Goal: Task Accomplishment & Management: Manage account settings

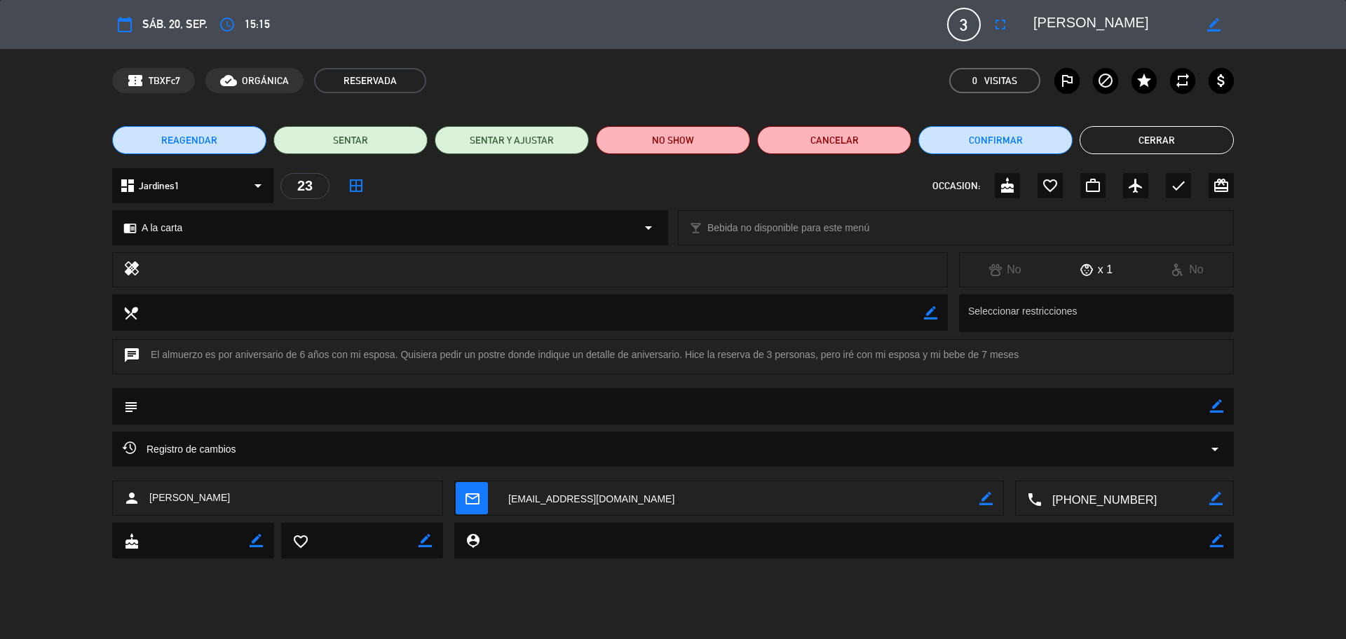
scroll to position [230, 0]
click at [1157, 142] on button "Cerrar" at bounding box center [1157, 140] width 154 height 28
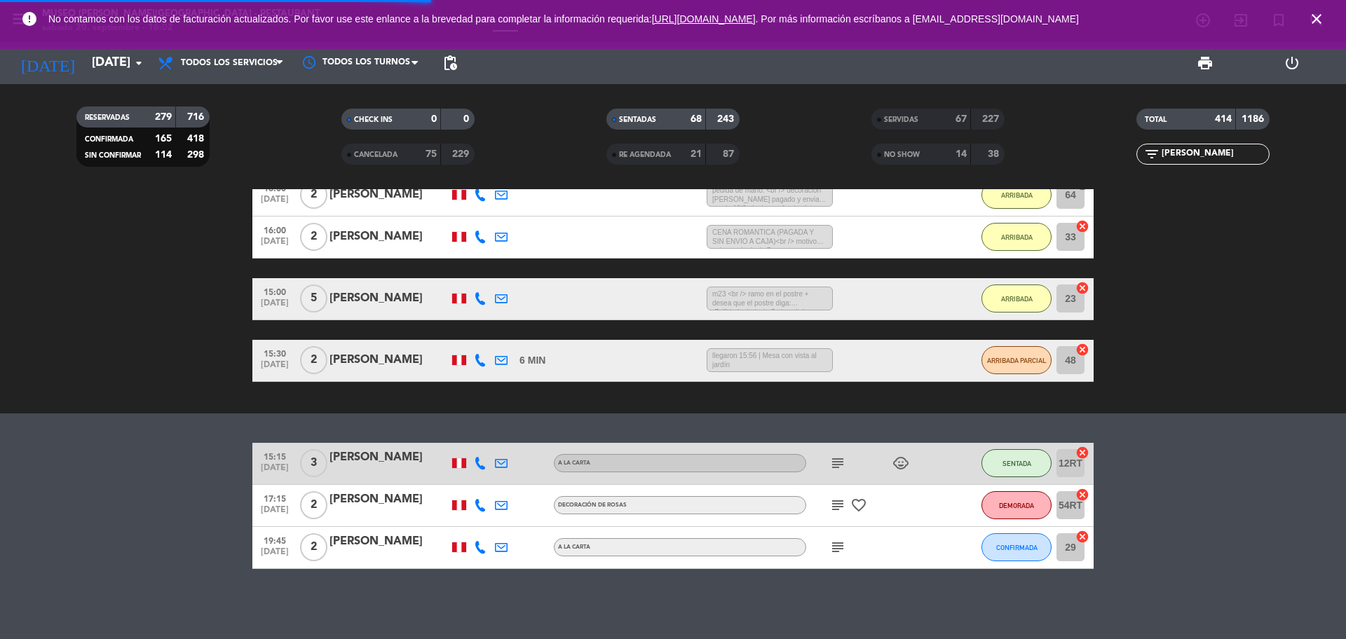
drag, startPoint x: 1195, startPoint y: 152, endPoint x: 1135, endPoint y: 156, distance: 60.4
click at [1136, 156] on div "filter_list [PERSON_NAME]" at bounding box center [1203, 154] width 265 height 21
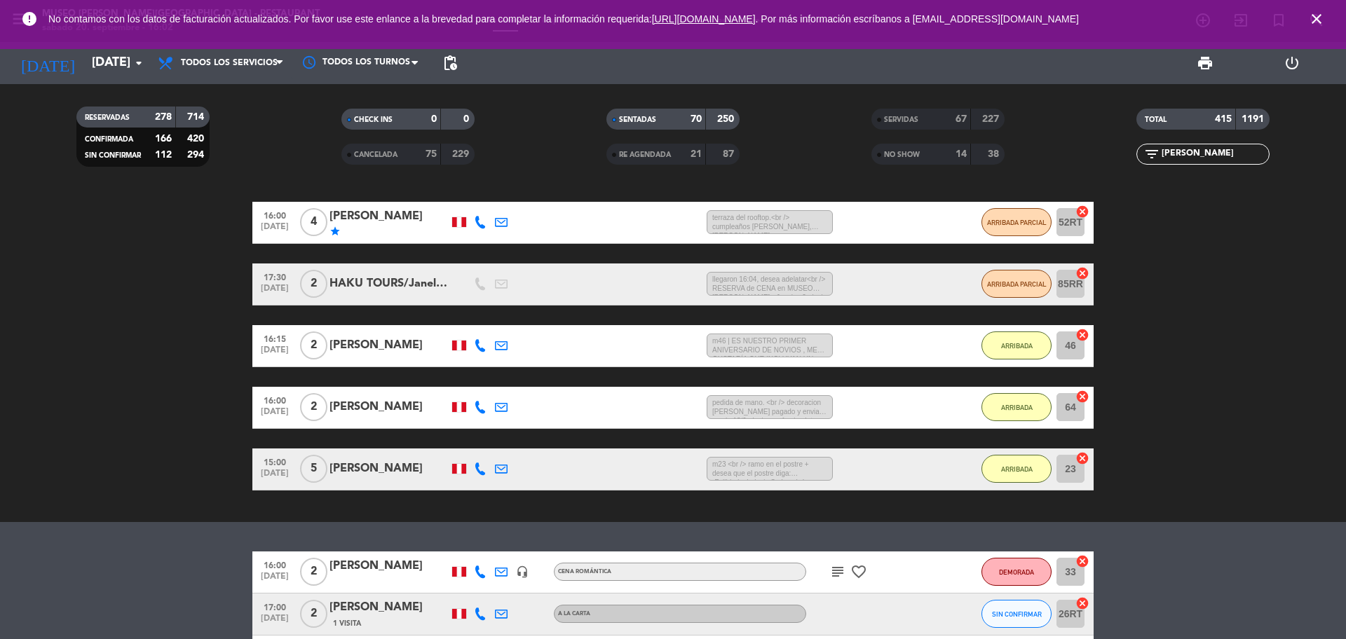
scroll to position [250, 0]
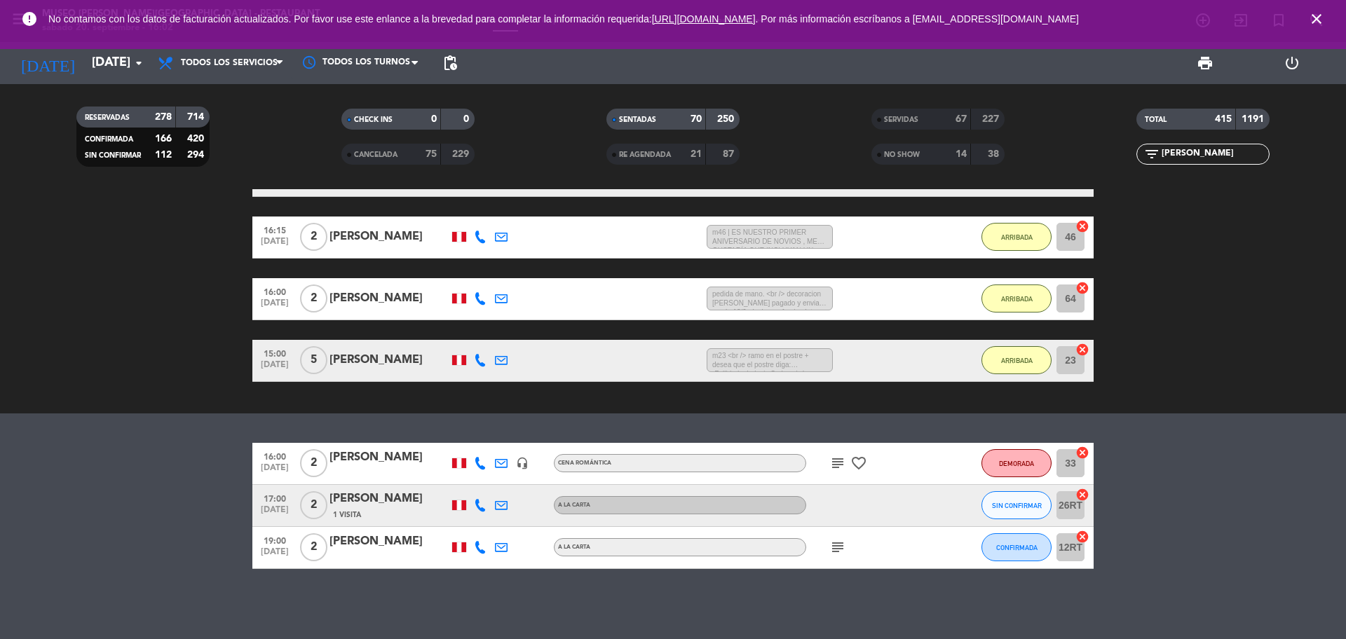
type input "[PERSON_NAME]"
click at [403, 459] on div "[PERSON_NAME]" at bounding box center [389, 458] width 119 height 18
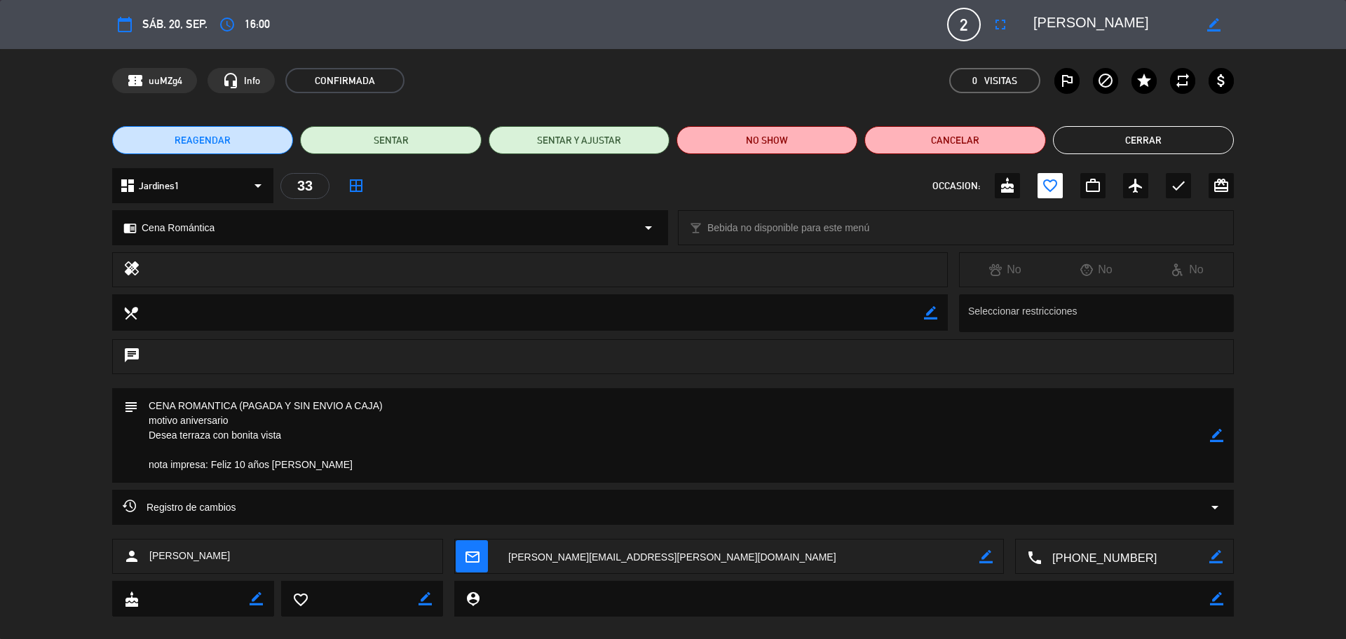
drag, startPoint x: 211, startPoint y: 466, endPoint x: 325, endPoint y: 466, distance: 114.3
click at [327, 466] on textarea at bounding box center [674, 435] width 1072 height 95
click at [1094, 147] on button "Cerrar" at bounding box center [1143, 140] width 181 height 28
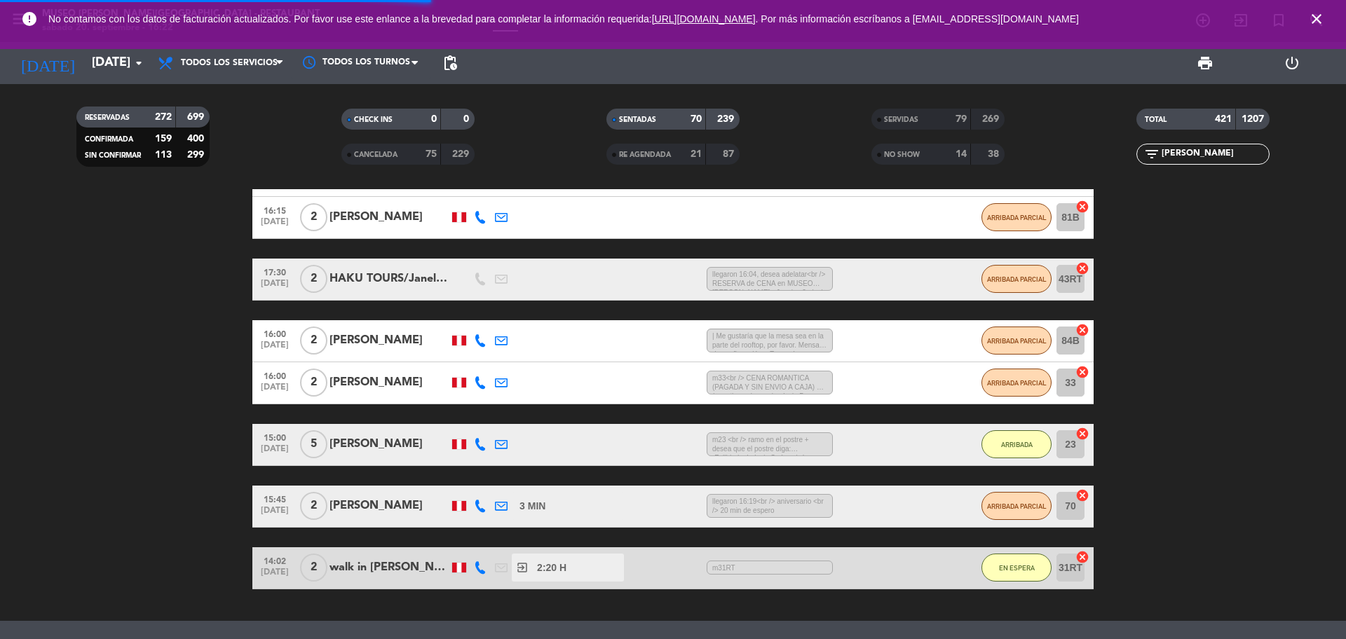
drag, startPoint x: 1188, startPoint y: 156, endPoint x: 1118, endPoint y: 156, distance: 70.1
click at [1129, 162] on div "filter_list [PERSON_NAME]" at bounding box center [1203, 154] width 265 height 21
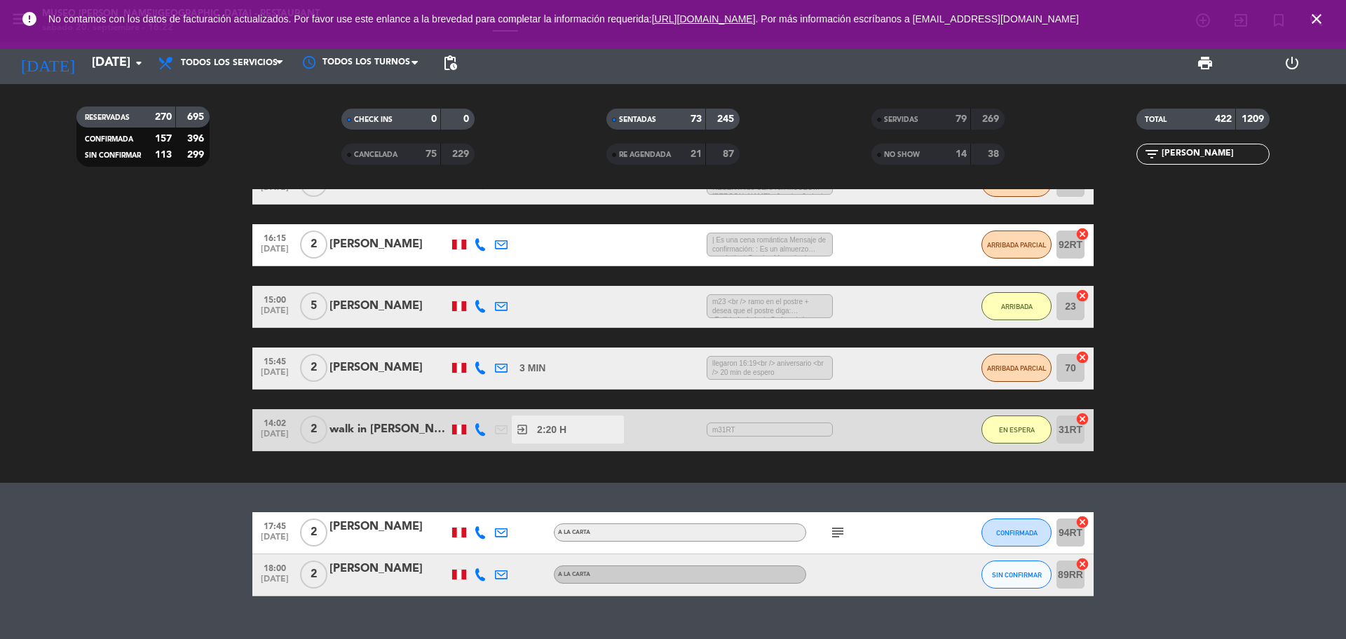
scroll to position [415, 0]
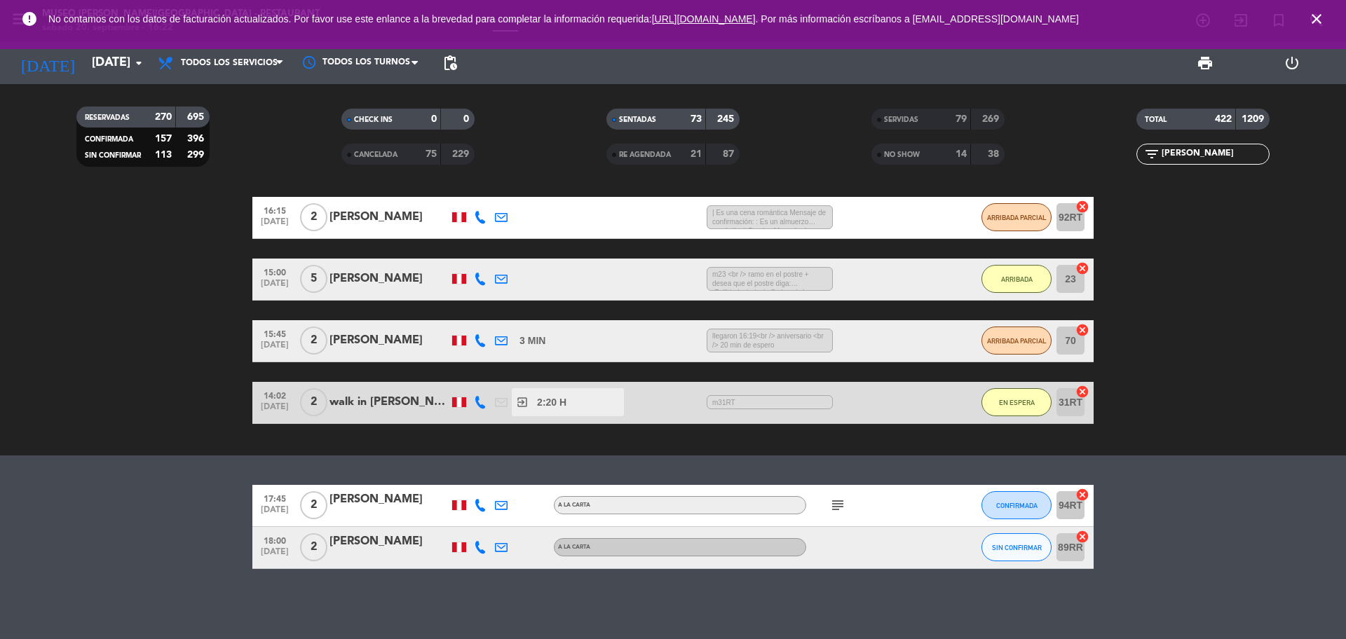
type input "[PERSON_NAME]"
click at [392, 498] on div "[PERSON_NAME]" at bounding box center [389, 500] width 119 height 18
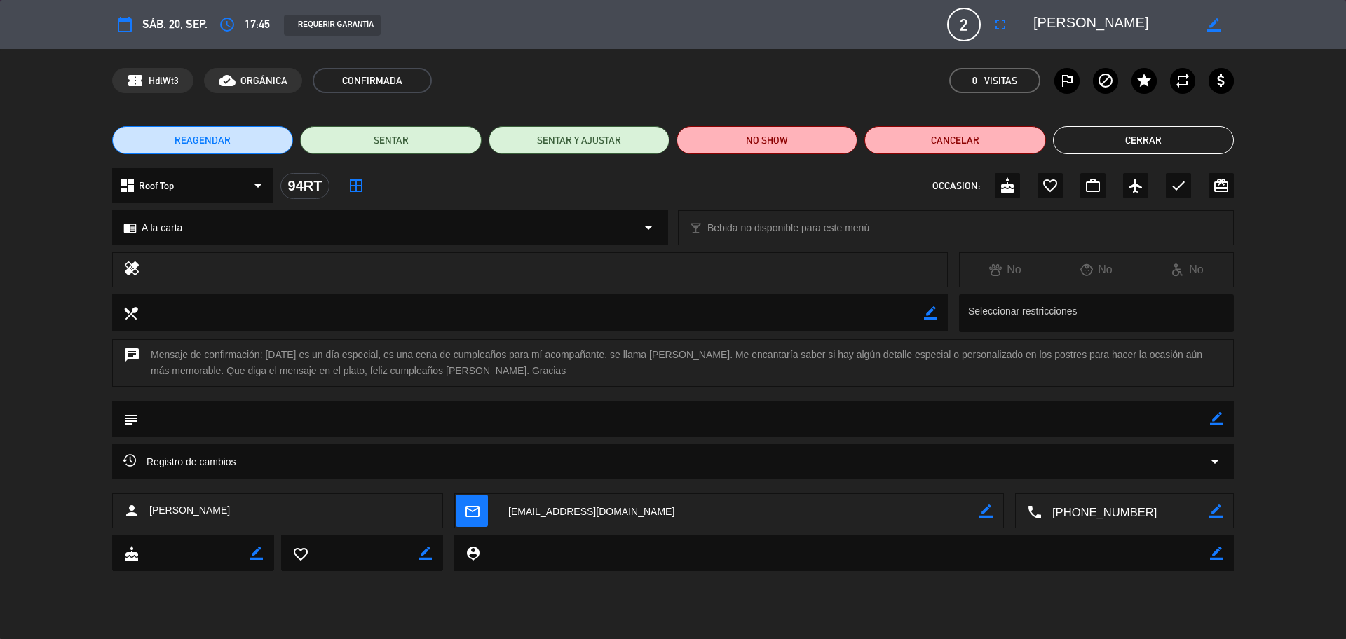
click at [222, 17] on icon "access_time" at bounding box center [227, 24] width 17 height 17
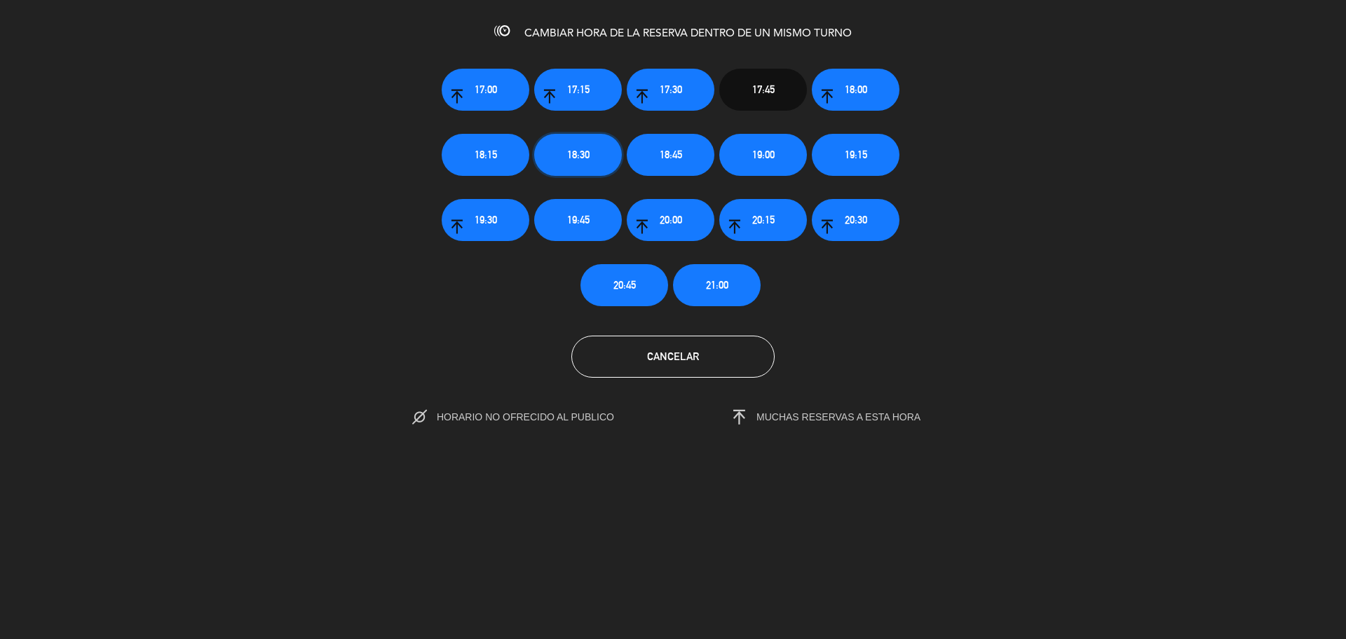
click at [589, 159] on span "18:30" at bounding box center [578, 155] width 22 height 16
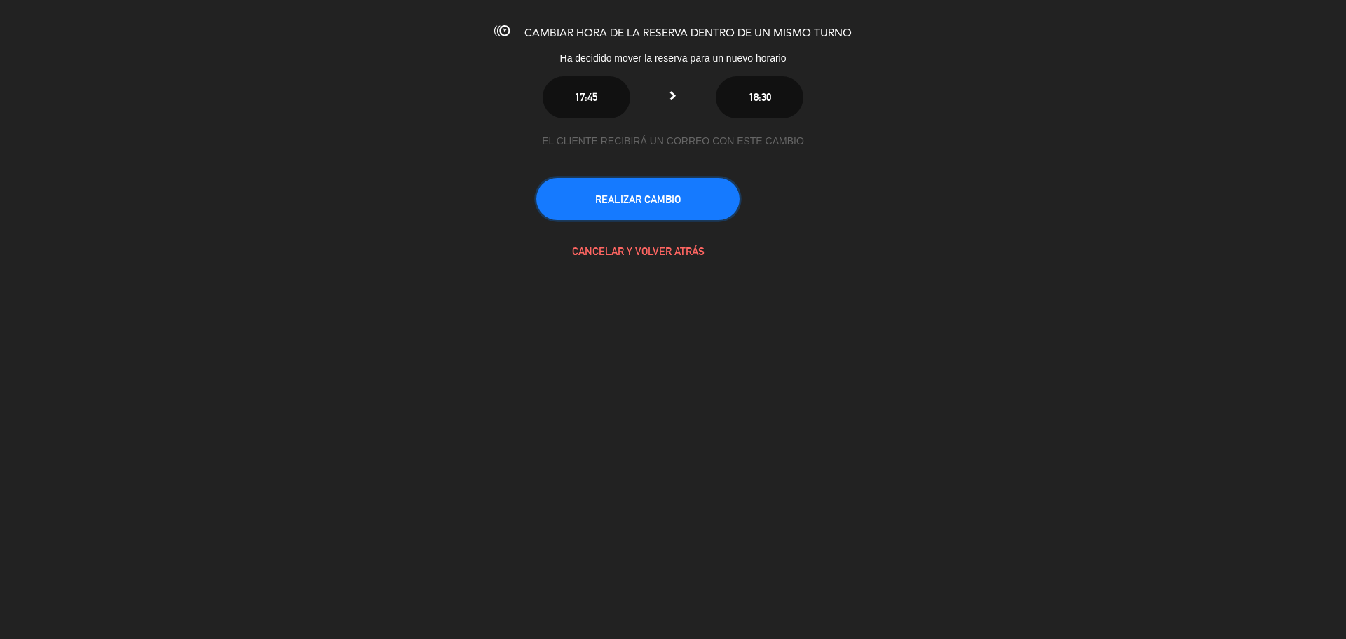
click at [604, 204] on button "REALIZAR CAMBIO" at bounding box center [637, 199] width 203 height 42
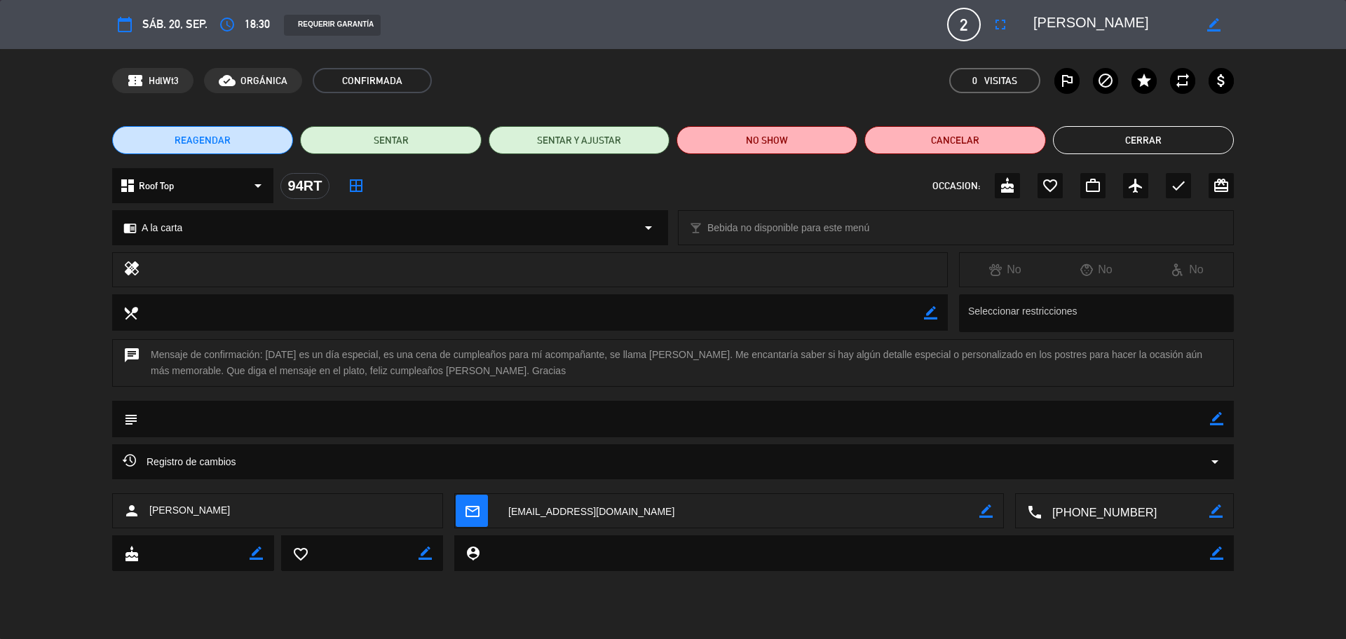
scroll to position [269, 0]
click at [1061, 149] on button "Cerrar" at bounding box center [1143, 140] width 181 height 28
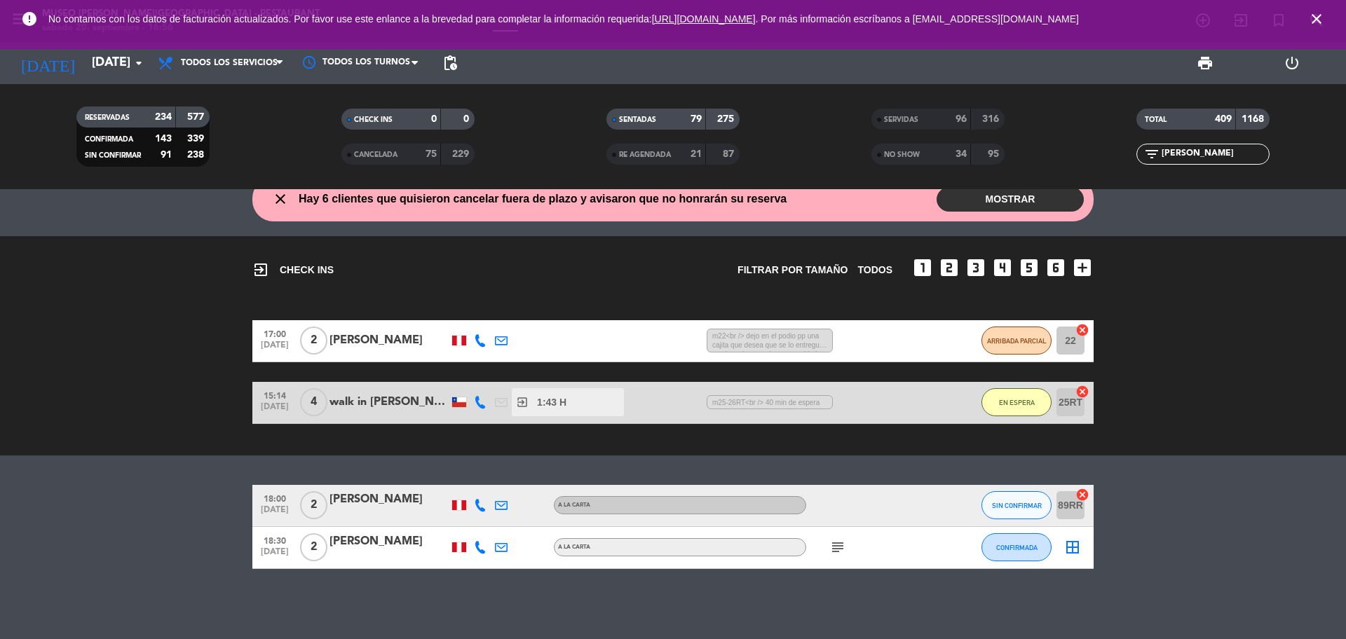
scroll to position [22, 0]
click at [1319, 14] on icon "close" at bounding box center [1316, 19] width 17 height 17
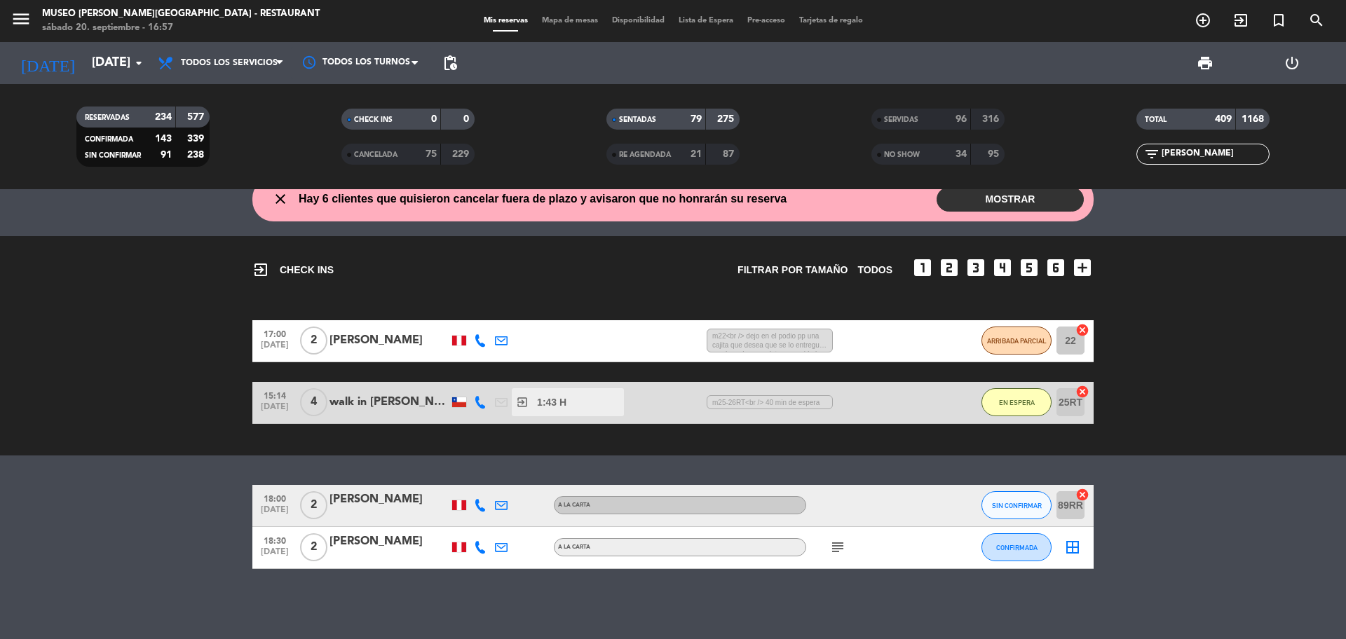
drag, startPoint x: 1199, startPoint y: 156, endPoint x: 1139, endPoint y: 158, distance: 59.6
click at [1139, 158] on div "filter_list [PERSON_NAME]" at bounding box center [1203, 154] width 133 height 21
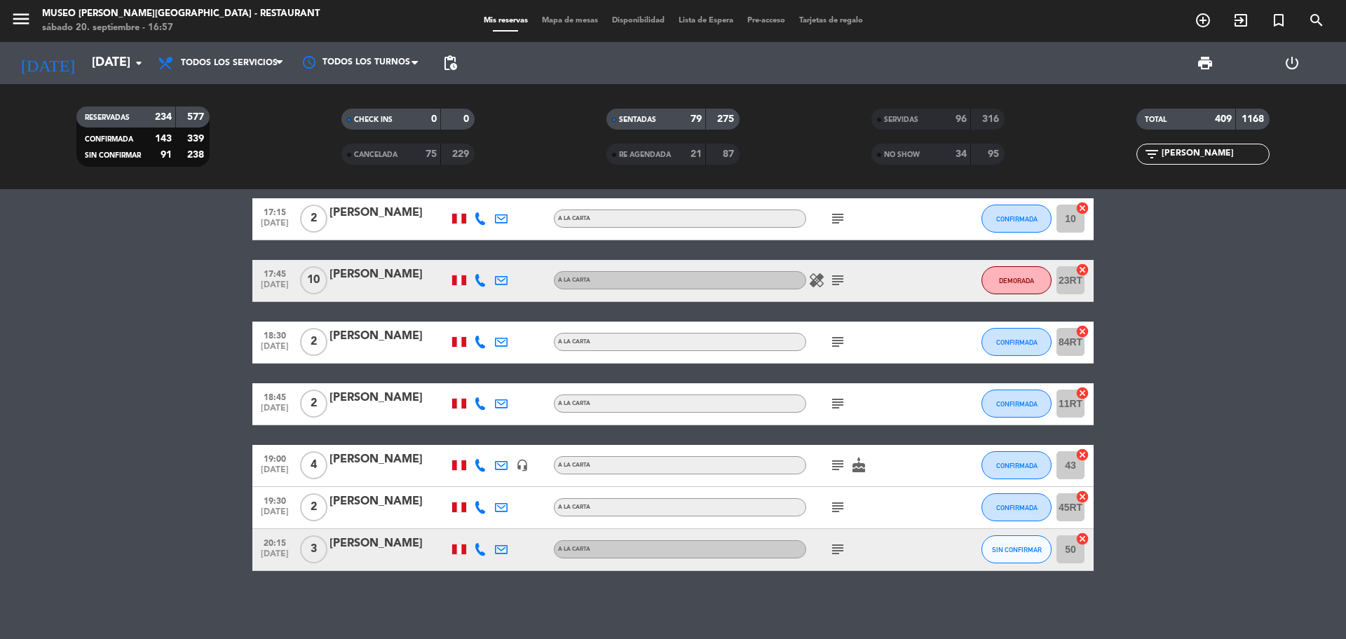
scroll to position [311, 0]
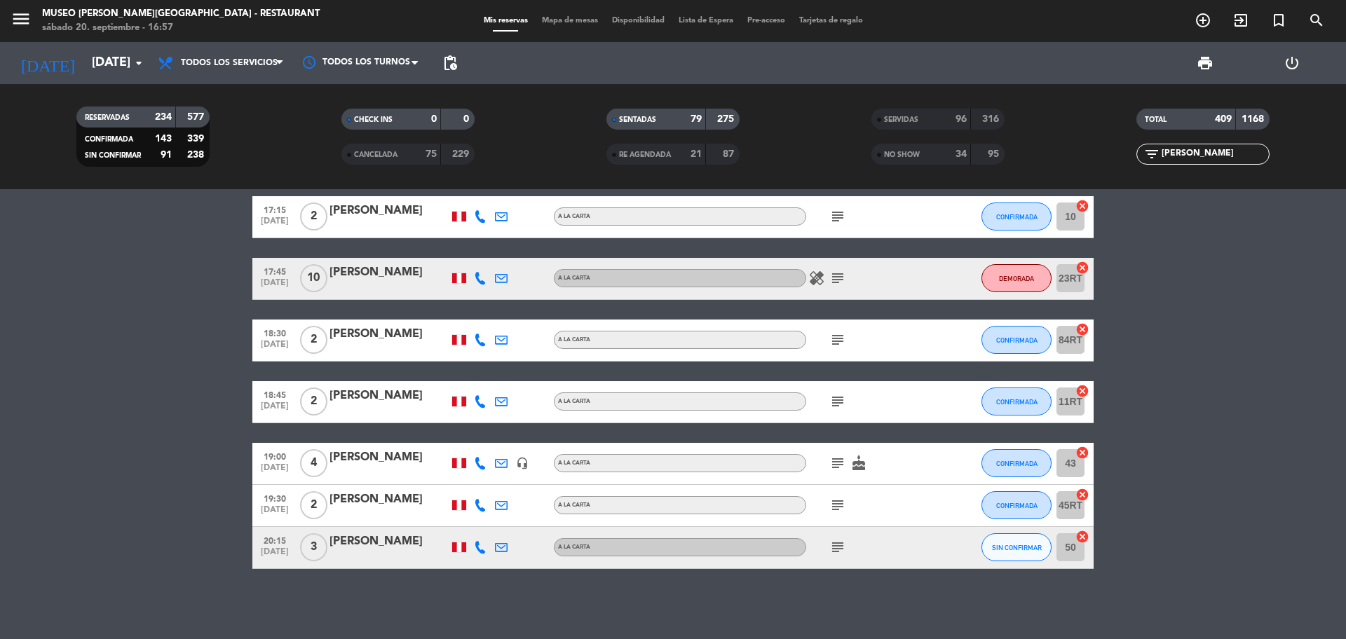
type input "[PERSON_NAME]"
click at [379, 461] on div "[PERSON_NAME]" at bounding box center [389, 458] width 119 height 18
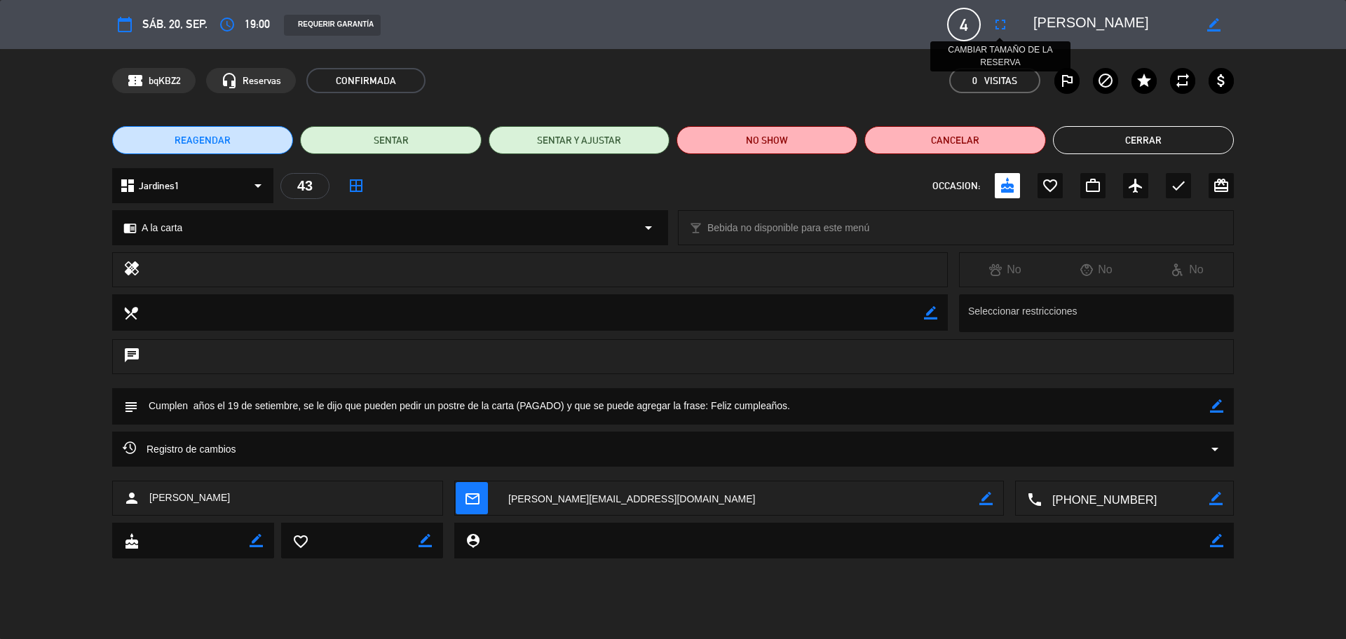
drag, startPoint x: 1002, startPoint y: 22, endPoint x: 920, endPoint y: 69, distance: 94.5
click at [1001, 22] on icon "fullscreen" at bounding box center [1000, 24] width 17 height 17
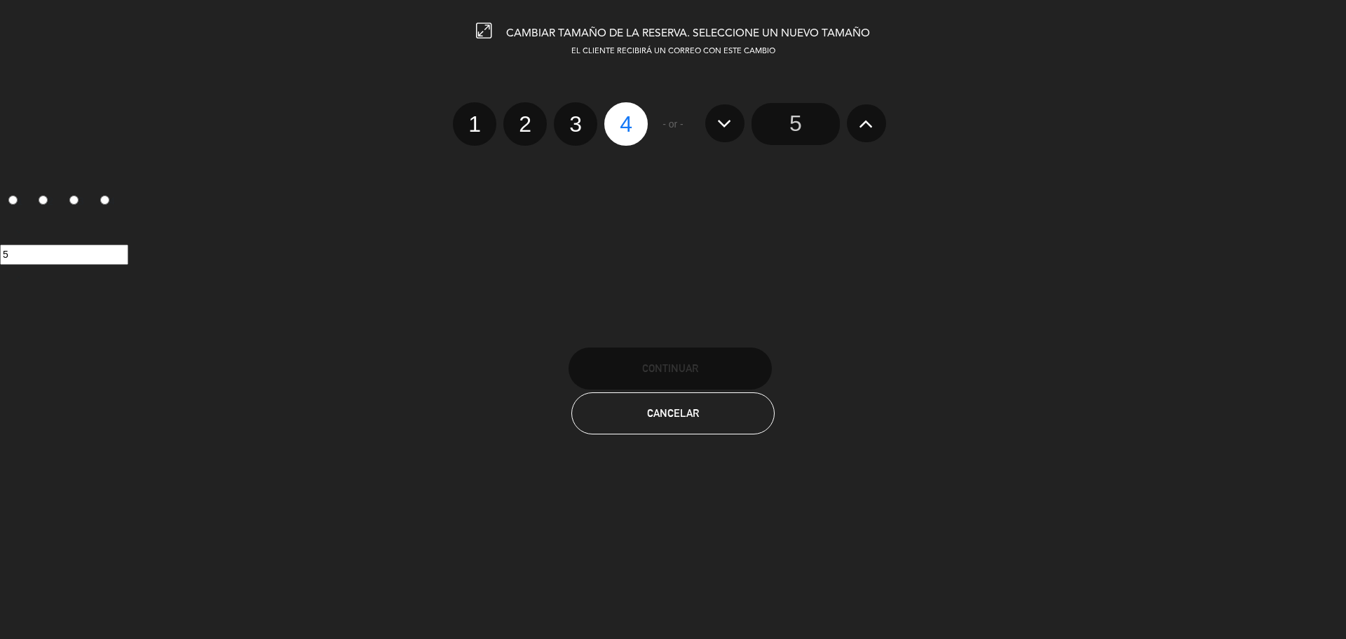
click at [810, 114] on input "5" at bounding box center [796, 124] width 88 height 42
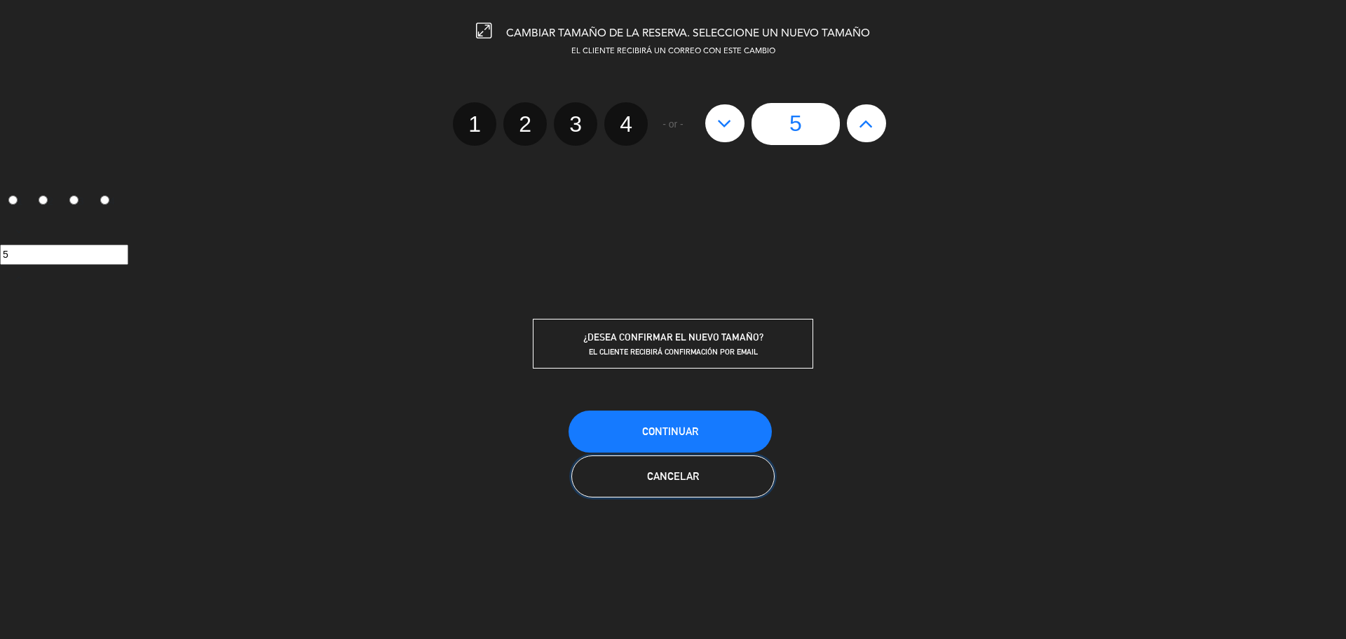
click at [707, 484] on button "Cancelar" at bounding box center [672, 477] width 203 height 42
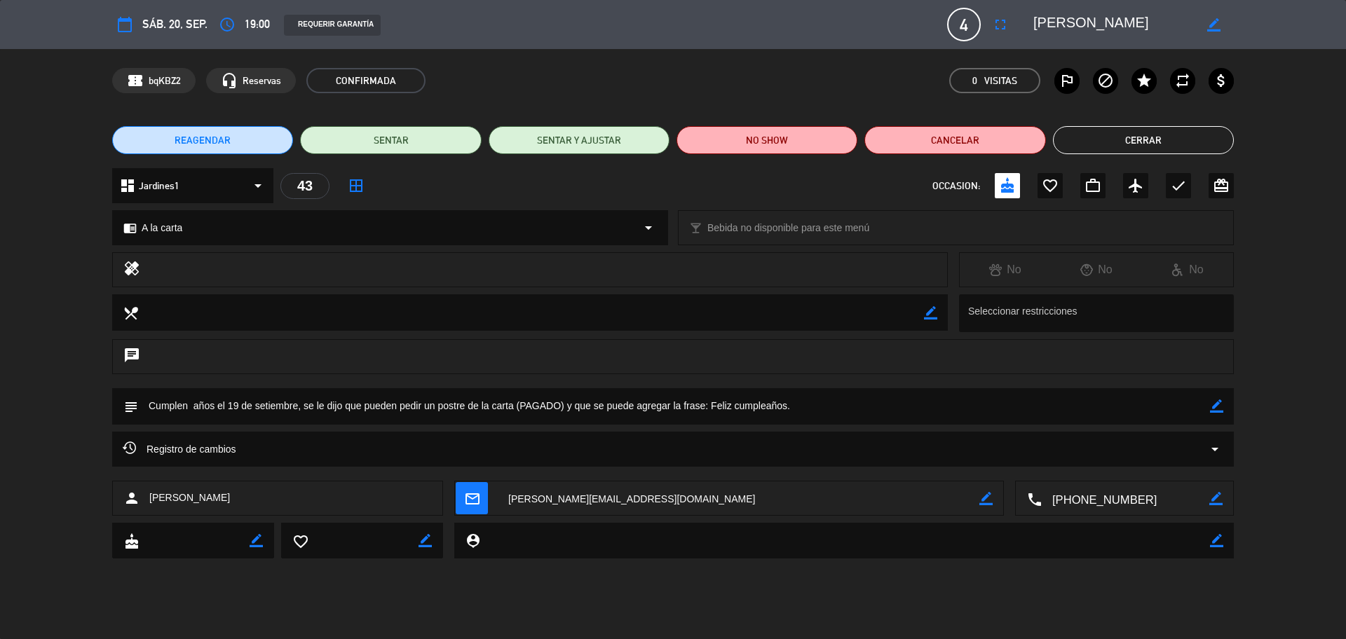
click at [1108, 135] on button "Cerrar" at bounding box center [1143, 140] width 181 height 28
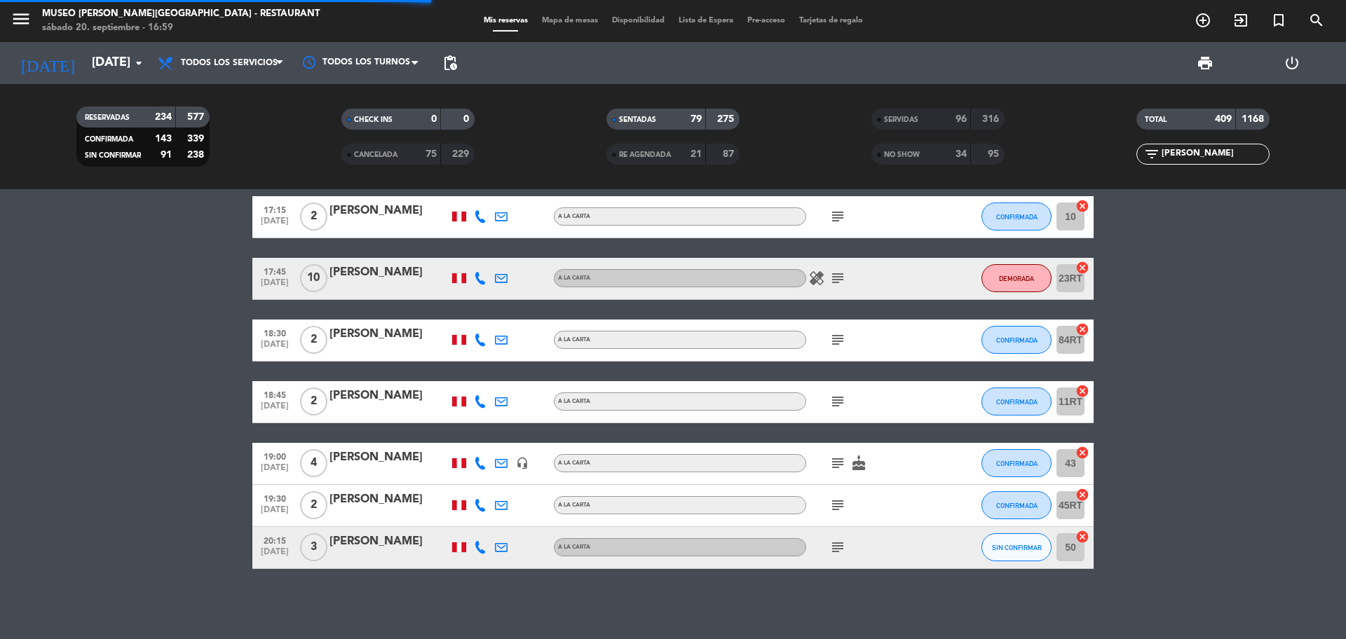
drag, startPoint x: 1165, startPoint y: 161, endPoint x: 1111, endPoint y: 151, distance: 55.6
click at [1119, 158] on div "filter_list [PERSON_NAME]" at bounding box center [1203, 154] width 265 height 21
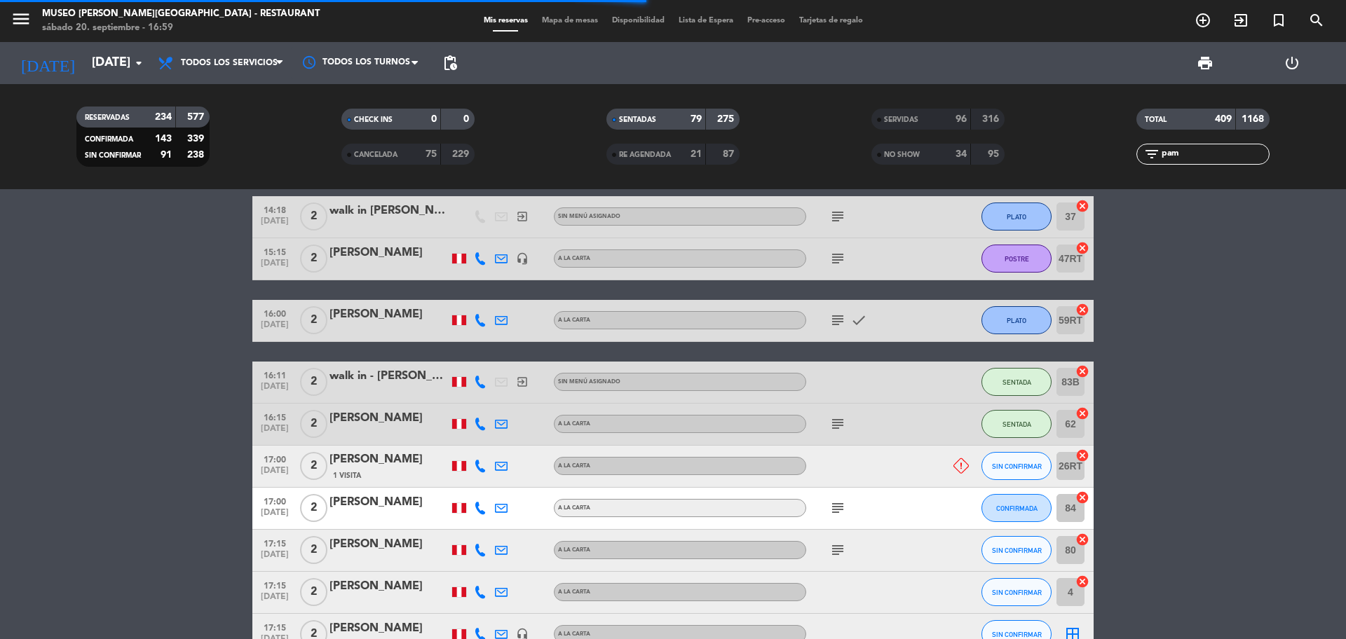
scroll to position [0, 0]
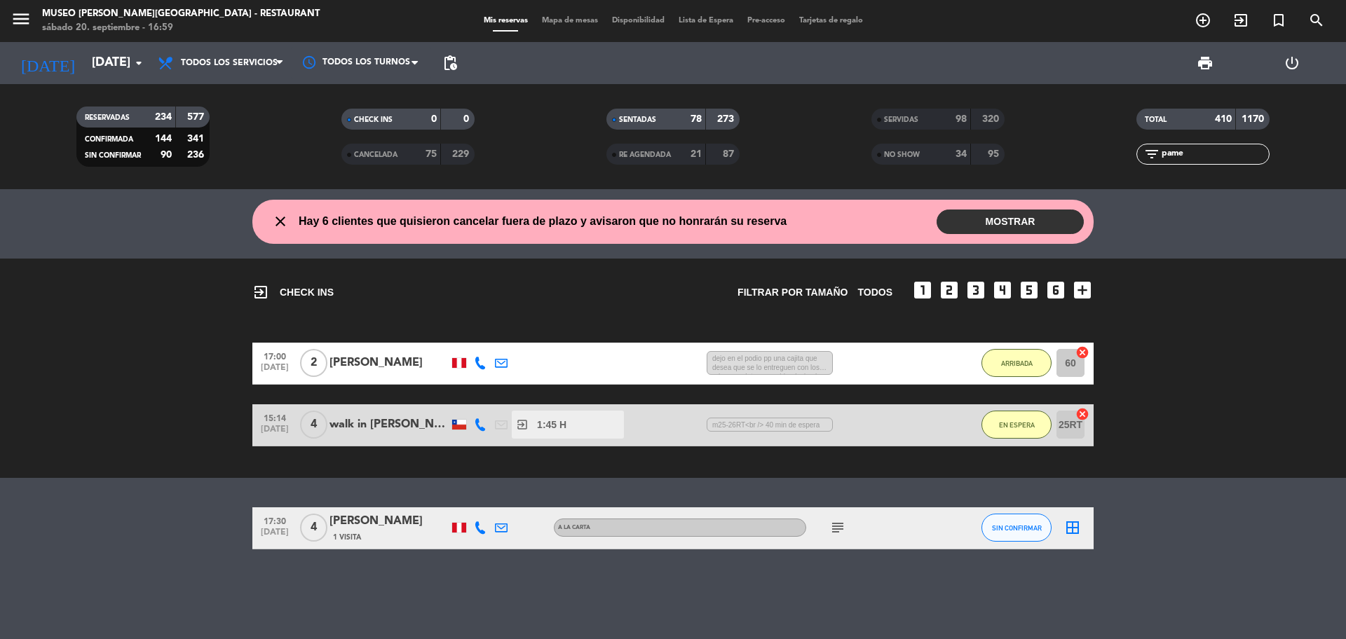
type input "pame"
click at [423, 531] on div "1 Visita" at bounding box center [389, 537] width 119 height 12
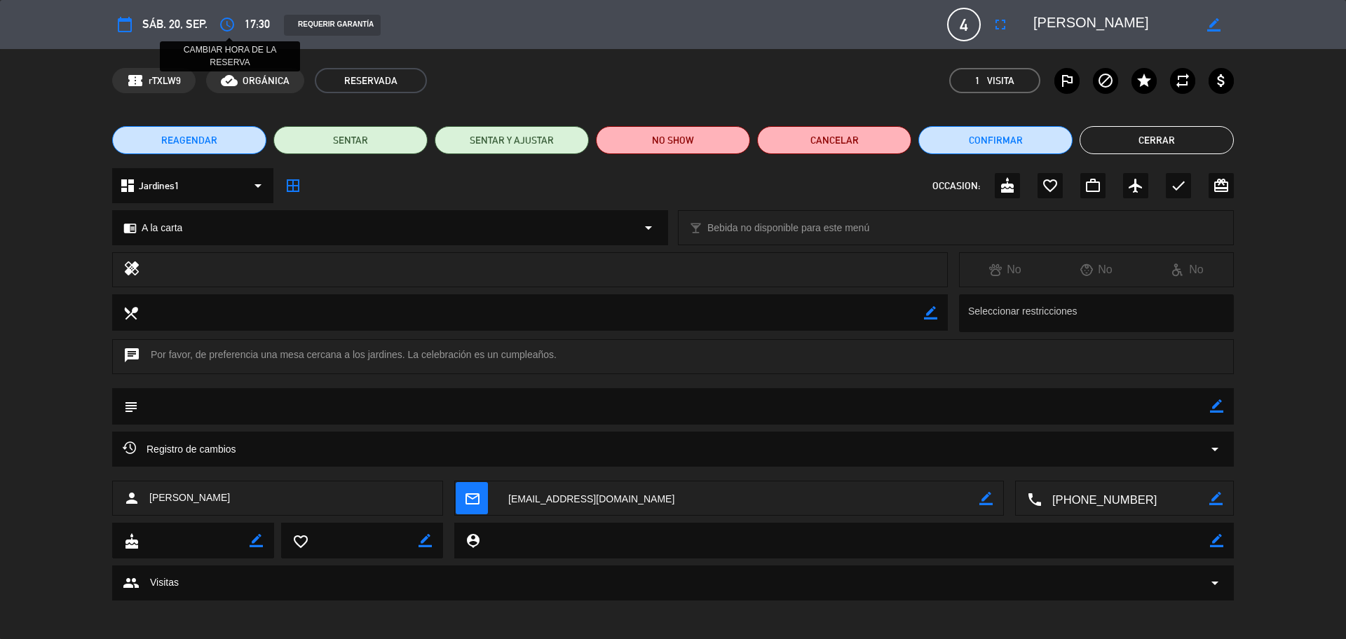
click at [228, 29] on icon "access_time" at bounding box center [227, 24] width 17 height 17
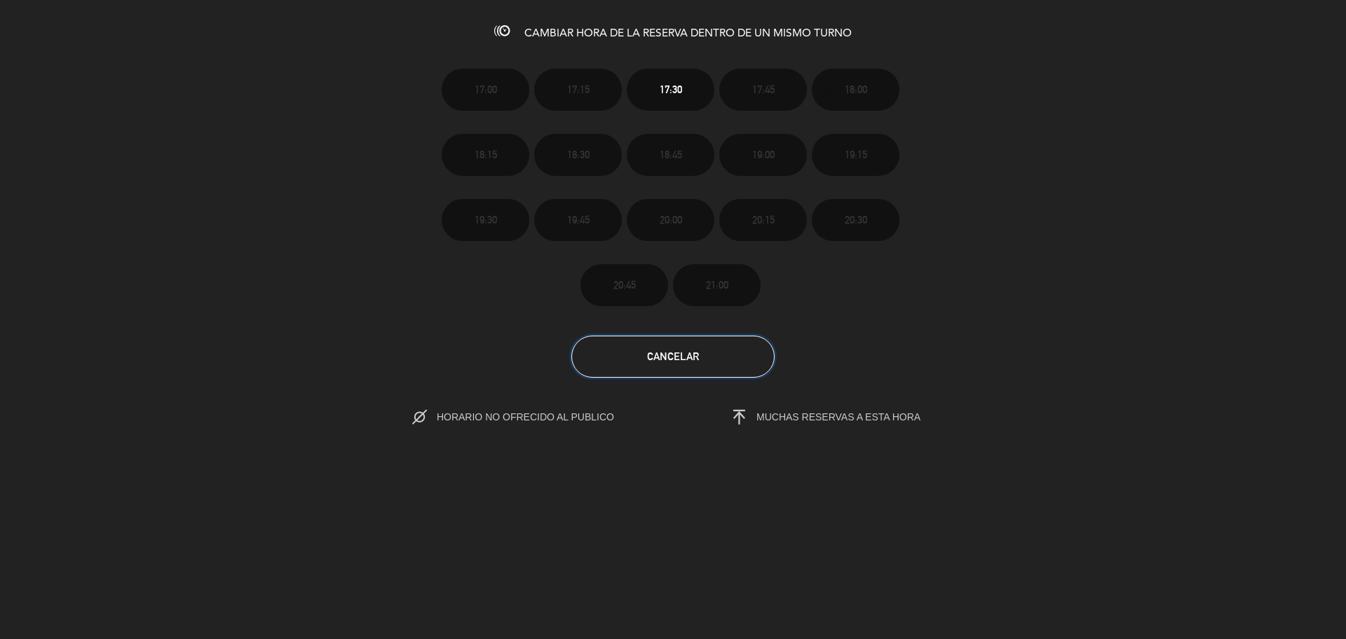
click at [672, 360] on span "Cancelar" at bounding box center [673, 357] width 52 height 12
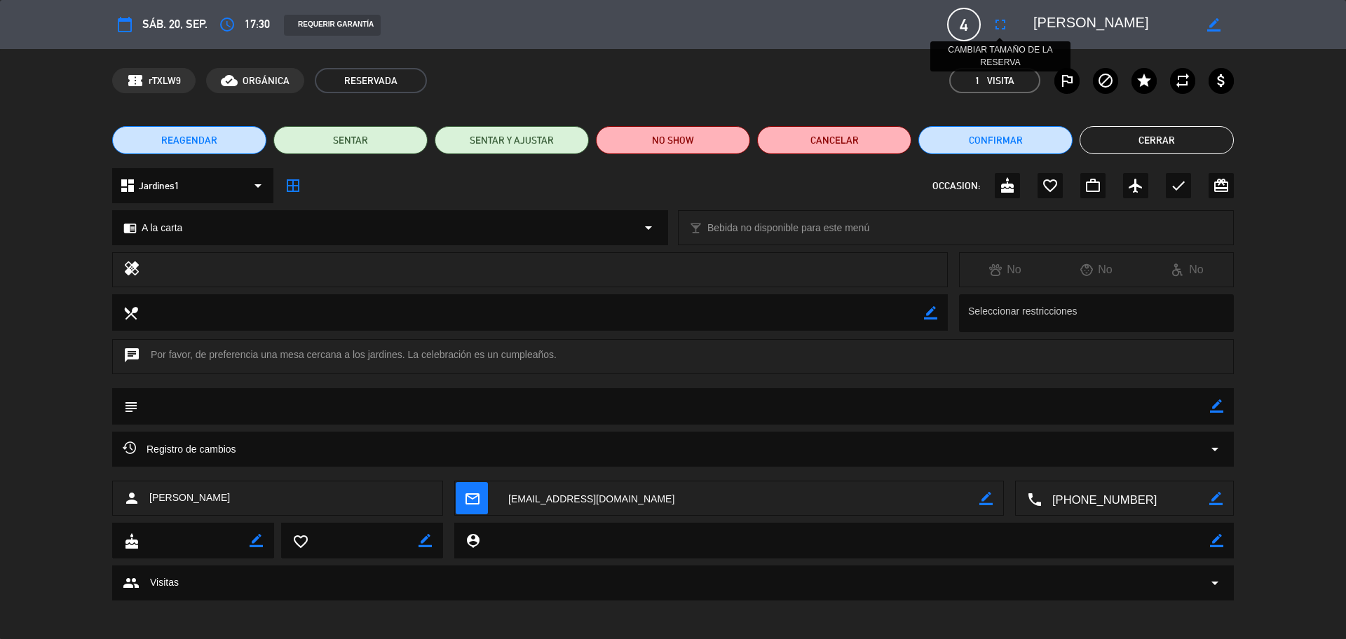
click at [995, 20] on icon "fullscreen" at bounding box center [1000, 24] width 17 height 17
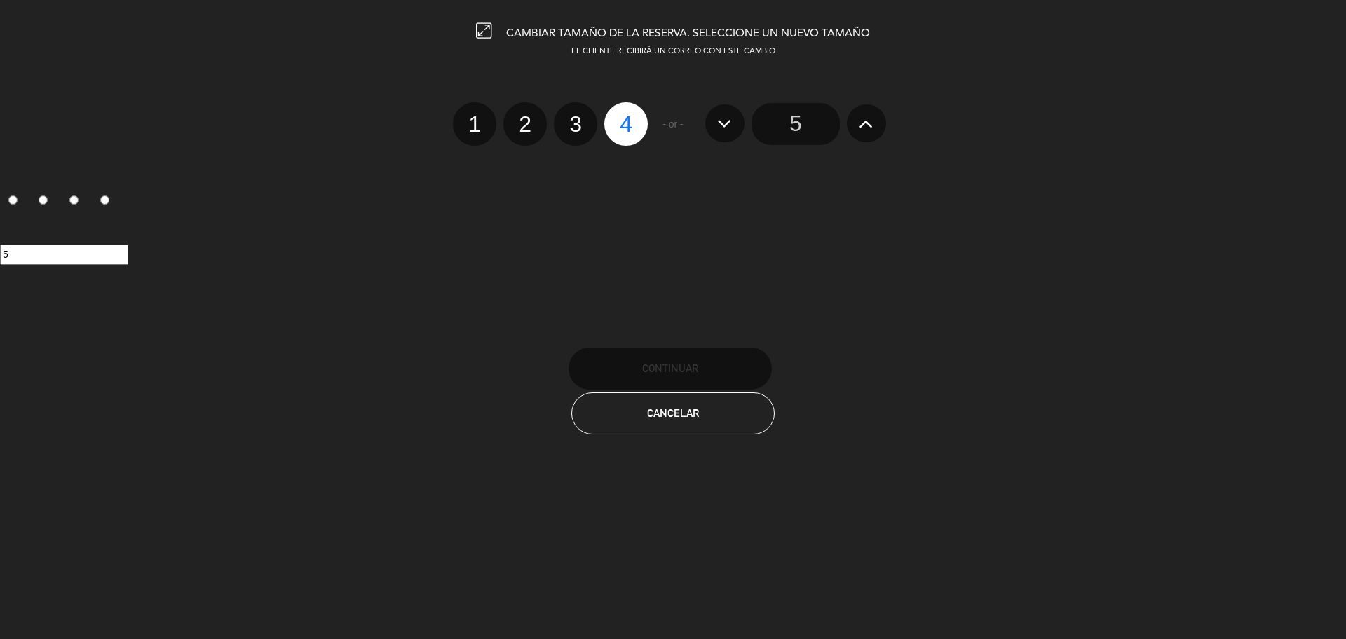
click at [778, 130] on input "5" at bounding box center [796, 124] width 88 height 42
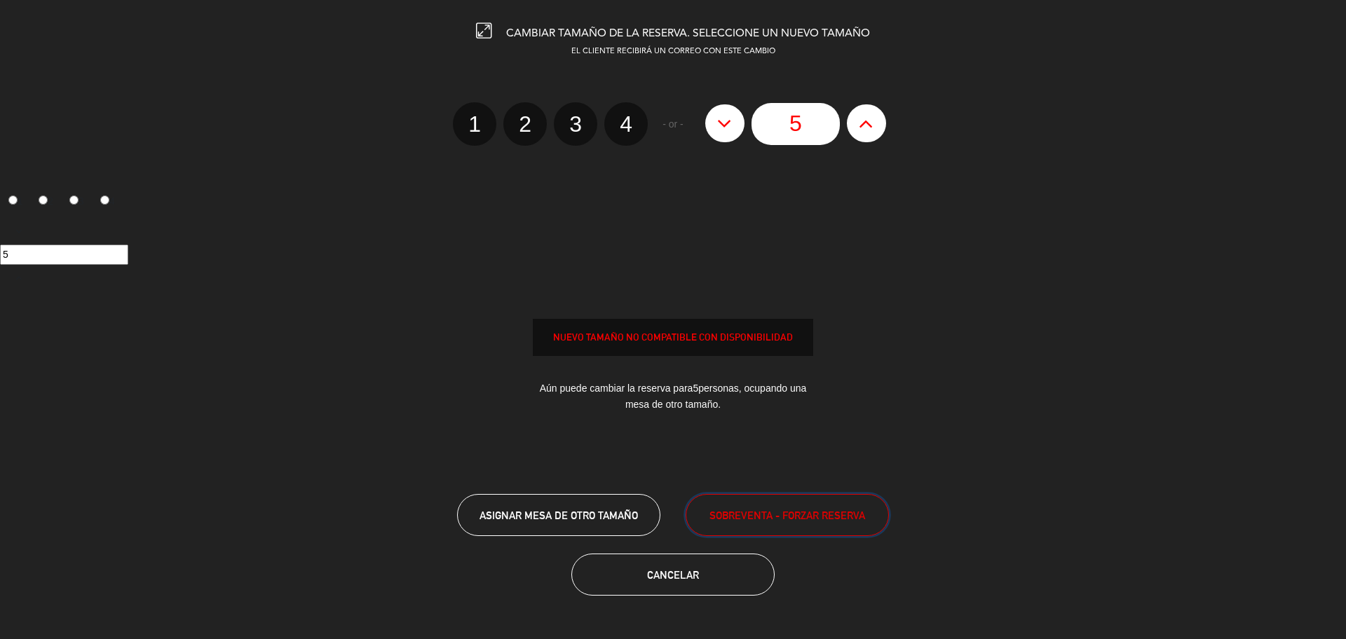
click at [713, 524] on button "SOBREVENTA - FORZAR RESERVA" at bounding box center [787, 515] width 203 height 42
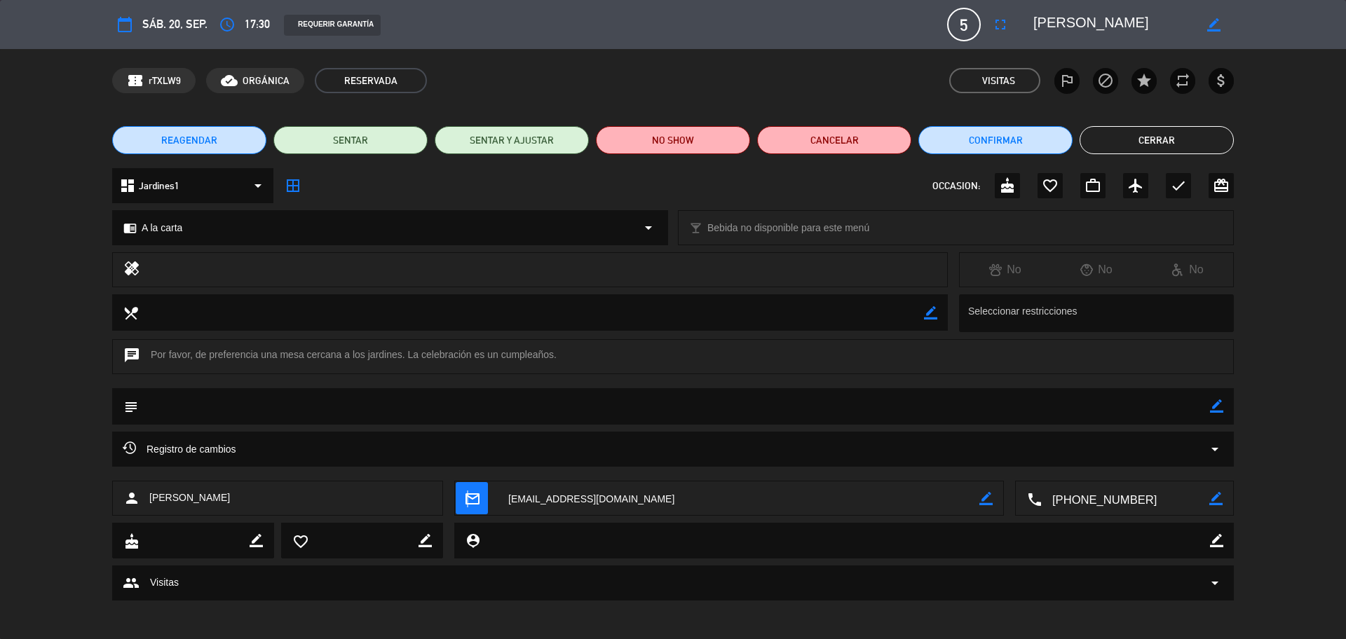
click at [467, 496] on icon "mail_outline" at bounding box center [471, 498] width 15 height 15
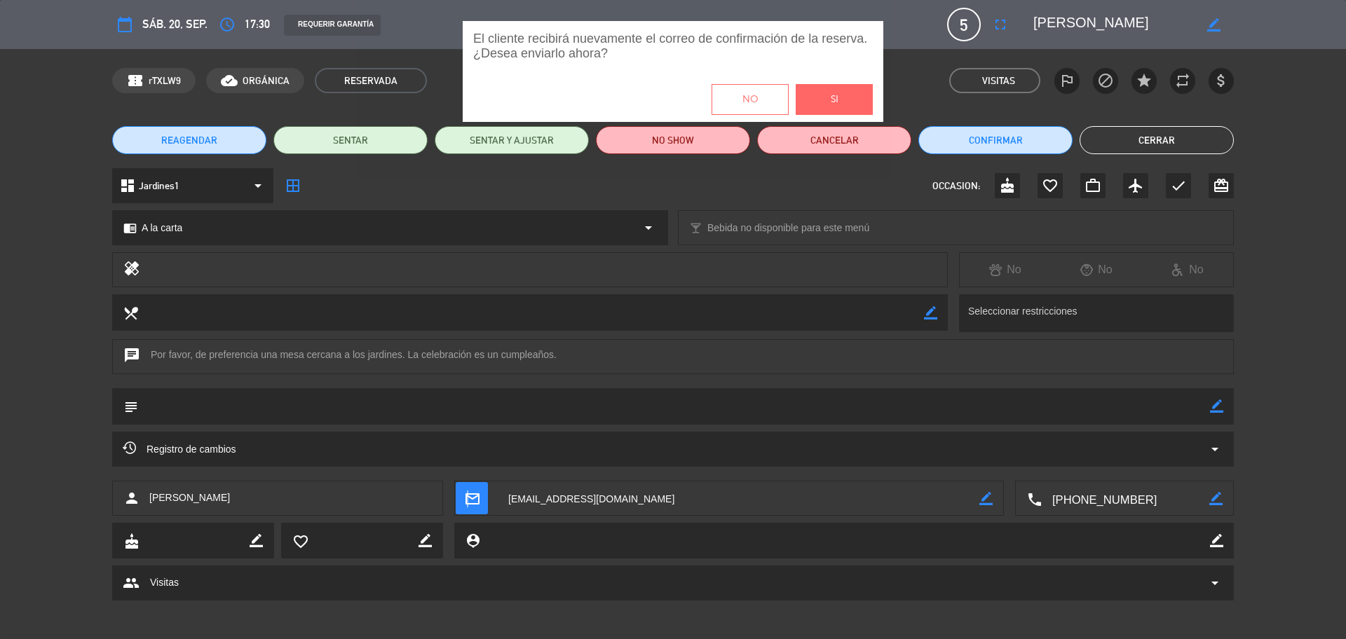
click at [829, 106] on button "Si" at bounding box center [834, 99] width 77 height 31
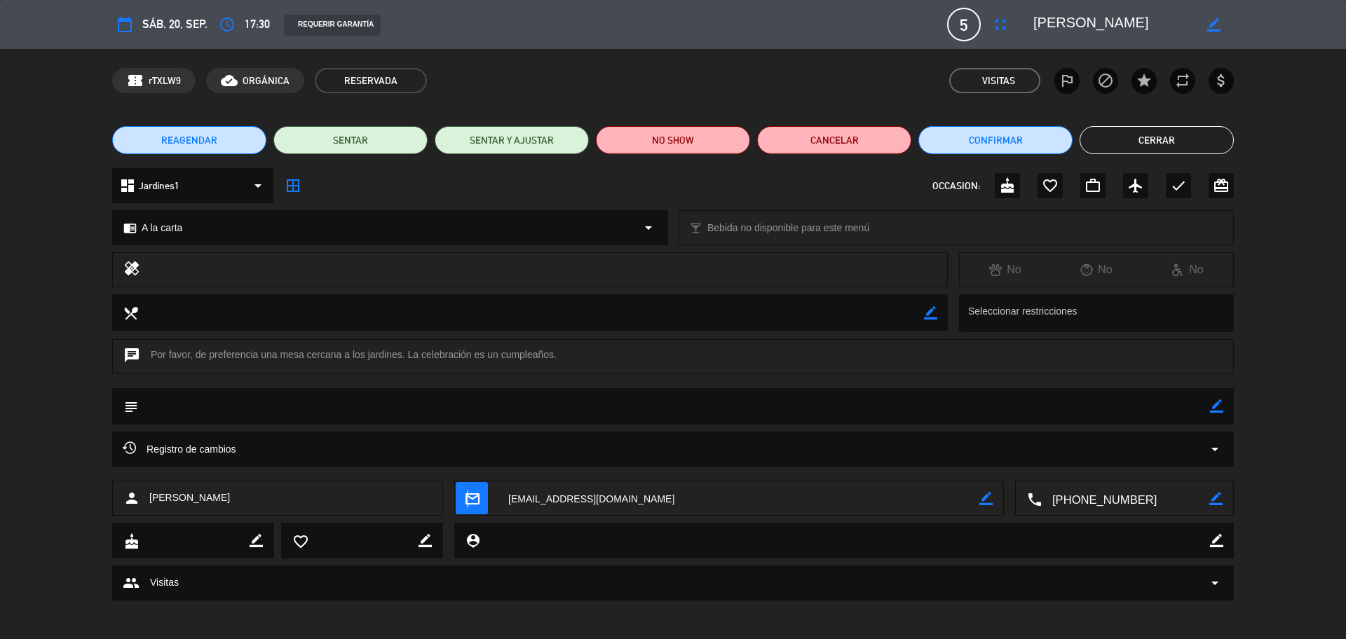
click at [1155, 146] on button "Cerrar" at bounding box center [1157, 140] width 154 height 28
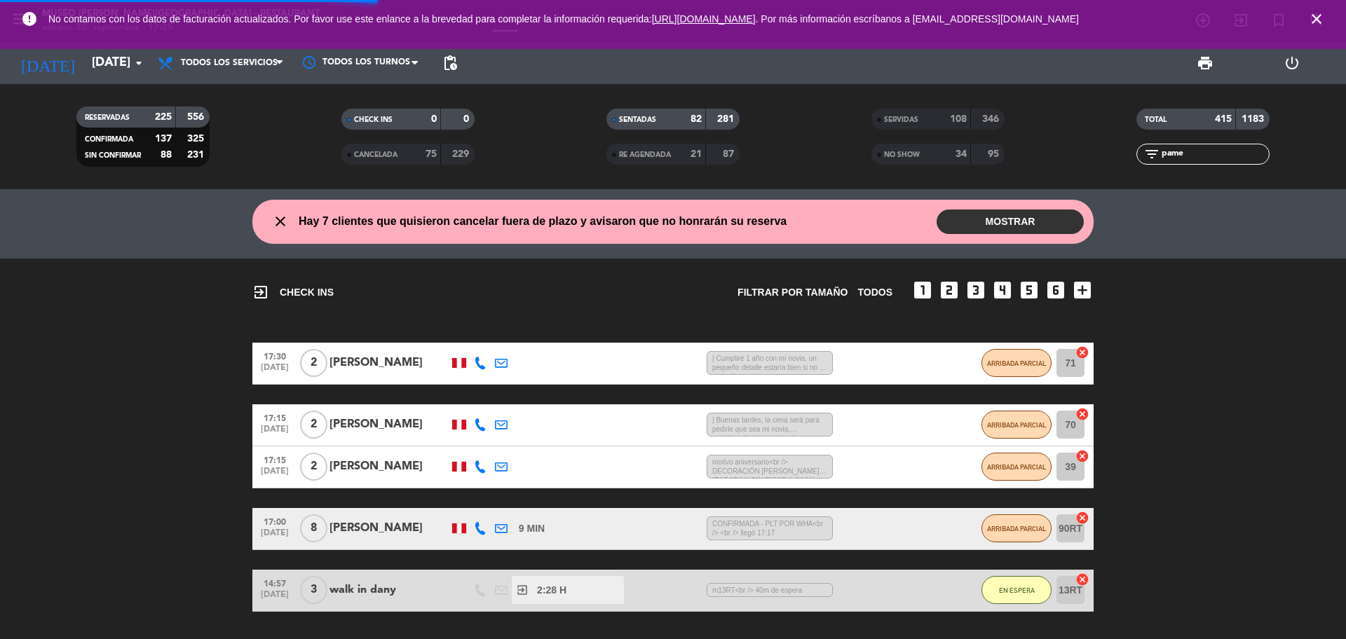
drag, startPoint x: 1192, startPoint y: 160, endPoint x: 1157, endPoint y: 160, distance: 35.1
click at [1157, 160] on div "filter_list pame" at bounding box center [1203, 154] width 133 height 21
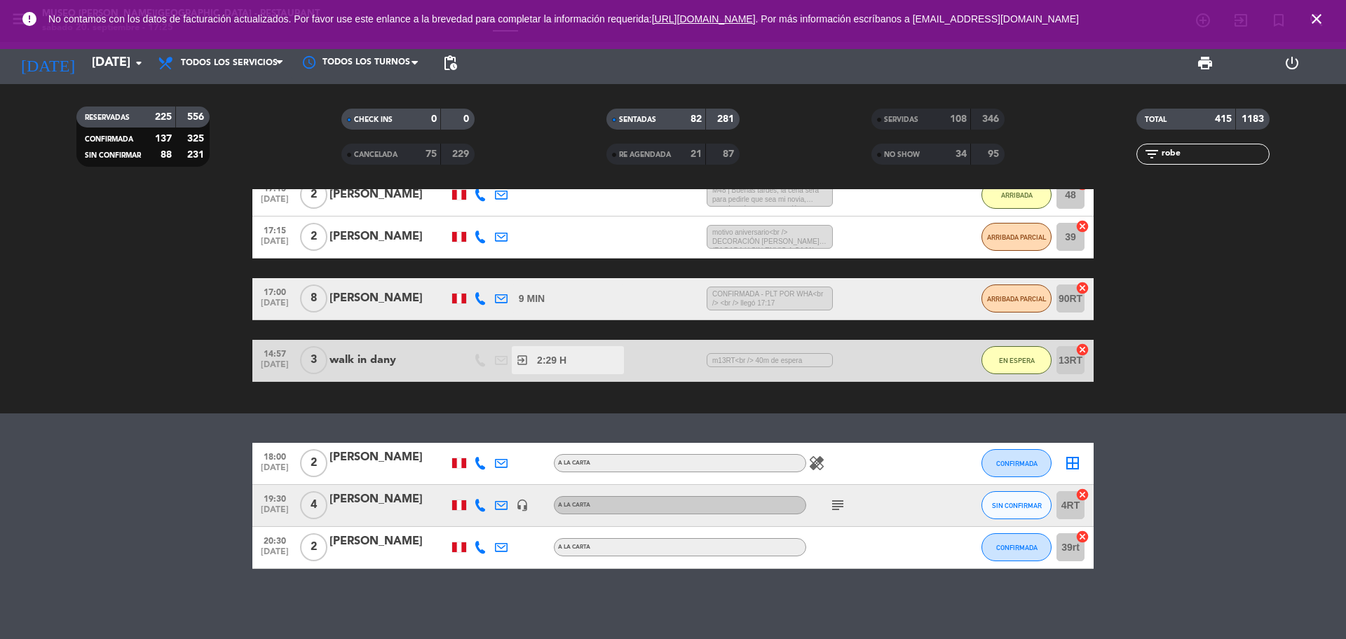
type input "robe"
click at [378, 507] on div "[PERSON_NAME]" at bounding box center [389, 500] width 119 height 18
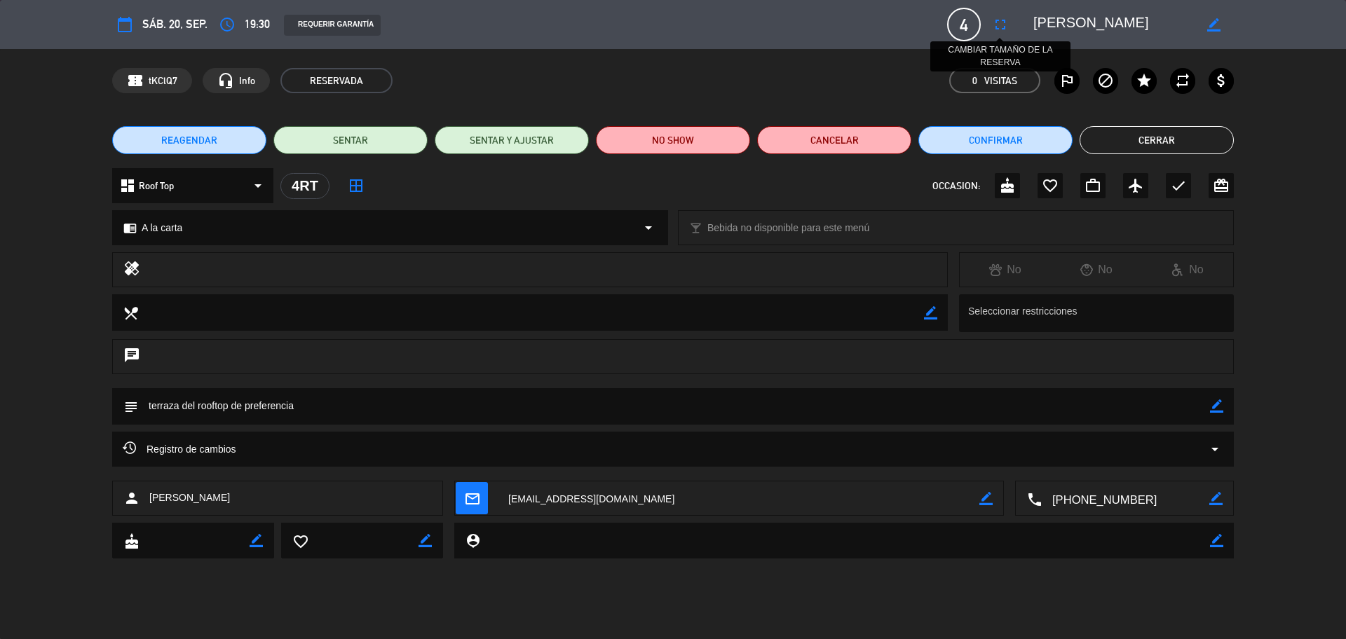
click at [1000, 29] on icon "fullscreen" at bounding box center [1000, 24] width 17 height 17
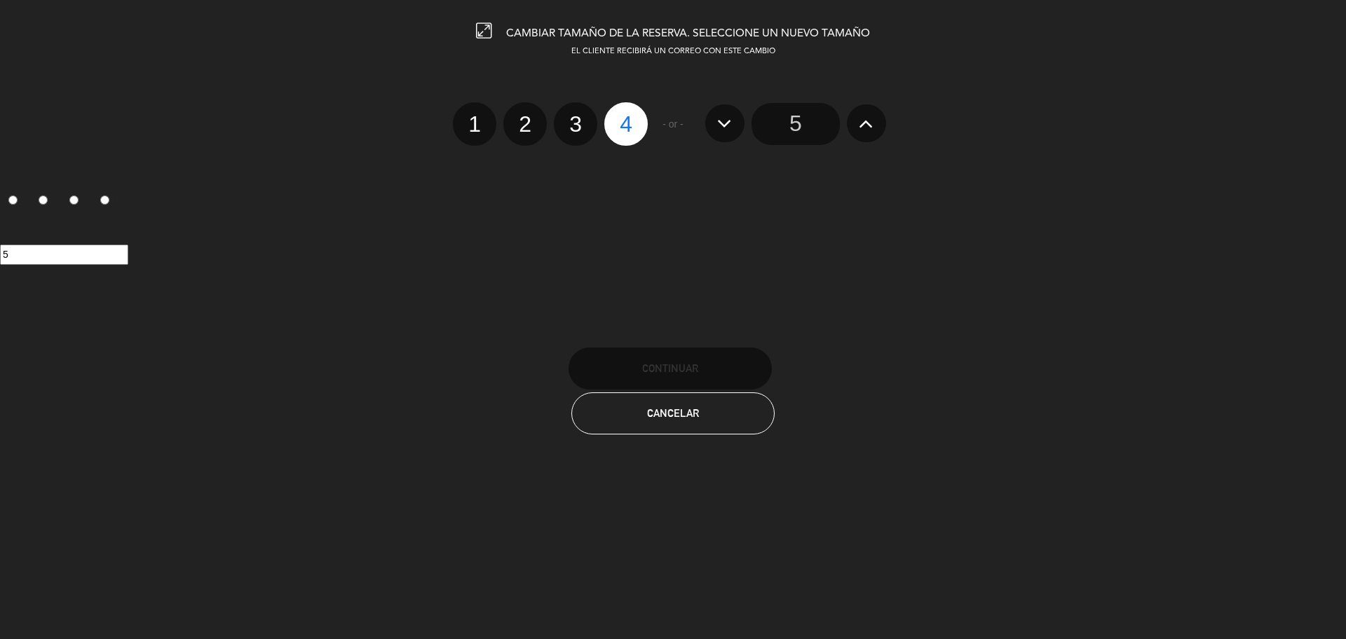
click at [519, 131] on label "2" at bounding box center [524, 123] width 43 height 43
click at [519, 116] on input "2" at bounding box center [523, 111] width 9 height 9
radio input "true"
radio input "false"
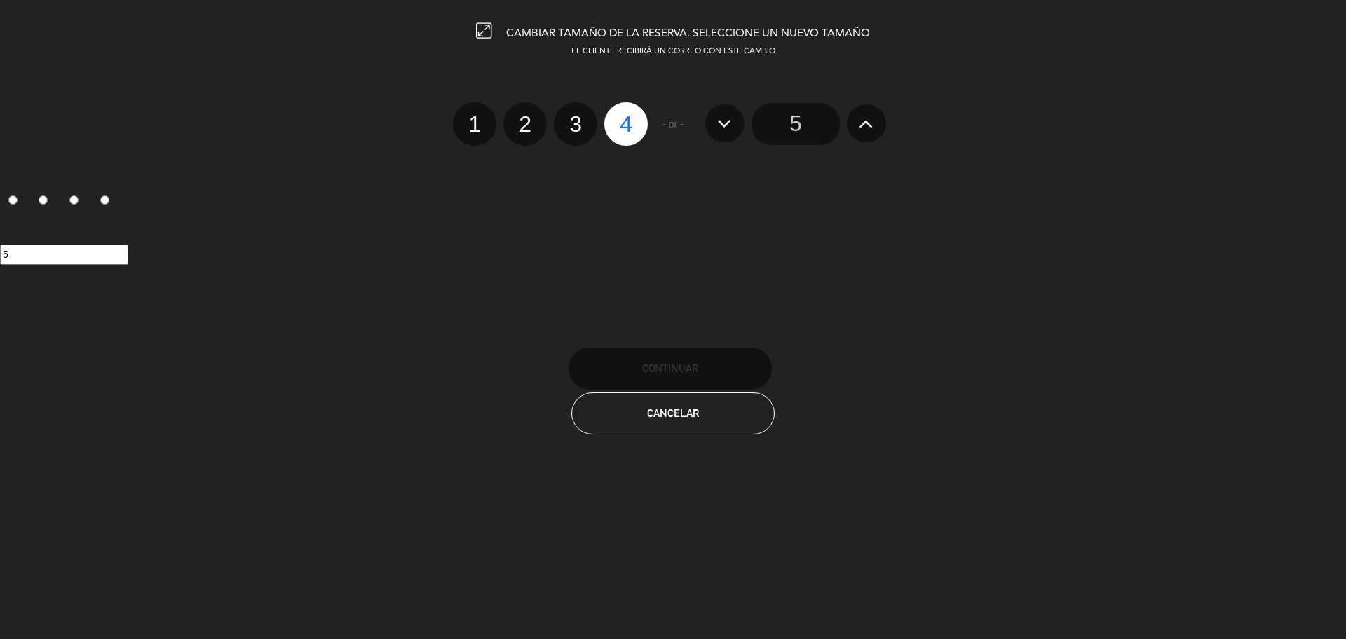
radio input "false"
radio input "true"
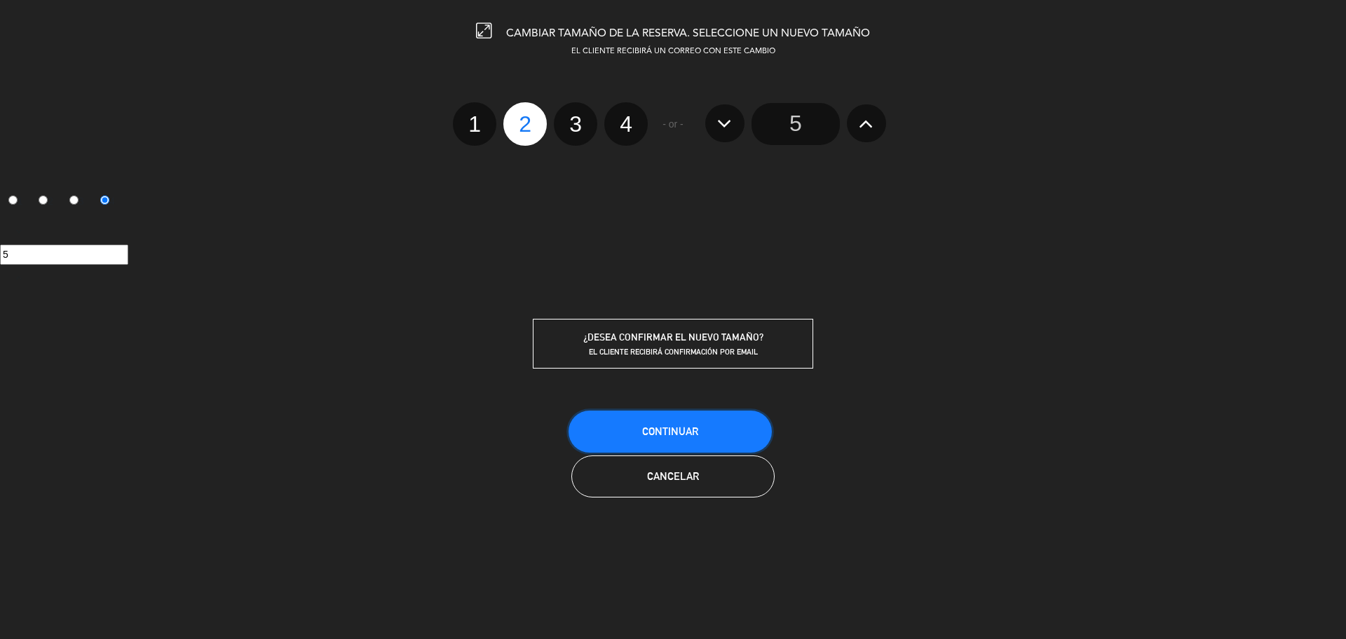
click at [639, 425] on button "Continuar" at bounding box center [670, 432] width 203 height 42
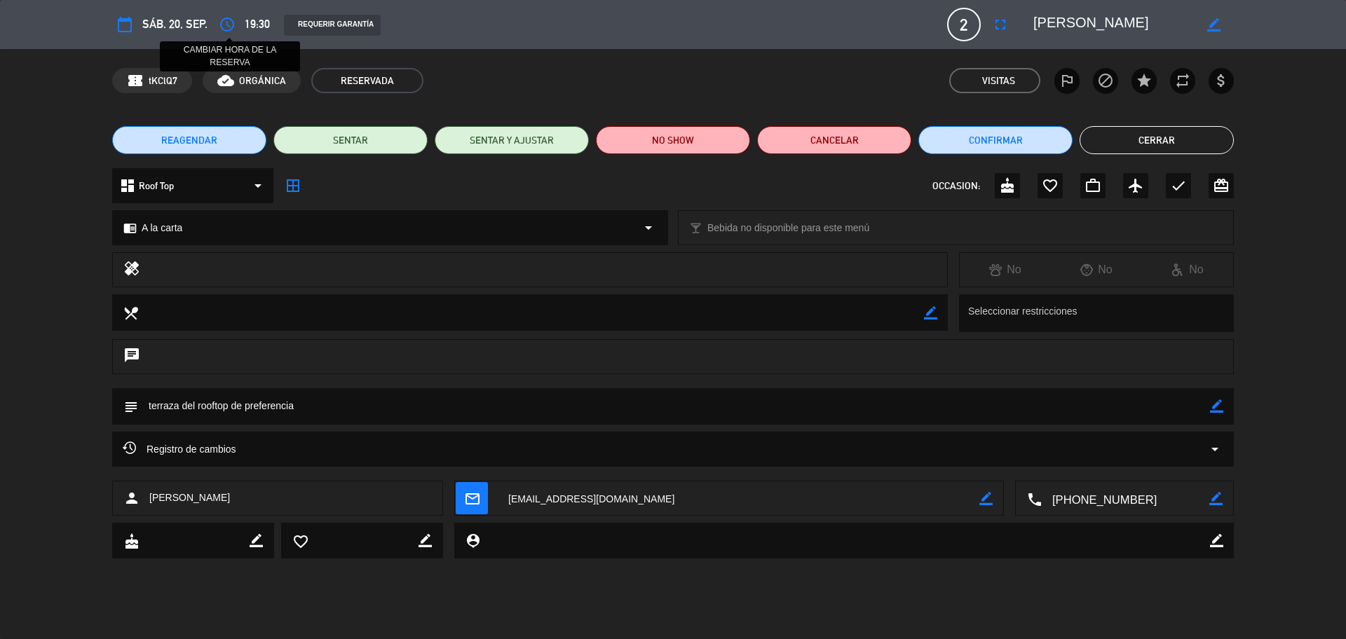
click at [215, 26] on button "access_time" at bounding box center [227, 24] width 25 height 25
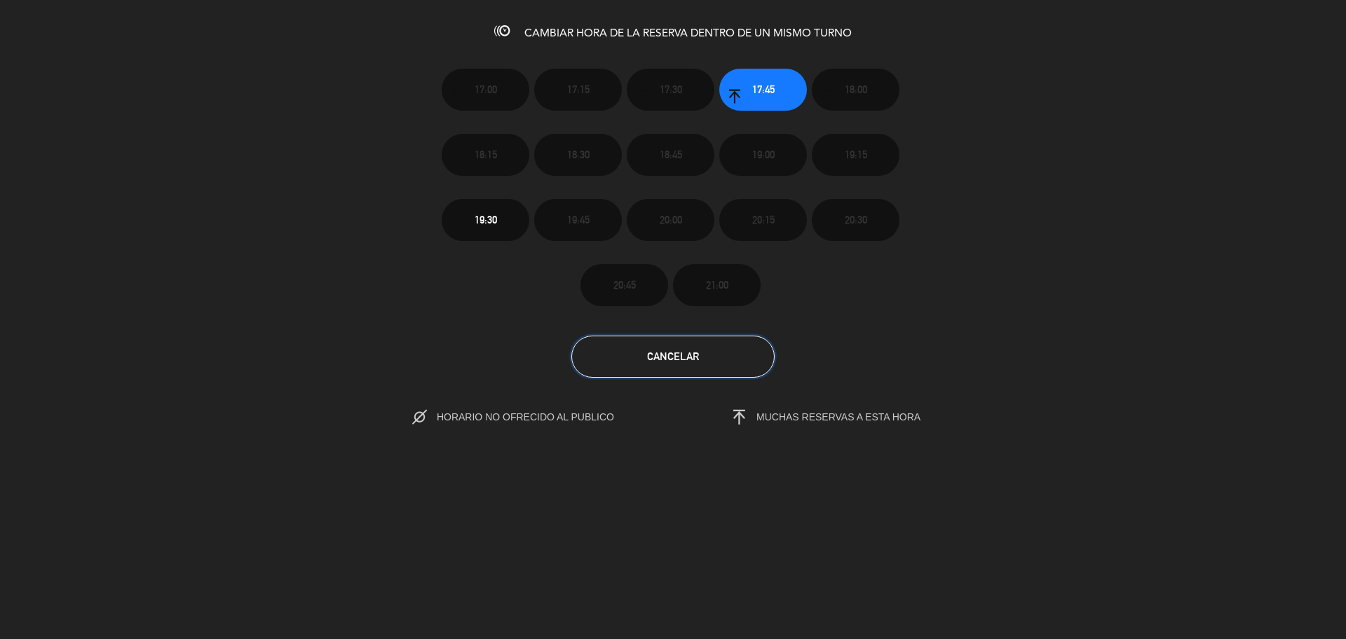
click at [694, 348] on button "Cancelar" at bounding box center [672, 357] width 203 height 42
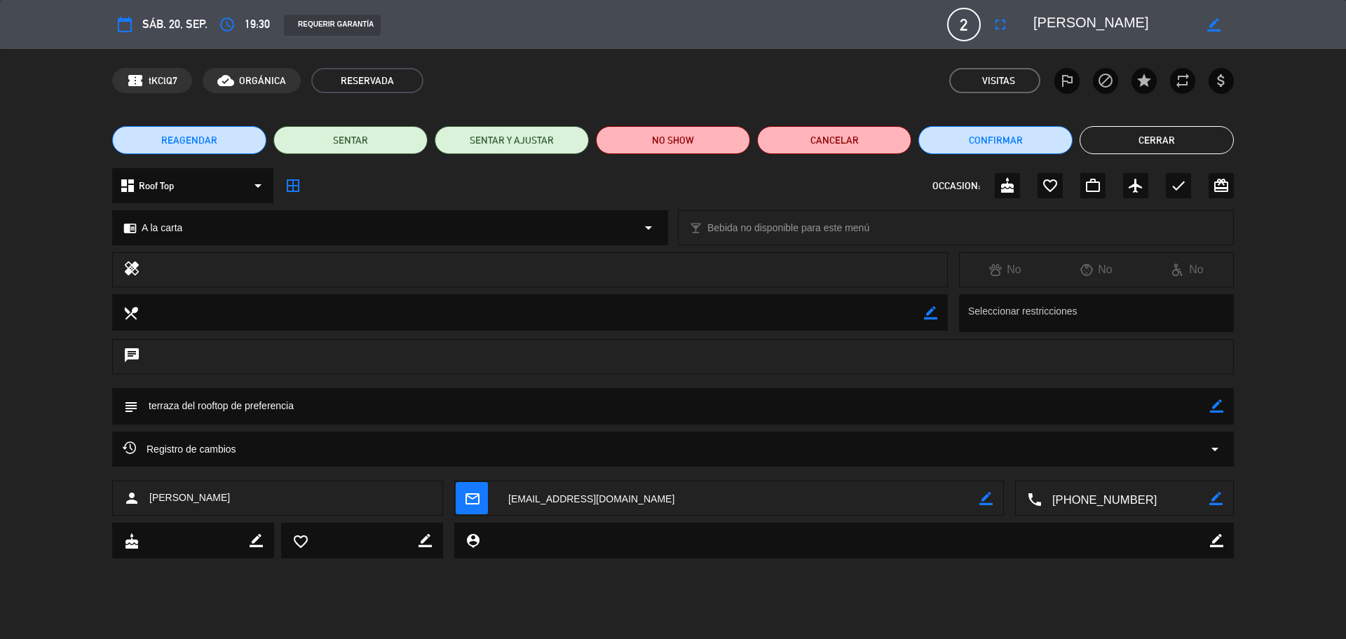
click at [1167, 187] on div "check" at bounding box center [1178, 185] width 25 height 25
click at [1127, 145] on button "Cerrar" at bounding box center [1157, 140] width 154 height 28
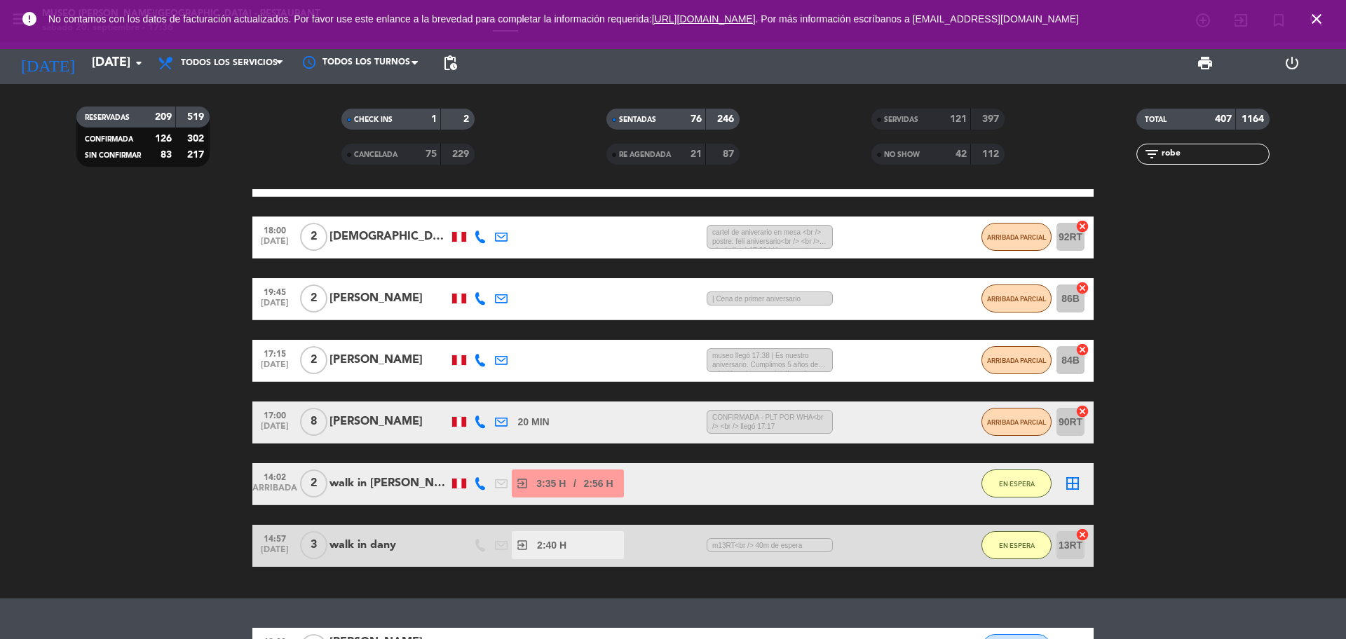
drag, startPoint x: 1201, startPoint y: 156, endPoint x: 1135, endPoint y: 157, distance: 65.9
click at [1136, 157] on div "filter_list robe" at bounding box center [1203, 154] width 265 height 21
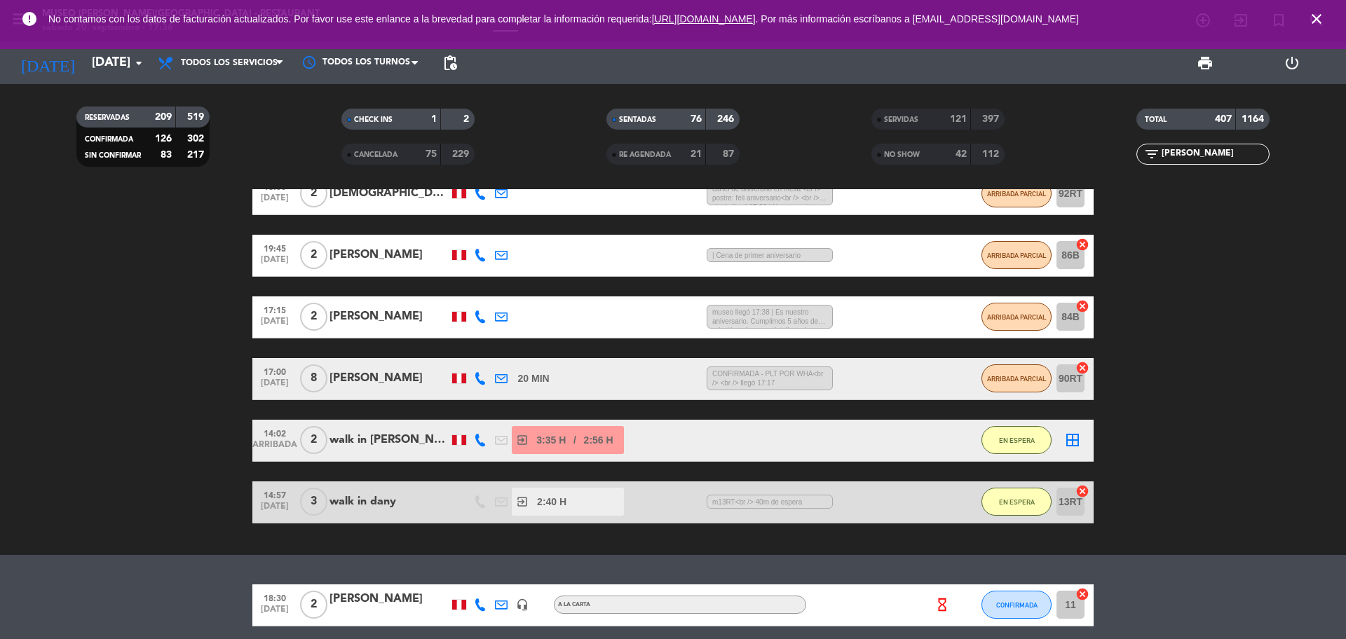
scroll to position [243, 0]
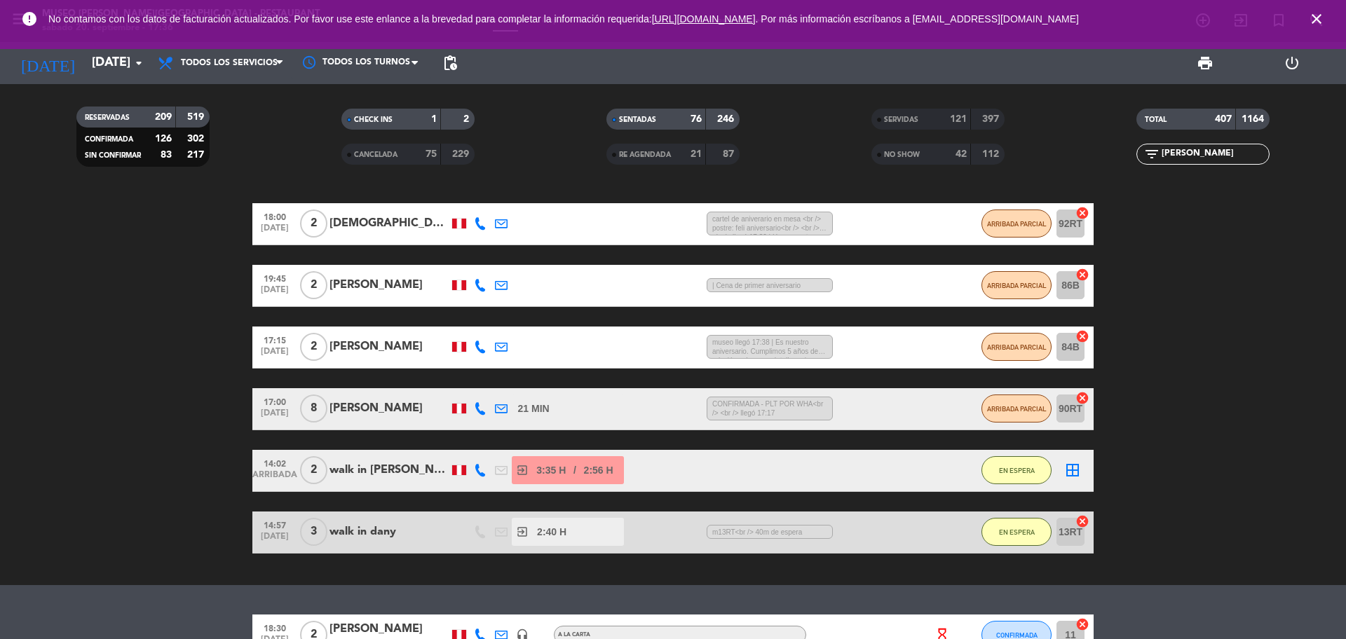
type input "[PERSON_NAME]"
click at [381, 290] on div "[PERSON_NAME]" at bounding box center [389, 285] width 119 height 18
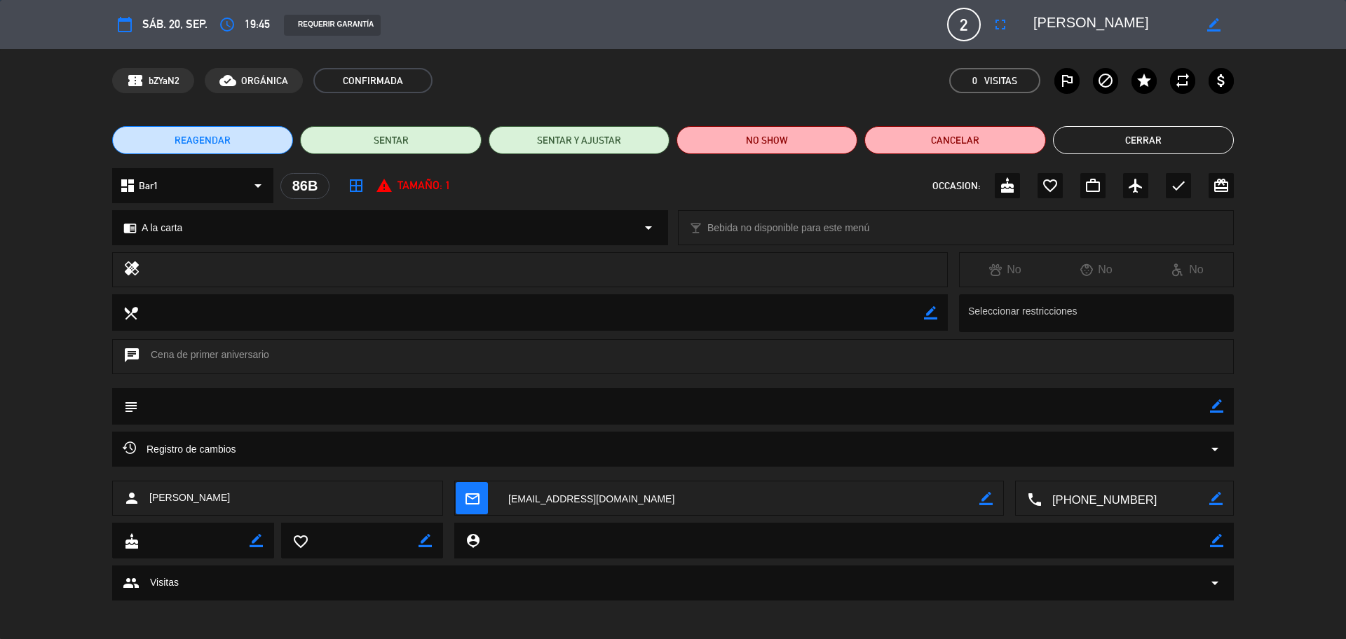
click at [269, 438] on div "Registro de cambios arrow_drop_down" at bounding box center [673, 449] width 1122 height 35
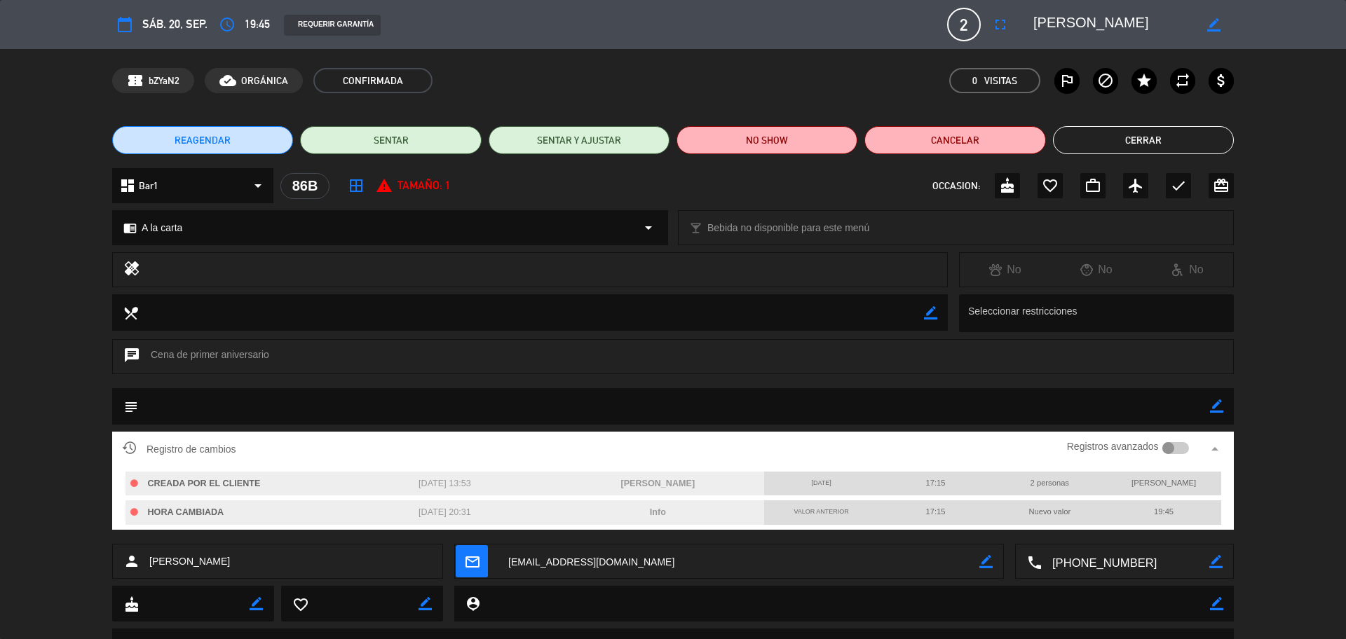
click at [1174, 451] on div at bounding box center [1175, 448] width 27 height 13
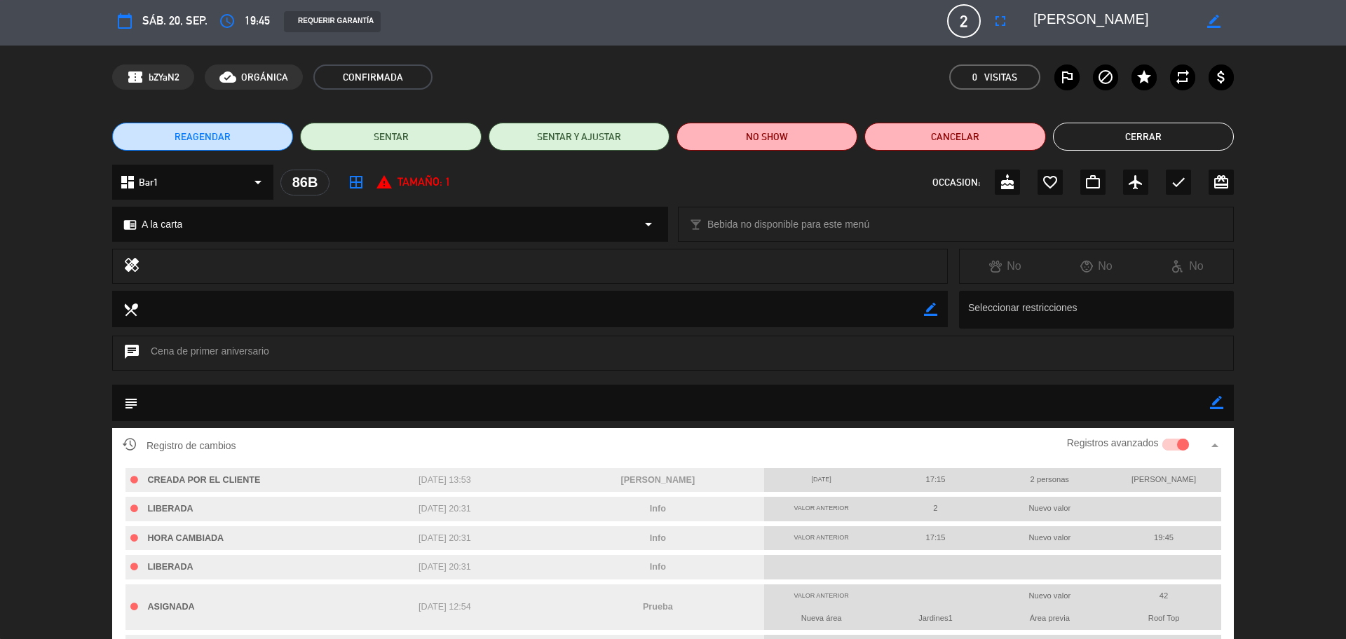
scroll to position [0, 0]
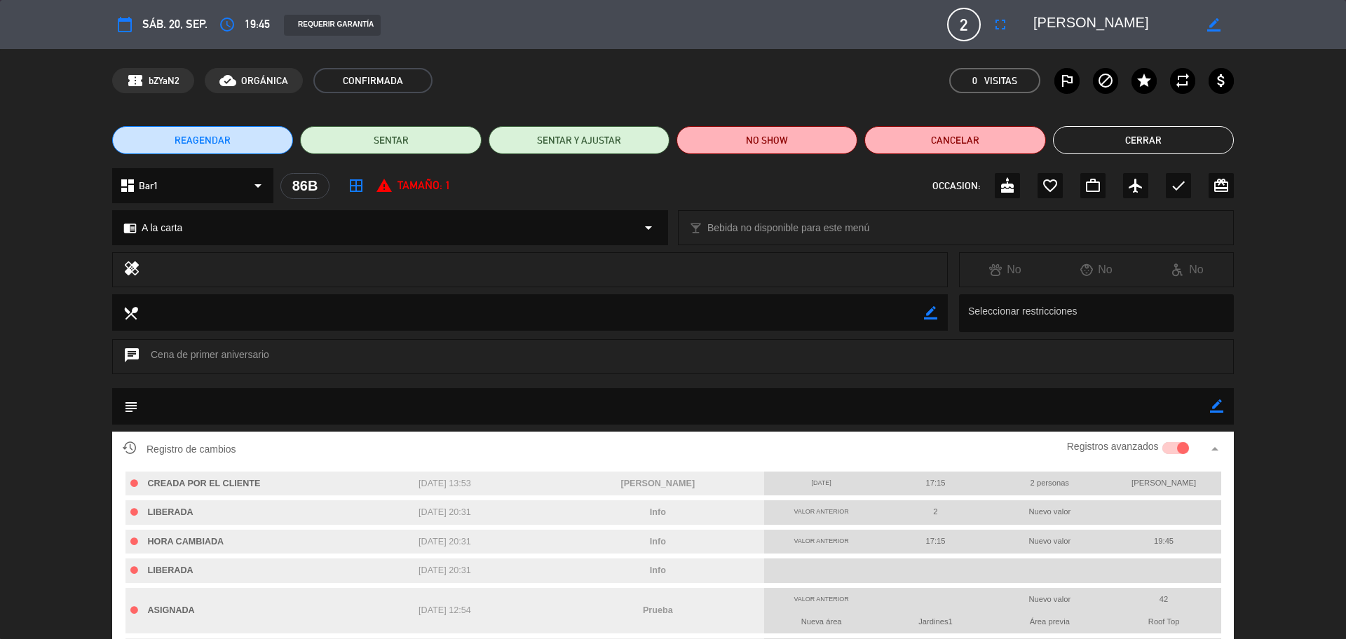
click at [1167, 449] on div at bounding box center [1175, 448] width 27 height 13
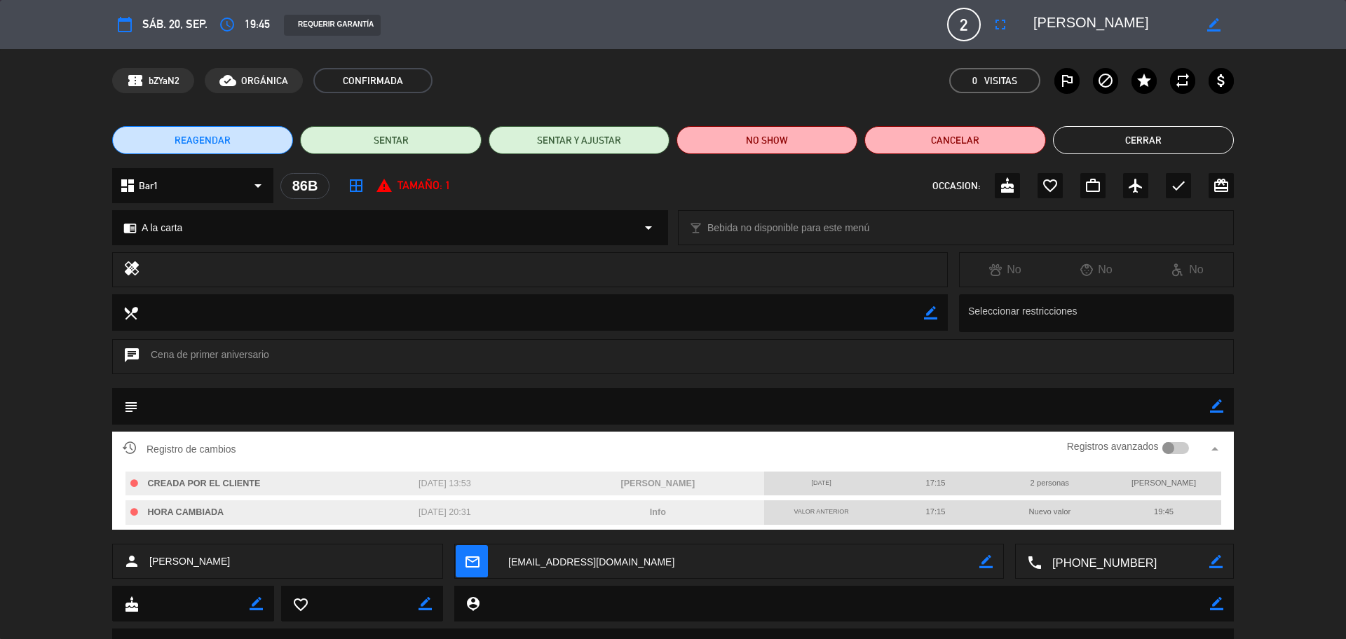
click at [1090, 566] on textarea at bounding box center [1126, 562] width 168 height 35
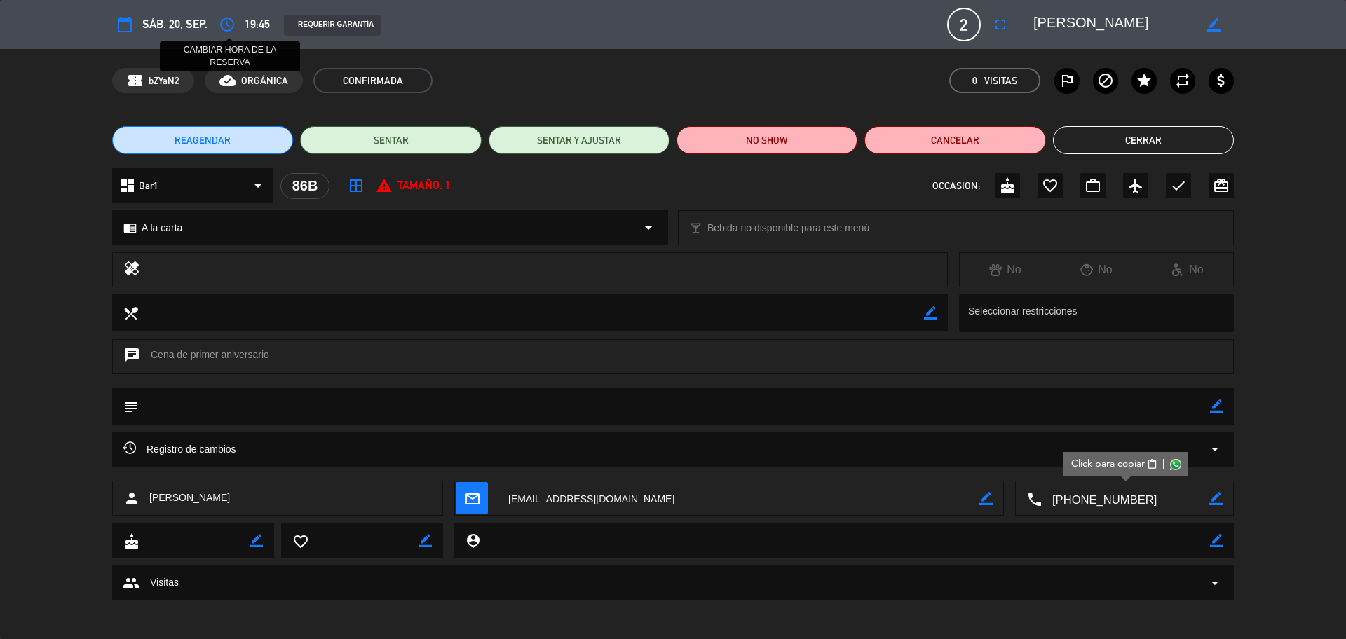
click at [226, 22] on icon "access_time" at bounding box center [227, 24] width 17 height 17
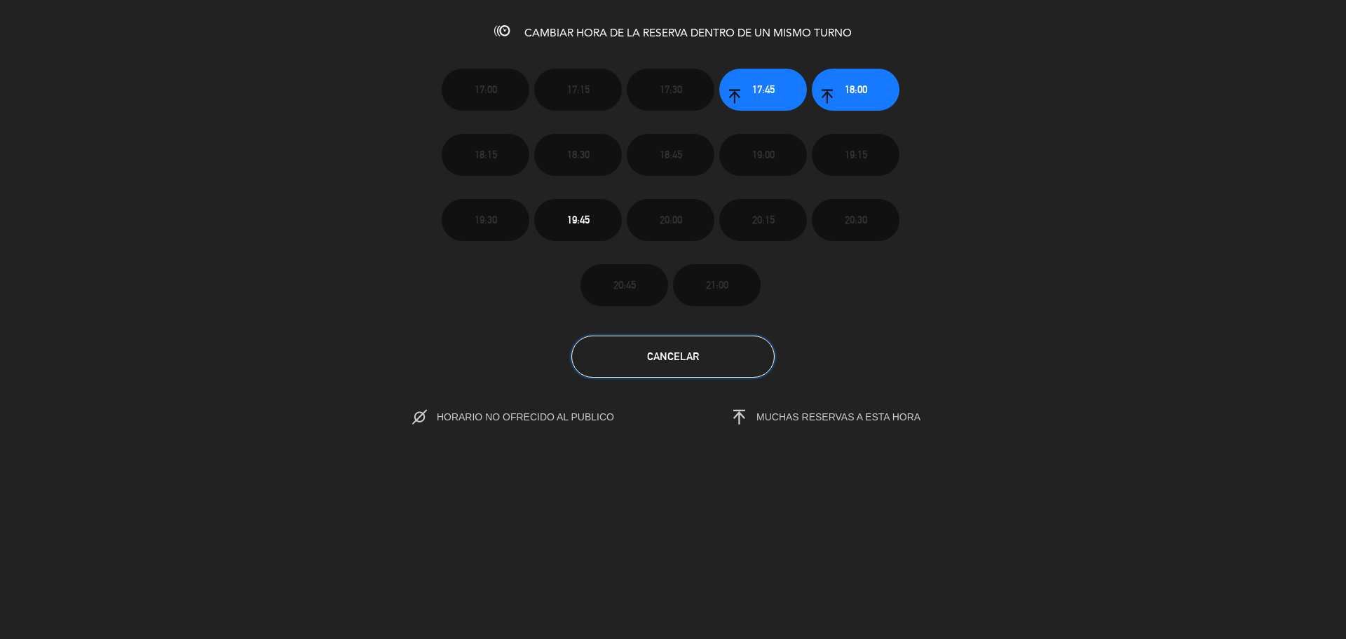
click at [653, 365] on button "Cancelar" at bounding box center [672, 357] width 203 height 42
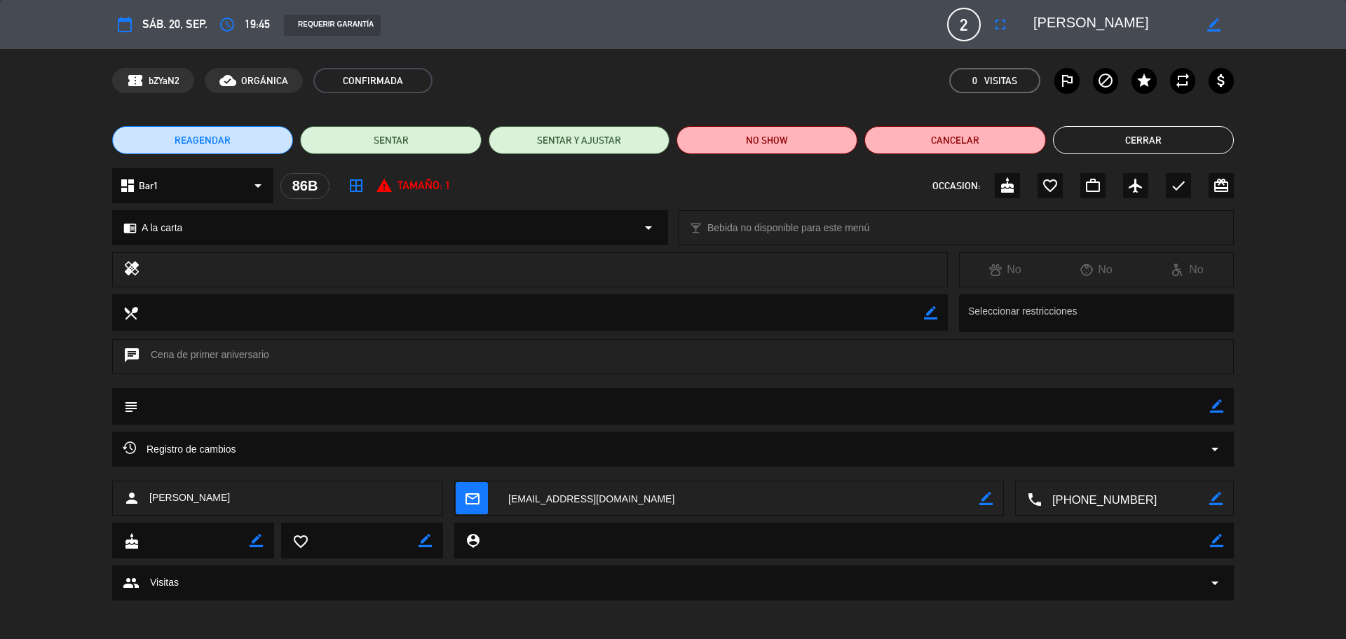
click at [1125, 497] on textarea at bounding box center [1126, 499] width 168 height 35
drag, startPoint x: 1152, startPoint y: 21, endPoint x: 1036, endPoint y: 18, distance: 115.7
click at [1020, 18] on editable-input "border_color" at bounding box center [1125, 24] width 217 height 25
click at [1118, 128] on button "Cerrar" at bounding box center [1143, 140] width 181 height 28
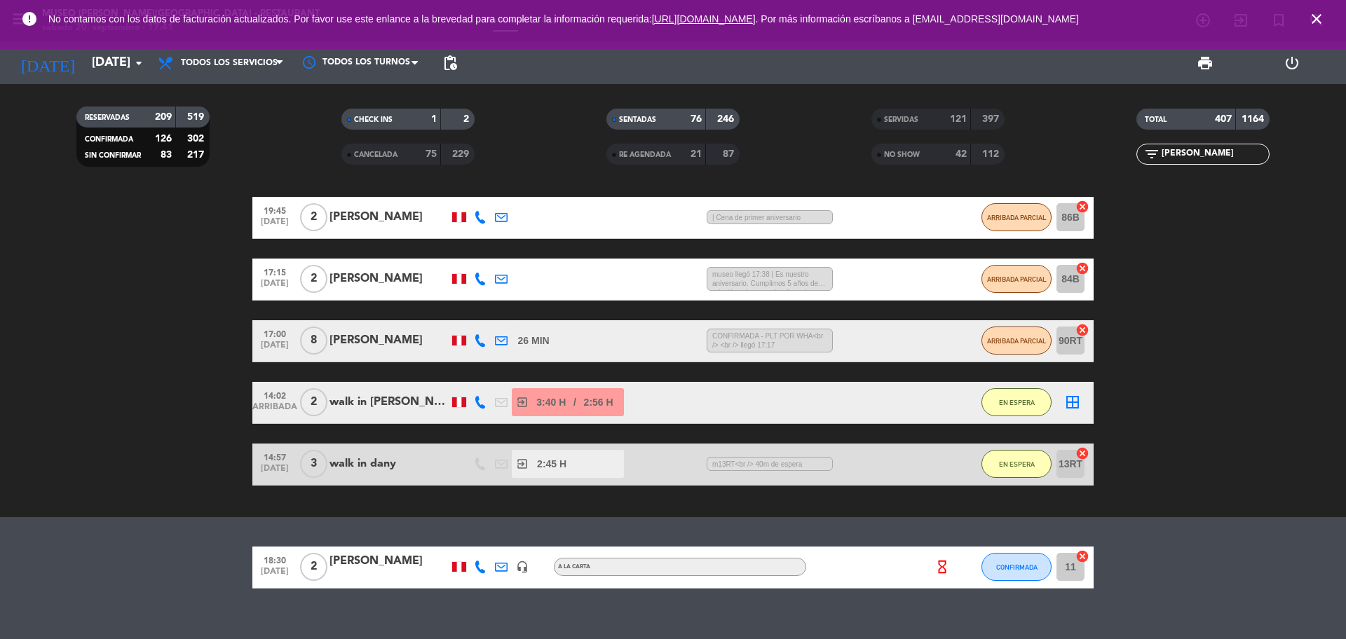
scroll to position [331, 0]
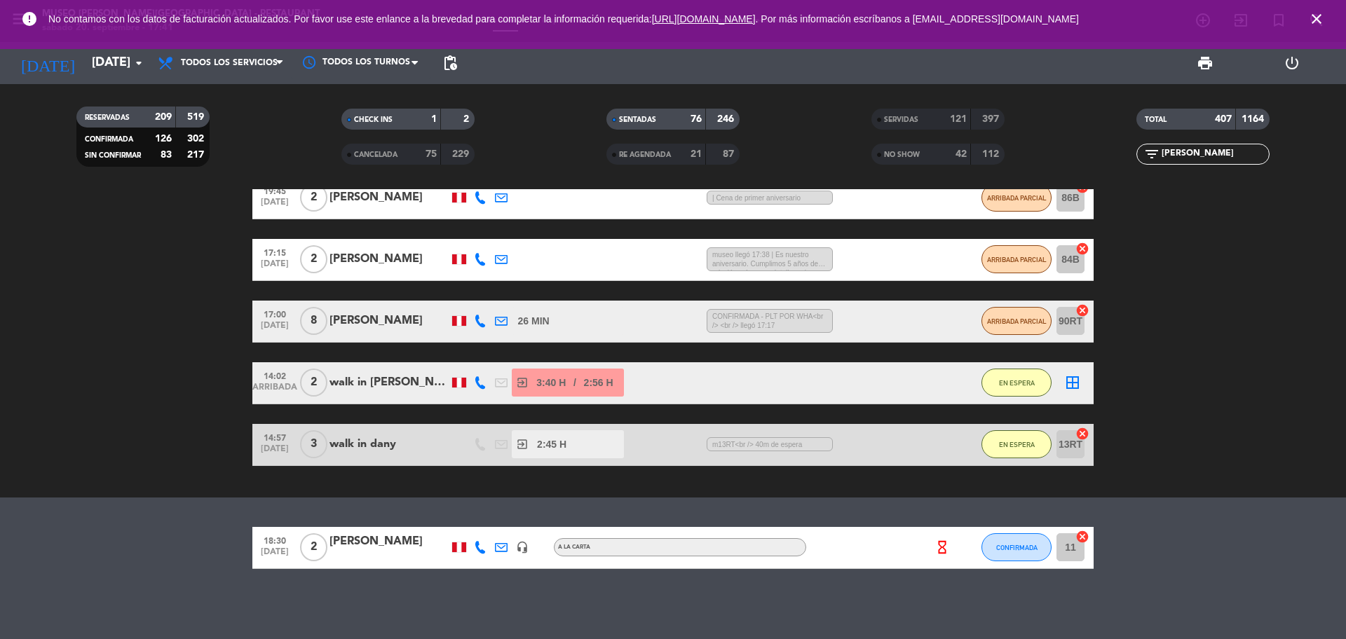
drag, startPoint x: 1195, startPoint y: 155, endPoint x: 1136, endPoint y: 155, distance: 58.9
click at [1136, 155] on div "filter_list [PERSON_NAME]" at bounding box center [1203, 154] width 265 height 21
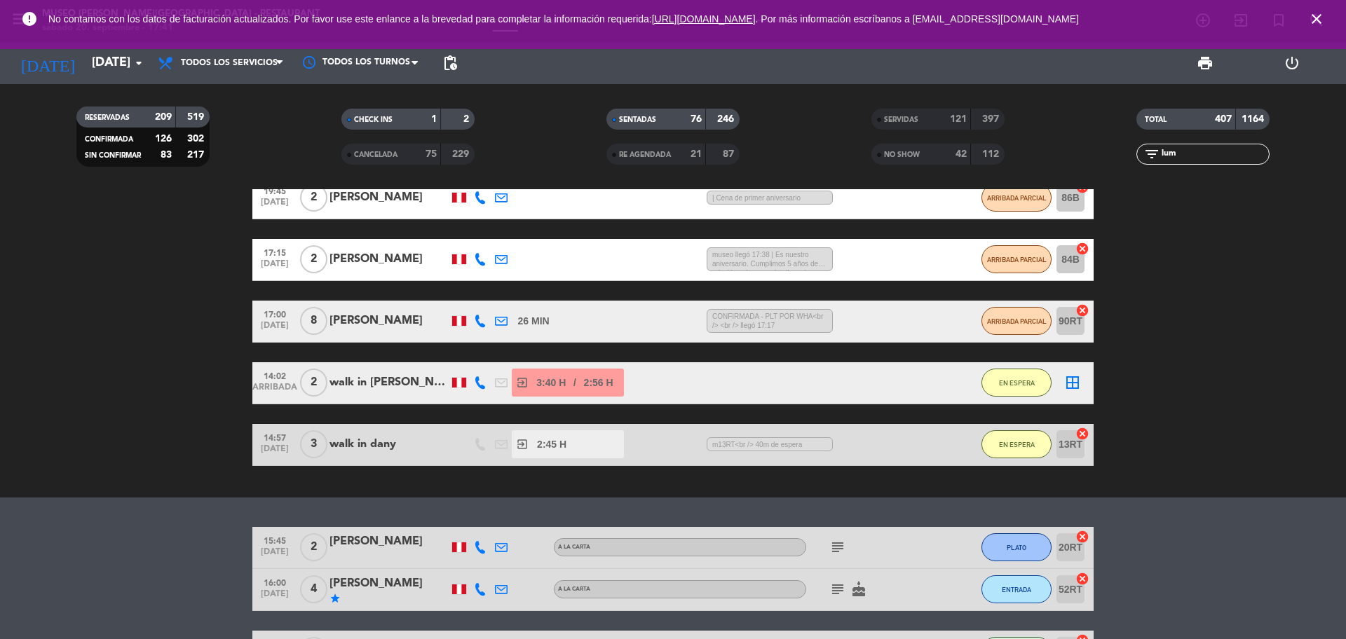
scroll to position [290, 0]
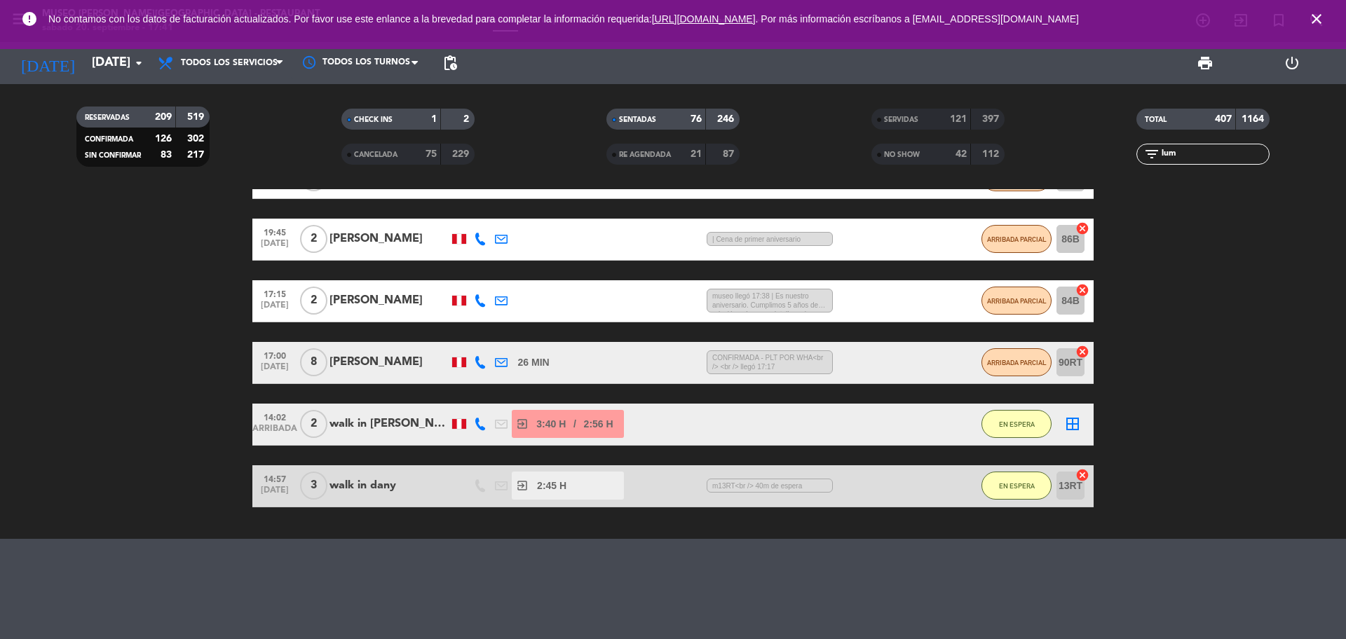
type input "lum"
click at [922, 118] on div "SERVIDAS" at bounding box center [907, 119] width 65 height 16
click at [923, 151] on div "NO SHOW" at bounding box center [907, 155] width 65 height 16
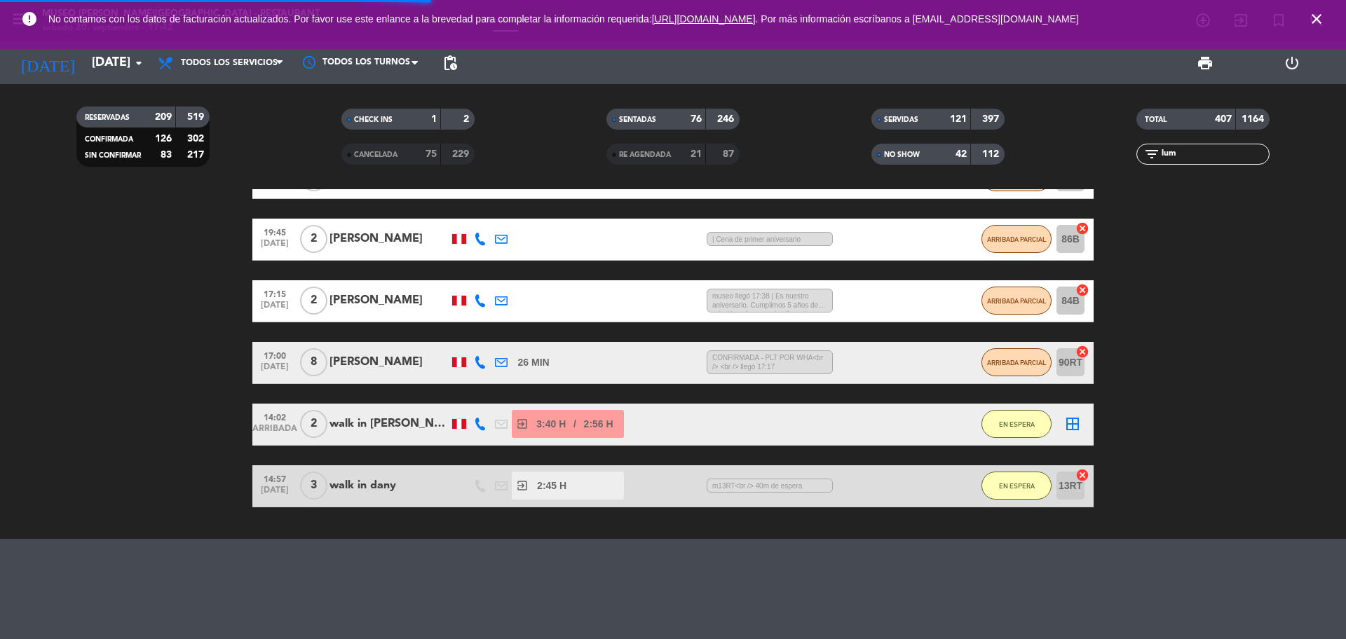
click at [634, 156] on span "RE AGENDADA" at bounding box center [645, 154] width 52 height 7
click at [414, 153] on div "75" at bounding box center [423, 155] width 28 height 16
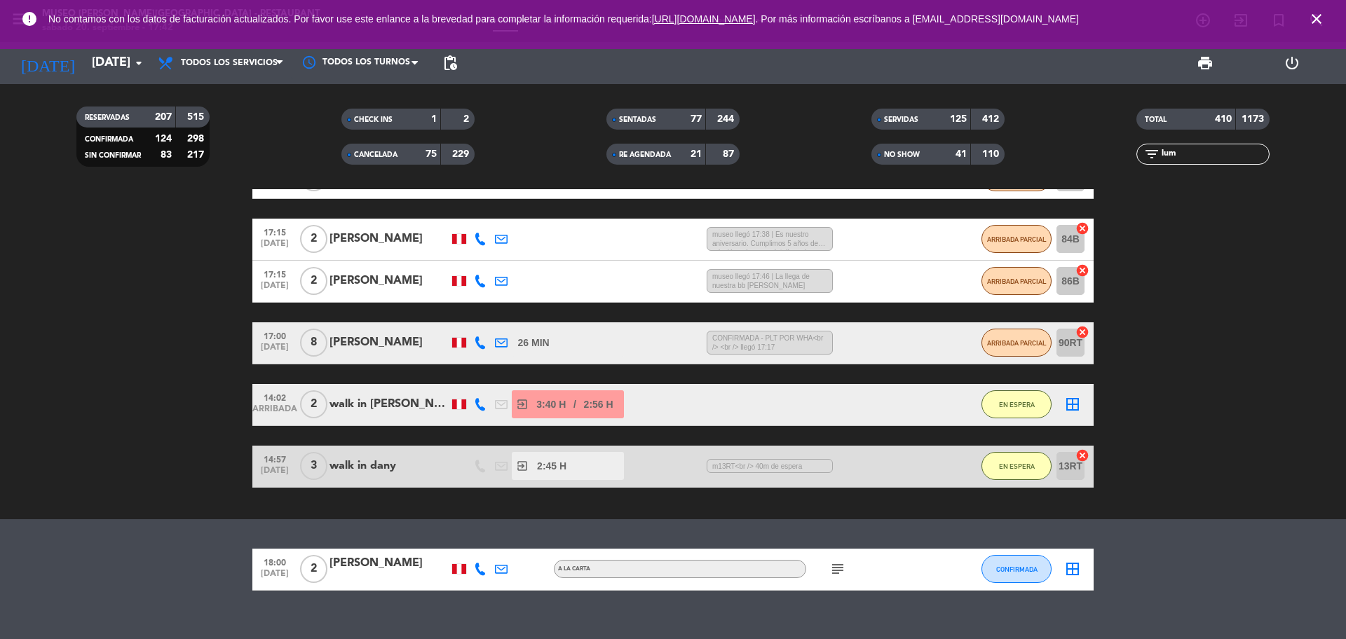
click at [1322, 17] on icon "close" at bounding box center [1316, 19] width 17 height 17
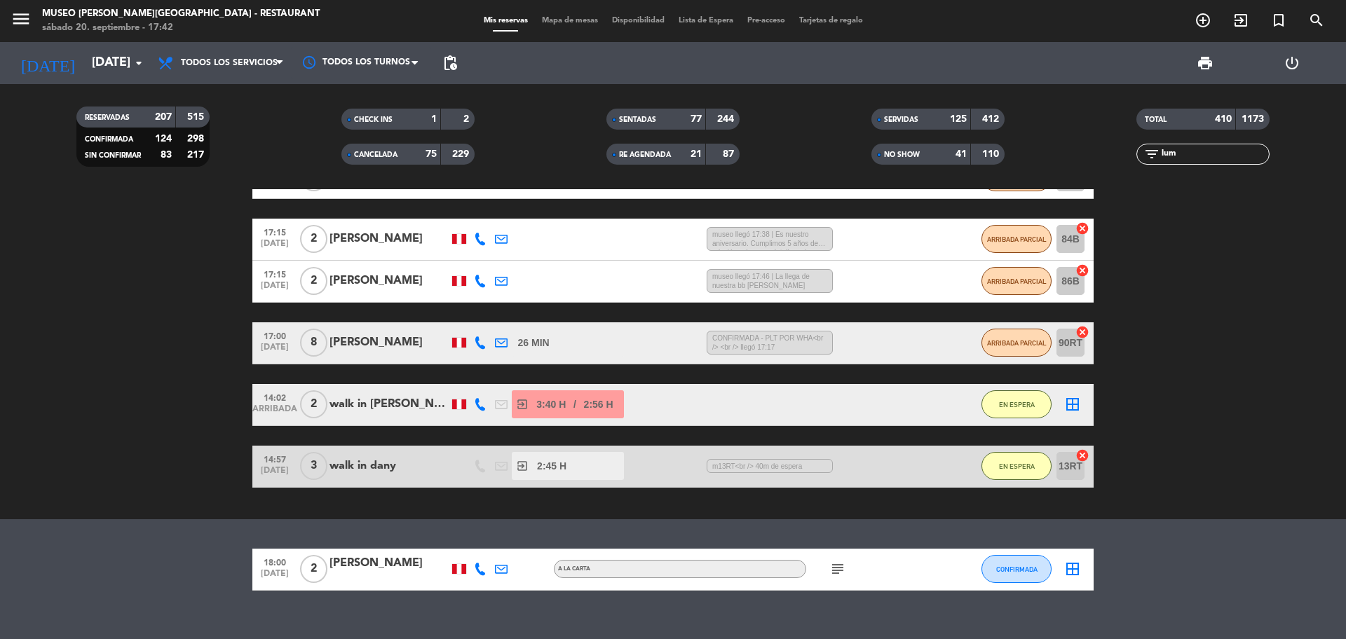
click at [557, 17] on span "Mapa de mesas" at bounding box center [570, 21] width 70 height 8
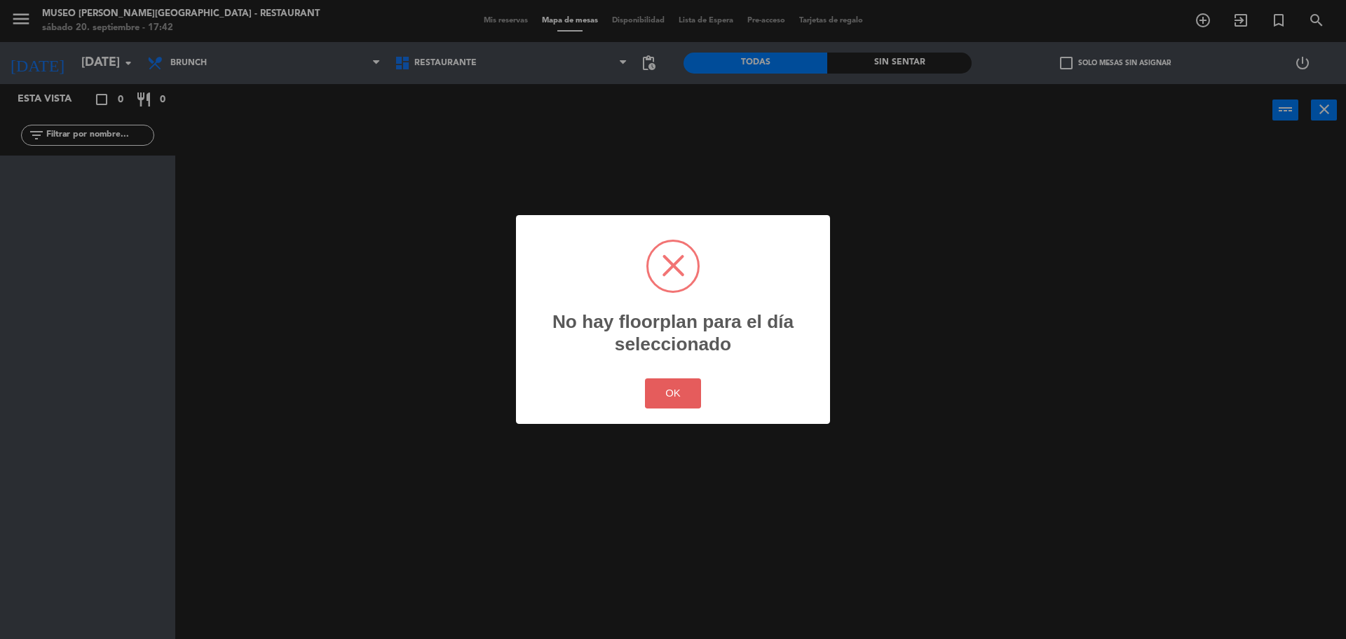
click at [655, 393] on button "OK" at bounding box center [673, 394] width 57 height 30
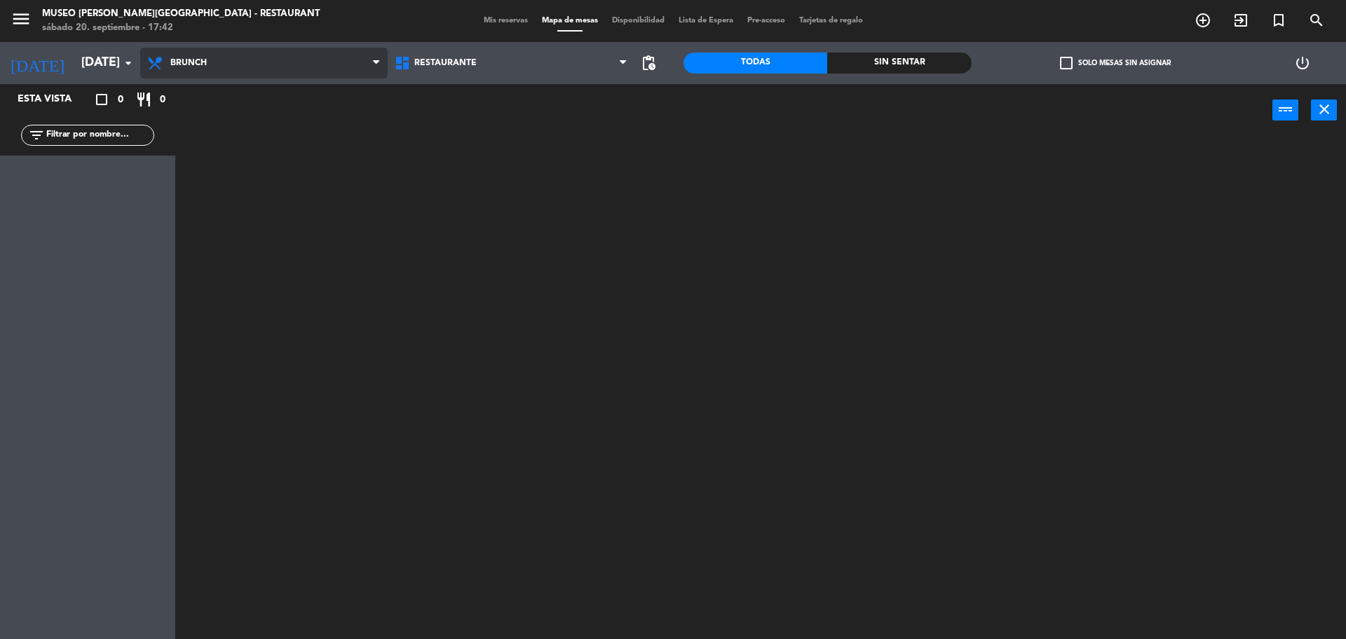
click at [276, 50] on span "Brunch" at bounding box center [263, 63] width 247 height 31
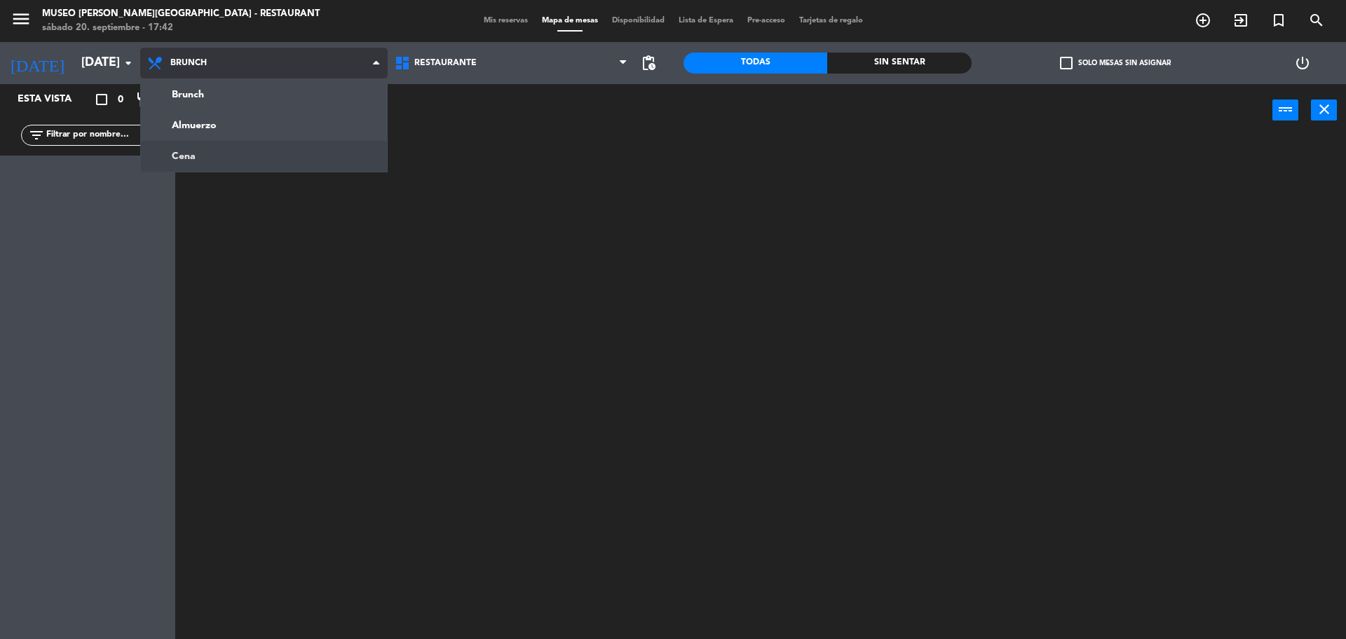
click at [239, 158] on ng-component "menu [GEOGRAPHIC_DATA][PERSON_NAME] - Restaurant [DATE] 20. septiembre - 17:42 …" at bounding box center [673, 321] width 1346 height 643
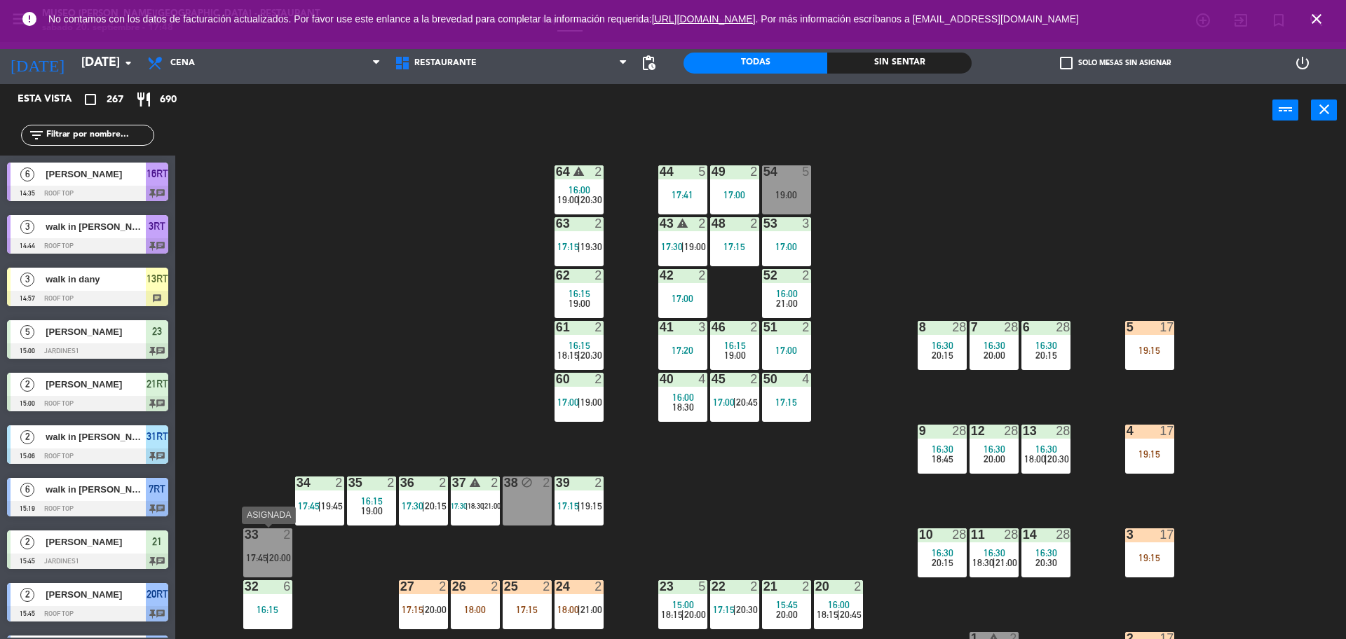
click at [254, 555] on span "17:45" at bounding box center [257, 557] width 22 height 11
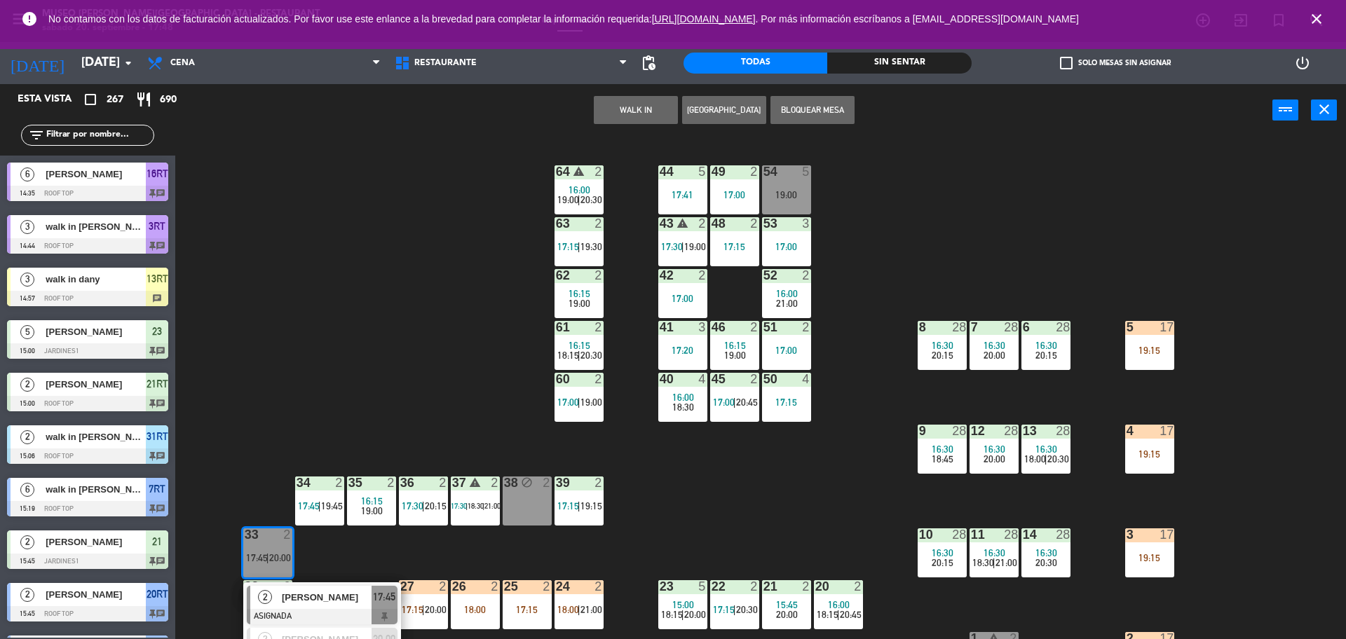
click at [288, 438] on div "44 5 17:41 49 2 17:00 54 5 19:00 64 warning 2 16:00 19:00 | 20:30 48 2 17:15 53…" at bounding box center [768, 391] width 1158 height 503
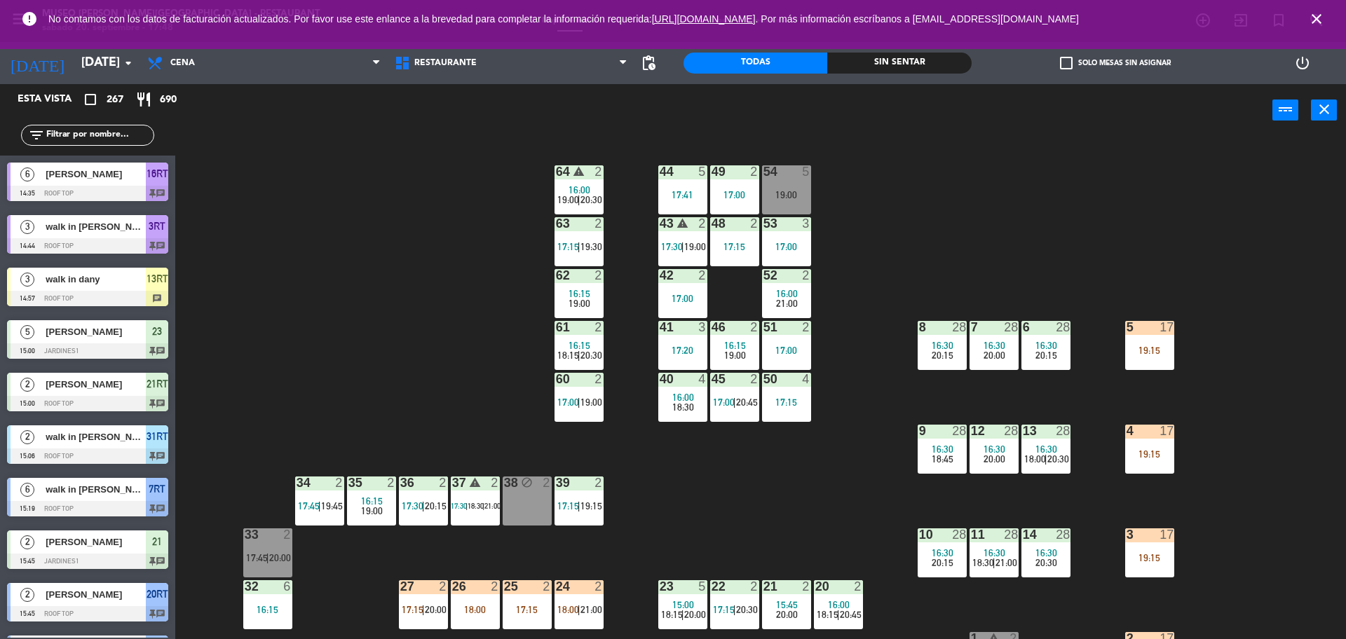
click at [1317, 16] on icon "close" at bounding box center [1316, 19] width 17 height 17
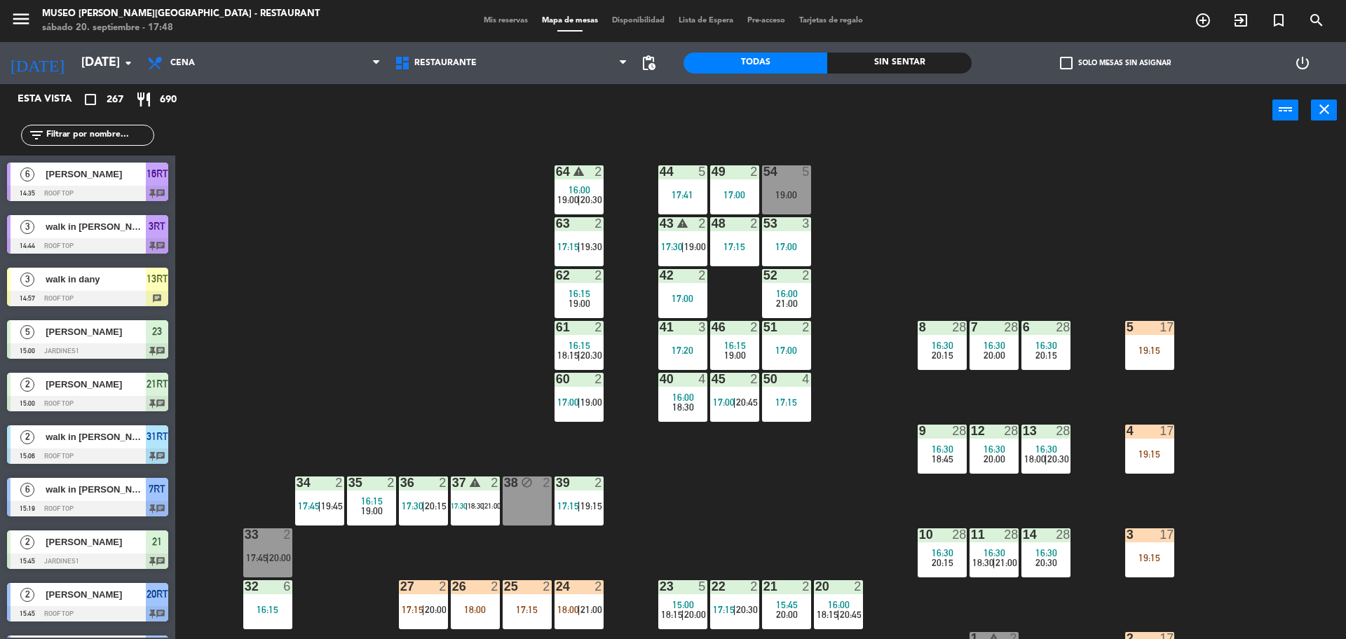
click at [494, 24] on span "Mis reservas" at bounding box center [506, 21] width 58 height 8
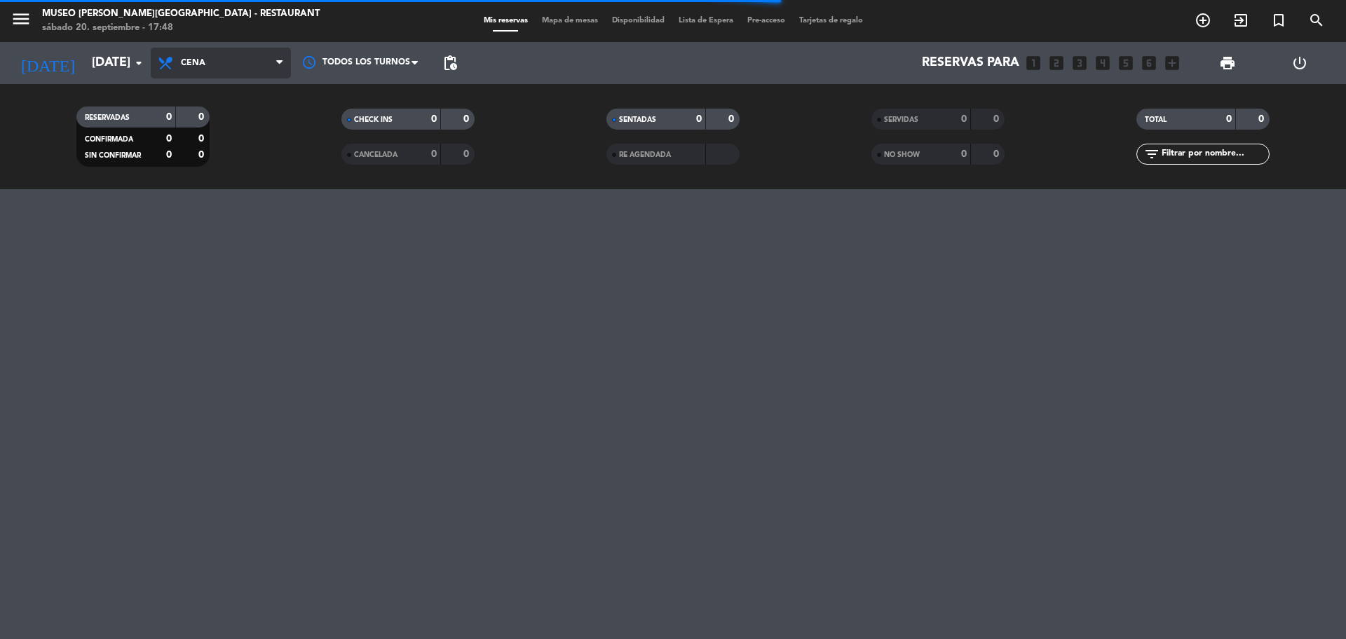
click at [238, 67] on span "Cena" at bounding box center [221, 63] width 140 height 31
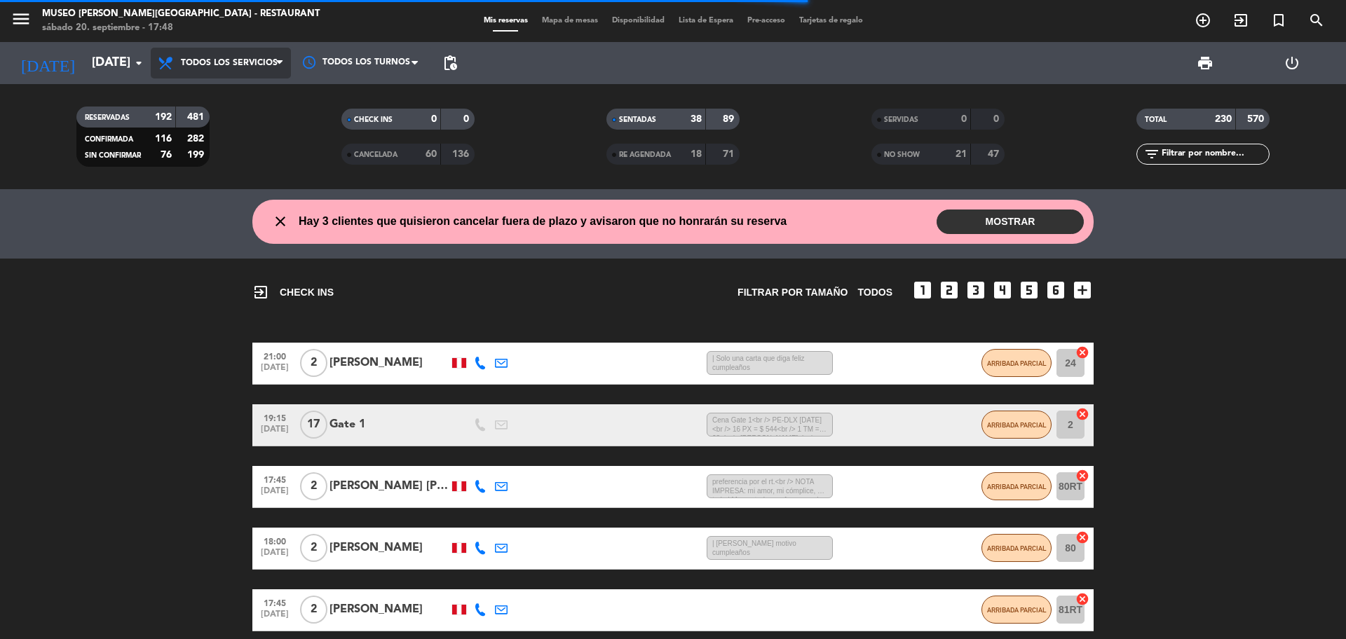
click at [236, 93] on div "menu [GEOGRAPHIC_DATA][PERSON_NAME] - Restaurant [DATE] 20. septiembre - 17:48 …" at bounding box center [673, 94] width 1346 height 189
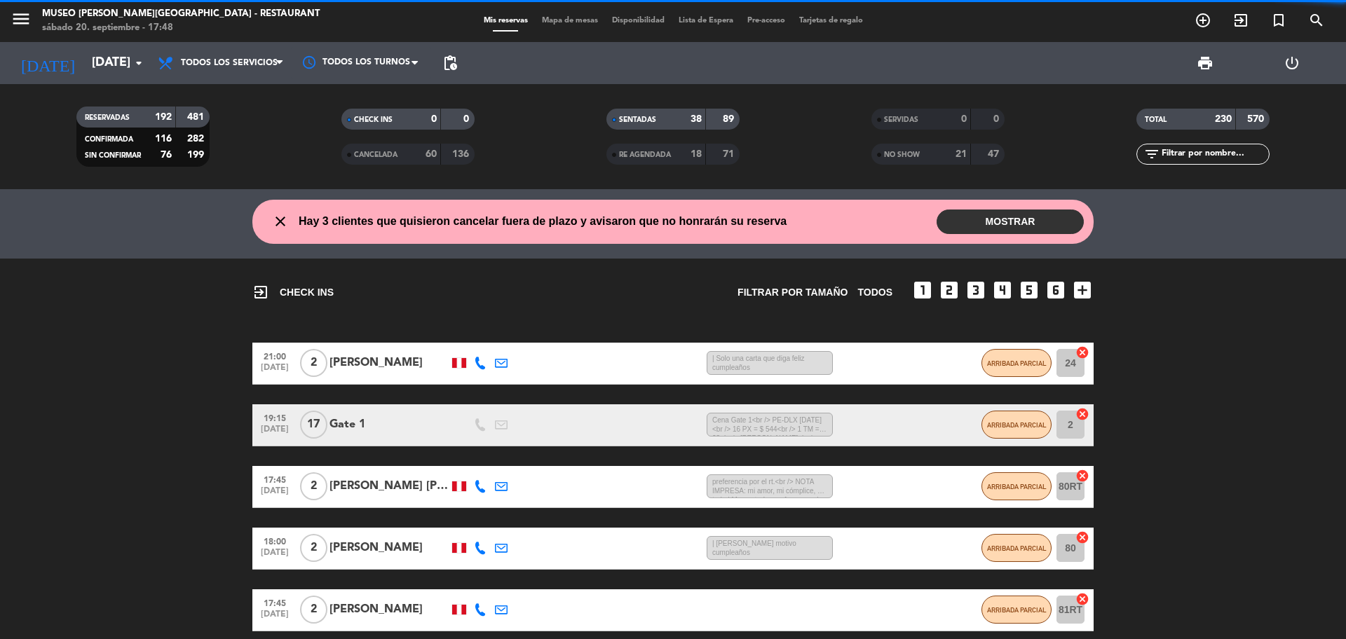
click at [590, 17] on span "Mapa de mesas" at bounding box center [570, 21] width 70 height 8
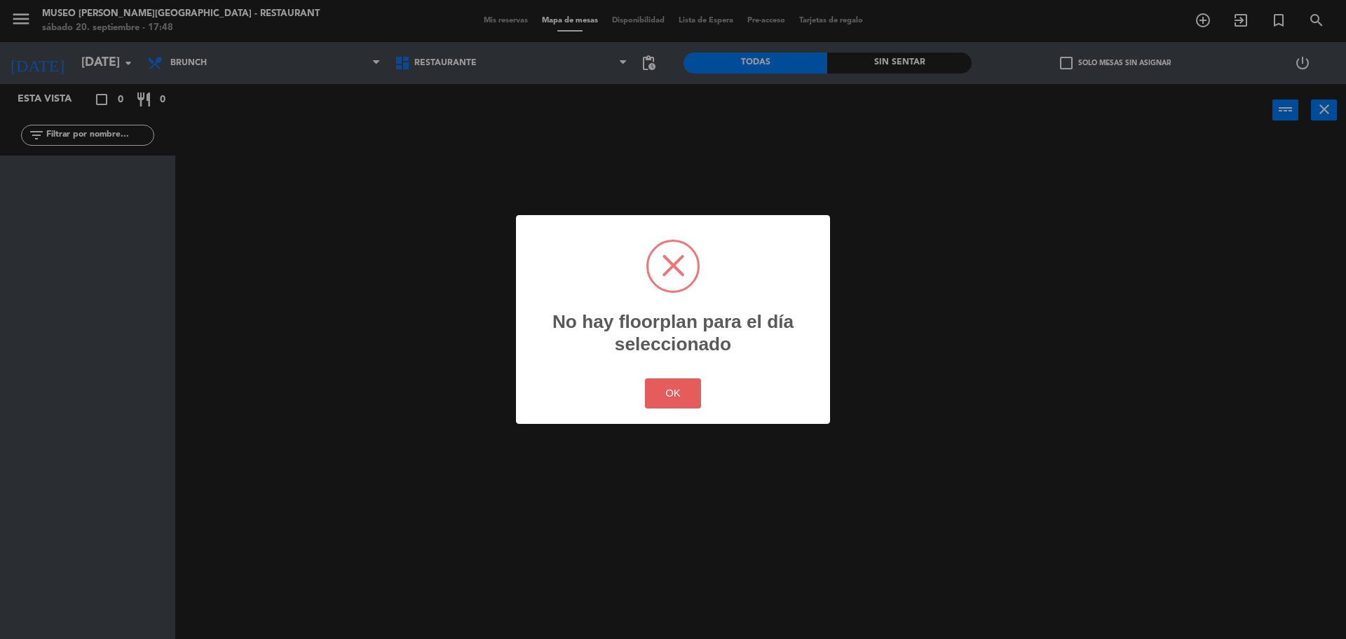
click at [696, 395] on button "OK" at bounding box center [673, 394] width 57 height 30
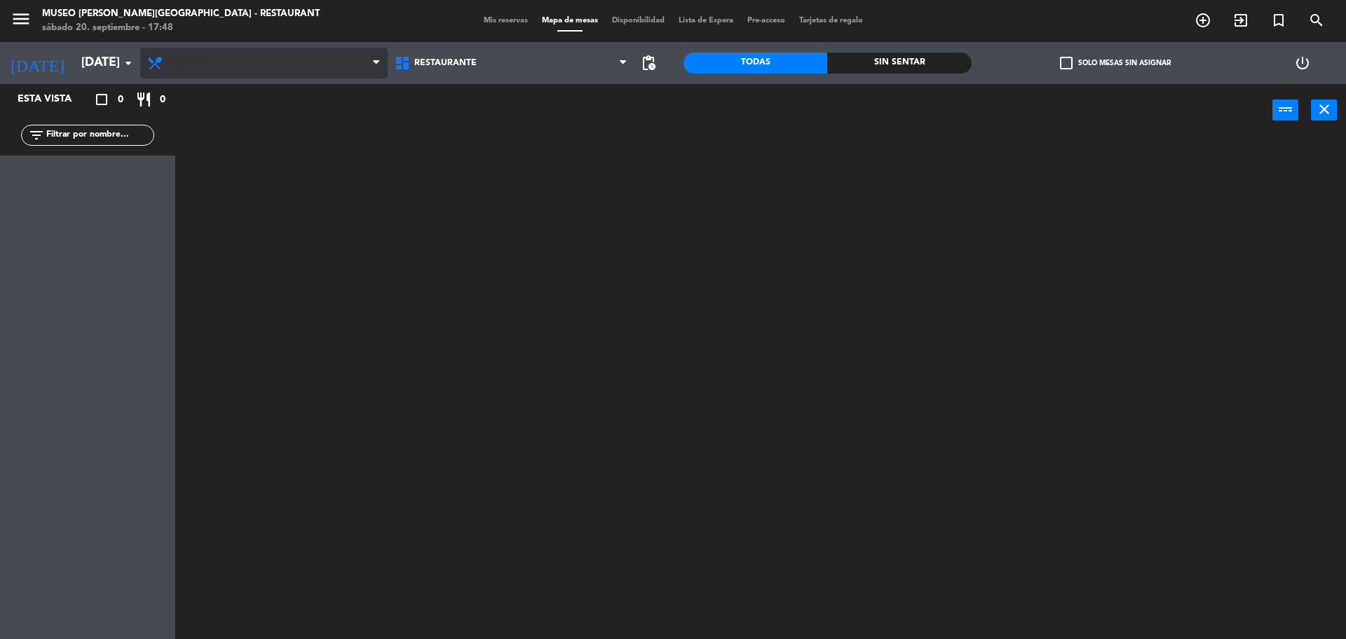
click at [273, 72] on span "Brunch" at bounding box center [263, 63] width 247 height 31
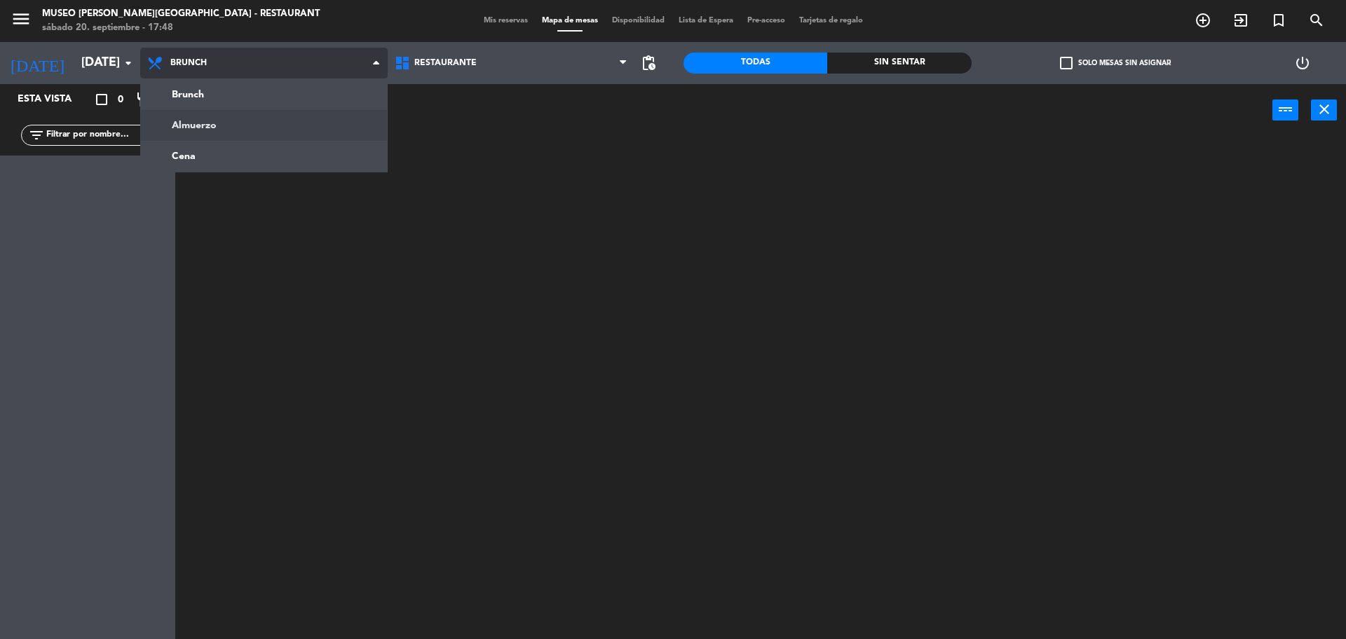
click at [261, 132] on ng-component "menu [GEOGRAPHIC_DATA][PERSON_NAME] - Restaurant [DATE] 20. septiembre - 17:48 …" at bounding box center [673, 321] width 1346 height 643
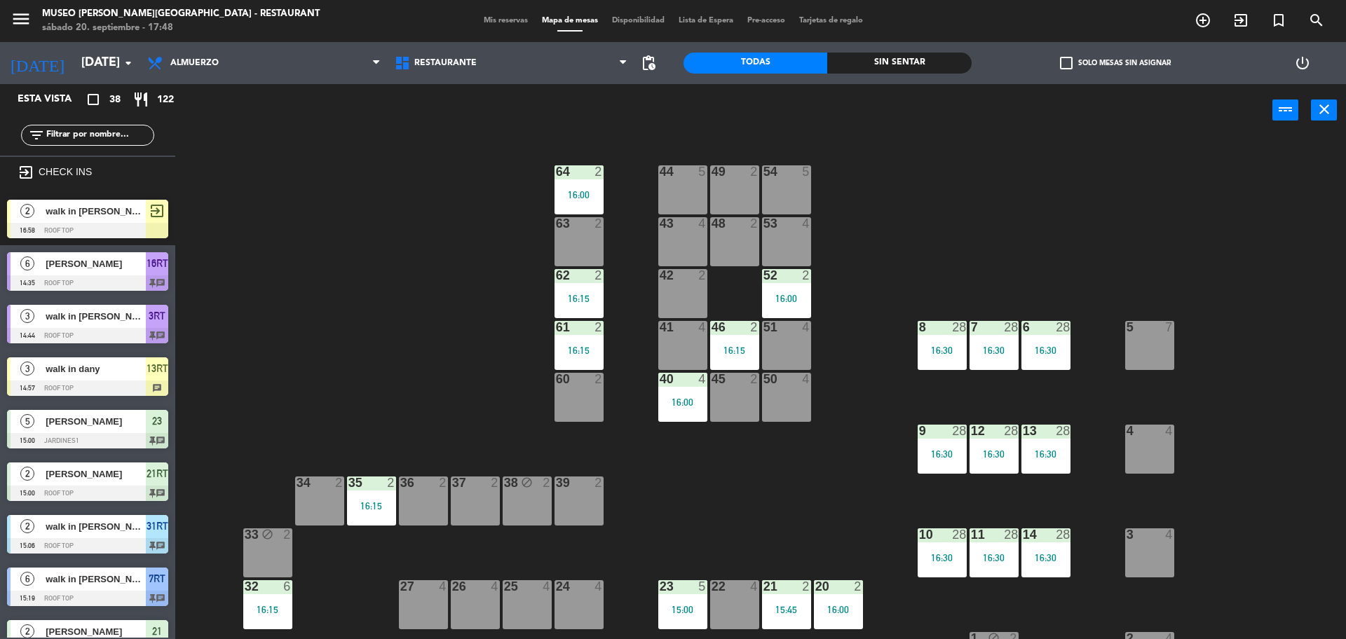
click at [320, 43] on div "Brunch Almuerzo Cena Almuerzo Brunch Almuerzo Cena" at bounding box center [263, 63] width 247 height 42
click at [312, 58] on span "Almuerzo" at bounding box center [263, 63] width 247 height 31
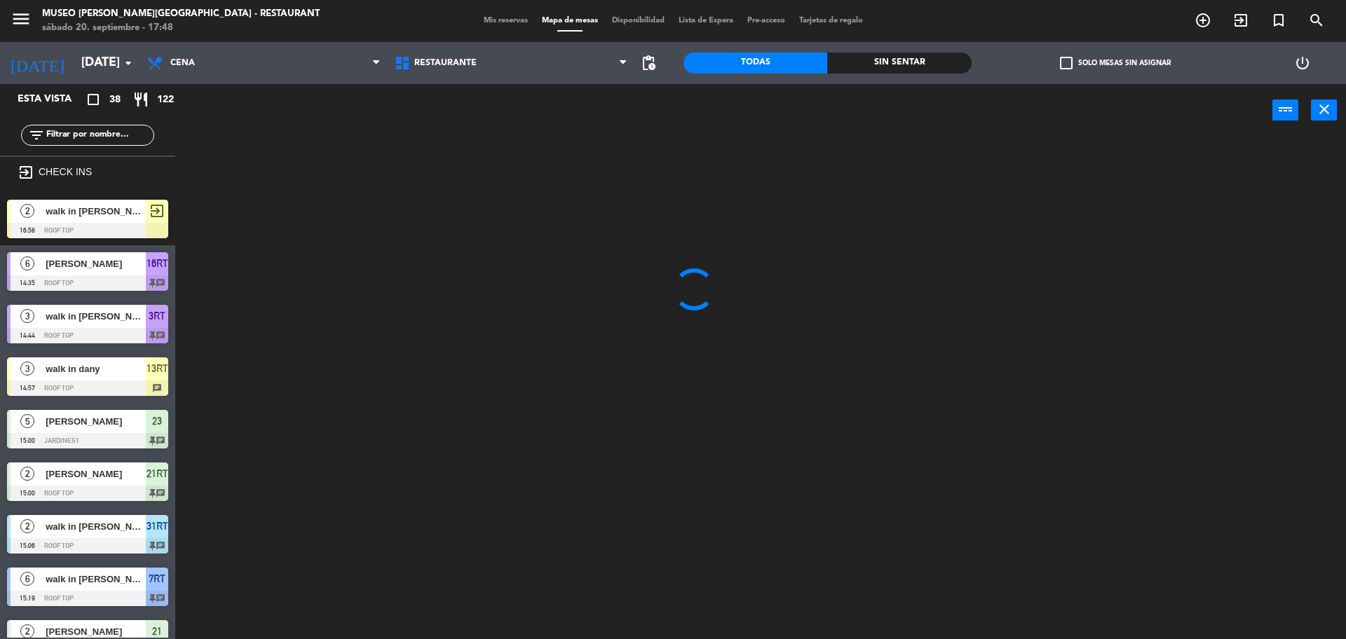
click at [253, 144] on ng-component "menu [GEOGRAPHIC_DATA][PERSON_NAME] - Restaurant [DATE] 20. septiembre - 17:48 …" at bounding box center [673, 321] width 1346 height 643
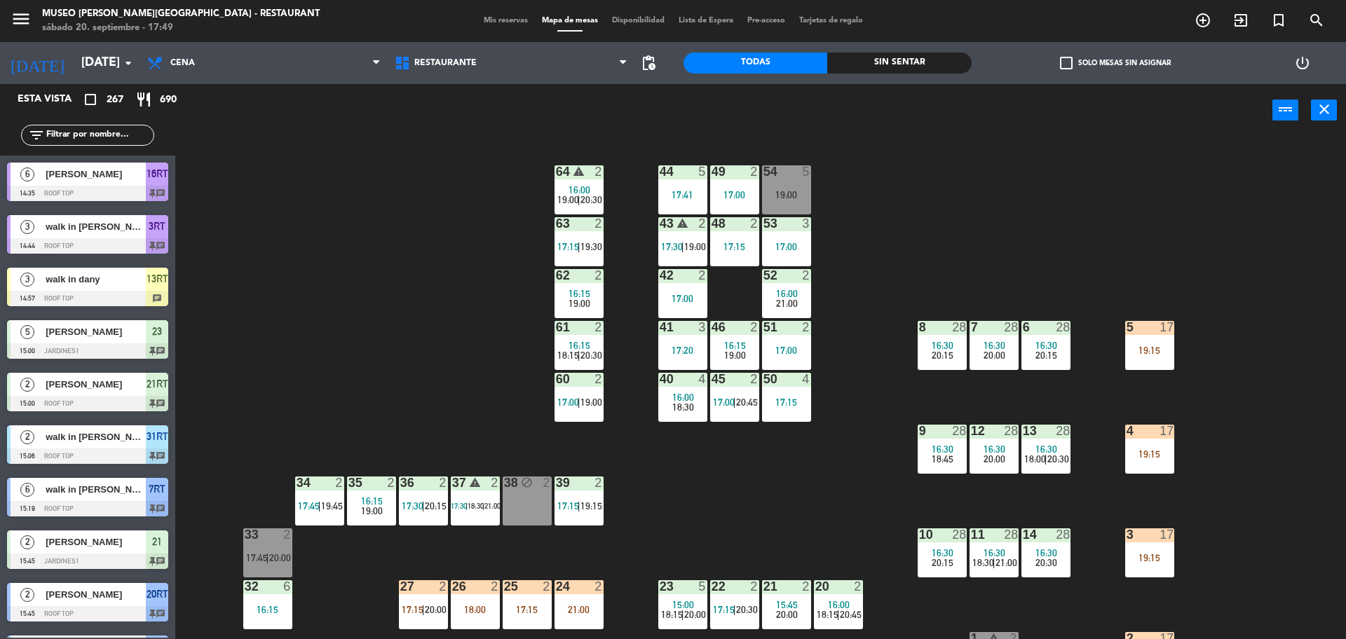
click at [491, 22] on span "Mis reservas" at bounding box center [506, 21] width 58 height 8
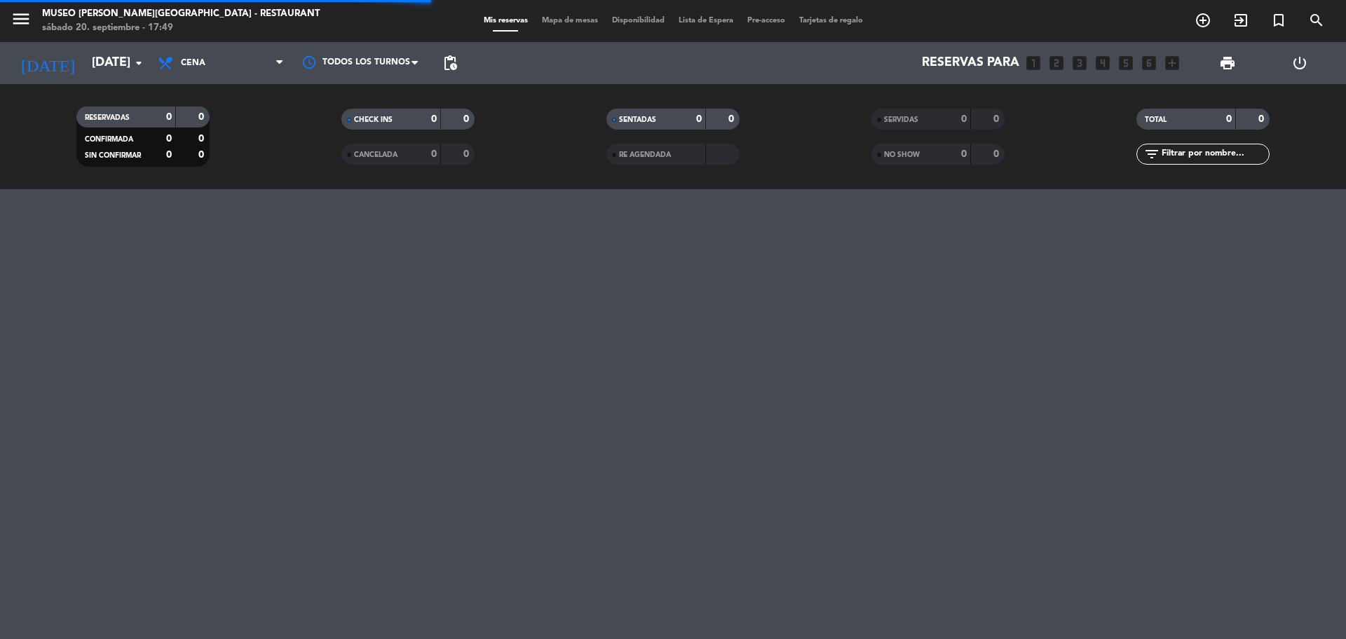
click at [1176, 159] on input "text" at bounding box center [1214, 154] width 109 height 15
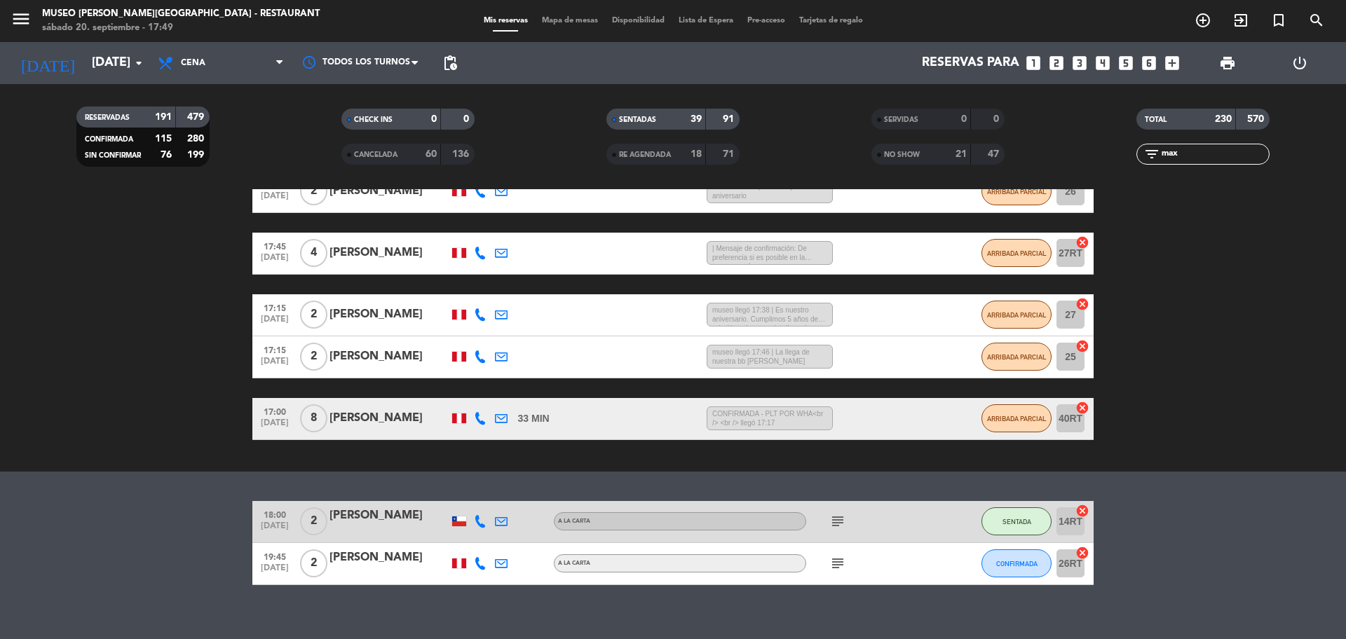
scroll to position [492, 0]
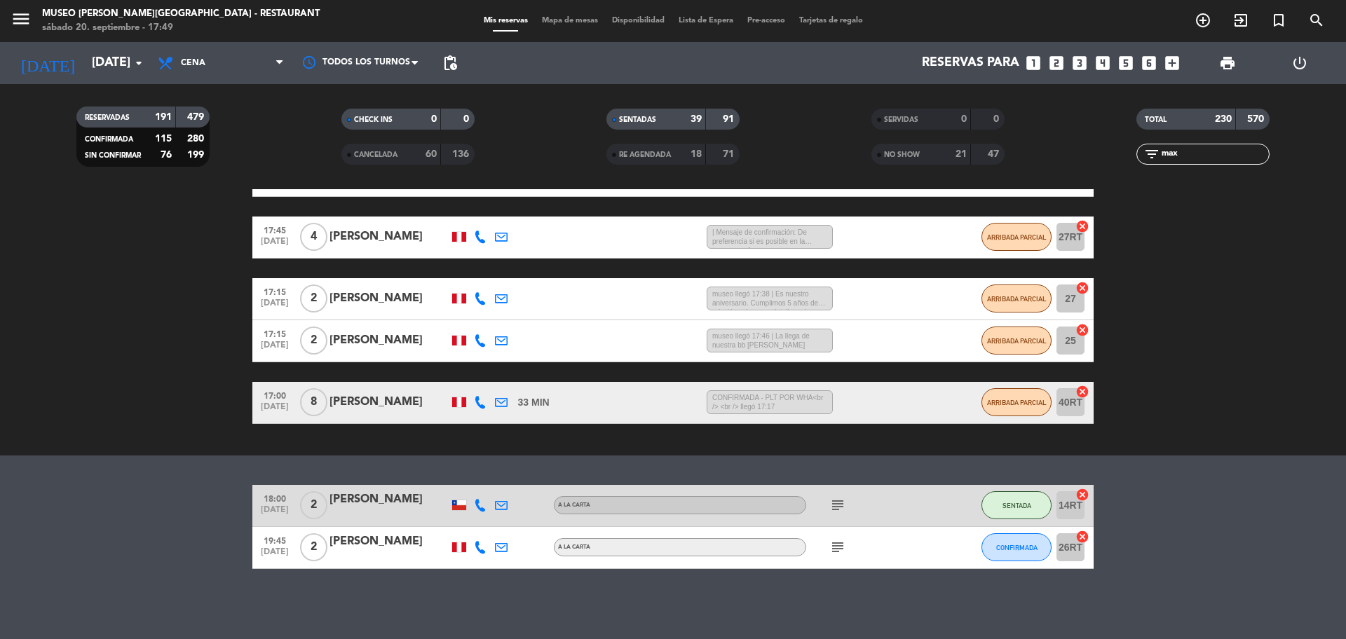
type input "max"
click at [389, 540] on div "[PERSON_NAME]" at bounding box center [389, 542] width 119 height 18
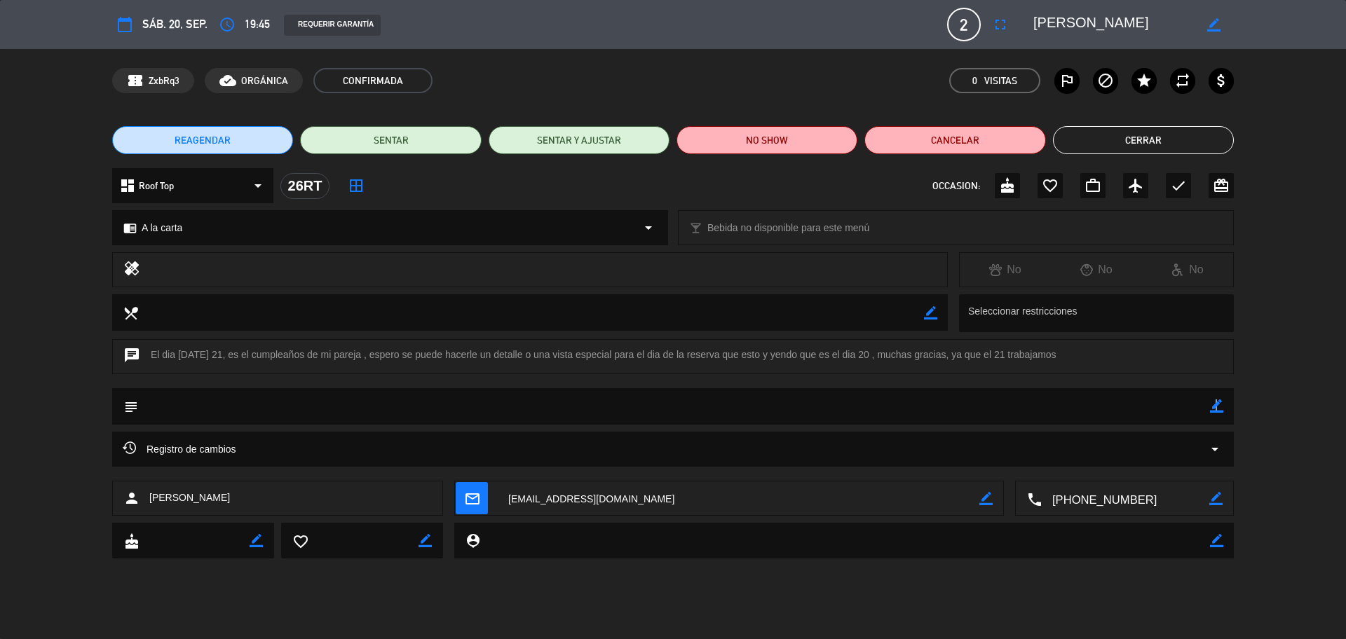
drag, startPoint x: 1214, startPoint y: 409, endPoint x: 1207, endPoint y: 409, distance: 7.0
click at [1216, 409] on icon "border_color" at bounding box center [1216, 406] width 13 height 13
click at [1190, 407] on textarea at bounding box center [674, 406] width 1072 height 36
type textarea "motivo: cumpleaños, ofrecer cortesía y cartel de cumpleaños"
click at [1214, 407] on icon at bounding box center [1216, 406] width 13 height 13
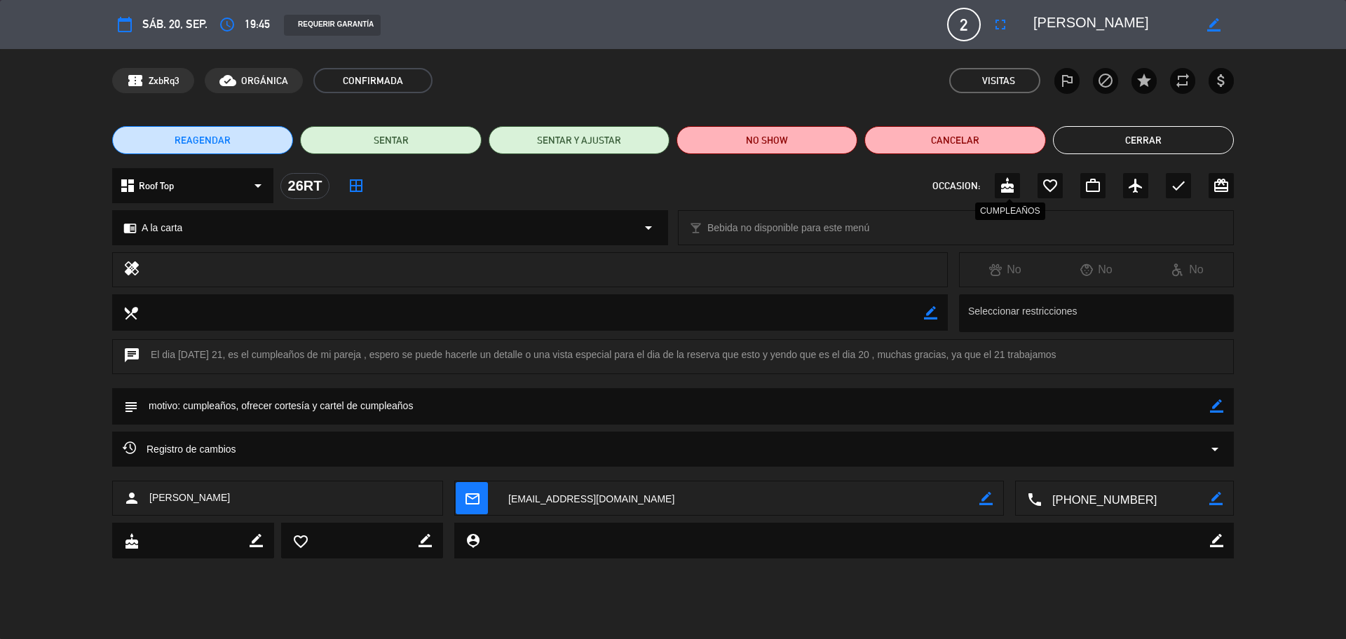
click at [1003, 187] on icon "cake" at bounding box center [1007, 185] width 17 height 17
click at [1155, 147] on button "Cerrar" at bounding box center [1143, 140] width 181 height 28
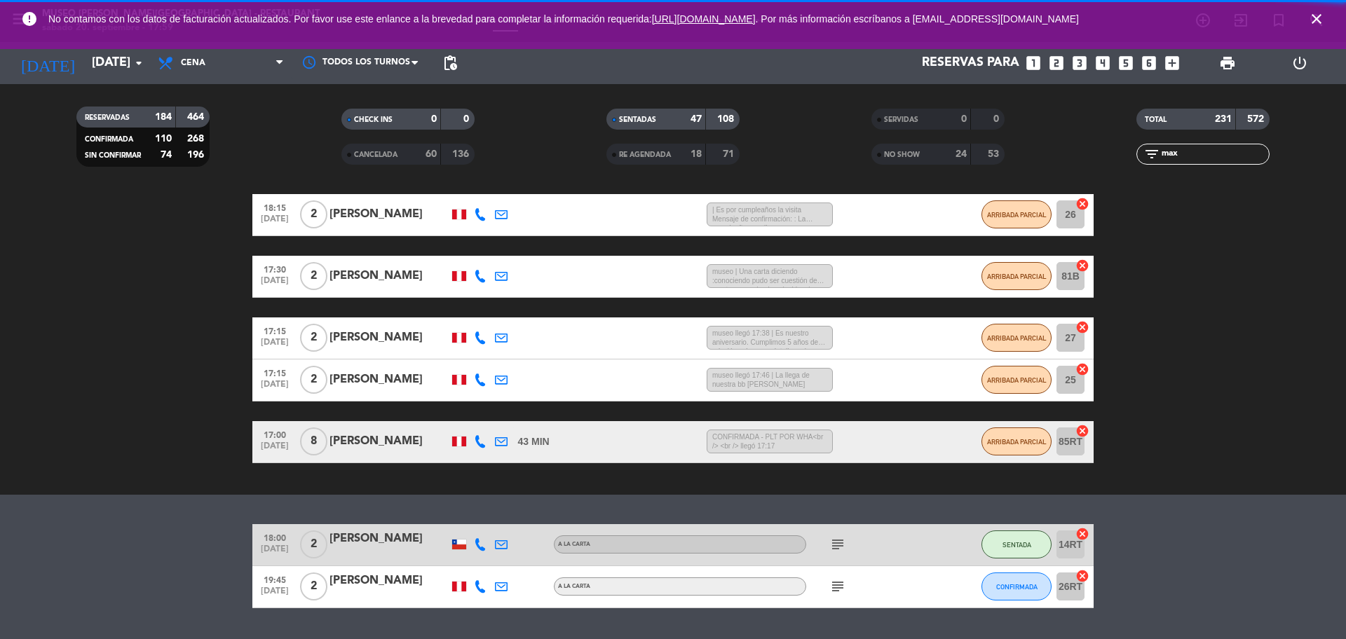
drag, startPoint x: 1195, startPoint y: 154, endPoint x: 1115, endPoint y: 168, distance: 81.0
click at [1120, 165] on div "TOTAL 231 572 filter_list max" at bounding box center [1203, 136] width 265 height 77
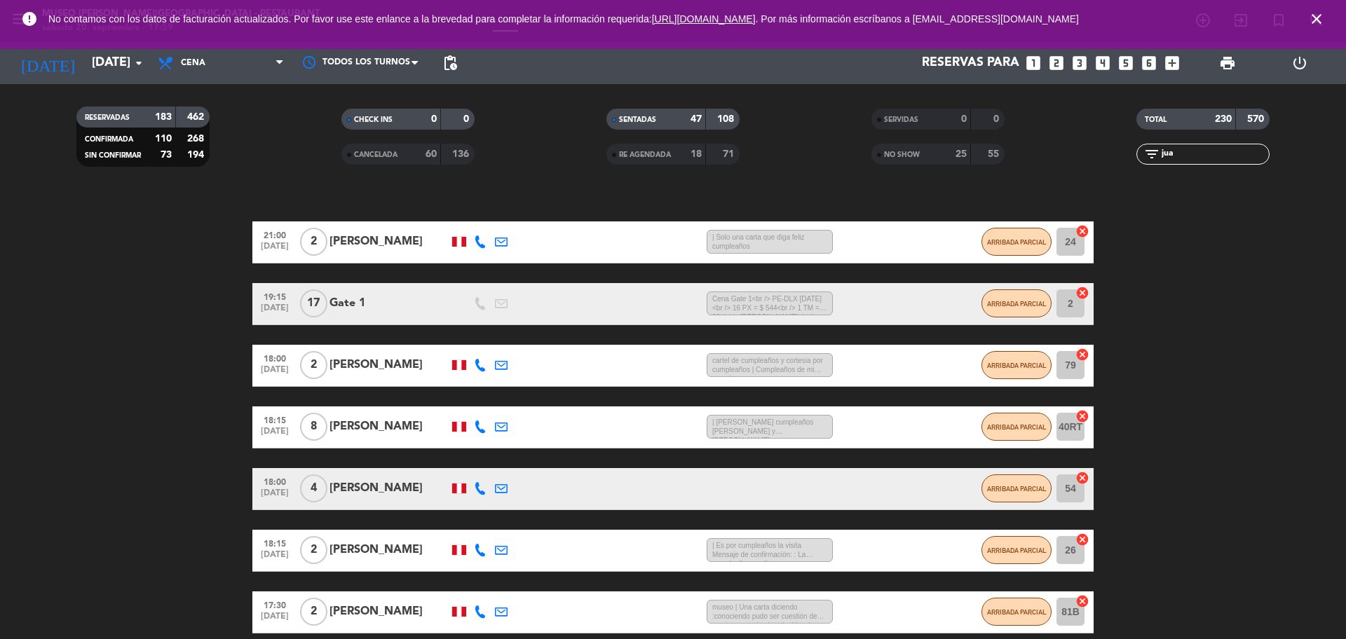
scroll to position [51, 0]
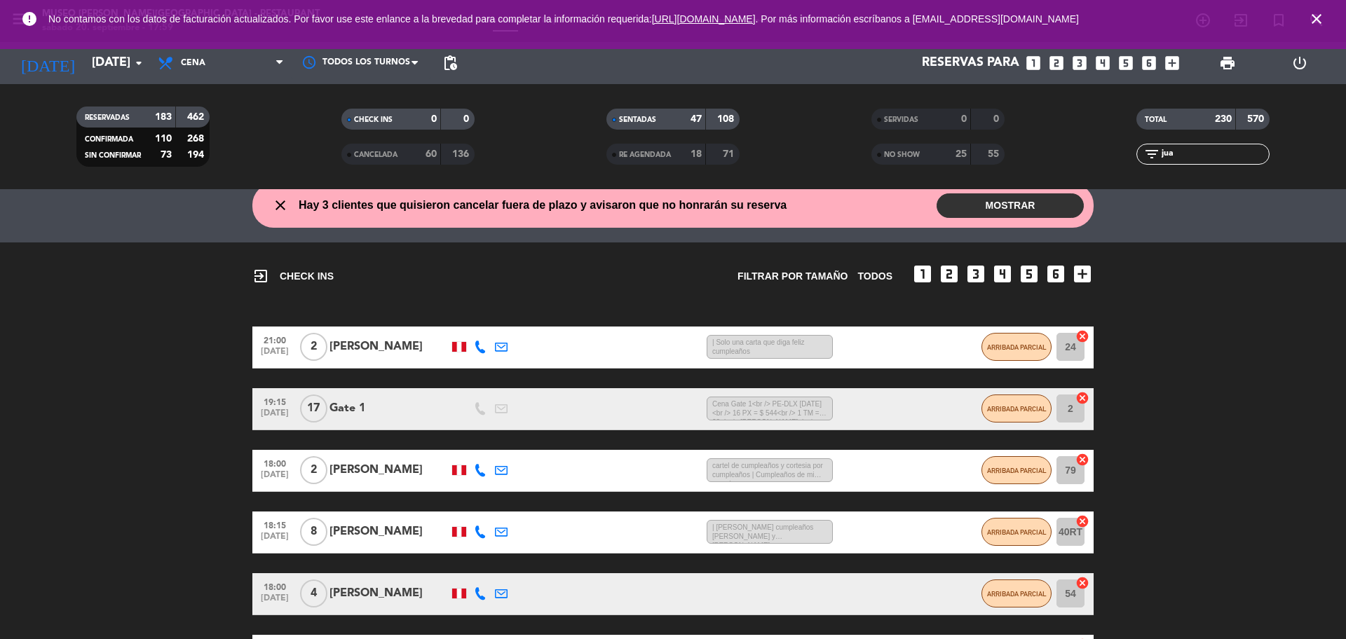
type input "jua"
click at [917, 158] on span "NO SHOW" at bounding box center [902, 154] width 36 height 7
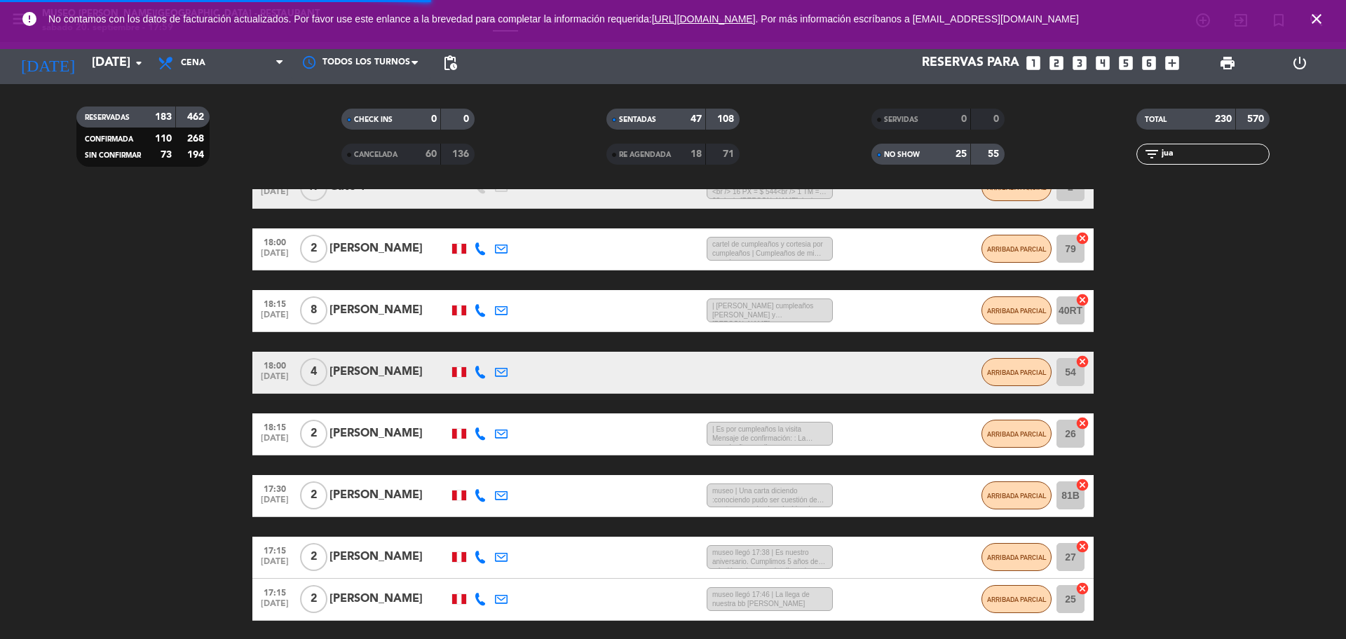
scroll to position [489, 0]
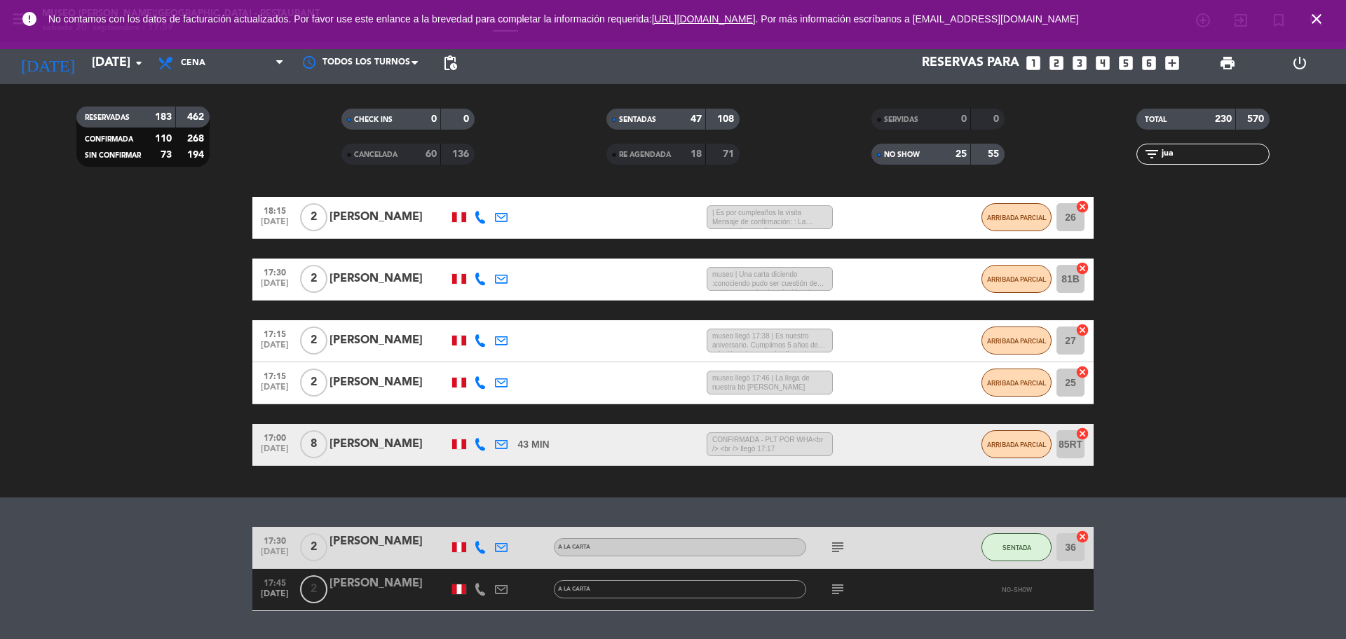
click at [839, 581] on icon "subject" at bounding box center [837, 589] width 17 height 17
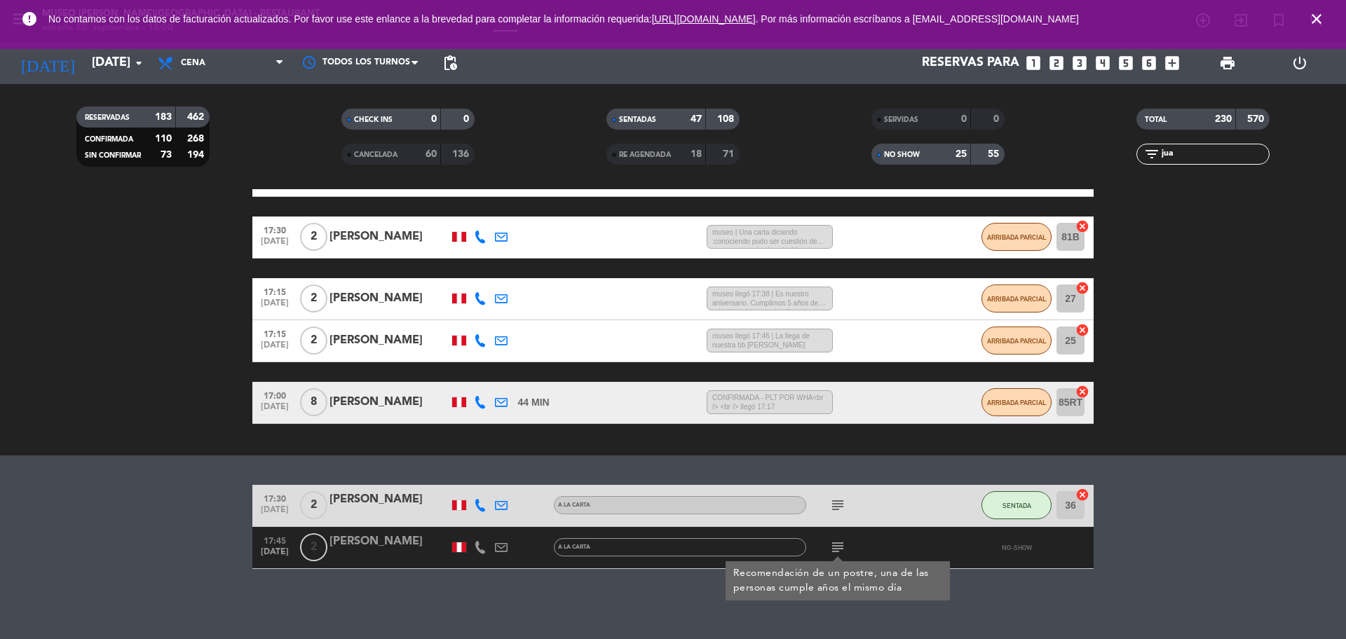
drag, startPoint x: 1196, startPoint y: 156, endPoint x: 1129, endPoint y: 158, distance: 66.6
click at [1130, 158] on div "filter_list jua" at bounding box center [1203, 154] width 265 height 21
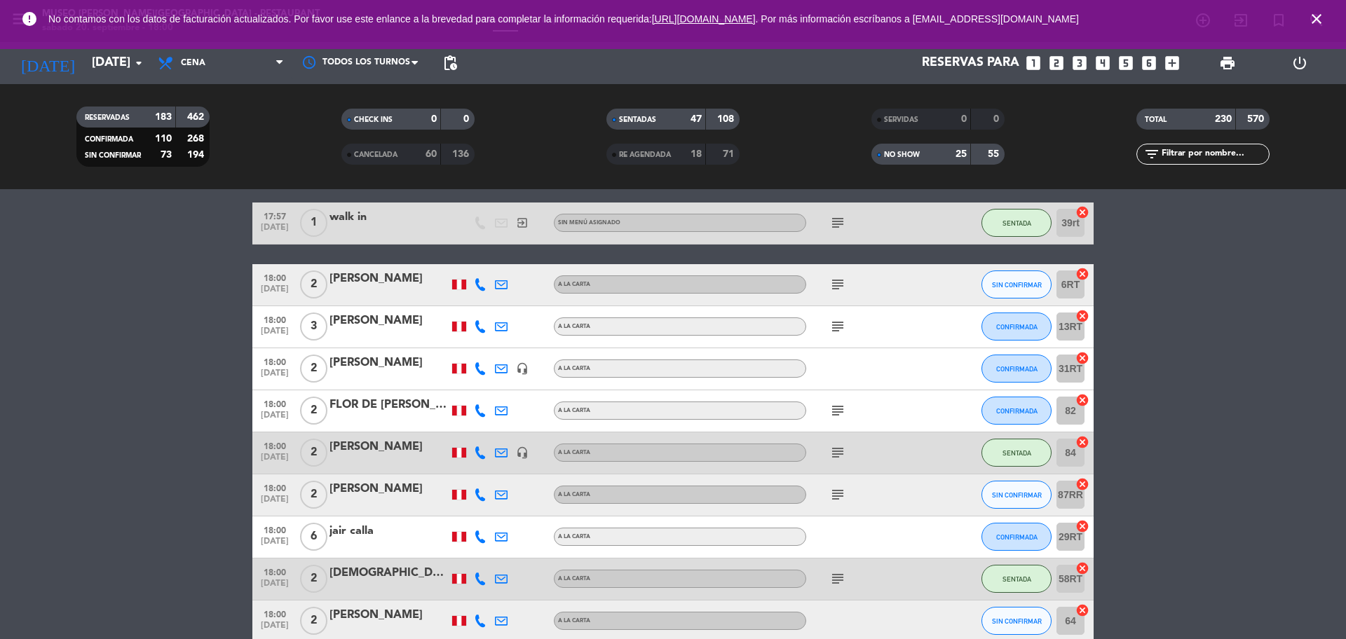
scroll to position [4125, 0]
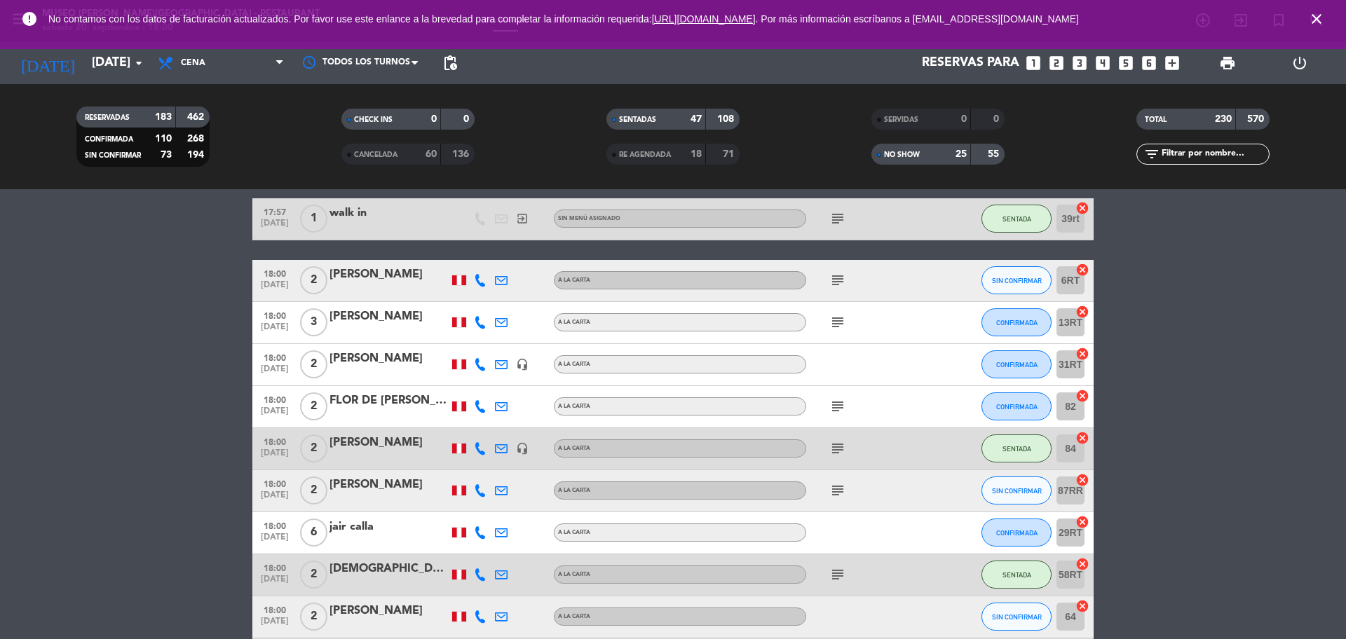
click at [838, 285] on icon "subject" at bounding box center [837, 280] width 17 height 17
click at [326, 281] on span "2" at bounding box center [313, 280] width 27 height 28
click at [365, 279] on div "[PERSON_NAME]" at bounding box center [389, 275] width 119 height 18
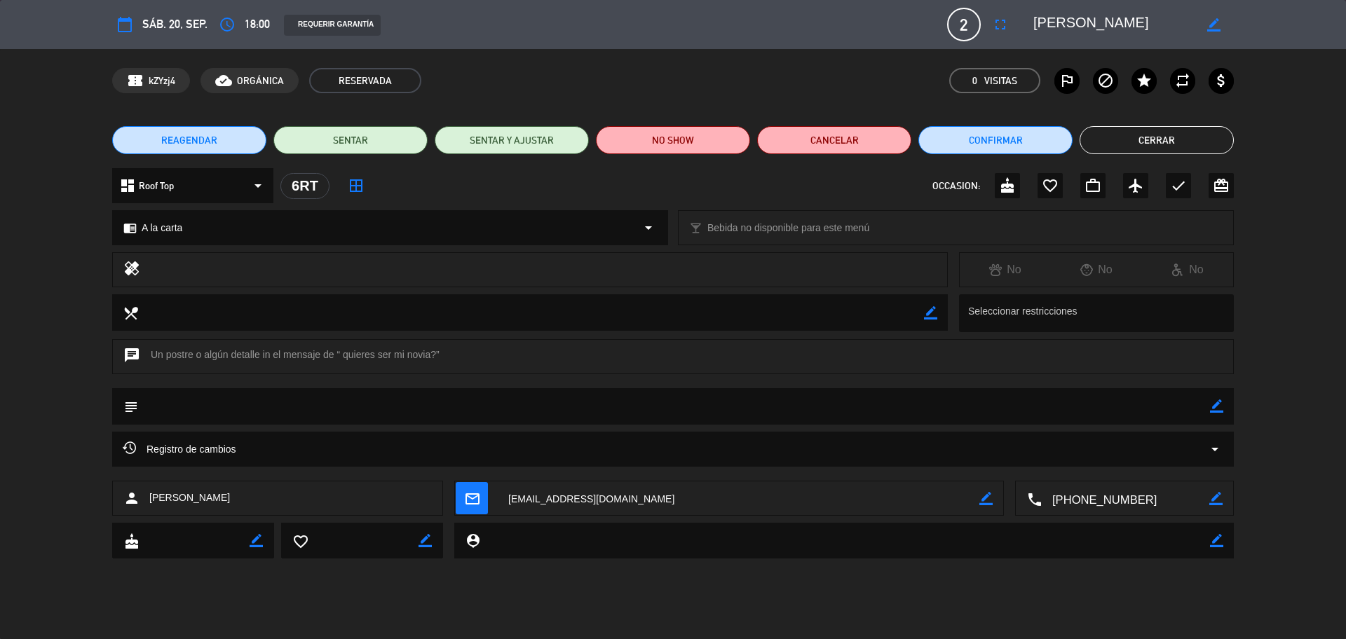
click at [1113, 501] on textarea at bounding box center [1126, 499] width 168 height 35
click at [1216, 406] on icon "border_color" at bounding box center [1216, 406] width 13 height 13
click at [1125, 405] on textarea at bounding box center [674, 406] width 1072 height 36
type textarea "postre: ¿Quieres ser mi novia?"
click at [1212, 414] on div at bounding box center [1216, 406] width 13 height 36
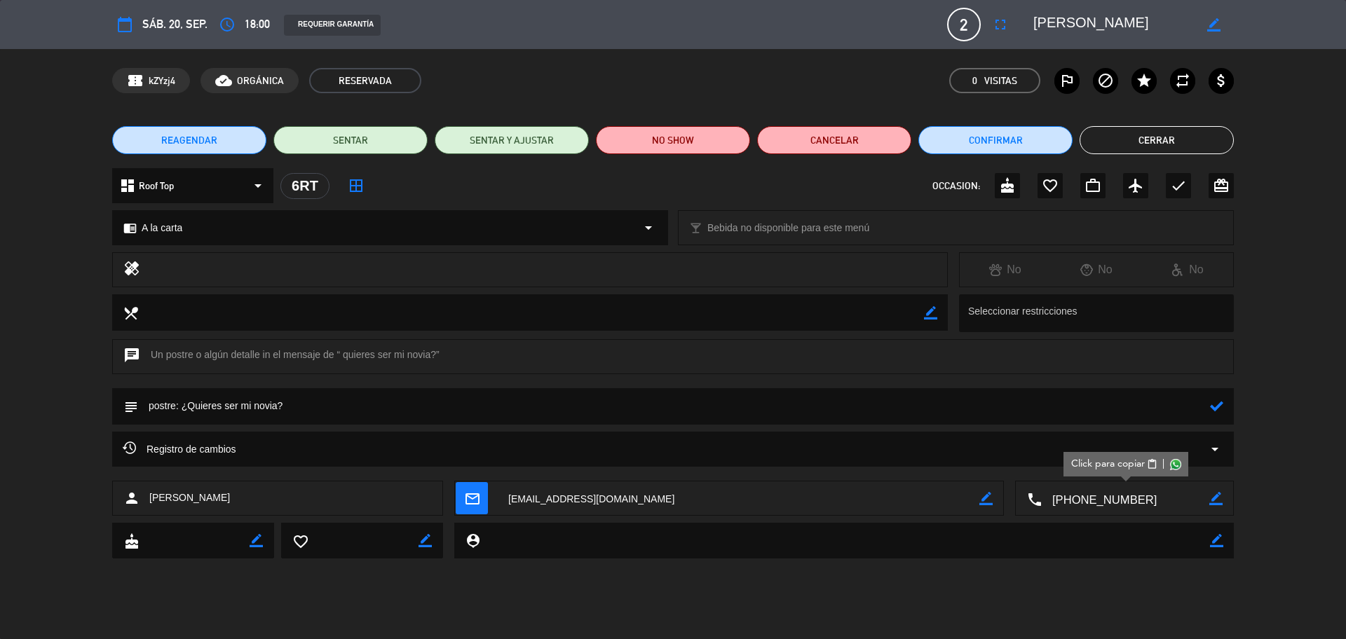
click at [1214, 409] on icon at bounding box center [1216, 406] width 13 height 13
click at [1099, 508] on textarea at bounding box center [1126, 499] width 168 height 35
click at [1118, 499] on textarea at bounding box center [1126, 499] width 168 height 35
drag, startPoint x: 1092, startPoint y: 20, endPoint x: 1036, endPoint y: 18, distance: 56.9
click at [1009, 22] on div "calendar_today sáb. 20, sep. access_time 18:00 REQUERIR GARANTÍA 2 [PERSON_NAME…" at bounding box center [673, 25] width 1122 height 34
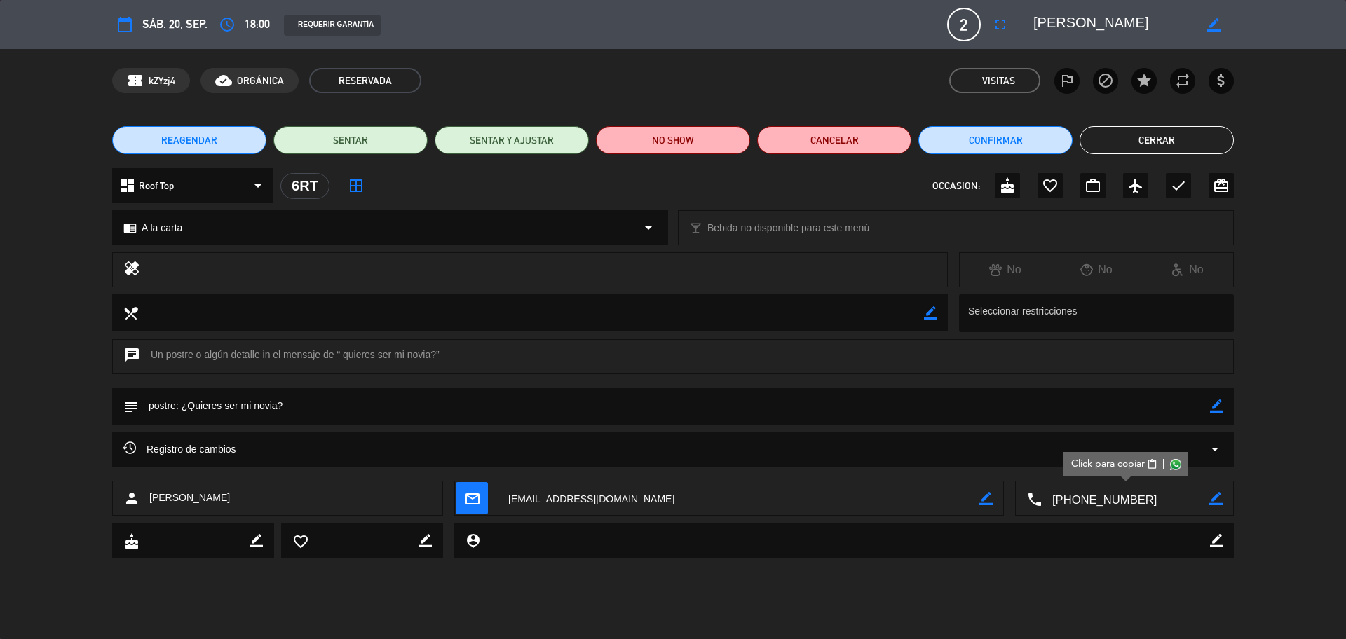
click at [1136, 122] on div "REAGENDAR SENTAR SENTAR Y AJUSTAR NO SHOW Cancelar Confirmar Cerrar" at bounding box center [673, 140] width 1346 height 56
click at [1082, 141] on button "Cerrar" at bounding box center [1157, 140] width 154 height 28
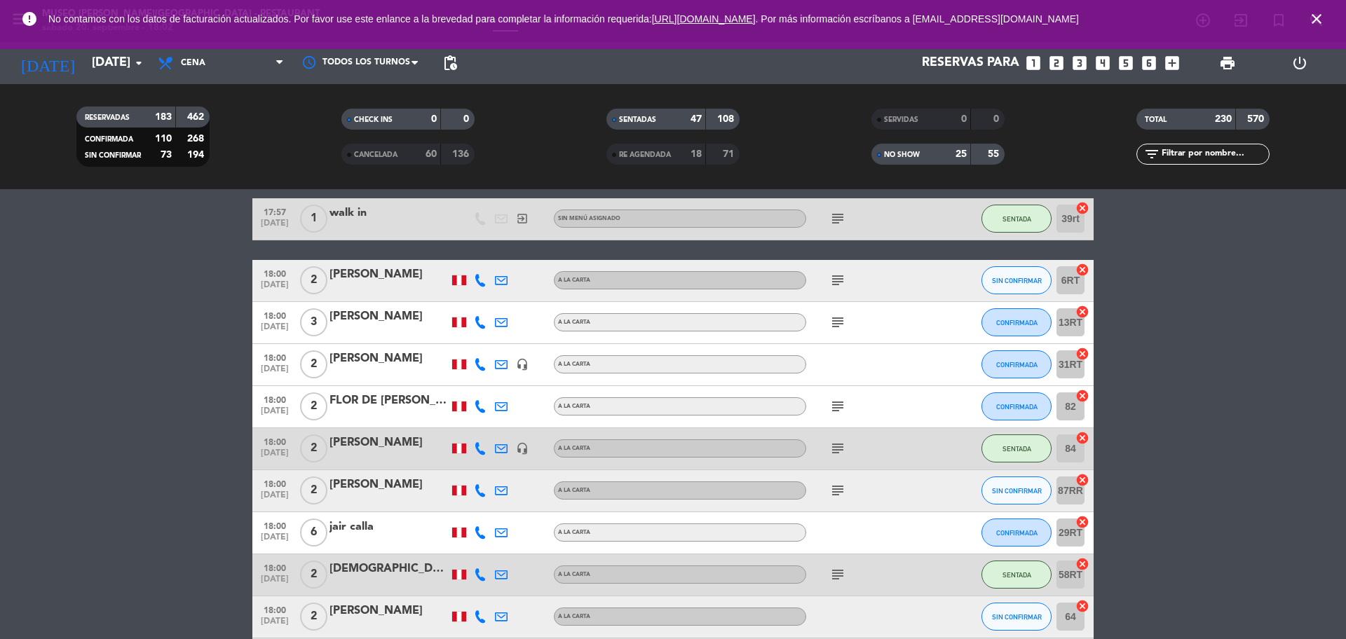
click at [835, 280] on icon "subject" at bounding box center [837, 280] width 17 height 17
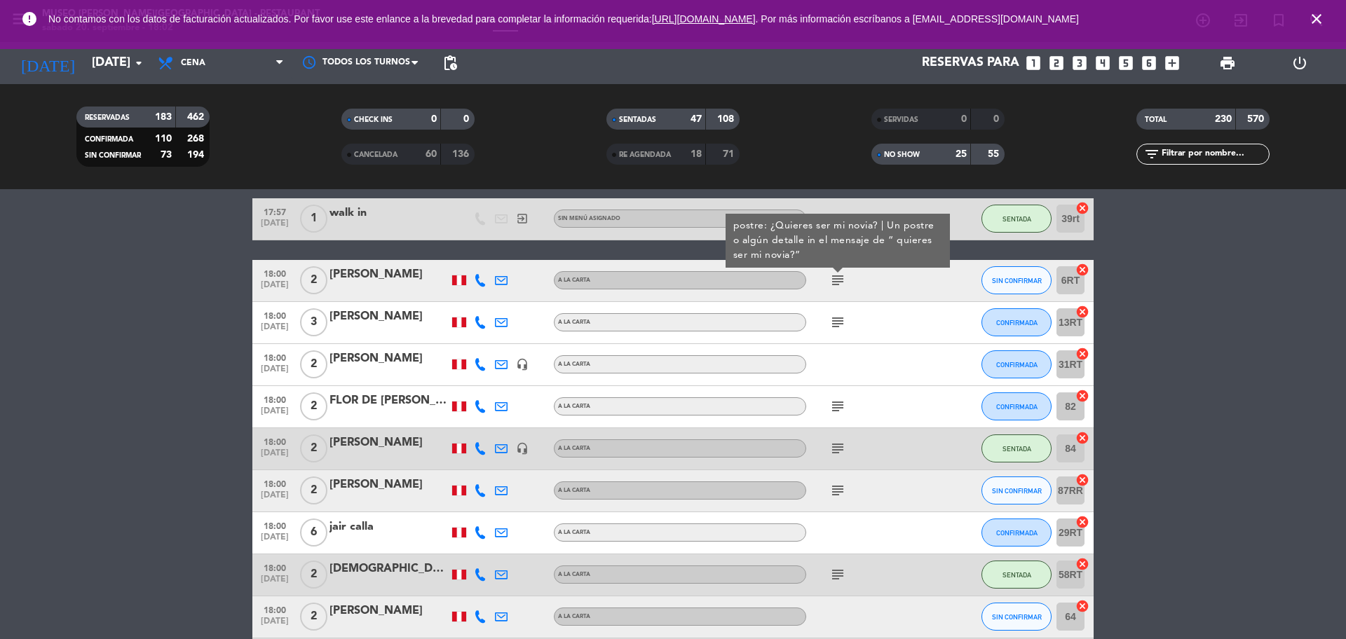
click at [840, 323] on icon "subject" at bounding box center [837, 322] width 17 height 17
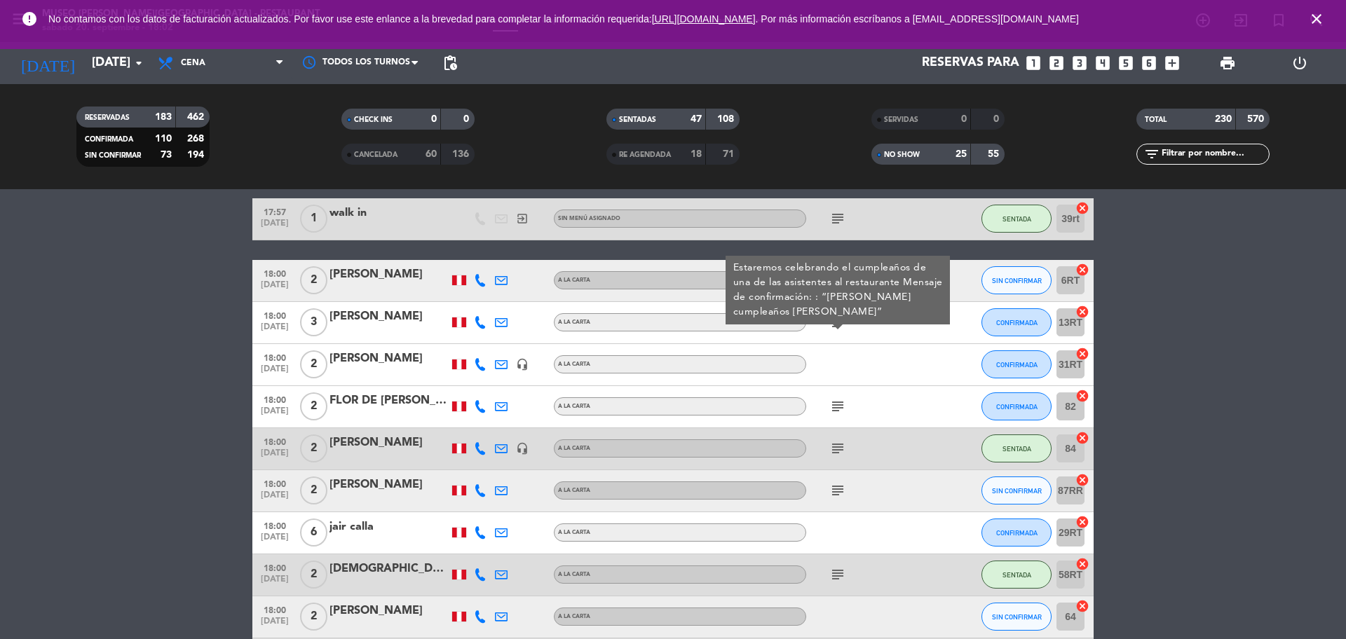
click at [837, 402] on icon "subject" at bounding box center [837, 406] width 17 height 17
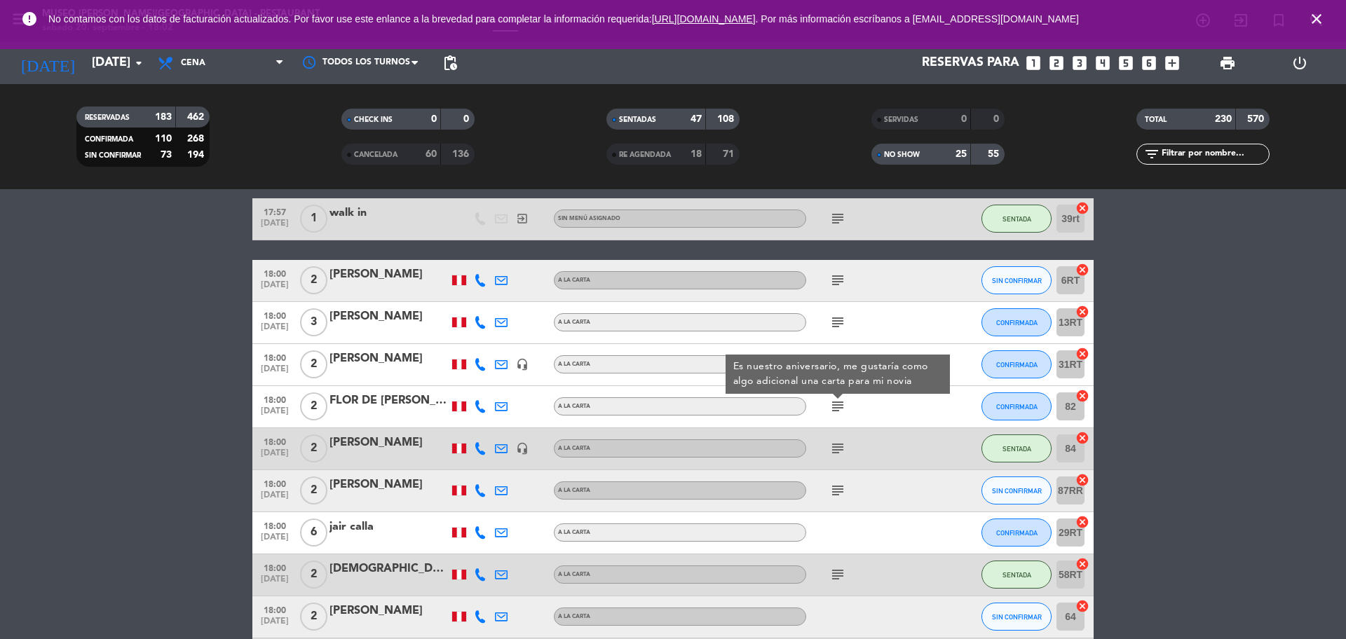
click at [273, 409] on span "[DATE]" at bounding box center [274, 415] width 35 height 16
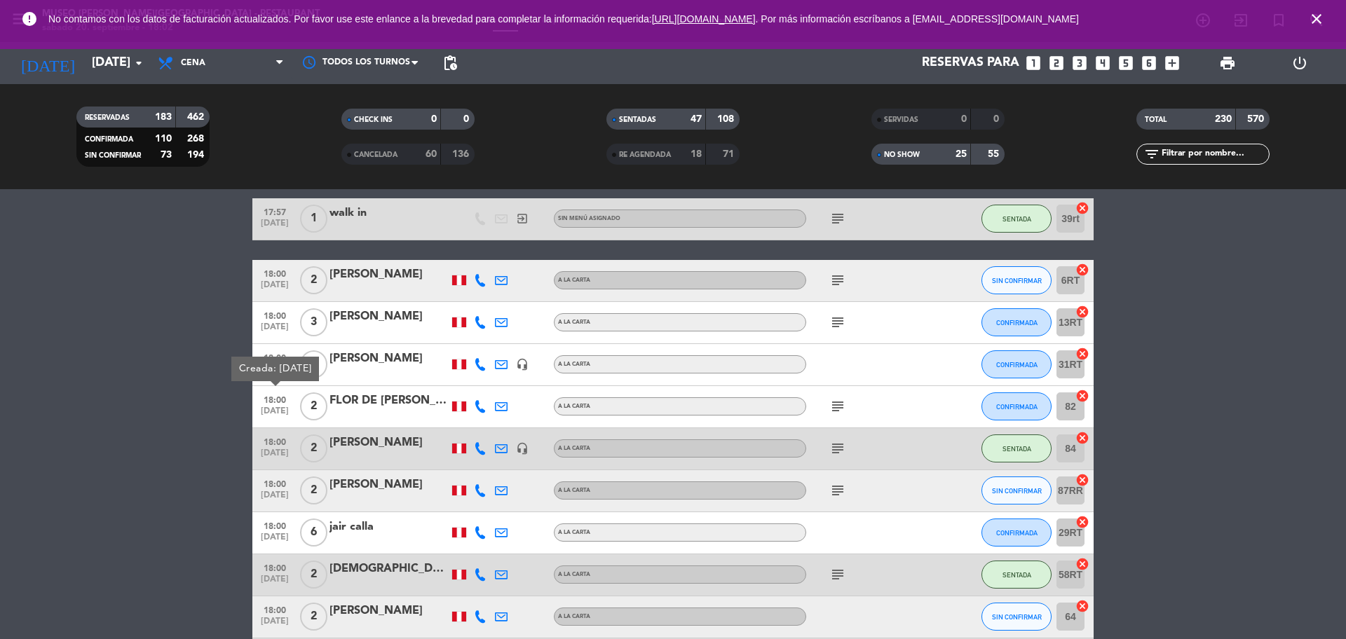
click at [360, 411] on div at bounding box center [389, 415] width 119 height 11
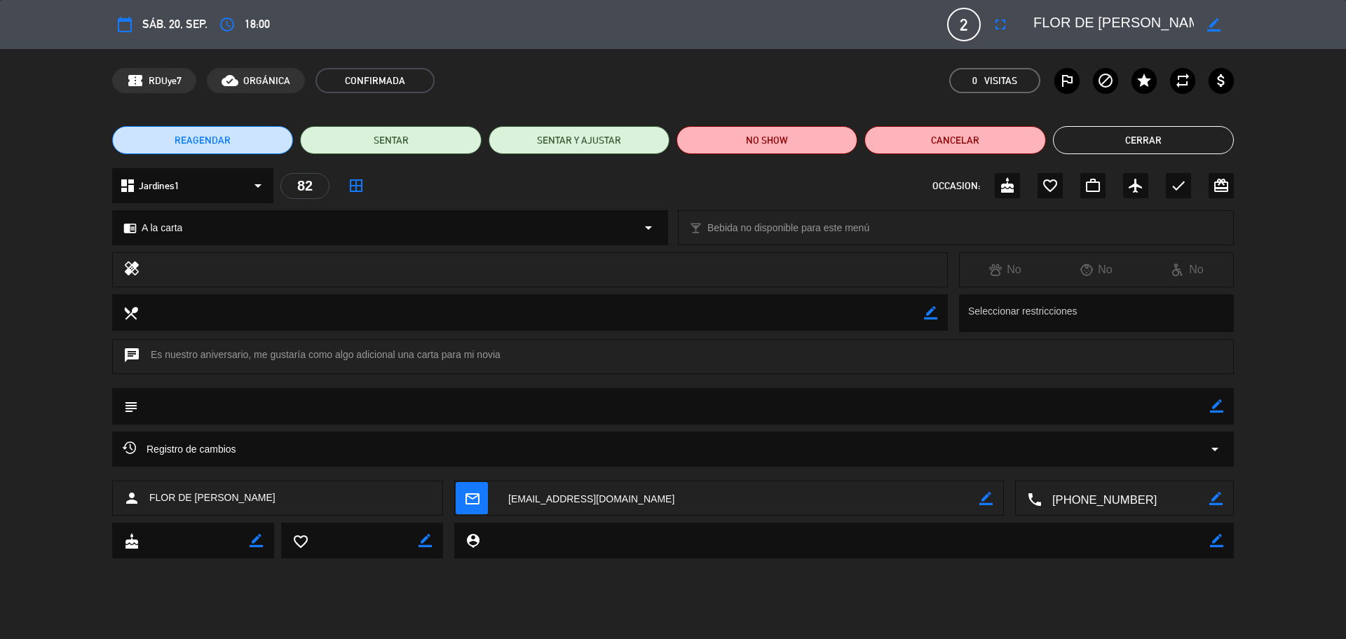
click at [1108, 137] on button "Cerrar" at bounding box center [1143, 140] width 181 height 28
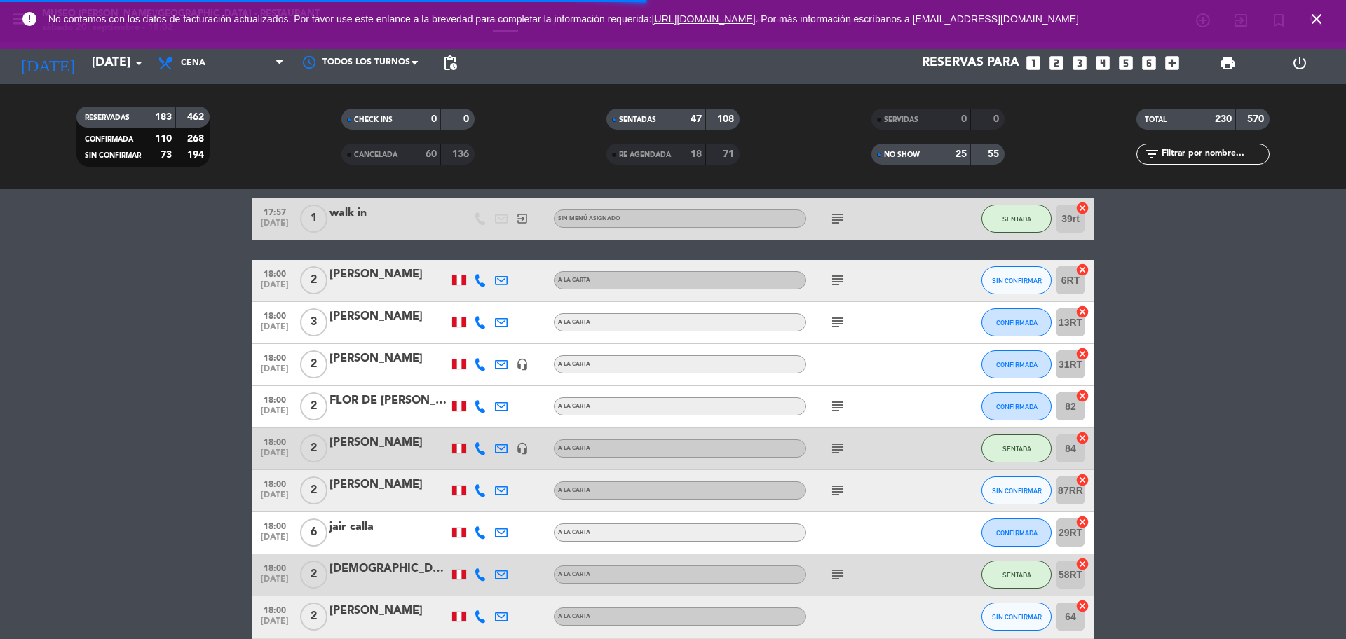
drag, startPoint x: 841, startPoint y: 450, endPoint x: 830, endPoint y: 484, distance: 36.1
click at [842, 450] on icon "subject" at bounding box center [837, 448] width 17 height 17
click at [832, 494] on icon "subject" at bounding box center [837, 490] width 17 height 17
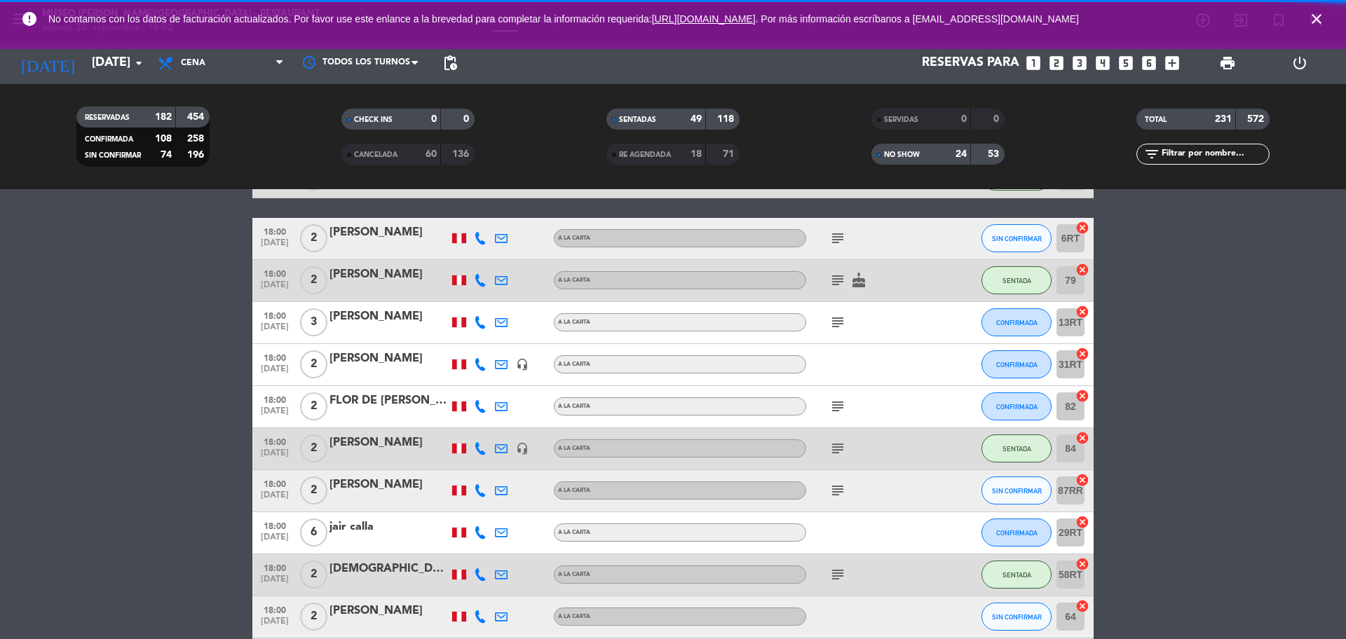
scroll to position [4212, 0]
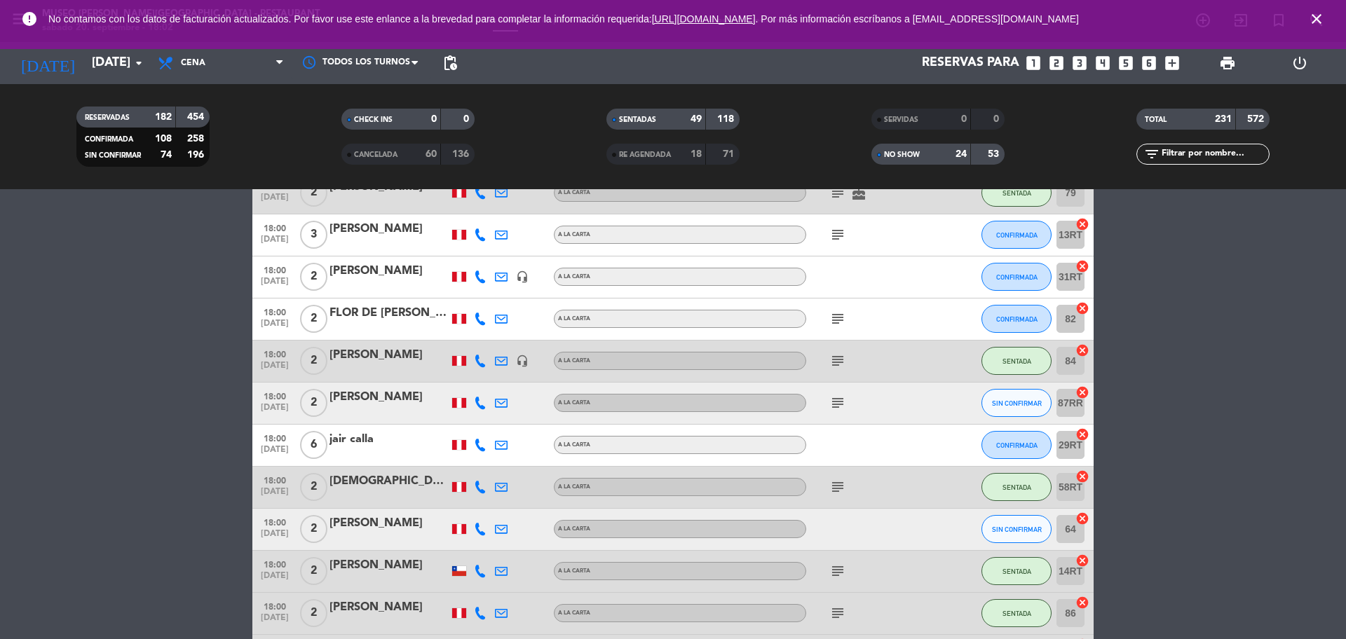
click at [841, 404] on icon "subject" at bounding box center [837, 403] width 17 height 17
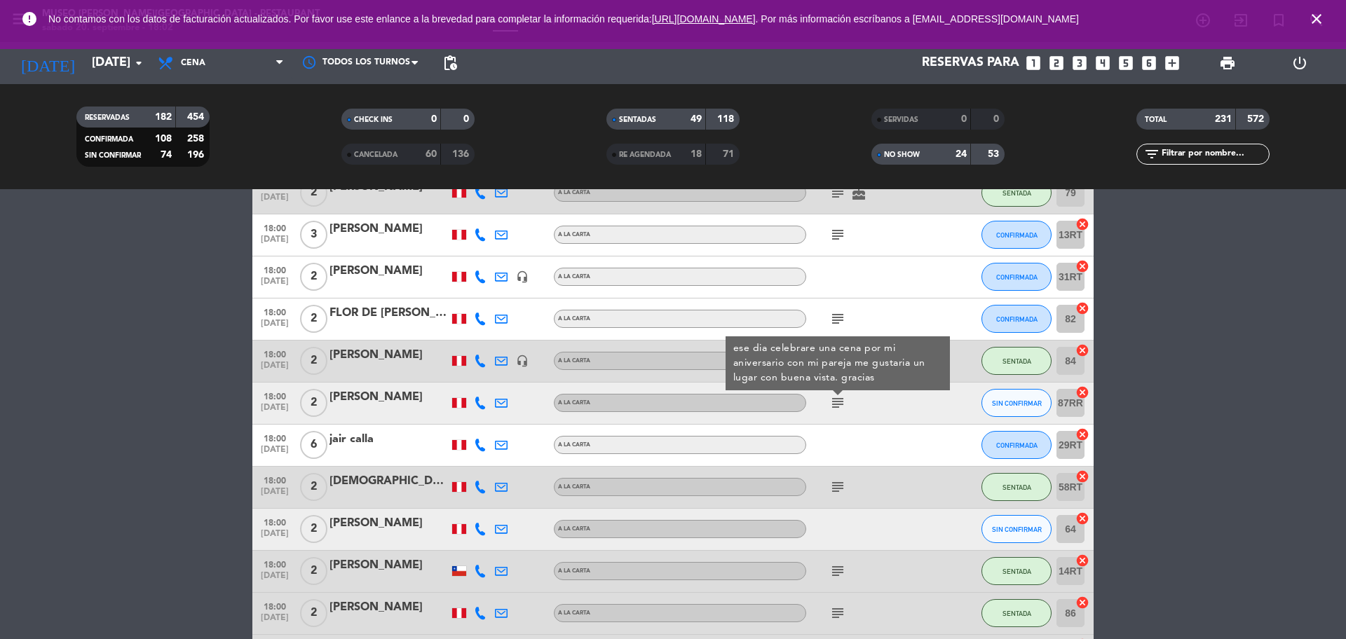
click at [838, 480] on icon "subject" at bounding box center [837, 487] width 17 height 17
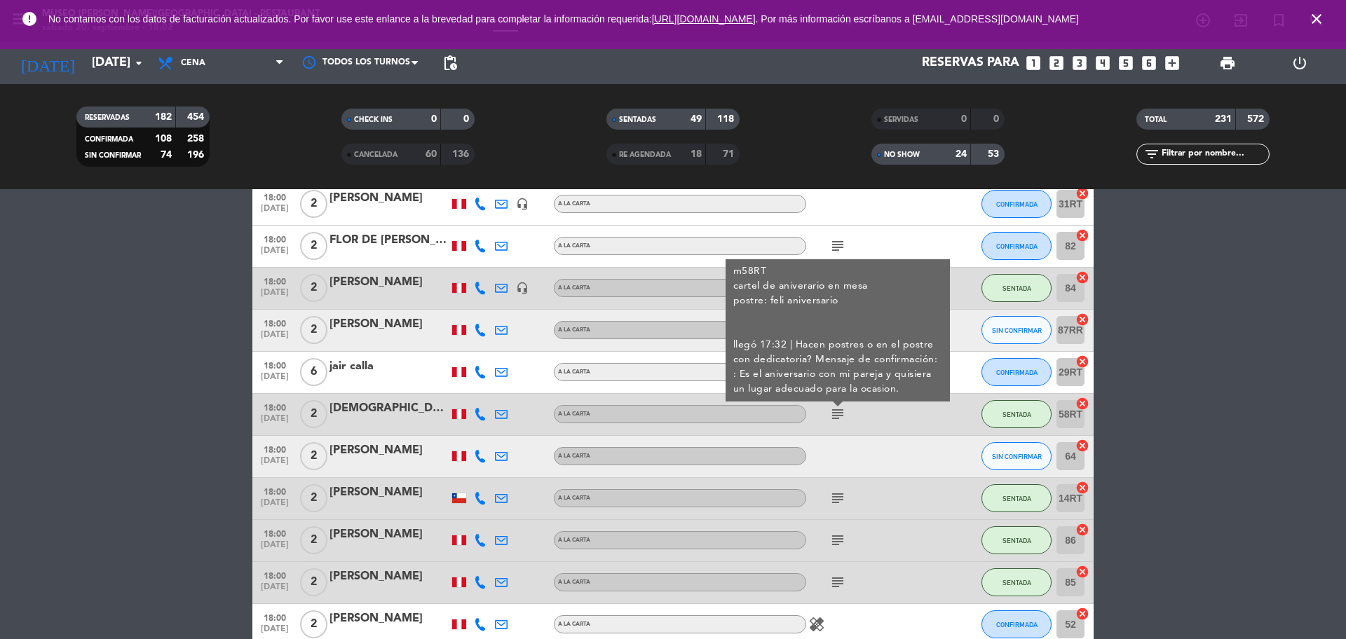
scroll to position [4388, 0]
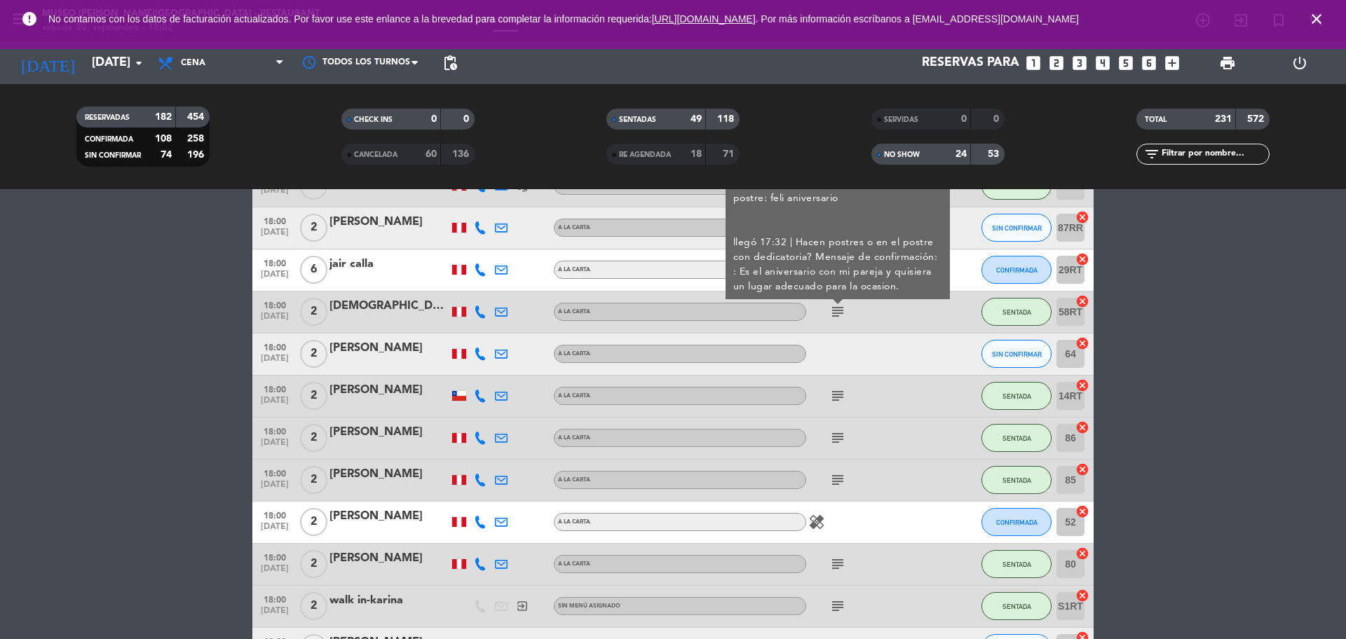
click at [838, 402] on icon "subject" at bounding box center [837, 396] width 17 height 17
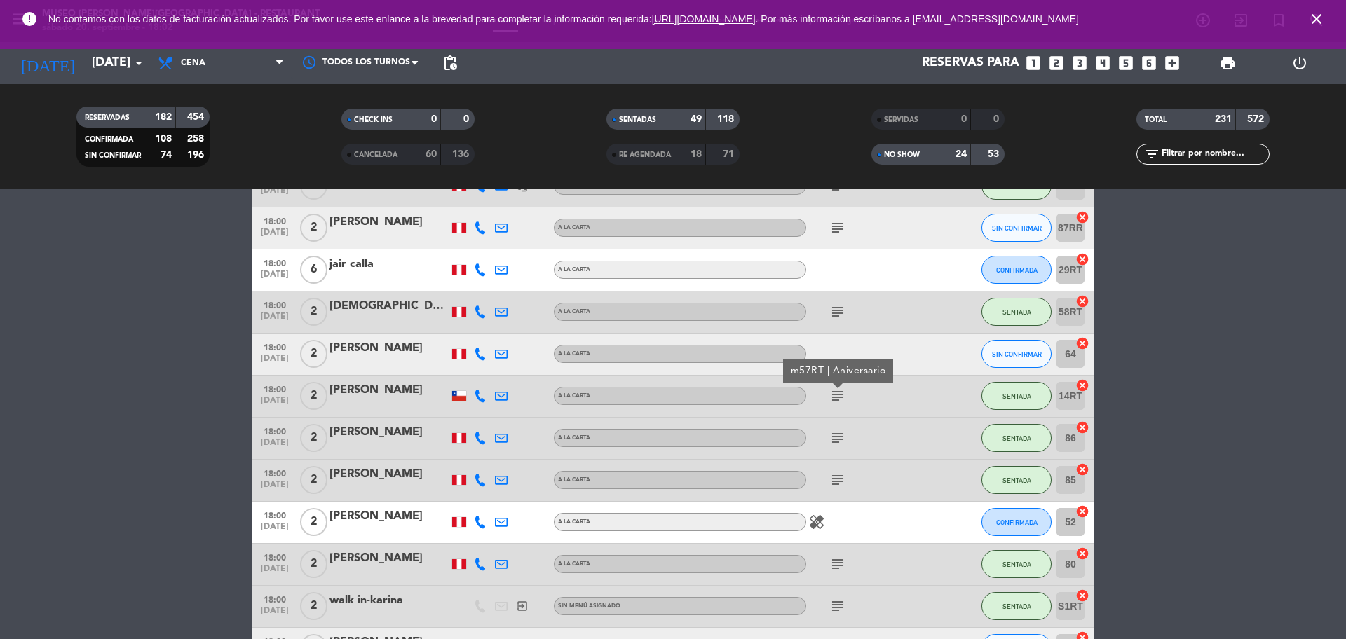
drag, startPoint x: 837, startPoint y: 434, endPoint x: 828, endPoint y: 473, distance: 39.6
click at [837, 435] on icon "subject" at bounding box center [837, 438] width 17 height 17
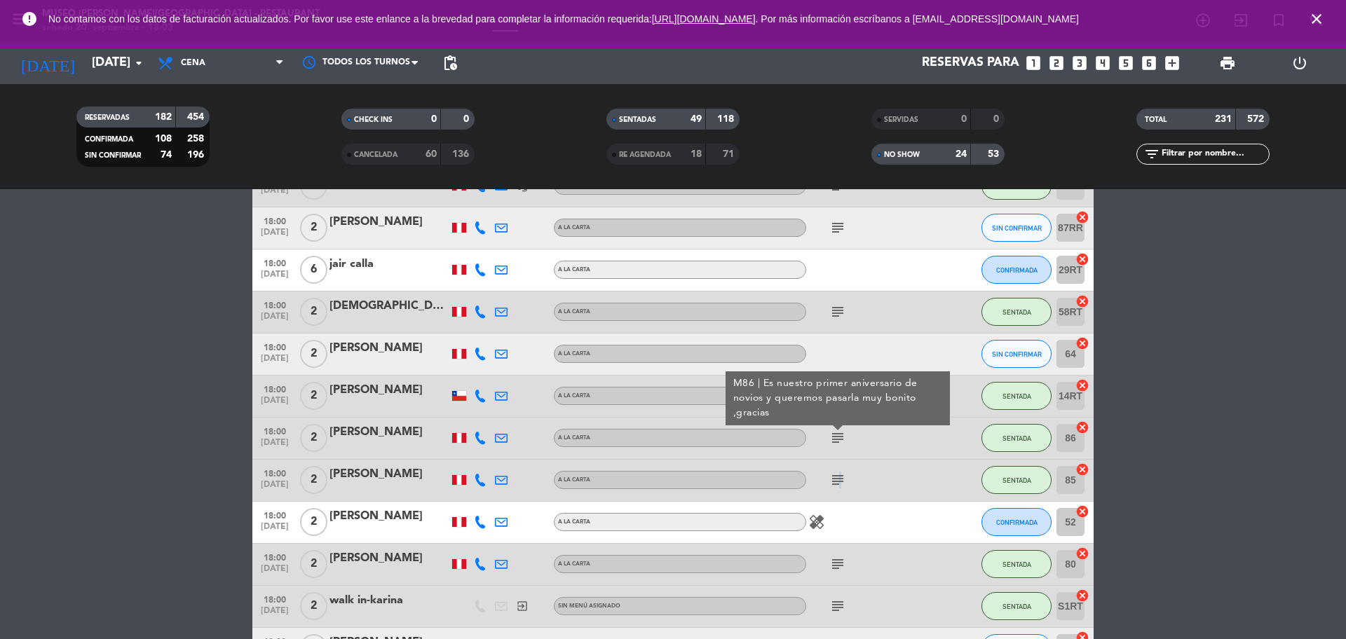
click at [838, 468] on div "subject" at bounding box center [869, 480] width 126 height 41
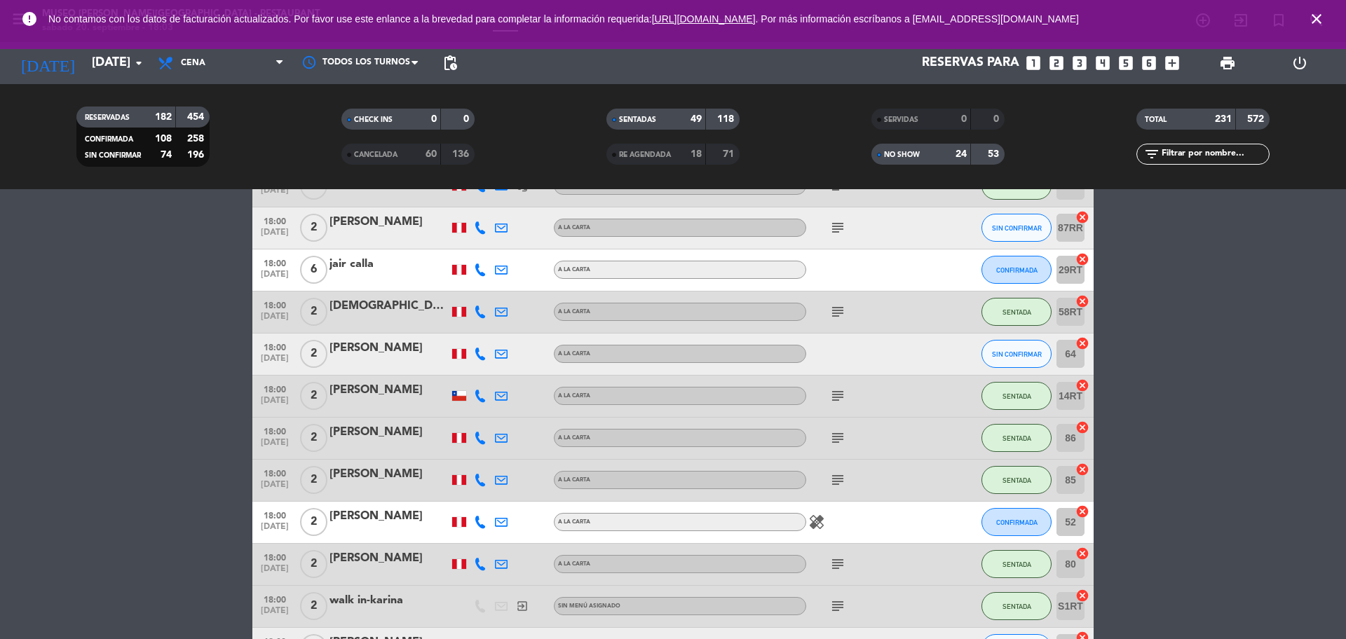
click at [842, 470] on div "subject" at bounding box center [869, 480] width 126 height 41
click at [836, 480] on icon "subject" at bounding box center [837, 480] width 17 height 17
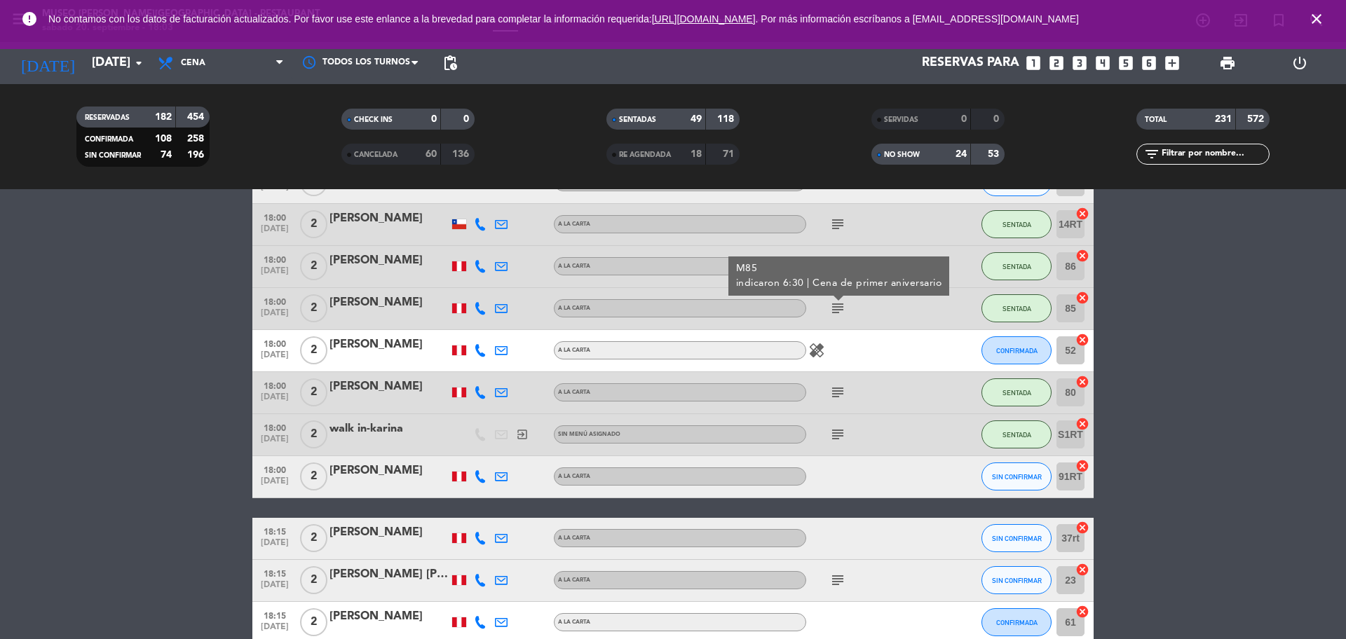
scroll to position [4563, 0]
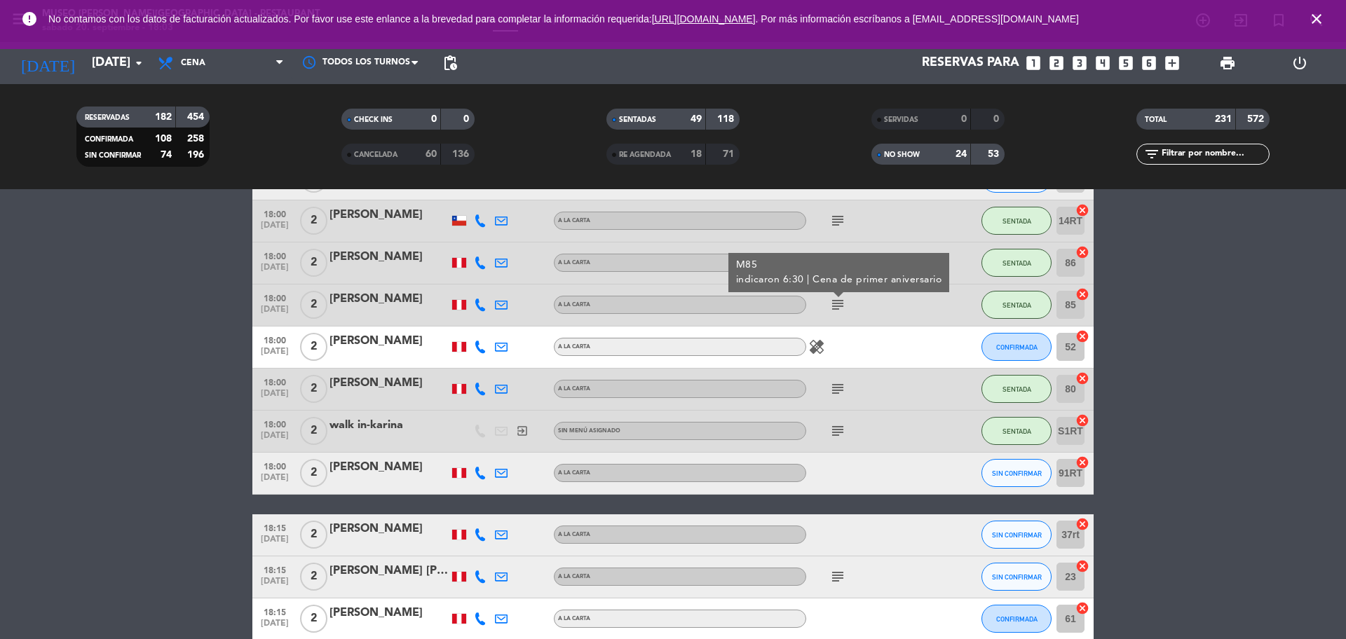
drag, startPoint x: 837, startPoint y: 386, endPoint x: 834, endPoint y: 399, distance: 13.8
click at [837, 385] on icon "subject" at bounding box center [837, 389] width 17 height 17
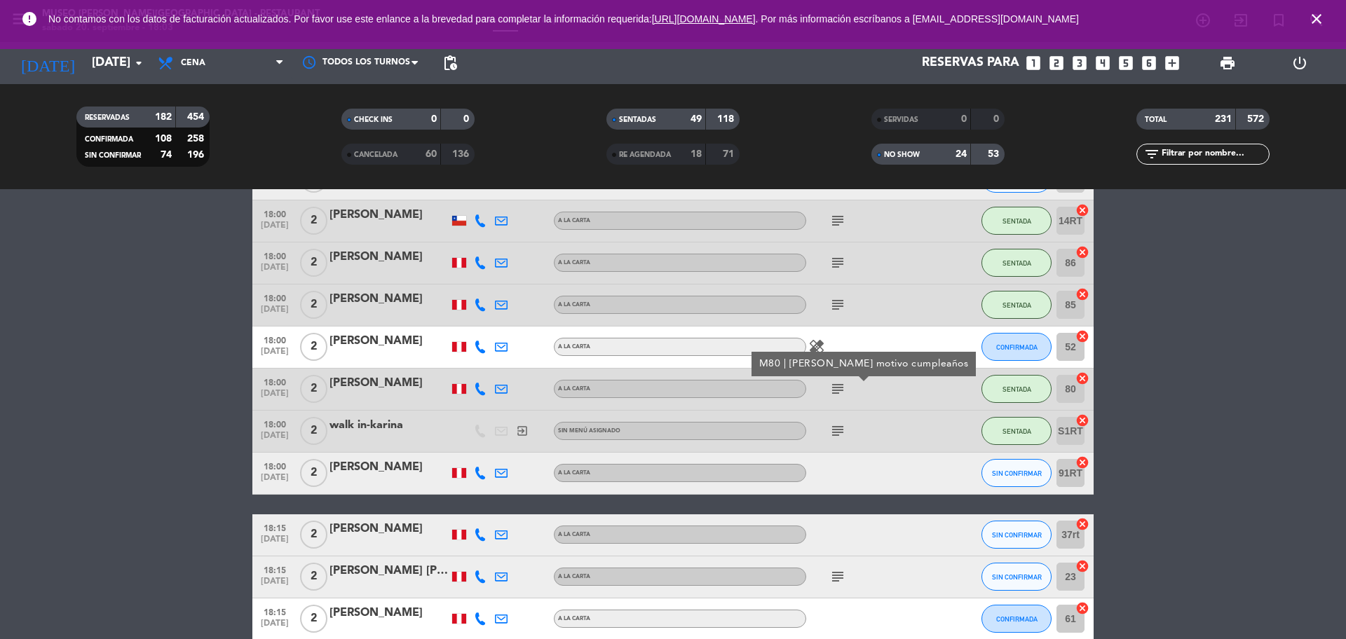
click at [835, 420] on div "subject" at bounding box center [869, 431] width 126 height 41
click at [841, 439] on icon "subject" at bounding box center [837, 431] width 17 height 17
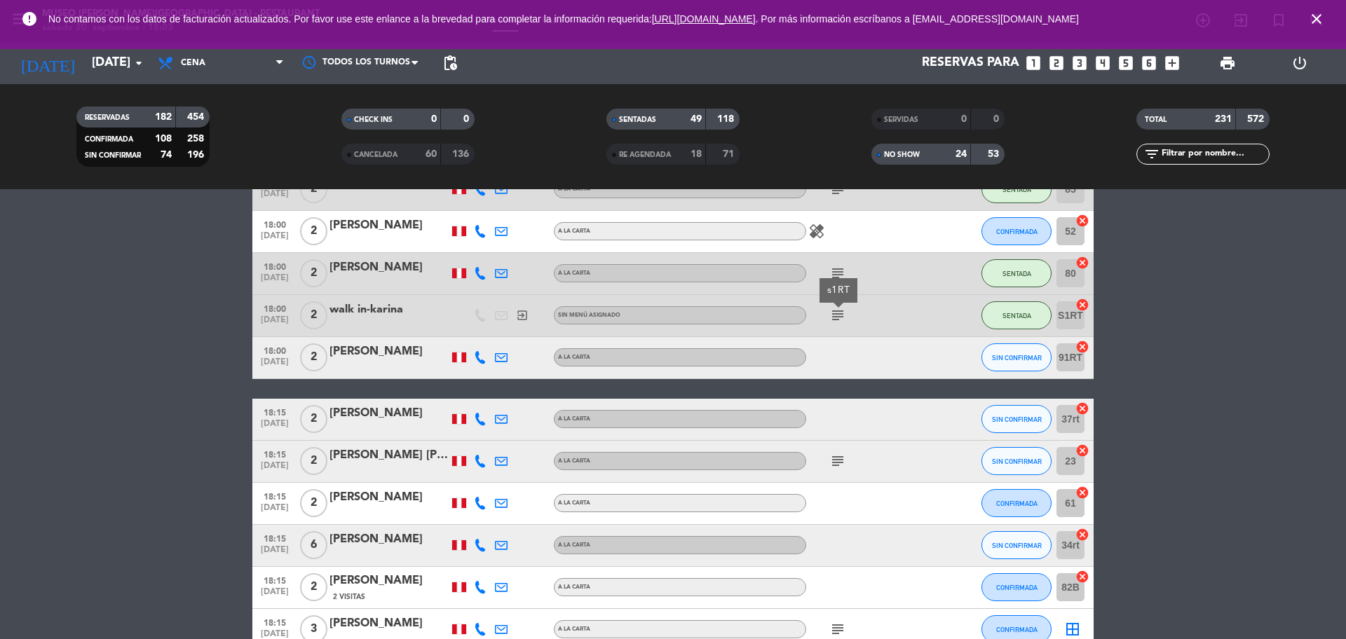
scroll to position [4738, 0]
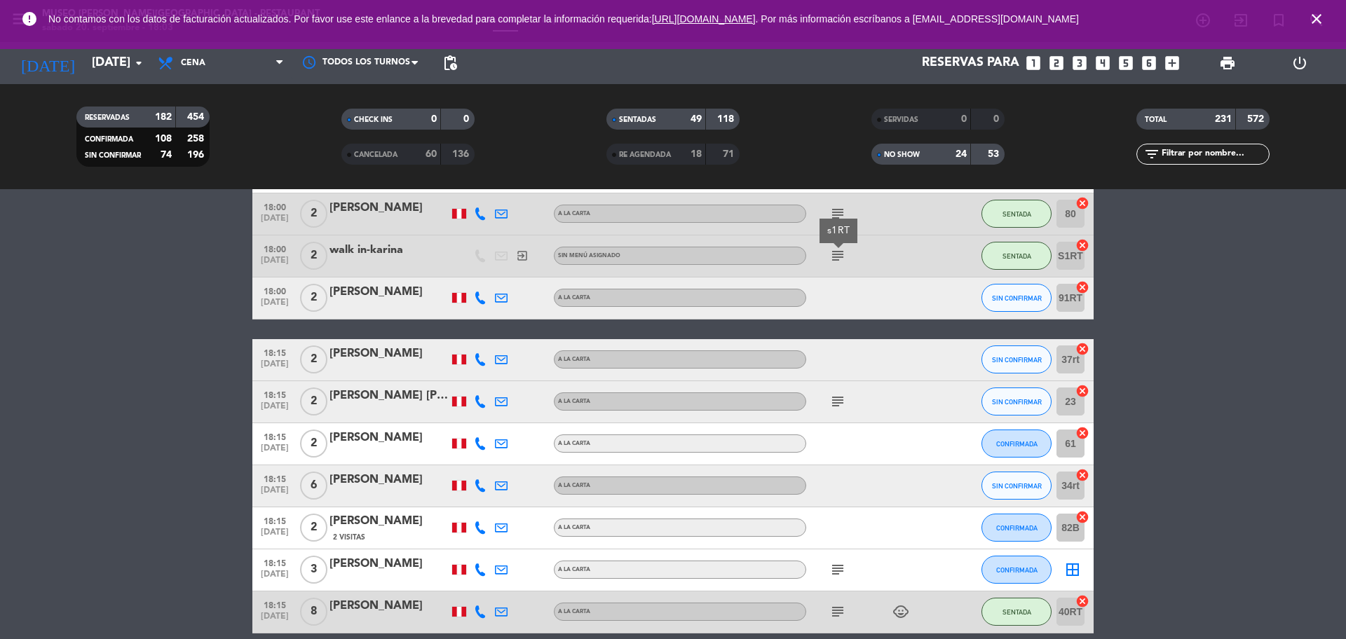
click at [841, 405] on icon "subject" at bounding box center [837, 401] width 17 height 17
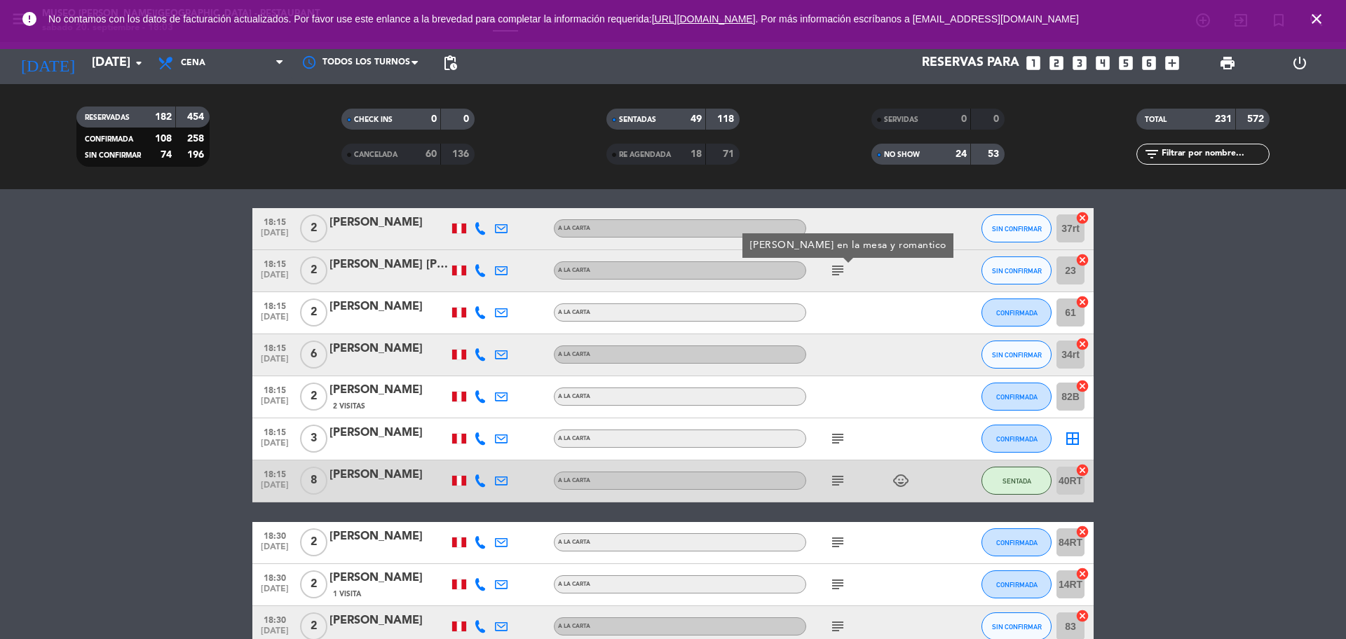
scroll to position [5001, 0]
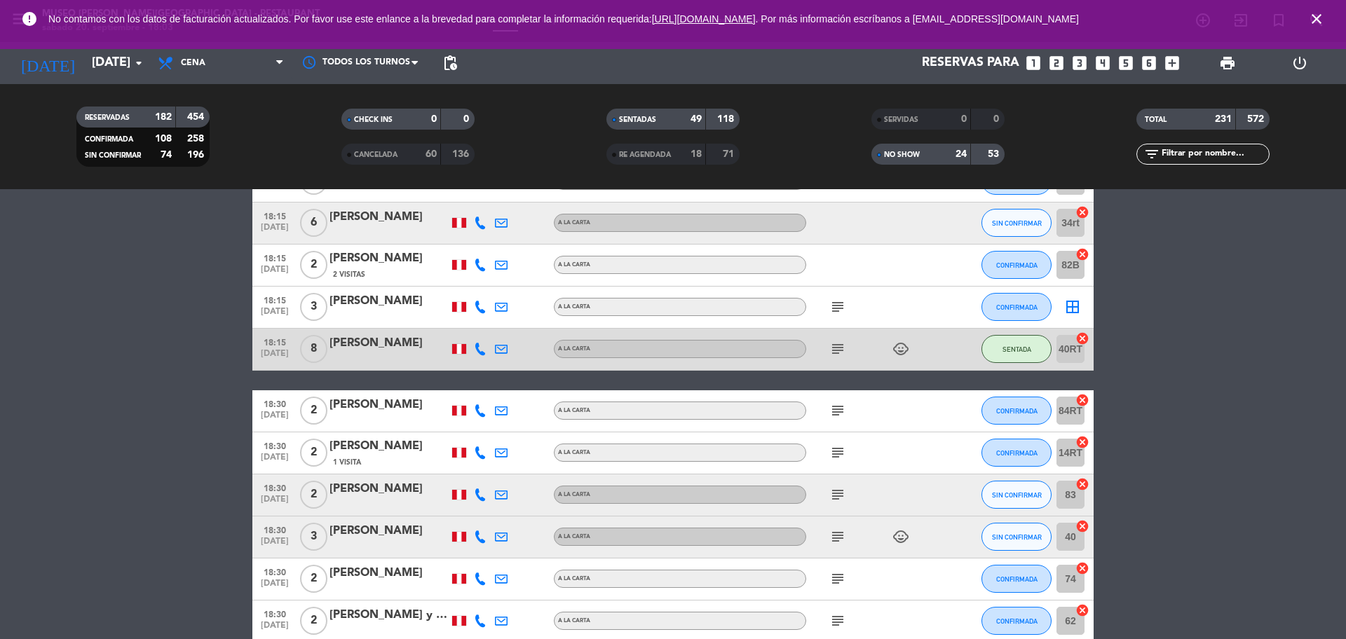
click at [837, 312] on icon "subject" at bounding box center [837, 307] width 17 height 17
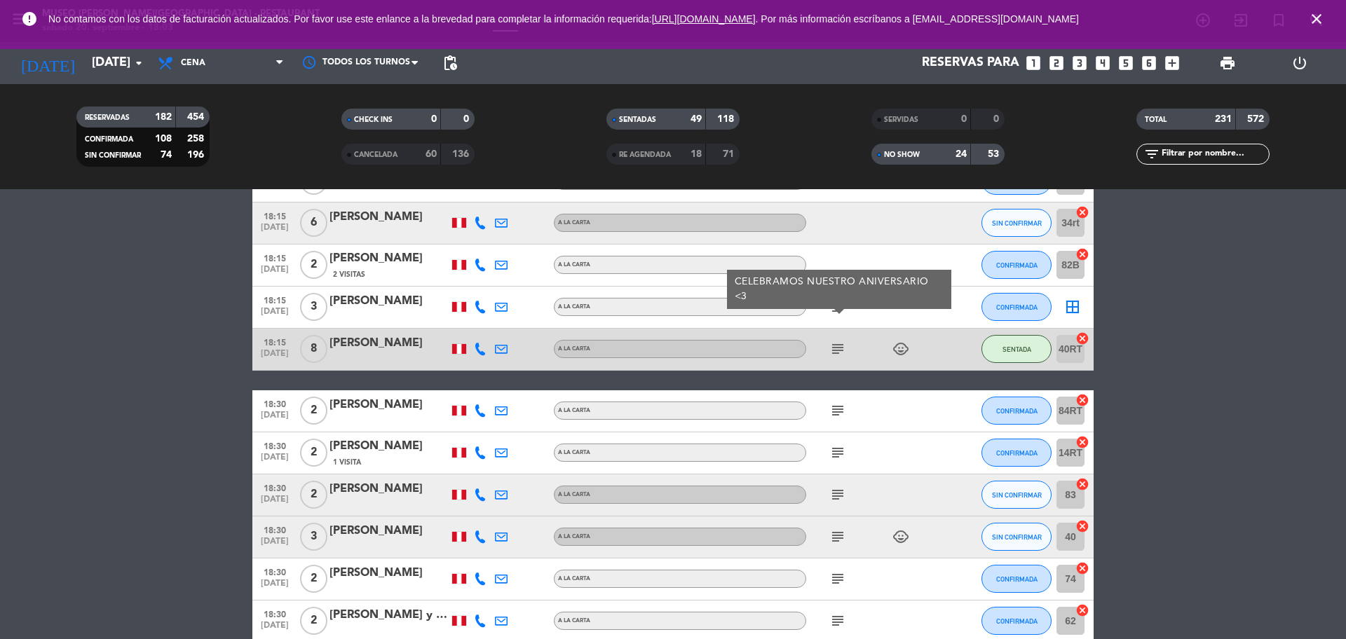
click at [834, 341] on icon "subject" at bounding box center [837, 349] width 17 height 17
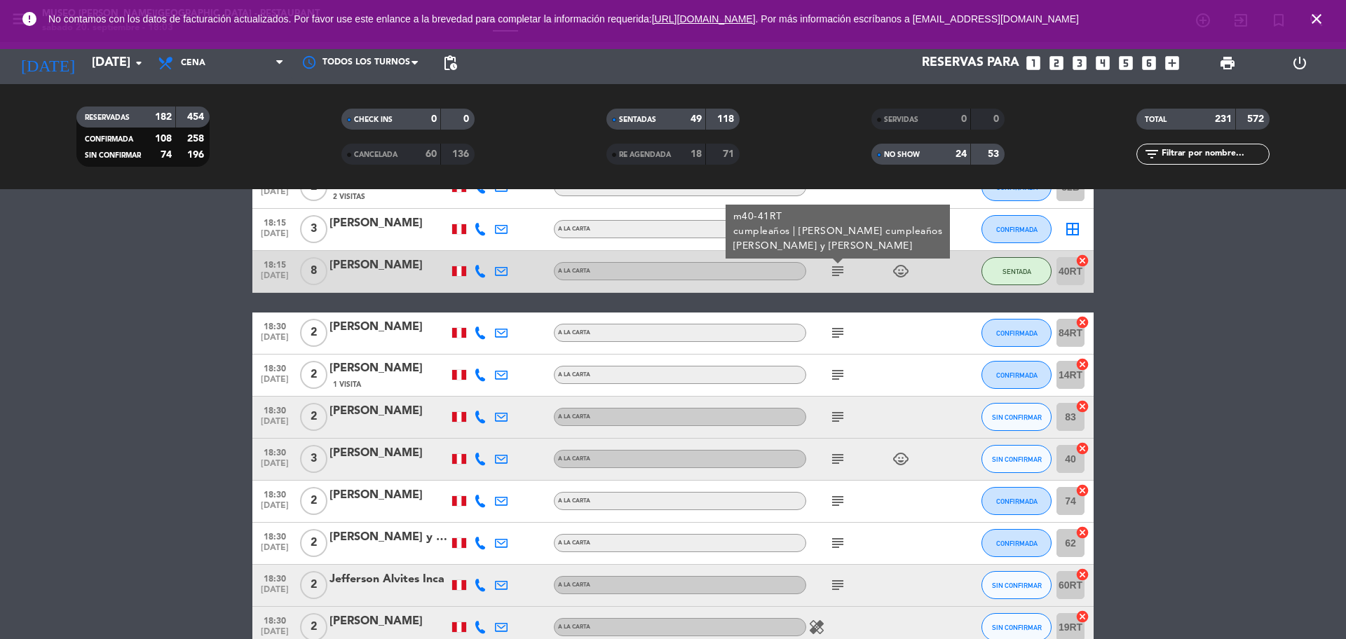
scroll to position [5089, 0]
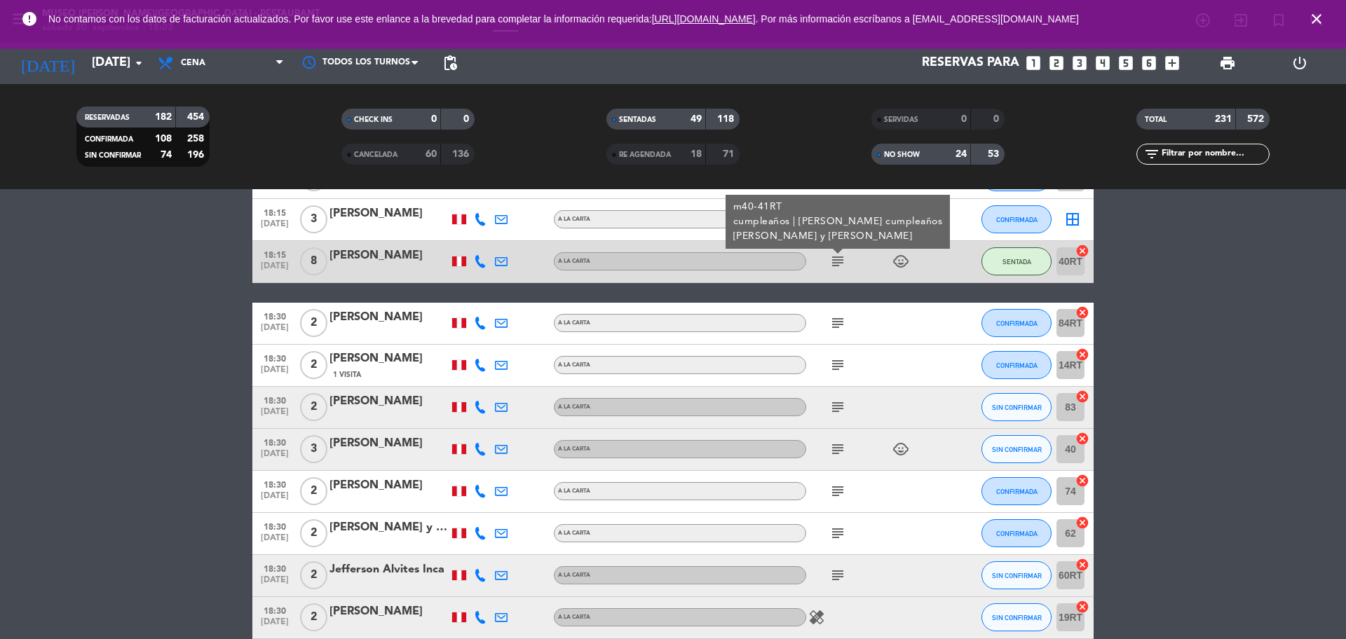
click at [838, 324] on icon "subject" at bounding box center [837, 323] width 17 height 17
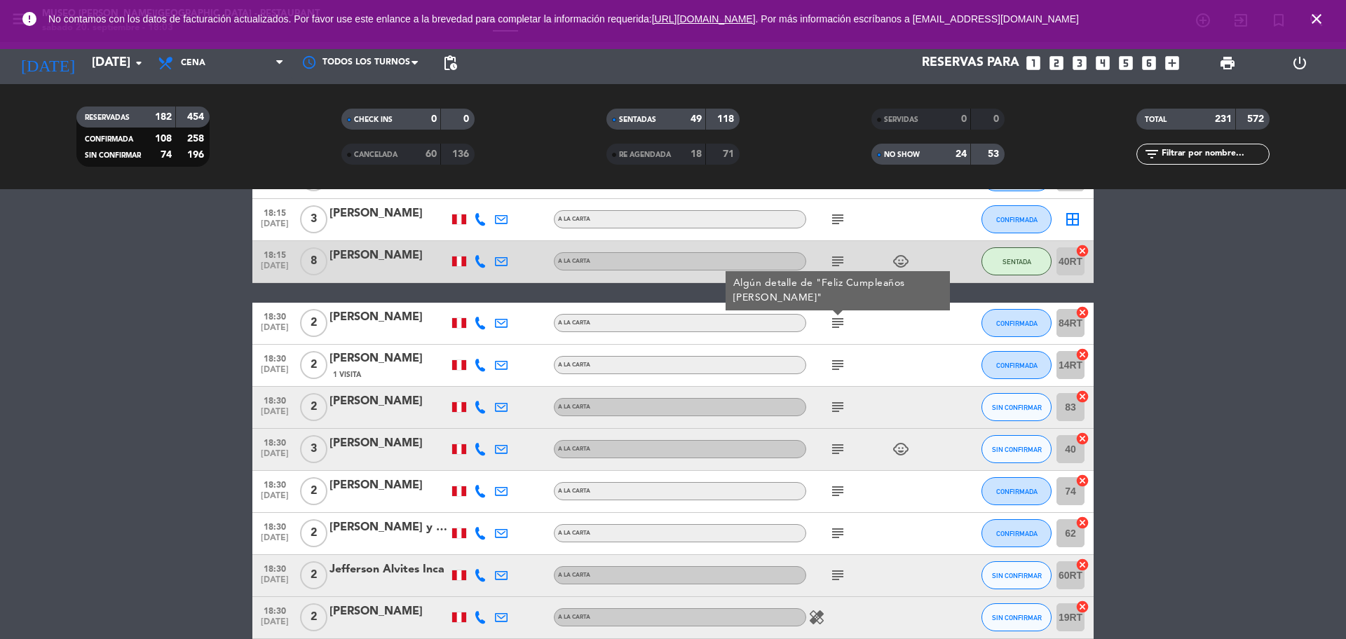
click at [840, 361] on icon "subject" at bounding box center [837, 365] width 17 height 17
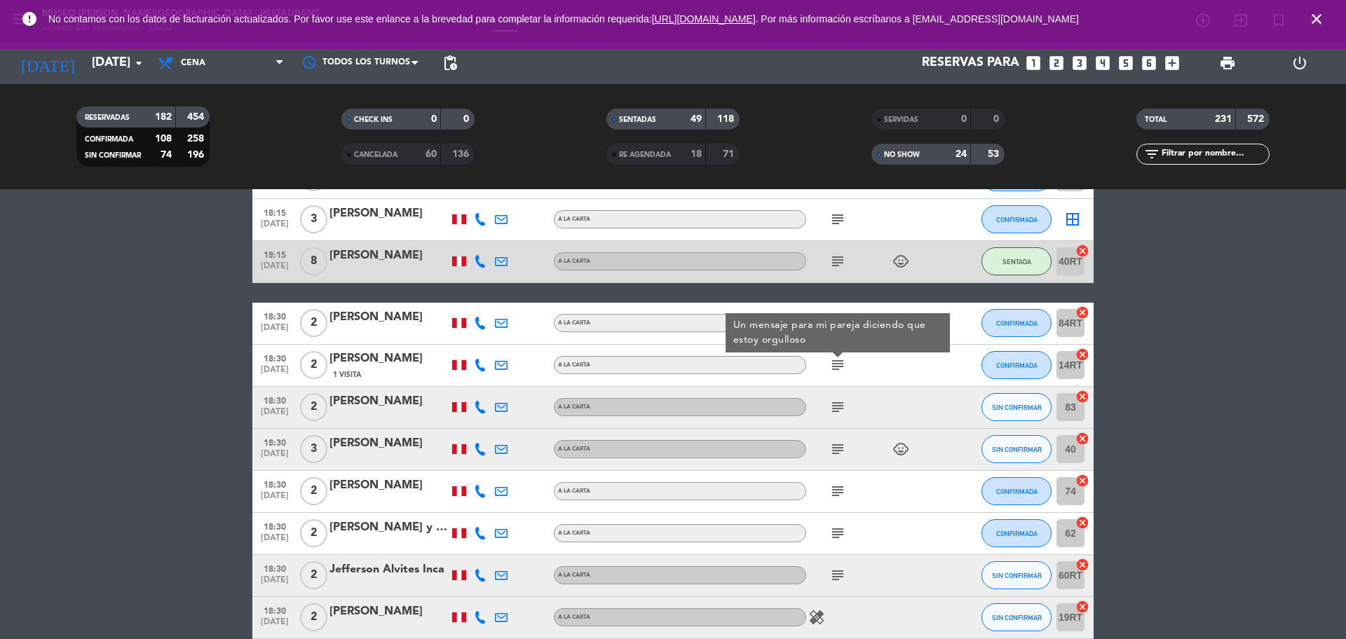
click at [834, 414] on icon "subject" at bounding box center [837, 407] width 17 height 17
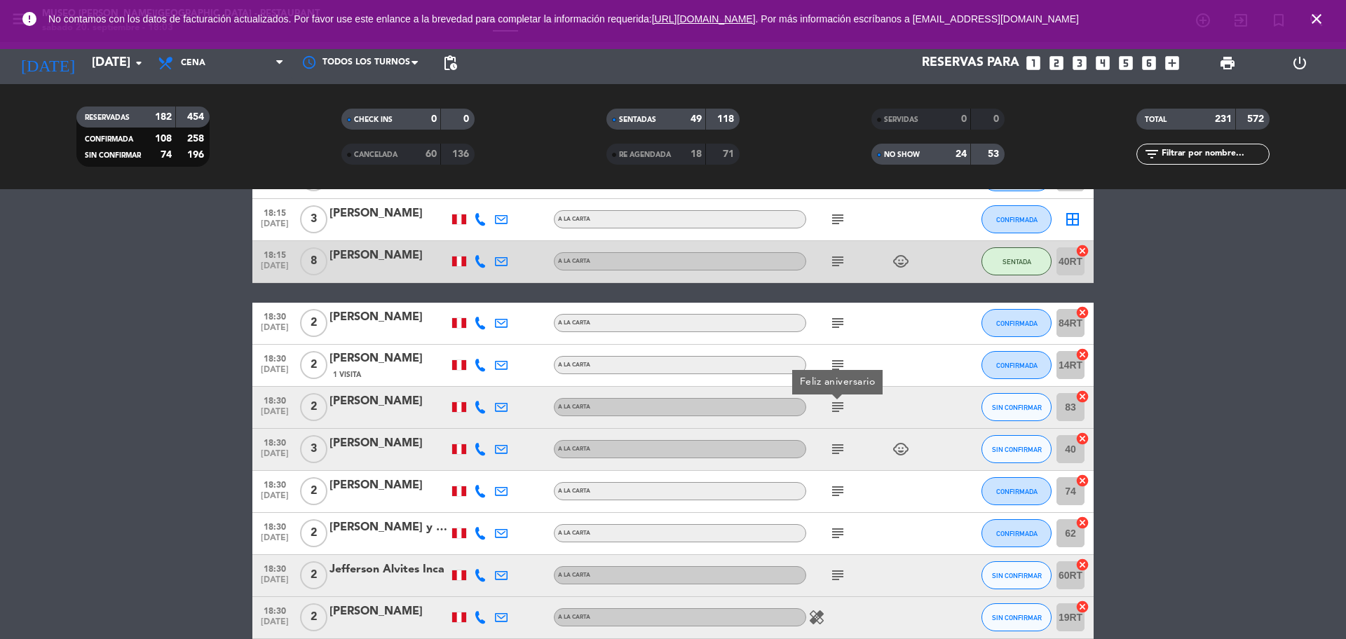
click at [834, 449] on icon "subject" at bounding box center [837, 449] width 17 height 17
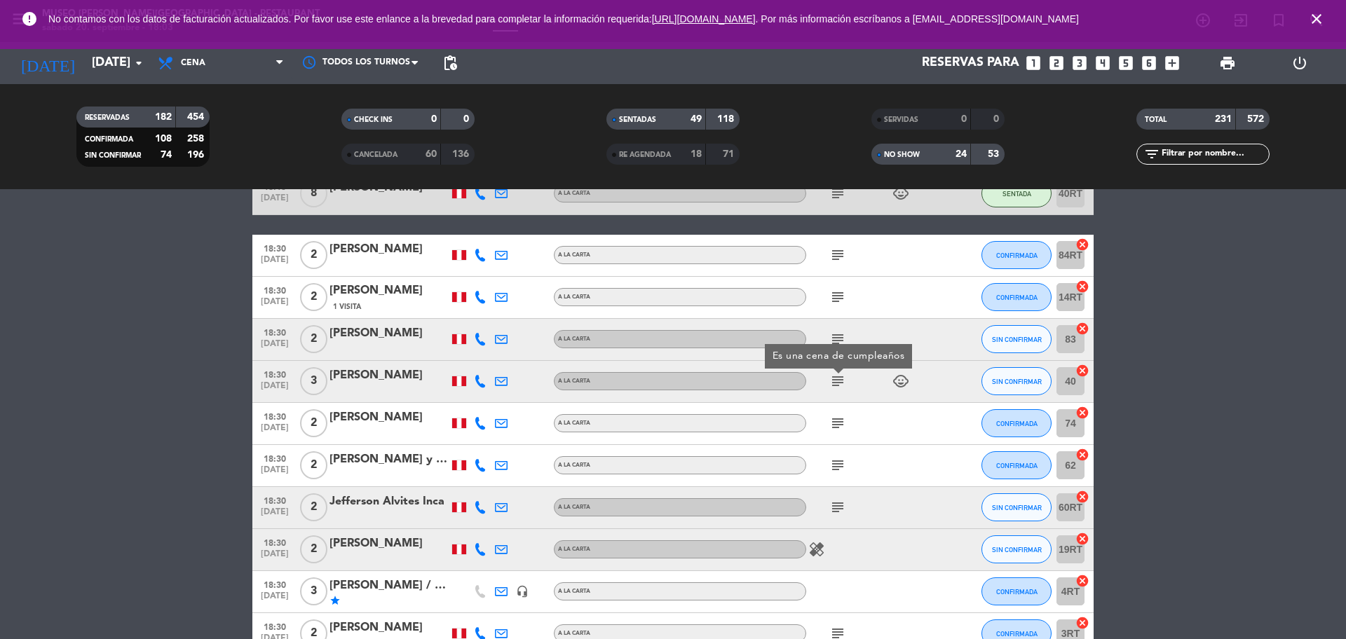
scroll to position [5176, 0]
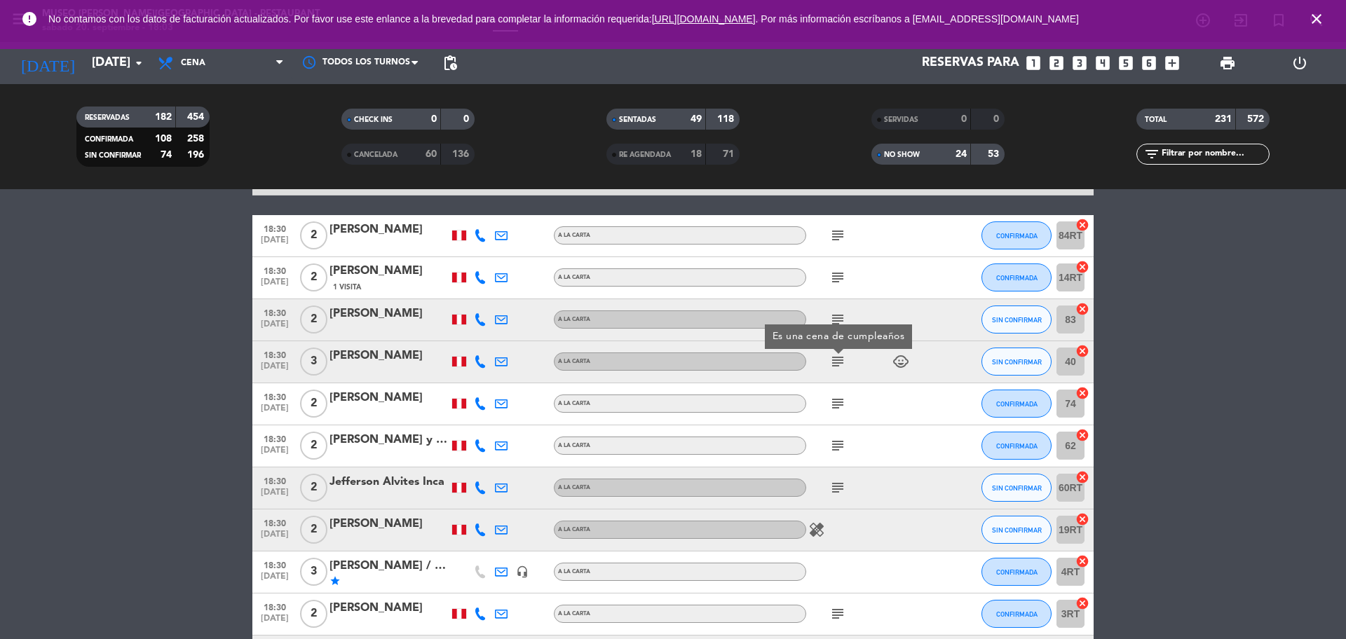
click at [834, 407] on icon "subject" at bounding box center [837, 403] width 17 height 17
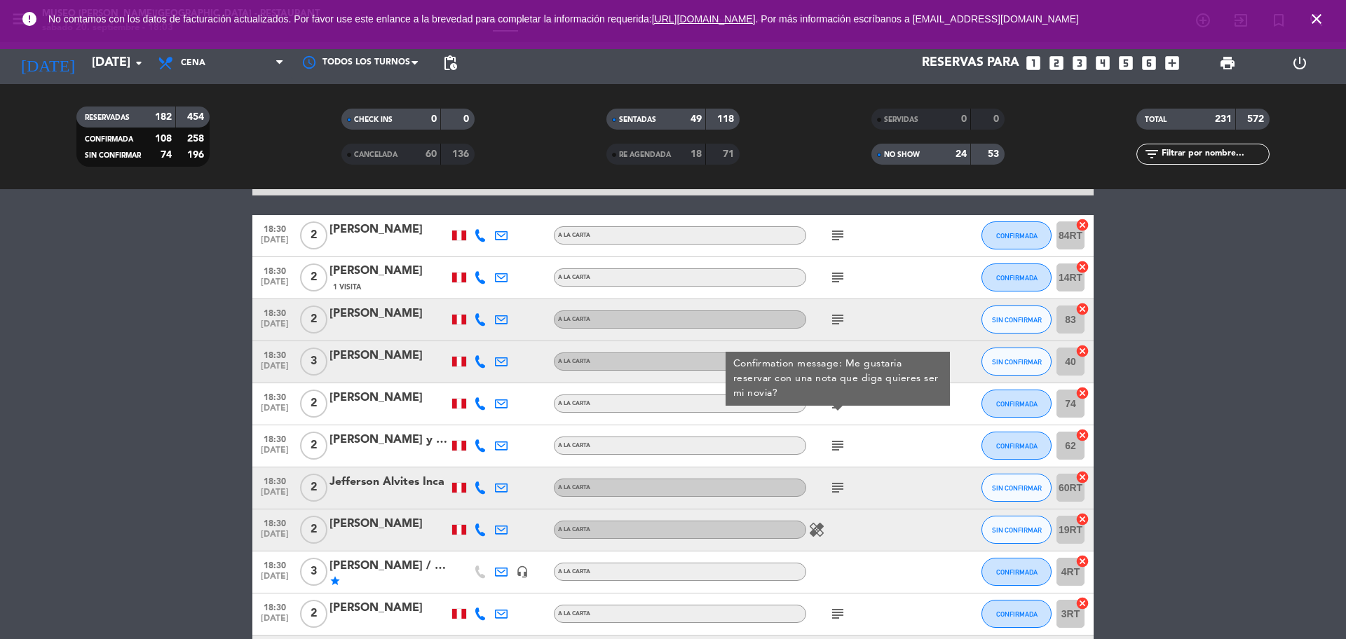
click at [400, 405] on div "[PERSON_NAME]" at bounding box center [389, 398] width 119 height 18
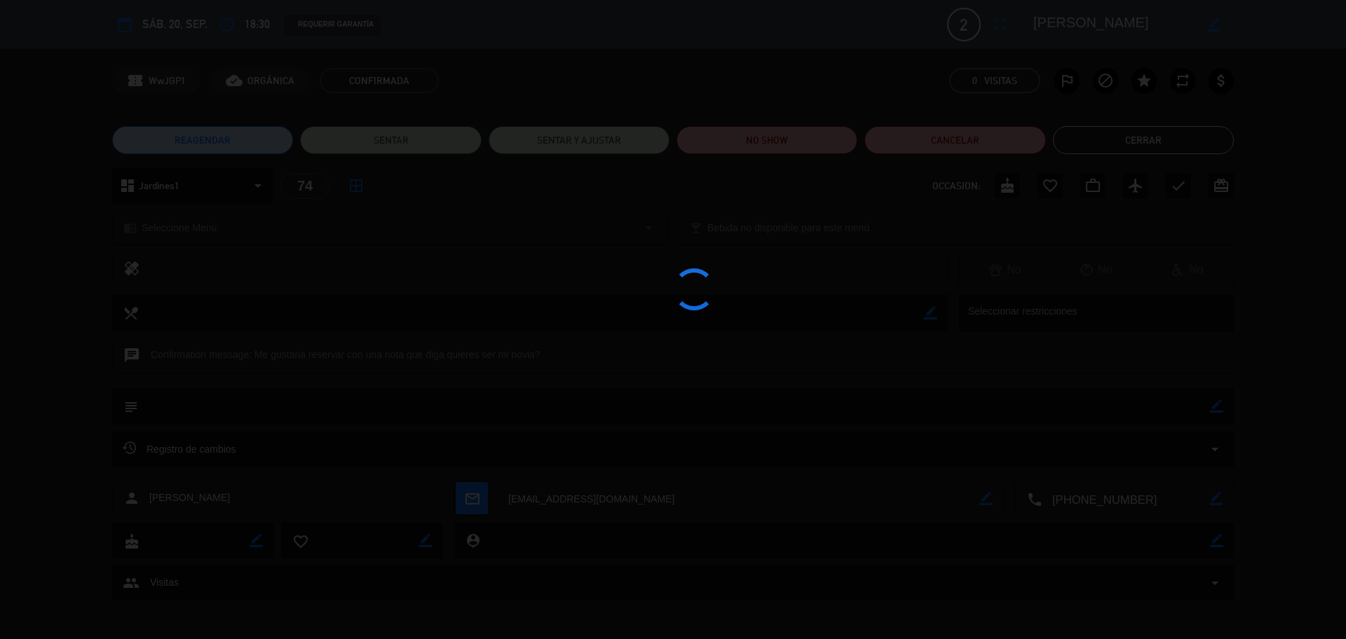
click at [1102, 498] on textarea at bounding box center [1126, 499] width 168 height 35
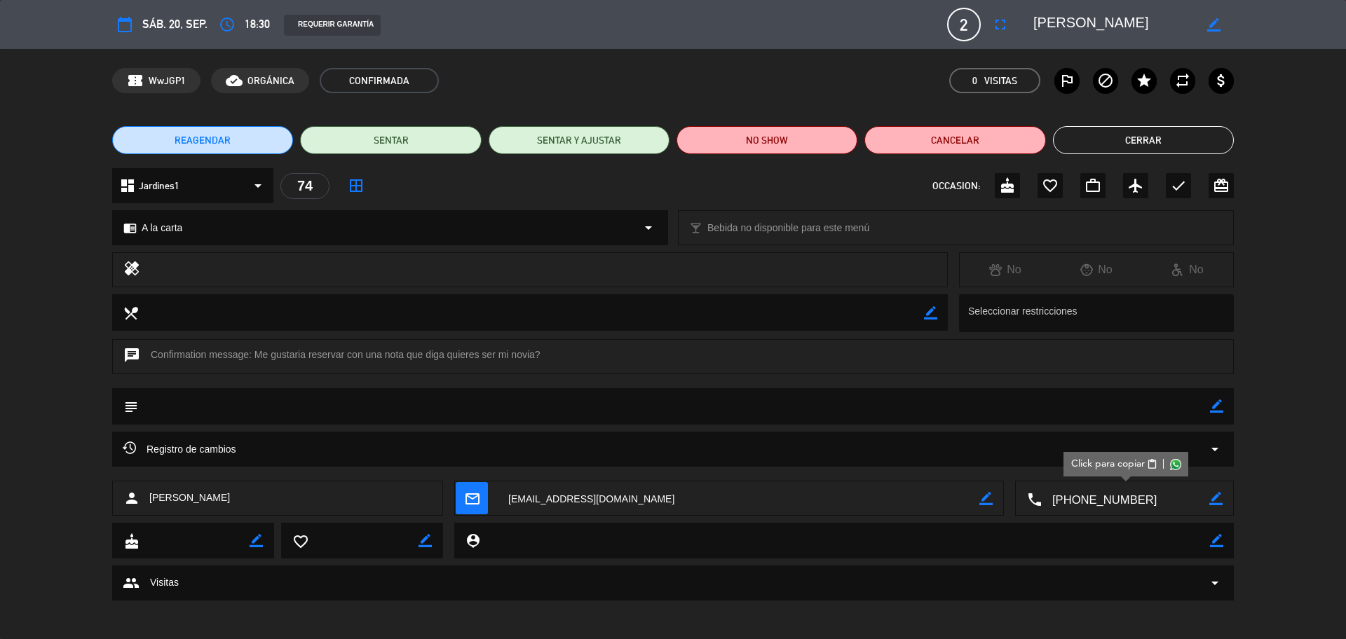
drag, startPoint x: 1120, startPoint y: 22, endPoint x: 1045, endPoint y: 25, distance: 75.8
click at [1034, 27] on textarea at bounding box center [1113, 24] width 161 height 25
click at [1214, 405] on icon "border_color" at bounding box center [1216, 406] width 13 height 13
click at [1168, 404] on textarea at bounding box center [674, 406] width 1072 height 36
type textarea "Se consulto si desea en el postre (POR CONFIRMAR)"
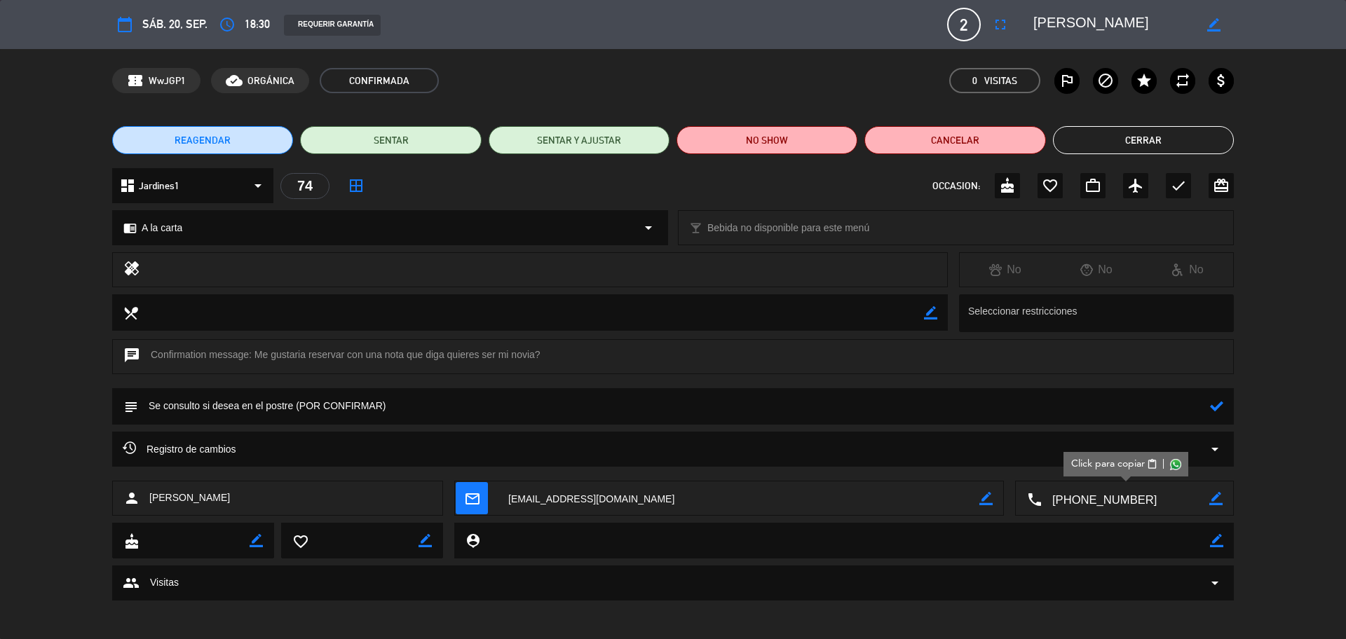
click at [1211, 404] on icon at bounding box center [1216, 406] width 13 height 13
click at [1175, 184] on icon "check" at bounding box center [1178, 185] width 17 height 17
click at [1160, 132] on button "Cerrar" at bounding box center [1143, 140] width 181 height 28
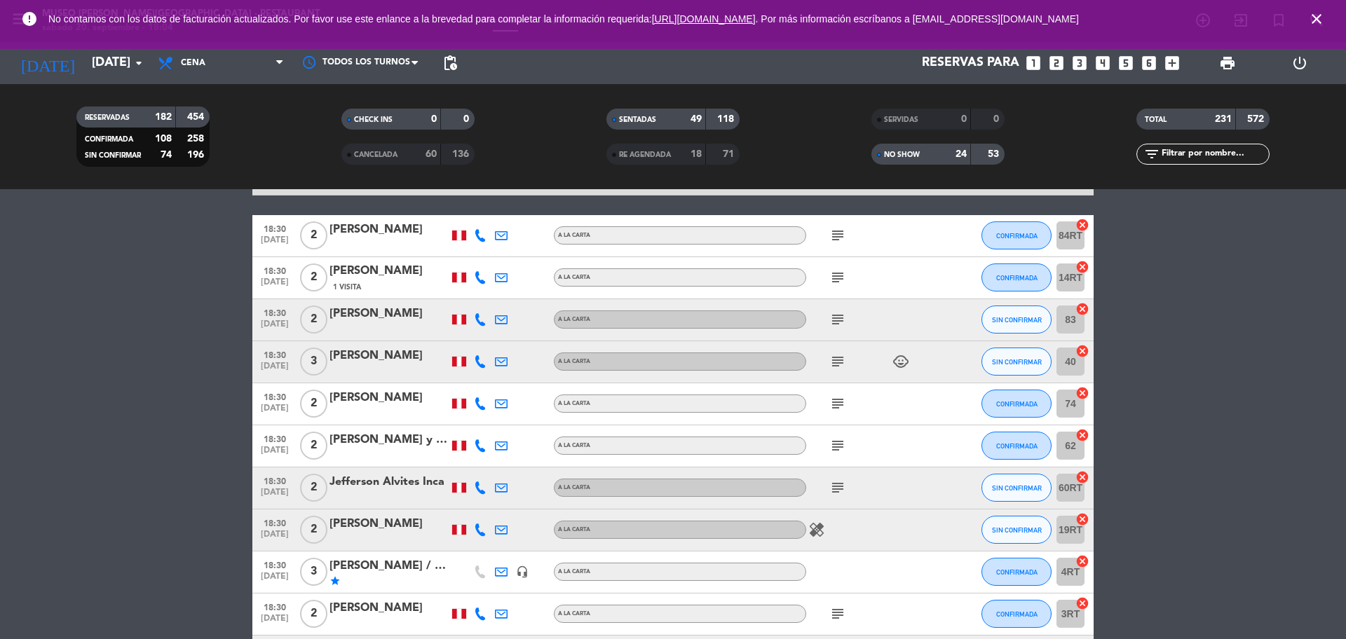
click at [845, 440] on icon "subject" at bounding box center [837, 445] width 17 height 17
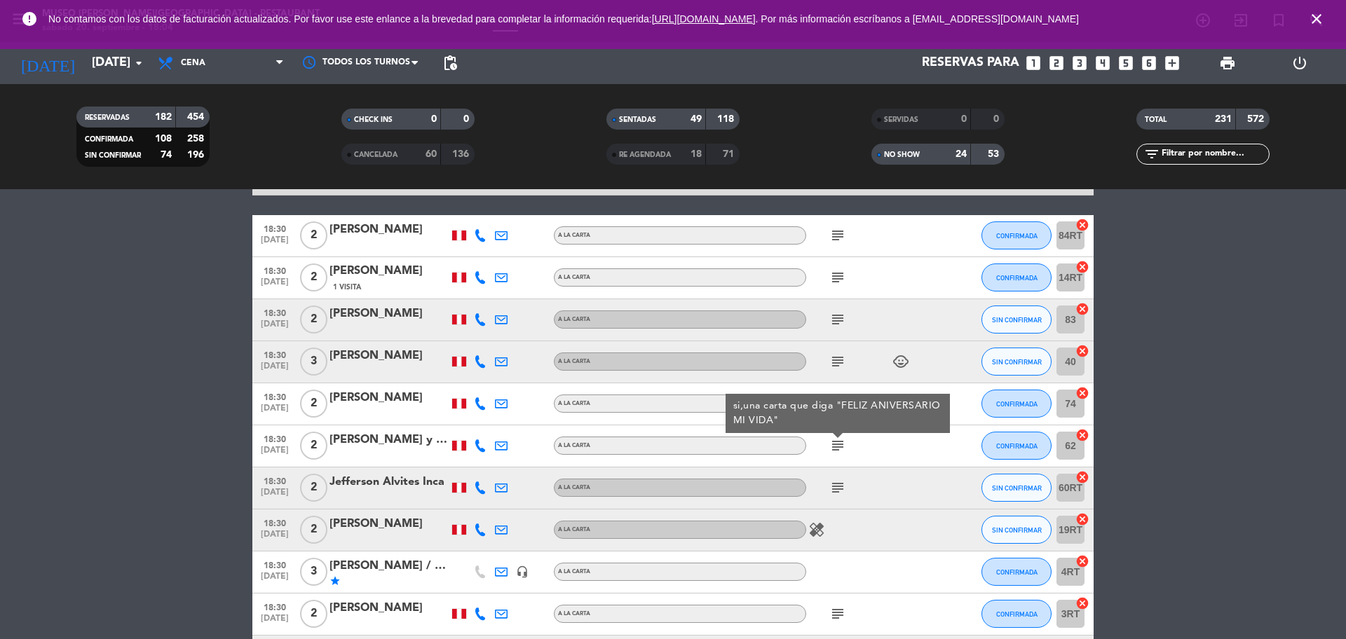
click at [839, 486] on icon "subject" at bounding box center [837, 488] width 17 height 17
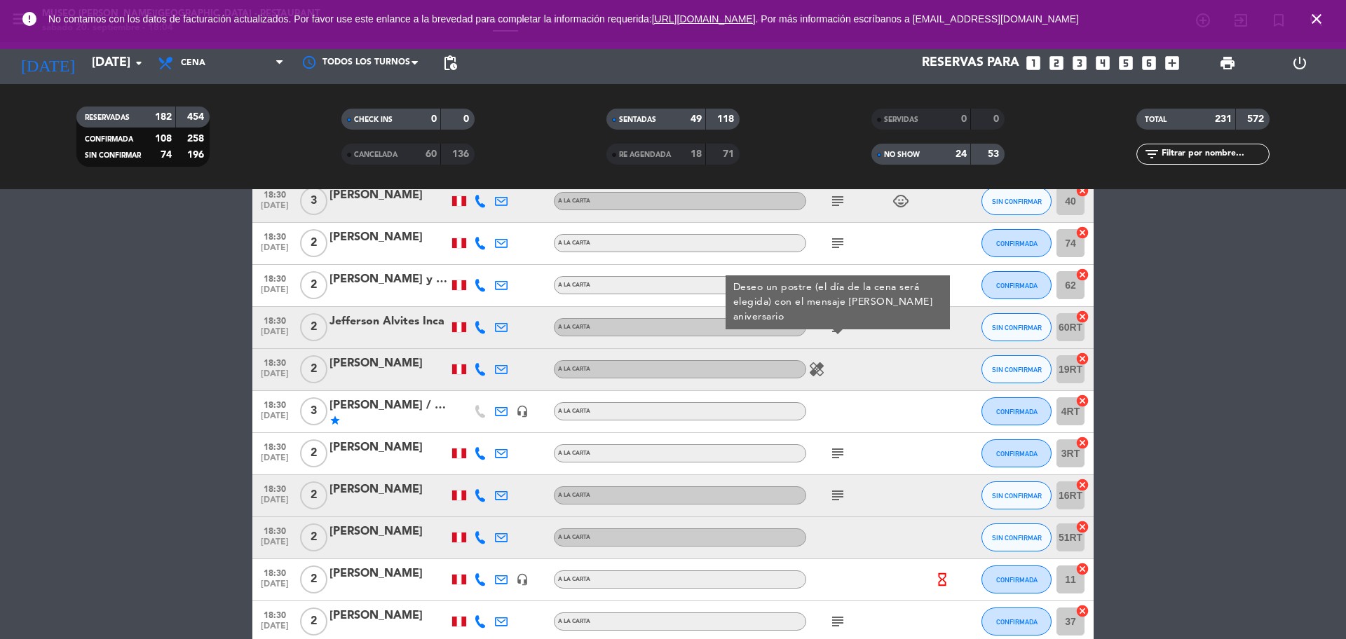
scroll to position [5352, 0]
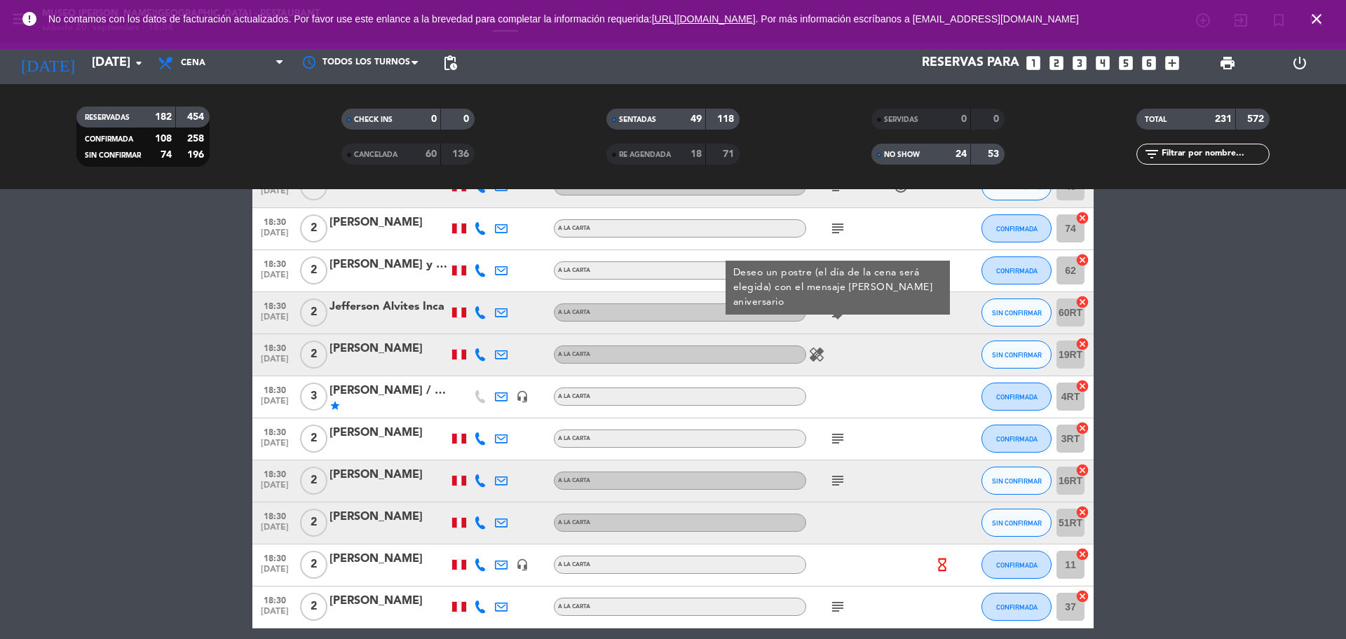
click at [834, 435] on icon "subject" at bounding box center [837, 438] width 17 height 17
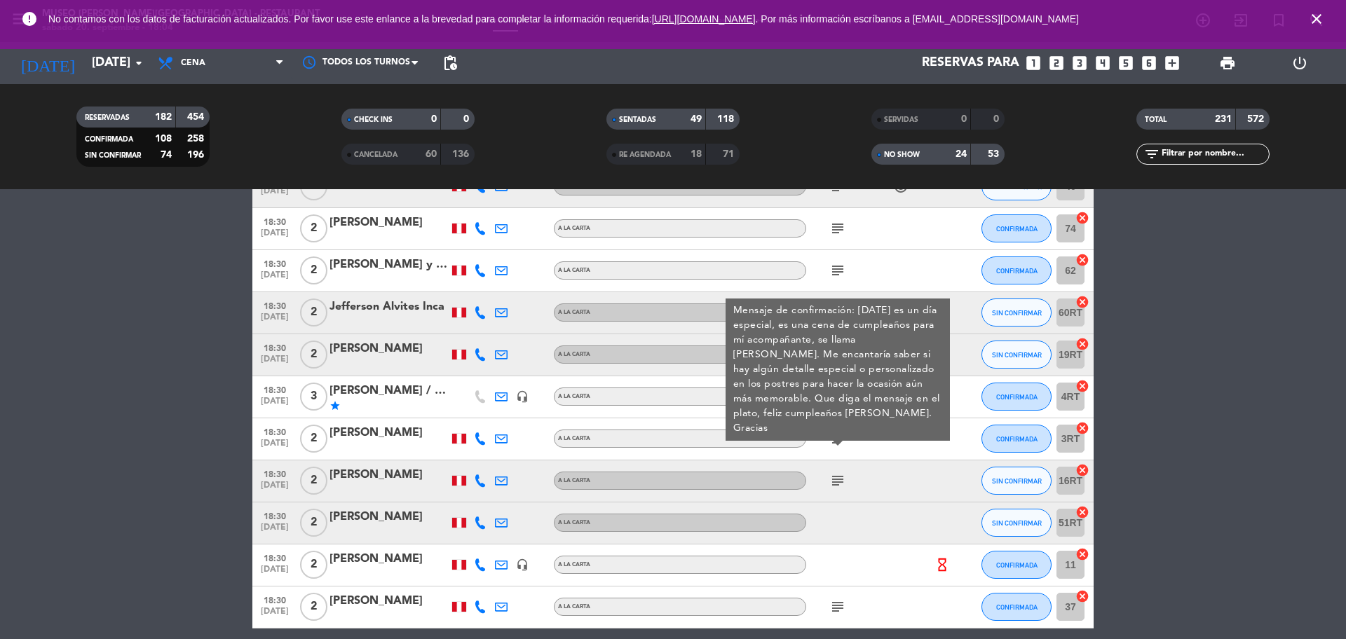
click at [833, 482] on icon "subject" at bounding box center [837, 481] width 17 height 17
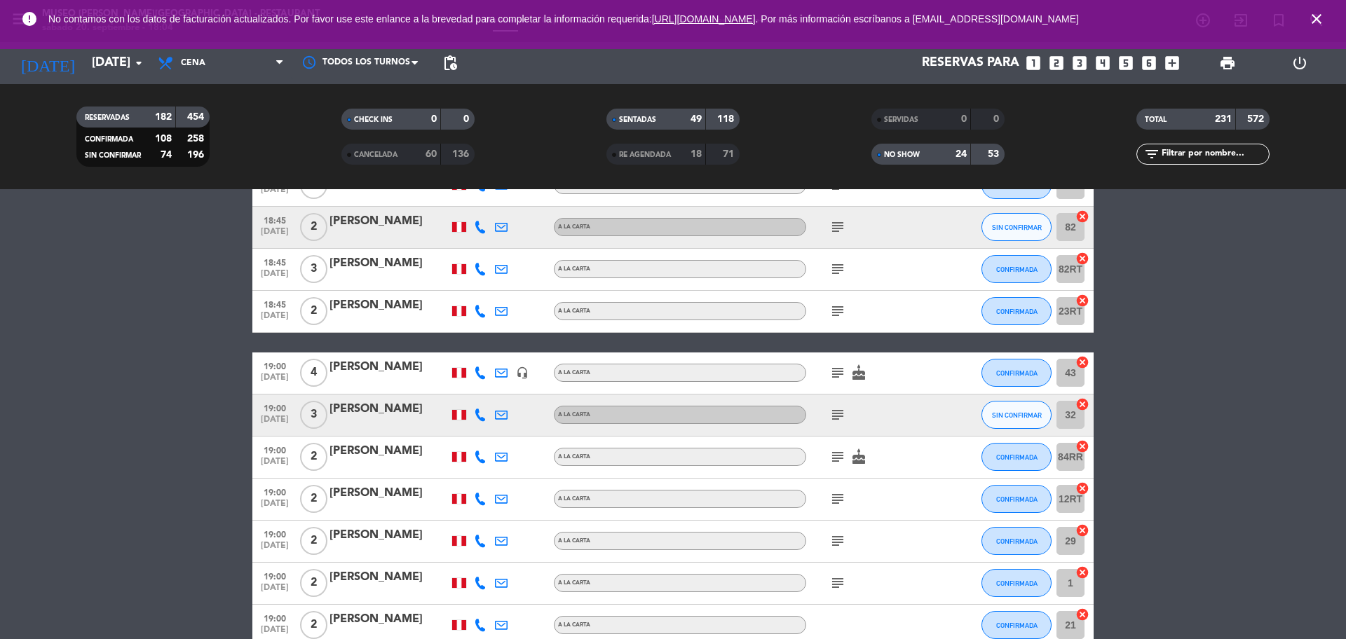
scroll to position [5527, 0]
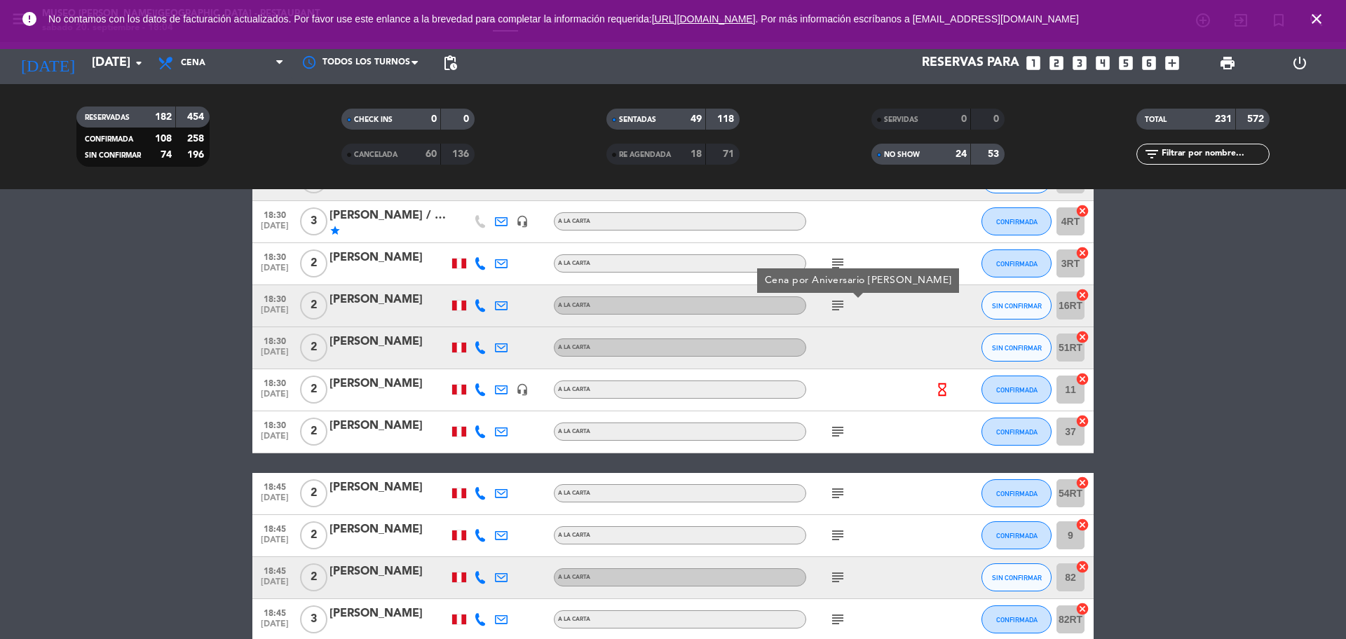
click at [835, 442] on div "subject" at bounding box center [869, 432] width 126 height 41
click at [835, 433] on icon "subject" at bounding box center [837, 431] width 17 height 17
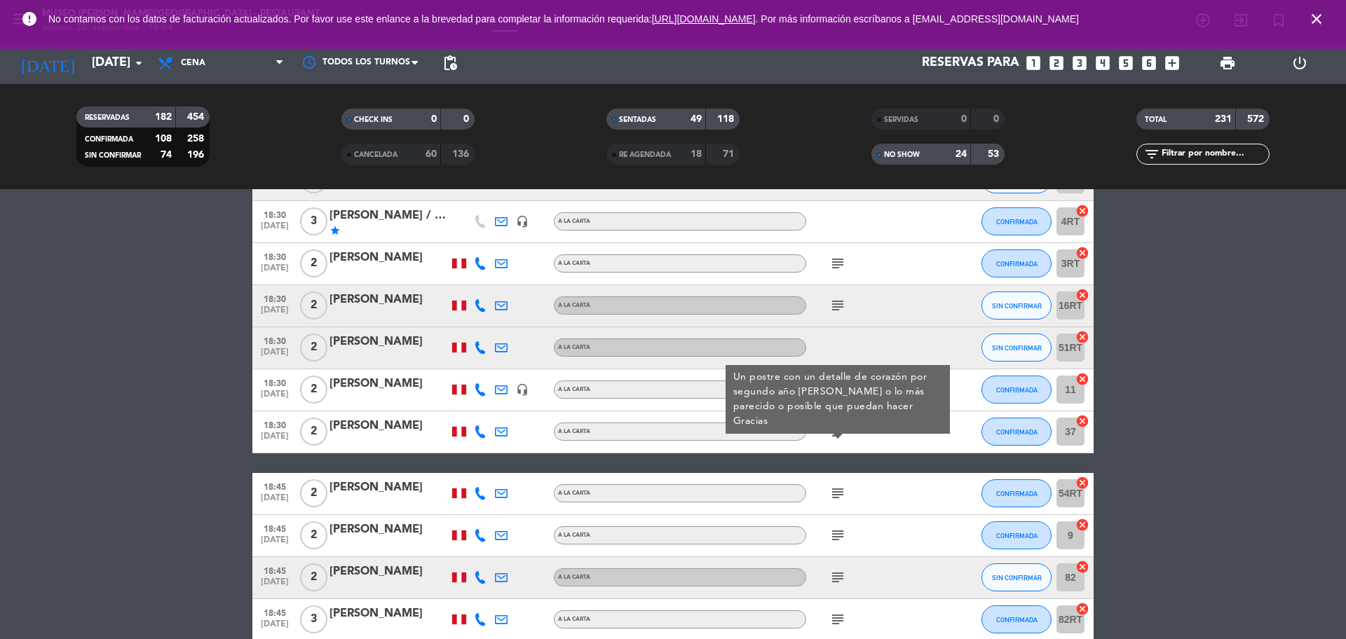
click at [830, 491] on icon "subject" at bounding box center [837, 493] width 17 height 17
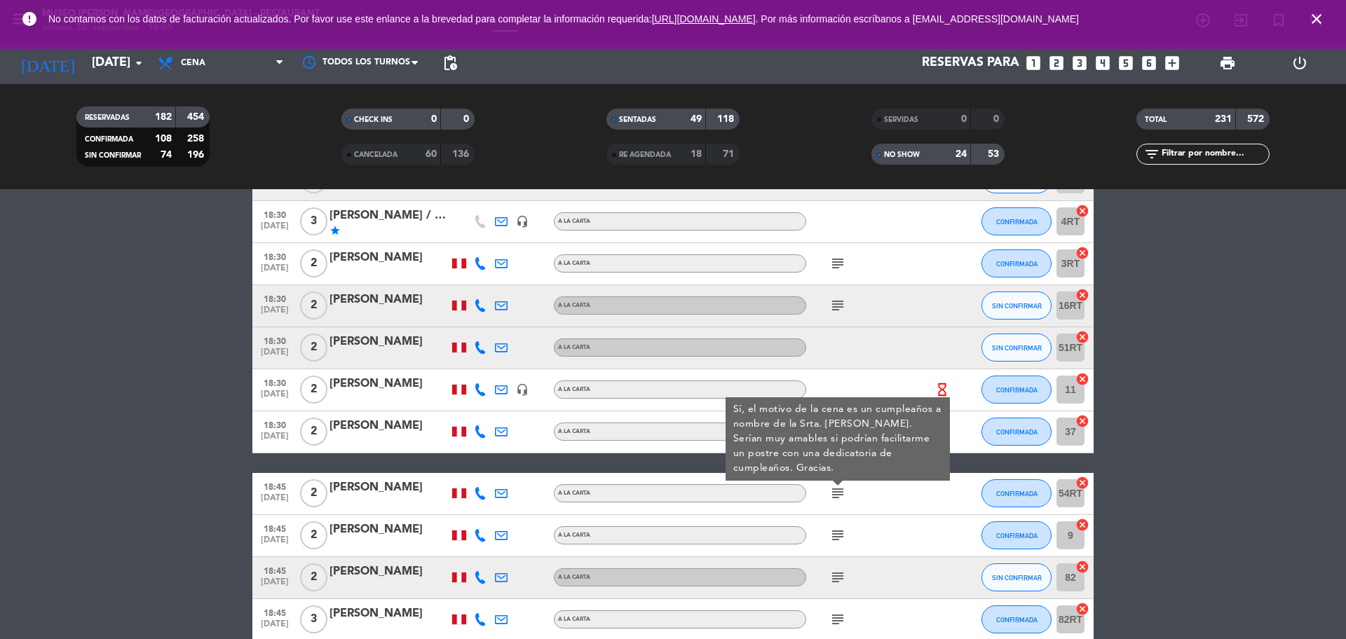
click at [832, 532] on icon "subject" at bounding box center [837, 535] width 17 height 17
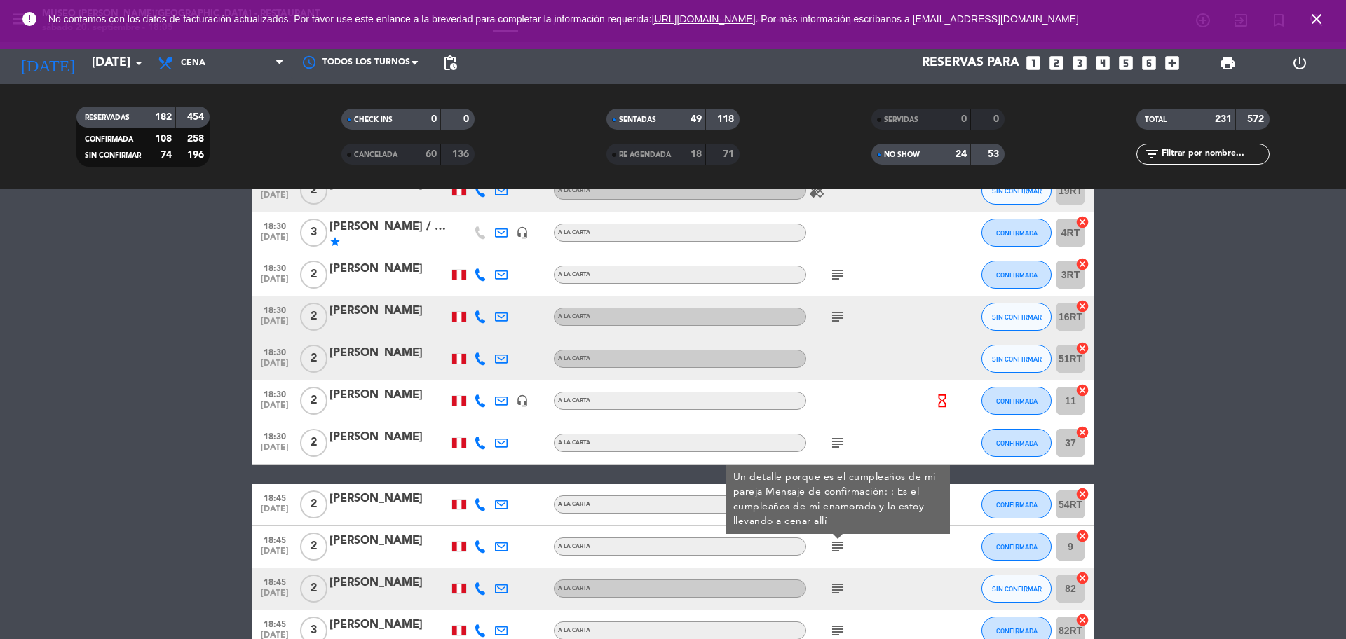
scroll to position [5702, 0]
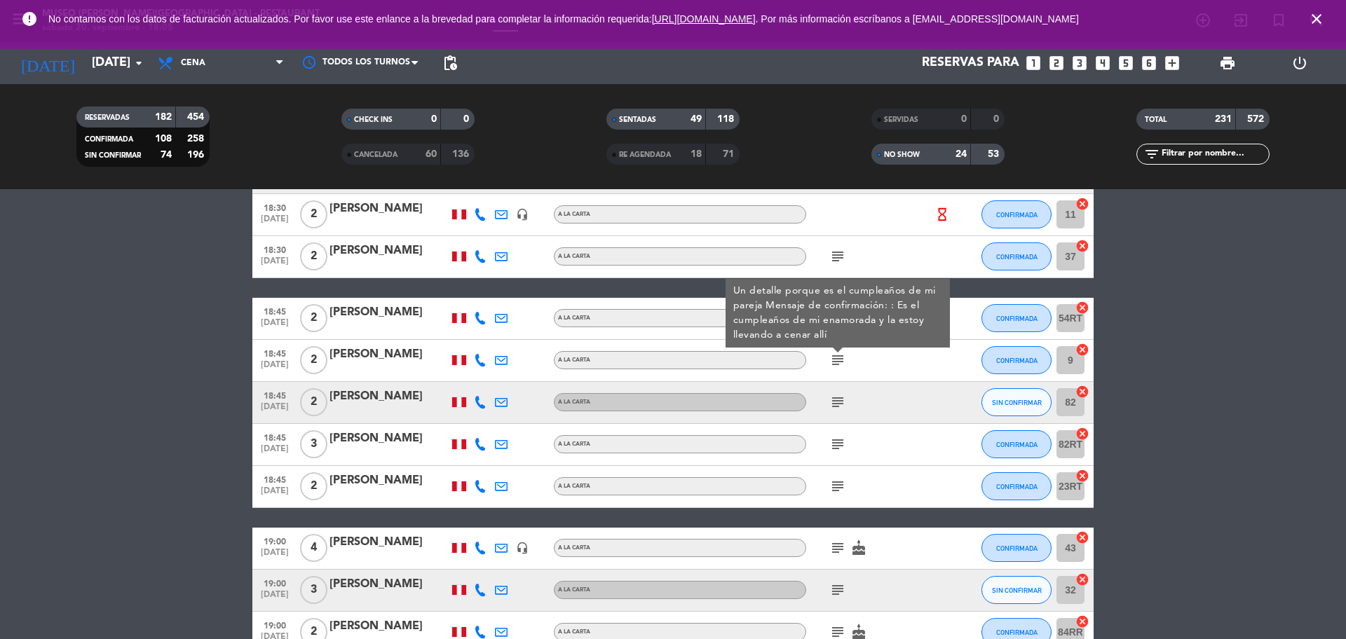
click at [839, 412] on div "subject" at bounding box center [869, 402] width 126 height 41
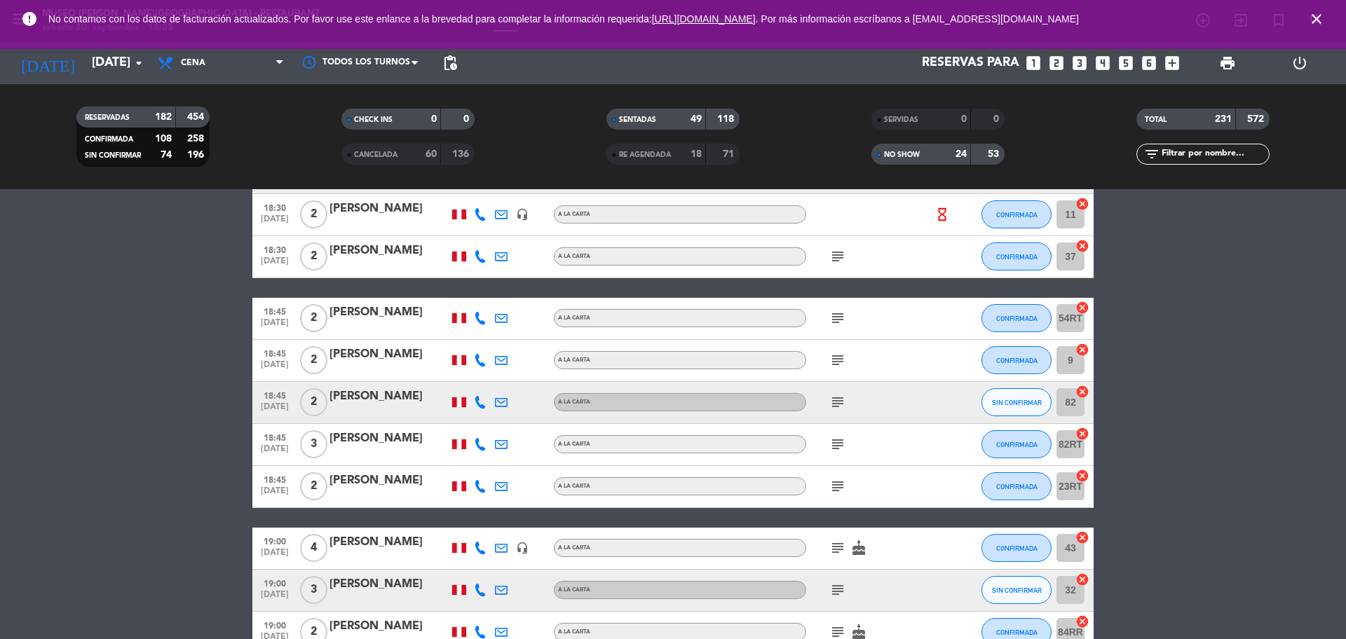
click at [839, 408] on icon "subject" at bounding box center [837, 402] width 17 height 17
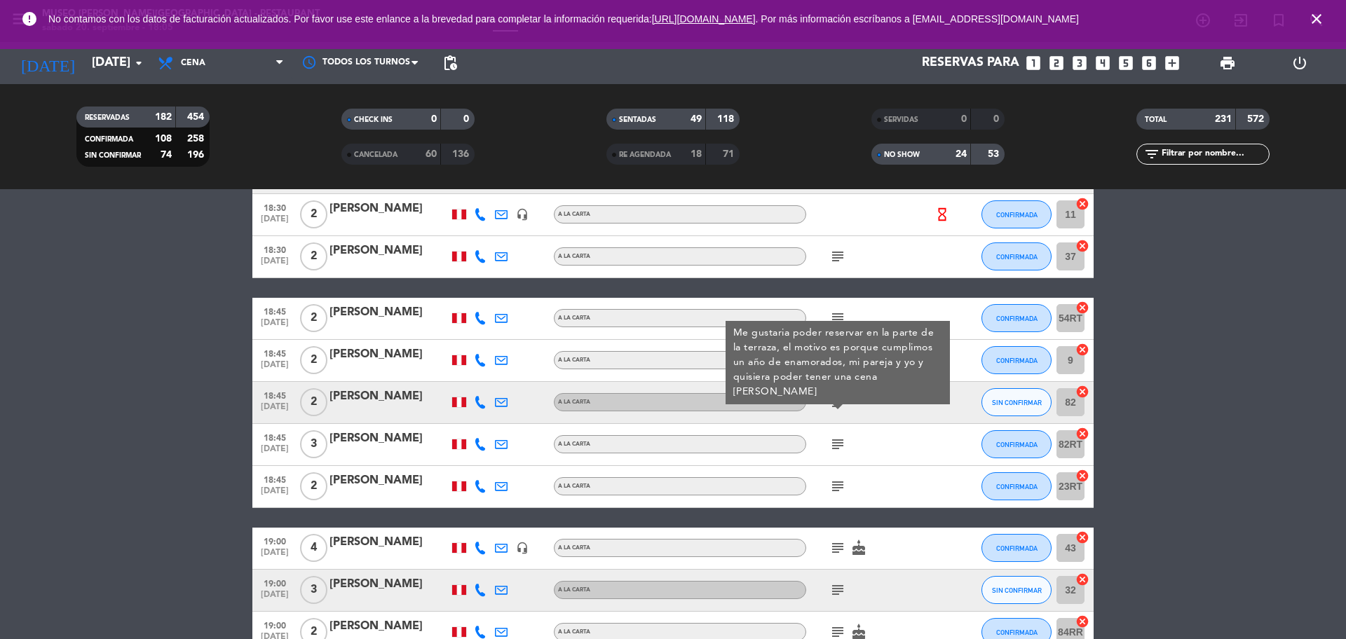
click at [840, 445] on icon "subject" at bounding box center [837, 444] width 17 height 17
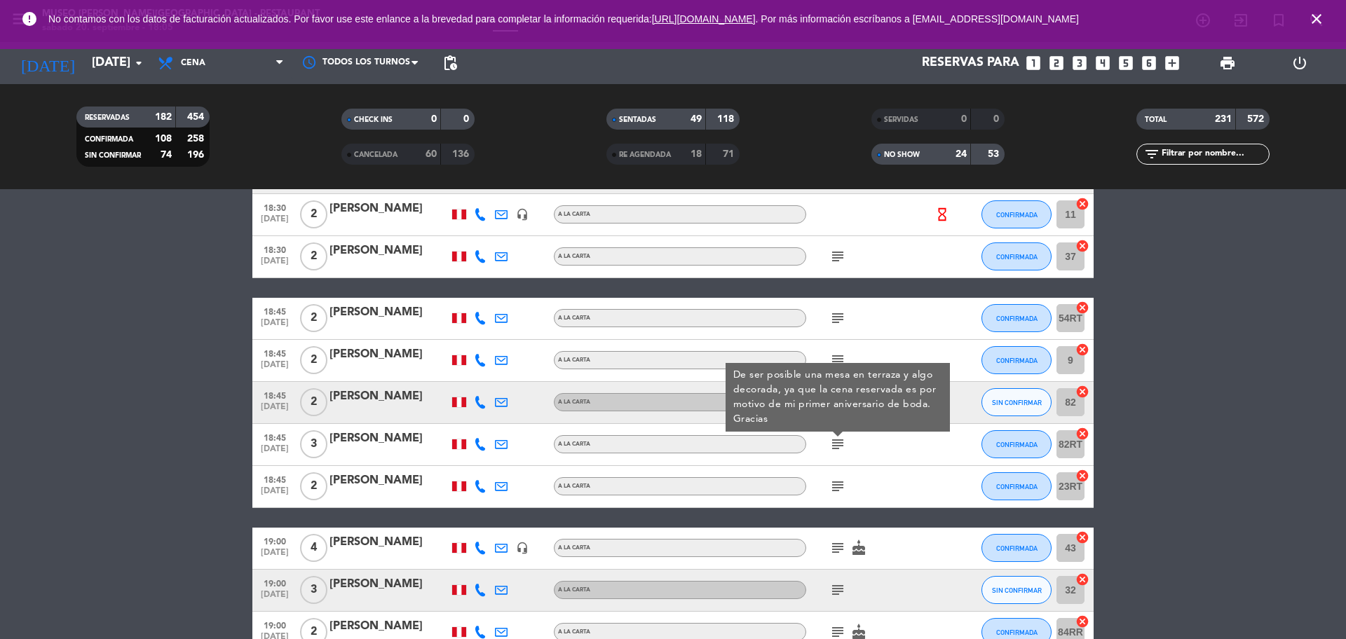
click at [838, 487] on icon "subject" at bounding box center [837, 486] width 17 height 17
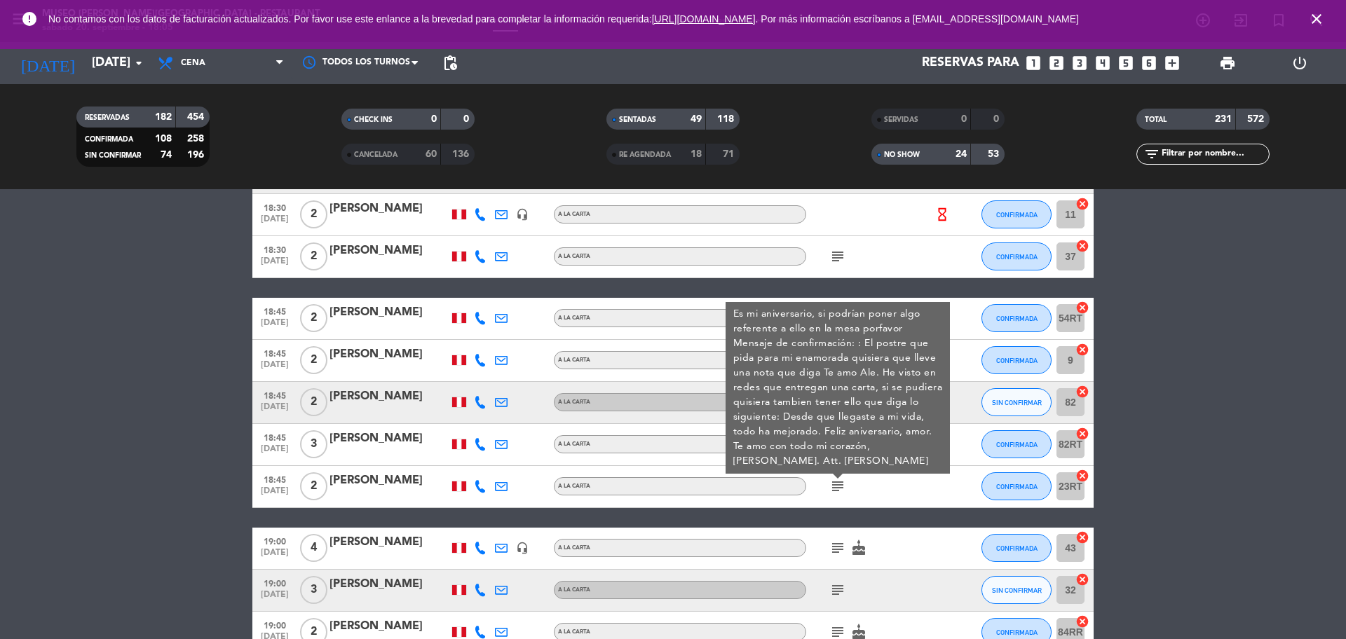
click at [391, 494] on div at bounding box center [389, 495] width 119 height 11
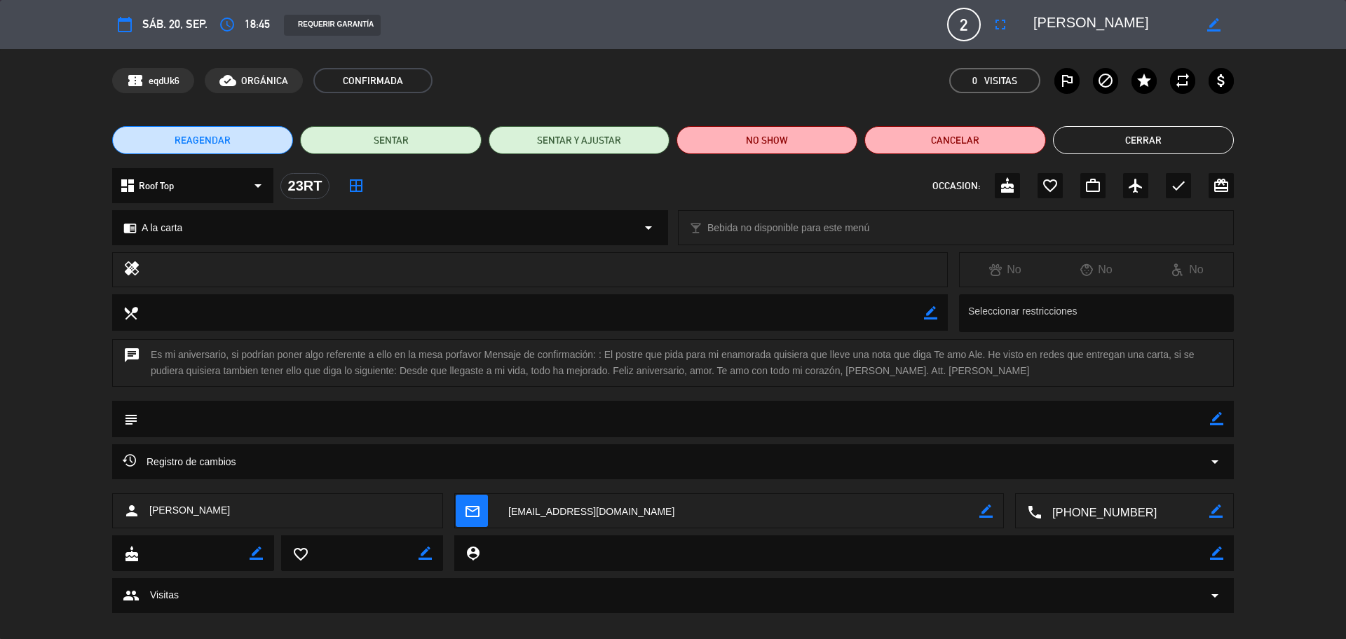
scroll to position [5559, 0]
click at [1110, 147] on button "Cerrar" at bounding box center [1143, 140] width 181 height 28
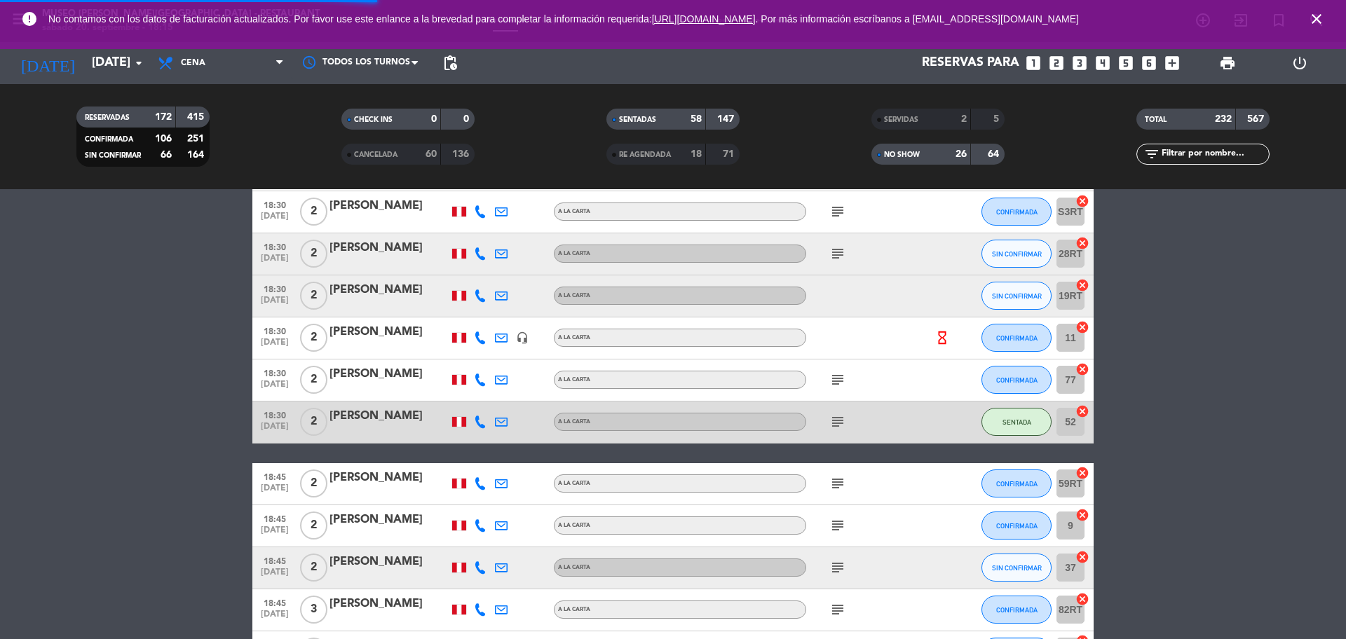
click at [1209, 151] on input "text" at bounding box center [1214, 154] width 109 height 15
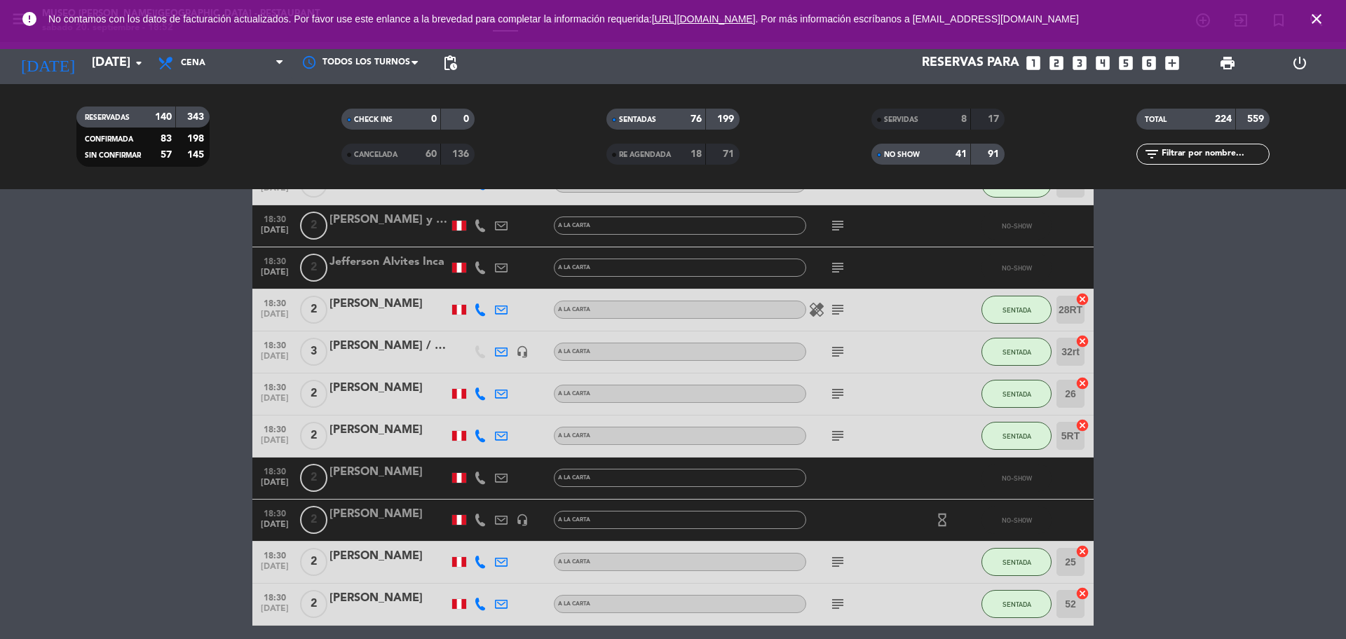
scroll to position [5264, 0]
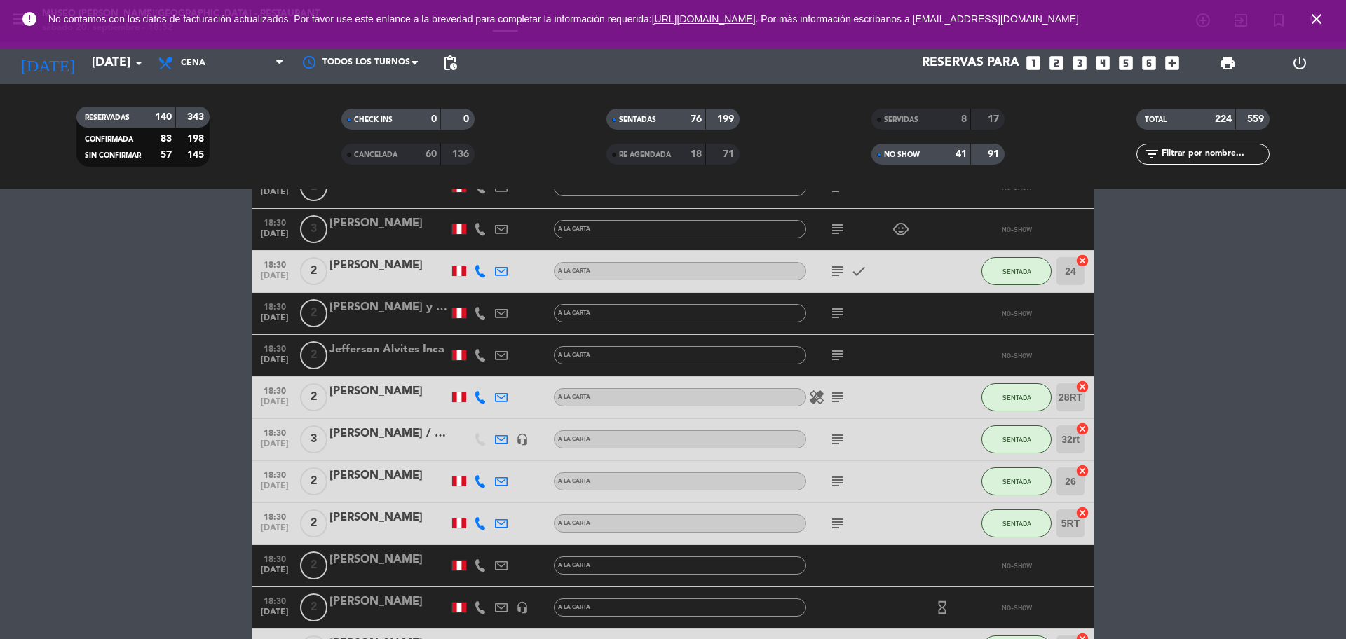
click at [839, 273] on icon "subject" at bounding box center [837, 271] width 17 height 17
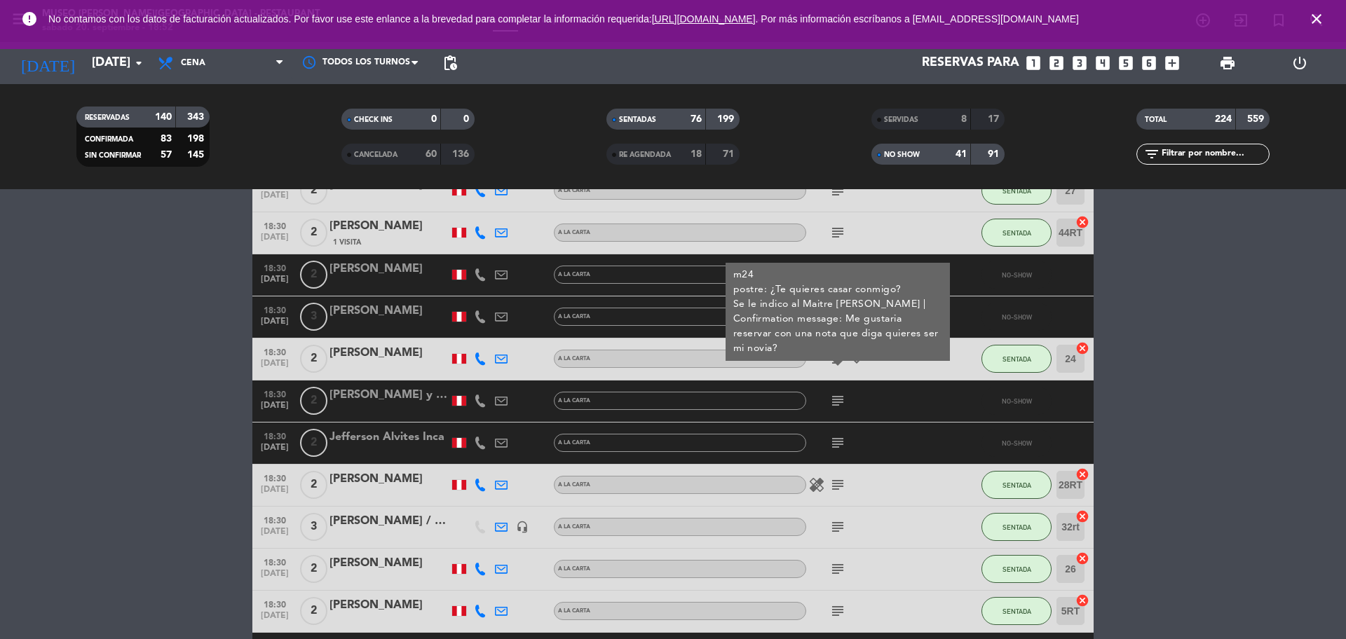
scroll to position [5352, 0]
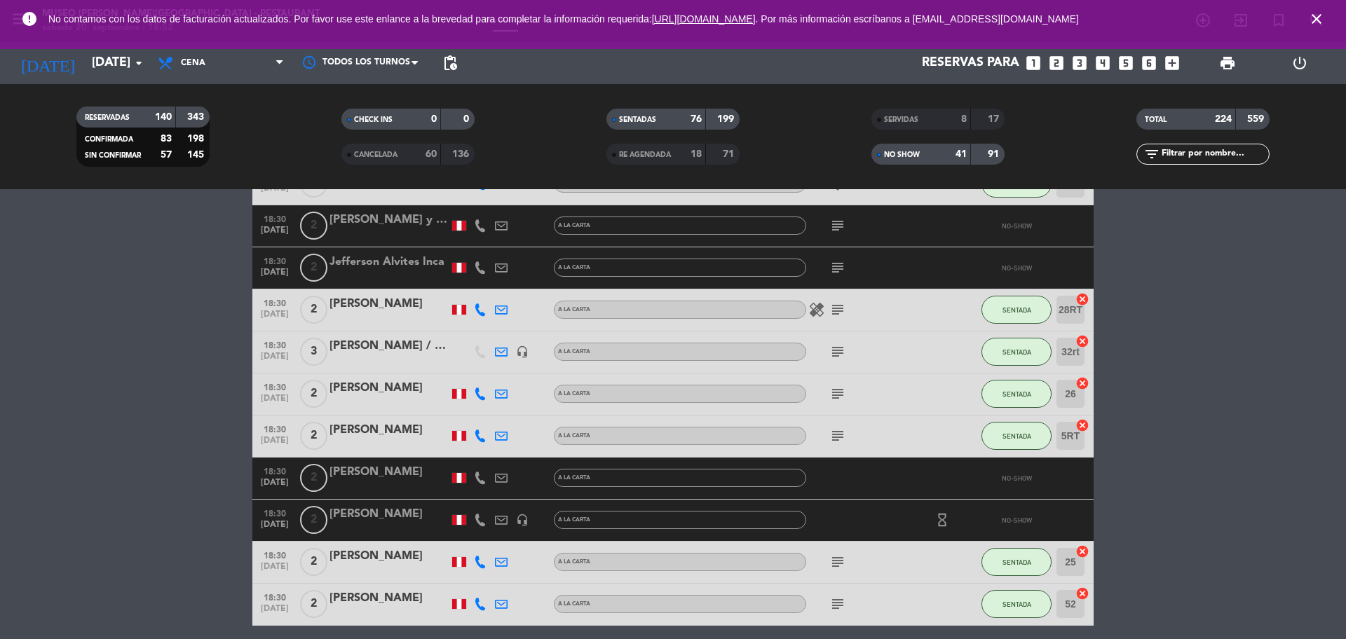
click at [838, 307] on icon "subject" at bounding box center [837, 309] width 17 height 17
click at [835, 351] on icon "subject" at bounding box center [837, 352] width 17 height 17
click at [843, 391] on icon "subject" at bounding box center [837, 394] width 17 height 17
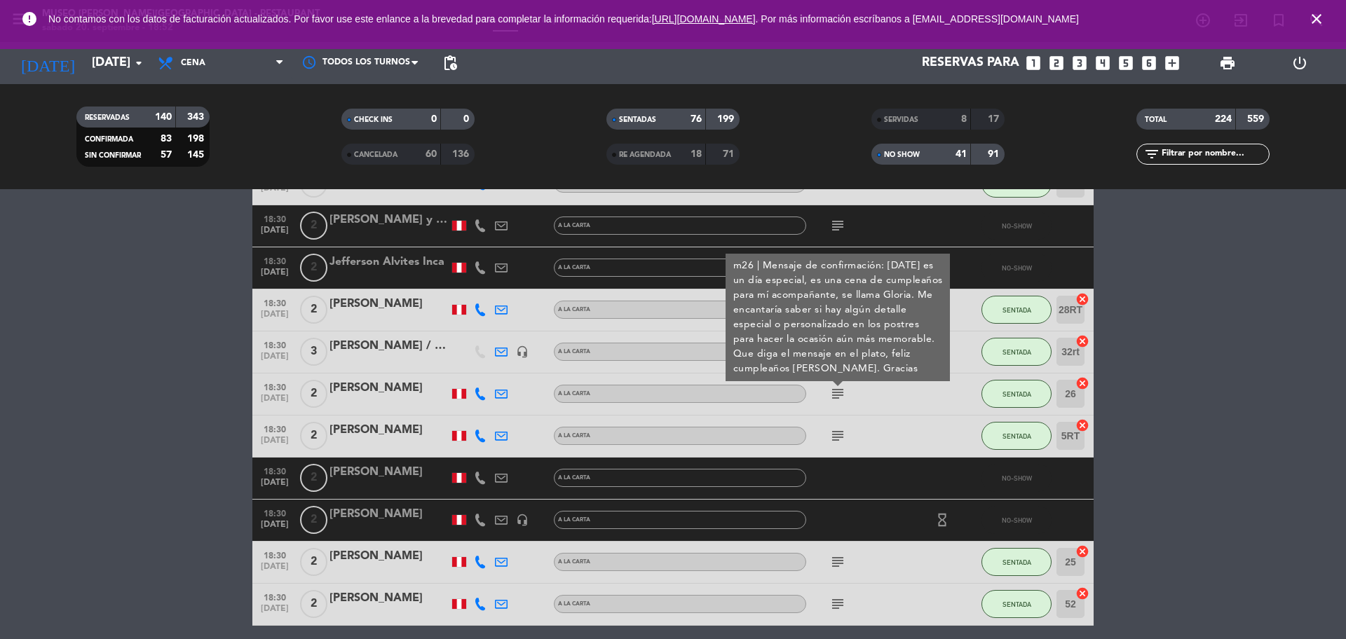
click at [839, 434] on icon "subject" at bounding box center [837, 436] width 17 height 17
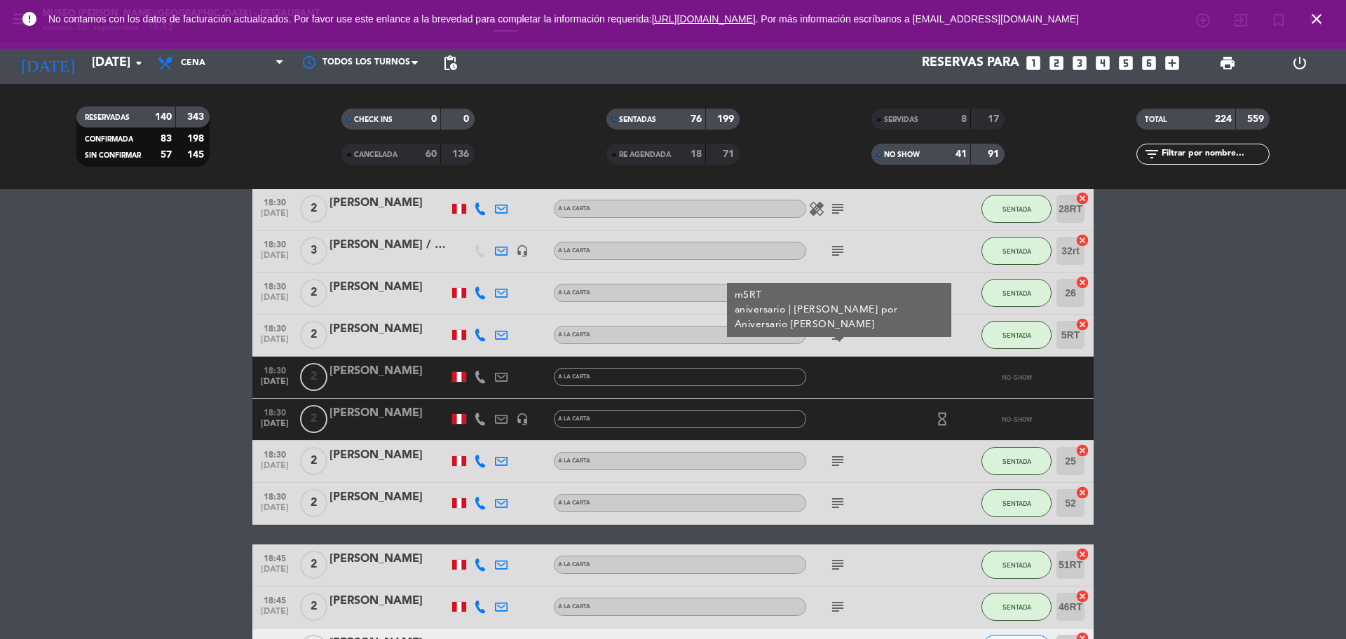
scroll to position [5527, 0]
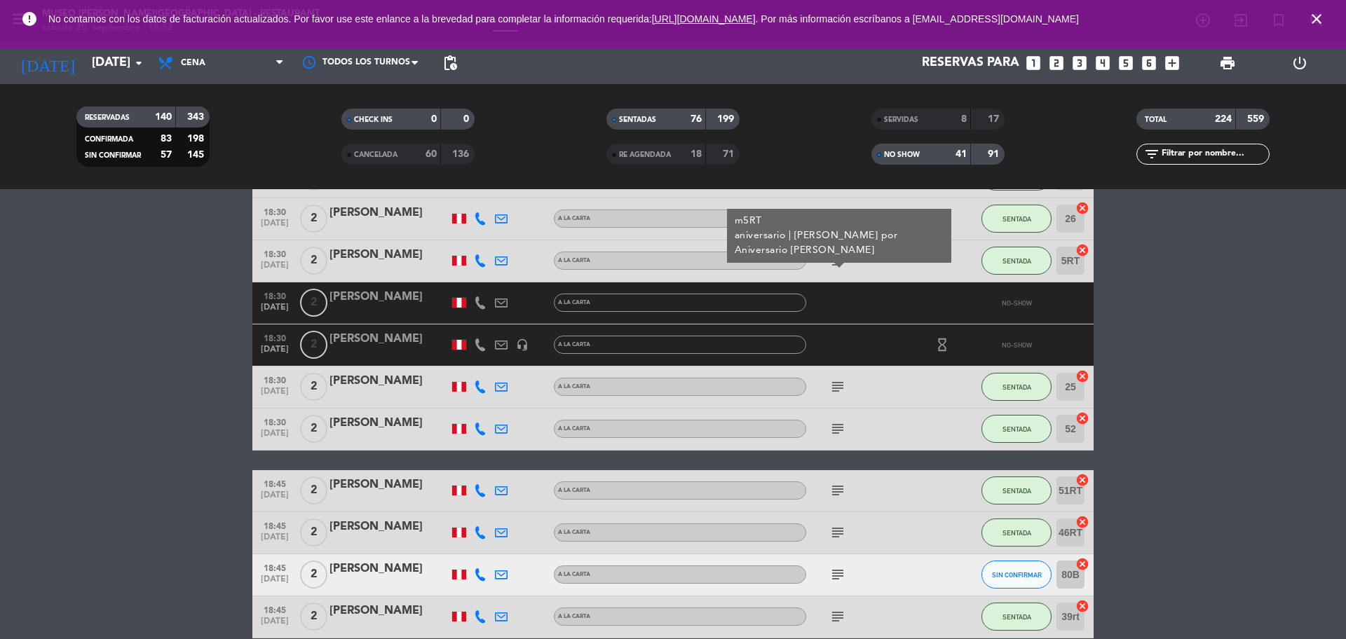
click at [837, 388] on icon "subject" at bounding box center [837, 387] width 17 height 17
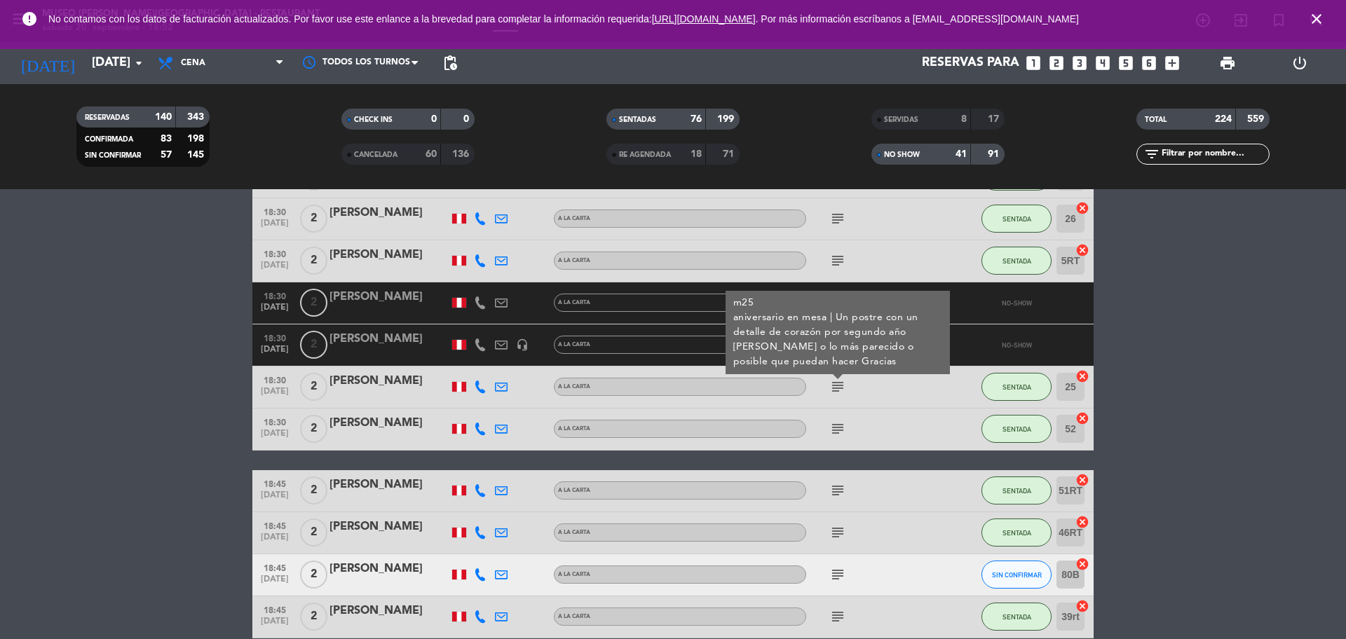
click at [837, 429] on icon "subject" at bounding box center [837, 429] width 17 height 17
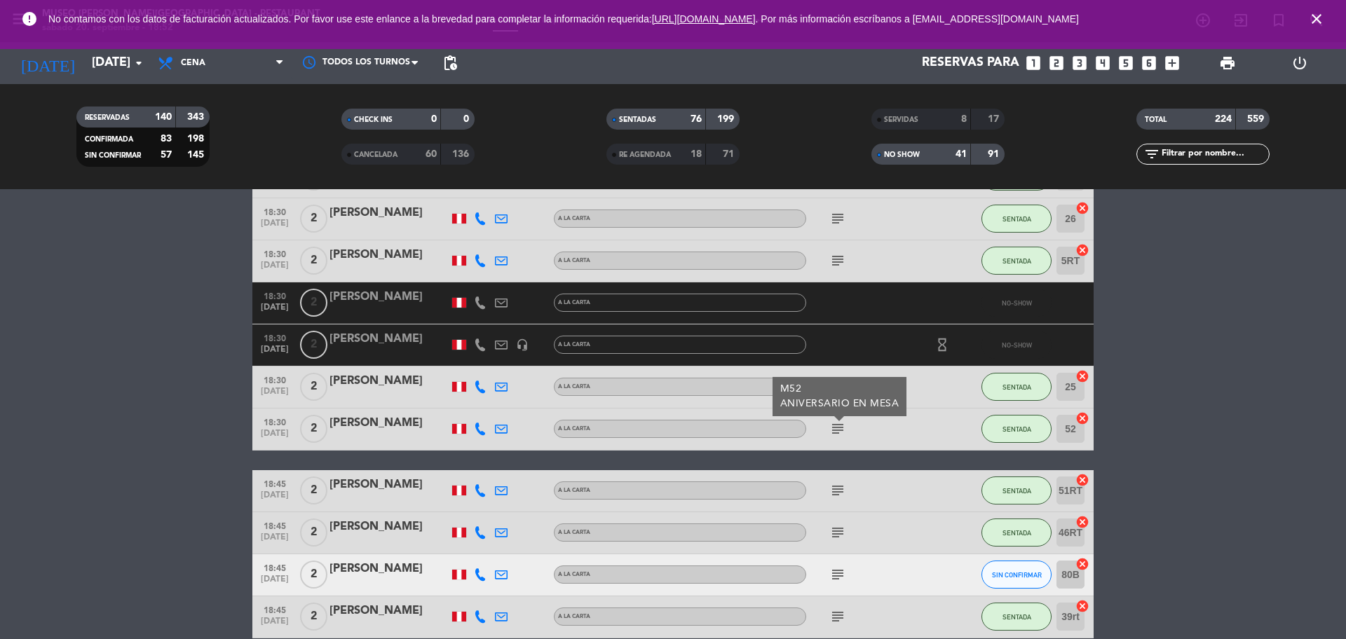
scroll to position [5615, 0]
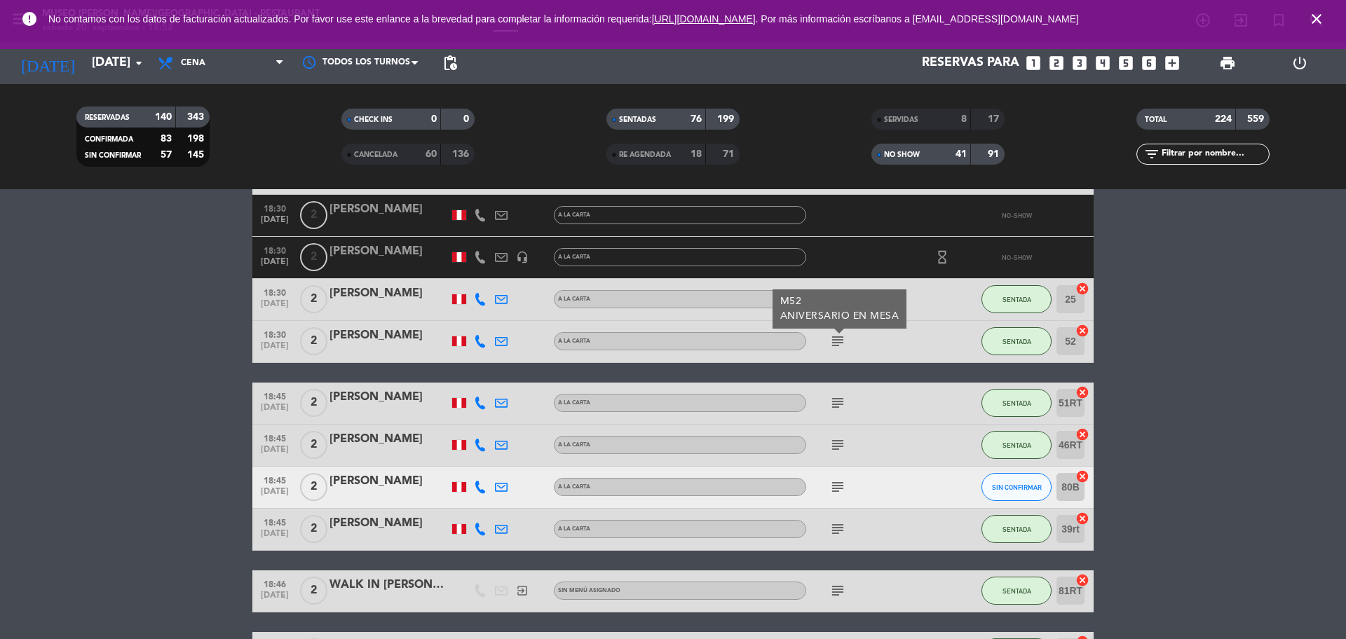
click at [843, 396] on icon "subject" at bounding box center [837, 403] width 17 height 17
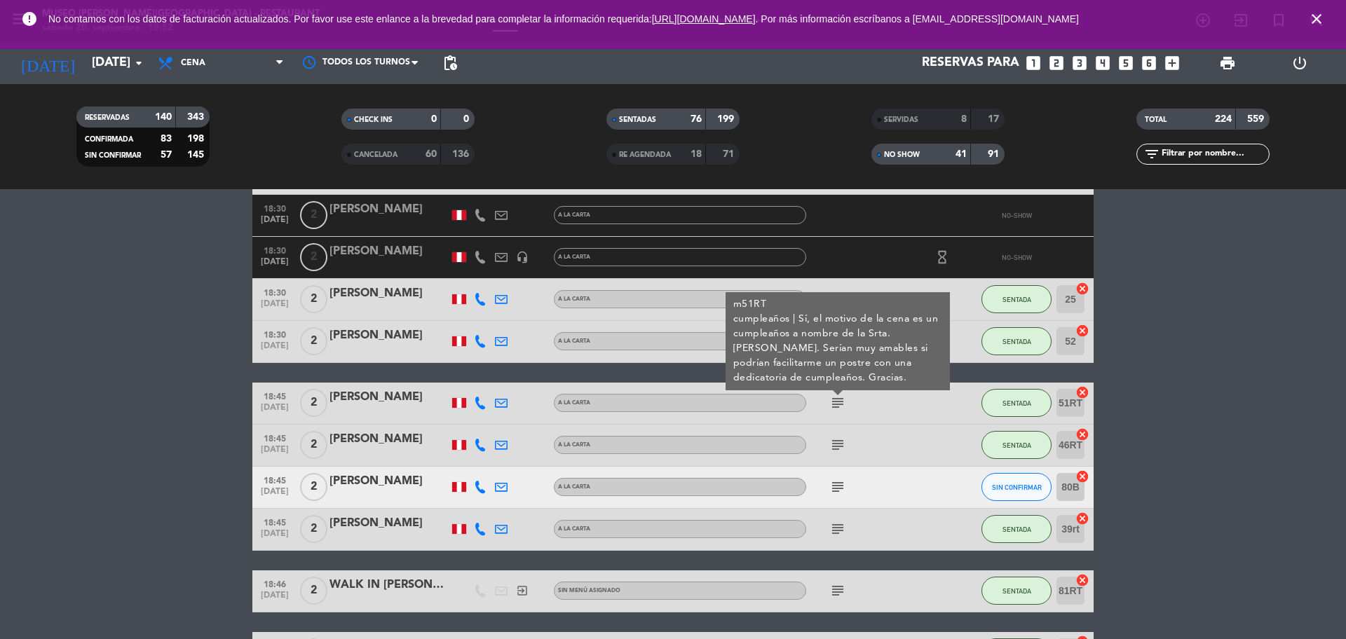
click at [836, 448] on icon "subject" at bounding box center [837, 445] width 17 height 17
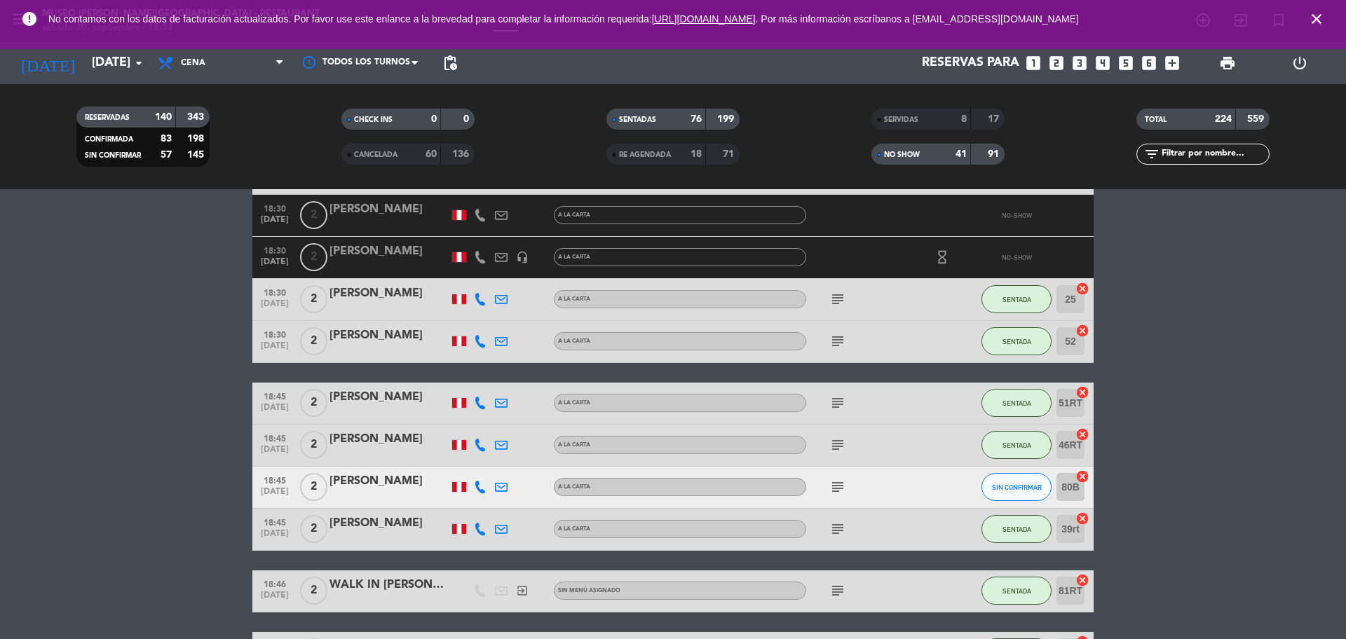
click at [832, 400] on icon "subject" at bounding box center [837, 403] width 17 height 17
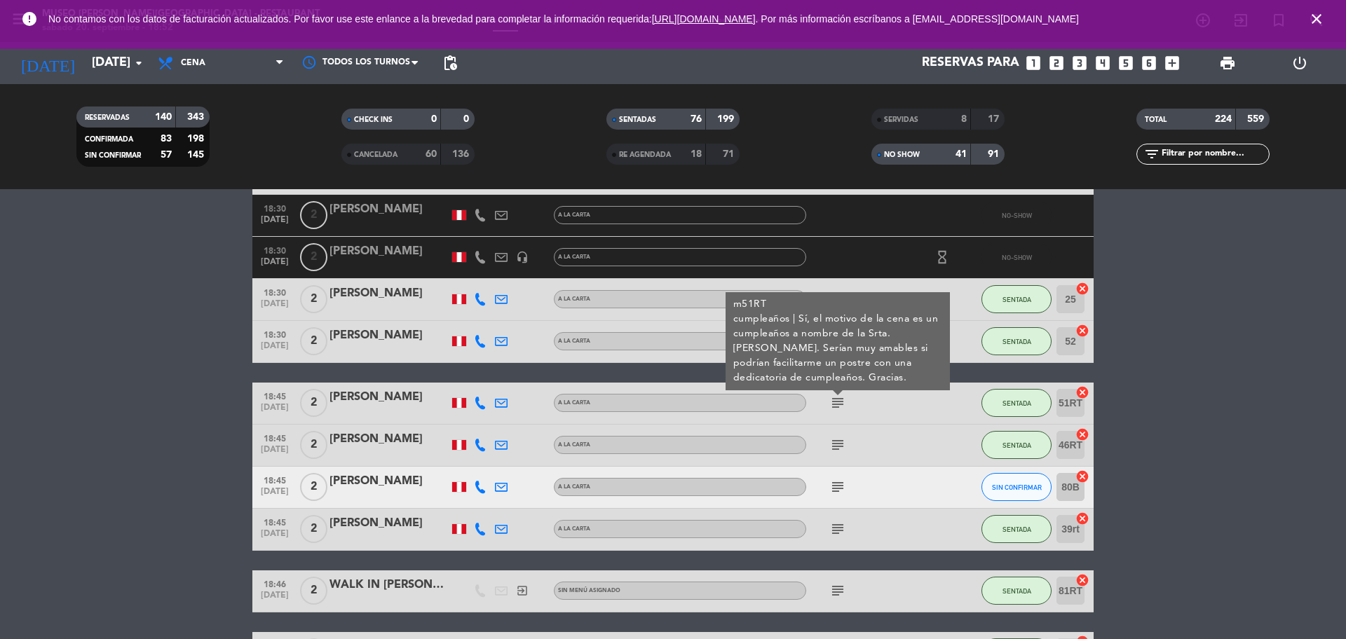
click at [832, 454] on div "subject" at bounding box center [869, 445] width 126 height 41
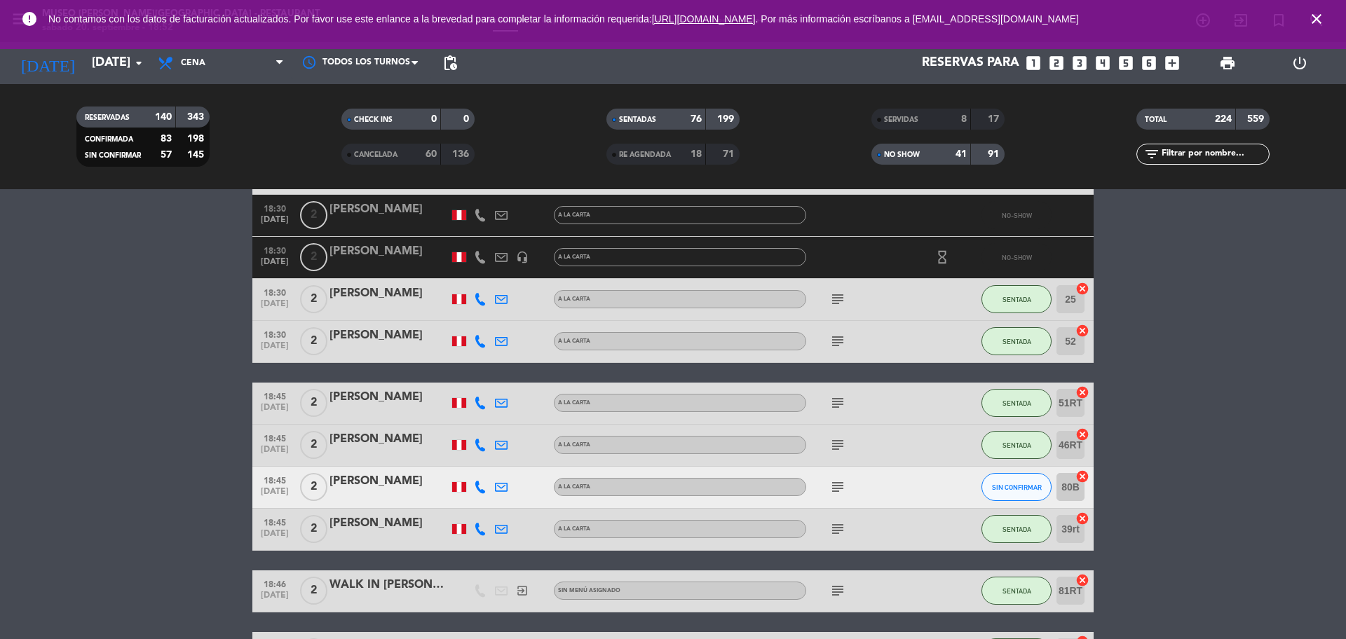
click at [832, 448] on icon "subject" at bounding box center [837, 445] width 17 height 17
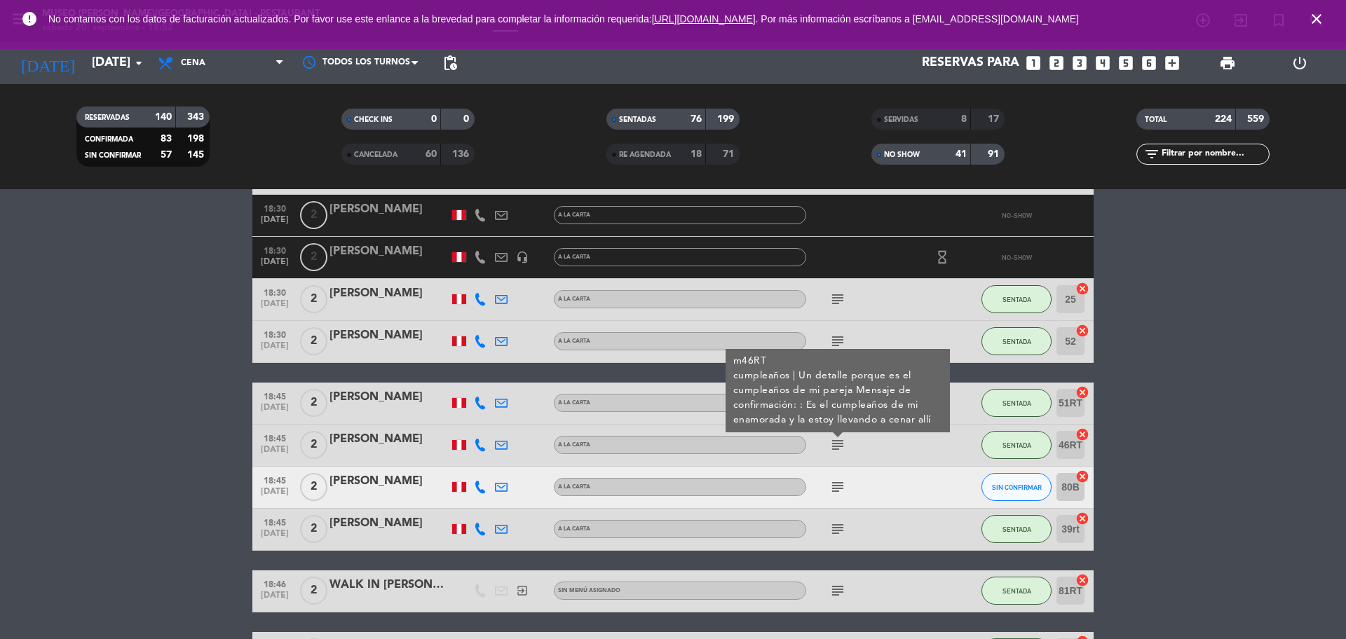
click at [835, 487] on icon "subject" at bounding box center [837, 487] width 17 height 17
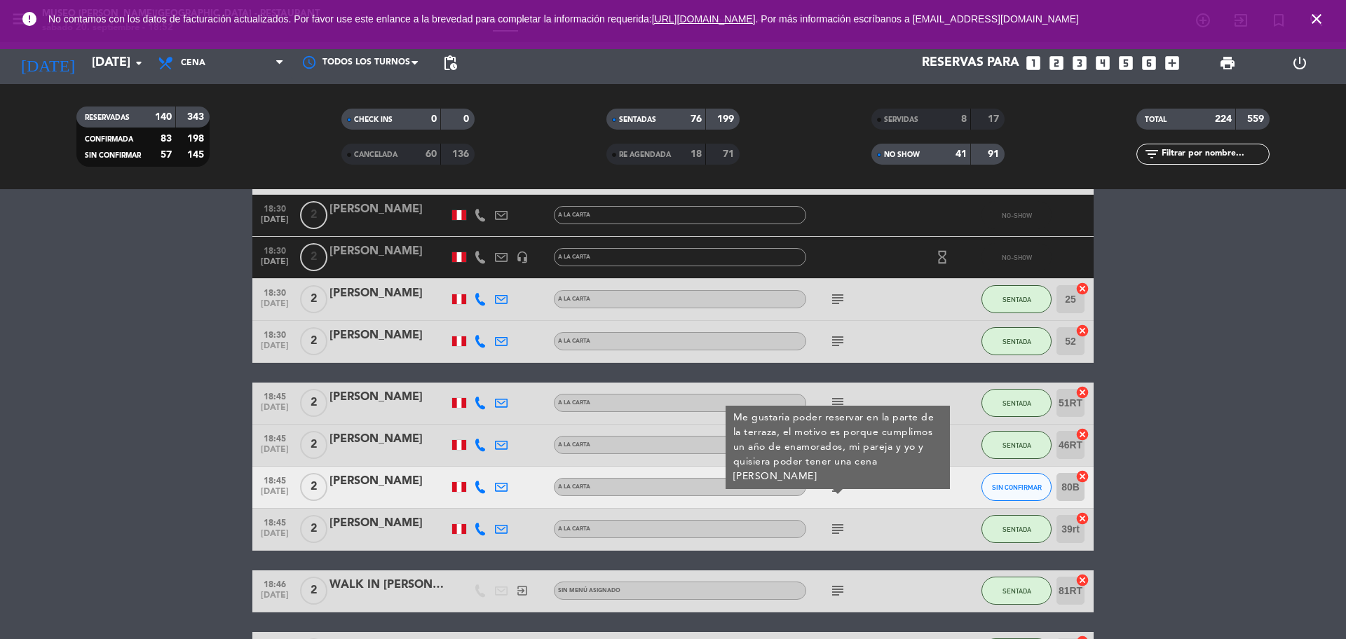
click at [836, 538] on div "subject" at bounding box center [869, 529] width 126 height 41
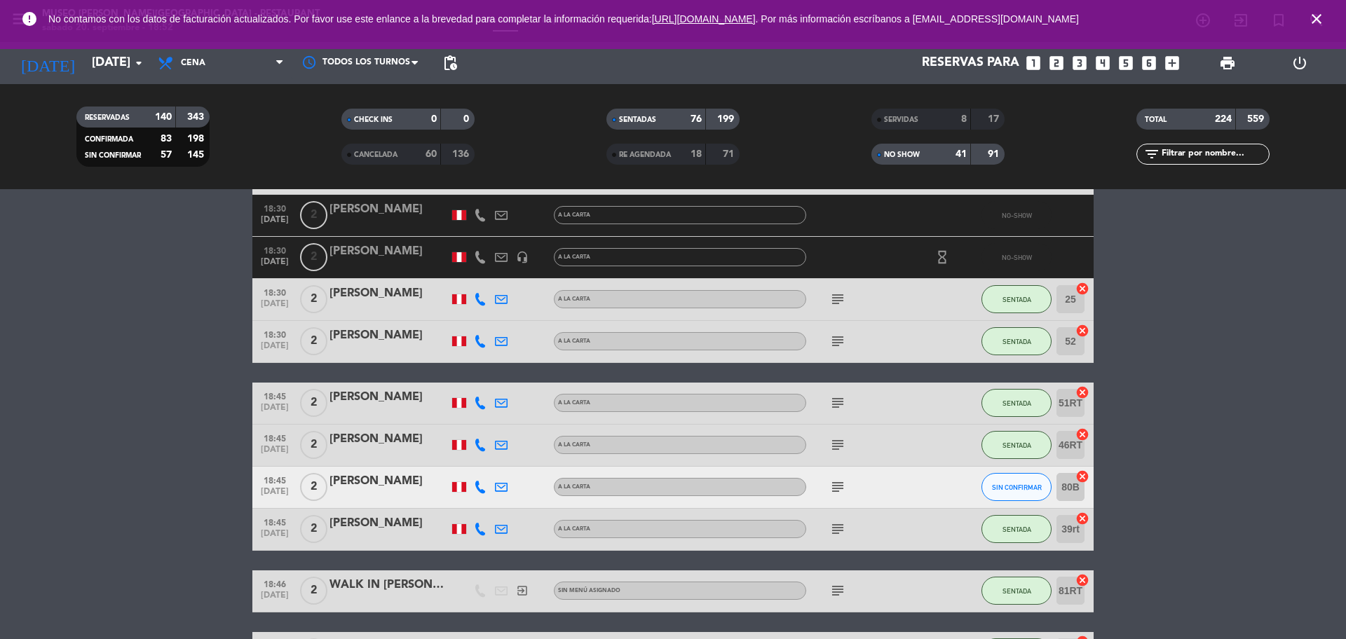
click at [836, 525] on icon "subject" at bounding box center [837, 529] width 17 height 17
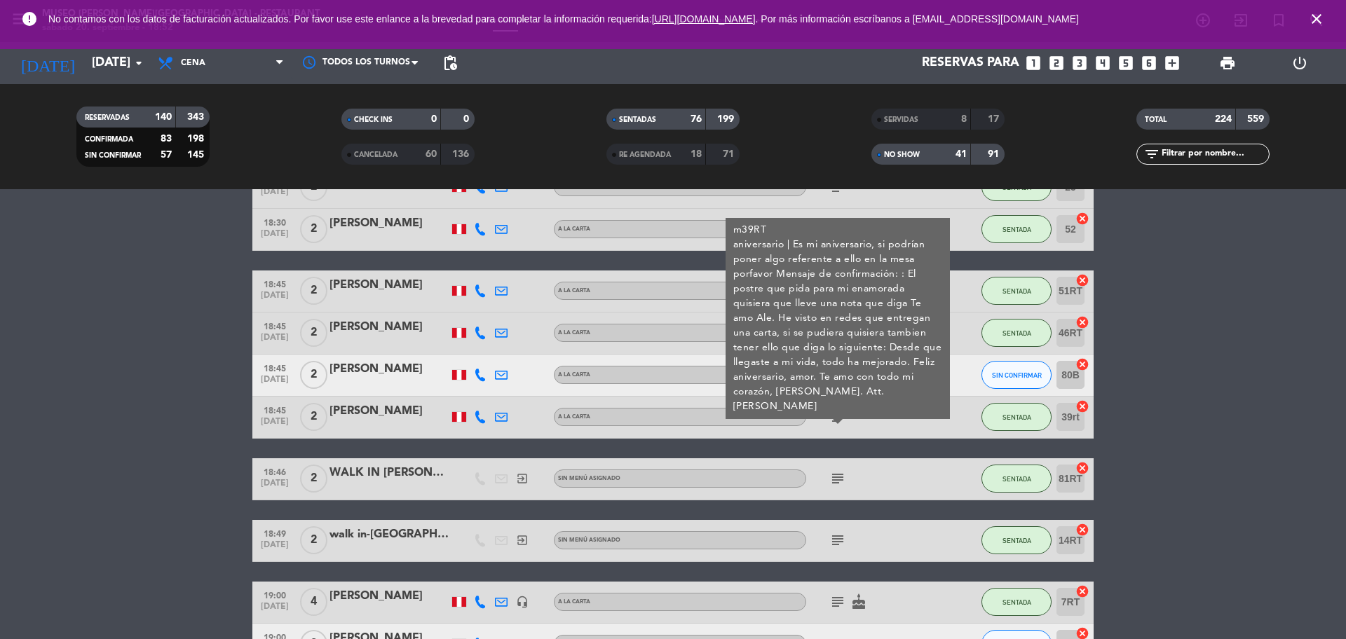
scroll to position [5702, 0]
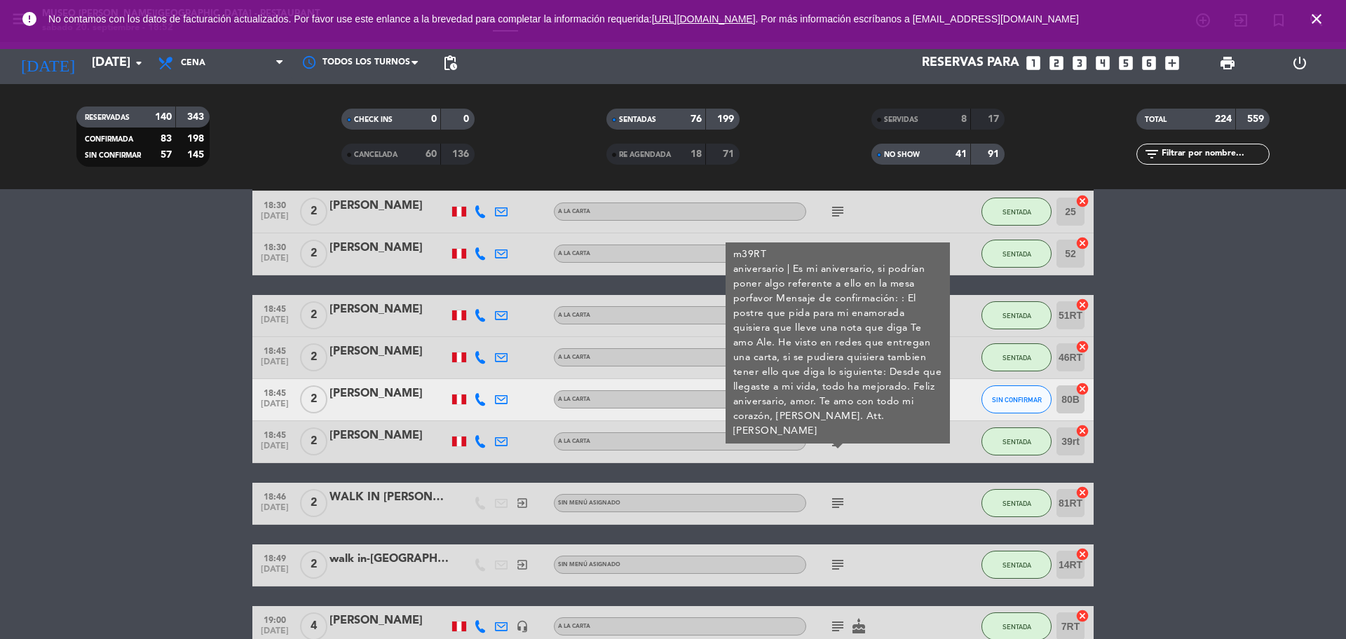
click at [839, 498] on icon "subject" at bounding box center [837, 503] width 17 height 17
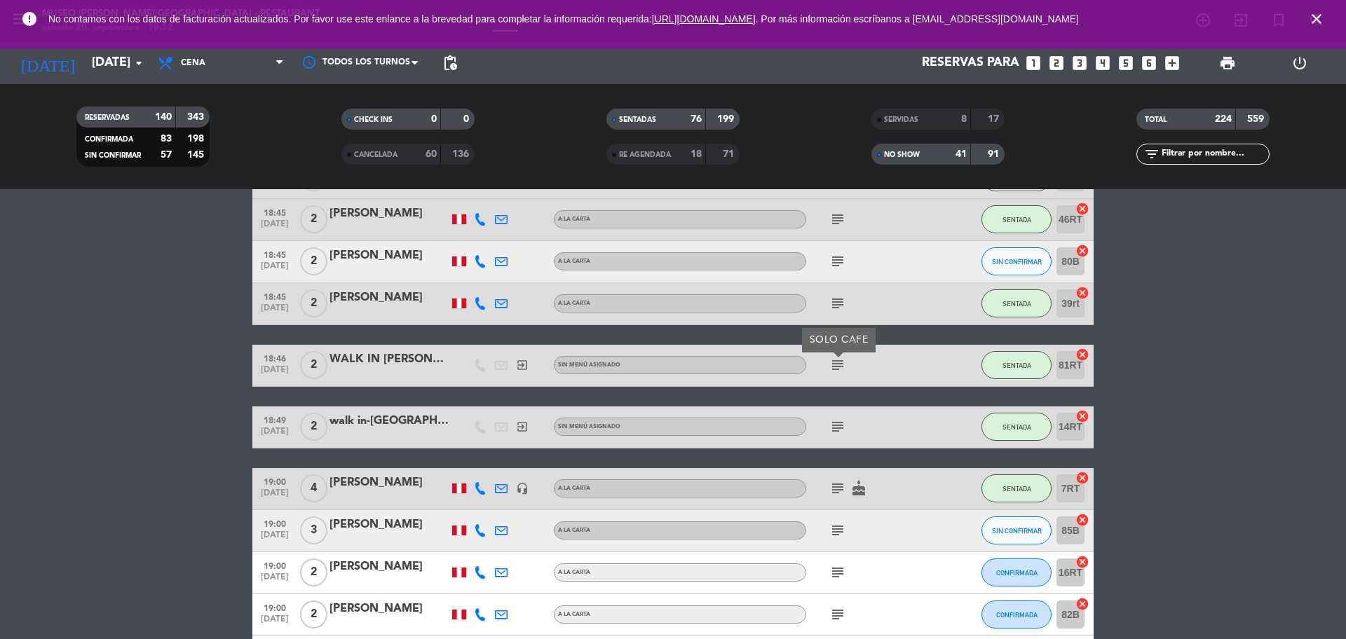
scroll to position [5877, 0]
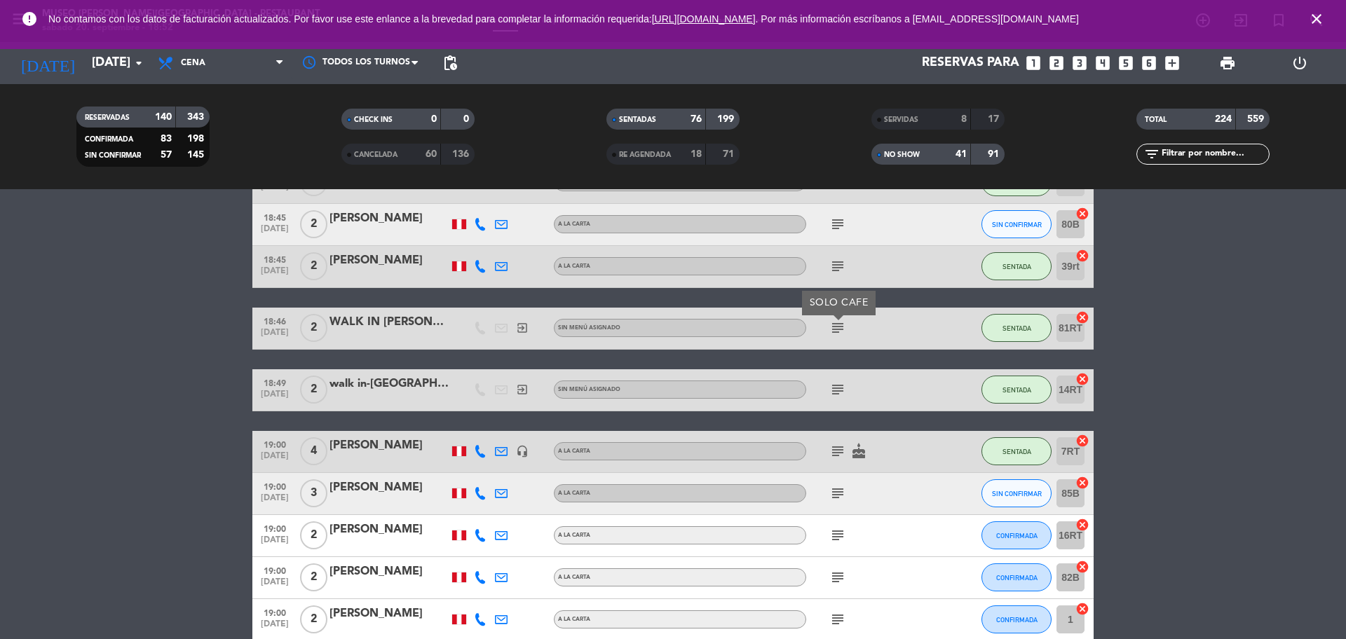
click at [838, 453] on icon "subject" at bounding box center [837, 451] width 17 height 17
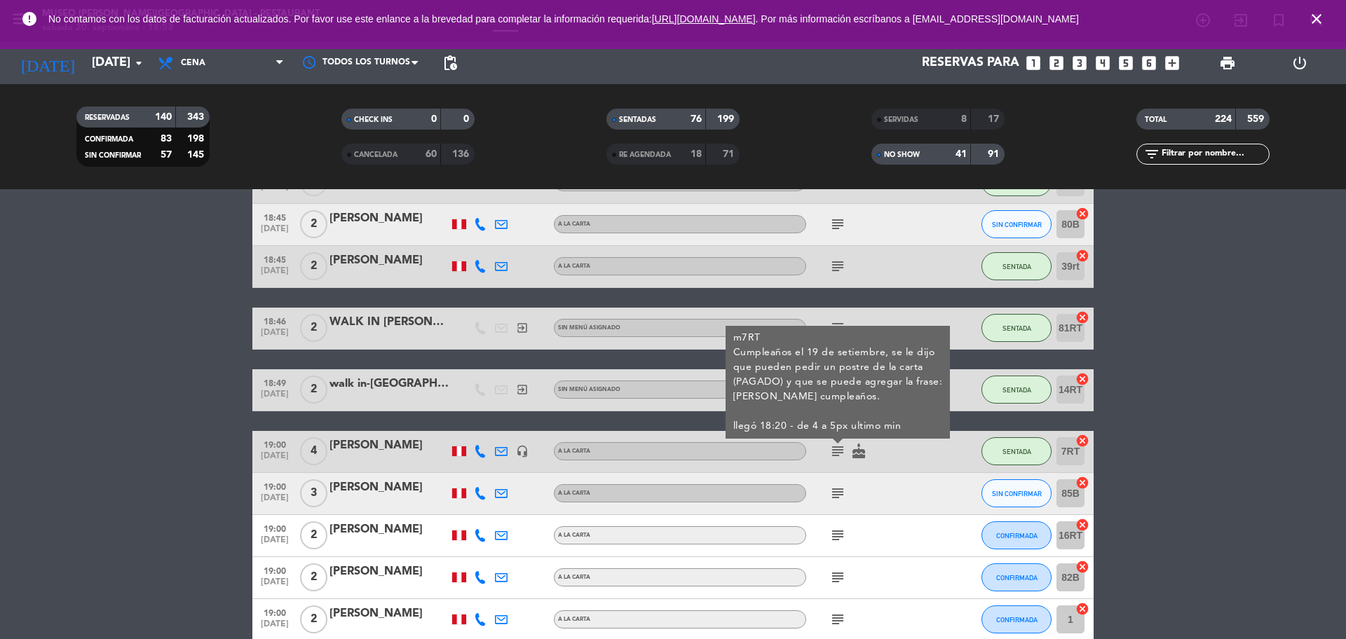
click at [842, 497] on icon "subject" at bounding box center [837, 493] width 17 height 17
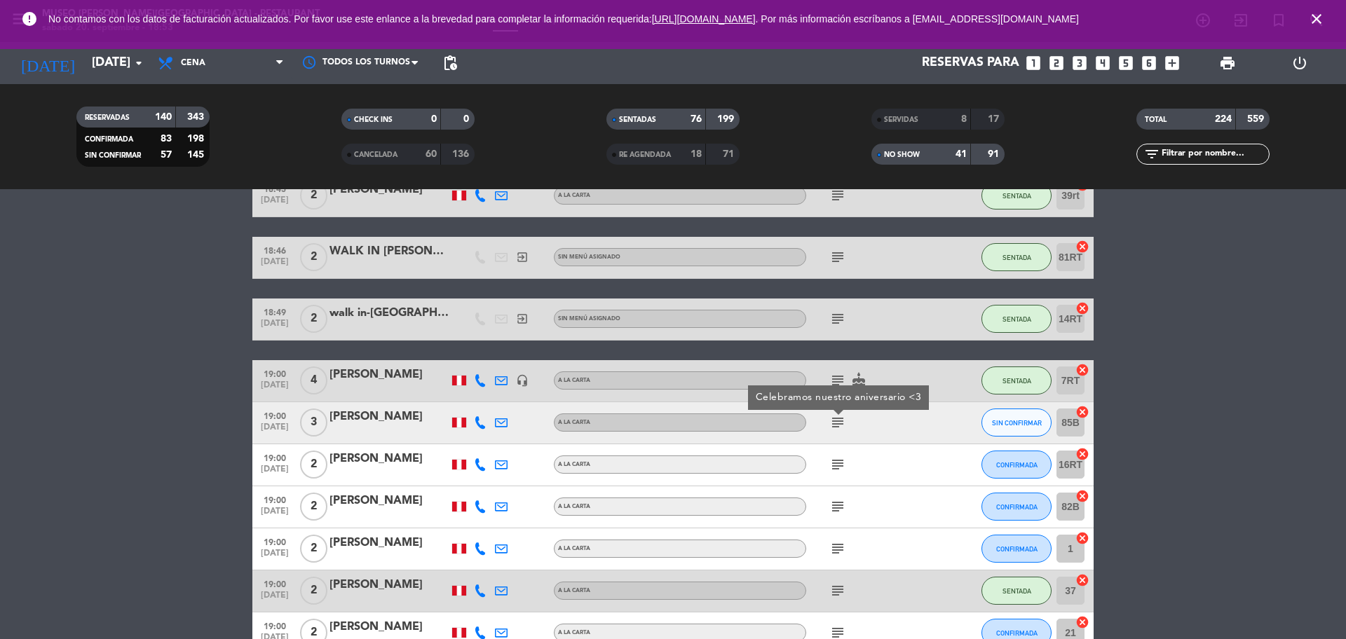
scroll to position [6053, 0]
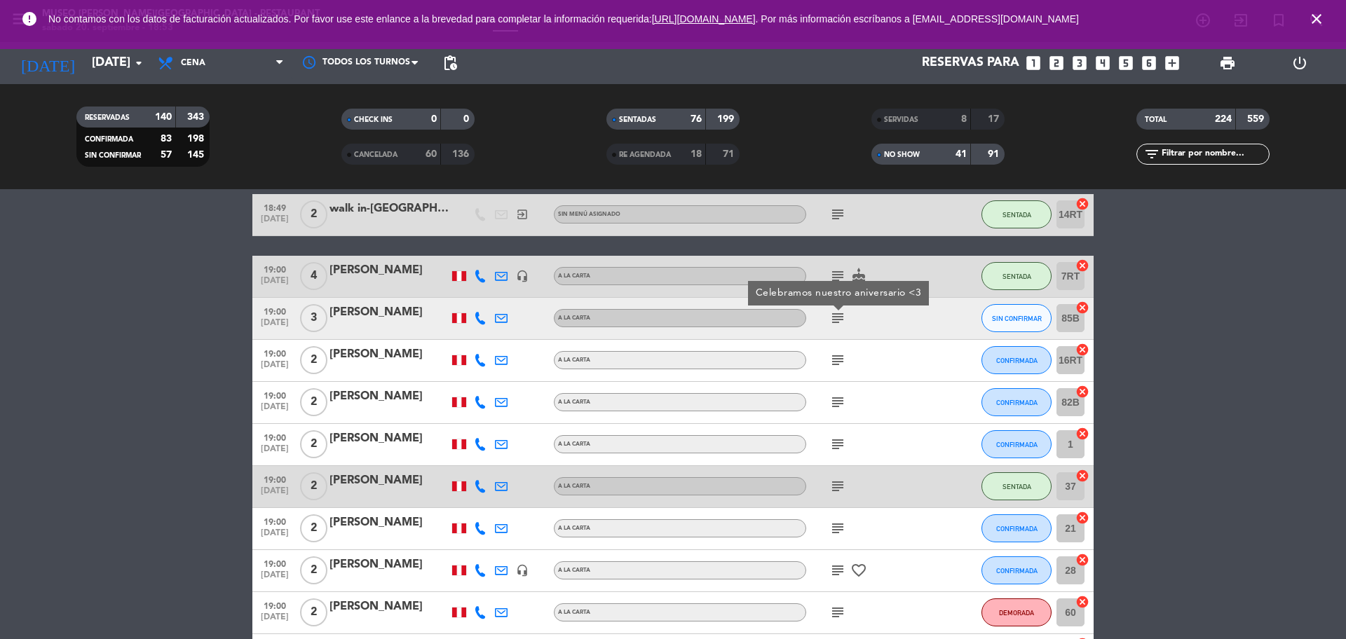
click at [839, 362] on icon "subject" at bounding box center [837, 360] width 17 height 17
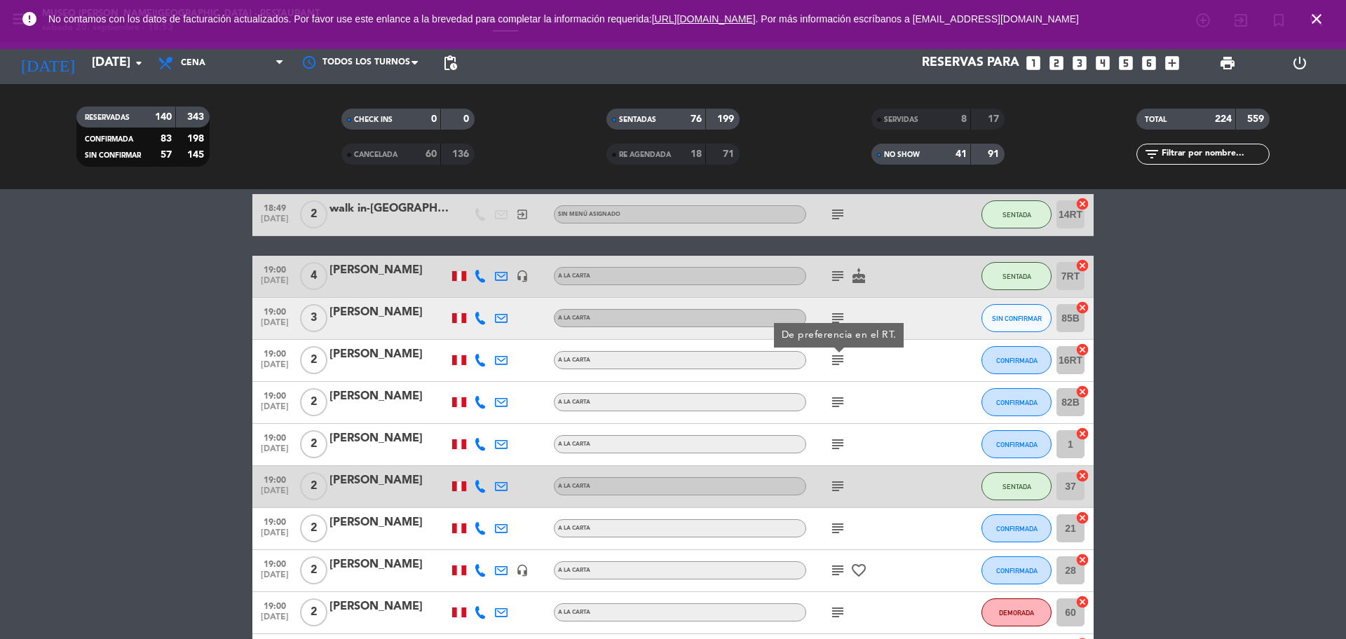
click at [839, 408] on icon "subject" at bounding box center [837, 402] width 17 height 17
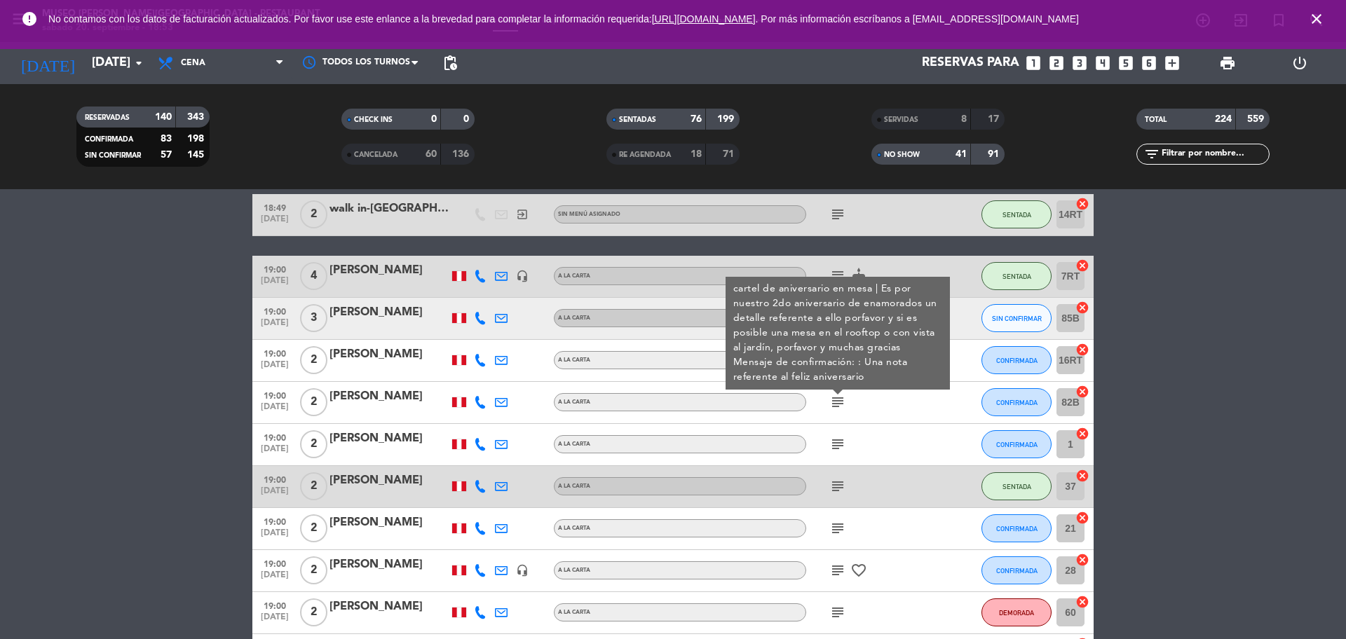
click at [839, 446] on icon "subject" at bounding box center [837, 444] width 17 height 17
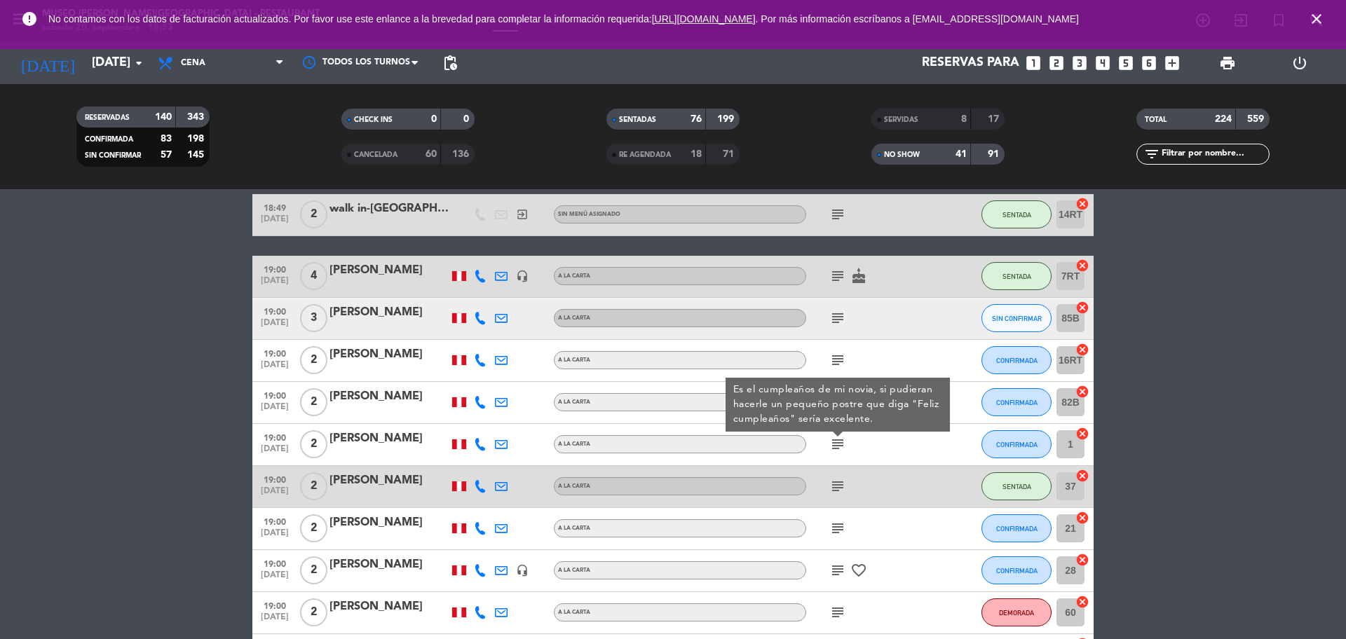
click at [836, 490] on icon "subject" at bounding box center [837, 486] width 17 height 17
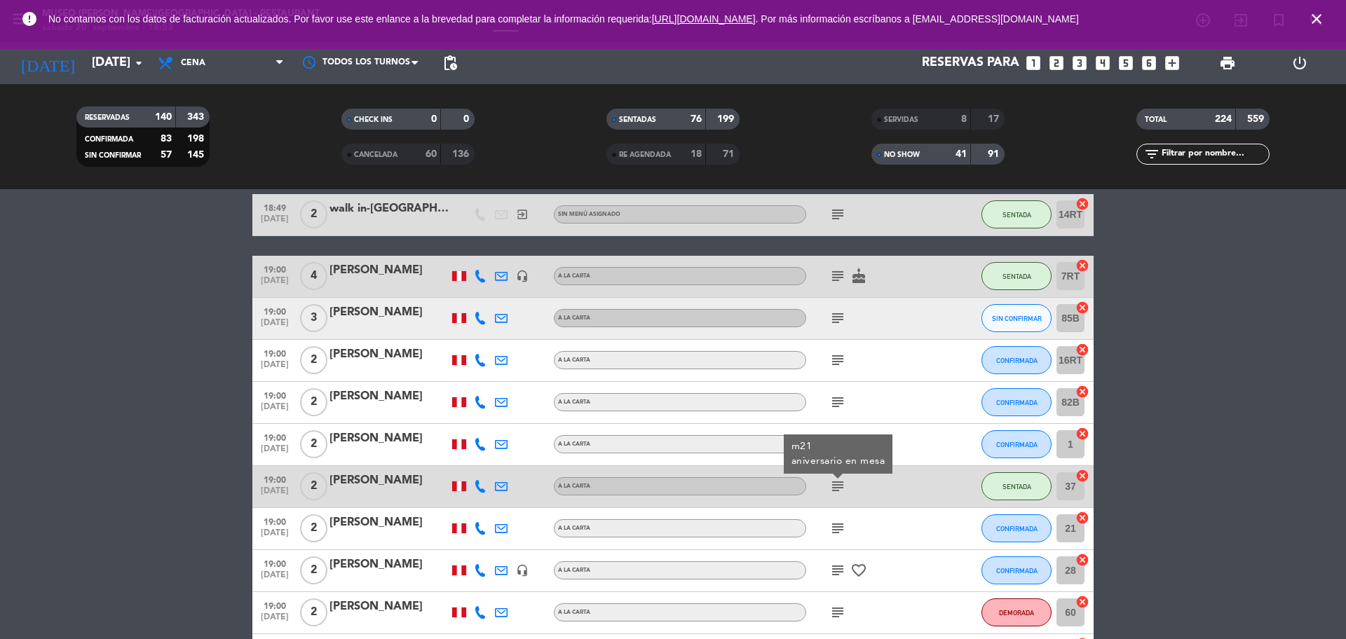
click at [838, 543] on div "subject" at bounding box center [869, 528] width 126 height 41
click at [839, 534] on icon "subject" at bounding box center [837, 528] width 17 height 17
click at [832, 578] on icon "subject" at bounding box center [837, 570] width 17 height 17
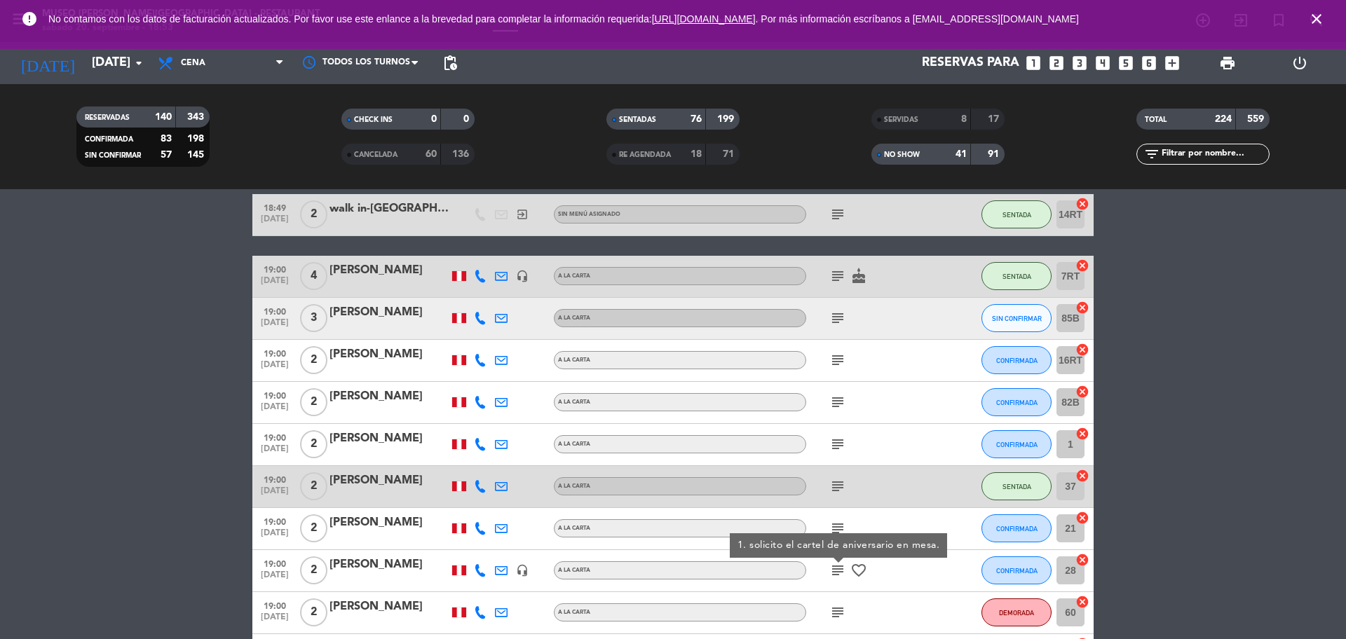
scroll to position [6228, 0]
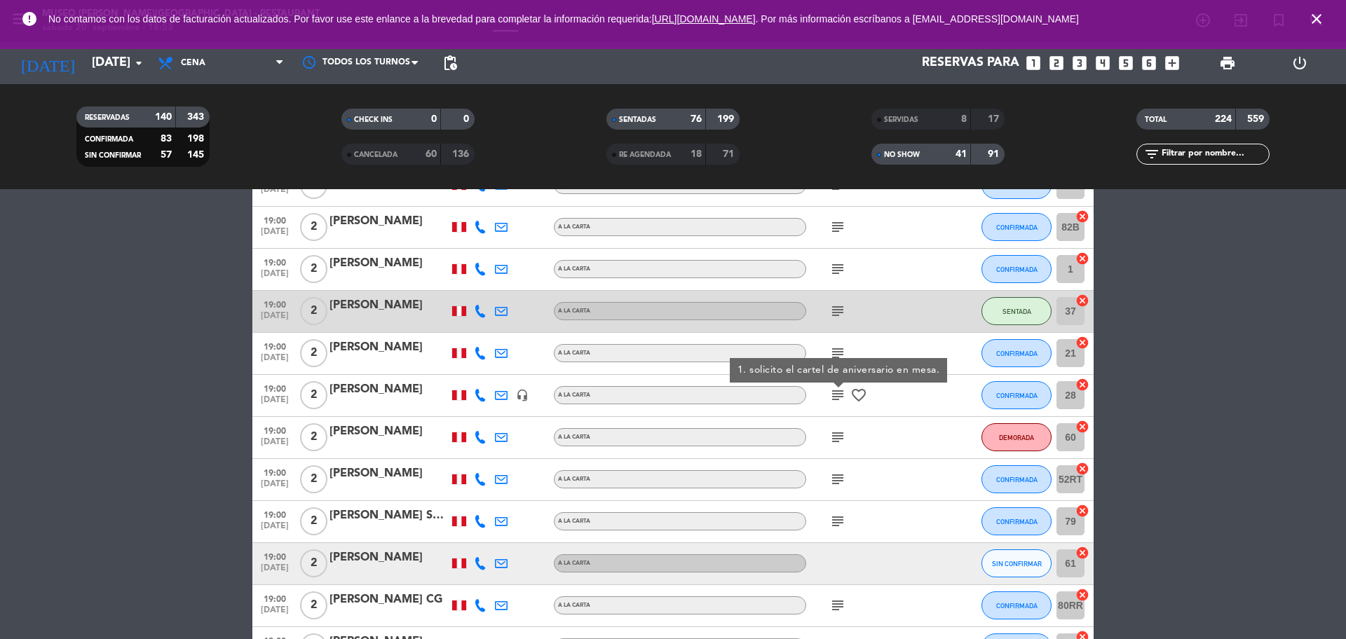
click at [840, 441] on icon "subject" at bounding box center [837, 437] width 17 height 17
click at [832, 475] on icon "subject" at bounding box center [837, 479] width 17 height 17
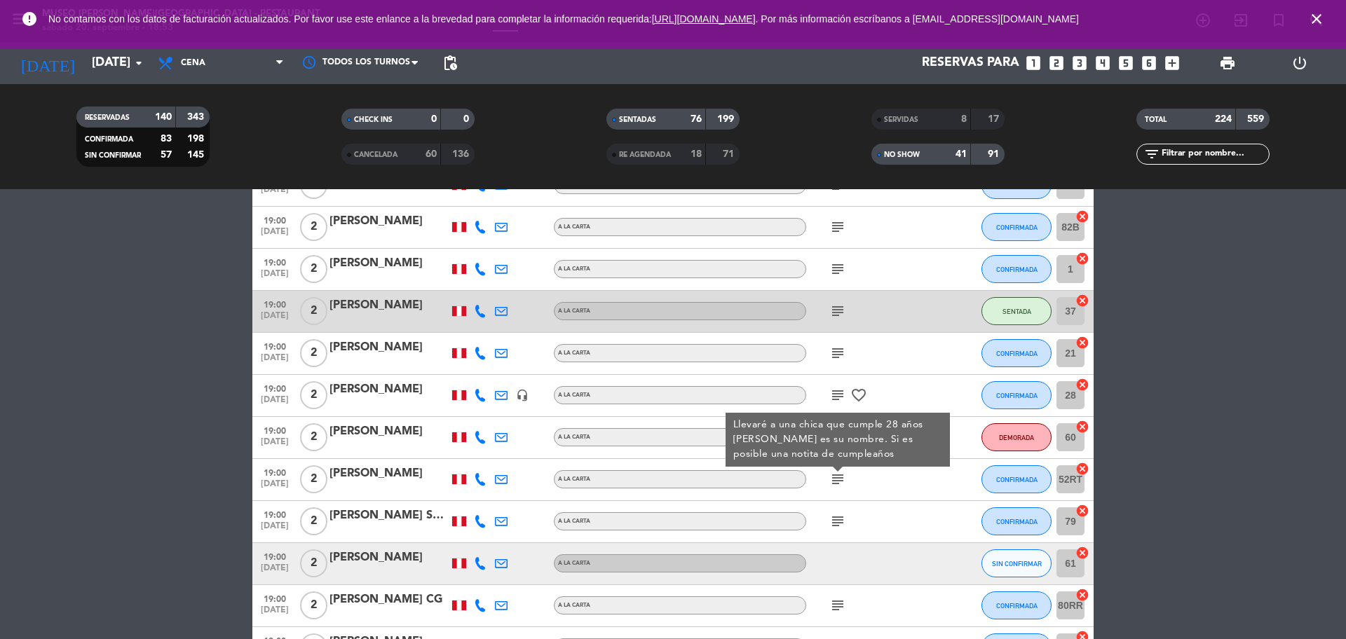
click at [838, 519] on icon "subject" at bounding box center [837, 521] width 17 height 17
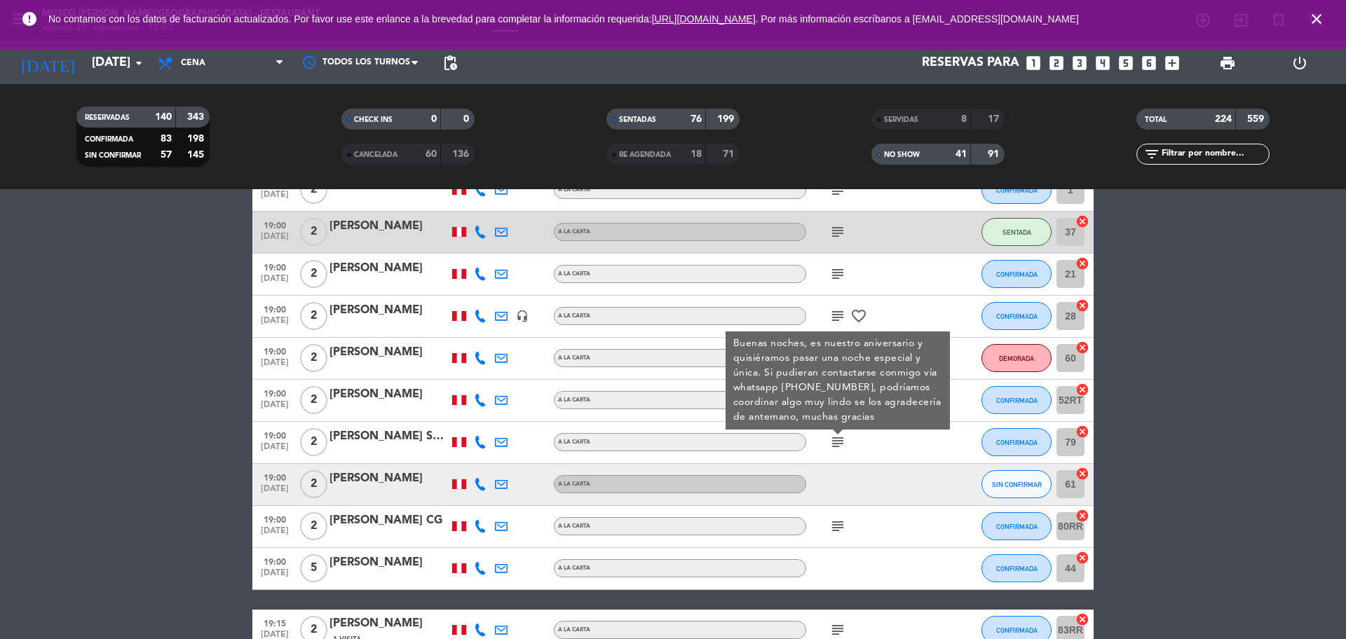
scroll to position [6316, 0]
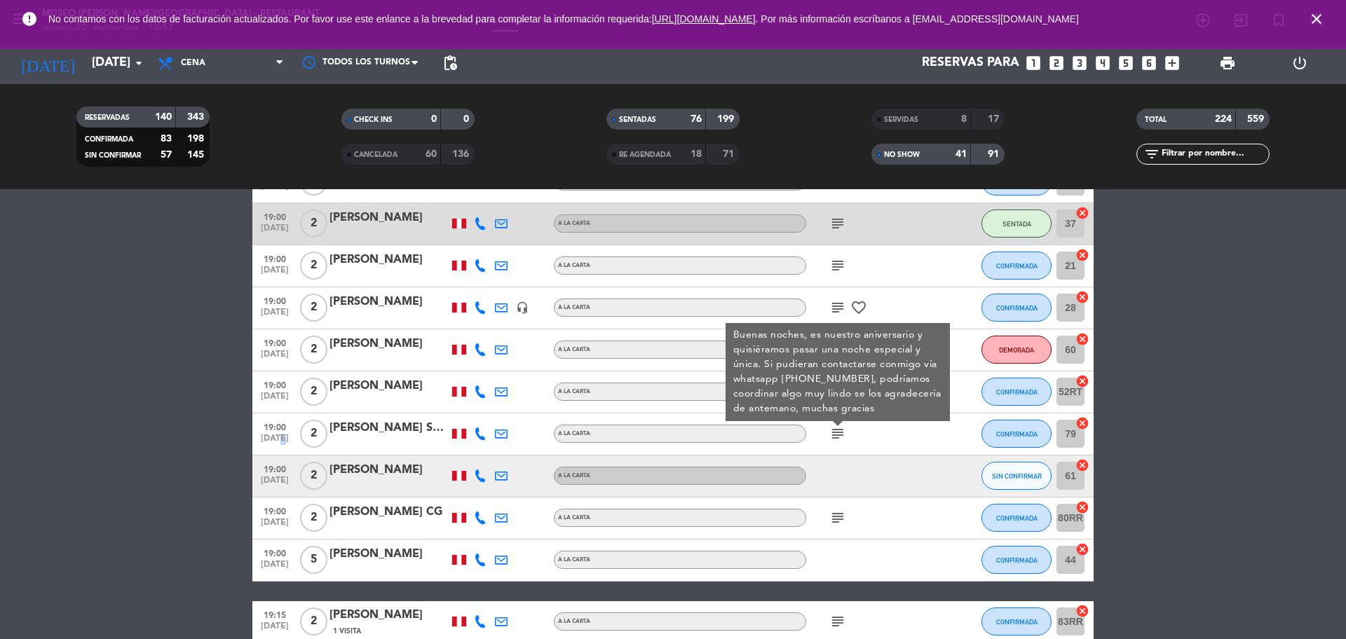
click at [276, 437] on span "[DATE]" at bounding box center [274, 442] width 35 height 16
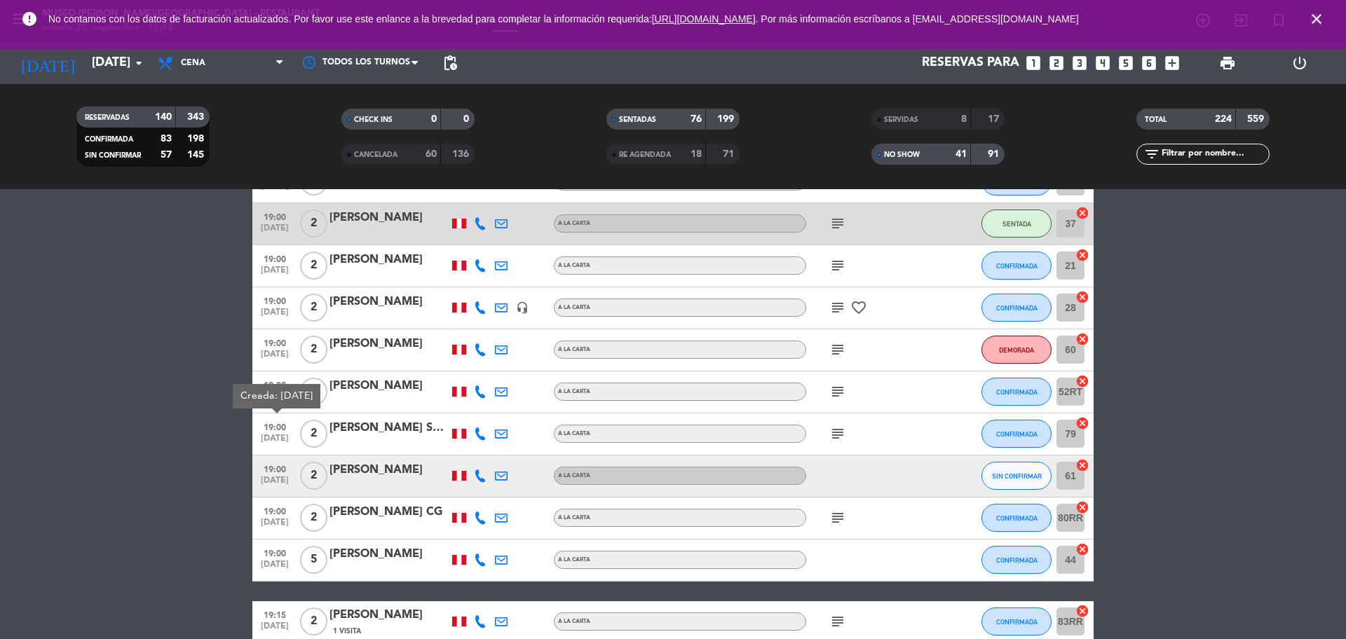
click at [395, 442] on div at bounding box center [389, 442] width 119 height 11
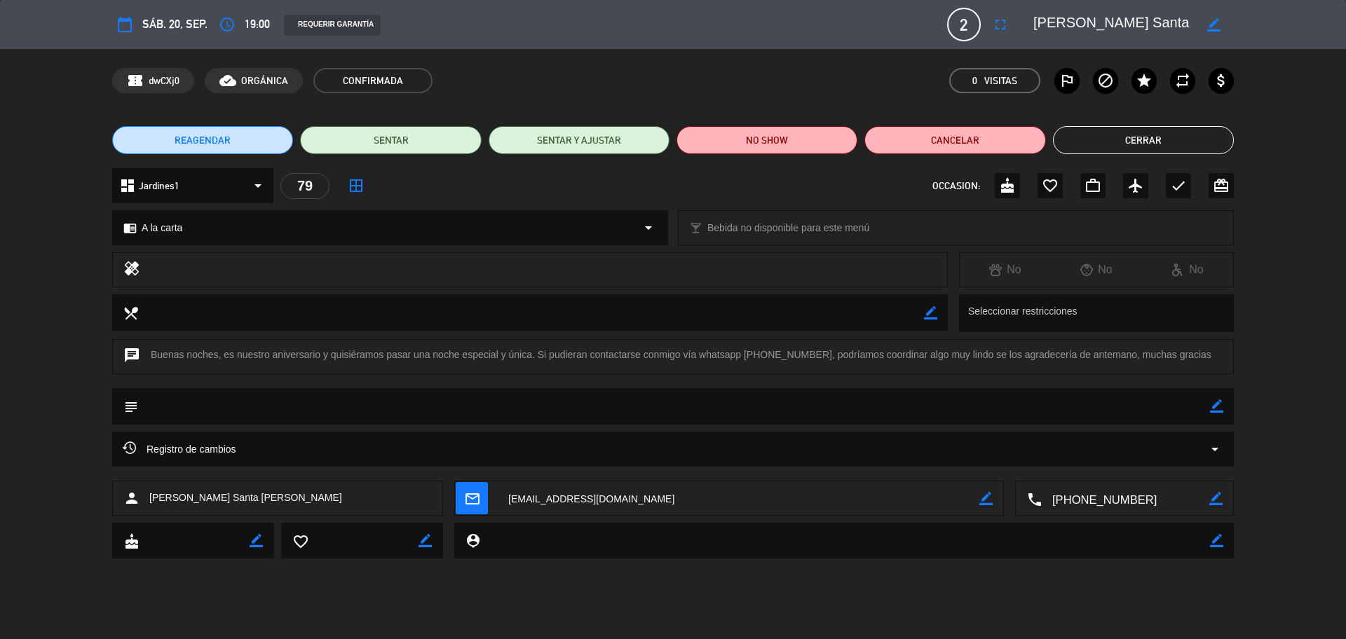
click at [1092, 501] on textarea at bounding box center [1126, 499] width 168 height 35
drag, startPoint x: 1134, startPoint y: 22, endPoint x: 1111, endPoint y: 37, distance: 27.2
click at [1047, 32] on textarea at bounding box center [1113, 24] width 161 height 25
click at [1116, 37] on div "calendar_today sáb. 20, sep. access_time 19:00 REQUERIR GARANTÍA 2 [PERSON_NAME…" at bounding box center [673, 25] width 1122 height 34
drag, startPoint x: 1137, startPoint y: 27, endPoint x: 1043, endPoint y: 22, distance: 93.4
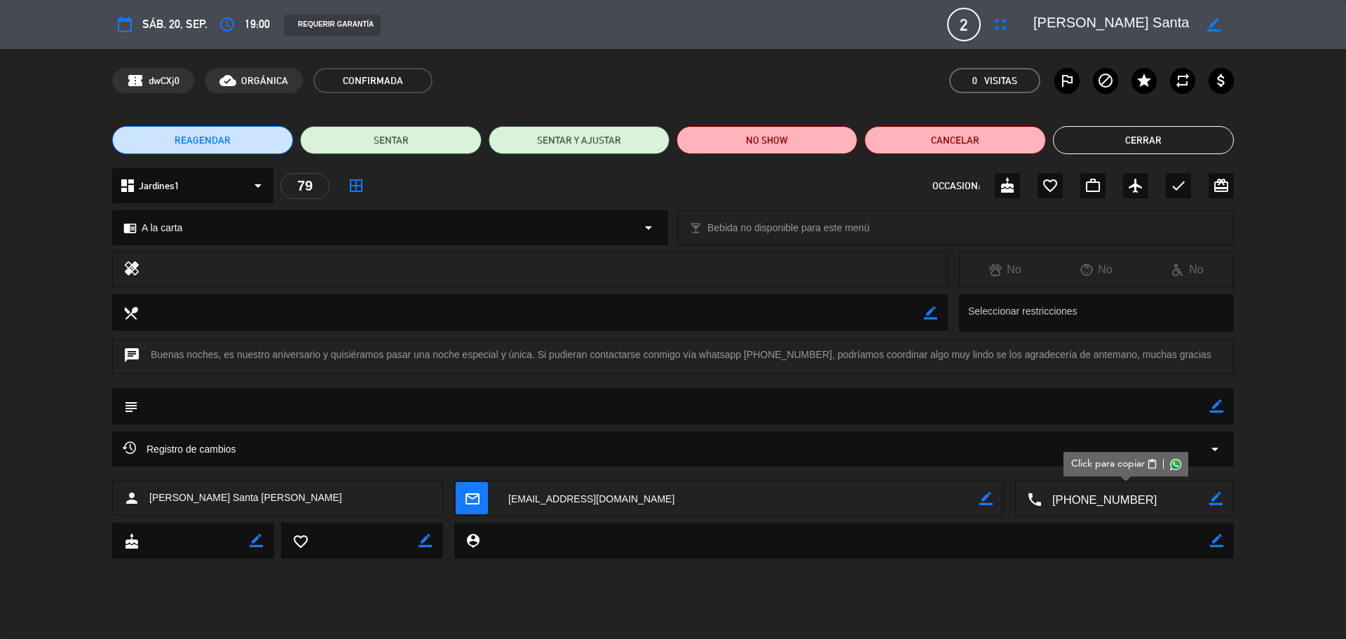
click at [1033, 22] on textarea at bounding box center [1113, 24] width 161 height 25
click at [1080, 140] on button "Cerrar" at bounding box center [1143, 140] width 181 height 28
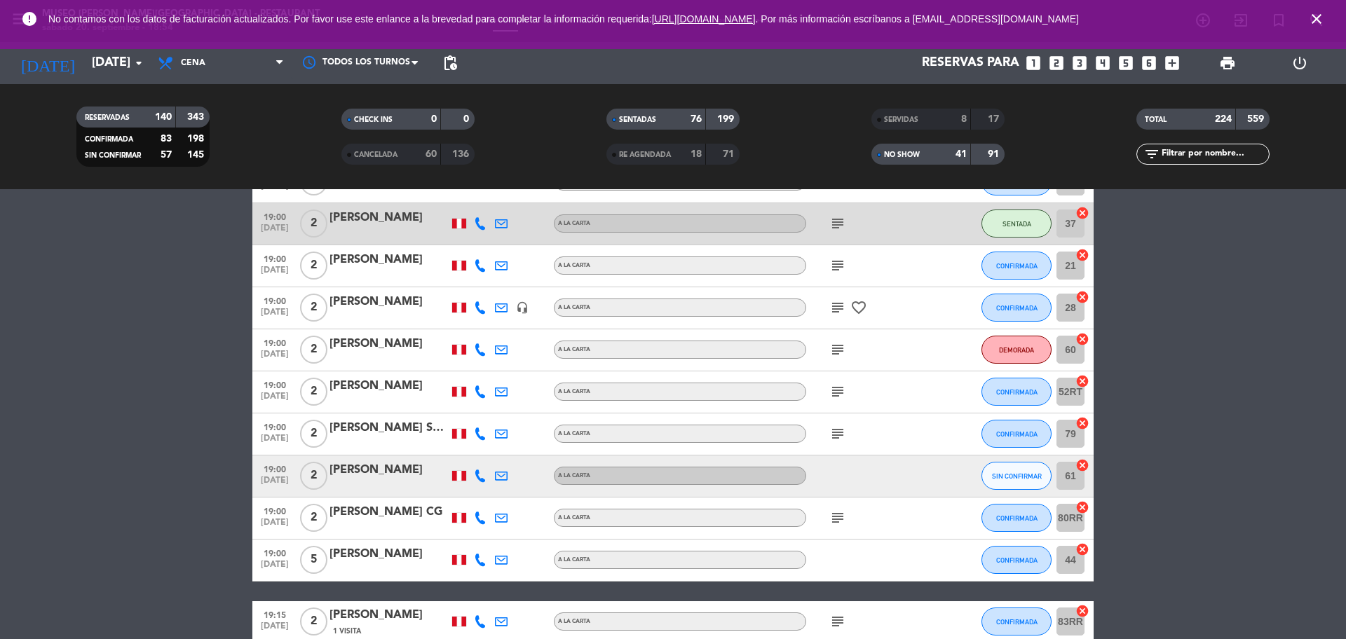
click at [839, 524] on icon "subject" at bounding box center [837, 518] width 17 height 17
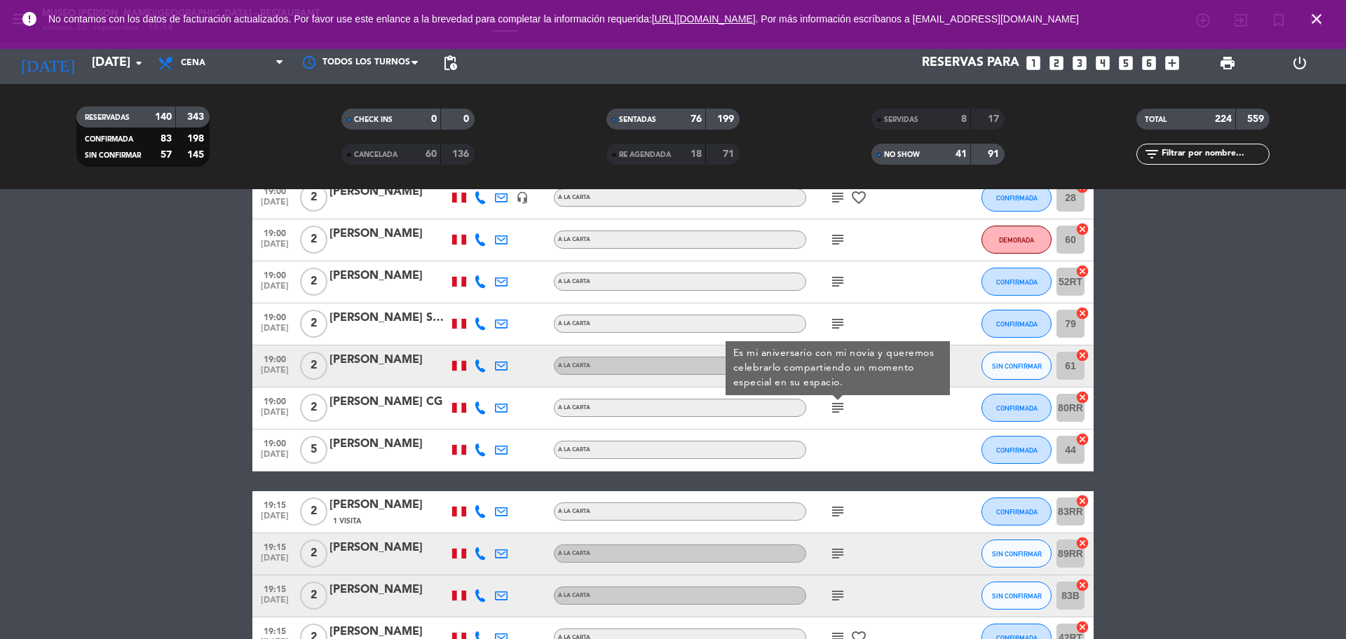
scroll to position [6491, 0]
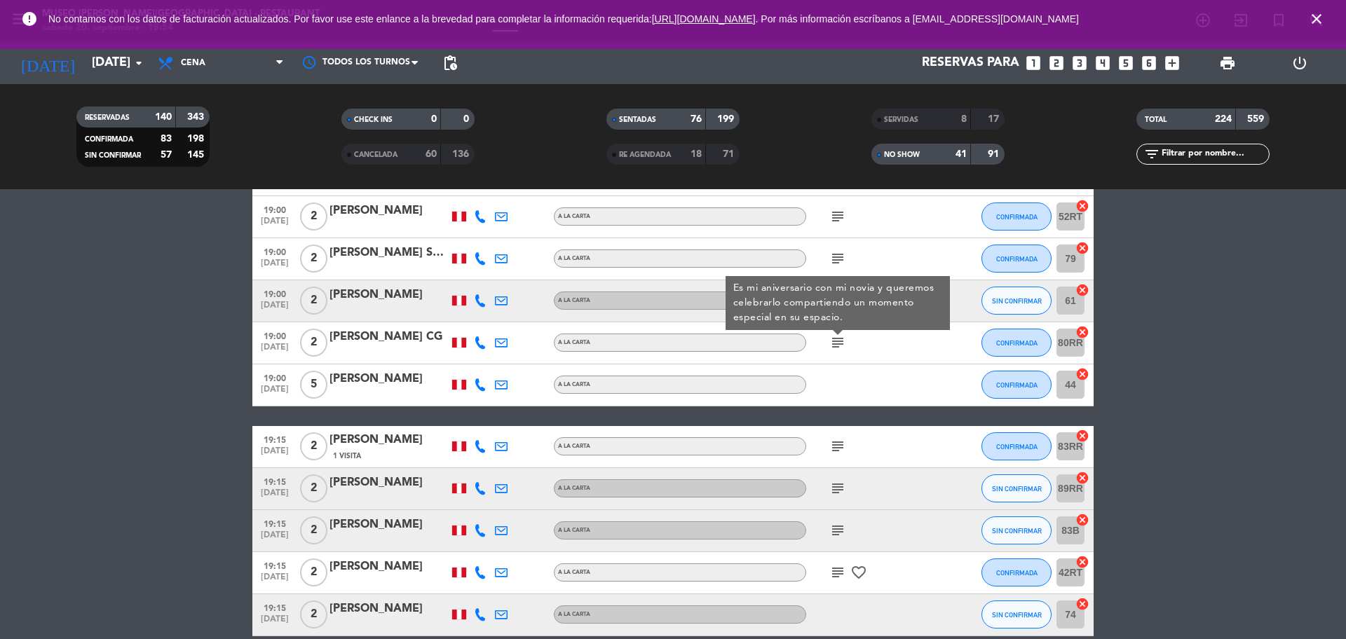
click at [846, 444] on span "subject" at bounding box center [837, 446] width 21 height 17
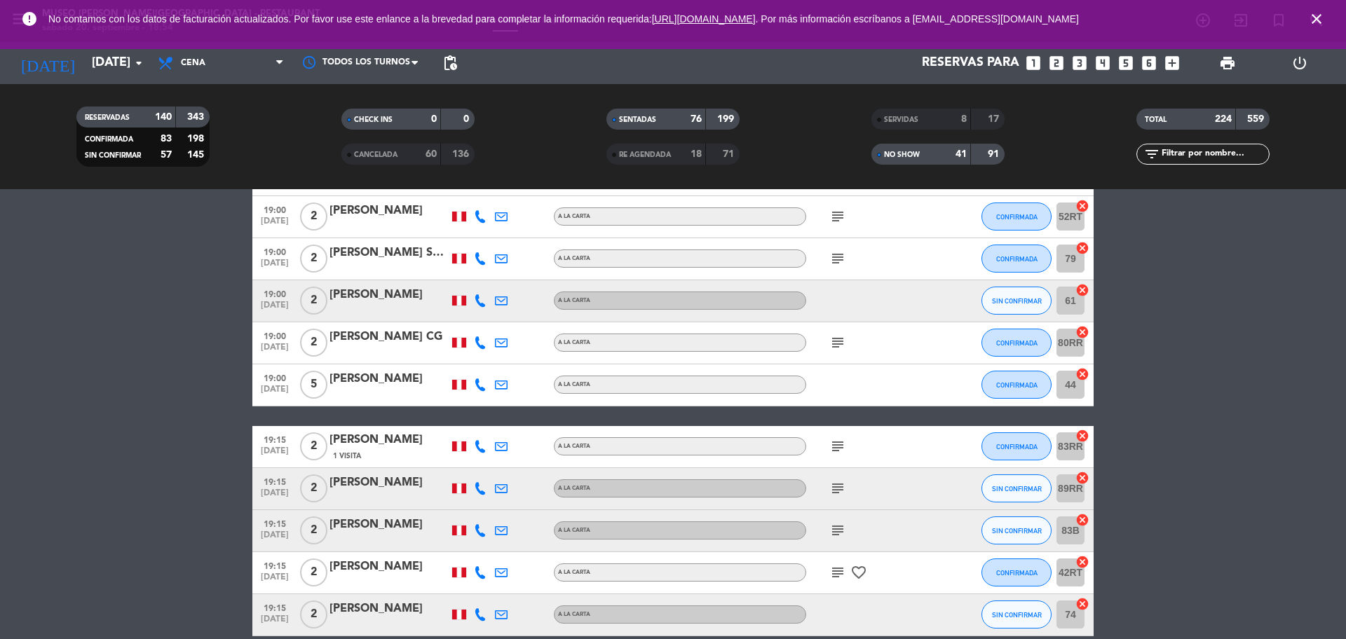
click at [841, 444] on icon "subject" at bounding box center [837, 446] width 17 height 17
click at [836, 492] on icon "subject" at bounding box center [837, 488] width 17 height 17
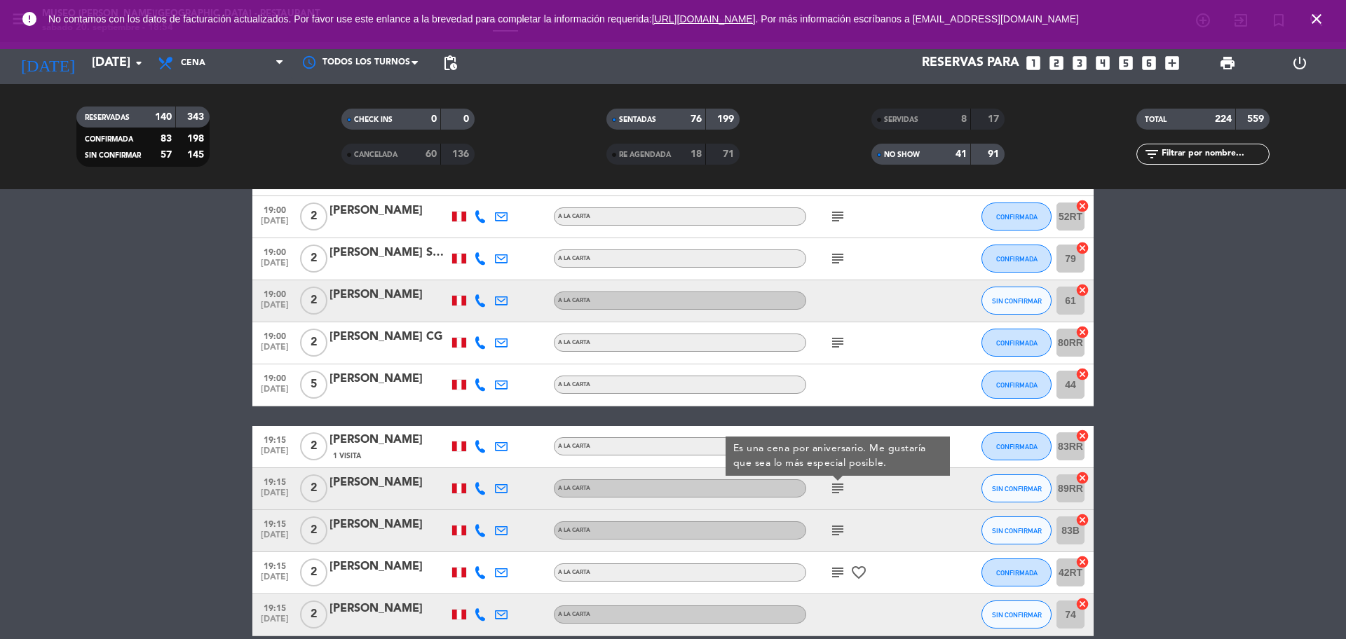
click at [837, 527] on icon "subject" at bounding box center [837, 530] width 17 height 17
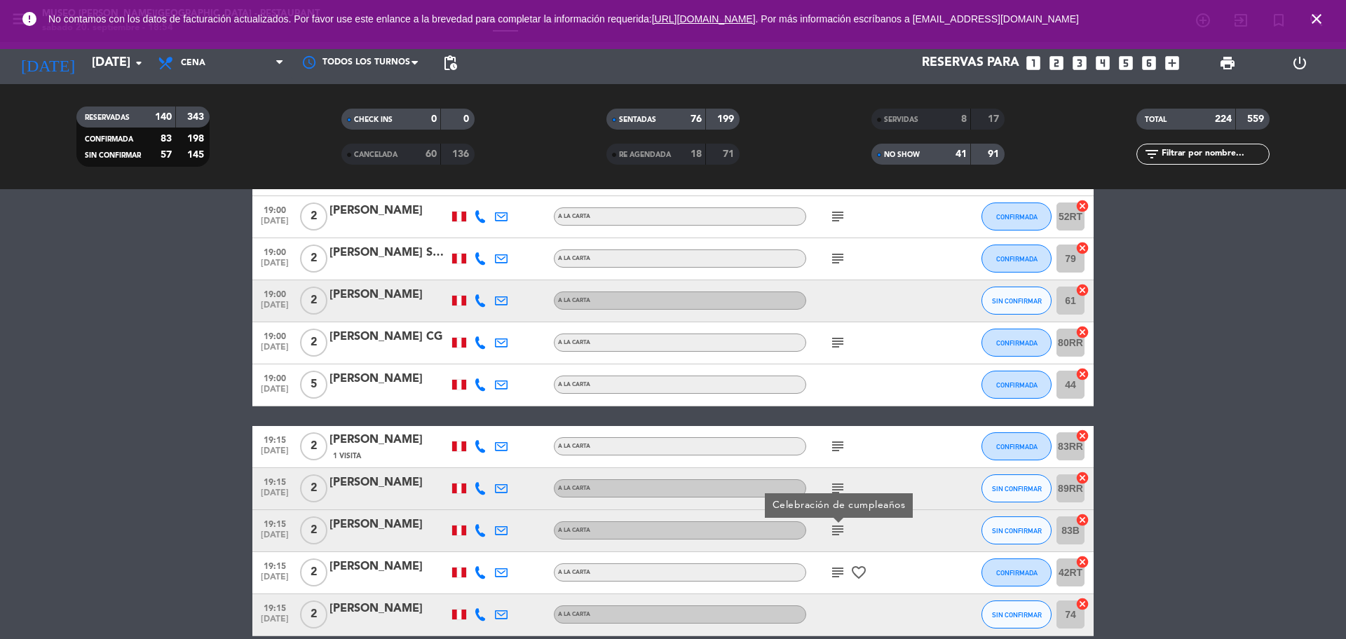
click at [836, 567] on icon "subject" at bounding box center [837, 572] width 17 height 17
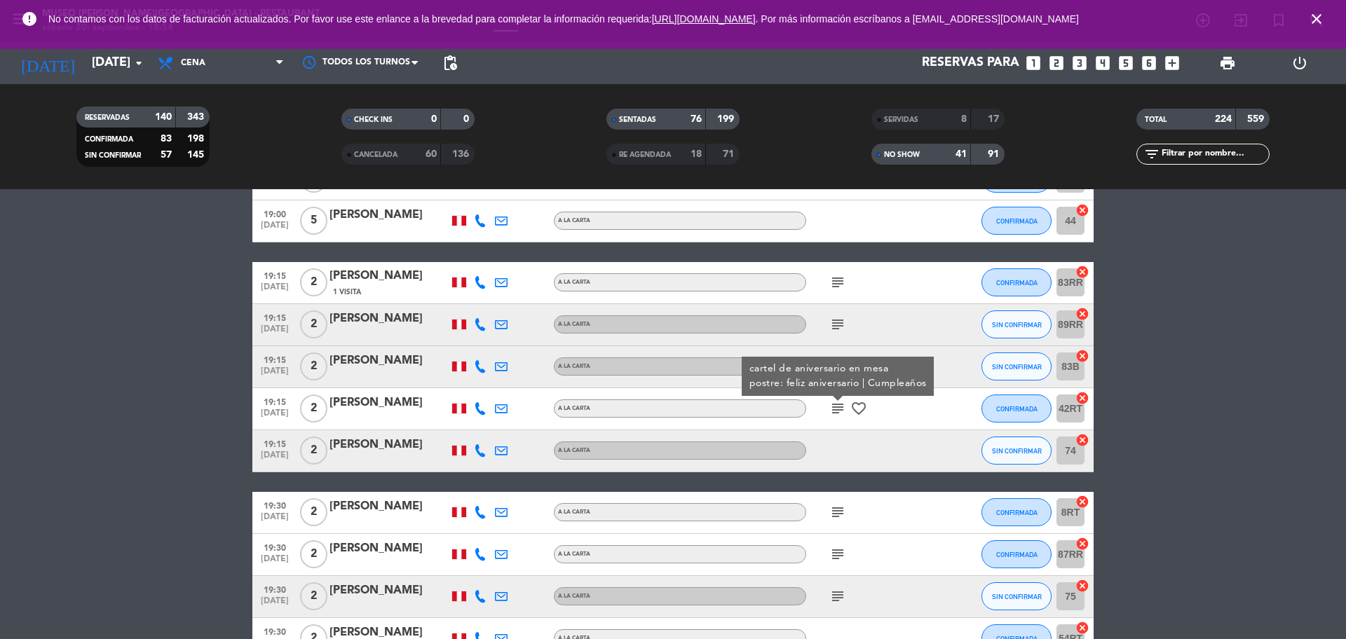
scroll to position [6666, 0]
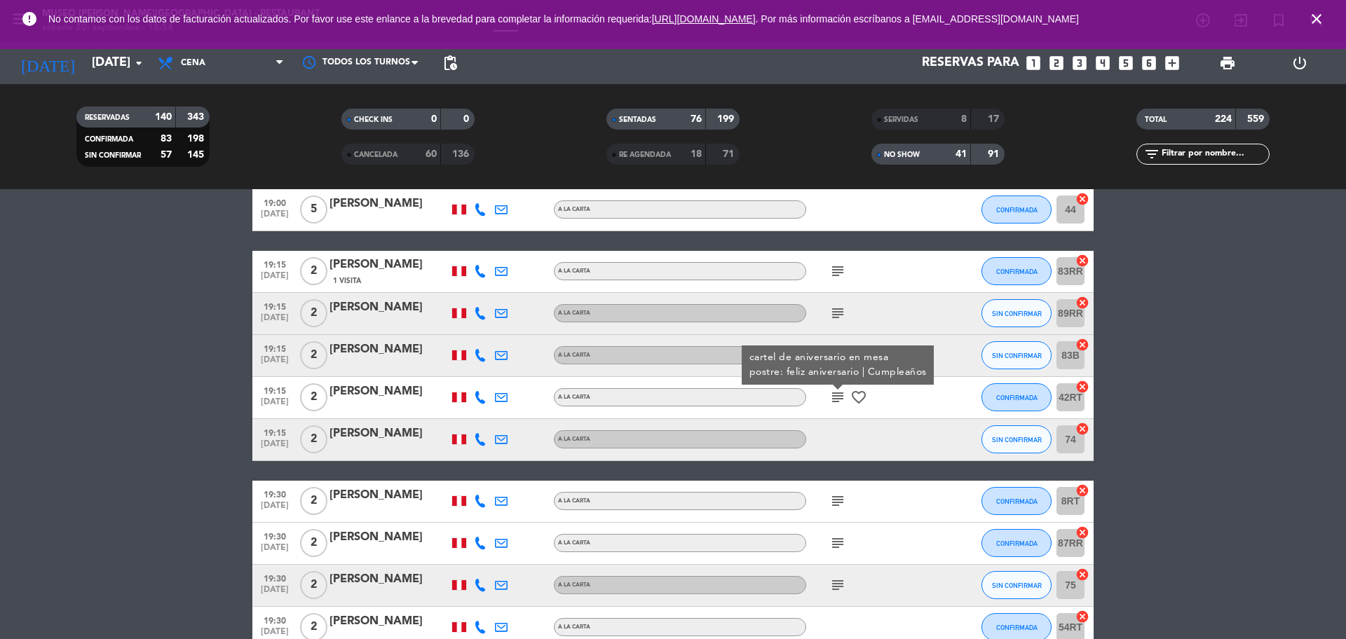
click at [836, 506] on icon "subject" at bounding box center [837, 501] width 17 height 17
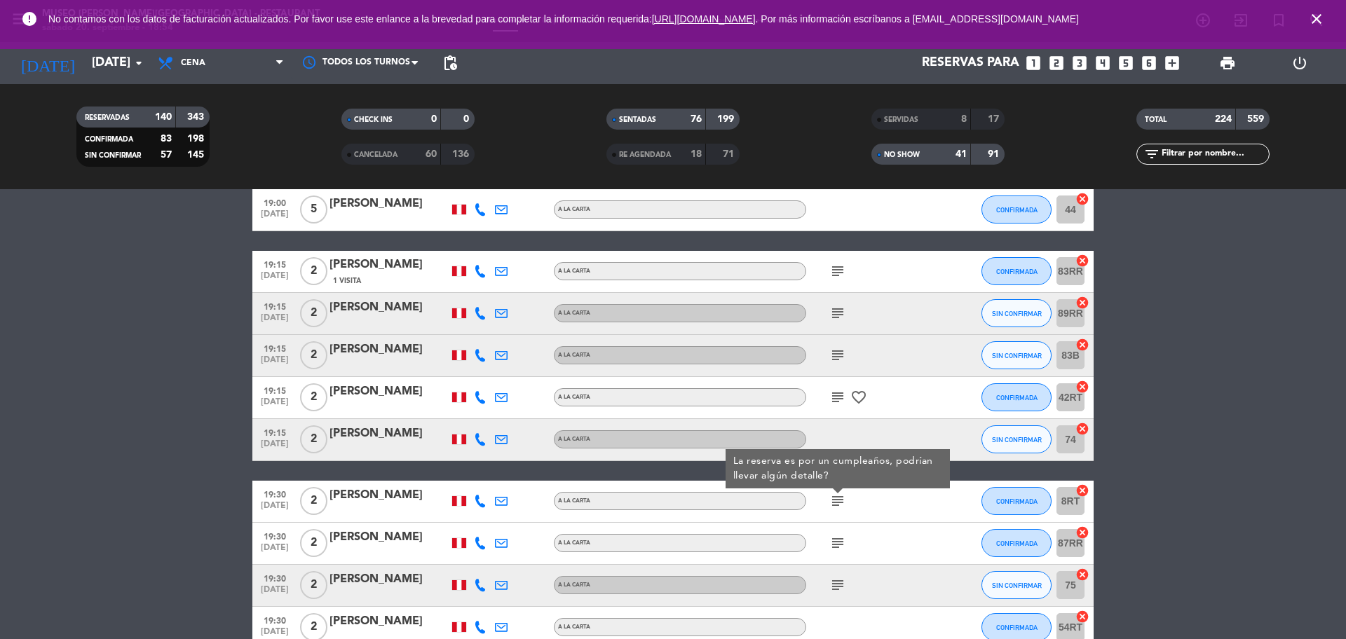
click at [834, 546] on icon "subject" at bounding box center [837, 543] width 17 height 17
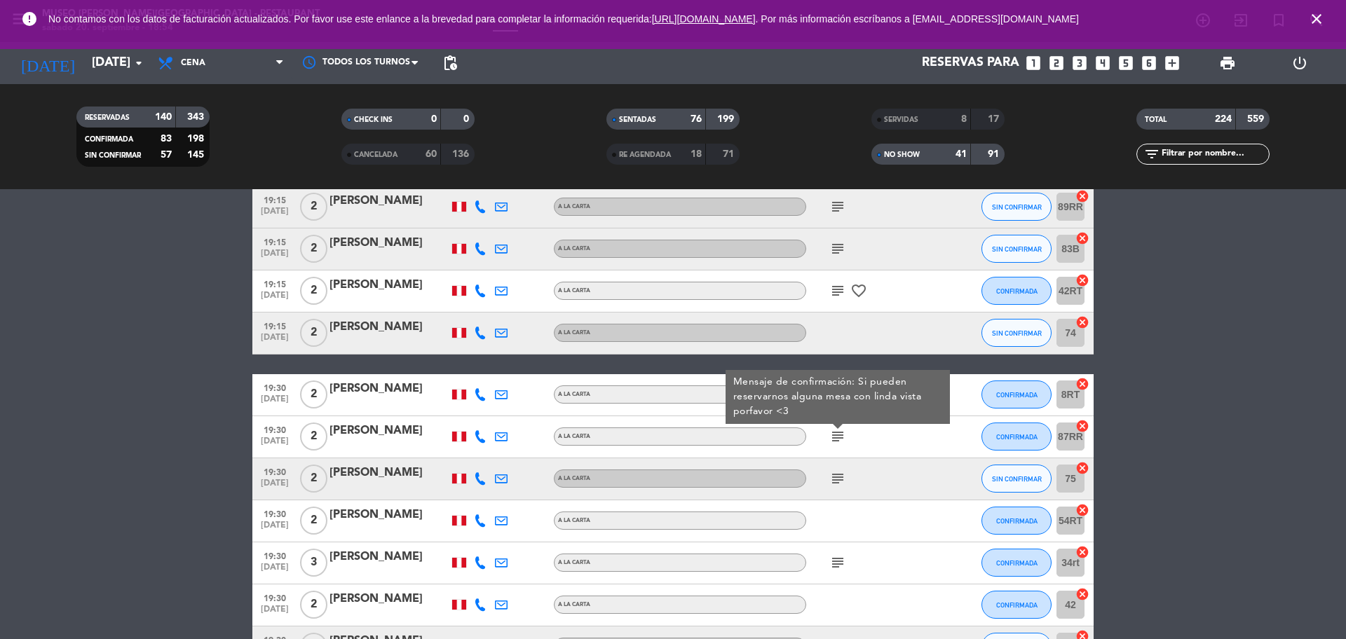
scroll to position [6841, 0]
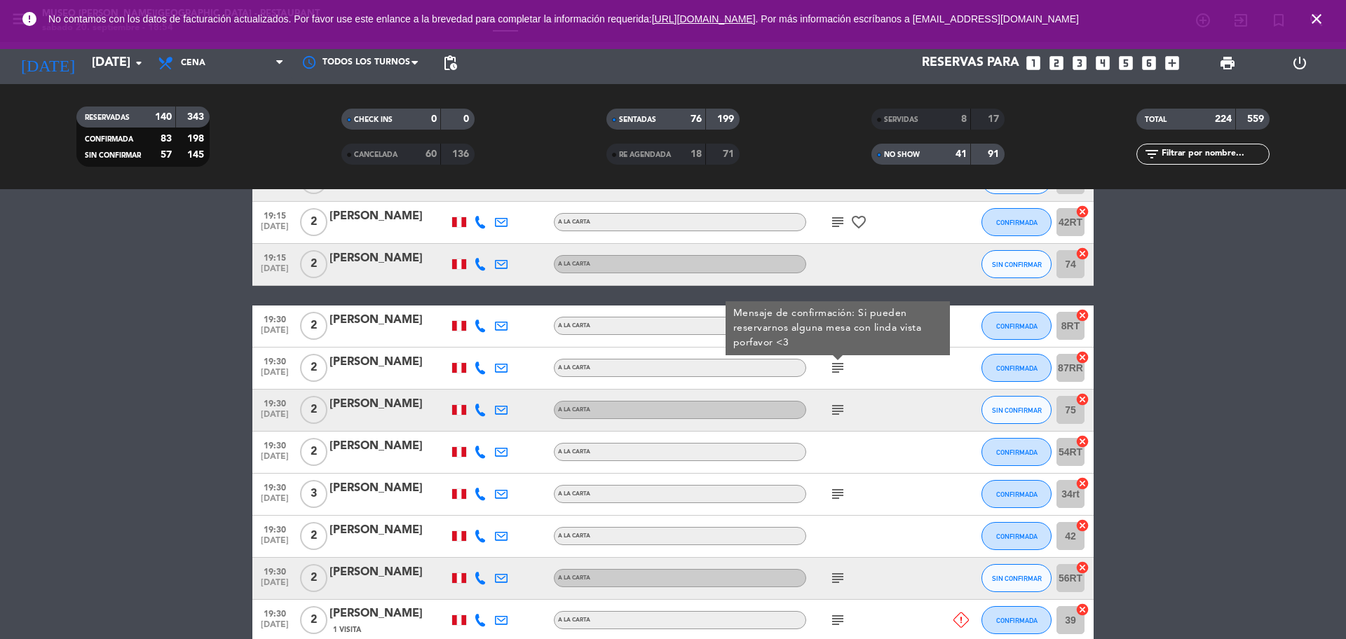
click at [835, 413] on icon "subject" at bounding box center [837, 410] width 17 height 17
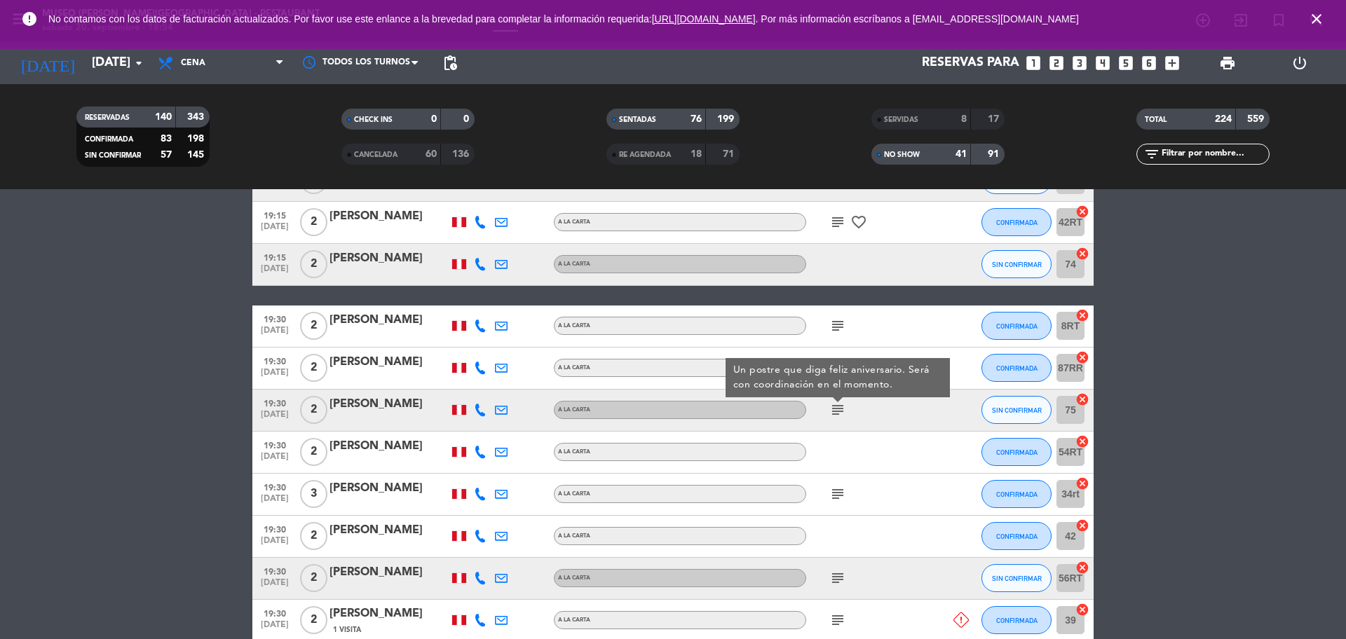
click at [825, 322] on div "subject" at bounding box center [869, 326] width 126 height 41
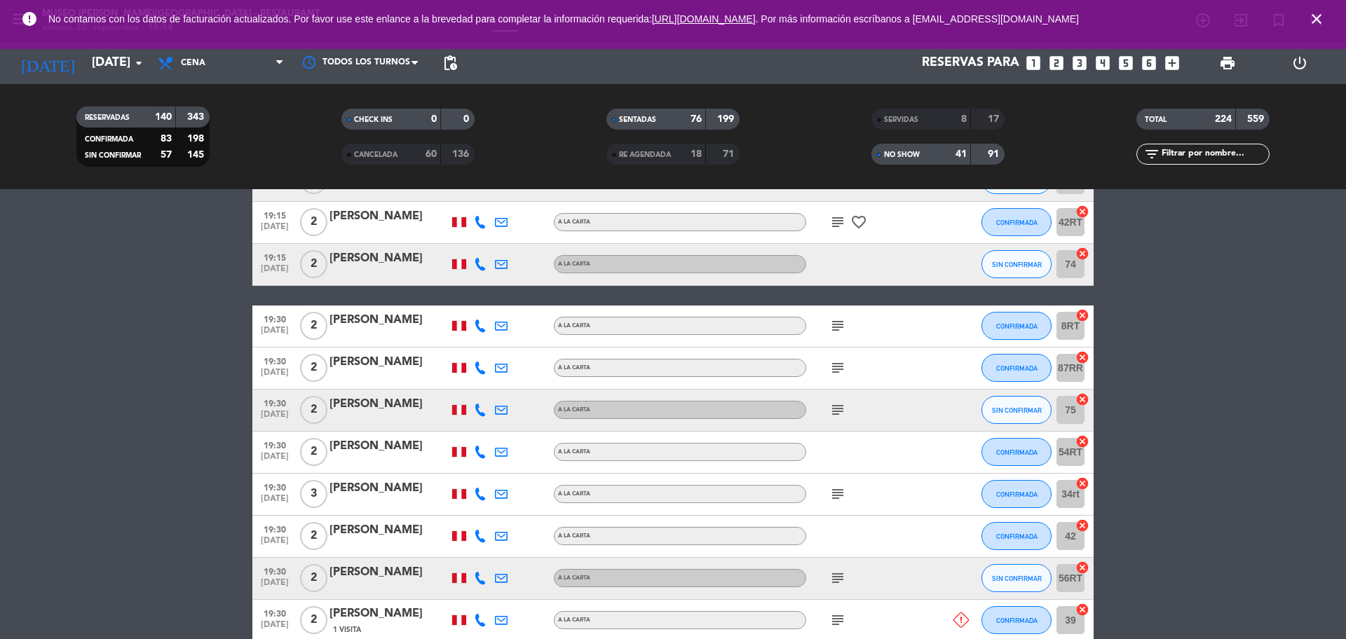
click at [842, 332] on icon "subject" at bounding box center [837, 326] width 17 height 17
click at [346, 327] on div "[PERSON_NAME]" at bounding box center [389, 320] width 119 height 18
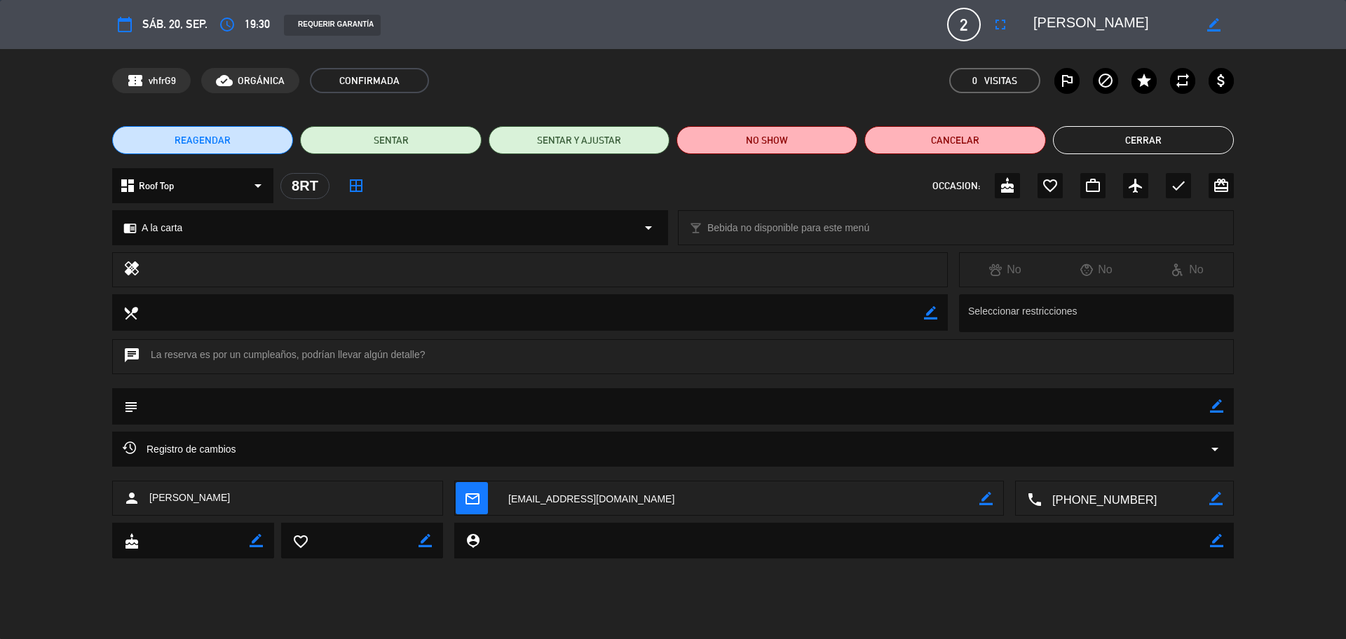
click at [1094, 497] on textarea at bounding box center [1126, 499] width 168 height 35
drag, startPoint x: 1149, startPoint y: 24, endPoint x: 1043, endPoint y: 20, distance: 105.9
click at [1043, 20] on textarea at bounding box center [1113, 24] width 161 height 25
click at [1112, 27] on textarea at bounding box center [1113, 24] width 161 height 25
click at [1162, 25] on textarea at bounding box center [1113, 24] width 161 height 25
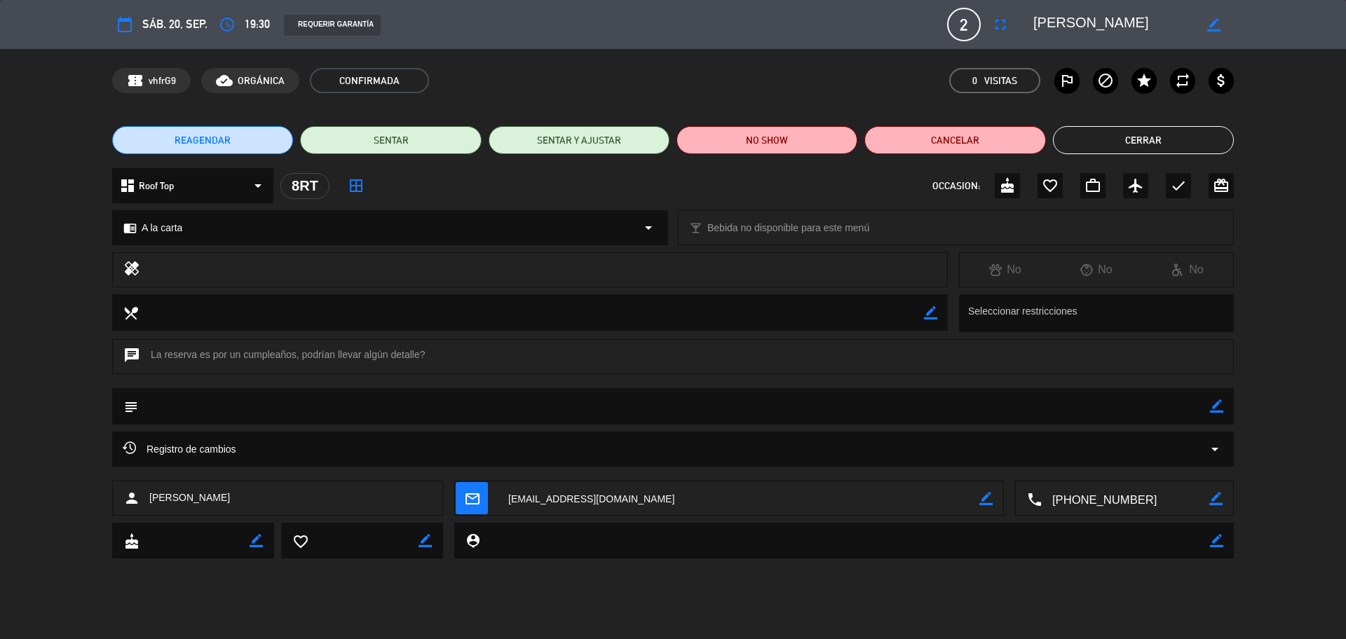
click at [1158, 27] on textarea at bounding box center [1113, 24] width 161 height 25
drag, startPoint x: 1154, startPoint y: 27, endPoint x: 1054, endPoint y: 28, distance: 99.6
click at [1019, 35] on editable-input "border_color" at bounding box center [1125, 24] width 217 height 25
click at [1214, 410] on icon "border_color" at bounding box center [1216, 406] width 13 height 13
click at [1176, 425] on div "subject" at bounding box center [673, 409] width 1346 height 43
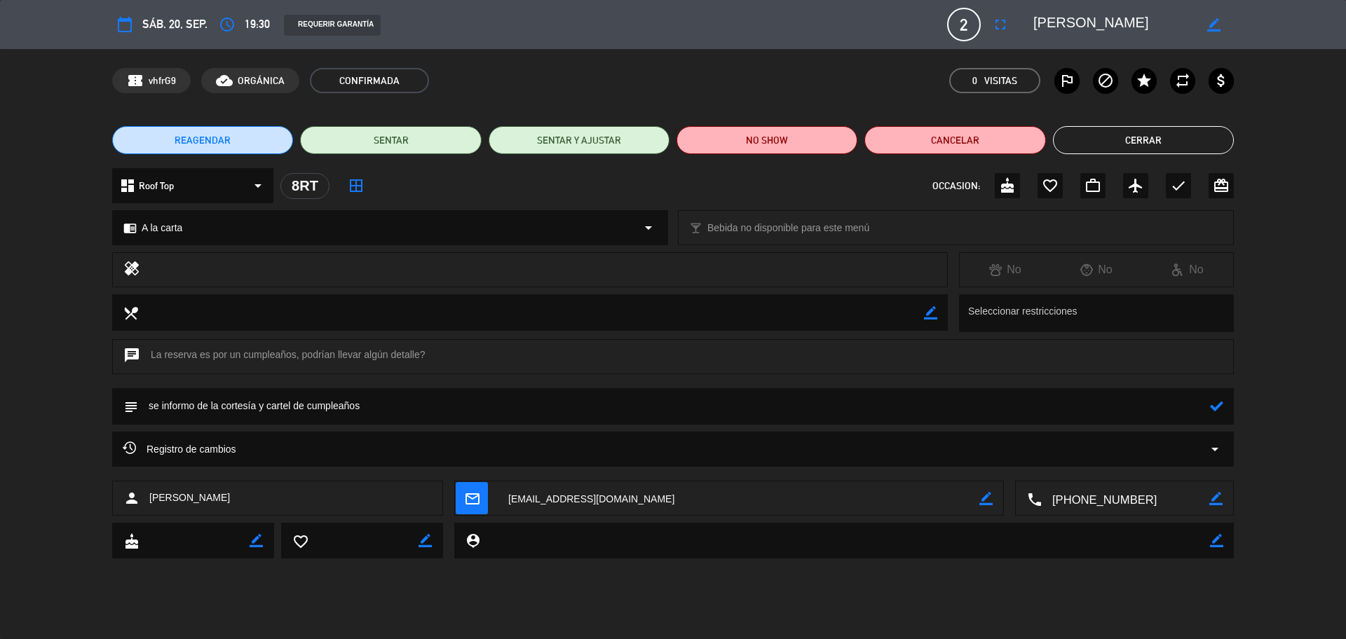
type textarea "se informo de la cortesía y cartel de cumpleaños"
click at [1213, 400] on icon at bounding box center [1216, 406] width 13 height 13
click at [1177, 185] on icon "check" at bounding box center [1178, 185] width 17 height 17
click at [1115, 134] on button "Cerrar" at bounding box center [1143, 140] width 181 height 28
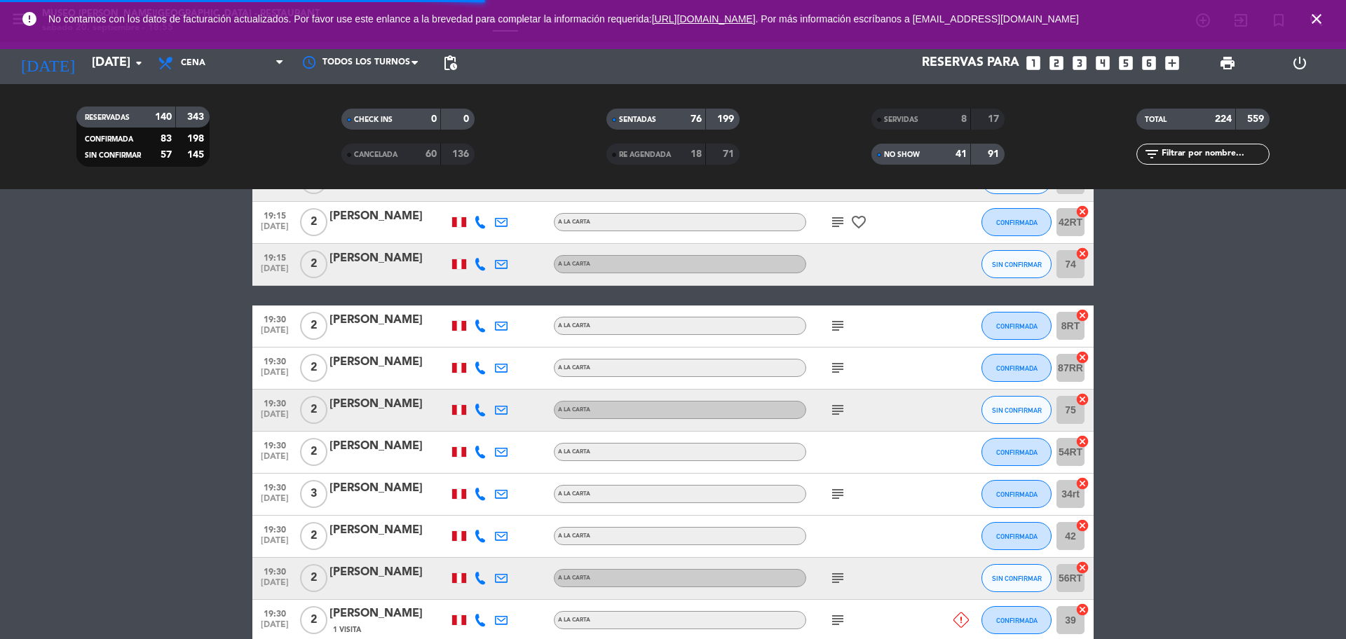
click at [836, 373] on icon "subject" at bounding box center [837, 368] width 17 height 17
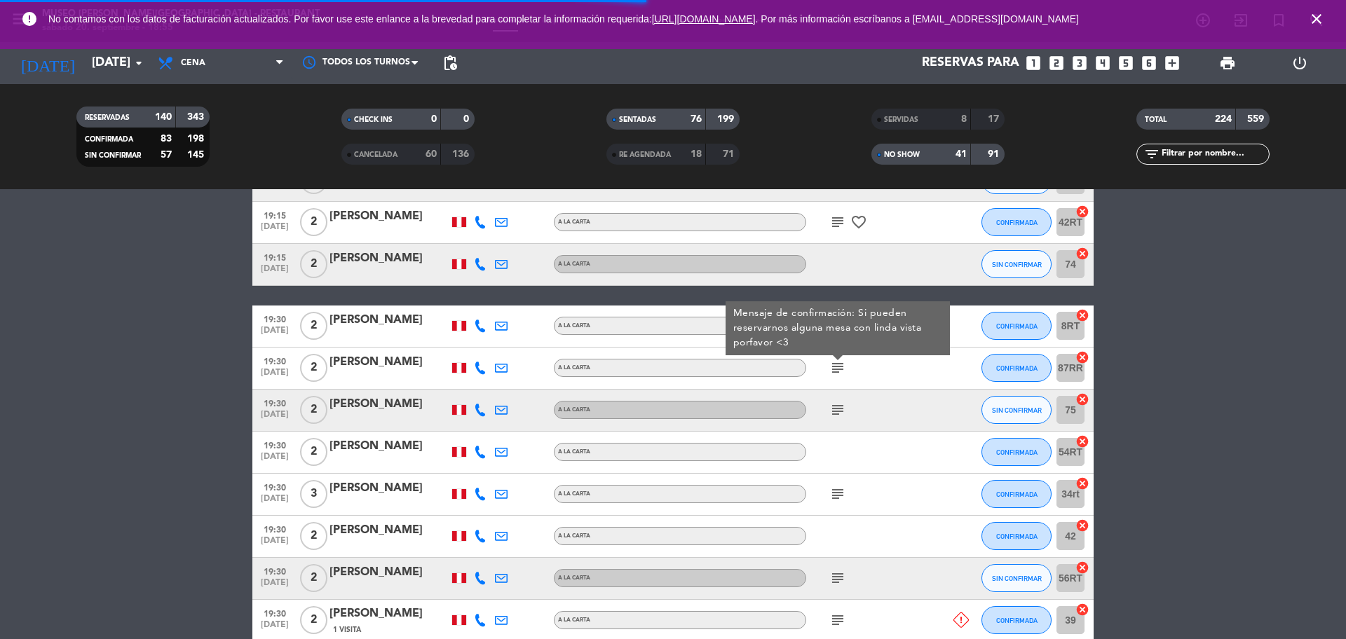
click at [835, 408] on icon "subject" at bounding box center [837, 410] width 17 height 17
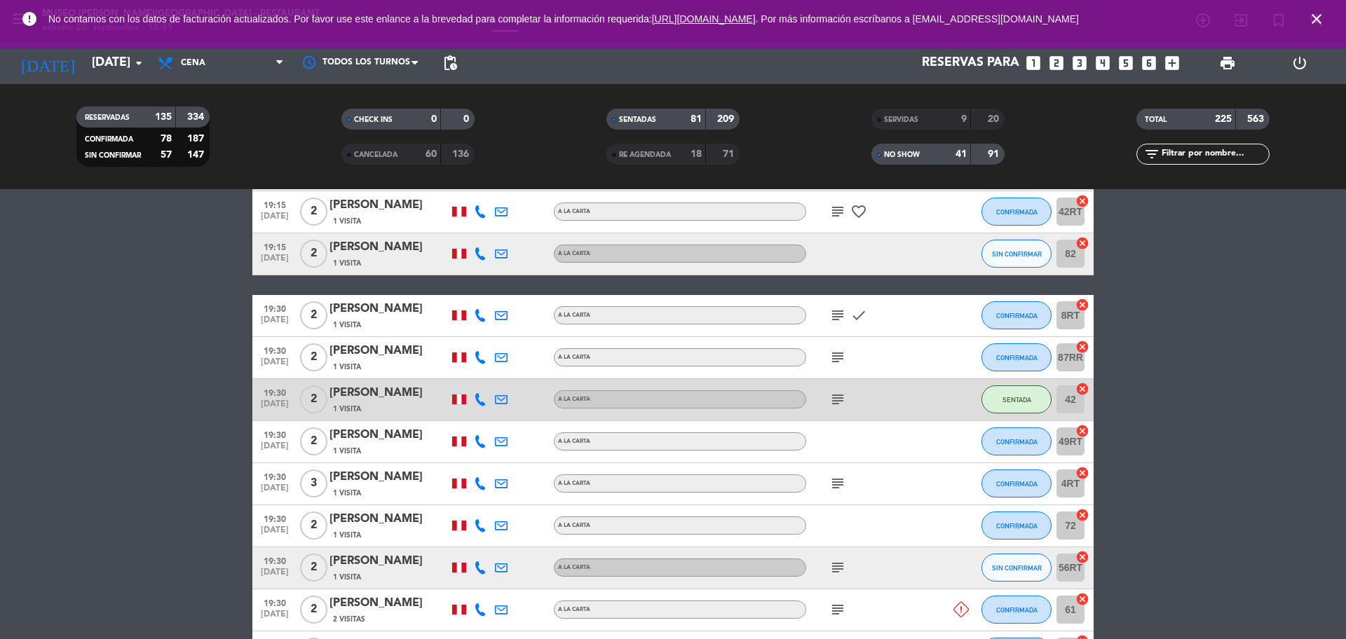
scroll to position [6728, 0]
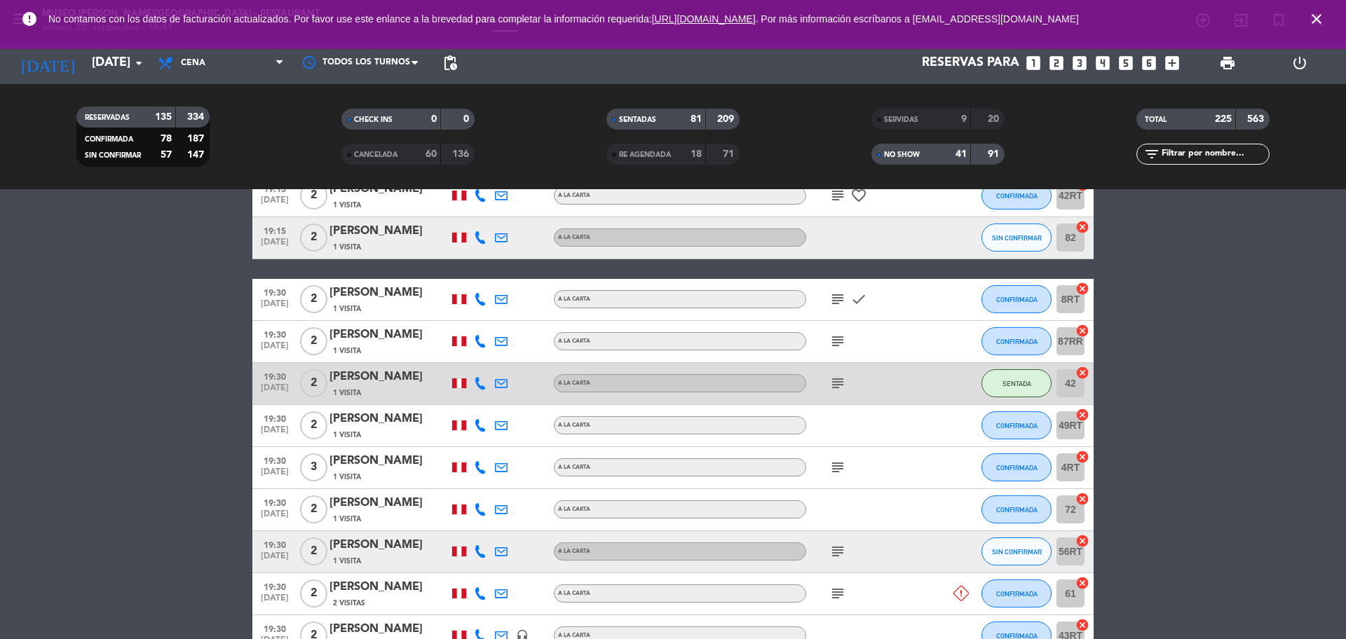
click at [834, 328] on div "subject" at bounding box center [869, 341] width 126 height 41
click at [835, 334] on icon "subject" at bounding box center [837, 341] width 17 height 17
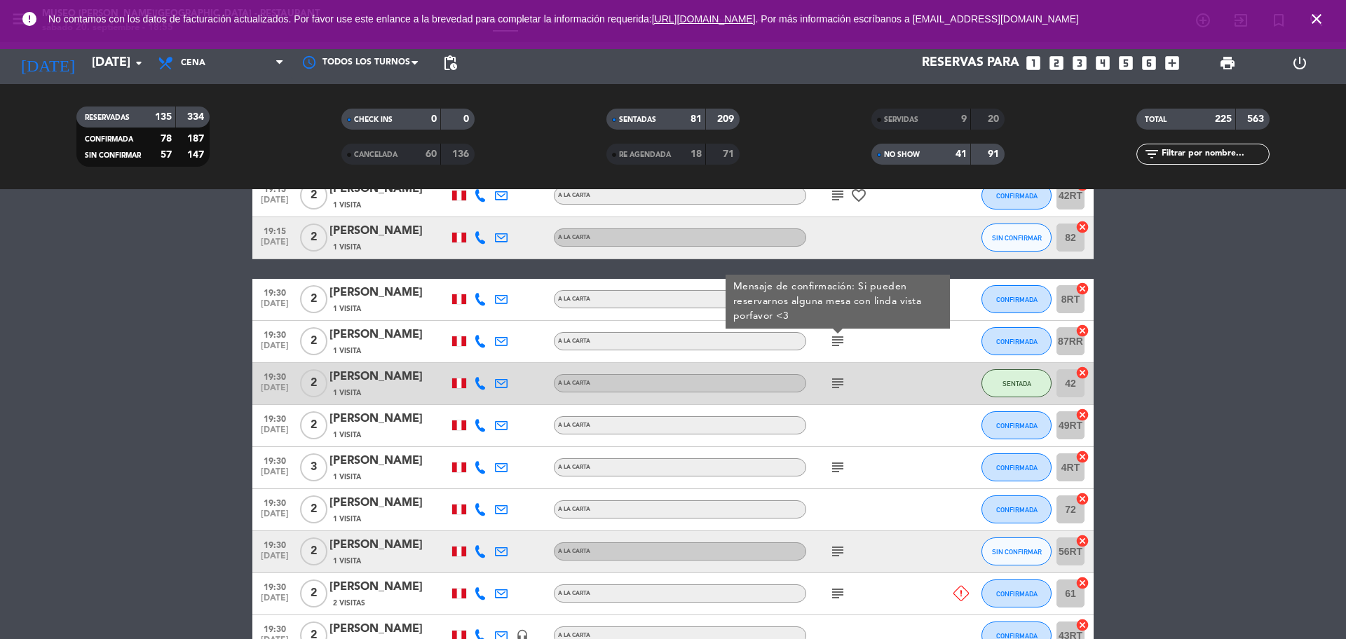
click at [836, 393] on div "subject" at bounding box center [869, 383] width 126 height 41
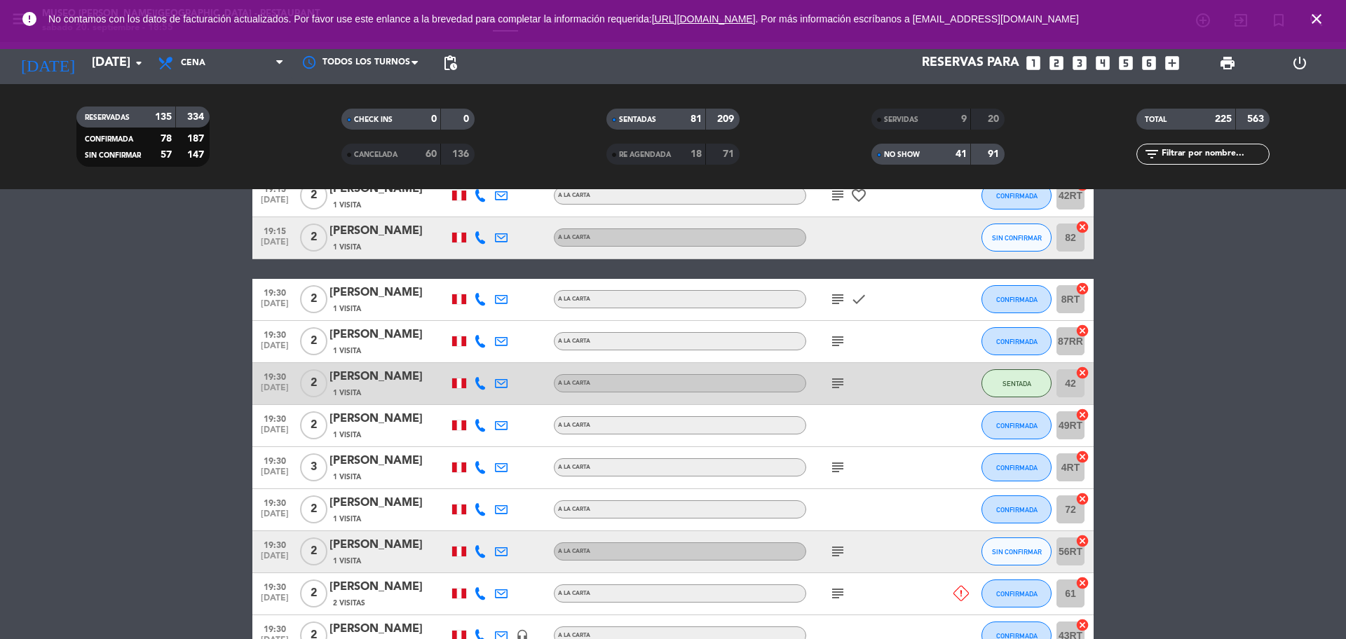
click at [836, 386] on icon "subject" at bounding box center [837, 383] width 17 height 17
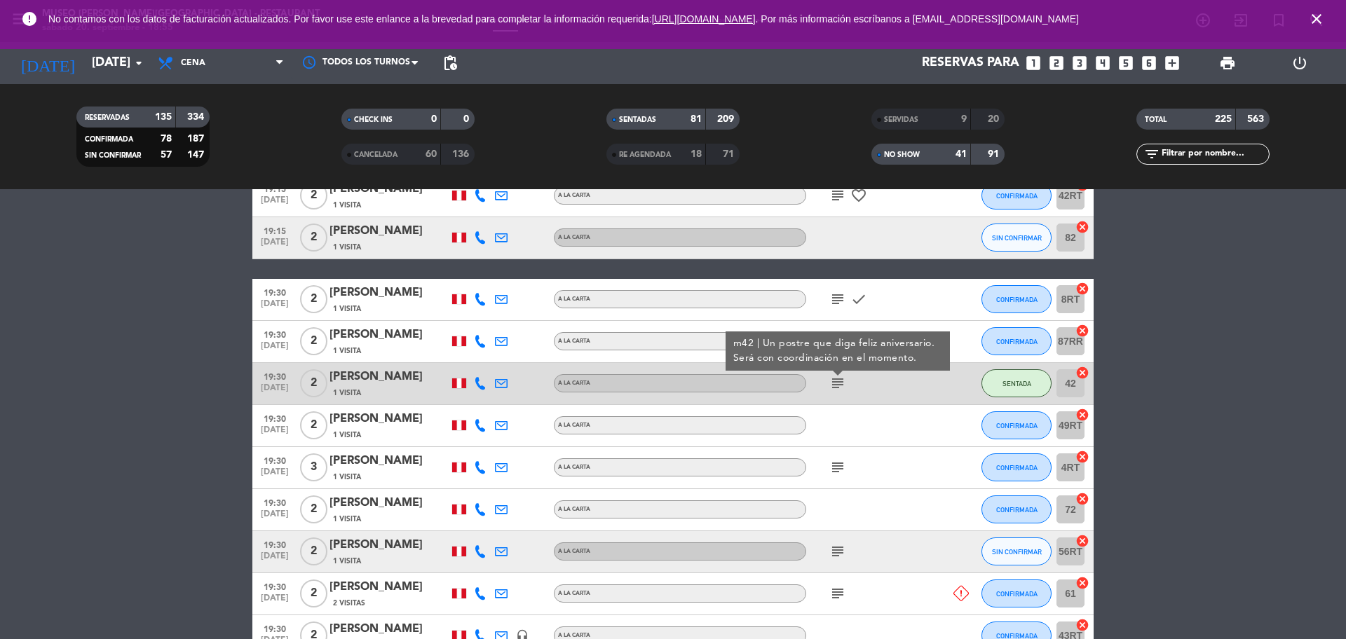
click at [839, 470] on icon "subject" at bounding box center [837, 467] width 17 height 17
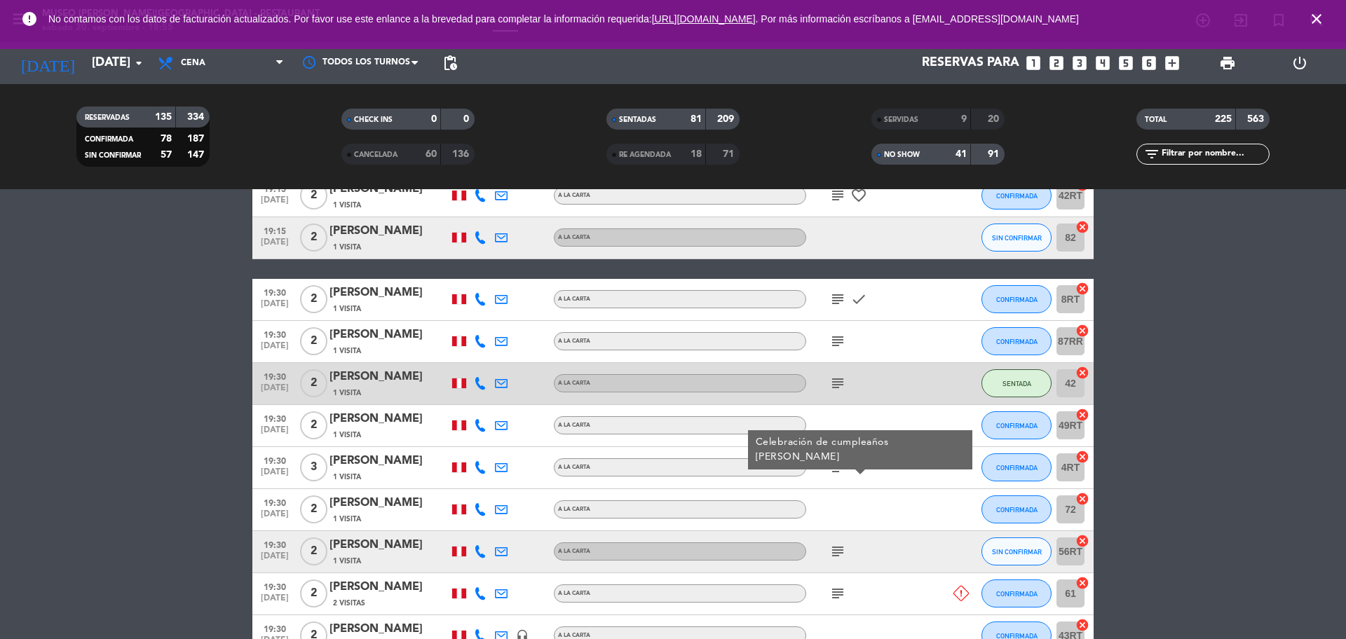
scroll to position [6991, 0]
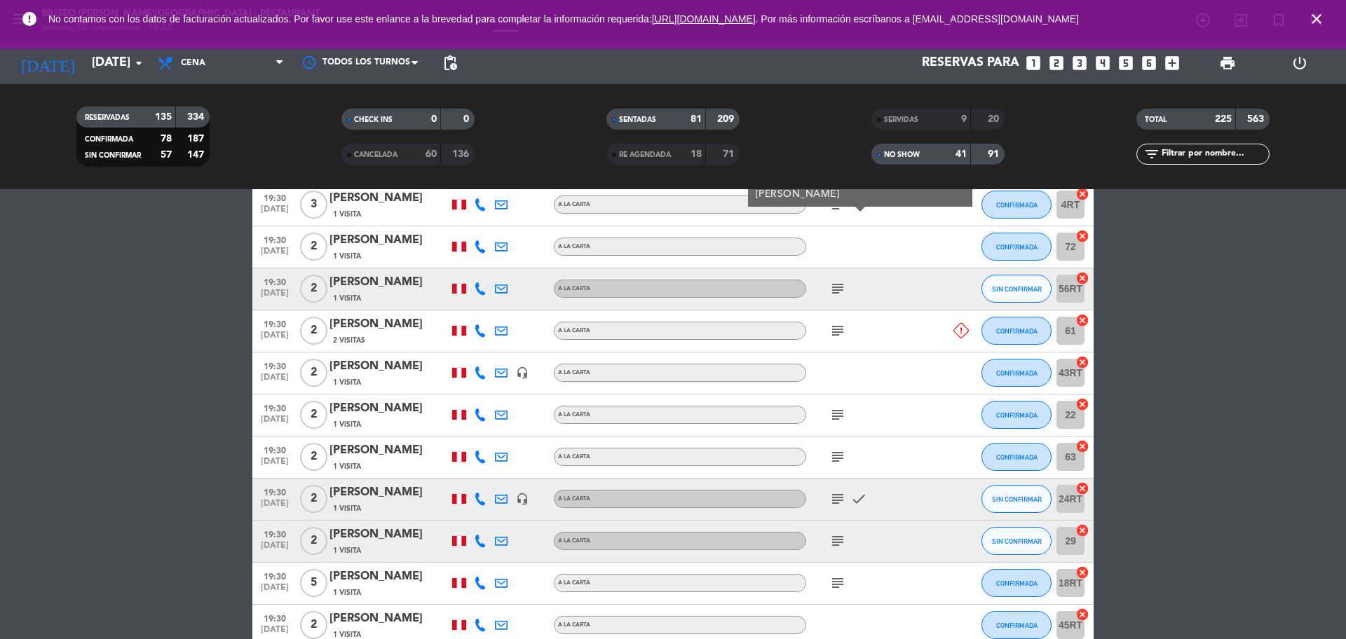
click at [839, 292] on icon "subject" at bounding box center [837, 288] width 17 height 17
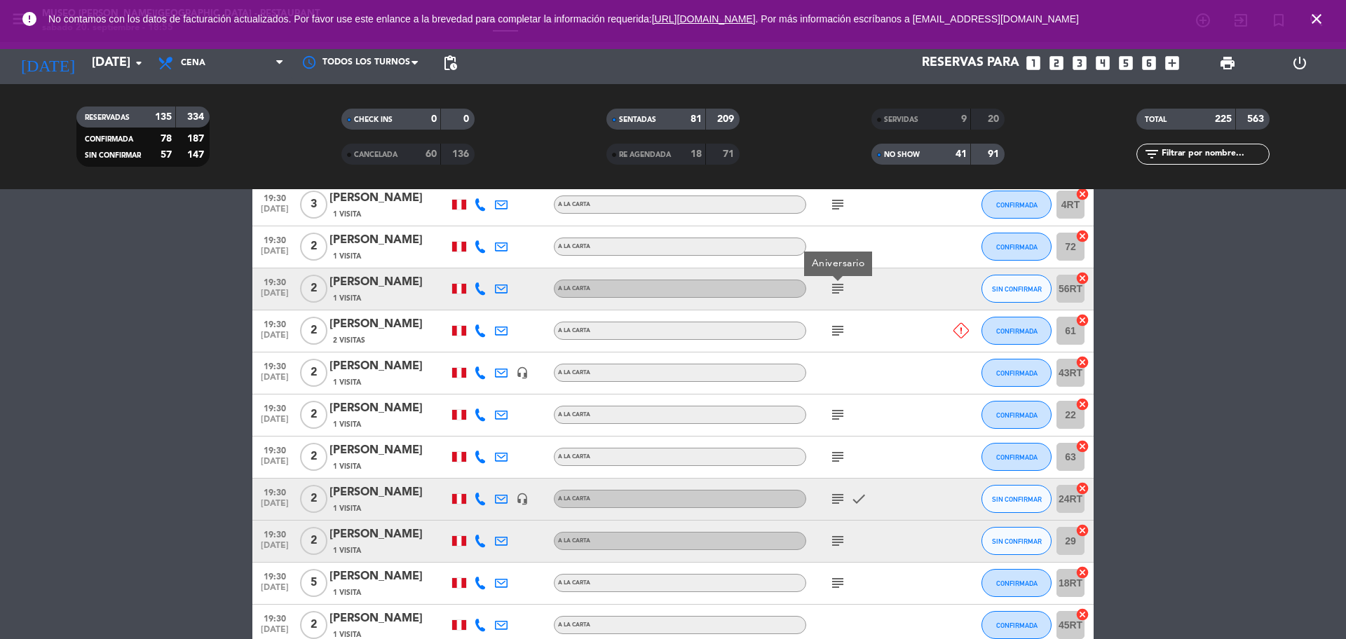
click at [839, 333] on icon "subject" at bounding box center [837, 331] width 17 height 17
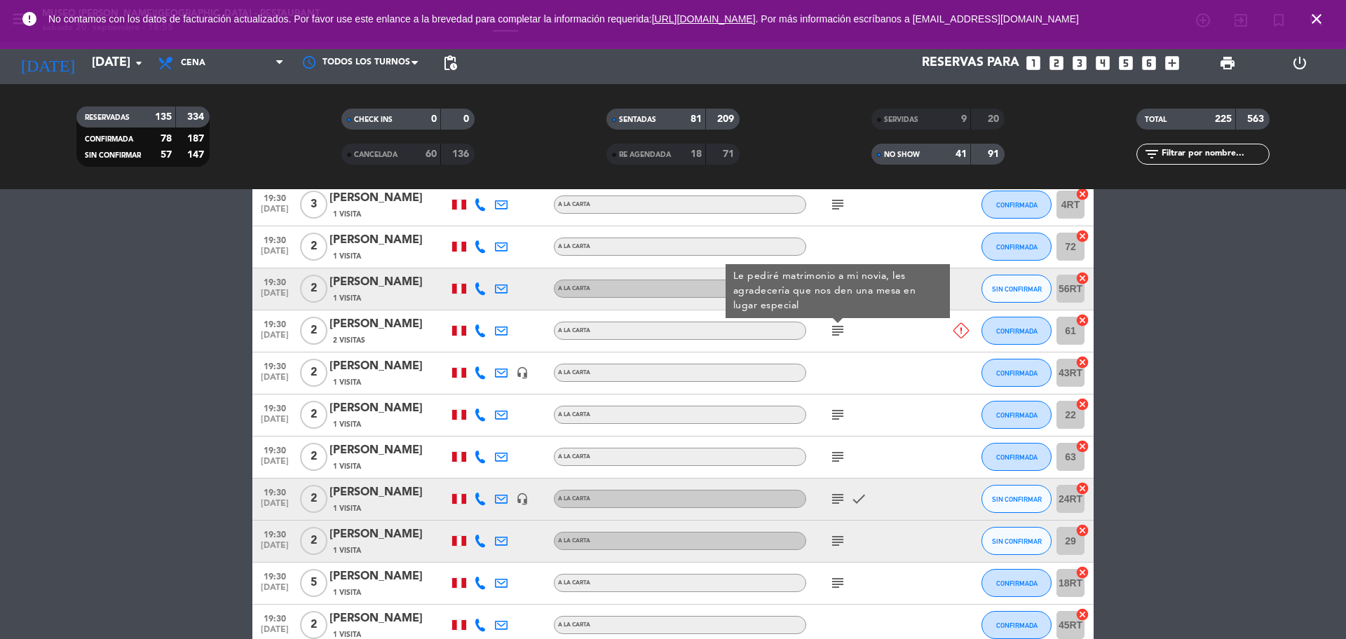
click at [842, 413] on icon "subject" at bounding box center [837, 415] width 17 height 17
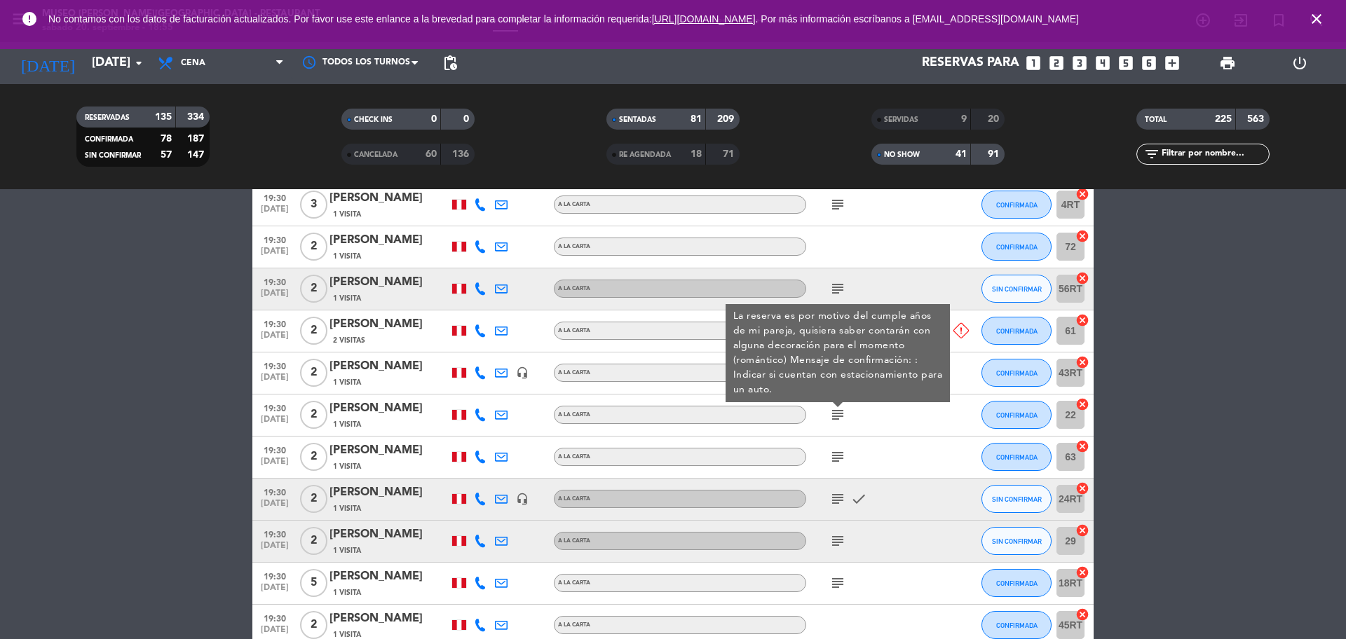
click at [271, 418] on span "[DATE]" at bounding box center [274, 423] width 35 height 16
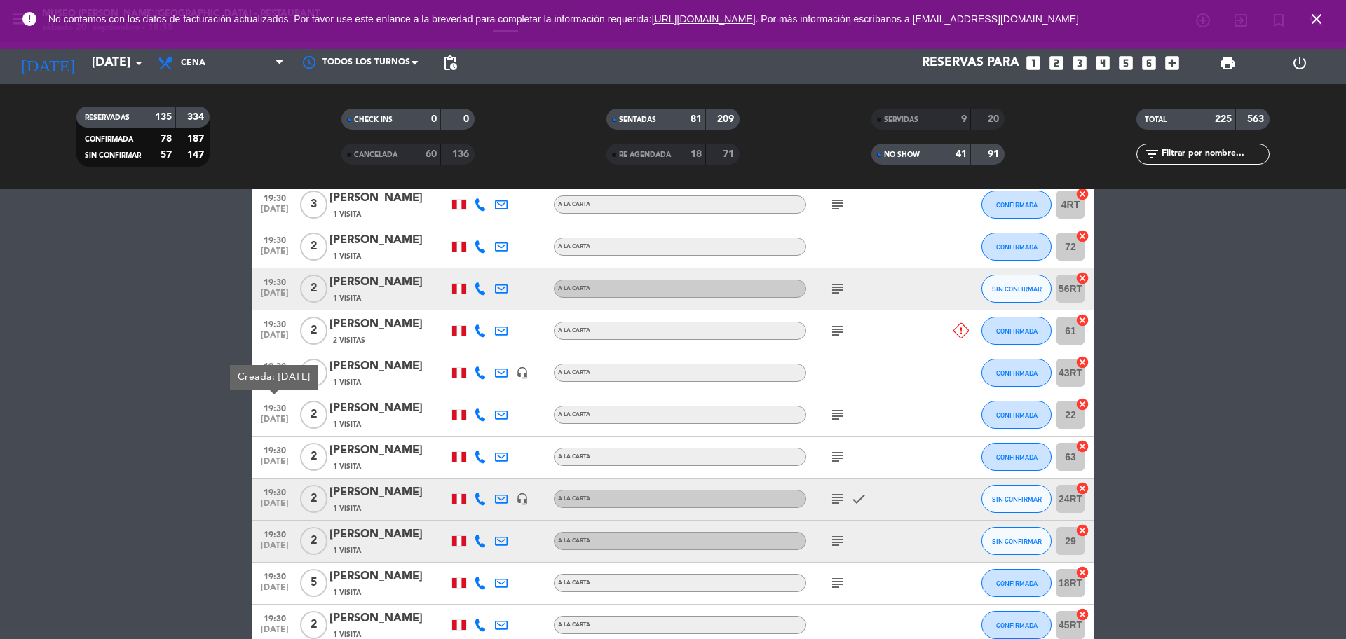
click at [387, 419] on div "1 Visita" at bounding box center [389, 425] width 119 height 12
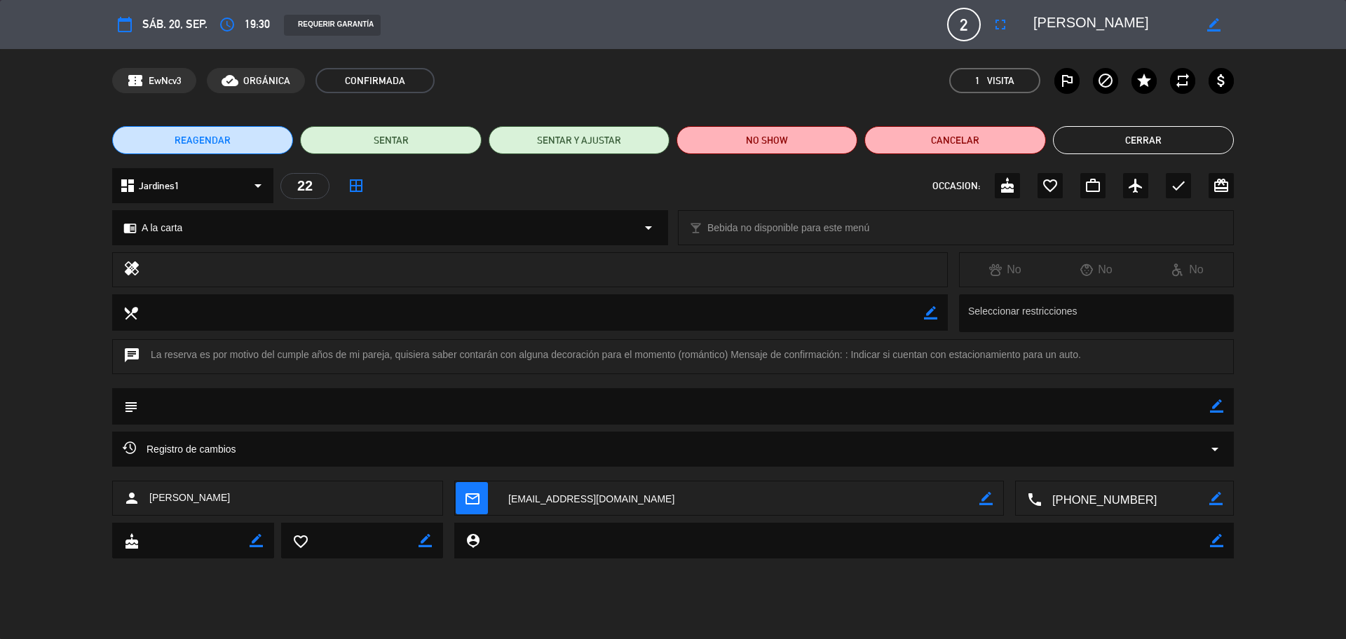
click at [1092, 503] on textarea at bounding box center [1126, 499] width 168 height 35
drag, startPoint x: 1133, startPoint y: 24, endPoint x: 1028, endPoint y: 28, distance: 105.3
click at [1028, 28] on div "border_color" at bounding box center [1129, 24] width 210 height 25
click at [1216, 403] on icon "border_color" at bounding box center [1216, 406] width 13 height 13
click at [1172, 414] on textarea at bounding box center [674, 406] width 1072 height 36
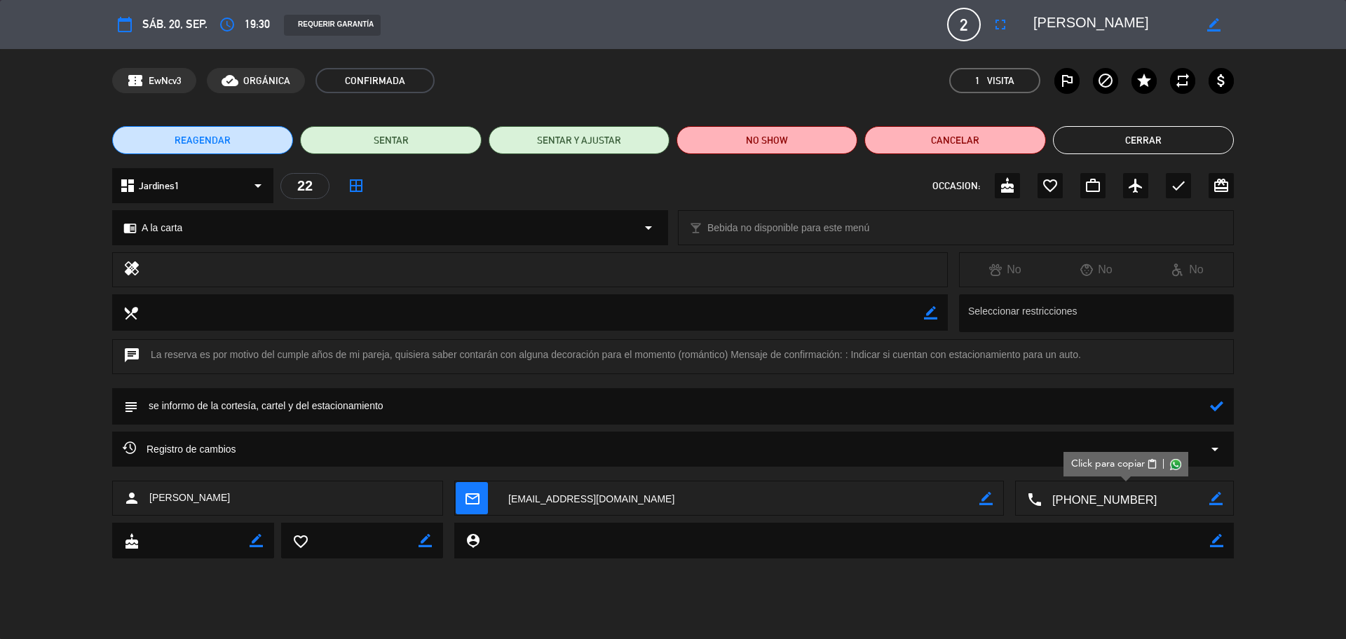
type textarea "se informo de la cortesía, cartel y del estacionamiento"
click at [1214, 402] on icon at bounding box center [1216, 406] width 13 height 13
click at [1166, 188] on div "check" at bounding box center [1178, 185] width 25 height 25
click at [1144, 146] on button "Cerrar" at bounding box center [1143, 140] width 181 height 28
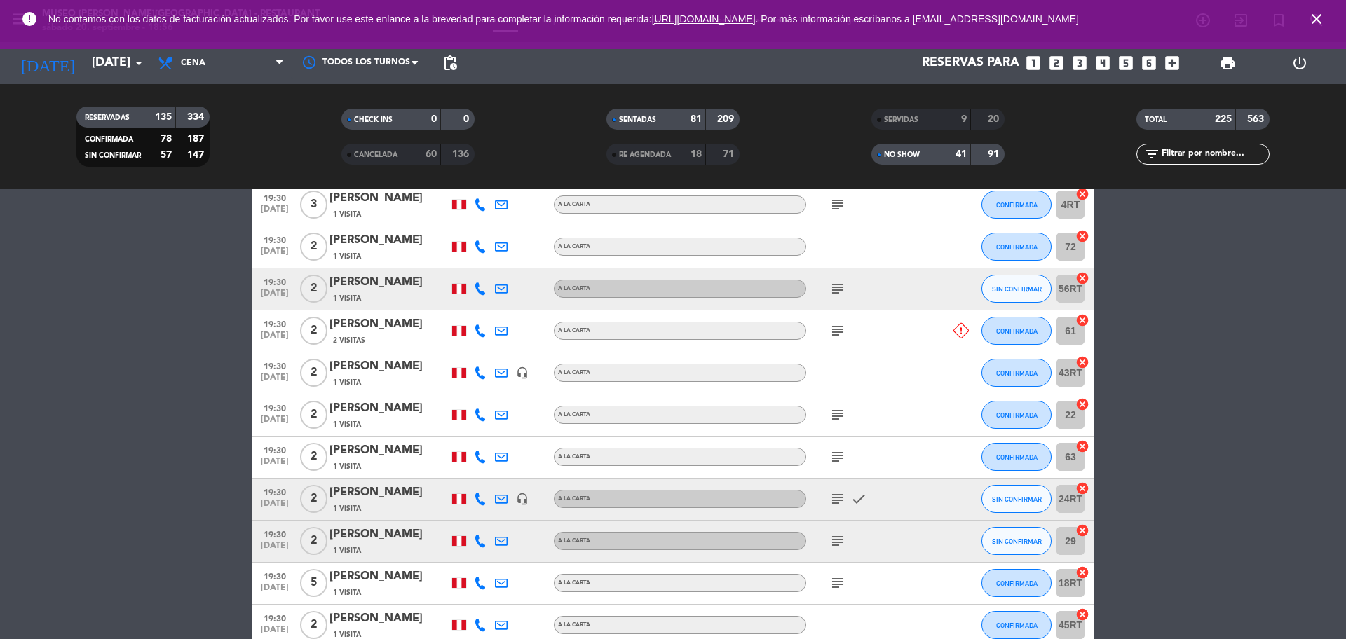
click at [840, 451] on icon "subject" at bounding box center [837, 457] width 17 height 17
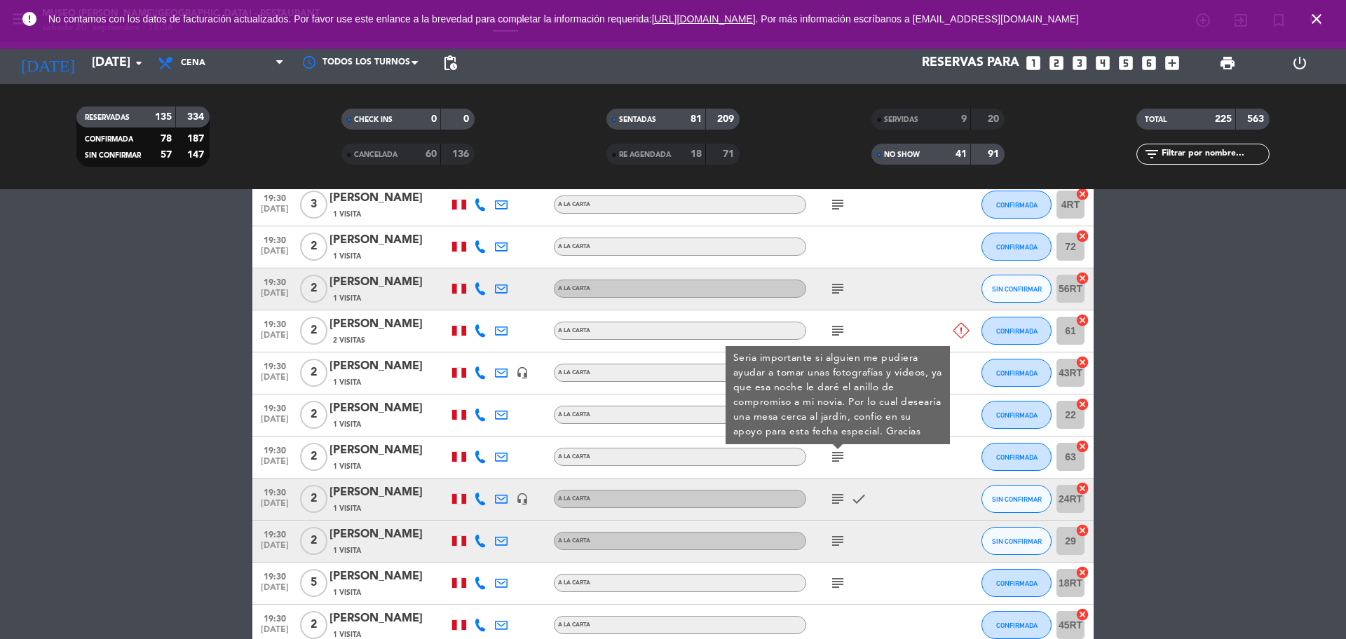
click at [841, 496] on icon "subject" at bounding box center [837, 499] width 17 height 17
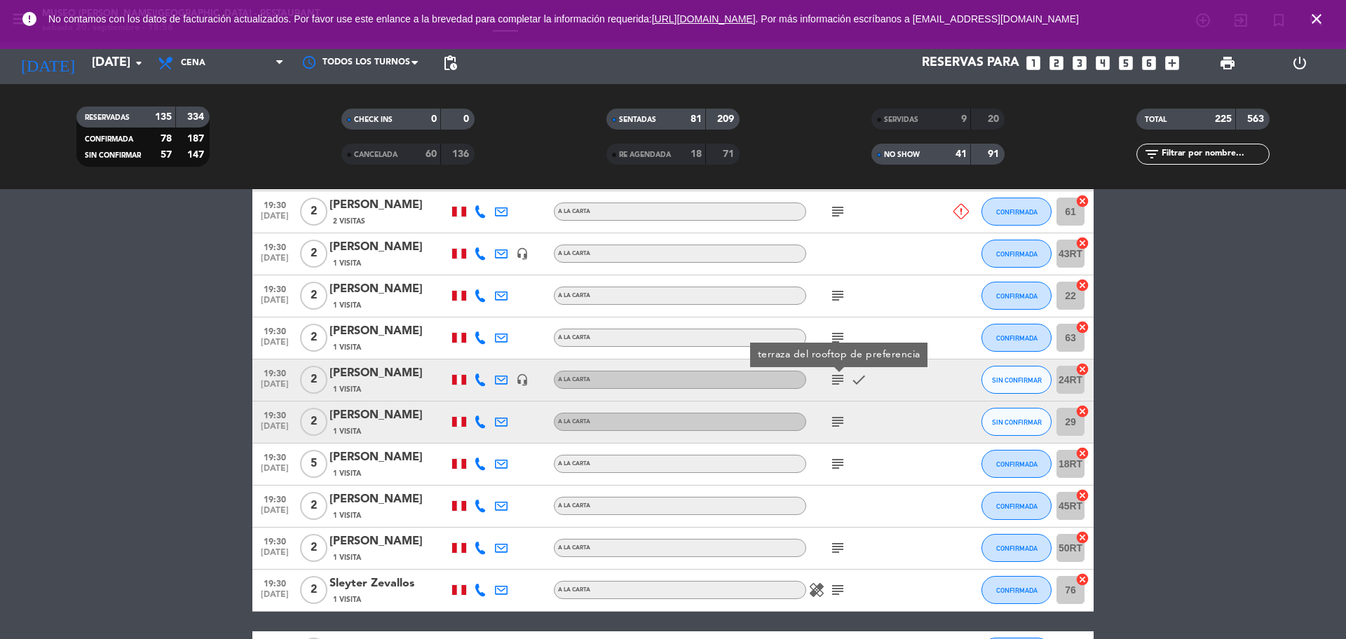
scroll to position [7166, 0]
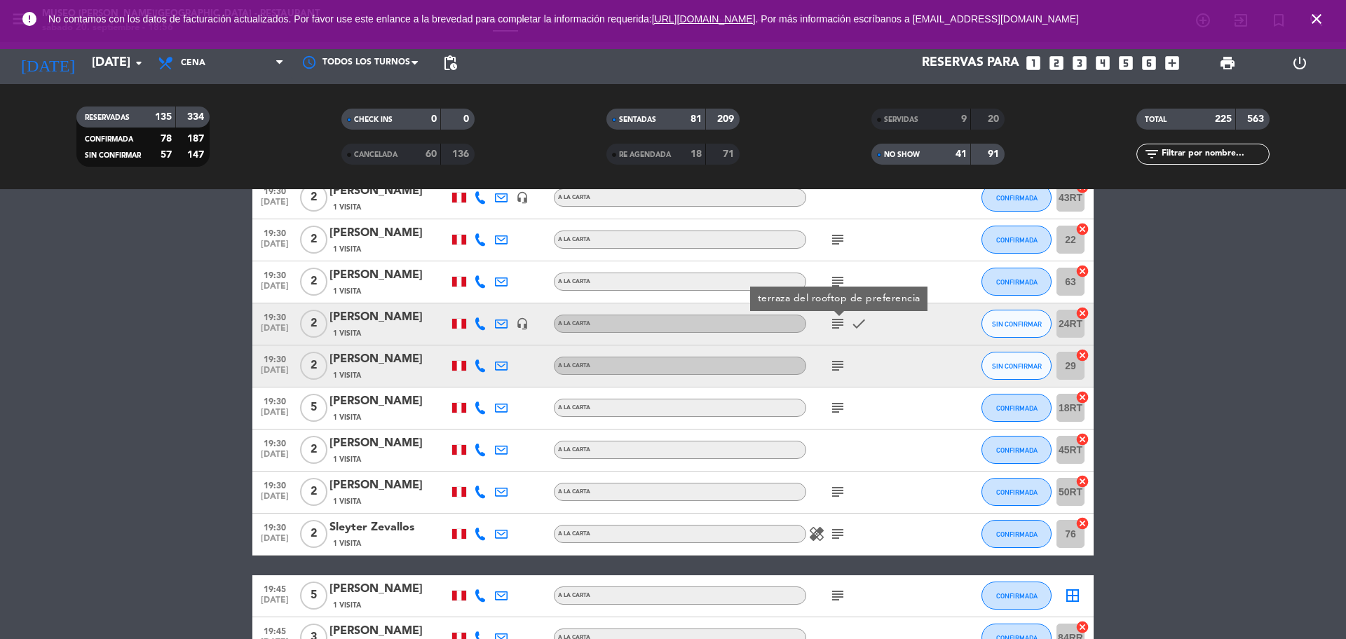
click at [838, 364] on icon "subject" at bounding box center [837, 366] width 17 height 17
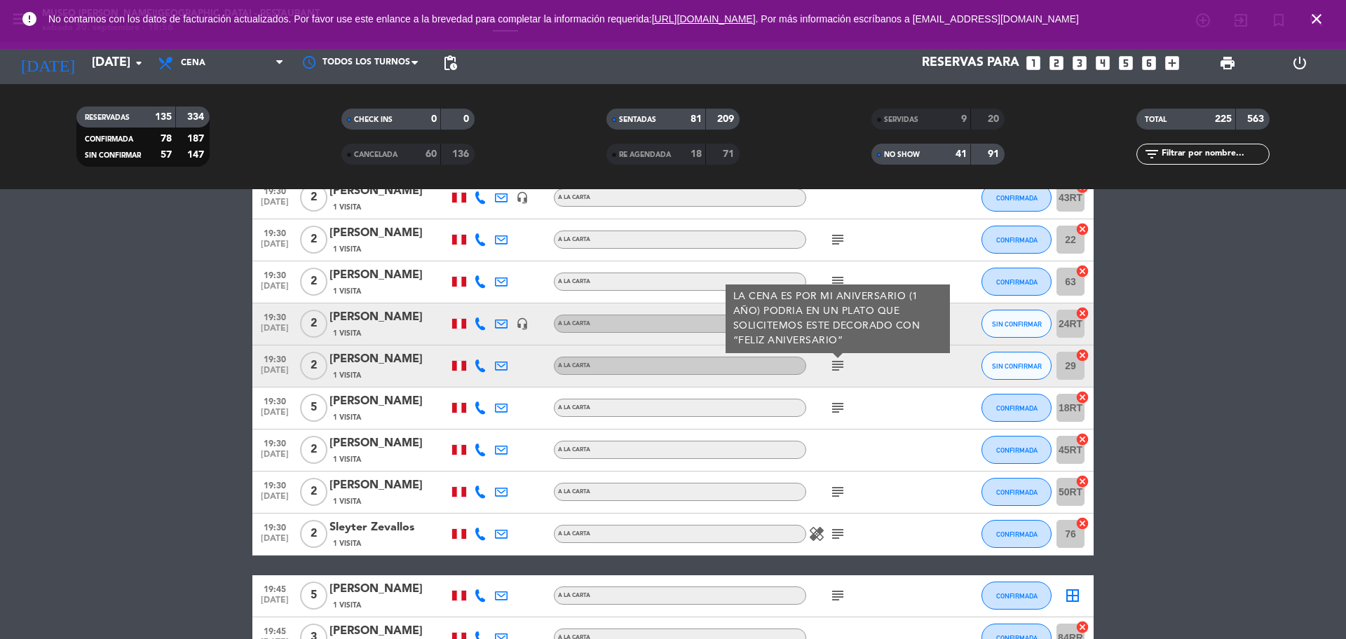
click at [838, 406] on icon "subject" at bounding box center [837, 408] width 17 height 17
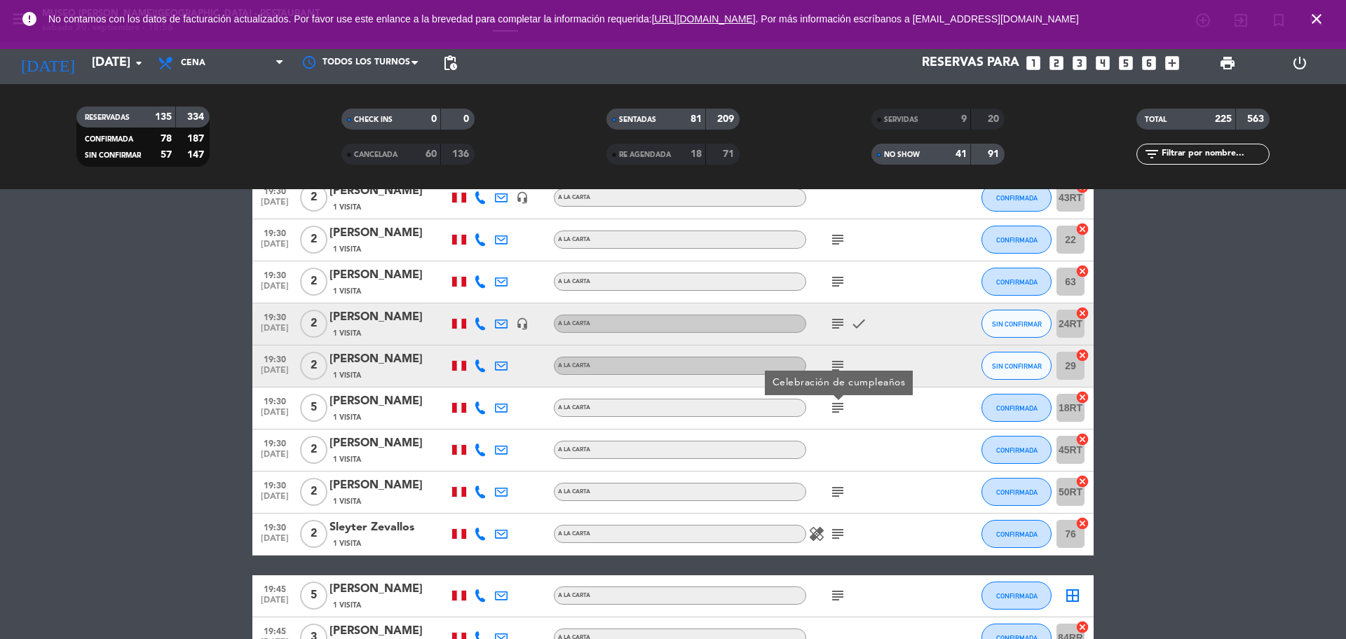
scroll to position [7254, 0]
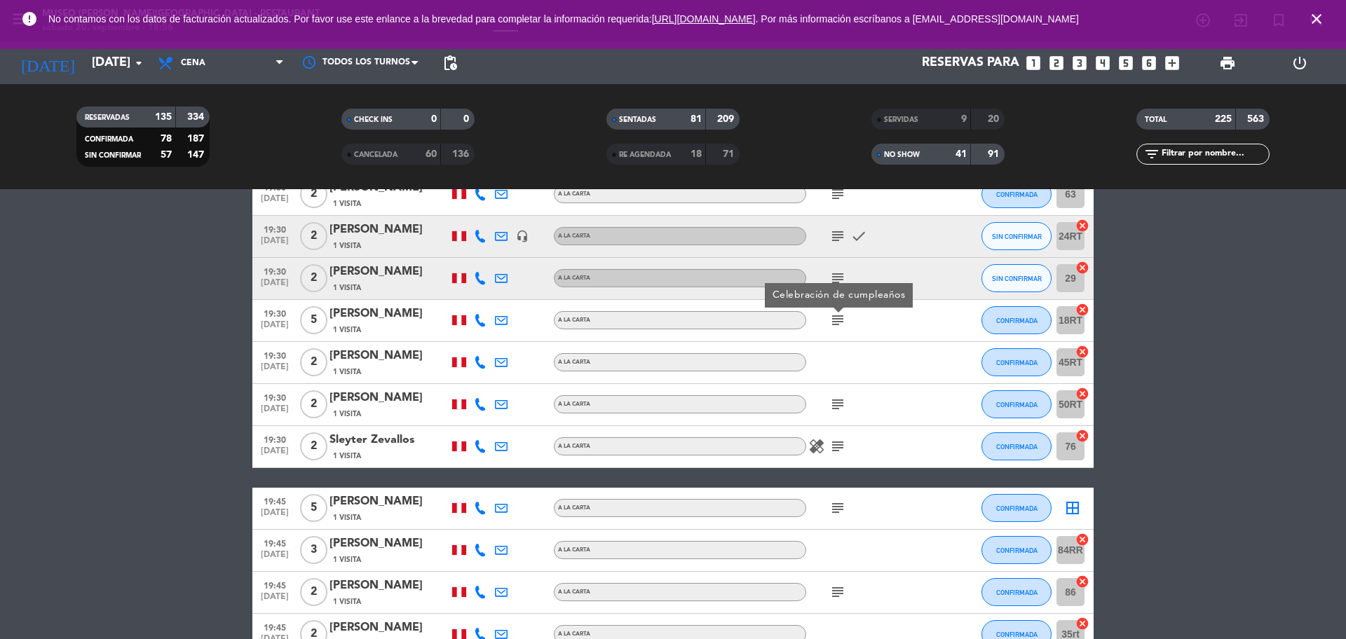
click at [839, 389] on div "subject" at bounding box center [869, 404] width 126 height 41
click at [837, 400] on icon "subject" at bounding box center [837, 404] width 17 height 17
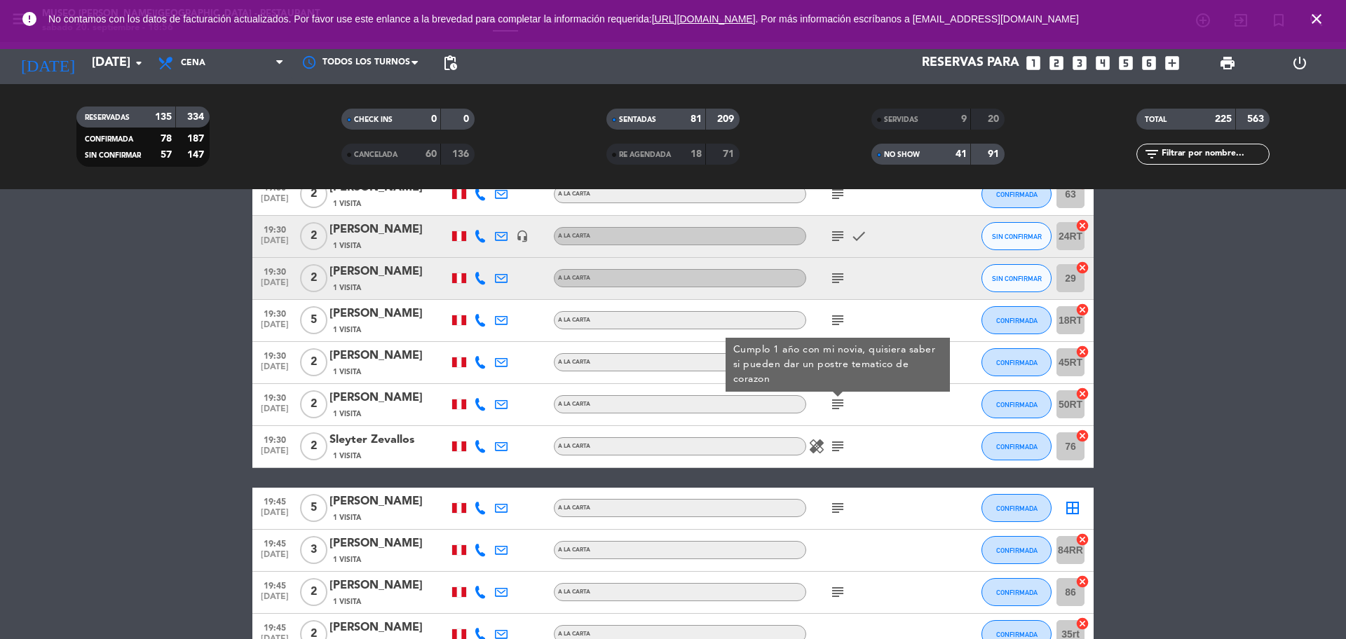
click at [397, 400] on div "[PERSON_NAME]" at bounding box center [389, 398] width 119 height 18
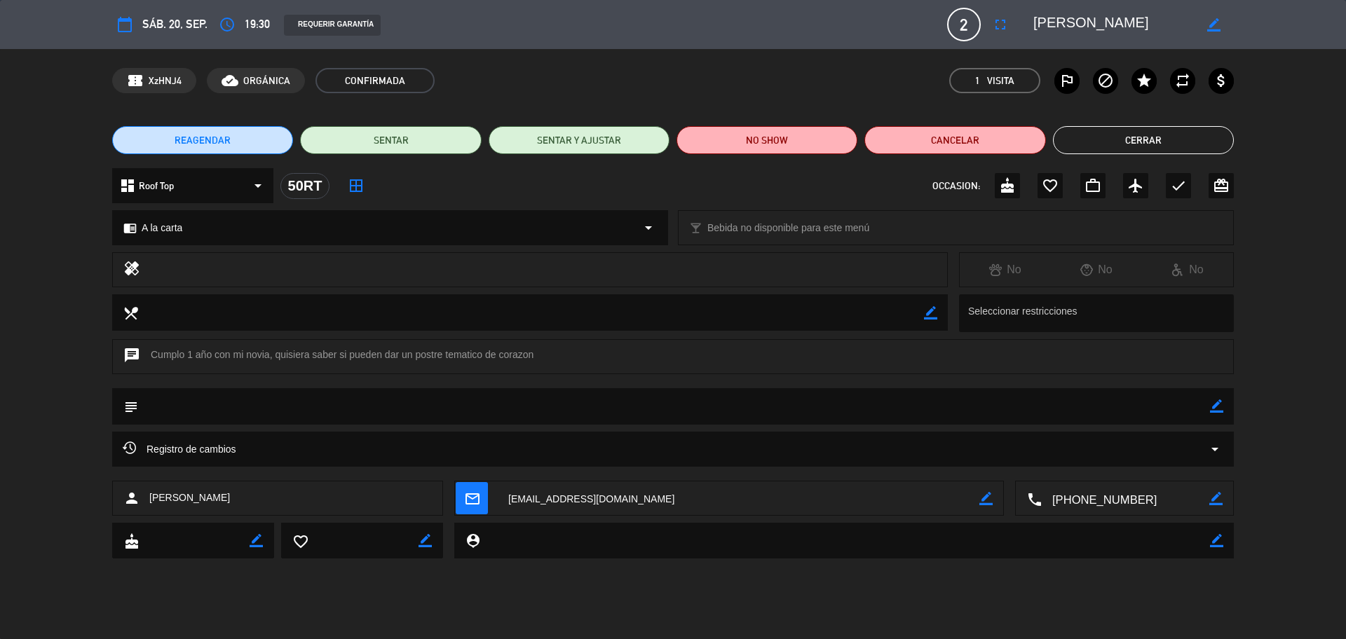
click at [1100, 497] on textarea at bounding box center [1126, 499] width 168 height 35
drag, startPoint x: 1137, startPoint y: 25, endPoint x: 1052, endPoint y: 22, distance: 85.6
click at [1036, 30] on textarea at bounding box center [1113, 24] width 161 height 25
click at [1149, 135] on button "Cerrar" at bounding box center [1143, 140] width 181 height 28
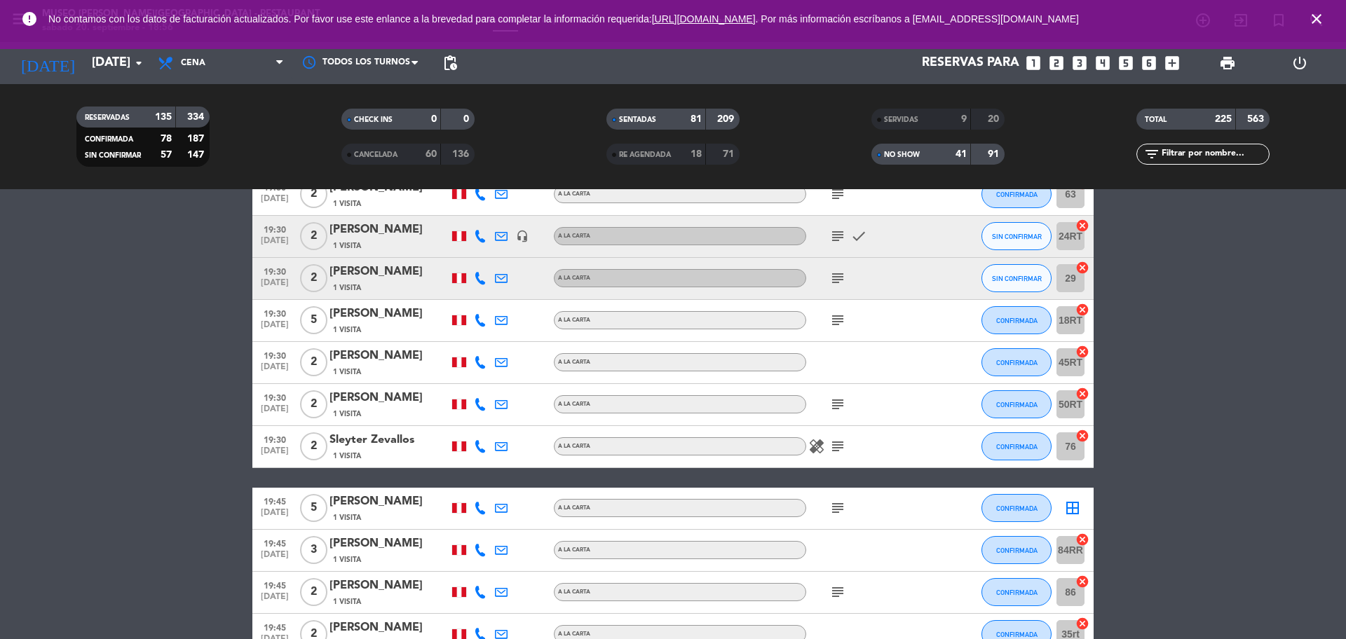
click at [838, 442] on icon "subject" at bounding box center [837, 446] width 17 height 17
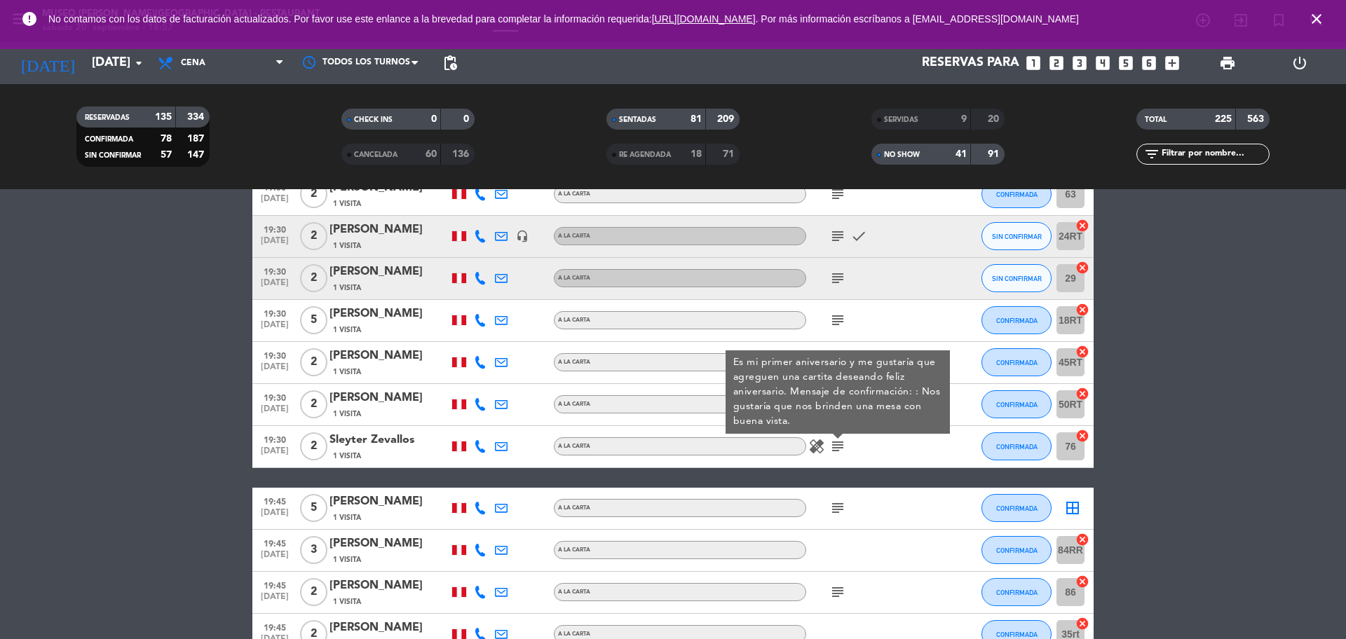
click at [836, 515] on icon "subject" at bounding box center [837, 508] width 17 height 17
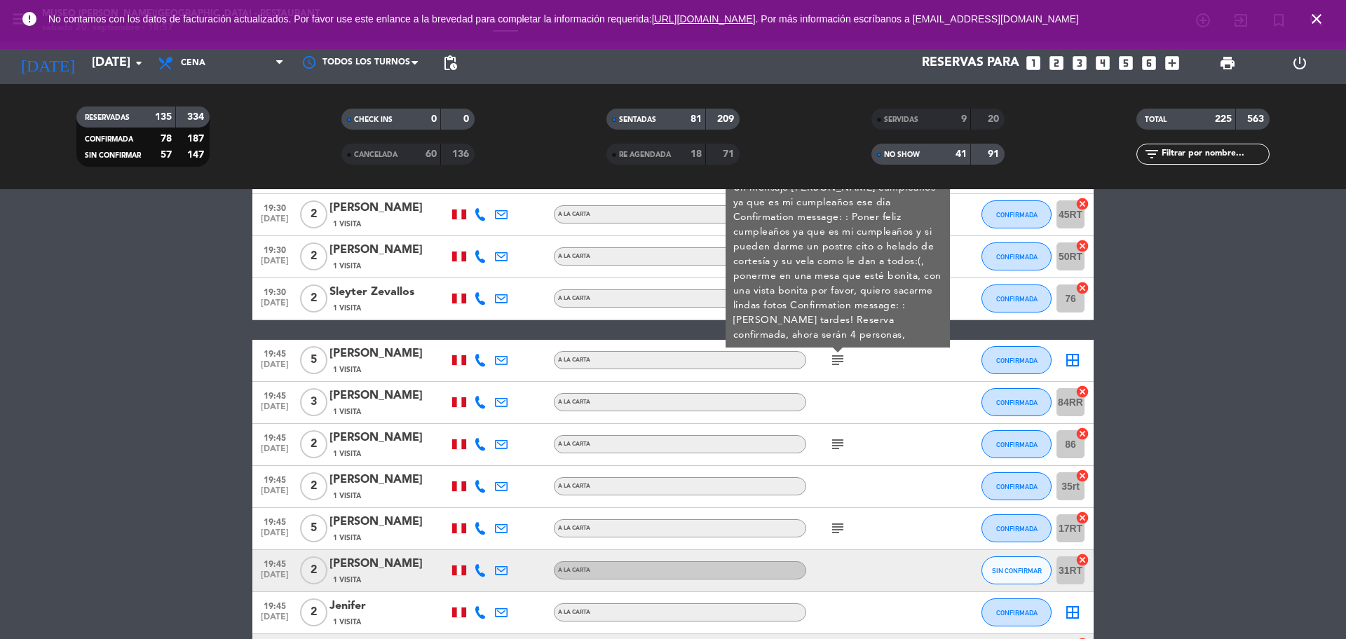
scroll to position [7429, 0]
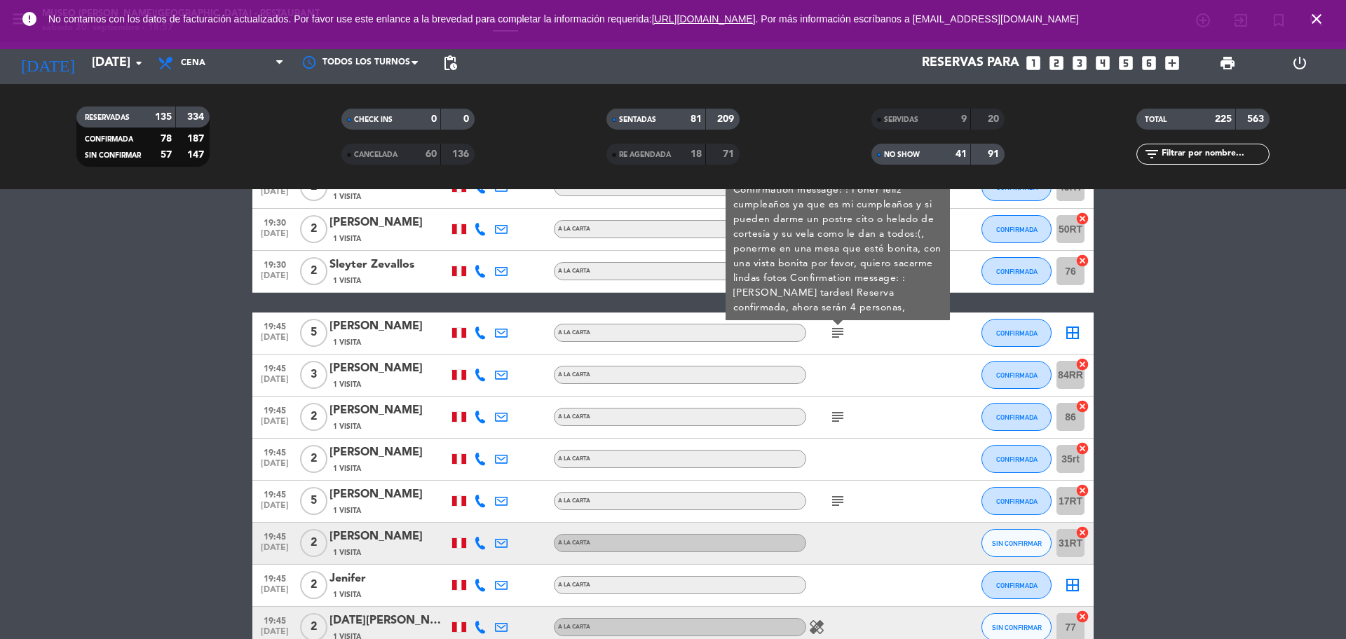
click at [841, 410] on icon "subject" at bounding box center [837, 417] width 17 height 17
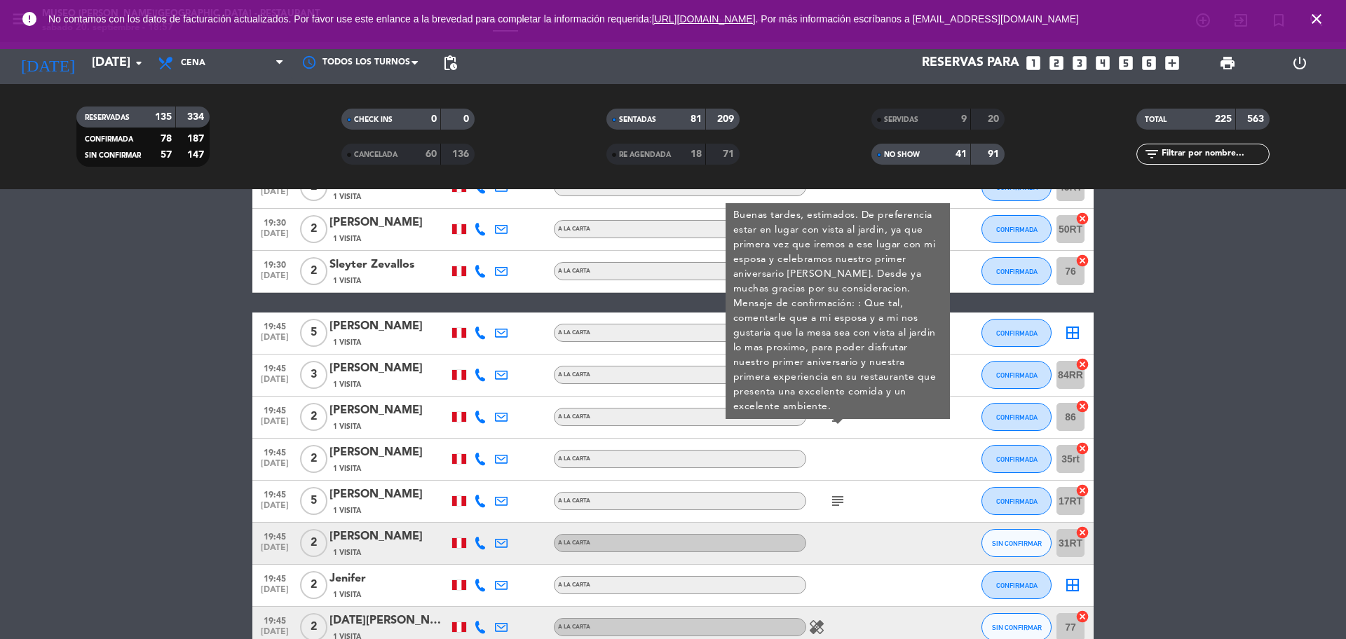
click at [839, 505] on icon "subject" at bounding box center [837, 501] width 17 height 17
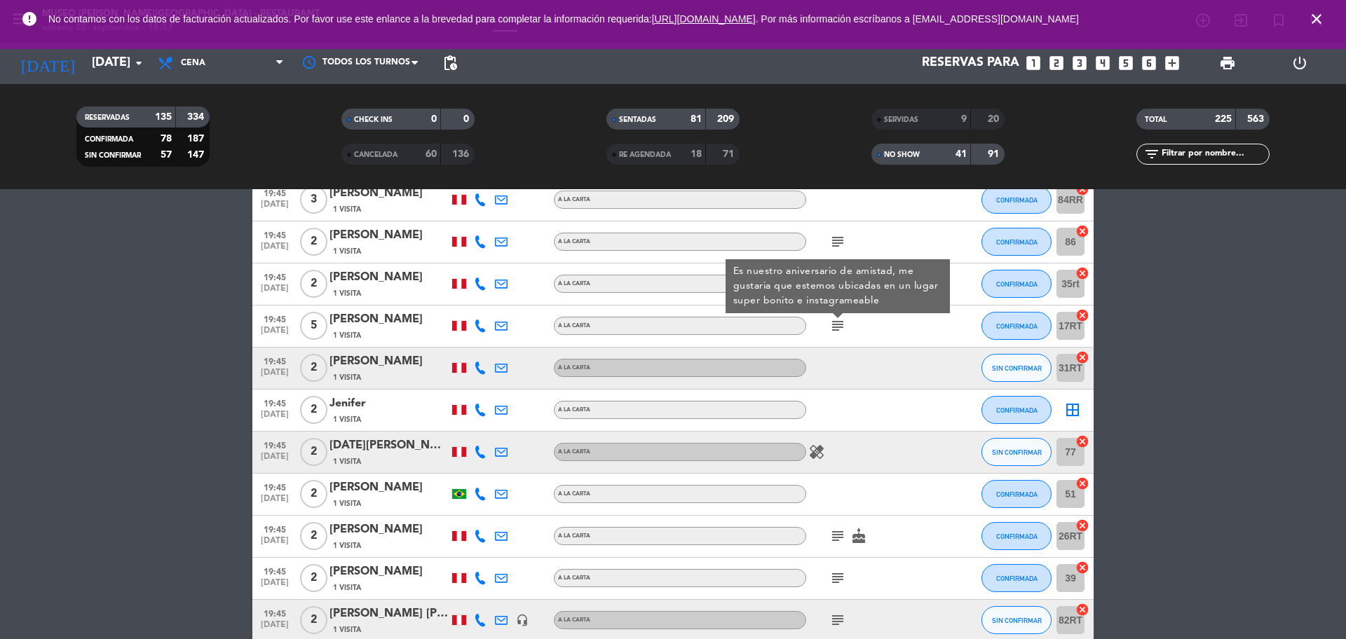
scroll to position [7780, 0]
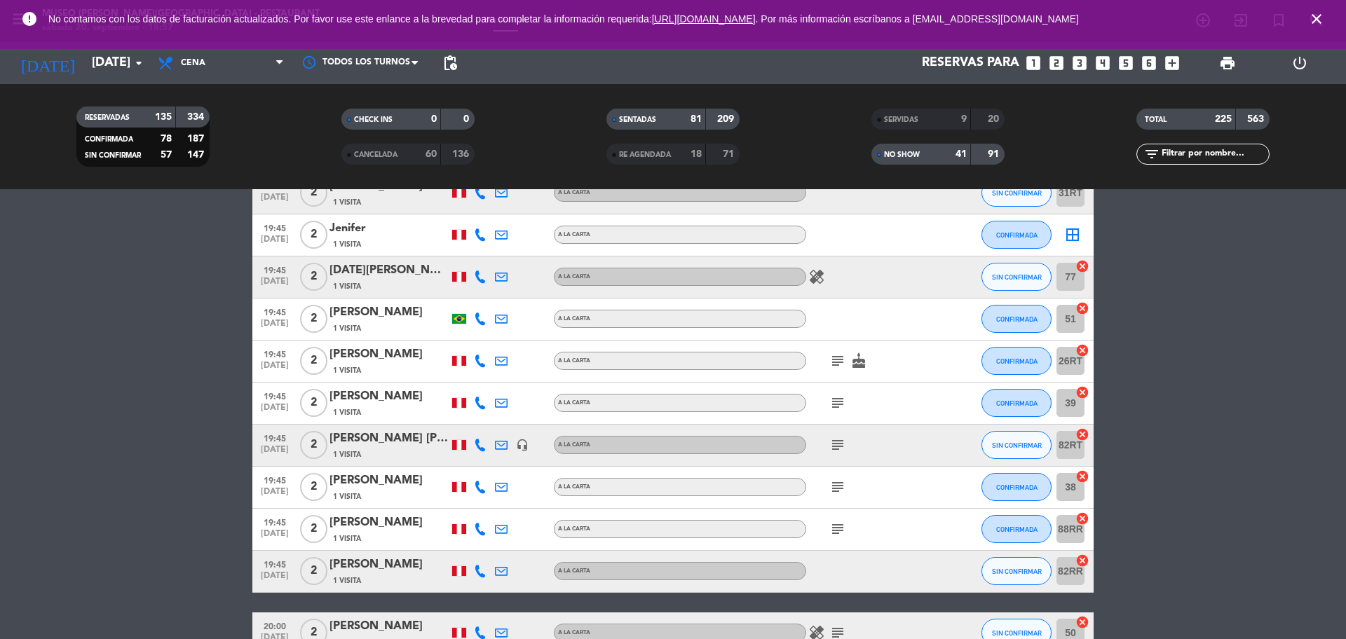
click at [844, 365] on icon "subject" at bounding box center [837, 361] width 17 height 17
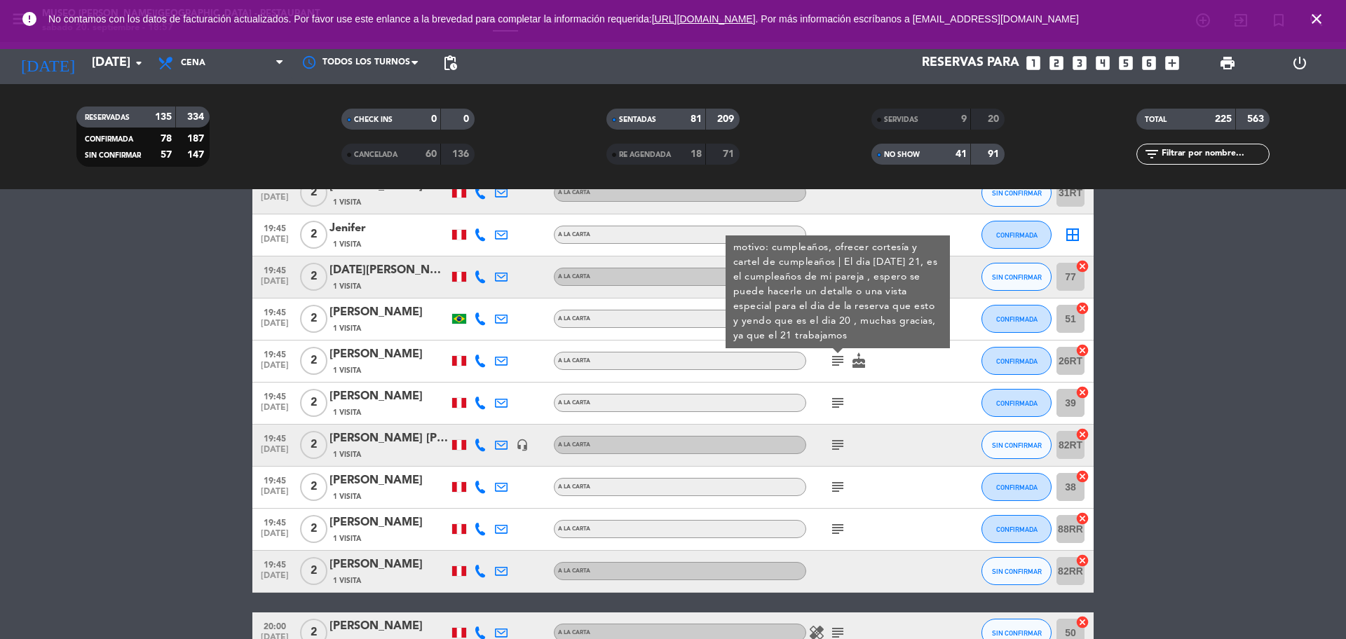
click at [839, 437] on icon "subject" at bounding box center [837, 445] width 17 height 17
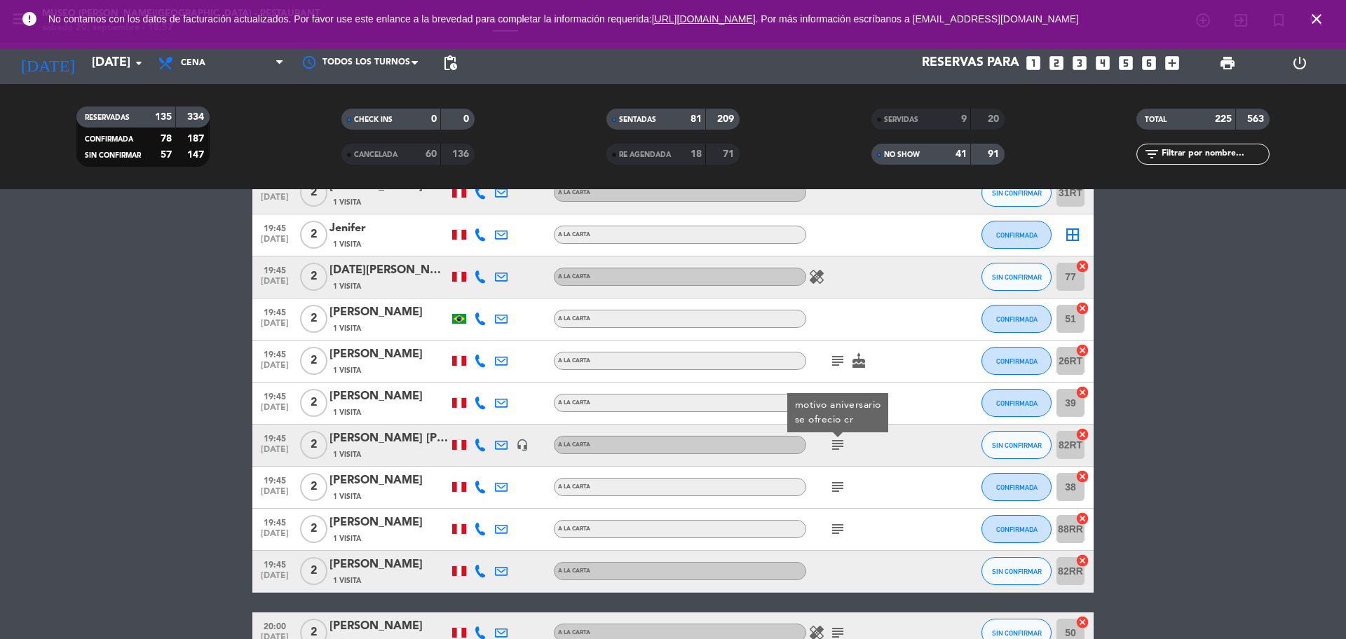
click at [374, 433] on div "[PERSON_NAME] [PERSON_NAME]" at bounding box center [389, 439] width 119 height 18
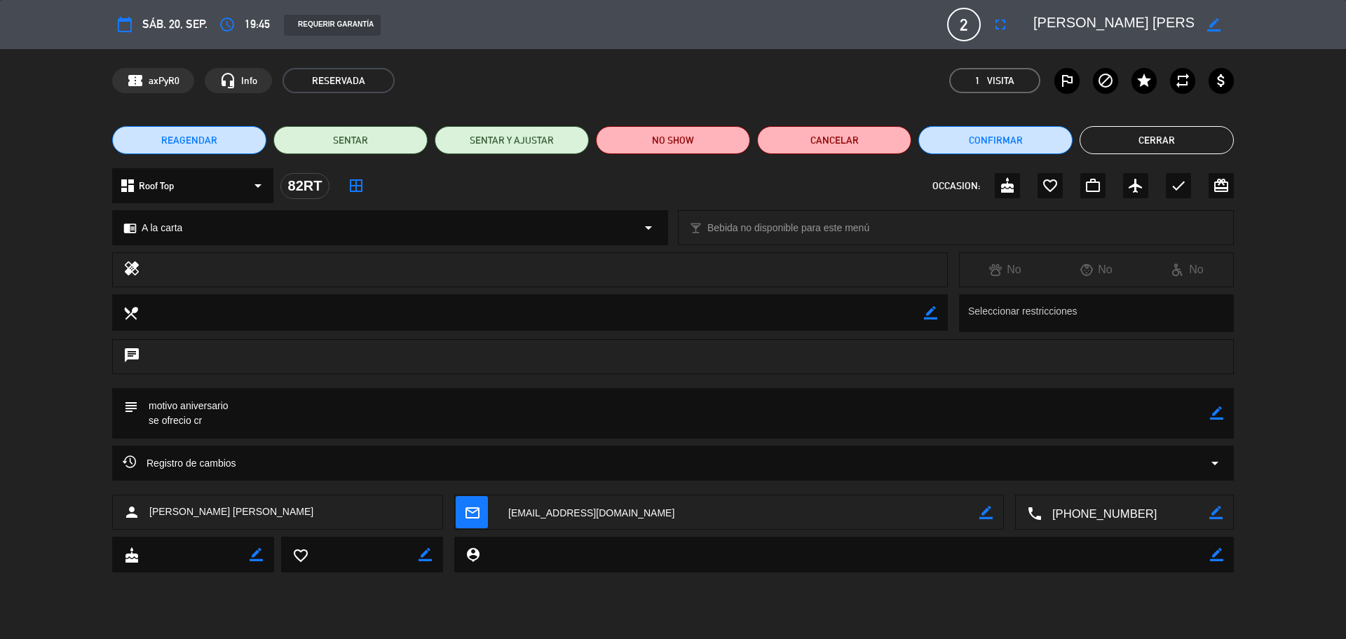
click at [1105, 528] on textarea at bounding box center [1126, 513] width 168 height 35
click at [628, 505] on textarea at bounding box center [739, 513] width 482 height 35
click at [365, 468] on div "Registro de cambios arrow_drop_down" at bounding box center [673, 463] width 1101 height 17
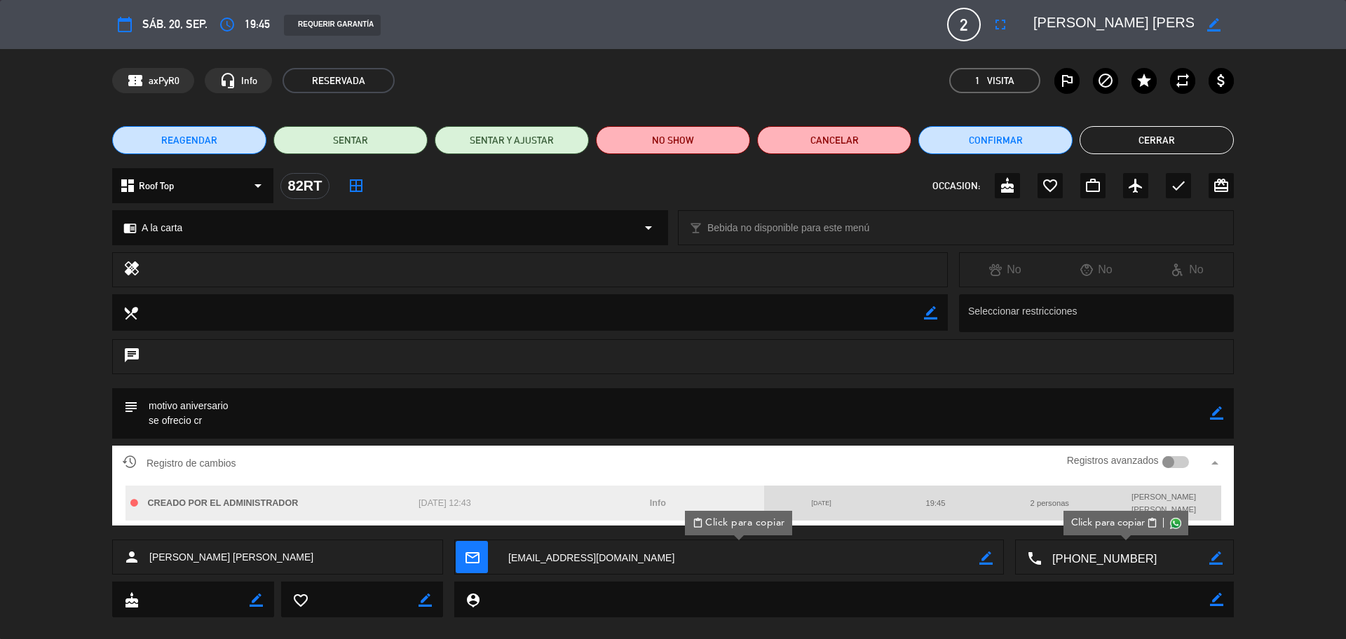
click at [1146, 148] on button "Cerrar" at bounding box center [1157, 140] width 154 height 28
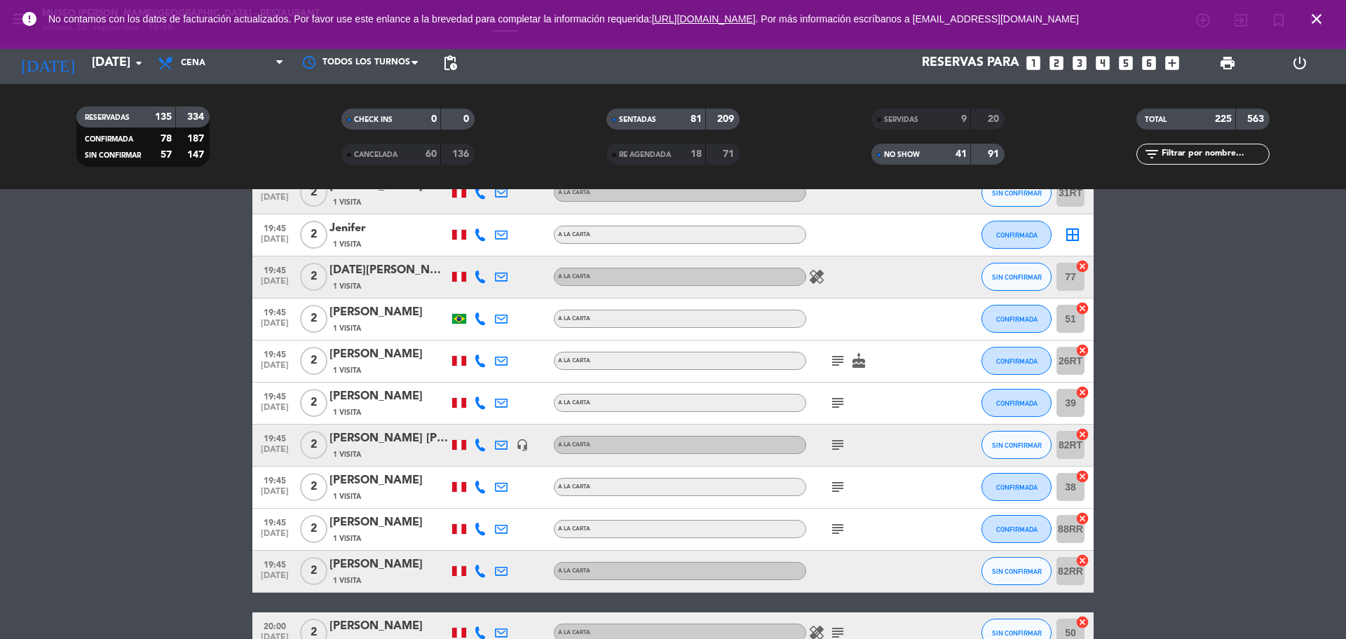
click at [845, 484] on icon "subject" at bounding box center [837, 487] width 17 height 17
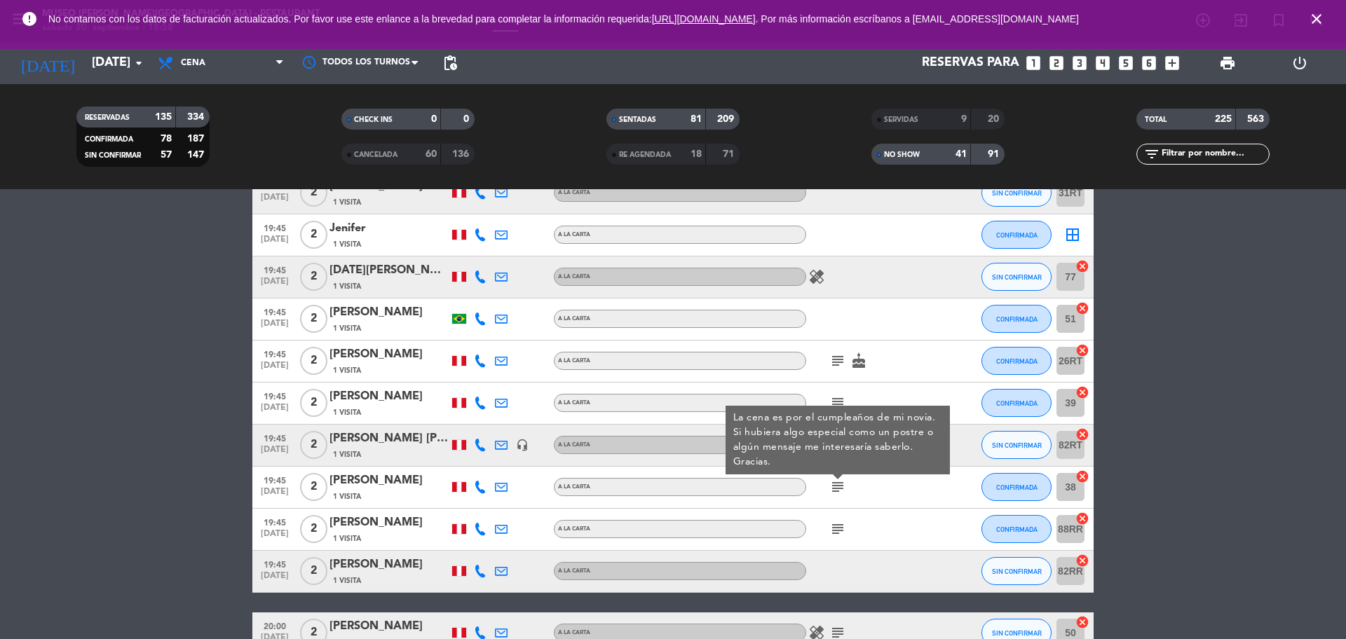
click at [376, 490] on div "Renzo [STREET_ADDRESS]" at bounding box center [389, 487] width 119 height 30
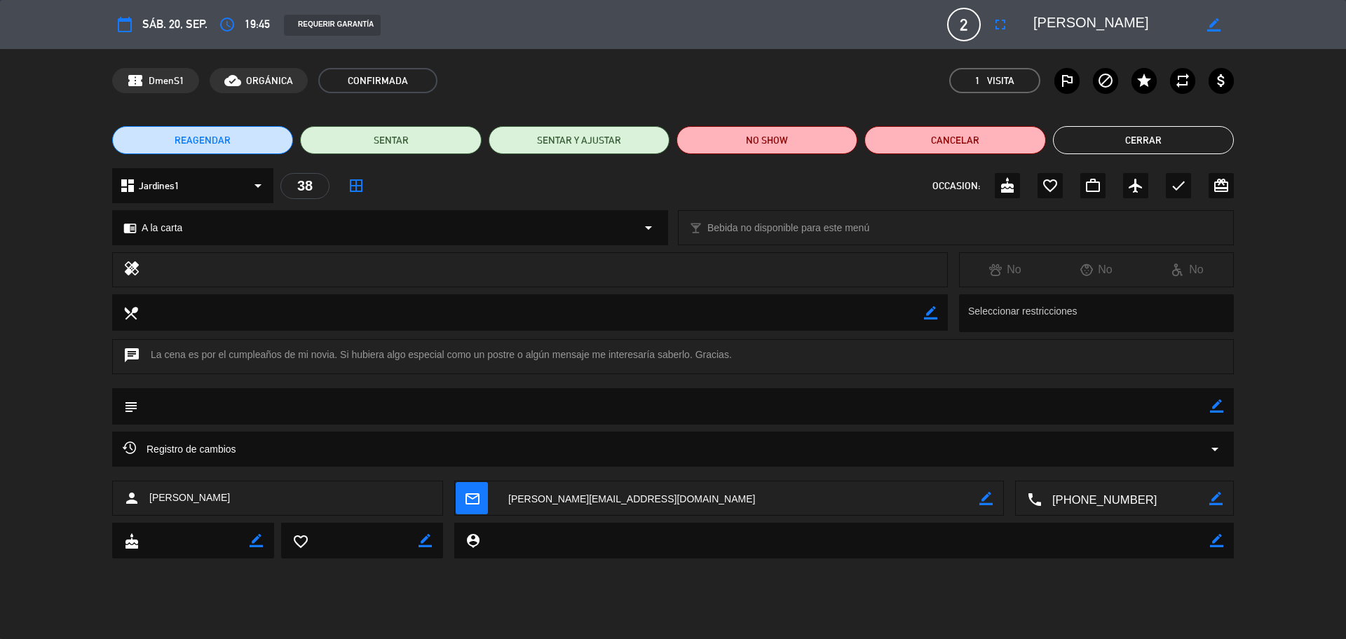
drag, startPoint x: 1127, startPoint y: 499, endPoint x: 1120, endPoint y: 498, distance: 7.7
click at [1125, 498] on textarea at bounding box center [1126, 499] width 168 height 35
copy div "ueda 1 Visita"
click at [1147, 494] on textarea at bounding box center [1126, 499] width 168 height 35
drag, startPoint x: 1134, startPoint y: 23, endPoint x: 1026, endPoint y: 21, distance: 108.7
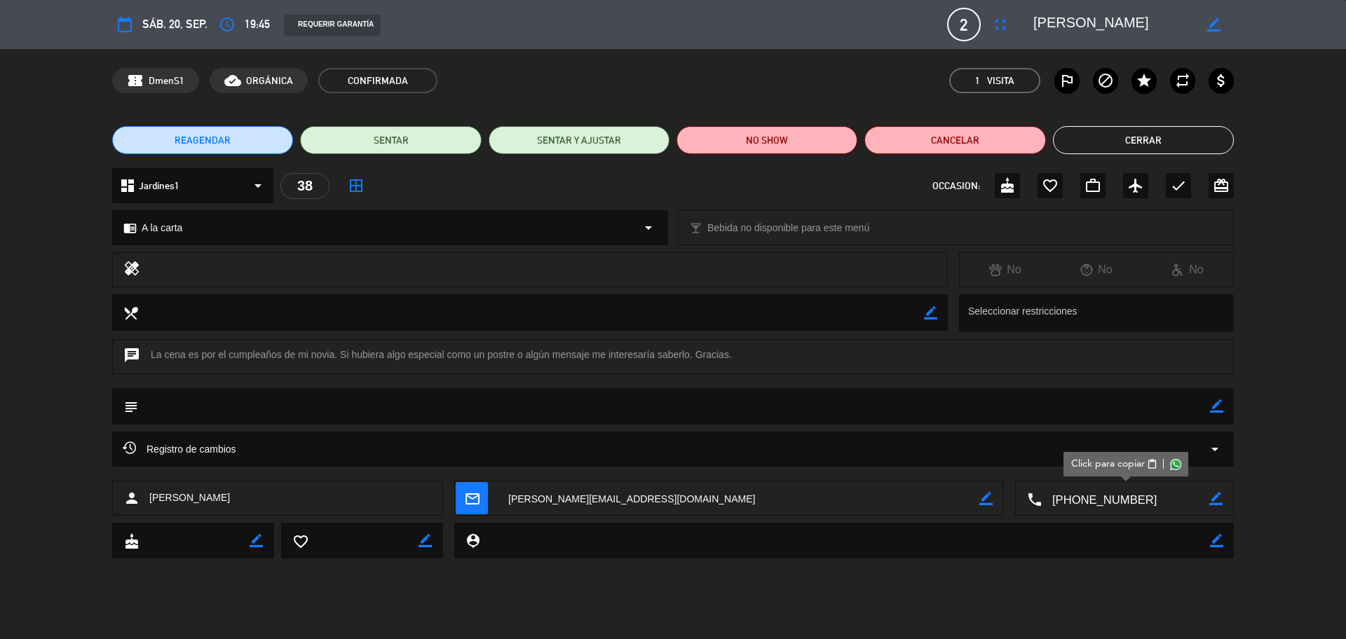
click at [1026, 21] on div "border_color" at bounding box center [1129, 24] width 210 height 25
click at [1216, 410] on icon "border_color" at bounding box center [1216, 406] width 13 height 13
click at [1166, 404] on textarea at bounding box center [674, 406] width 1072 height 36
type textarea "se informo de la cortesía y cartel de cumpleaños"
click at [1215, 404] on icon at bounding box center [1216, 406] width 13 height 13
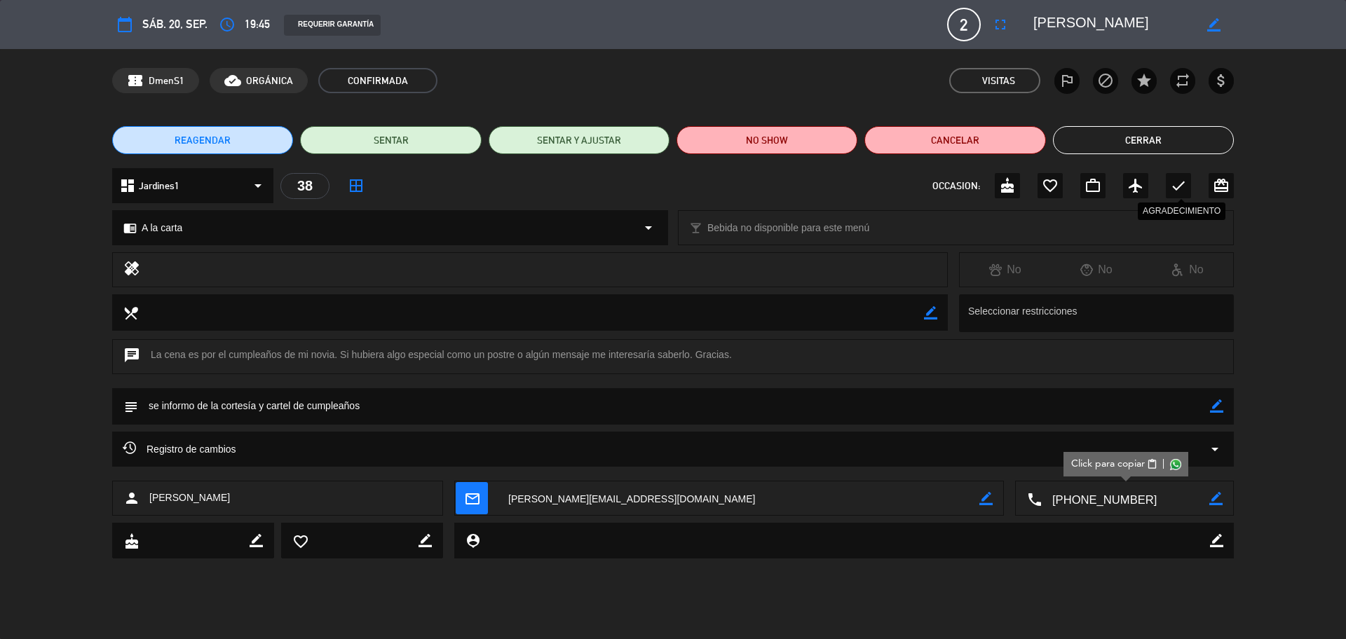
click at [1188, 186] on div "check" at bounding box center [1178, 185] width 25 height 25
click at [1148, 142] on button "Cerrar" at bounding box center [1143, 140] width 181 height 28
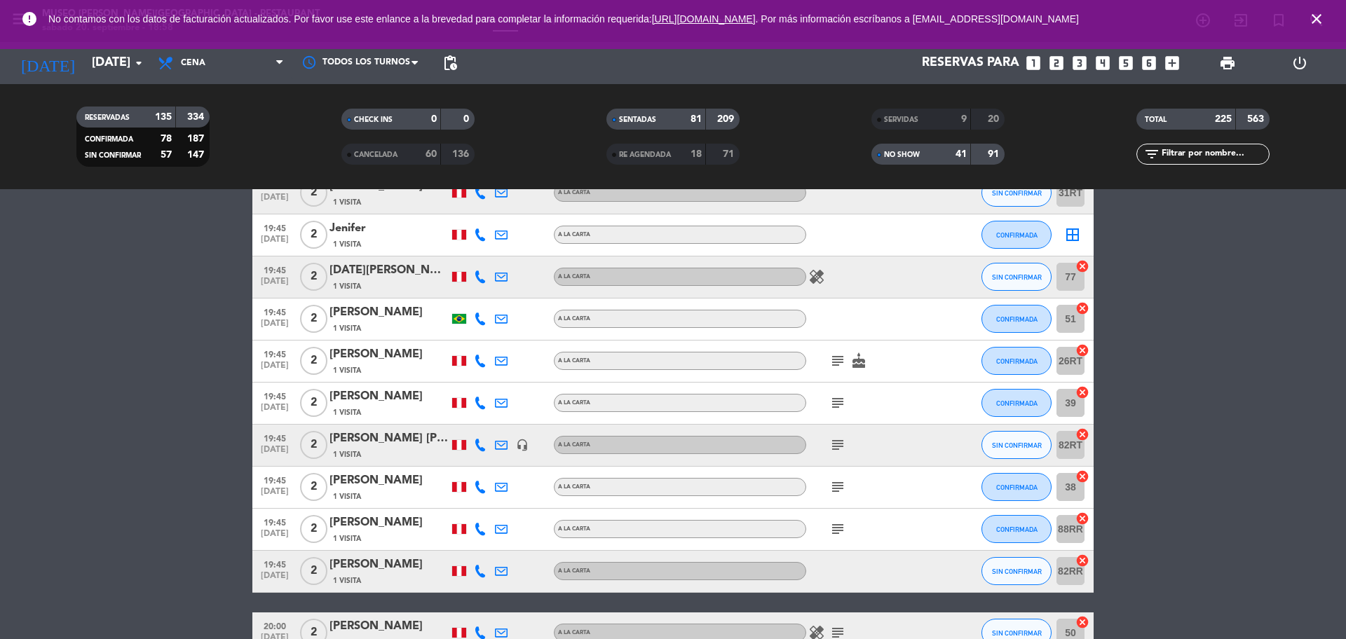
click at [841, 525] on icon "subject" at bounding box center [837, 529] width 17 height 17
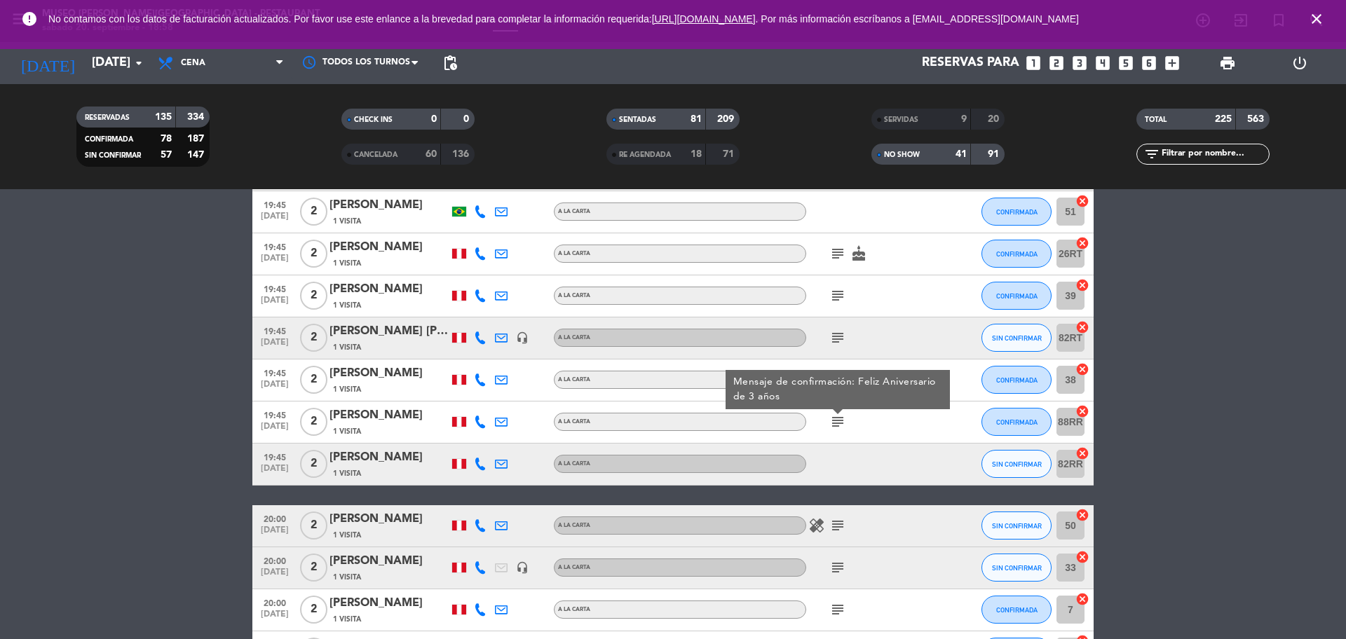
scroll to position [7955, 0]
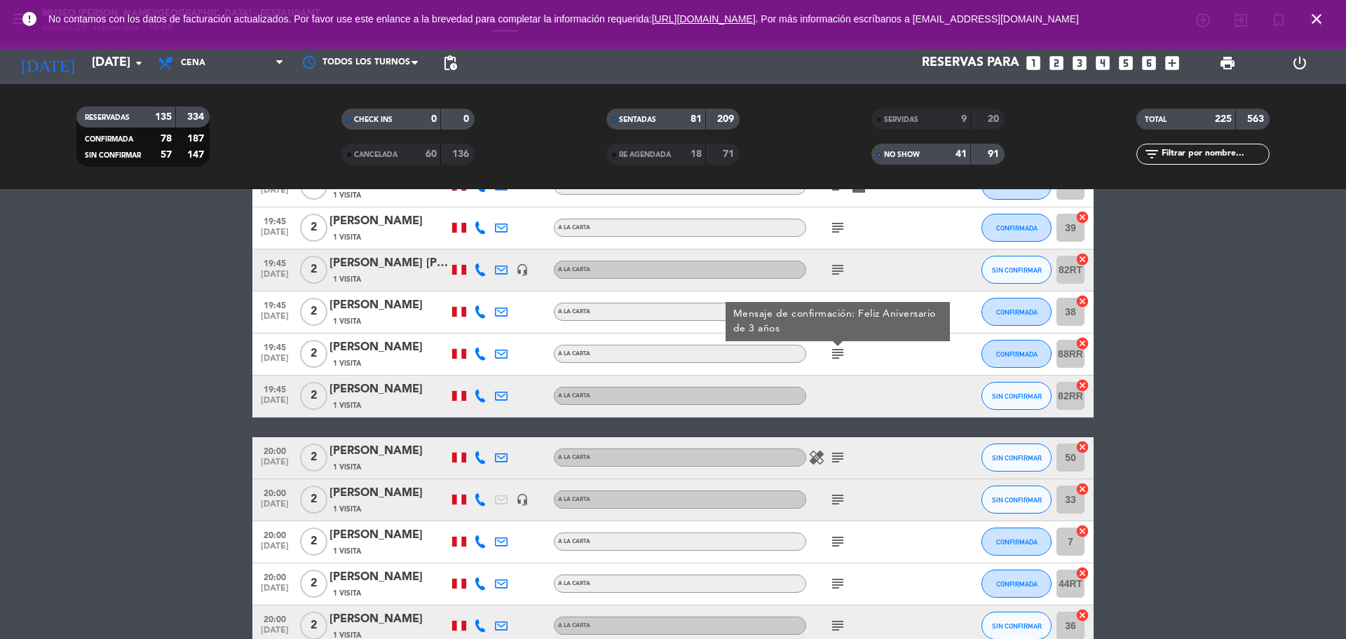
click at [836, 452] on icon "subject" at bounding box center [837, 457] width 17 height 17
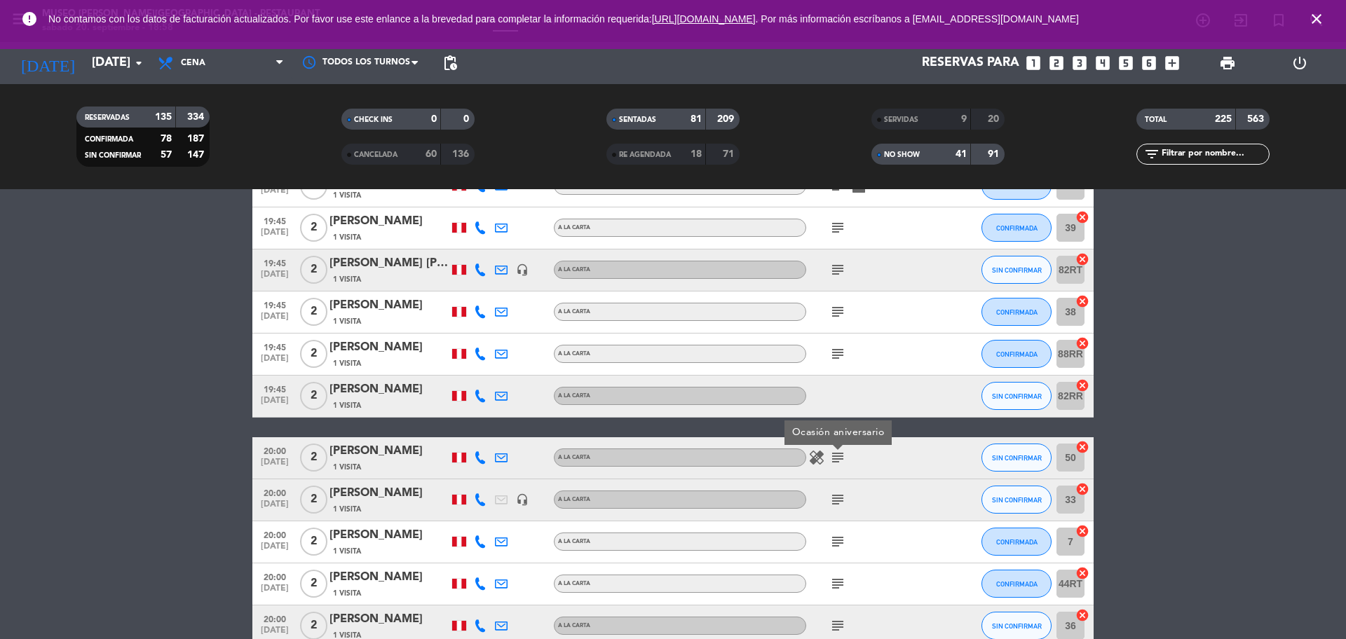
click at [836, 494] on icon "subject" at bounding box center [837, 499] width 17 height 17
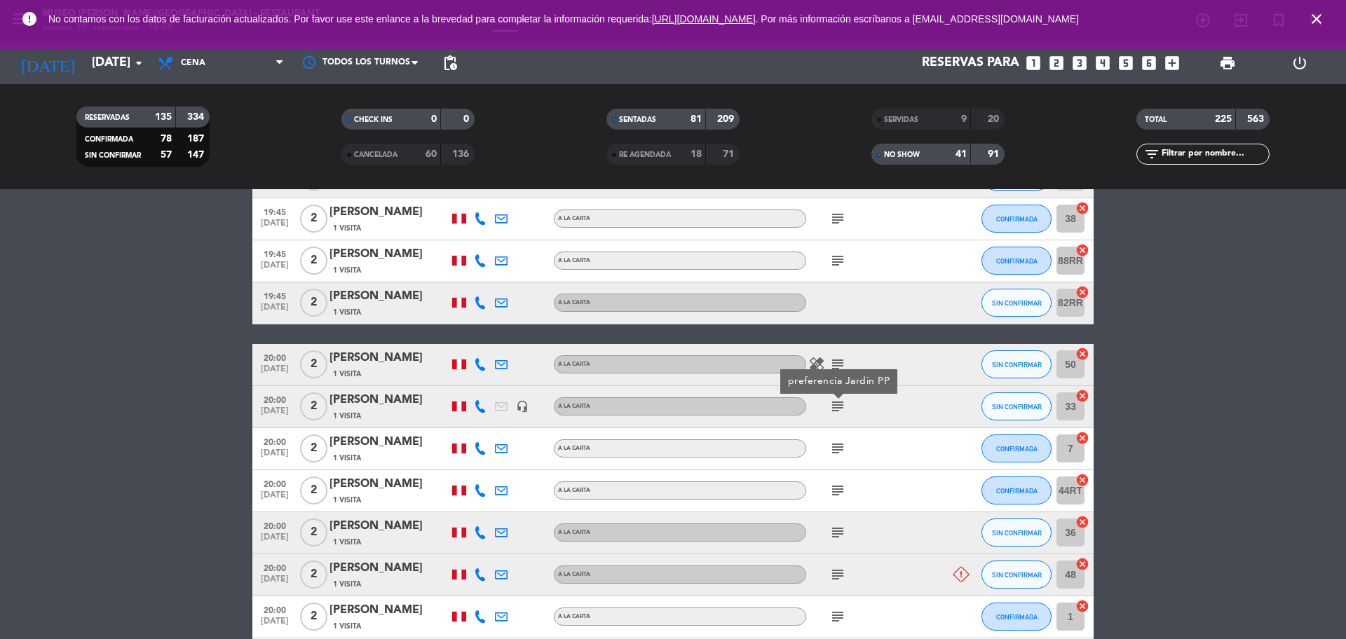
scroll to position [8130, 0]
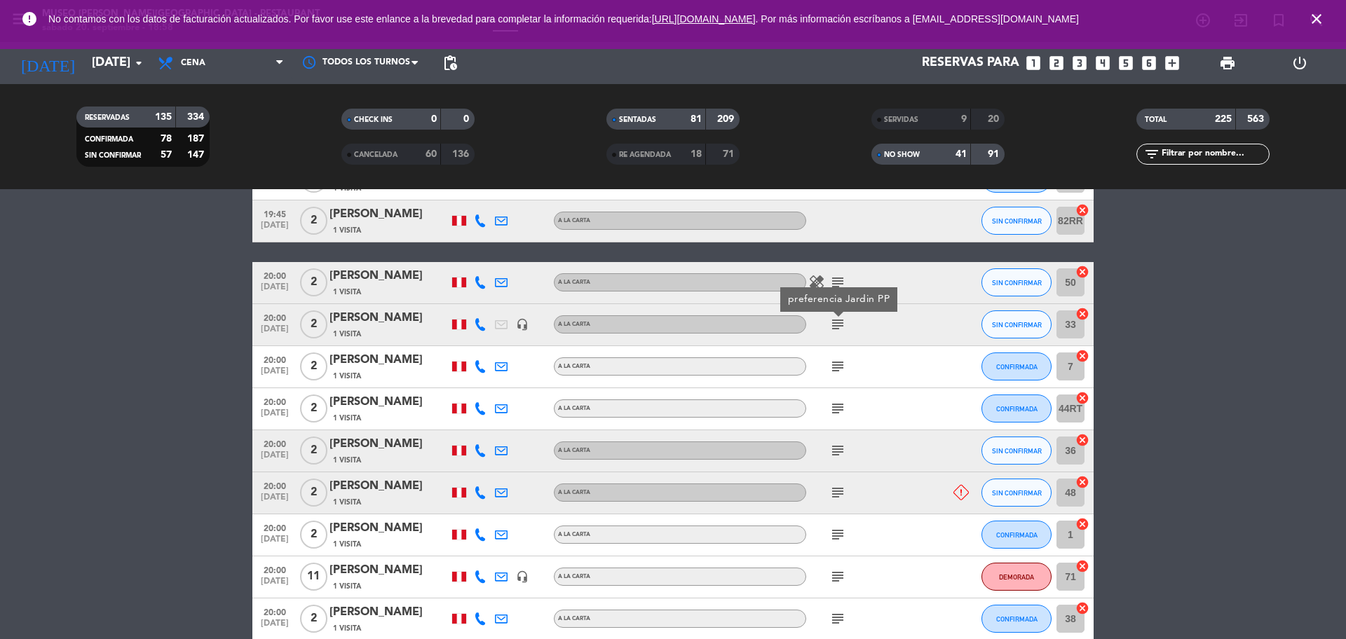
click at [840, 362] on icon "subject" at bounding box center [837, 366] width 17 height 17
click at [839, 392] on div "subject" at bounding box center [869, 408] width 126 height 41
click at [838, 402] on icon "subject" at bounding box center [837, 408] width 17 height 17
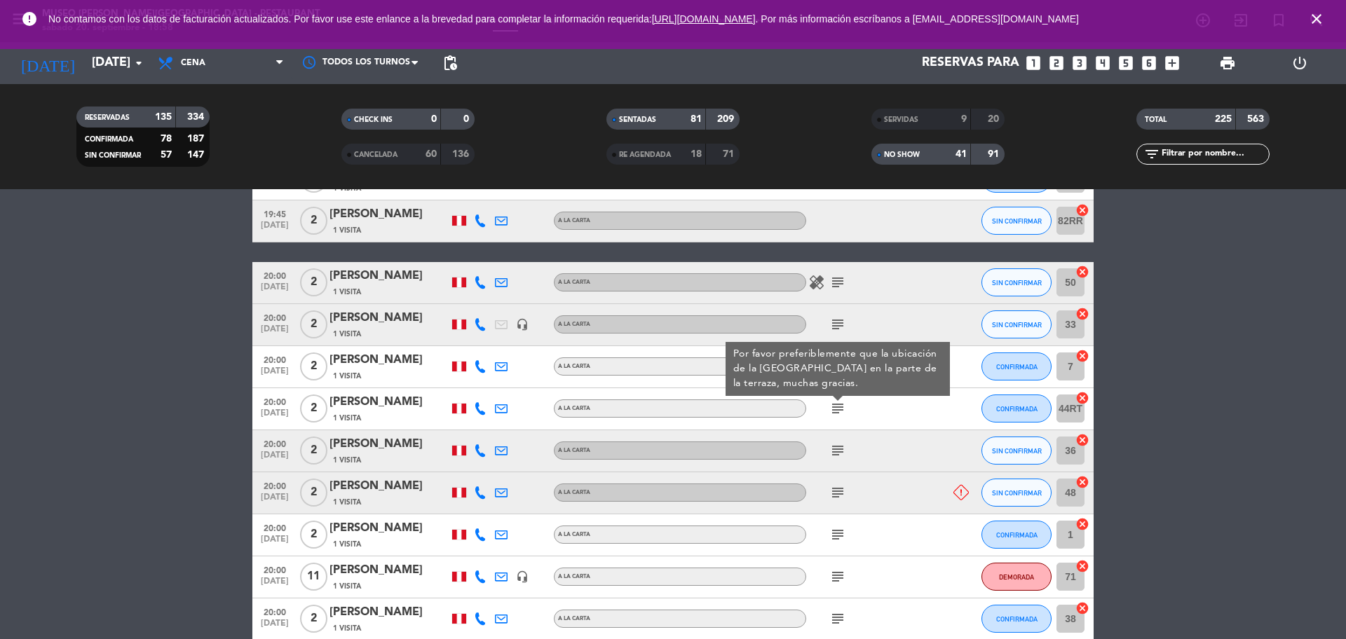
click at [843, 449] on icon "subject" at bounding box center [837, 450] width 17 height 17
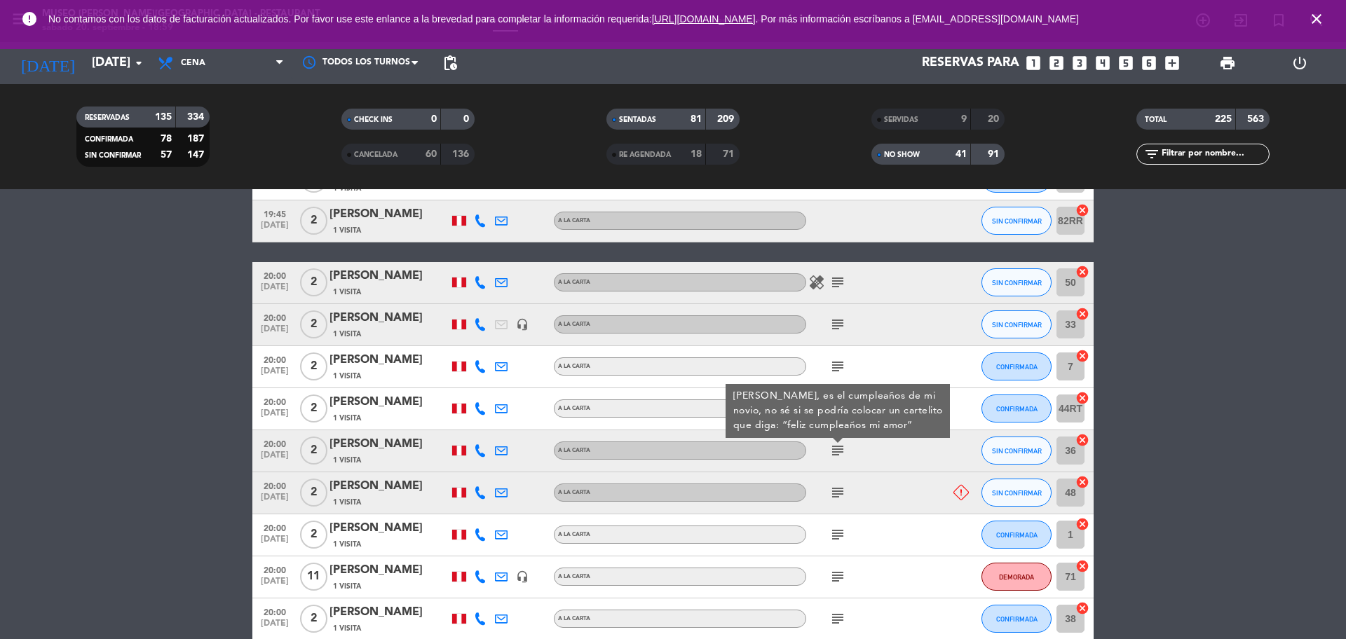
click at [839, 489] on icon "subject" at bounding box center [837, 492] width 17 height 17
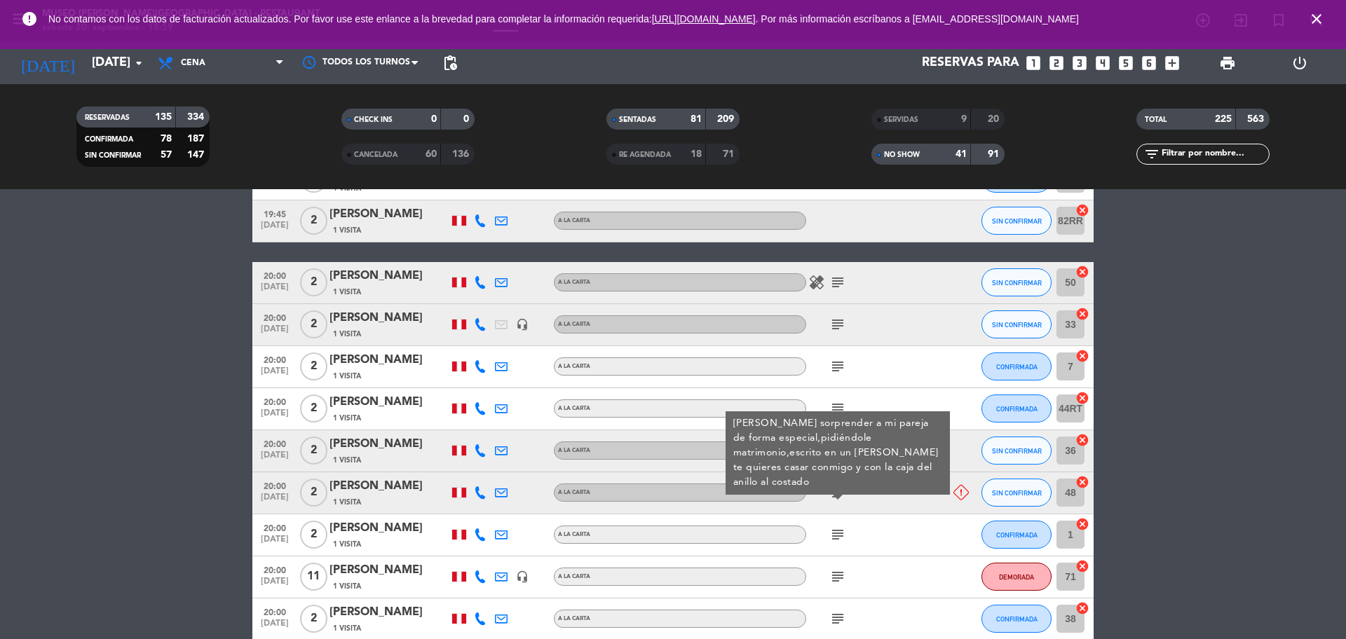
click at [278, 498] on span "[DATE]" at bounding box center [274, 501] width 35 height 16
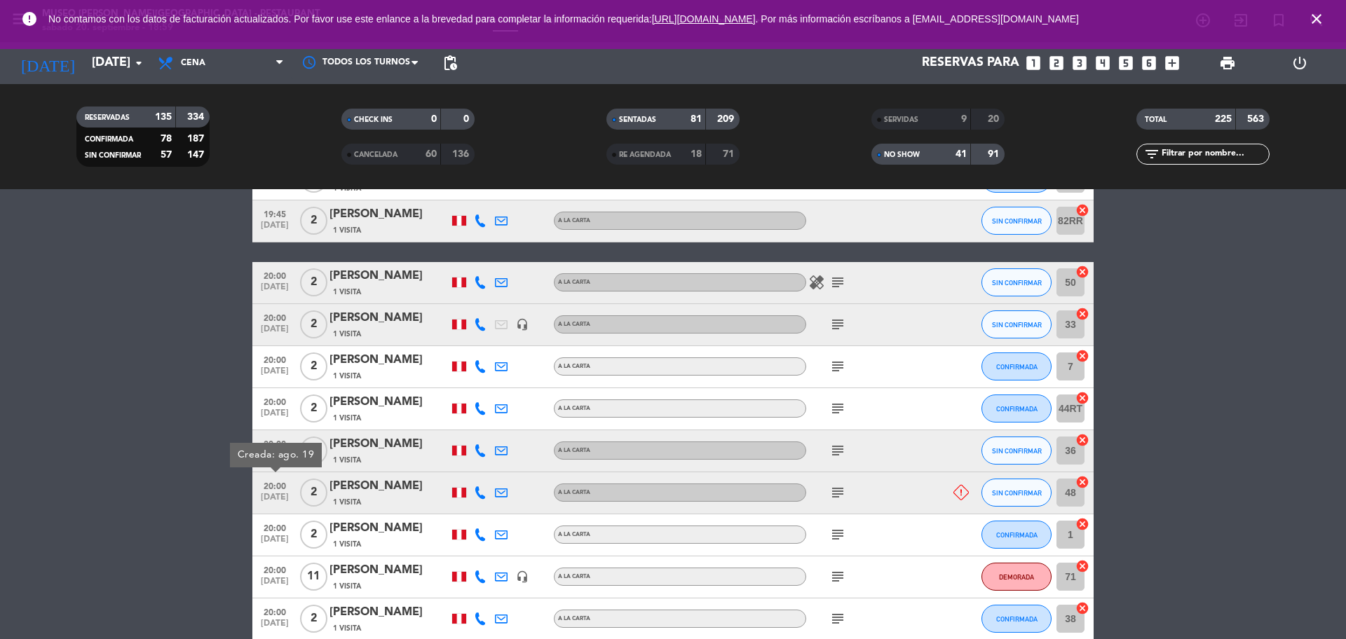
click at [836, 494] on icon "subject" at bounding box center [837, 492] width 17 height 17
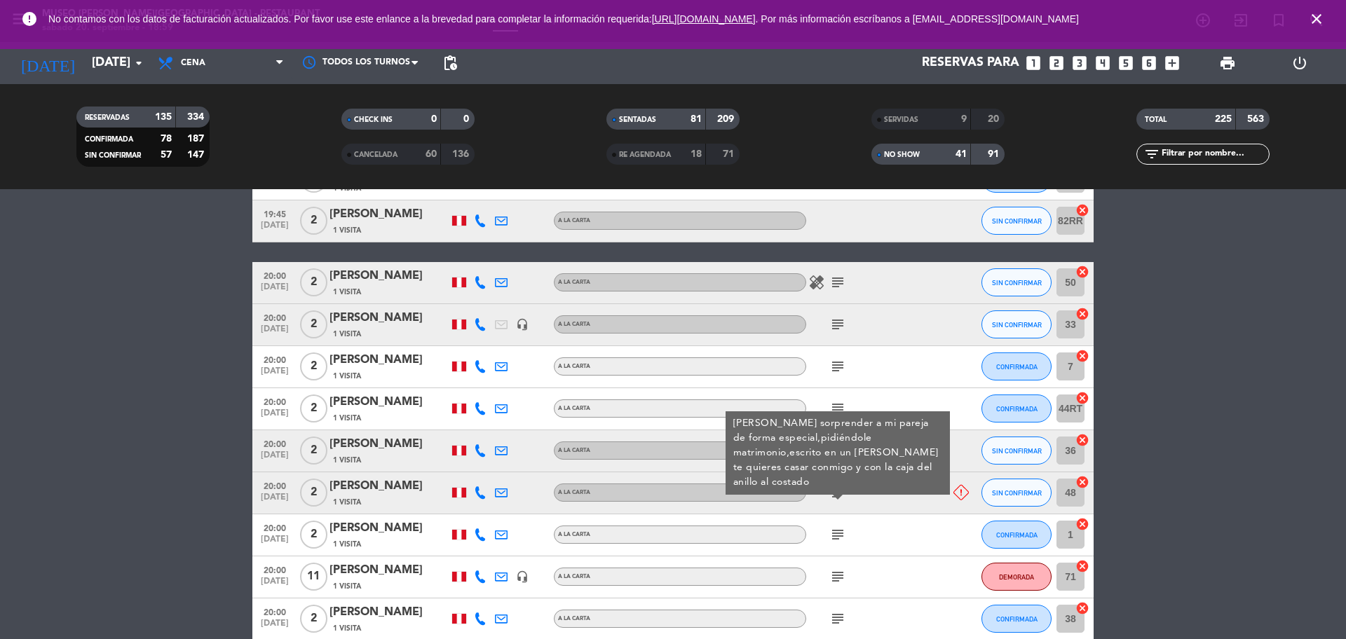
scroll to position [8305, 0]
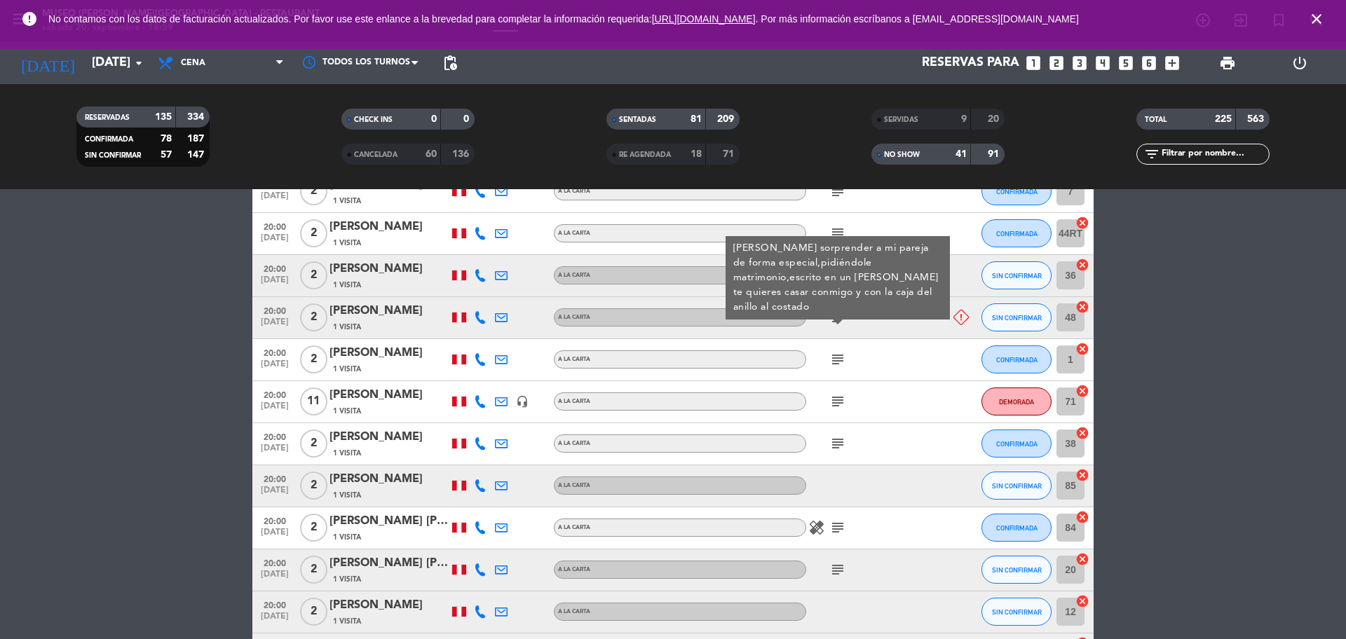
click at [376, 312] on div "[PERSON_NAME]" at bounding box center [389, 311] width 119 height 18
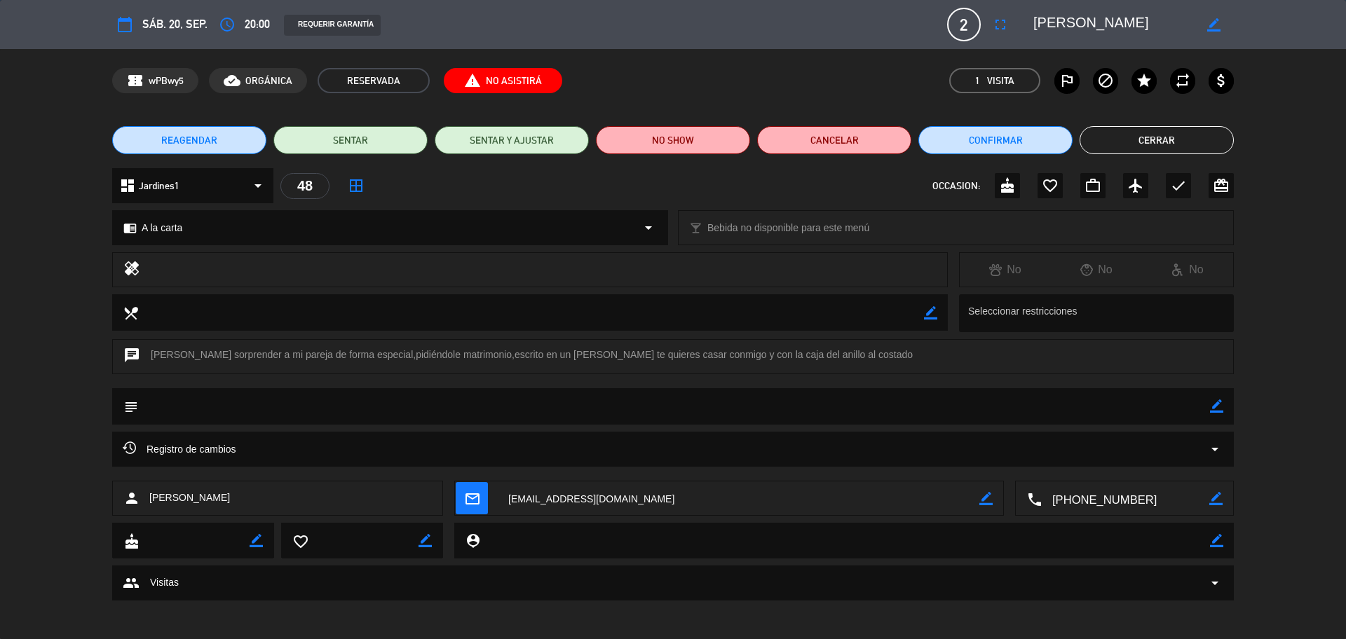
click at [1116, 501] on textarea at bounding box center [1126, 499] width 168 height 35
click at [464, 447] on div "Registro de cambios arrow_drop_down" at bounding box center [673, 449] width 1101 height 17
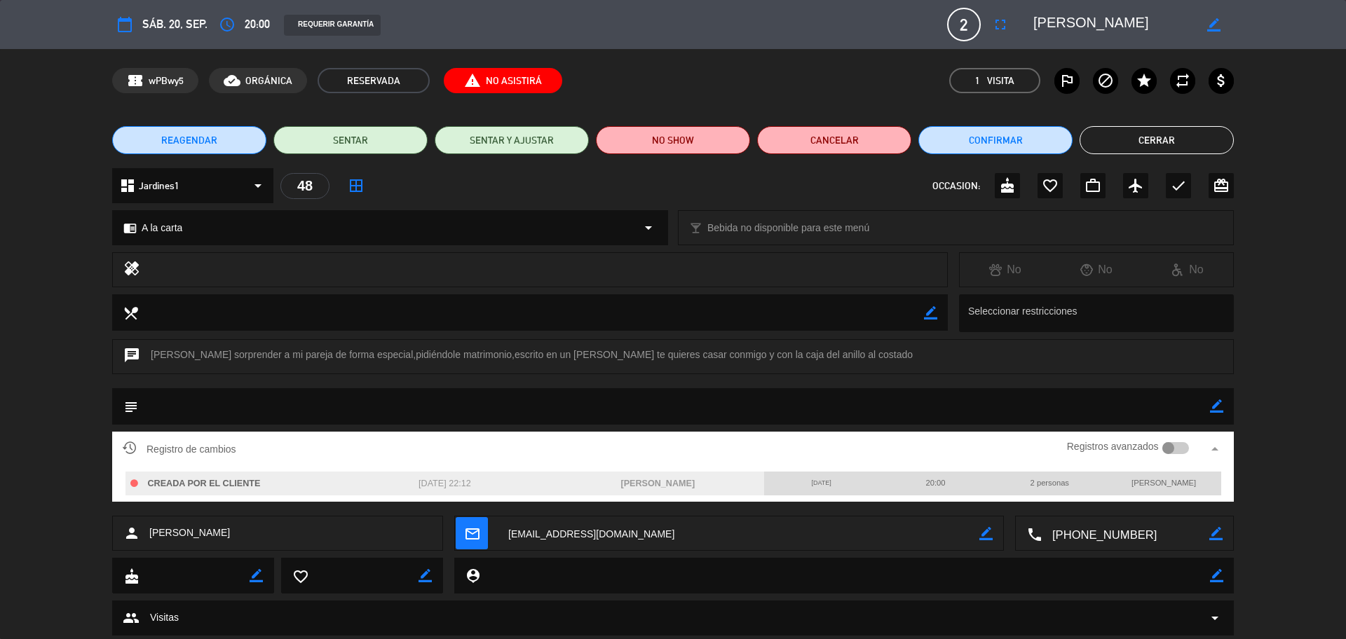
click at [1178, 451] on div at bounding box center [1175, 448] width 27 height 13
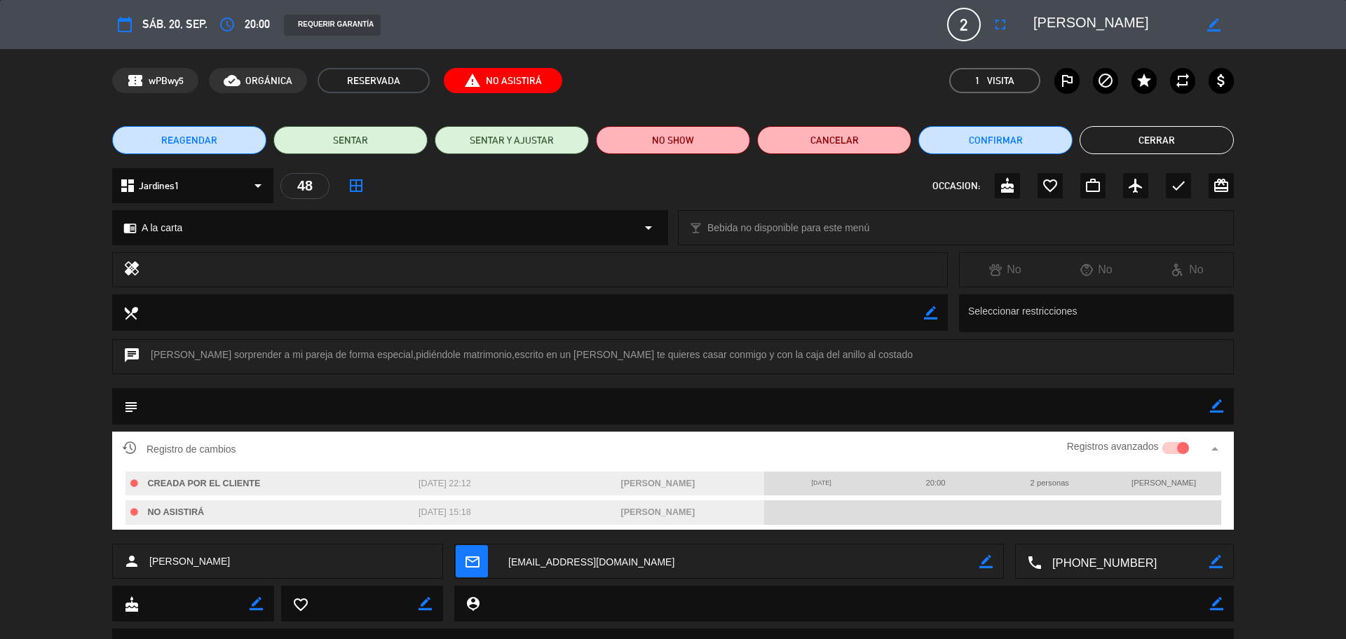
drag, startPoint x: 1153, startPoint y: 22, endPoint x: 1021, endPoint y: 6, distance: 132.8
click at [1005, 3] on div "calendar_today sáb. 20, sep. access_time 20:00 REQUERIR GARANTÍA 2 [PERSON_NAME…" at bounding box center [673, 24] width 1346 height 49
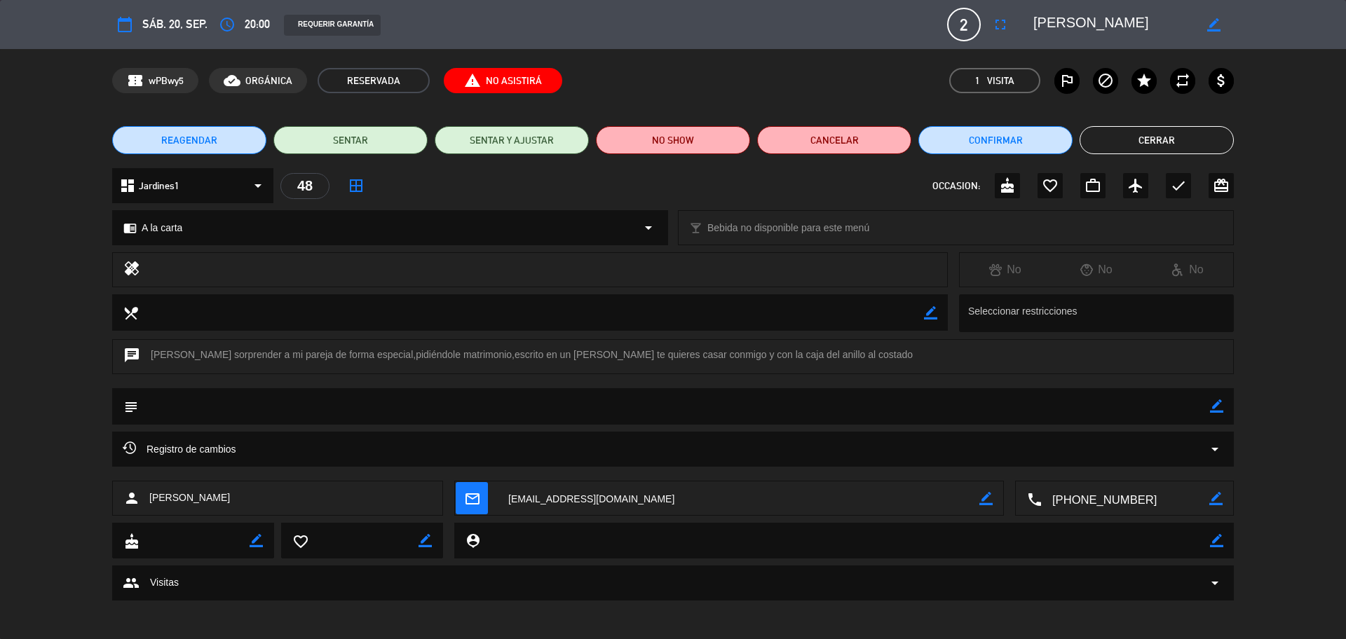
click at [1097, 144] on button "Cerrar" at bounding box center [1157, 140] width 154 height 28
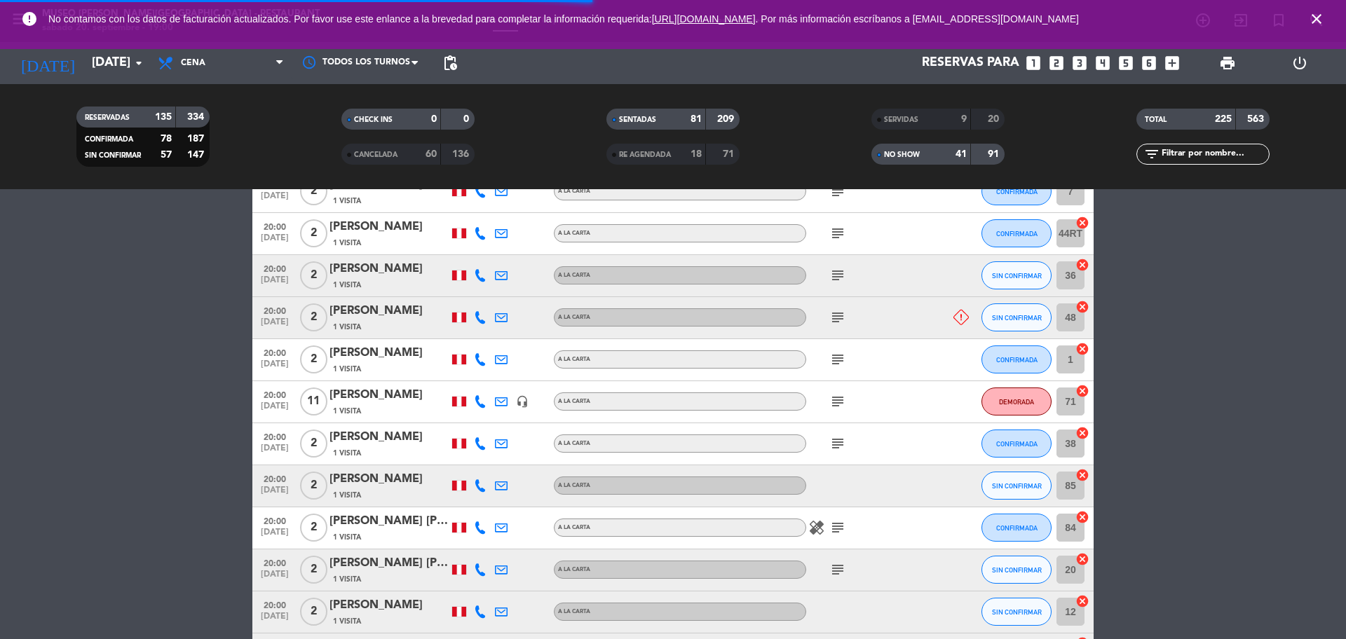
click at [834, 366] on icon "subject" at bounding box center [837, 359] width 17 height 17
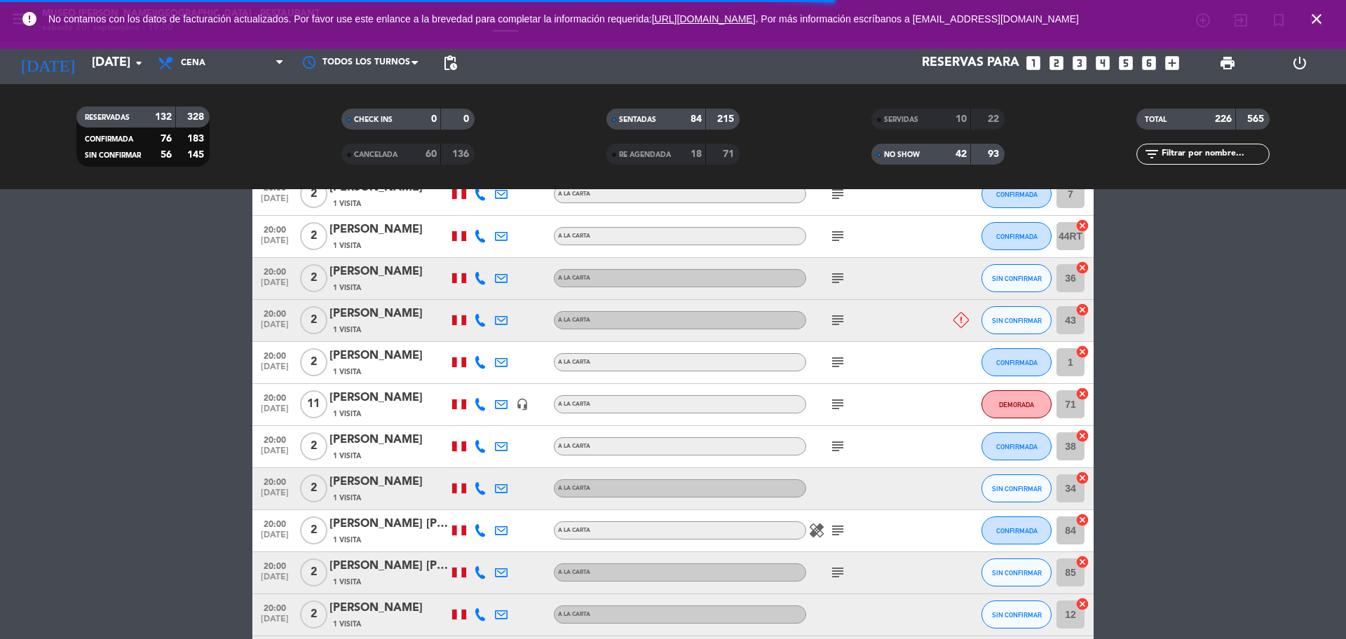
click at [841, 384] on div "subject" at bounding box center [869, 362] width 126 height 41
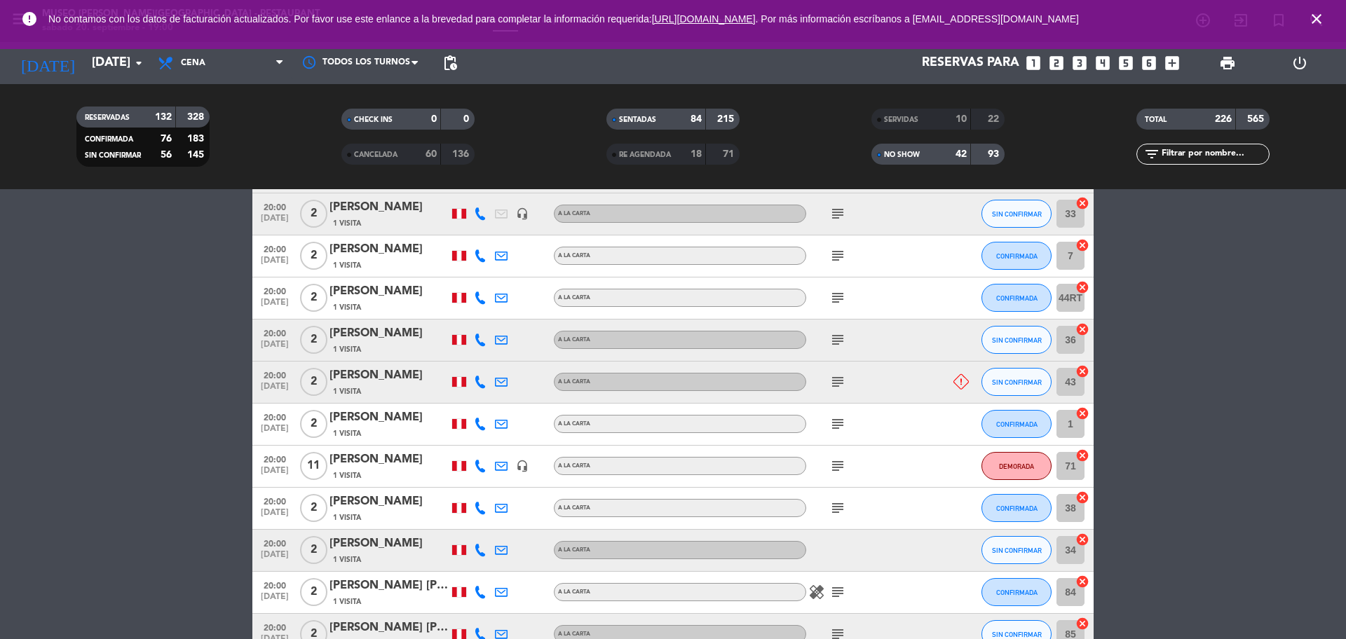
click at [841, 430] on icon "subject" at bounding box center [837, 424] width 17 height 17
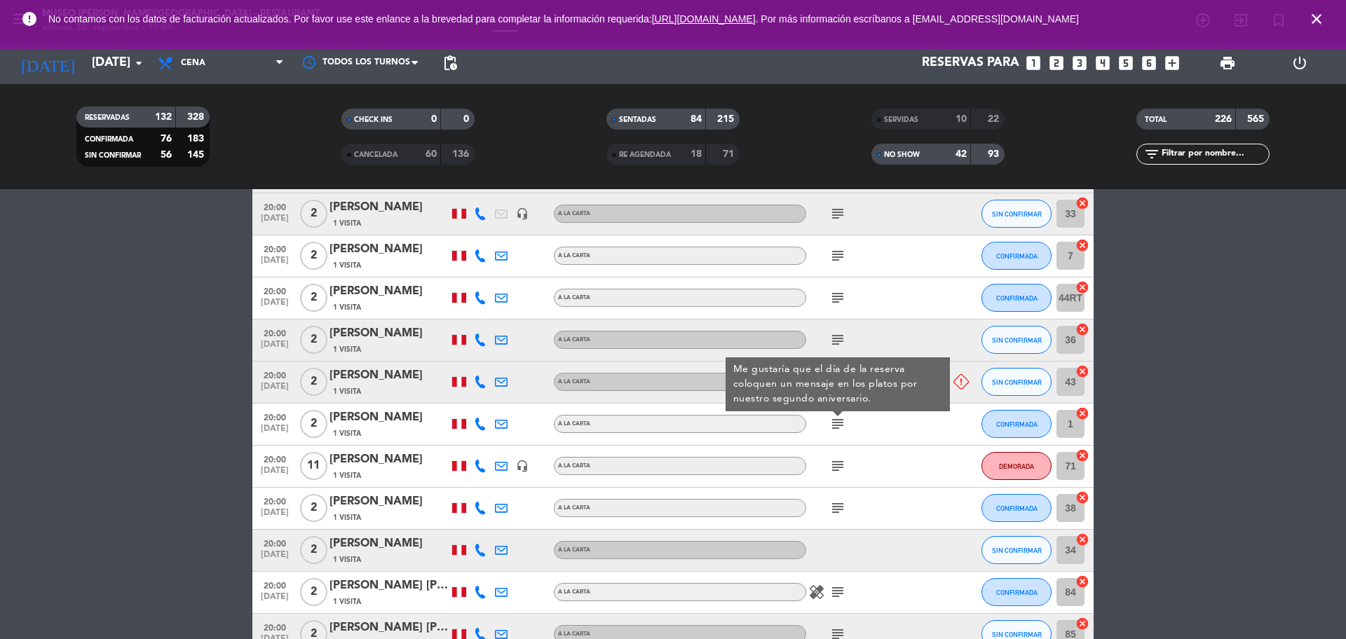
click at [838, 470] on icon "subject" at bounding box center [837, 466] width 17 height 17
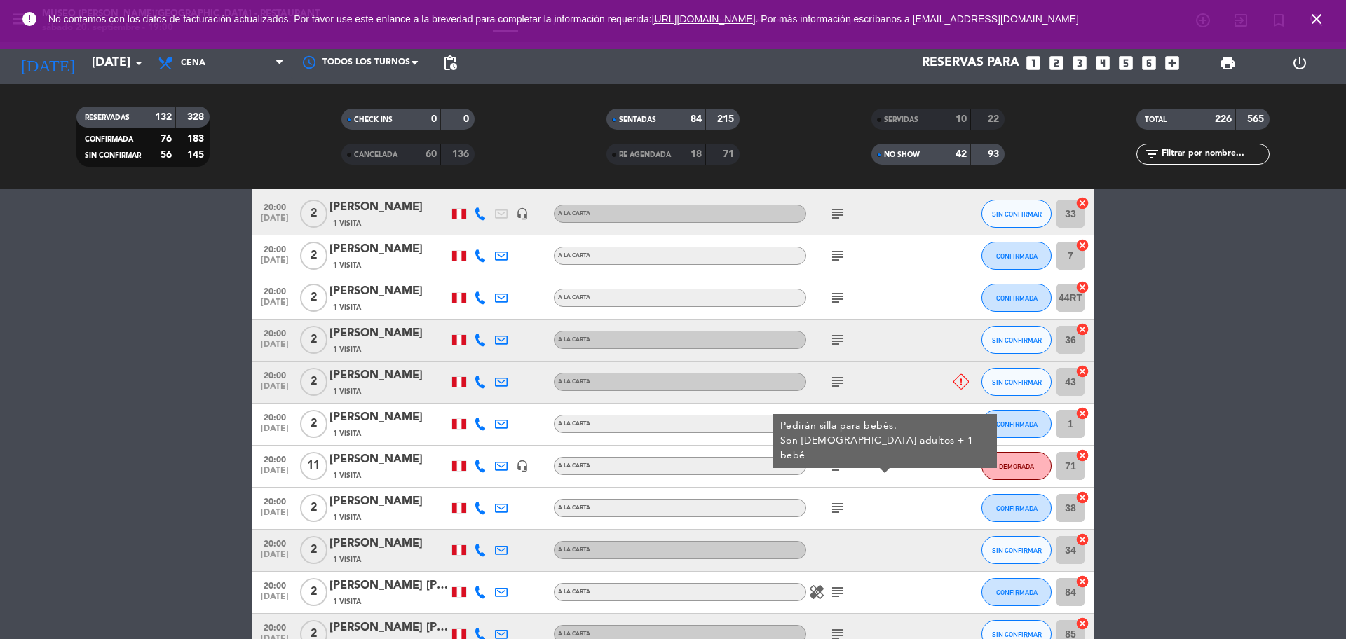
click at [840, 508] on icon "subject" at bounding box center [837, 508] width 17 height 17
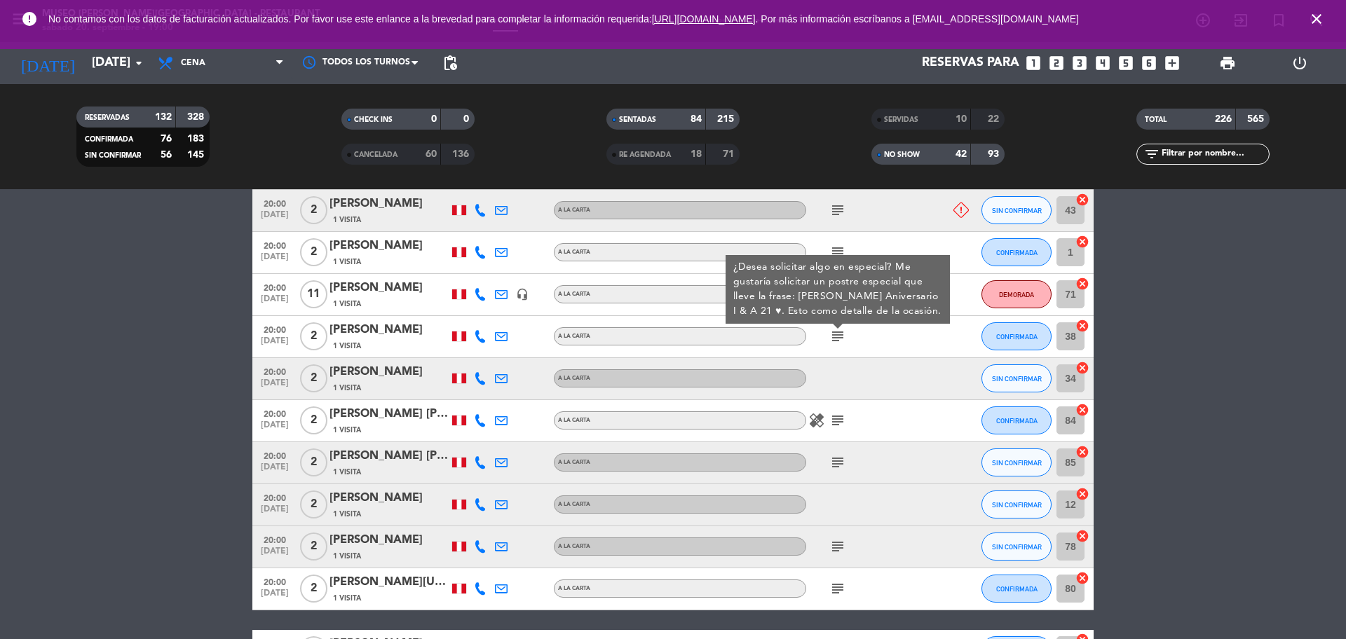
scroll to position [8419, 0]
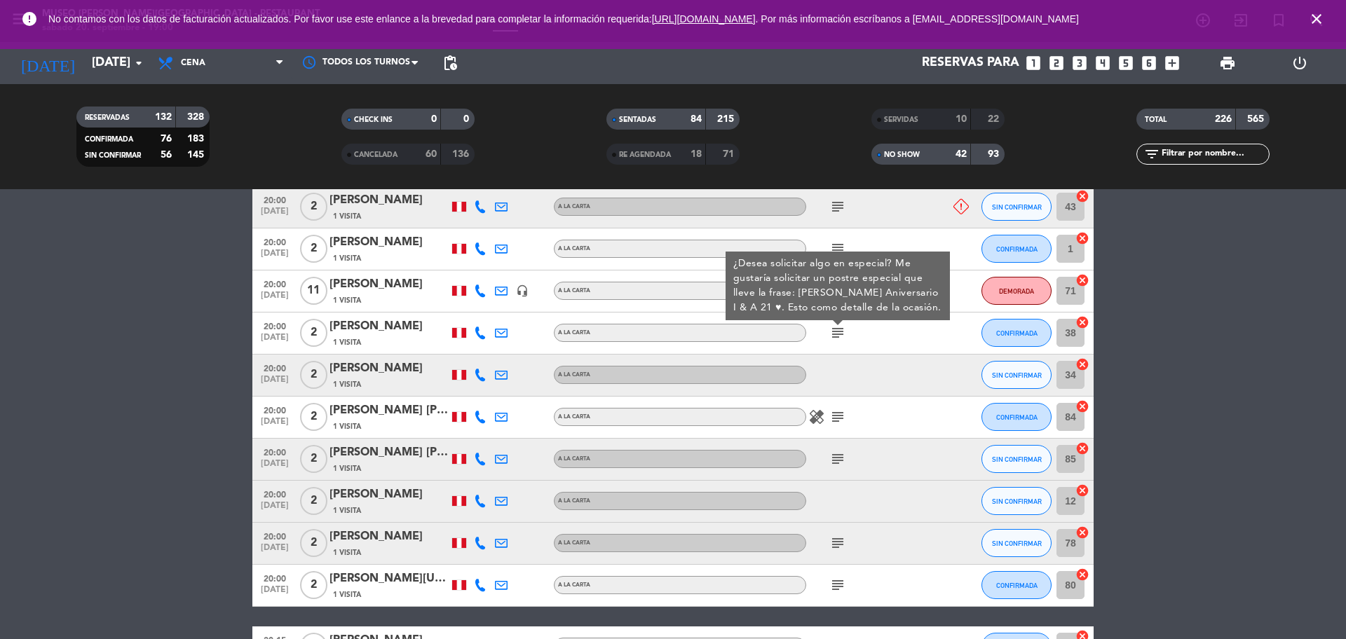
click at [843, 418] on icon "subject" at bounding box center [837, 417] width 17 height 17
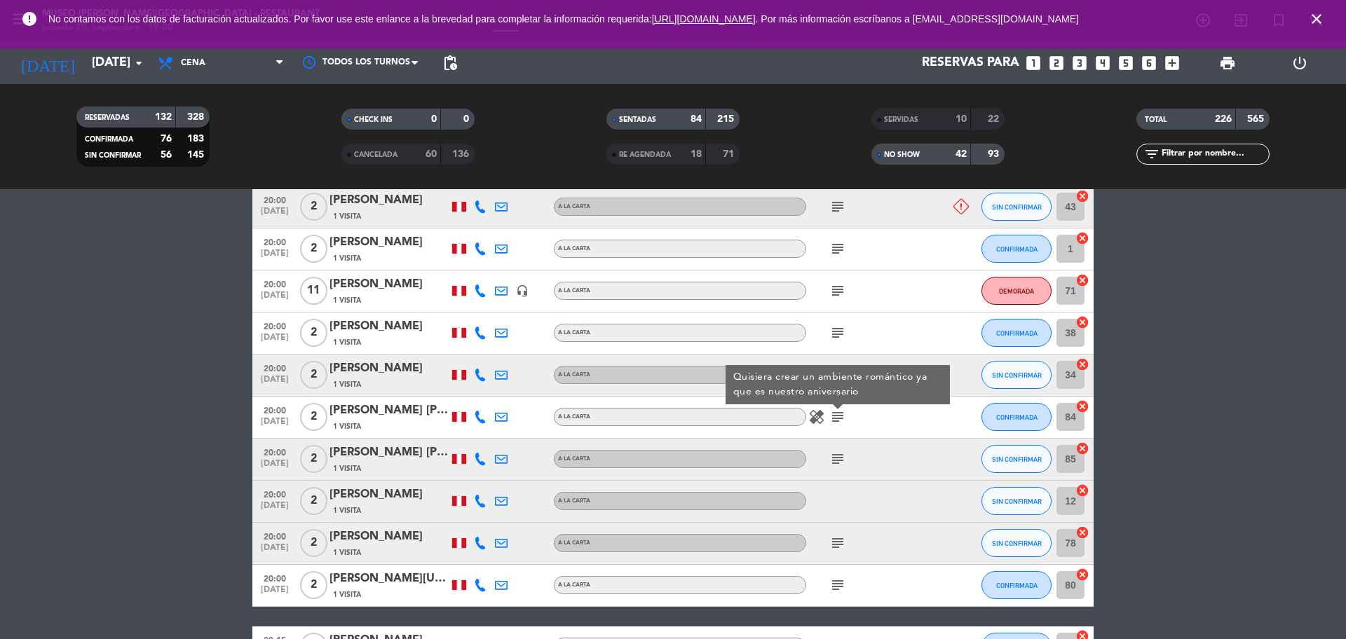
click at [838, 456] on icon "subject" at bounding box center [837, 459] width 17 height 17
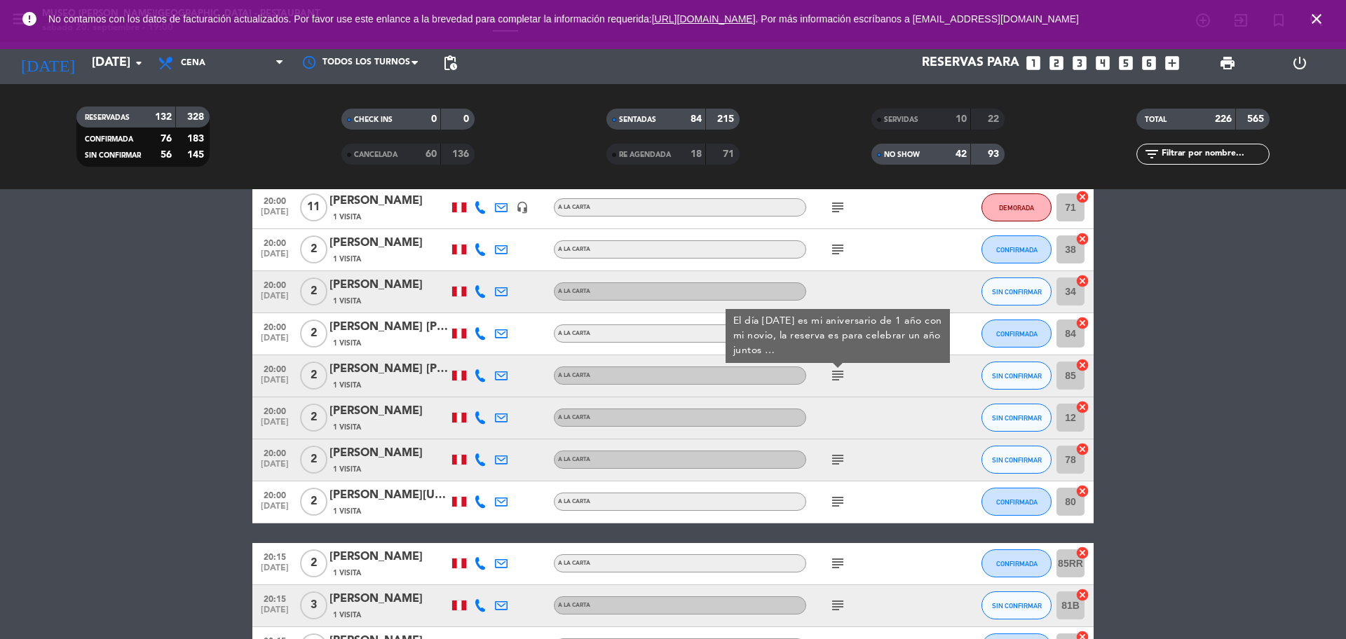
scroll to position [8507, 0]
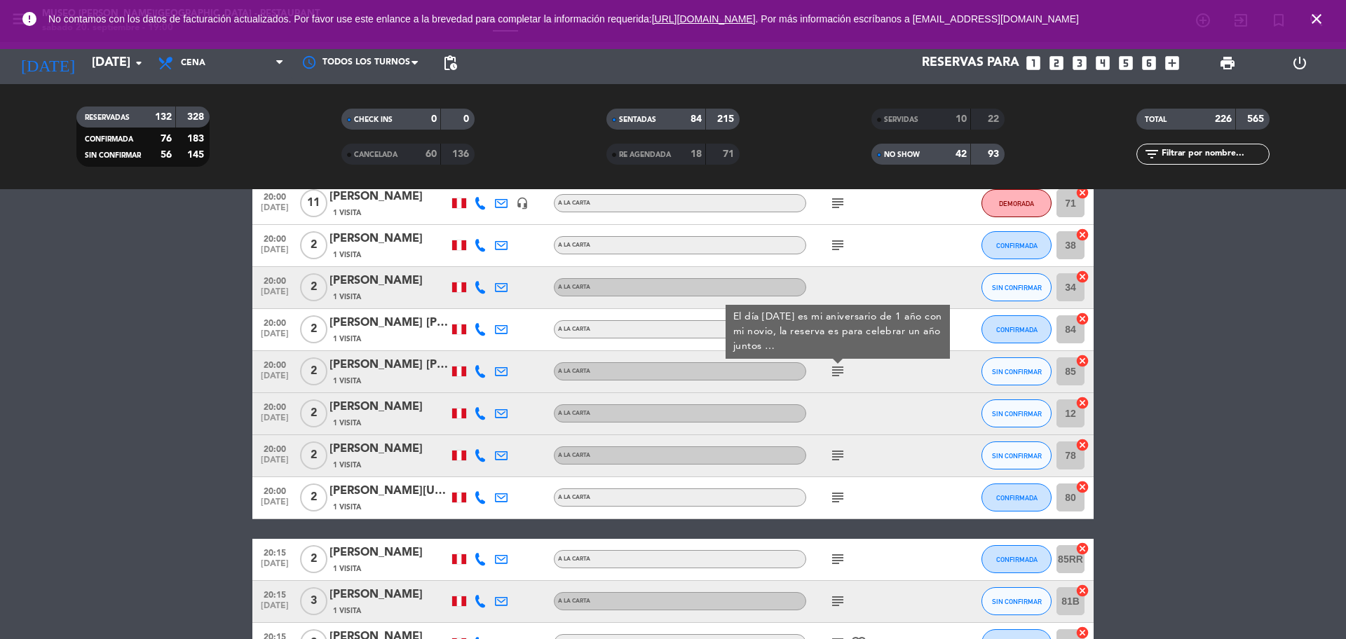
click at [838, 448] on icon "subject" at bounding box center [837, 455] width 17 height 17
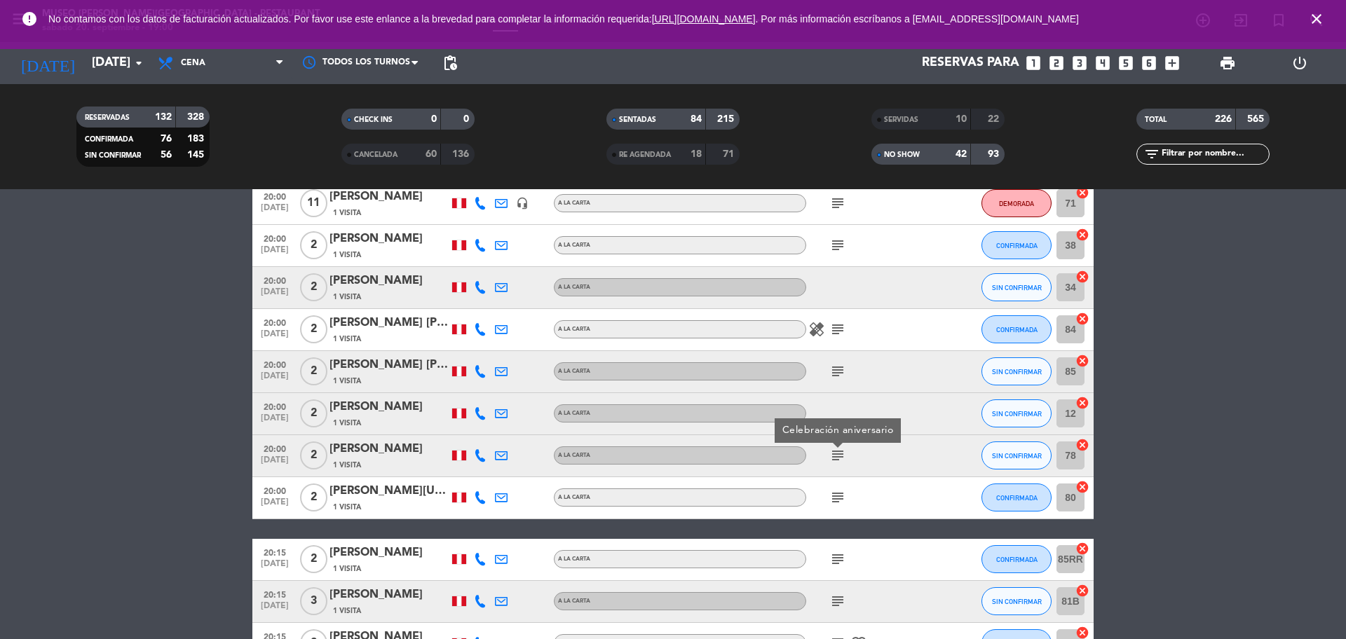
click at [843, 499] on icon "subject" at bounding box center [837, 497] width 17 height 17
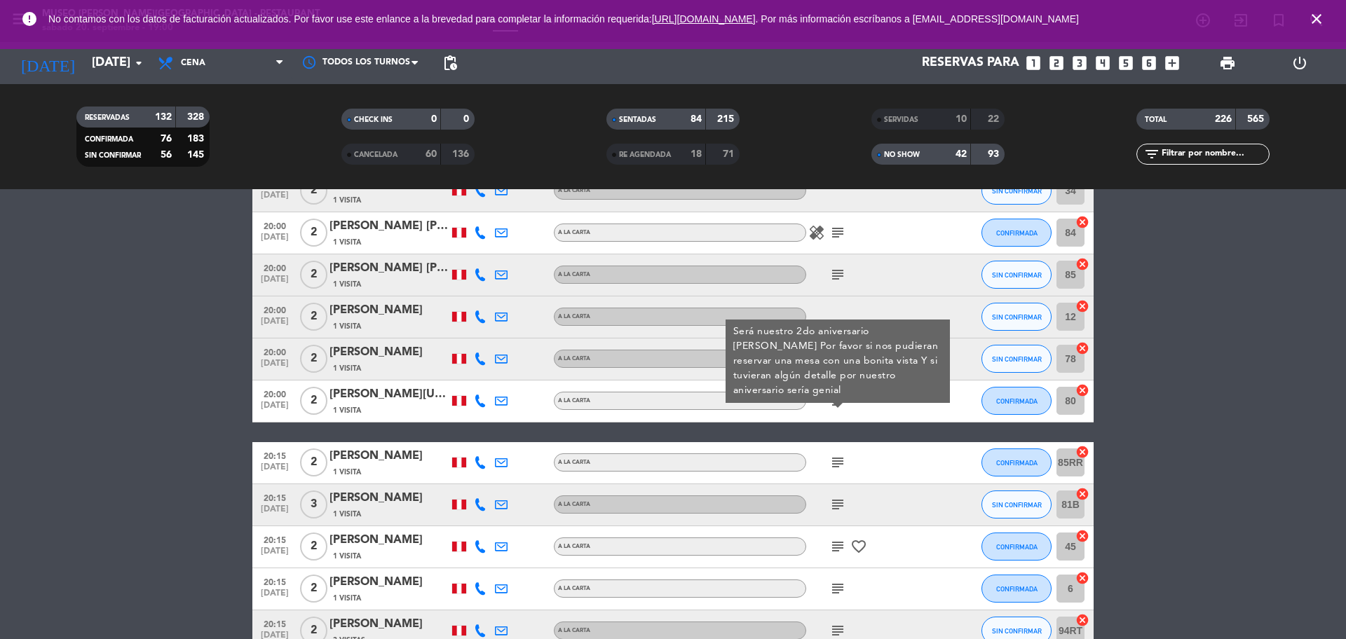
scroll to position [8682, 0]
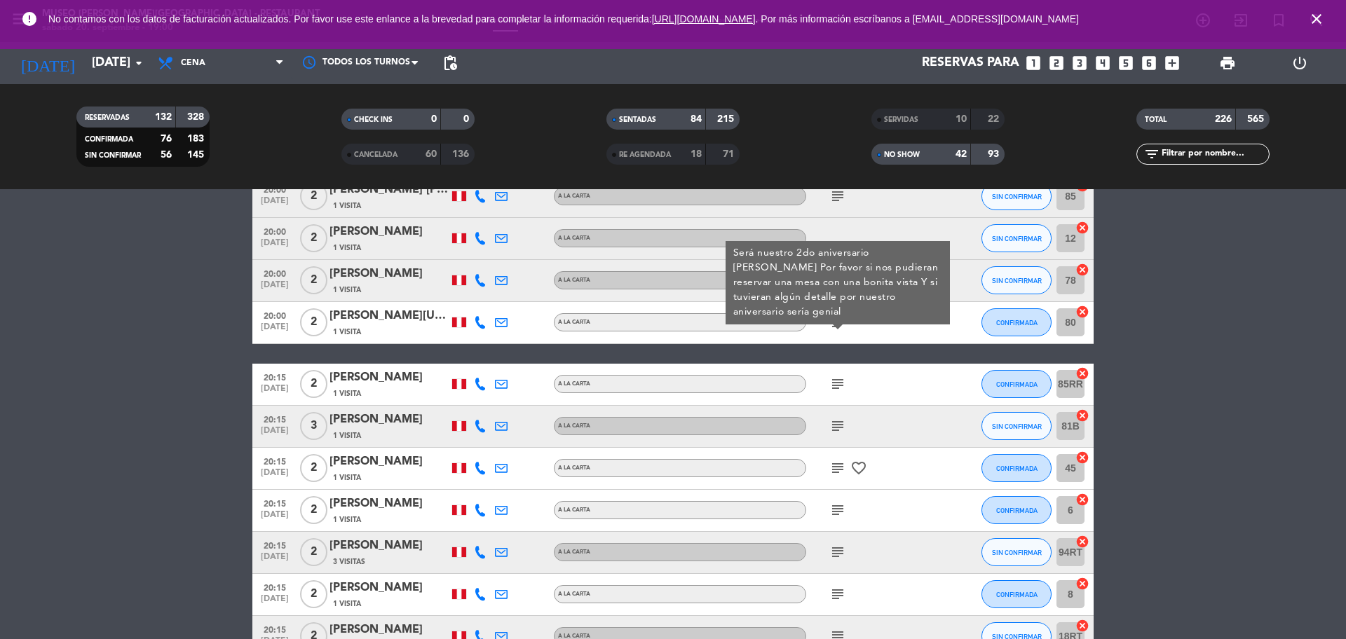
click at [834, 372] on div "subject" at bounding box center [869, 384] width 126 height 41
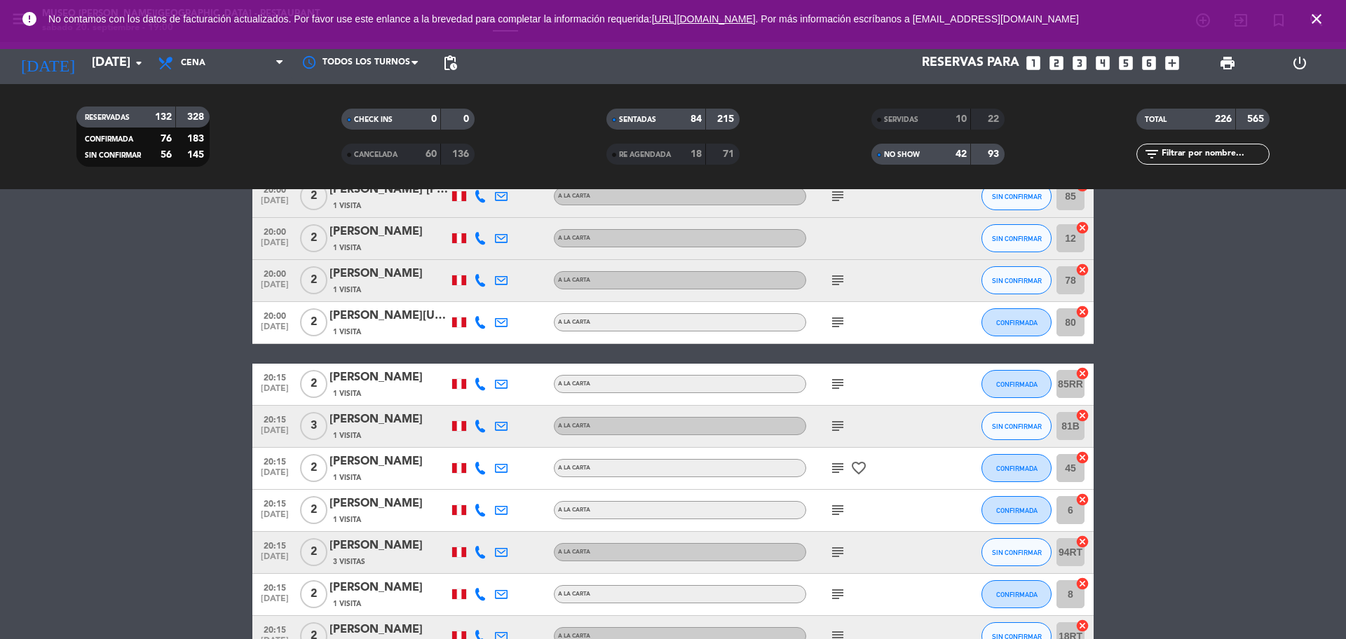
click at [835, 383] on icon "subject" at bounding box center [837, 384] width 17 height 17
click at [831, 430] on icon "subject" at bounding box center [837, 426] width 17 height 17
drag, startPoint x: 836, startPoint y: 473, endPoint x: 835, endPoint y: 481, distance: 8.4
click at [835, 477] on div "subject favorite_border" at bounding box center [869, 468] width 126 height 41
click at [836, 462] on icon "subject" at bounding box center [837, 468] width 17 height 17
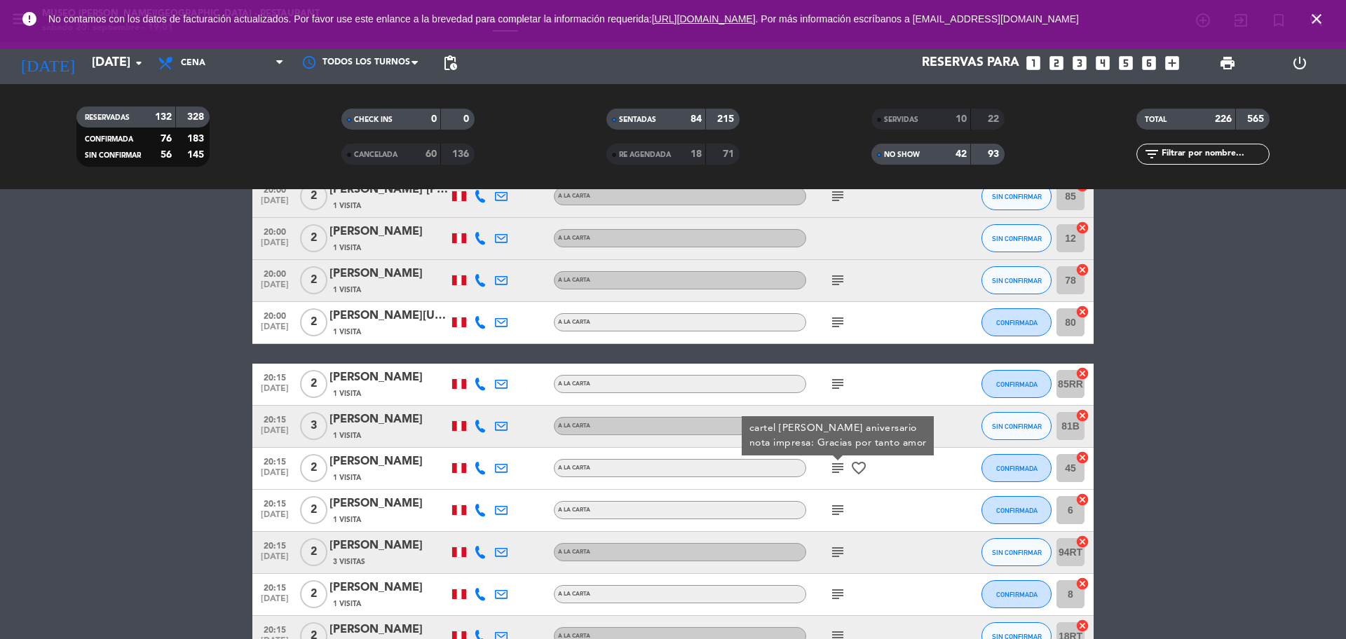
click at [837, 515] on icon "subject" at bounding box center [837, 510] width 17 height 17
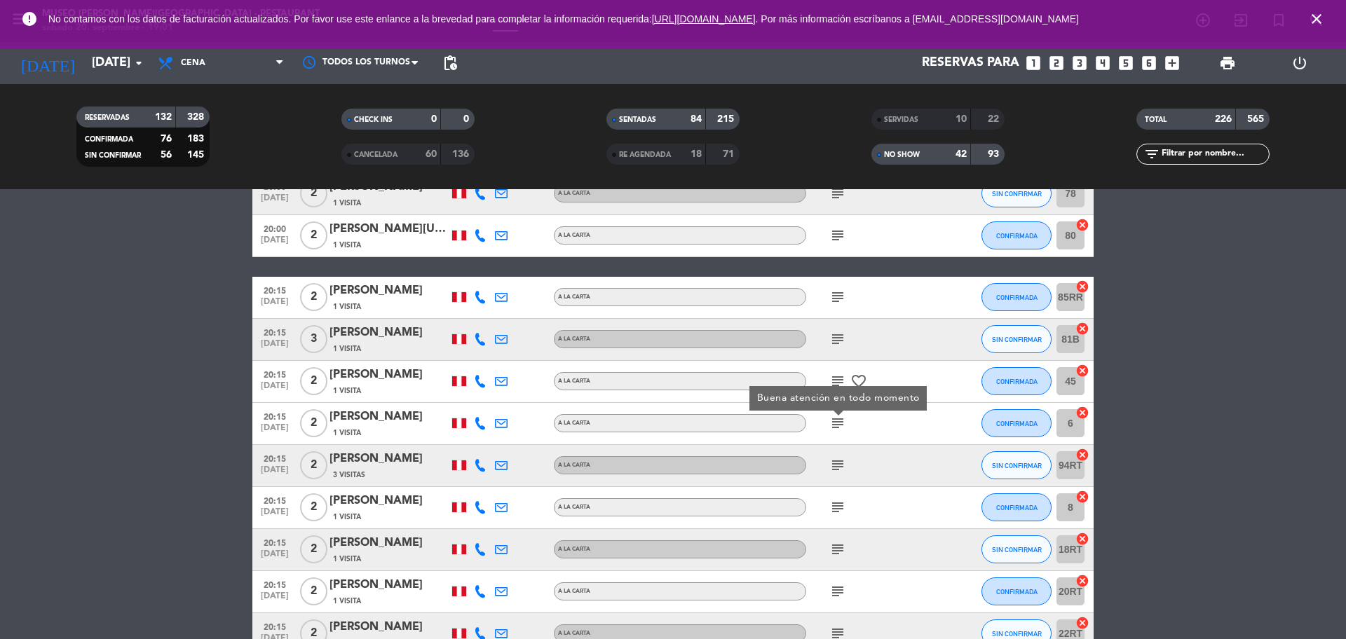
scroll to position [8770, 0]
click at [835, 443] on div "subject Buena atención en todo momento" at bounding box center [869, 422] width 126 height 41
click at [835, 461] on icon "subject" at bounding box center [837, 464] width 17 height 17
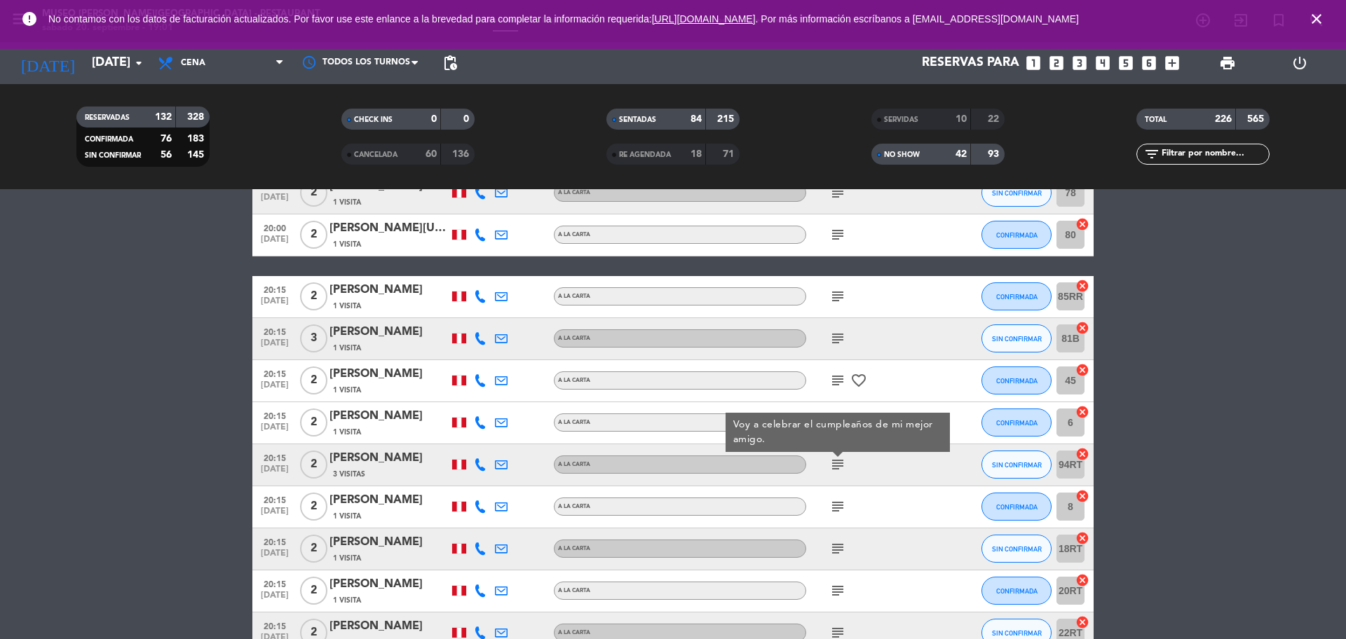
click at [836, 501] on icon "subject" at bounding box center [837, 506] width 17 height 17
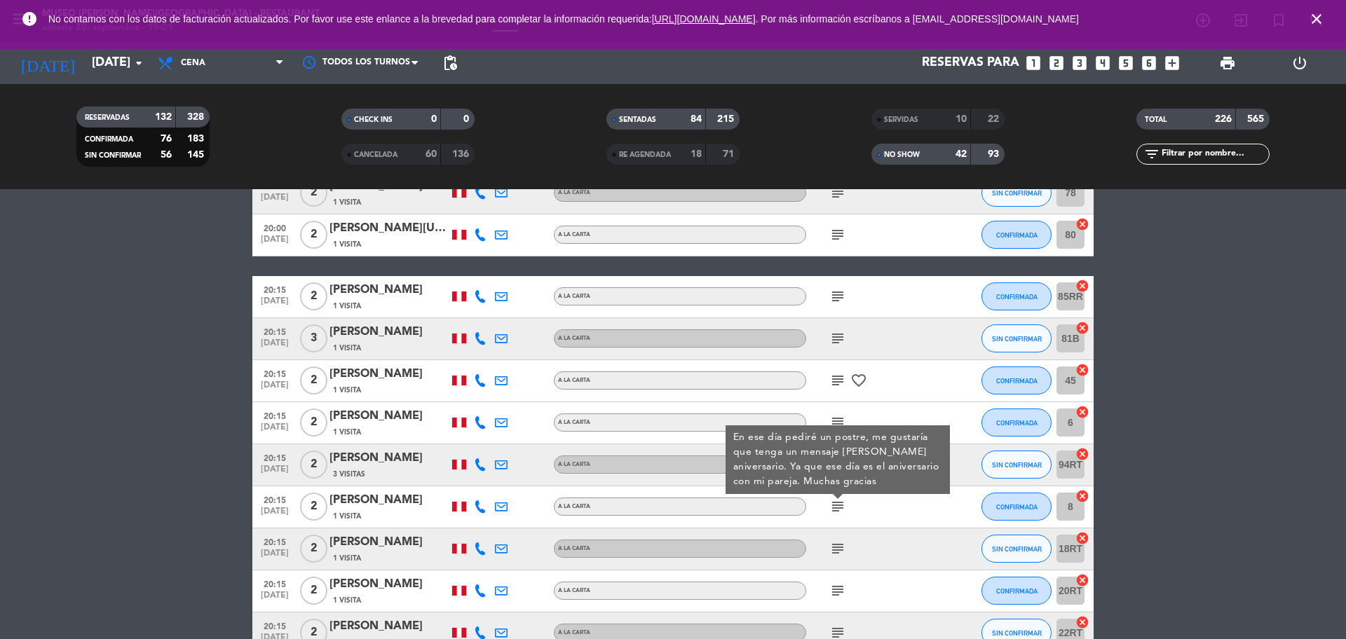
scroll to position [8945, 0]
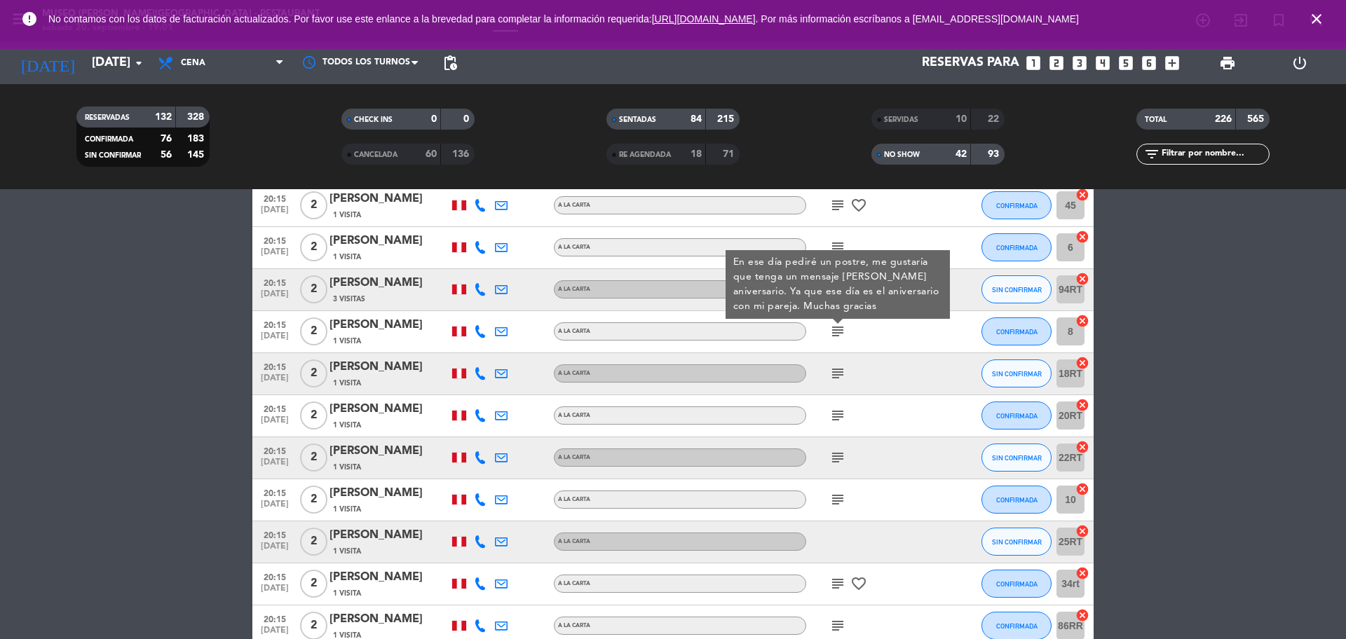
click at [838, 384] on div "subject" at bounding box center [869, 373] width 126 height 41
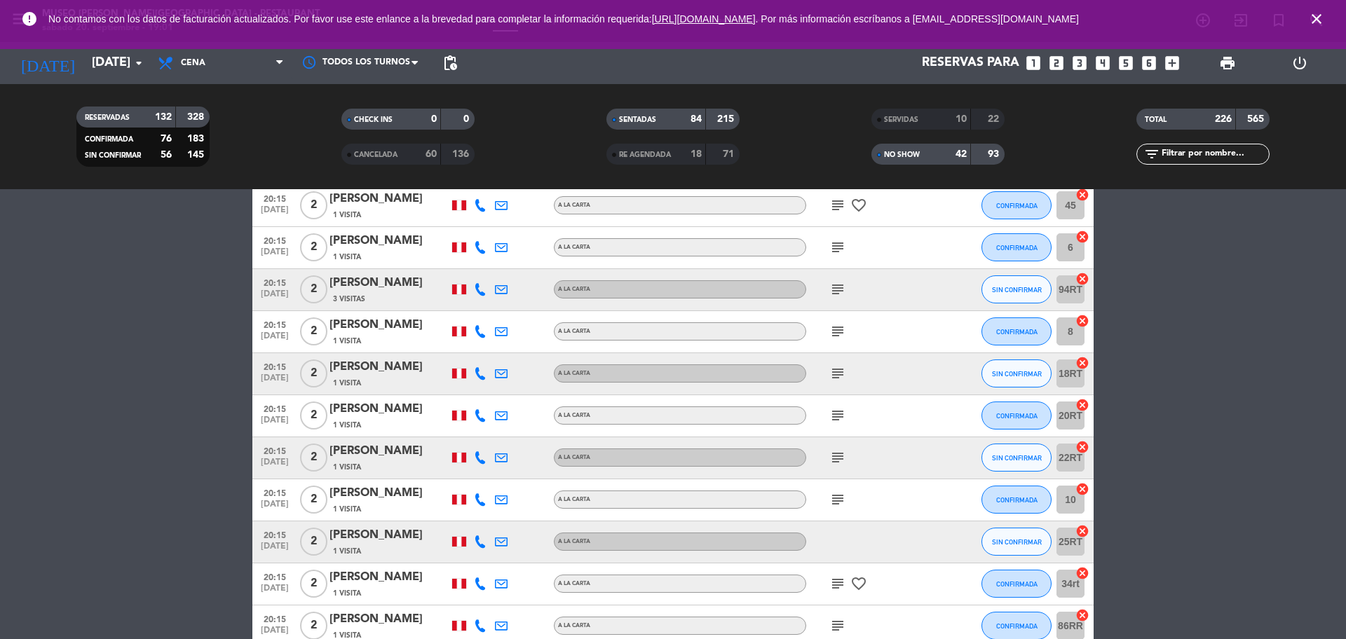
click at [837, 379] on icon "subject" at bounding box center [837, 373] width 17 height 17
click at [843, 417] on icon "subject" at bounding box center [837, 415] width 17 height 17
click at [838, 454] on icon "subject" at bounding box center [837, 457] width 17 height 17
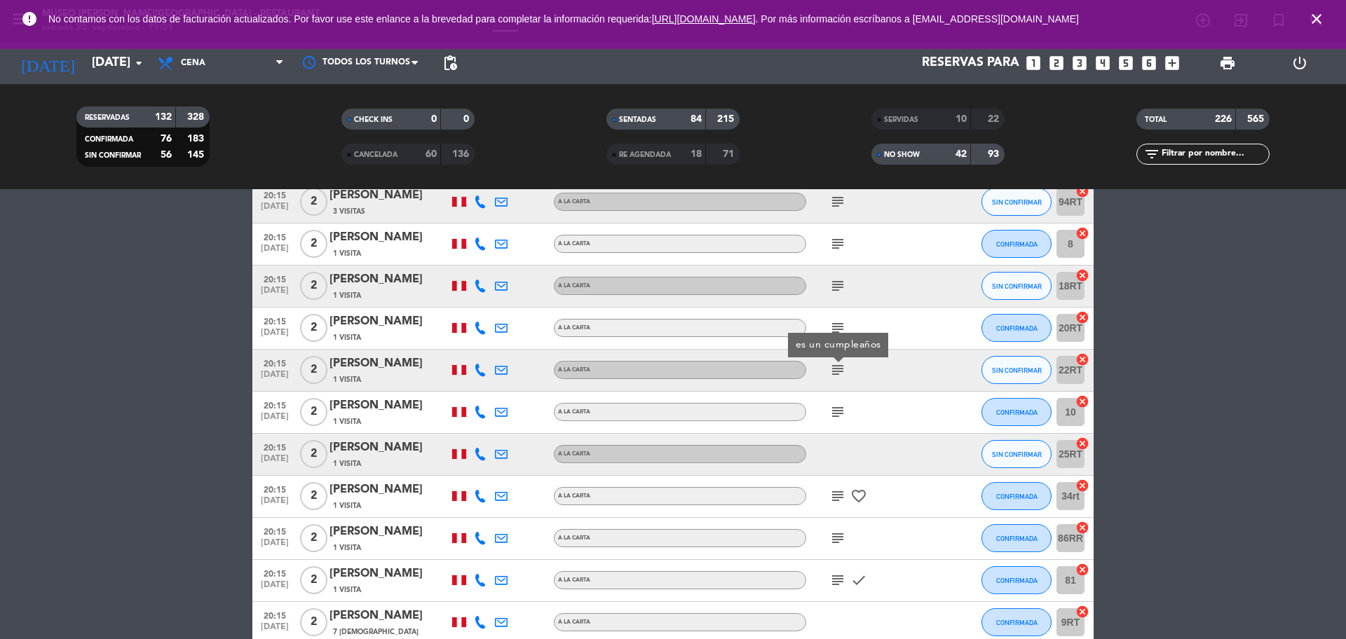
click at [837, 421] on div "subject" at bounding box center [869, 412] width 126 height 41
click at [838, 417] on icon "subject" at bounding box center [837, 412] width 17 height 17
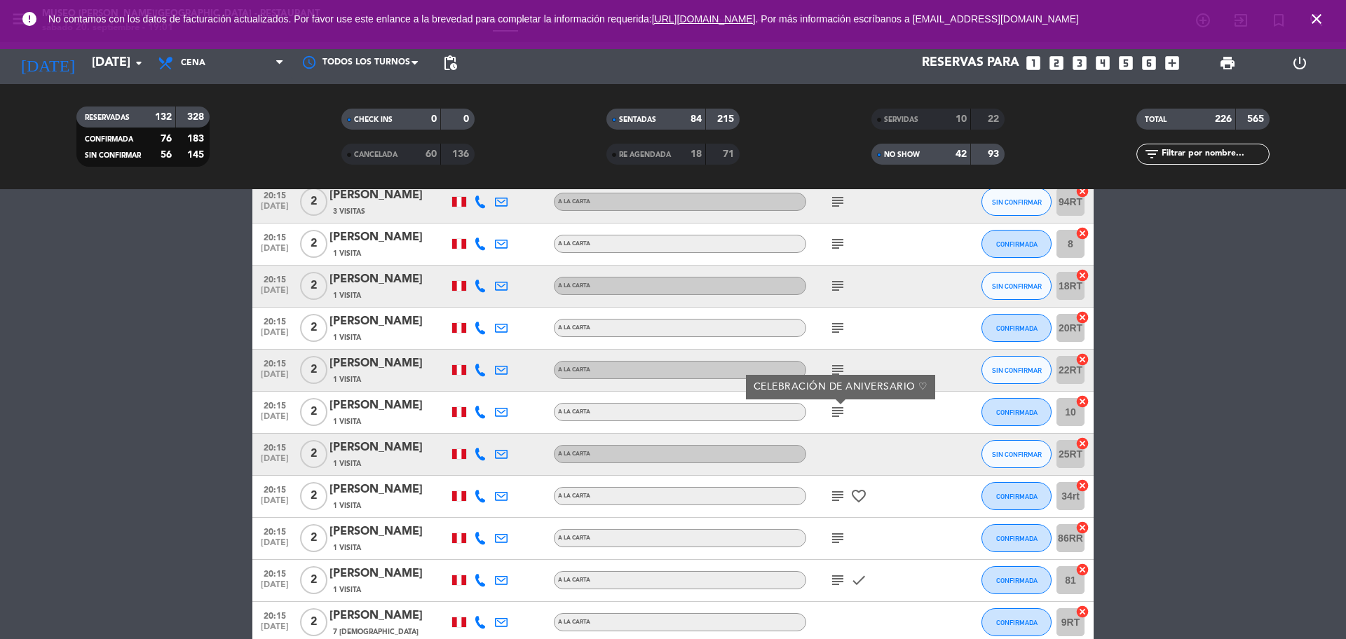
click at [834, 485] on div "subject favorite_border" at bounding box center [869, 496] width 126 height 41
click at [830, 492] on icon "subject" at bounding box center [837, 496] width 17 height 17
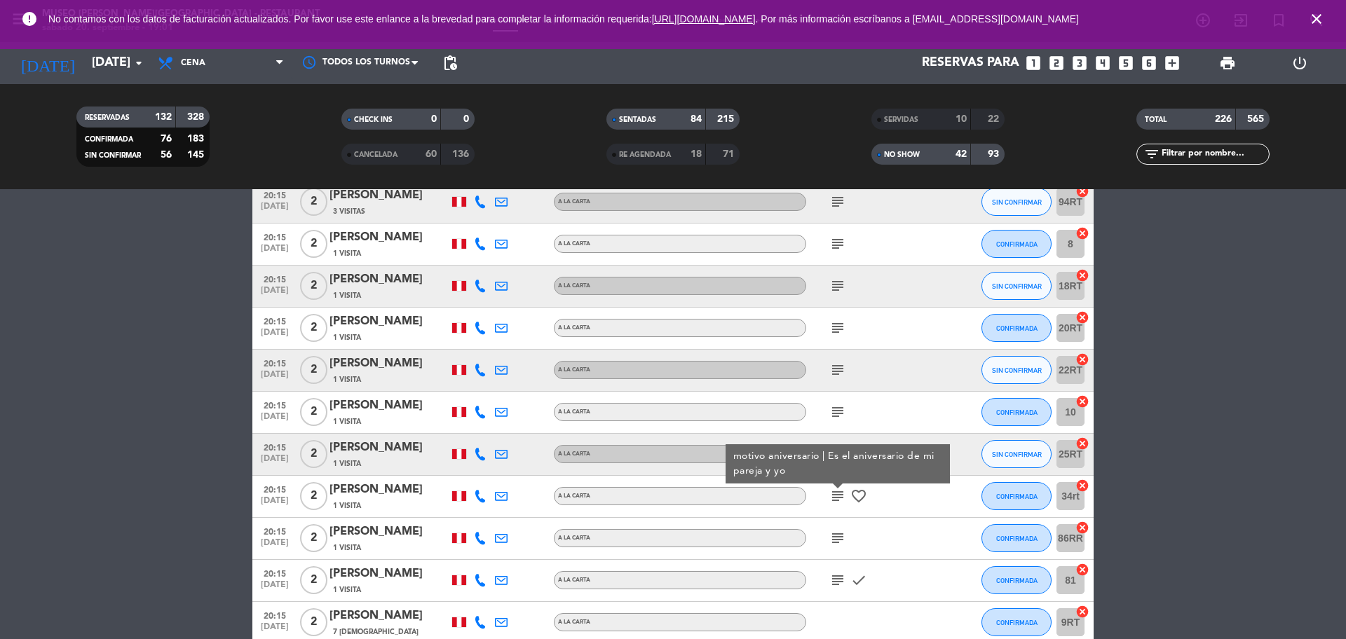
click at [842, 533] on icon "subject" at bounding box center [837, 538] width 17 height 17
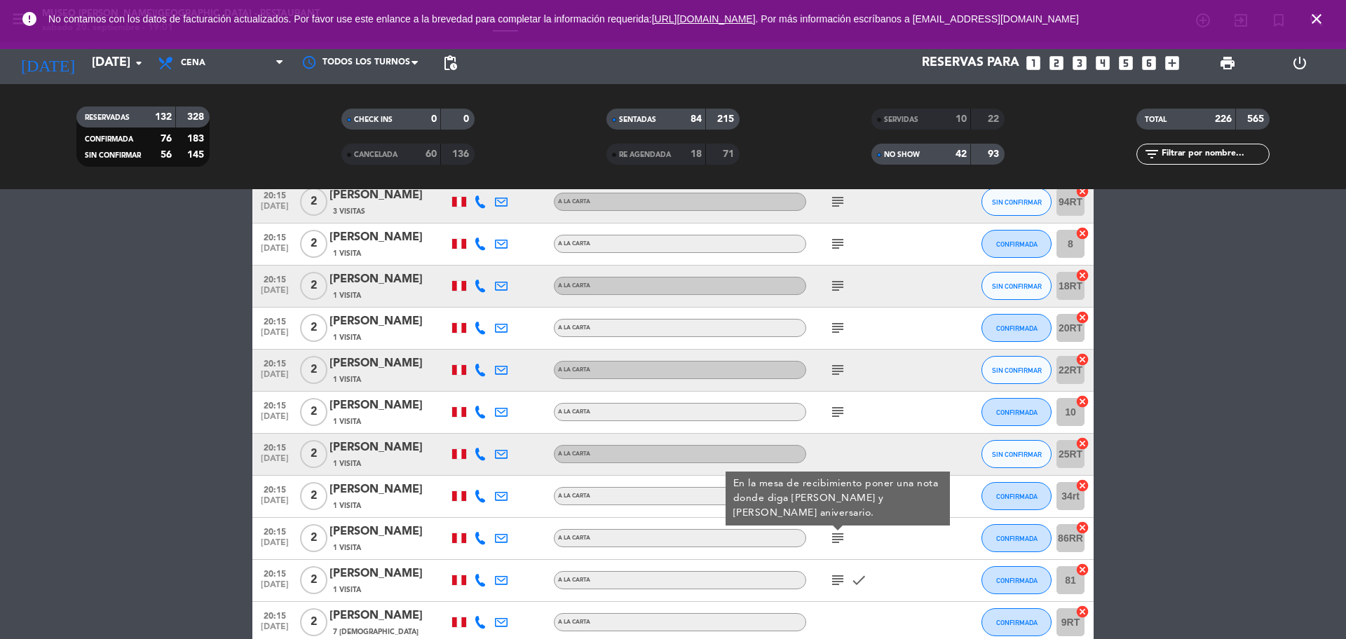
click at [841, 576] on icon "subject" at bounding box center [837, 580] width 17 height 17
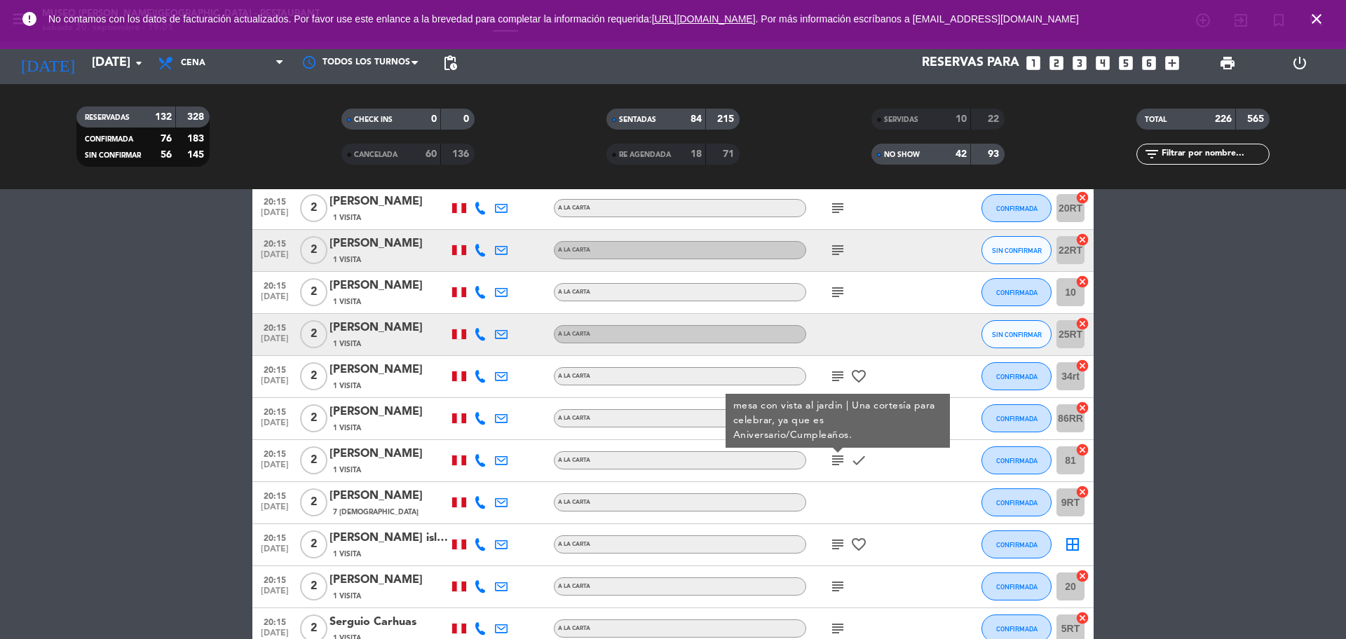
scroll to position [9295, 0]
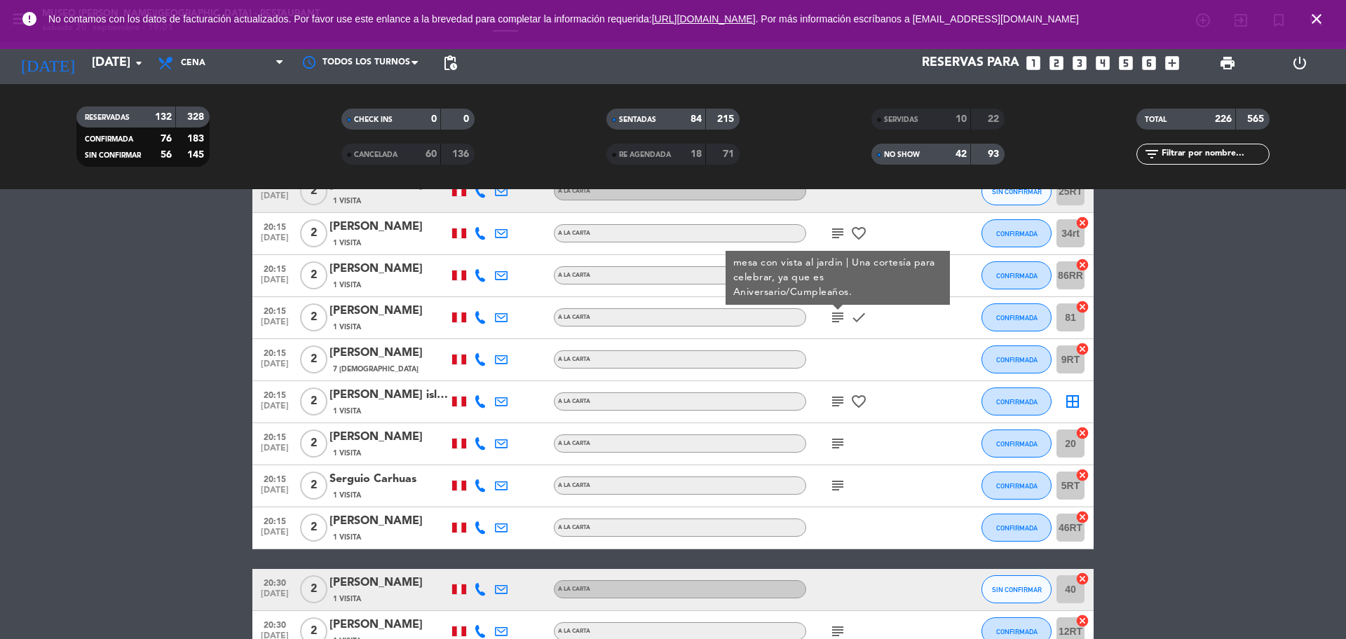
click at [839, 405] on icon "subject" at bounding box center [837, 401] width 17 height 17
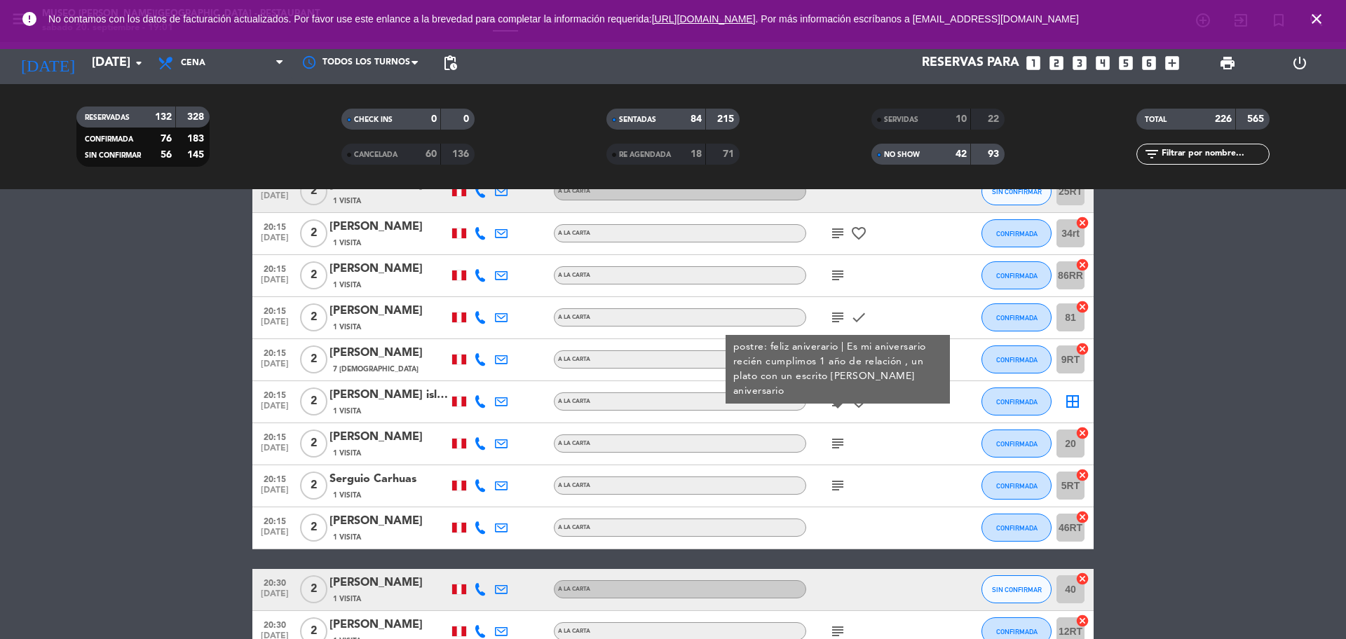
click at [836, 447] on icon "subject" at bounding box center [837, 443] width 17 height 17
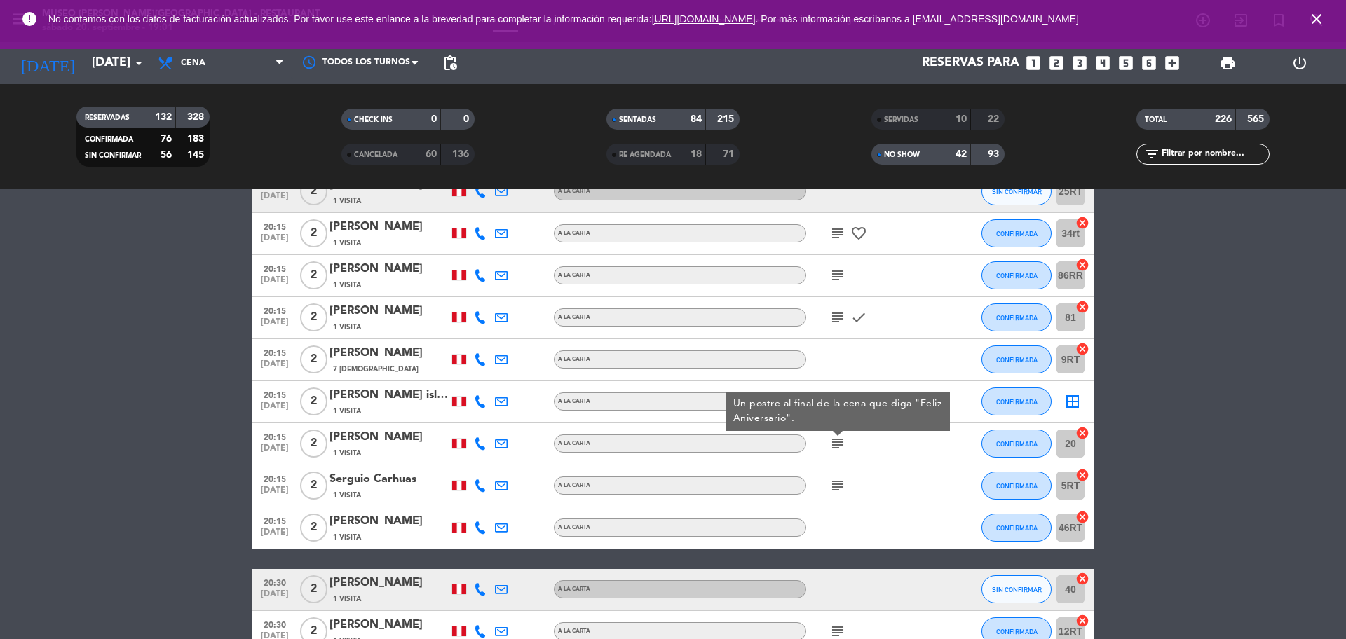
click at [836, 483] on icon "subject" at bounding box center [837, 485] width 17 height 17
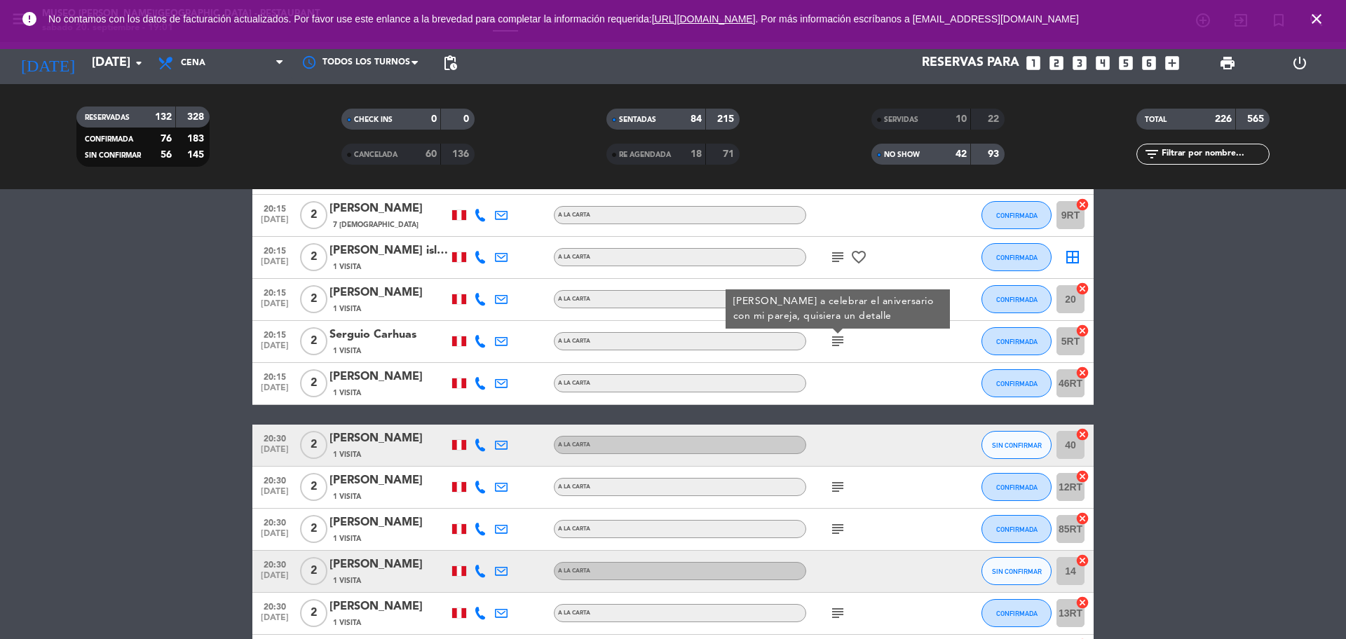
scroll to position [9471, 0]
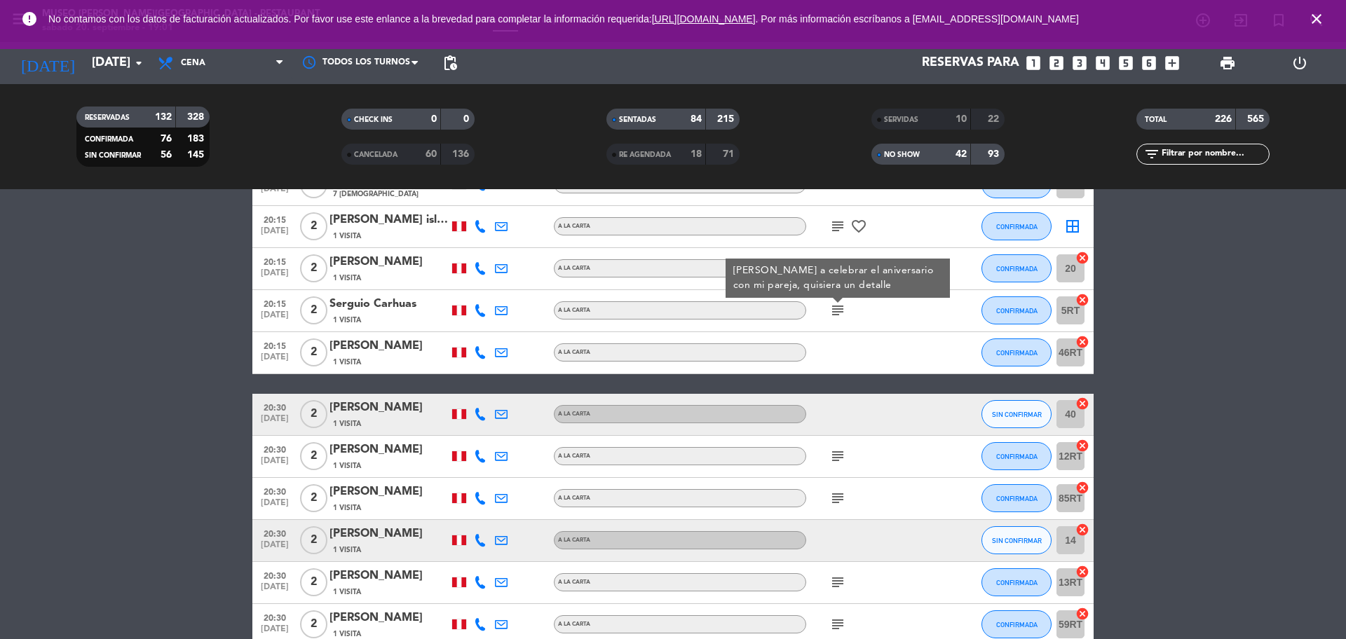
click at [832, 453] on icon "subject" at bounding box center [837, 456] width 17 height 17
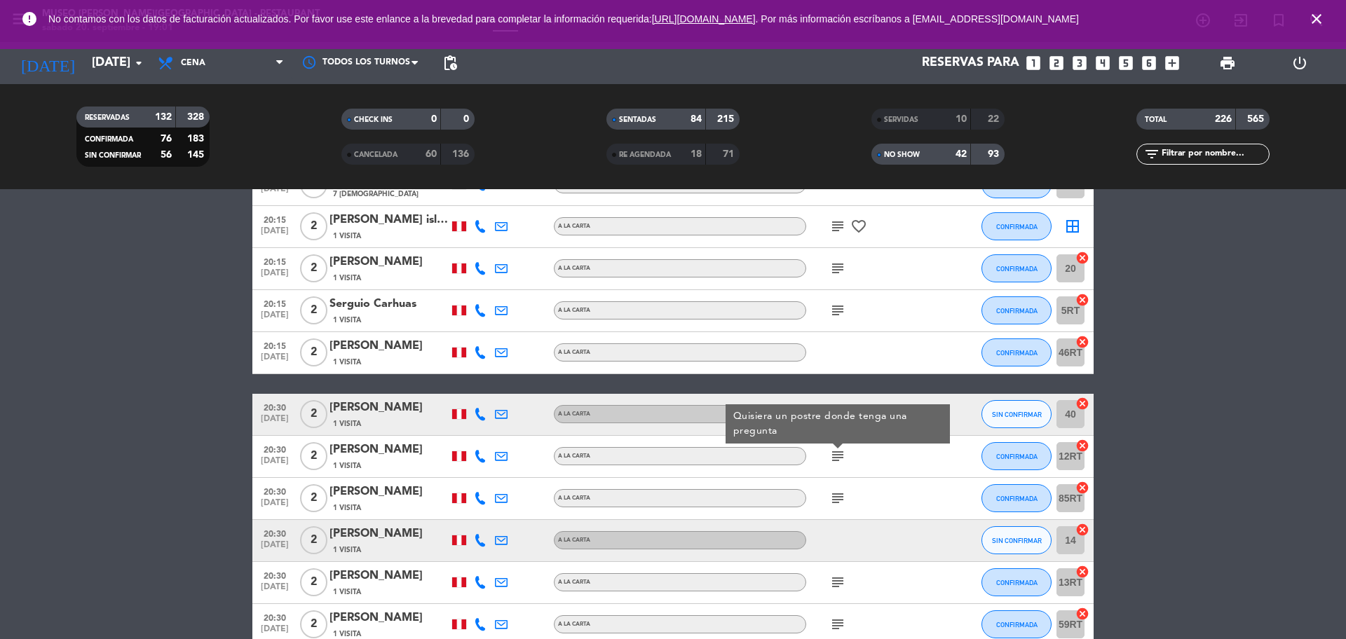
click at [381, 464] on div "1 Visita" at bounding box center [389, 466] width 119 height 12
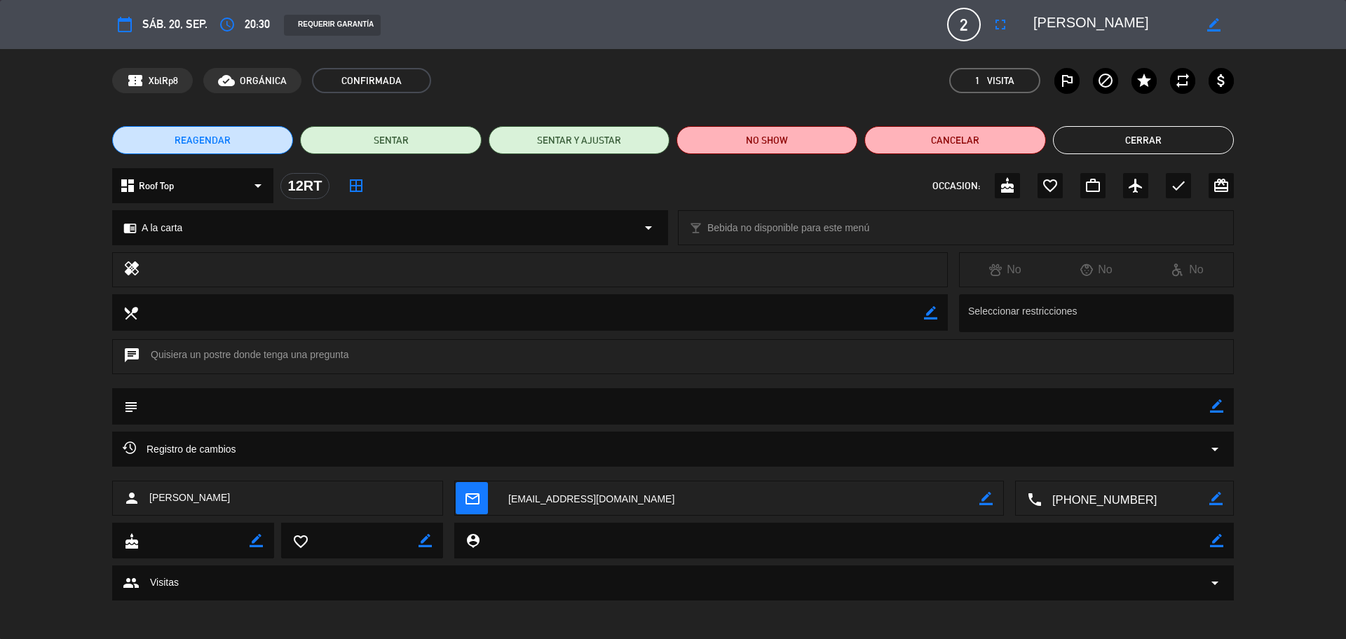
click at [1099, 499] on textarea at bounding box center [1126, 499] width 168 height 35
drag, startPoint x: 1131, startPoint y: 30, endPoint x: 1019, endPoint y: 19, distance: 112.0
click at [1019, 19] on editable-input "border_color" at bounding box center [1125, 24] width 217 height 25
drag, startPoint x: 1216, startPoint y: 409, endPoint x: 1172, endPoint y: 409, distance: 44.9
click at [1218, 409] on icon "border_color" at bounding box center [1216, 406] width 13 height 13
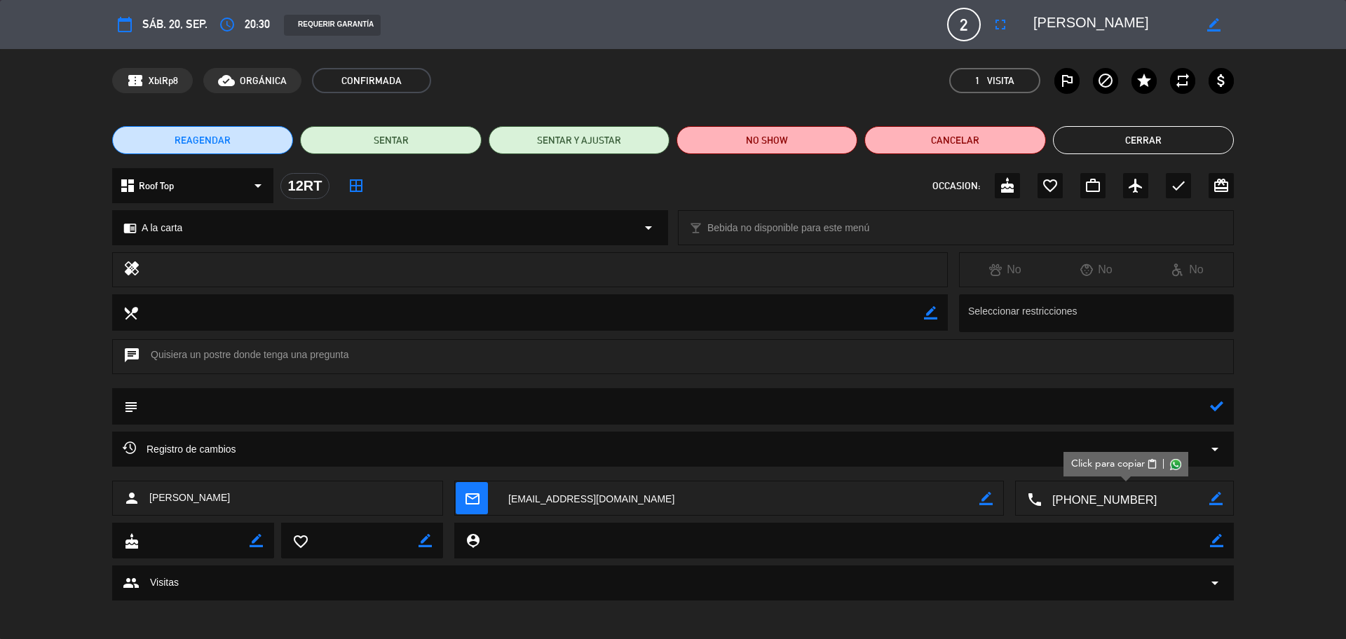
click at [1169, 407] on textarea at bounding box center [674, 406] width 1072 height 36
type textarea "se consulto que frase desea agregar"
click at [1214, 409] on icon at bounding box center [1216, 406] width 13 height 13
click at [1175, 182] on icon "check" at bounding box center [1178, 185] width 17 height 17
drag, startPoint x: 1157, startPoint y: 140, endPoint x: 1129, endPoint y: 164, distance: 36.3
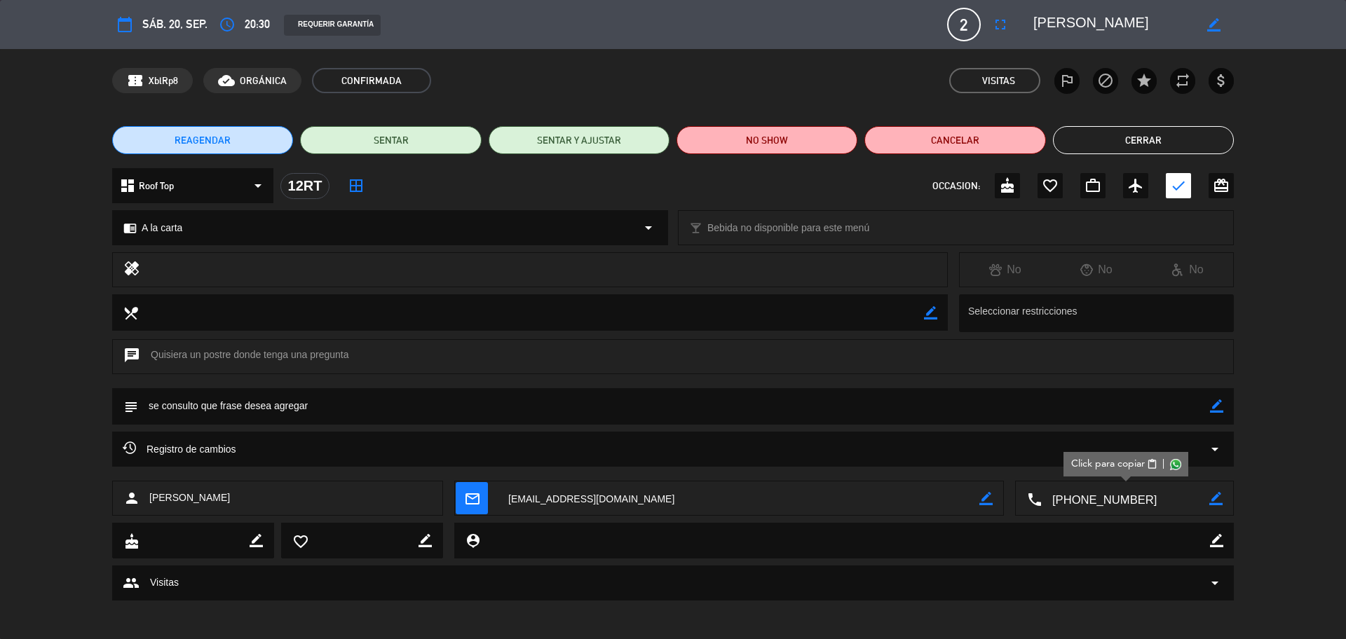
click at [1157, 141] on button "Cerrar" at bounding box center [1143, 140] width 181 height 28
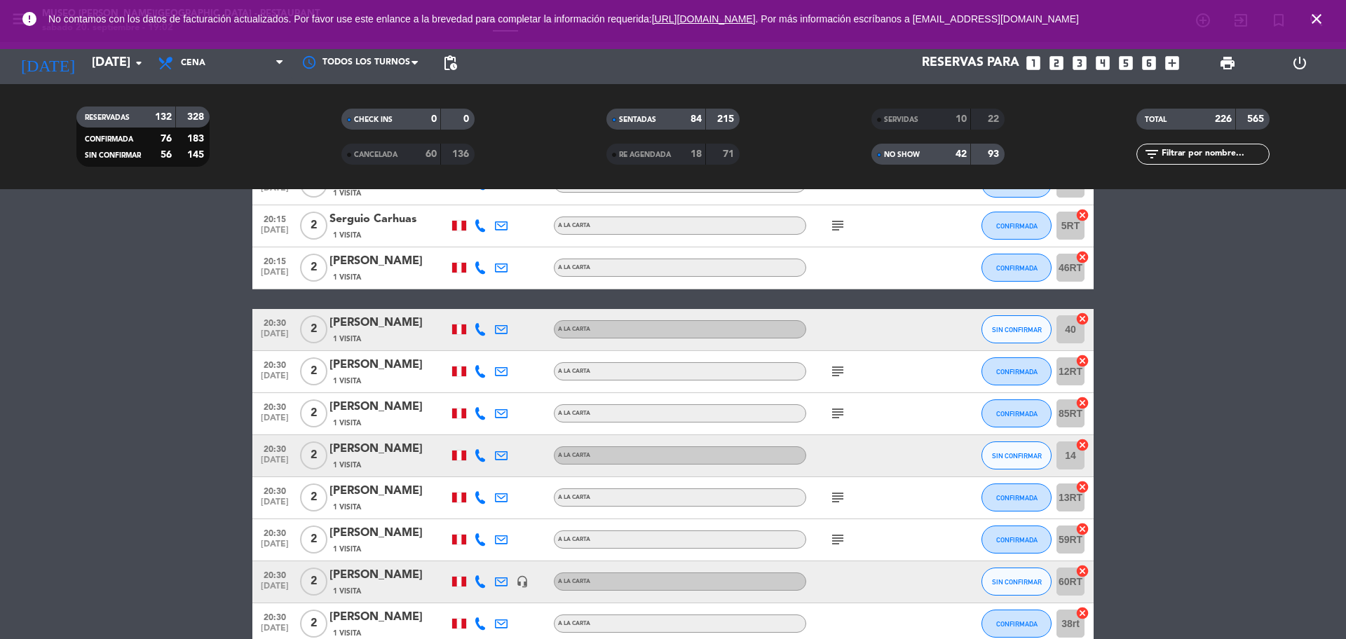
scroll to position [9558, 0]
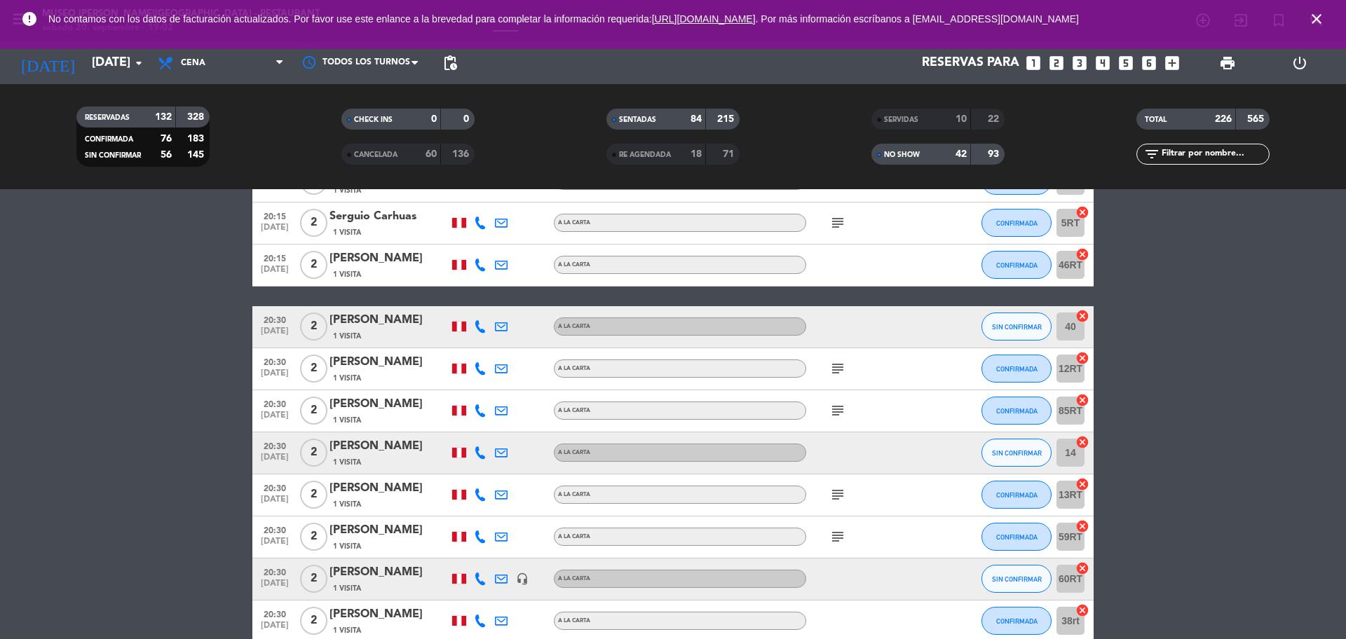
click at [833, 414] on icon "subject" at bounding box center [837, 410] width 17 height 17
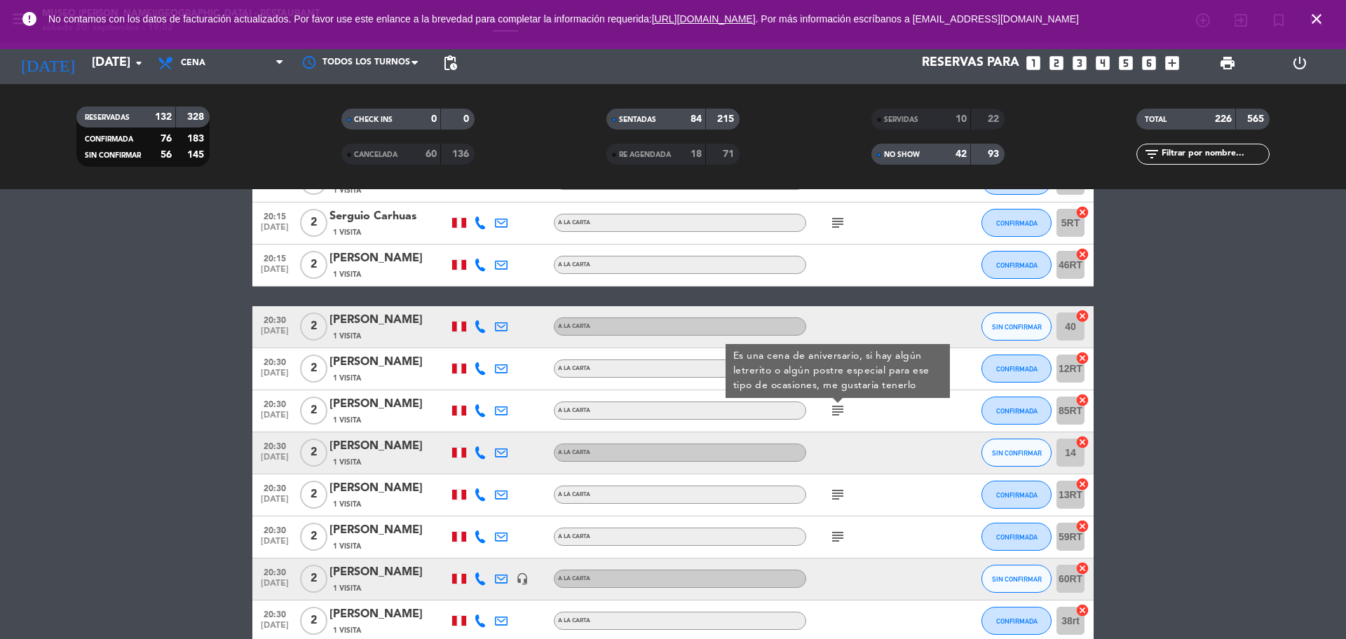
click at [832, 494] on icon "subject" at bounding box center [837, 495] width 17 height 17
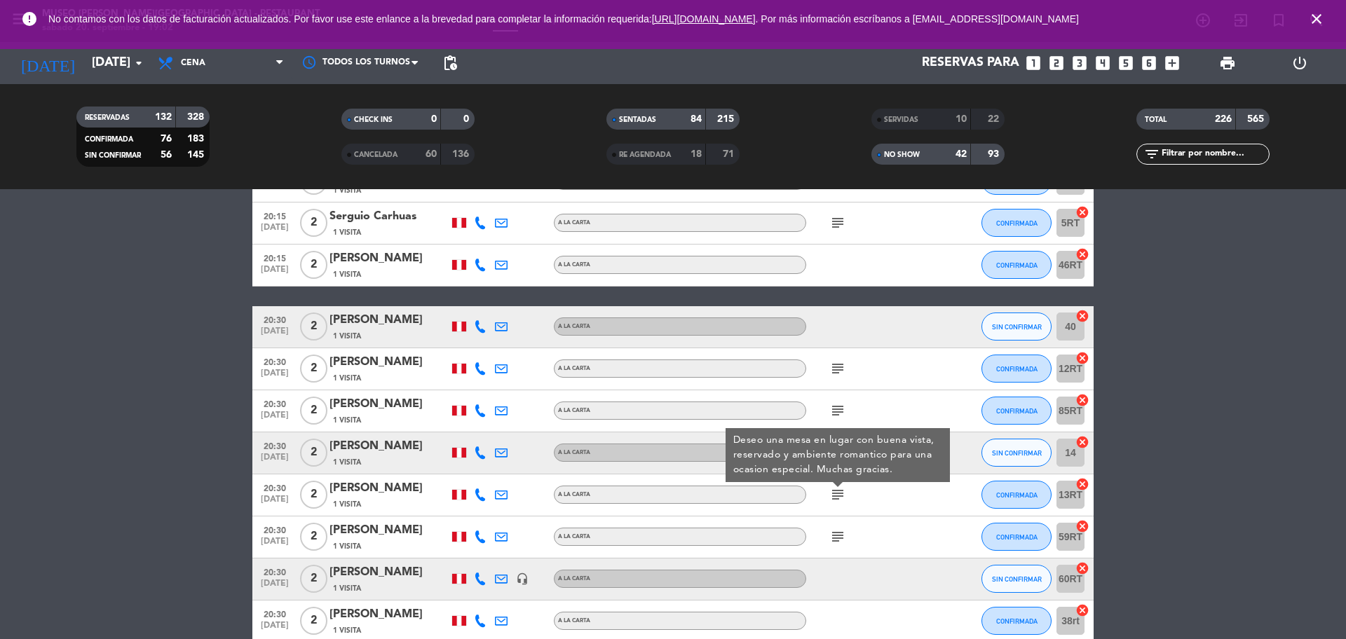
scroll to position [9646, 0]
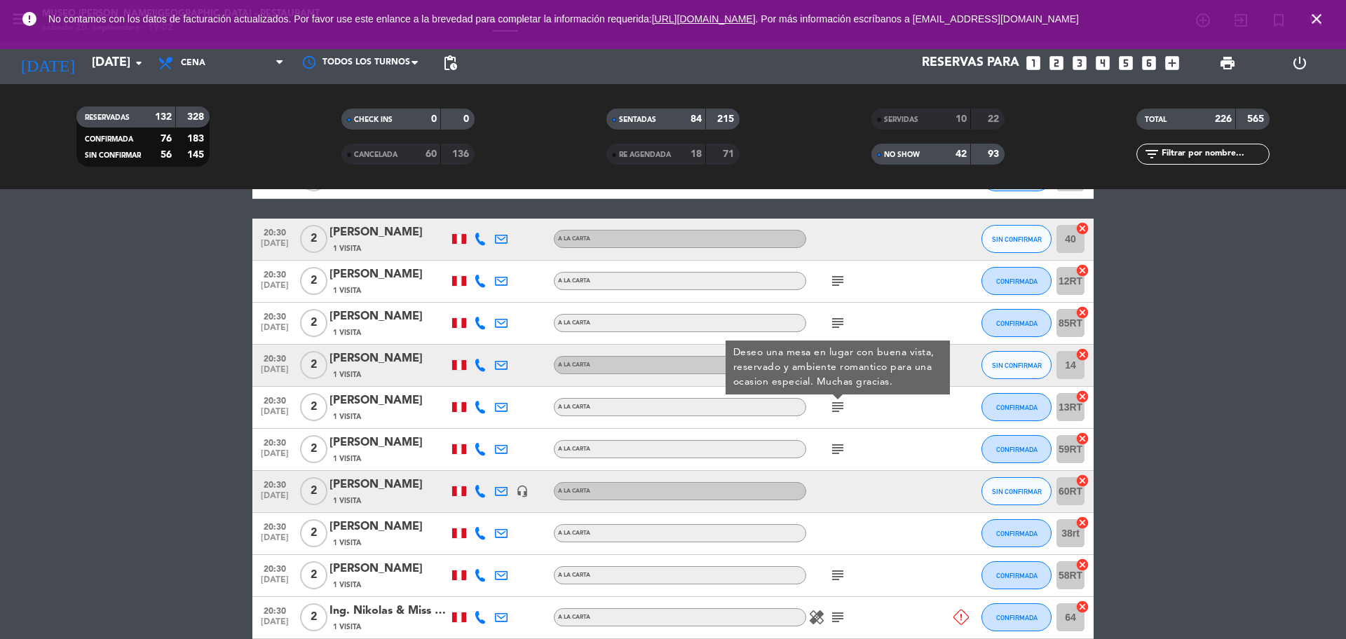
click at [839, 447] on icon "subject" at bounding box center [837, 449] width 17 height 17
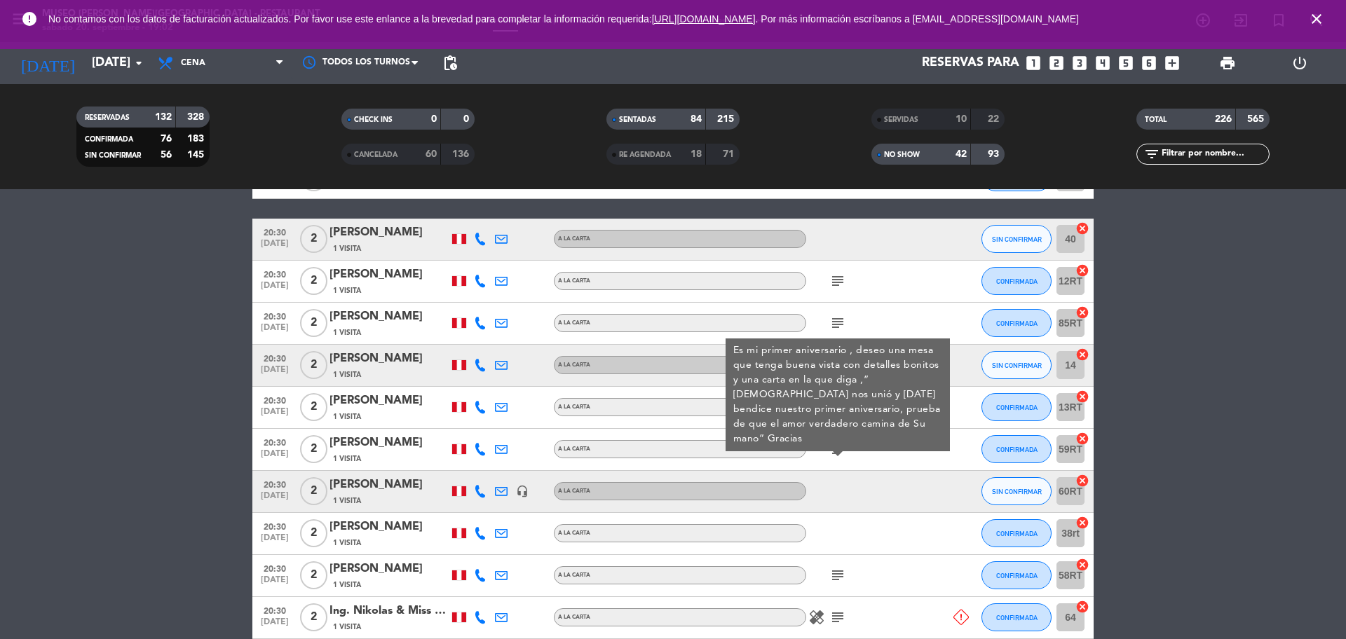
click at [841, 573] on icon "subject" at bounding box center [837, 575] width 17 height 17
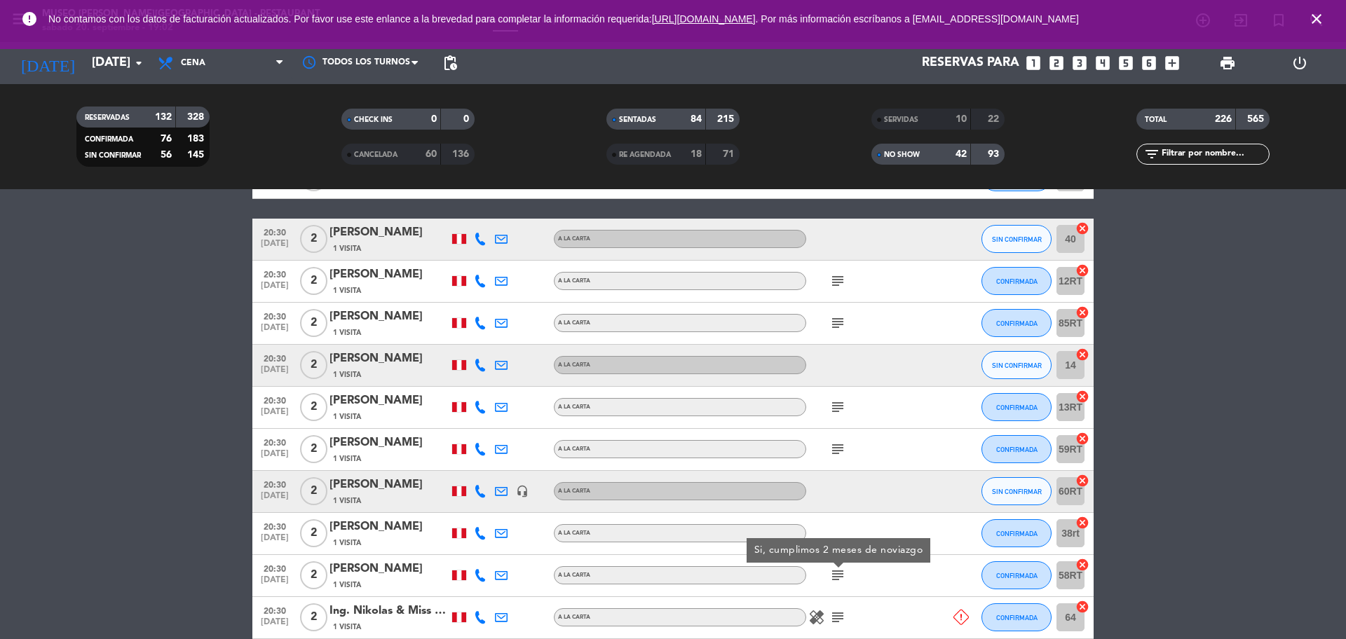
scroll to position [9821, 0]
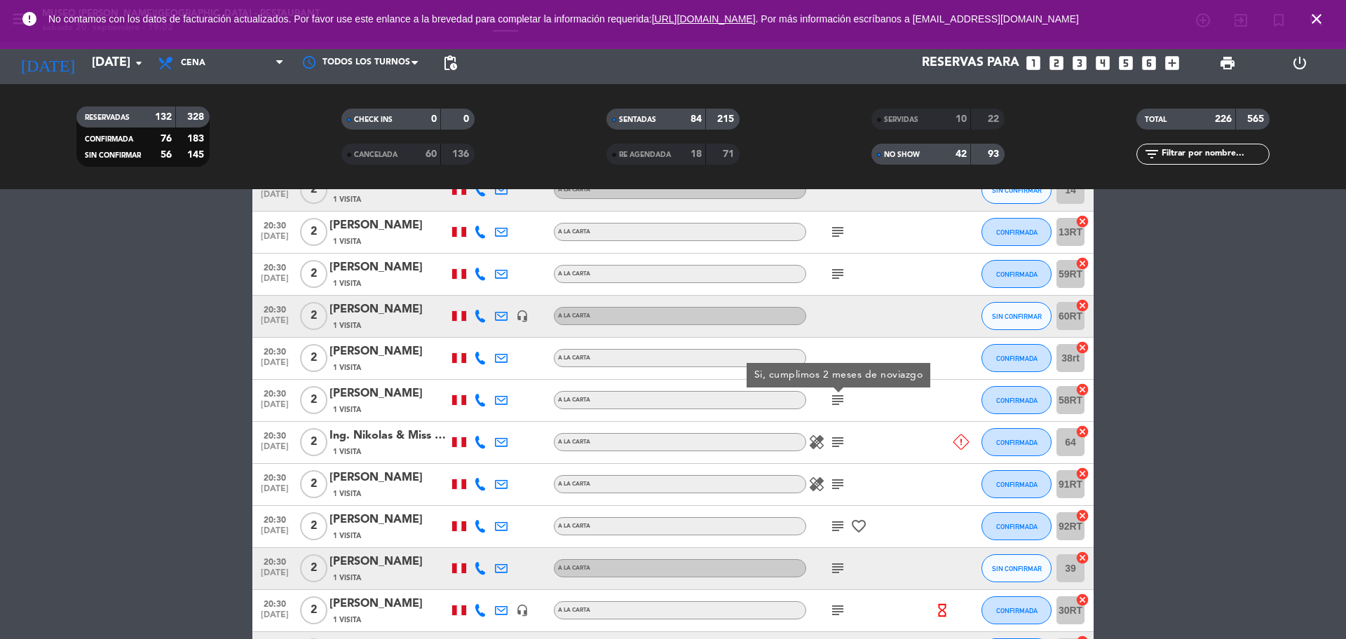
click at [840, 435] on icon "subject" at bounding box center [837, 442] width 17 height 17
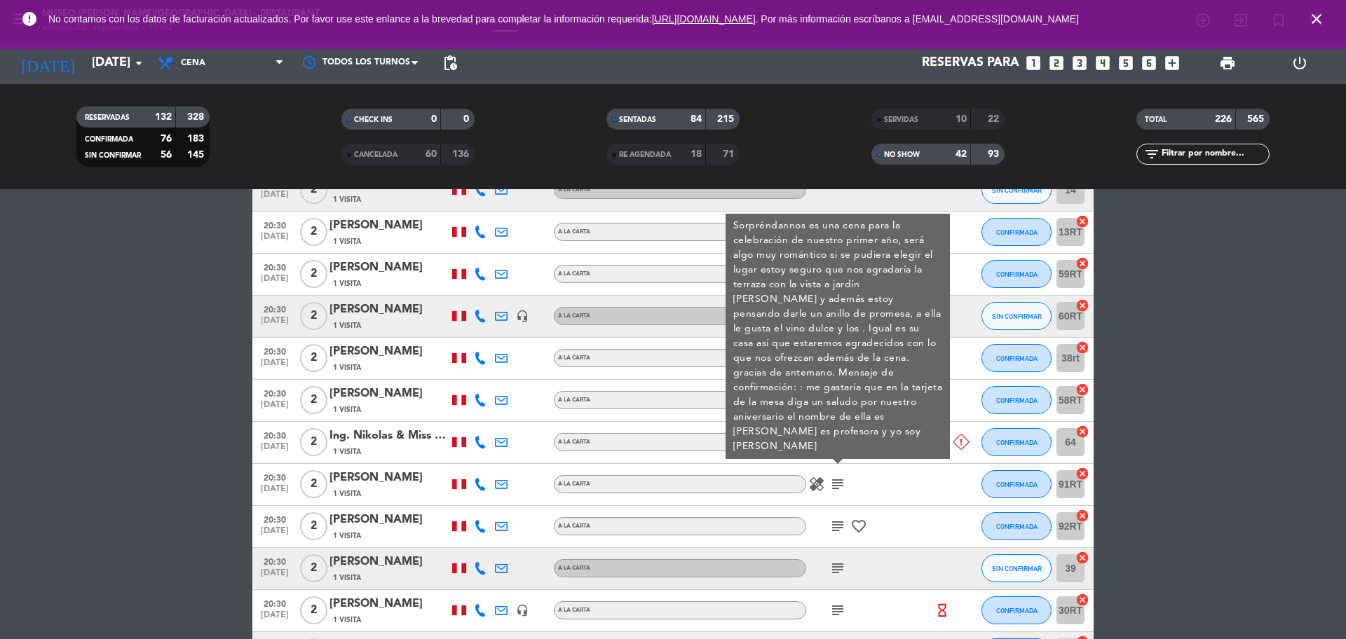
click at [839, 480] on icon "subject" at bounding box center [837, 484] width 17 height 17
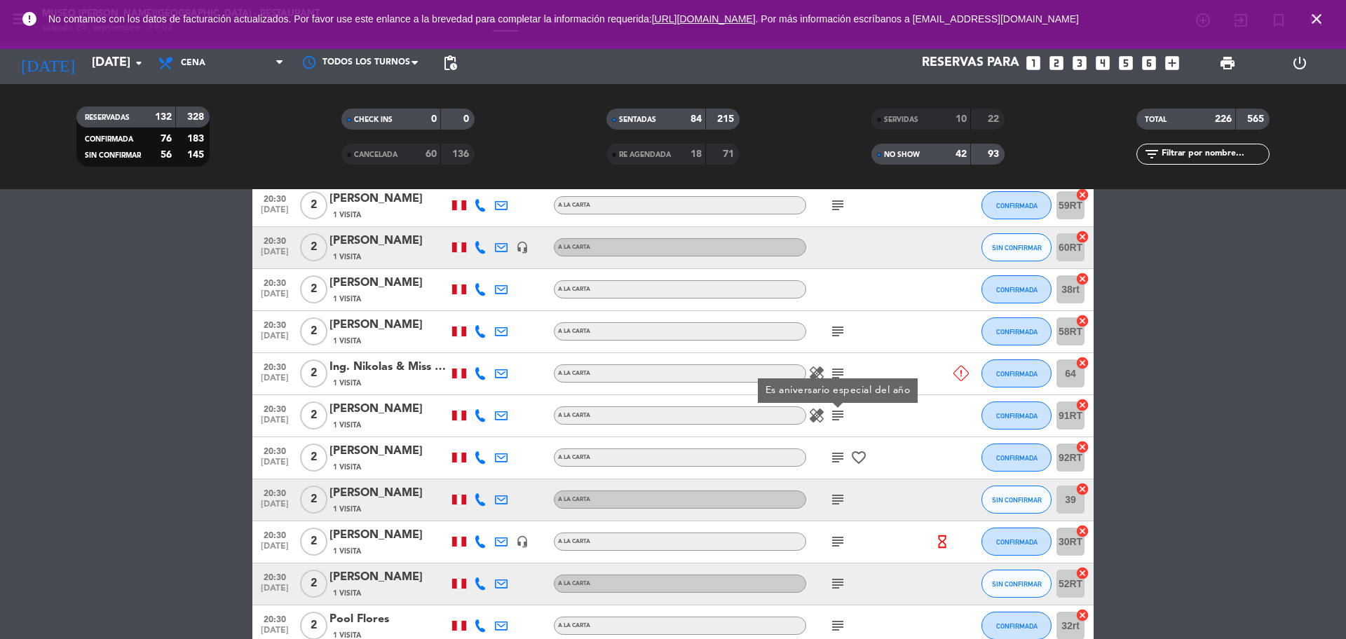
scroll to position [9996, 0]
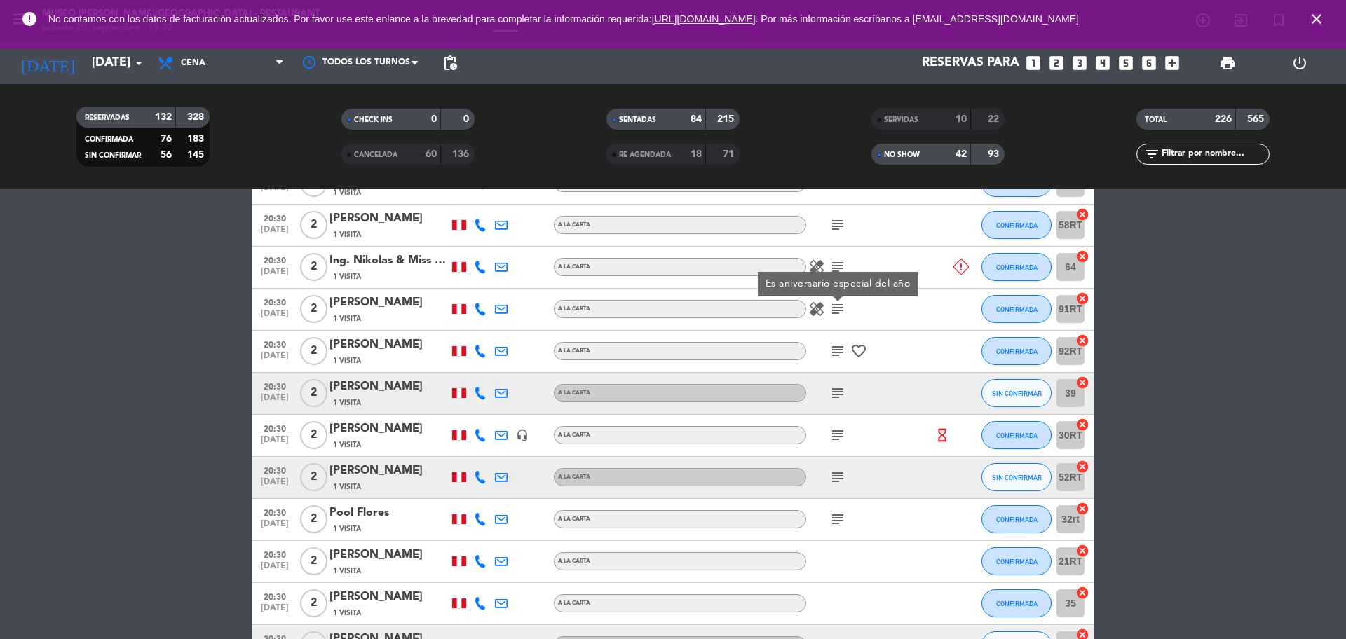
click at [836, 353] on icon "subject" at bounding box center [837, 351] width 17 height 17
drag, startPoint x: 836, startPoint y: 373, endPoint x: 832, endPoint y: 391, distance: 18.2
click at [836, 375] on div "subject" at bounding box center [869, 393] width 126 height 41
click at [832, 393] on icon "subject" at bounding box center [837, 393] width 17 height 17
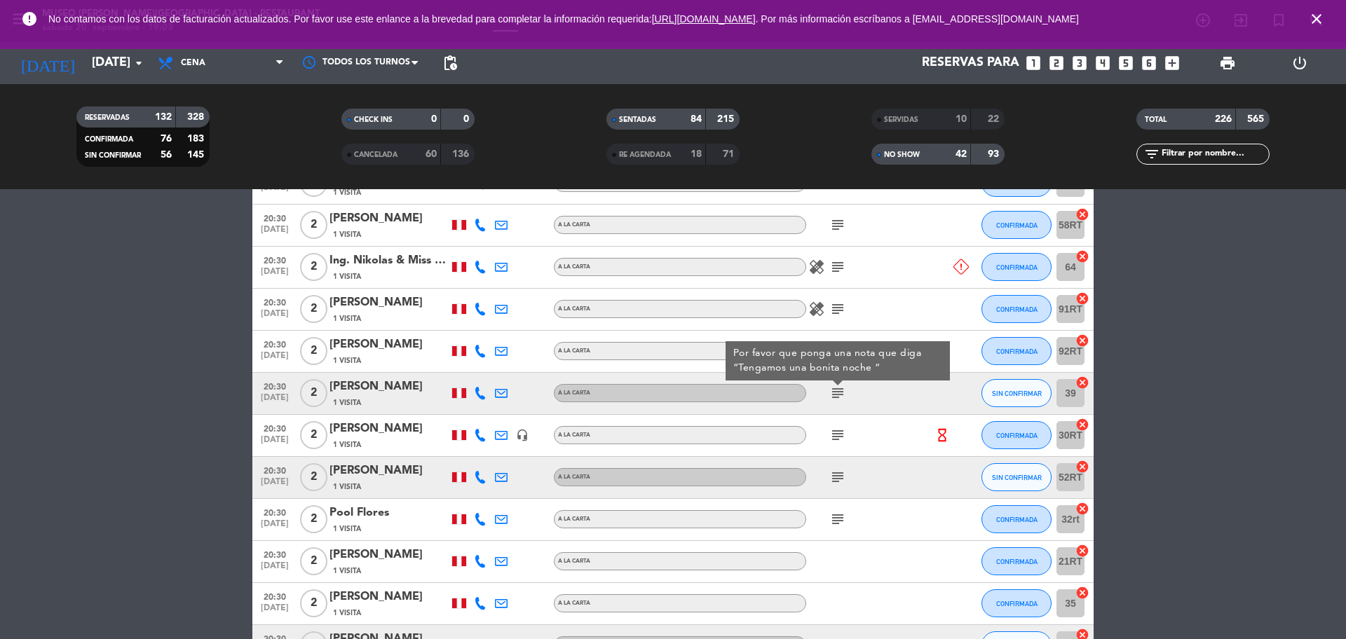
click at [843, 434] on icon "subject" at bounding box center [837, 435] width 17 height 17
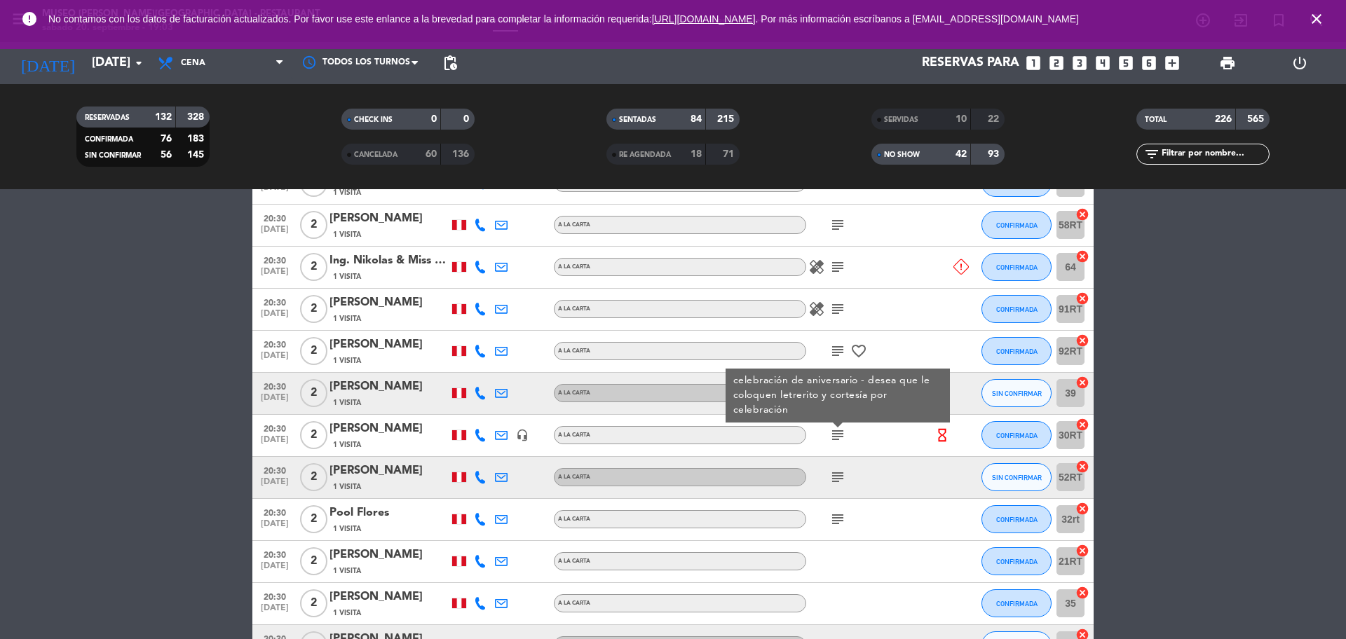
click at [840, 482] on icon "subject" at bounding box center [837, 477] width 17 height 17
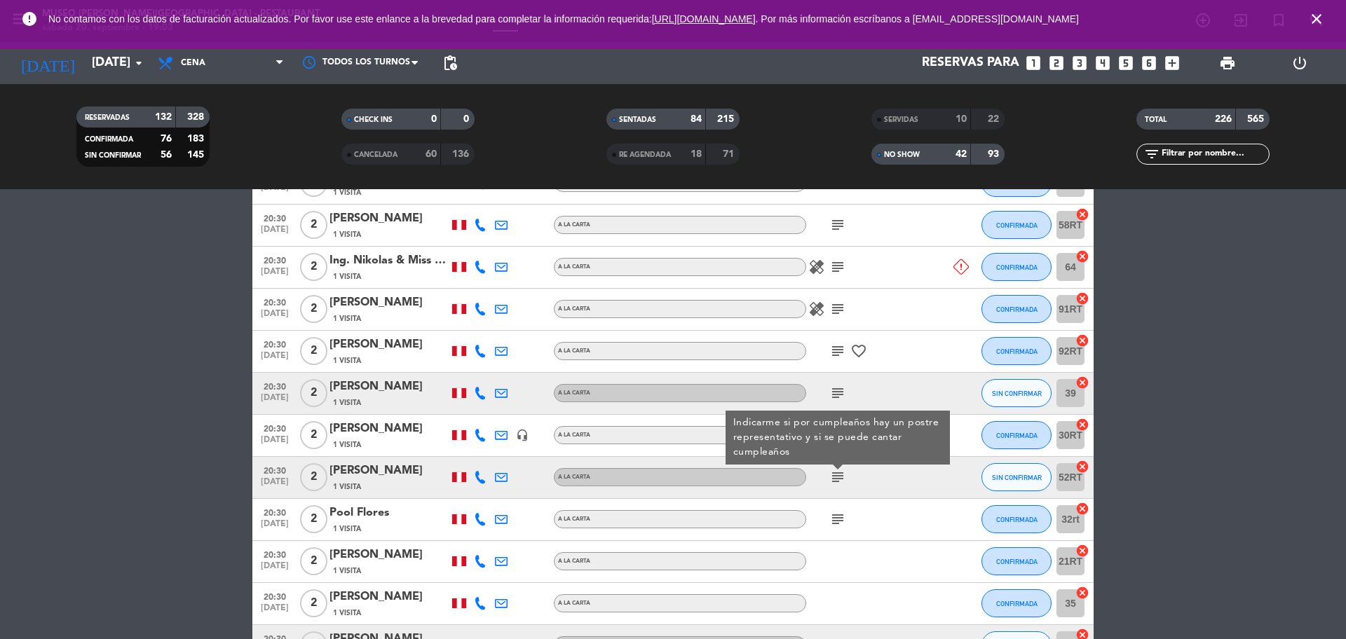
click at [838, 516] on icon "subject" at bounding box center [837, 519] width 17 height 17
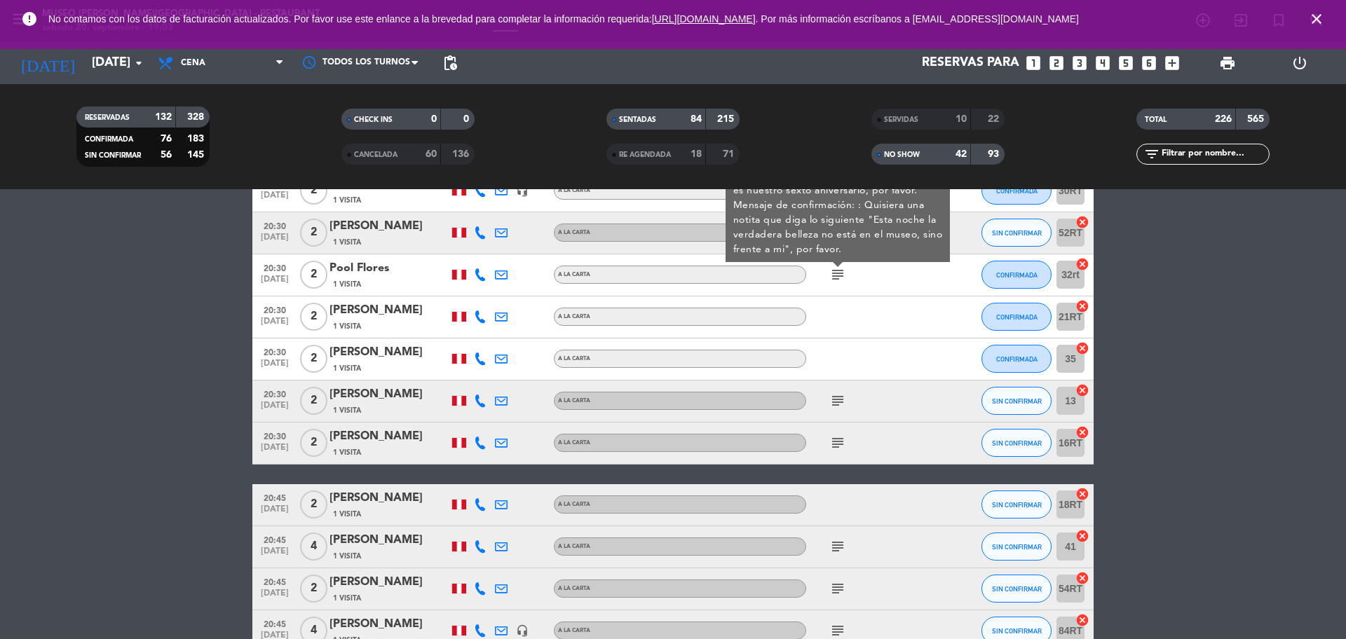
scroll to position [10259, 0]
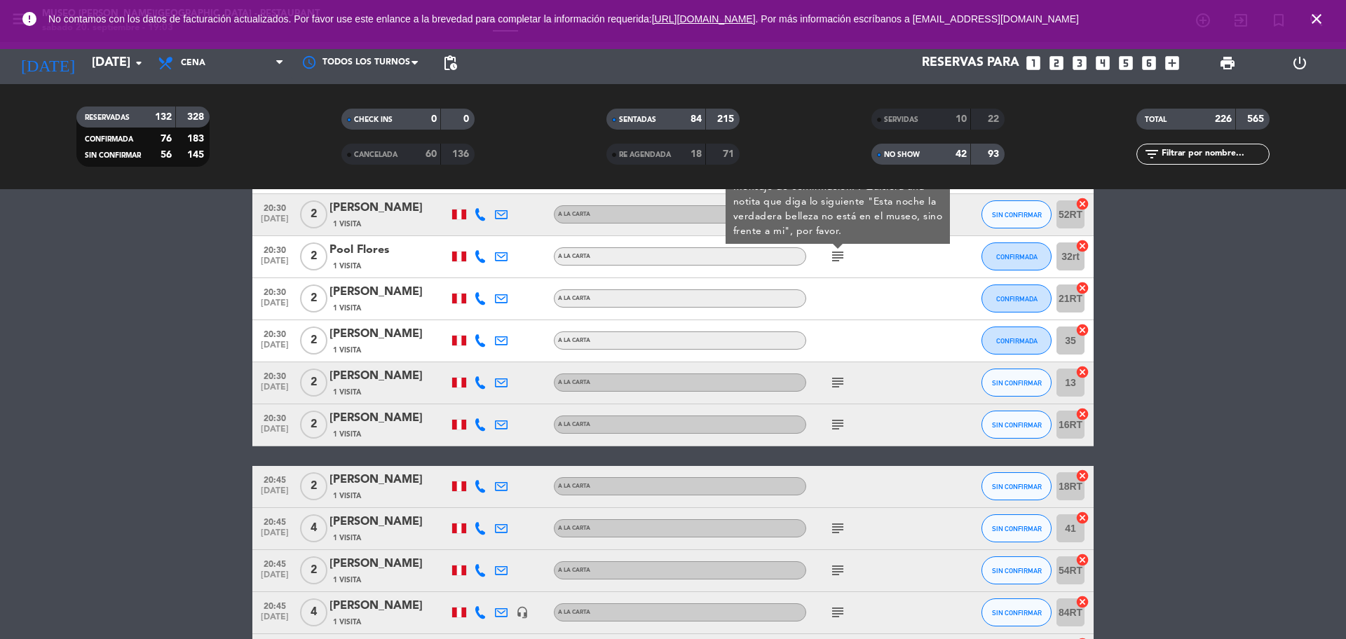
click at [836, 390] on icon "subject" at bounding box center [837, 382] width 17 height 17
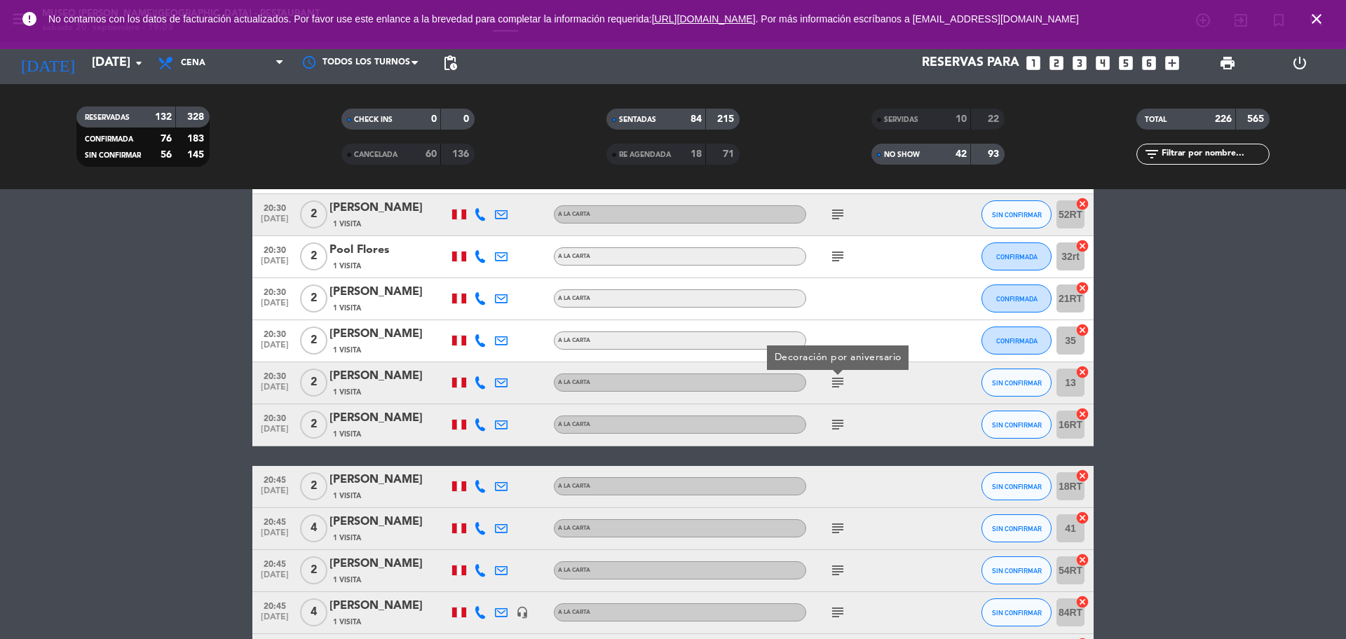
click at [836, 417] on div "subject" at bounding box center [869, 425] width 126 height 41
click at [836, 423] on icon "subject" at bounding box center [837, 424] width 17 height 17
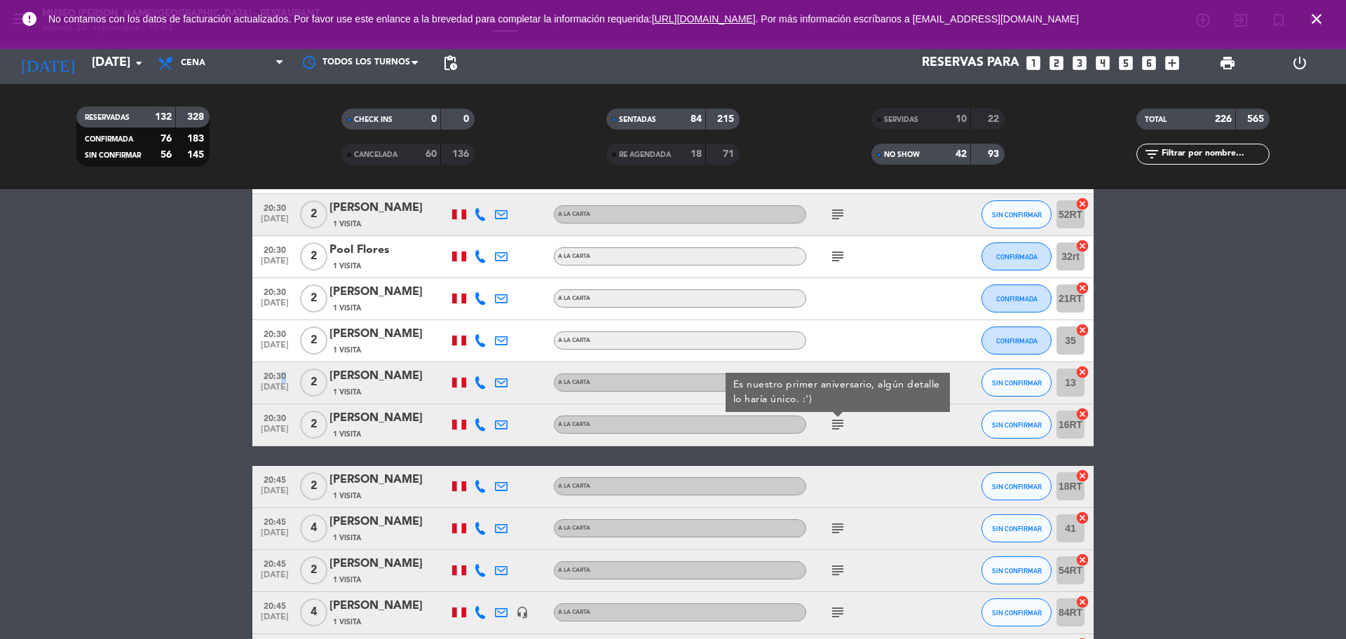
click at [278, 374] on span "20:30" at bounding box center [274, 375] width 35 height 16
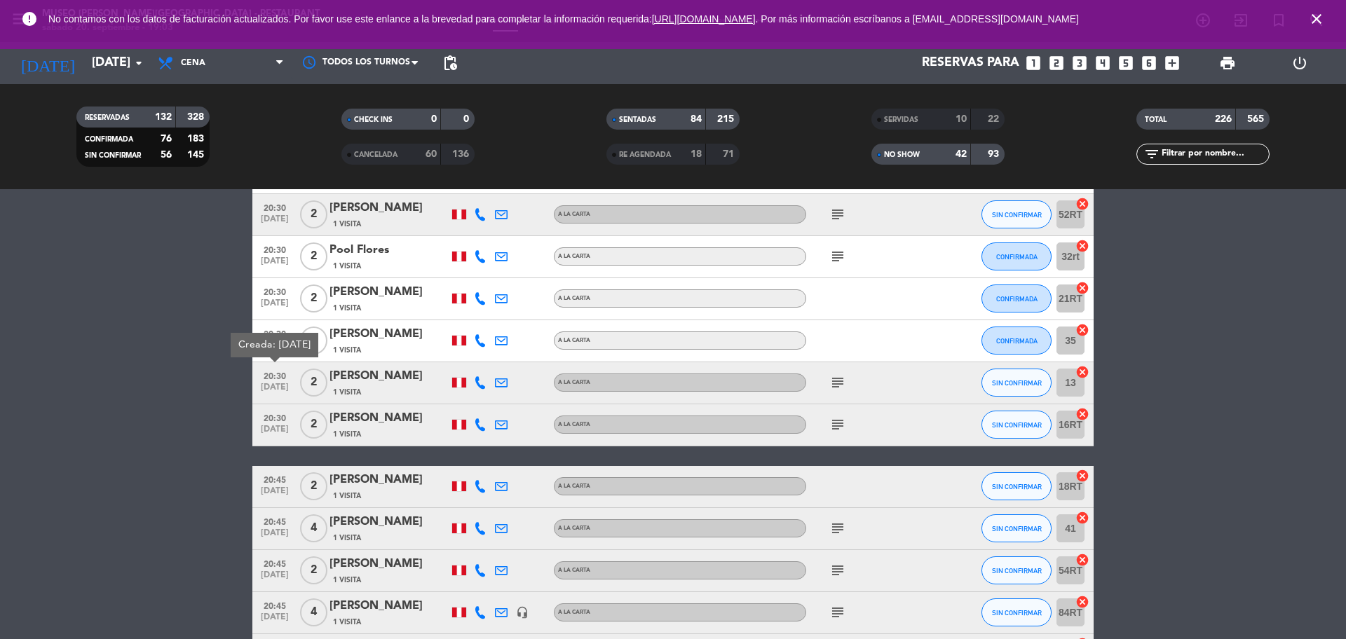
click at [835, 423] on icon "subject" at bounding box center [837, 424] width 17 height 17
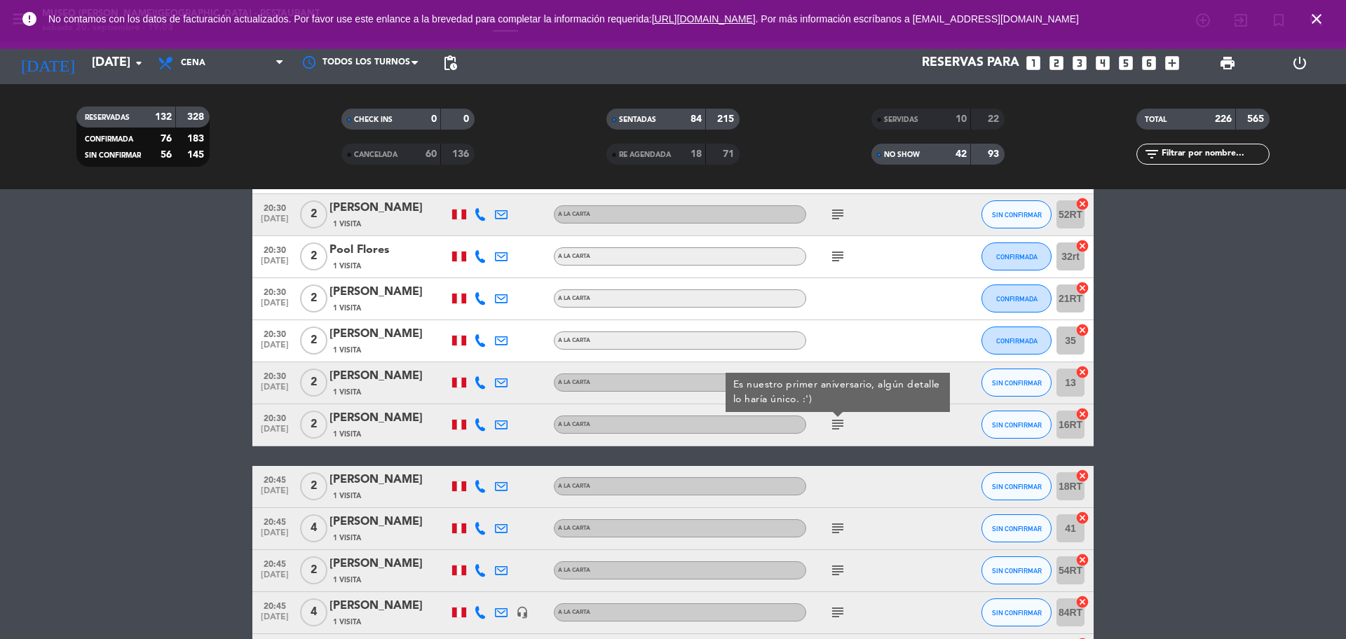
click at [839, 532] on icon "subject" at bounding box center [837, 528] width 17 height 17
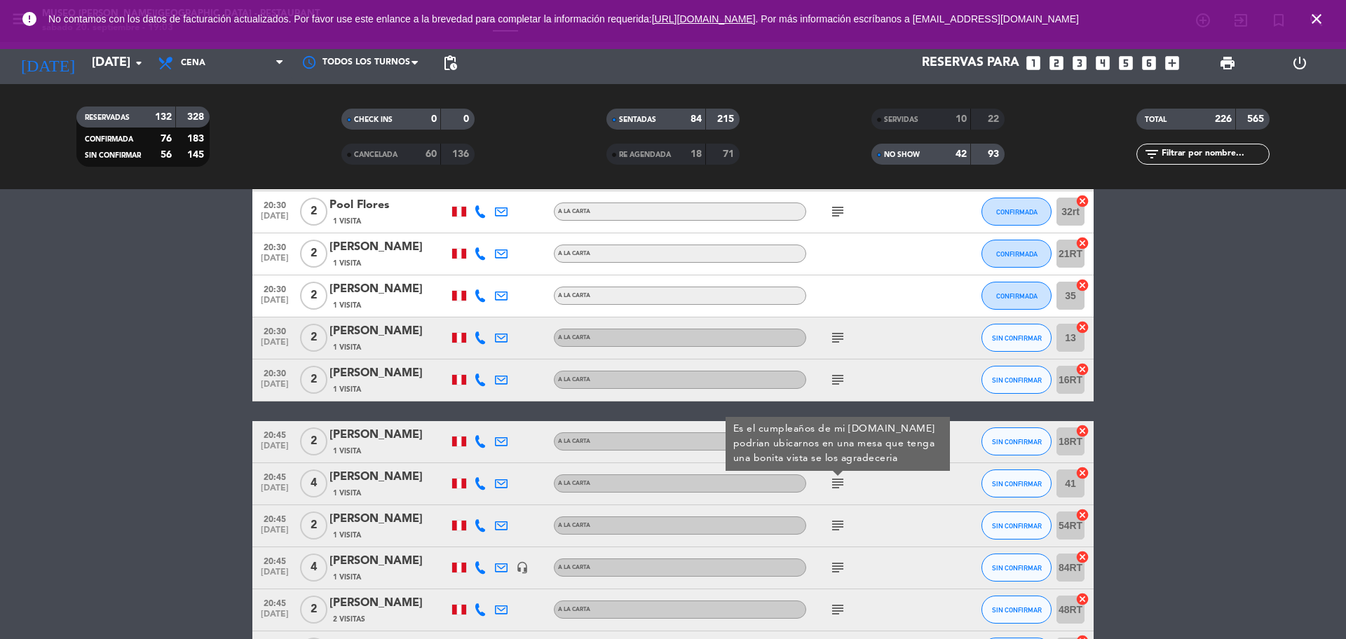
scroll to position [10347, 0]
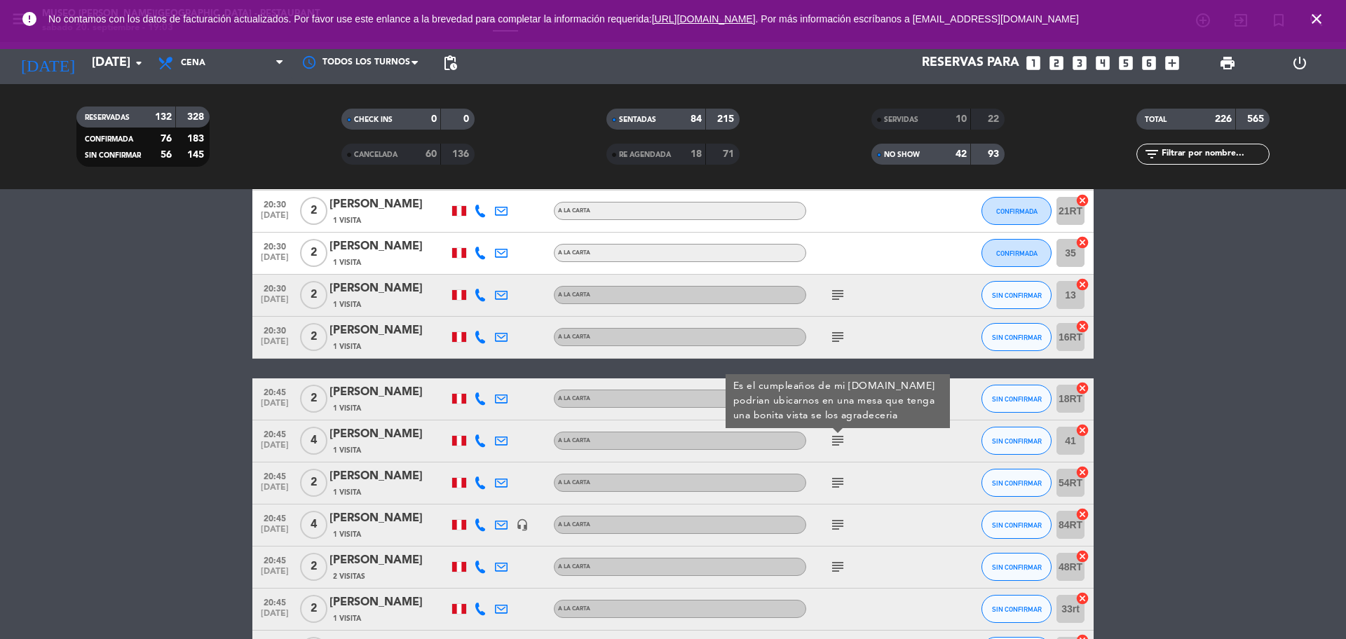
click at [839, 483] on icon "subject" at bounding box center [837, 483] width 17 height 17
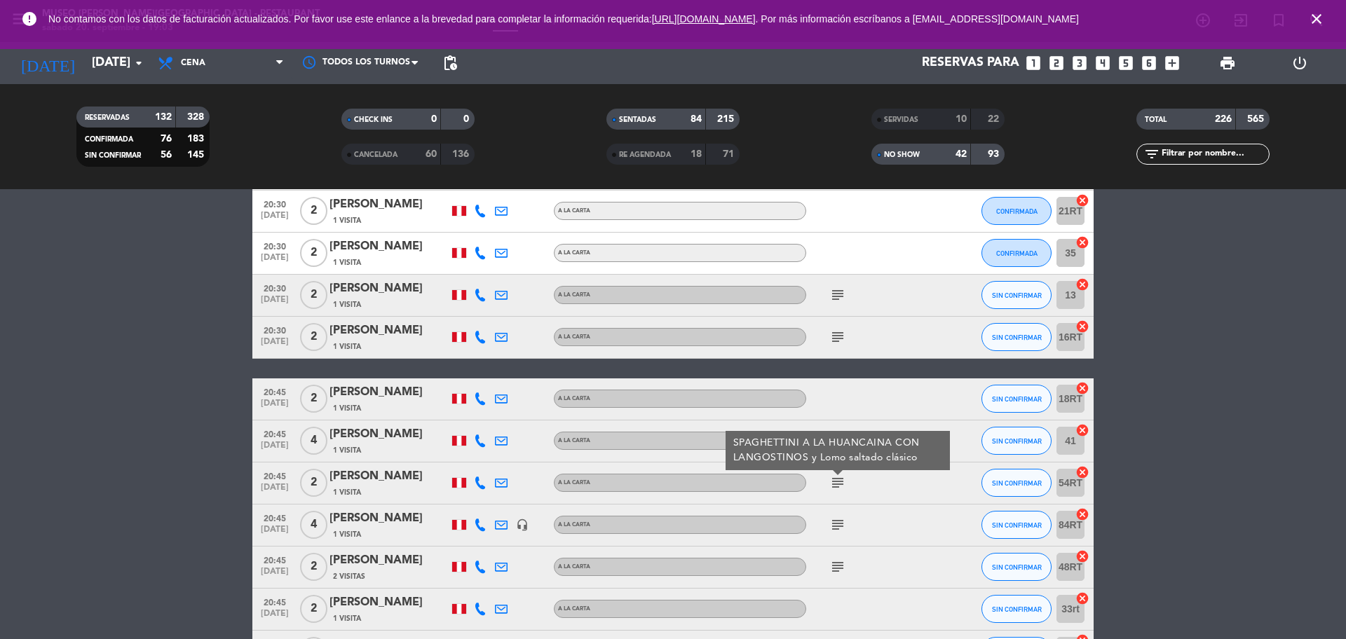
click at [835, 526] on icon "subject" at bounding box center [837, 525] width 17 height 17
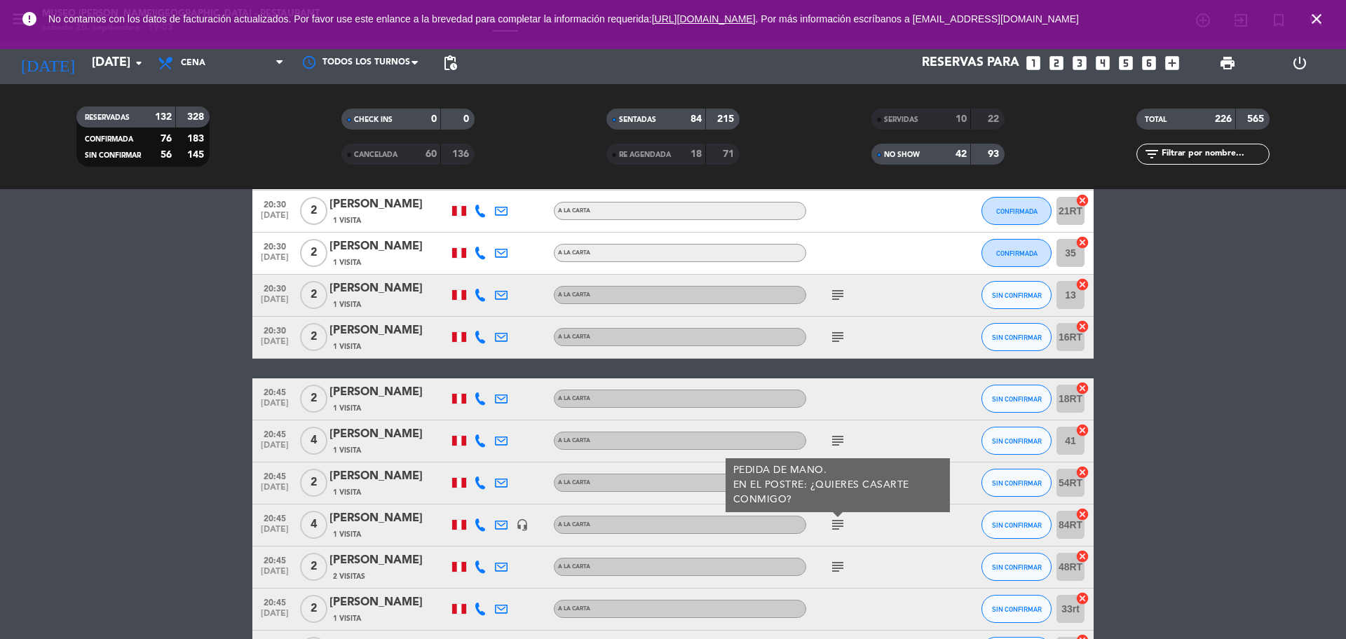
click at [837, 566] on icon "subject" at bounding box center [837, 567] width 17 height 17
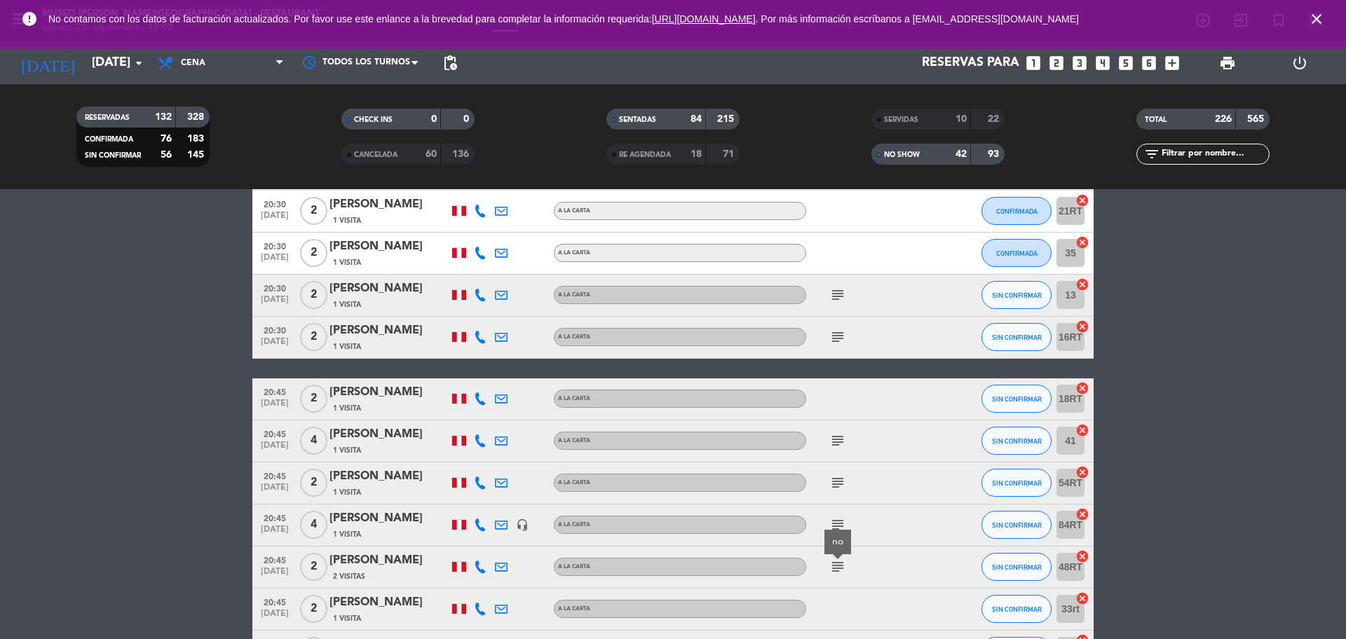
scroll to position [10522, 0]
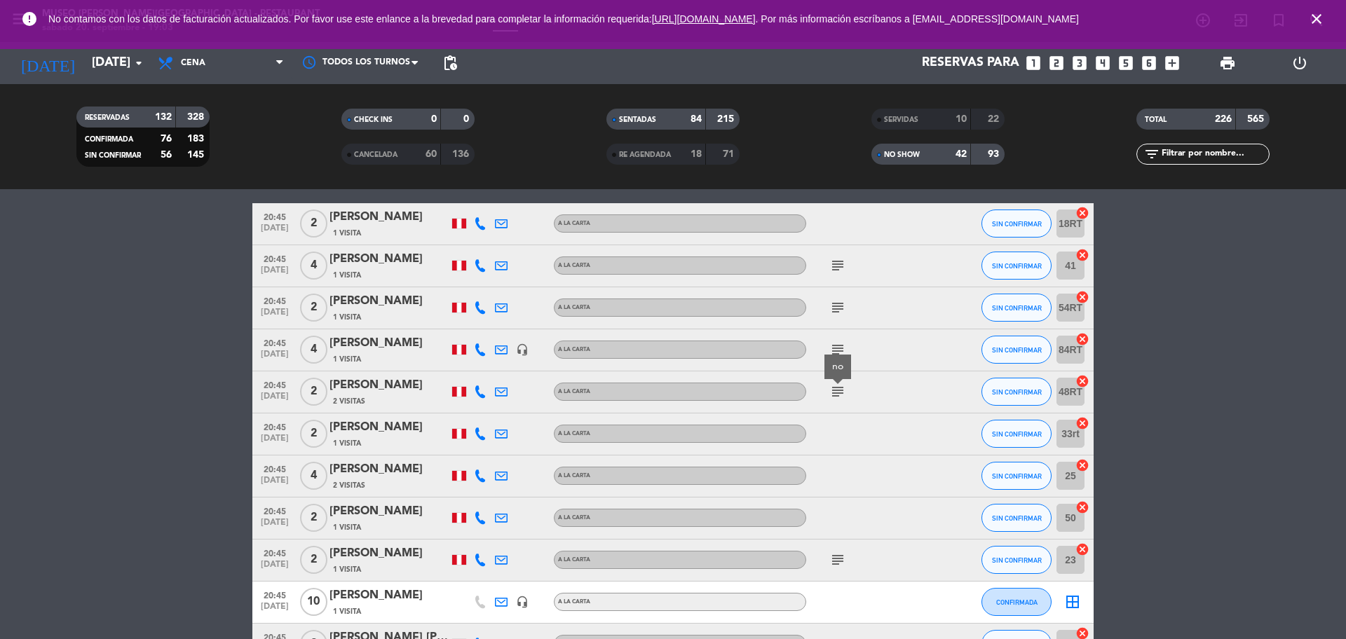
click at [838, 561] on icon "subject" at bounding box center [837, 560] width 17 height 17
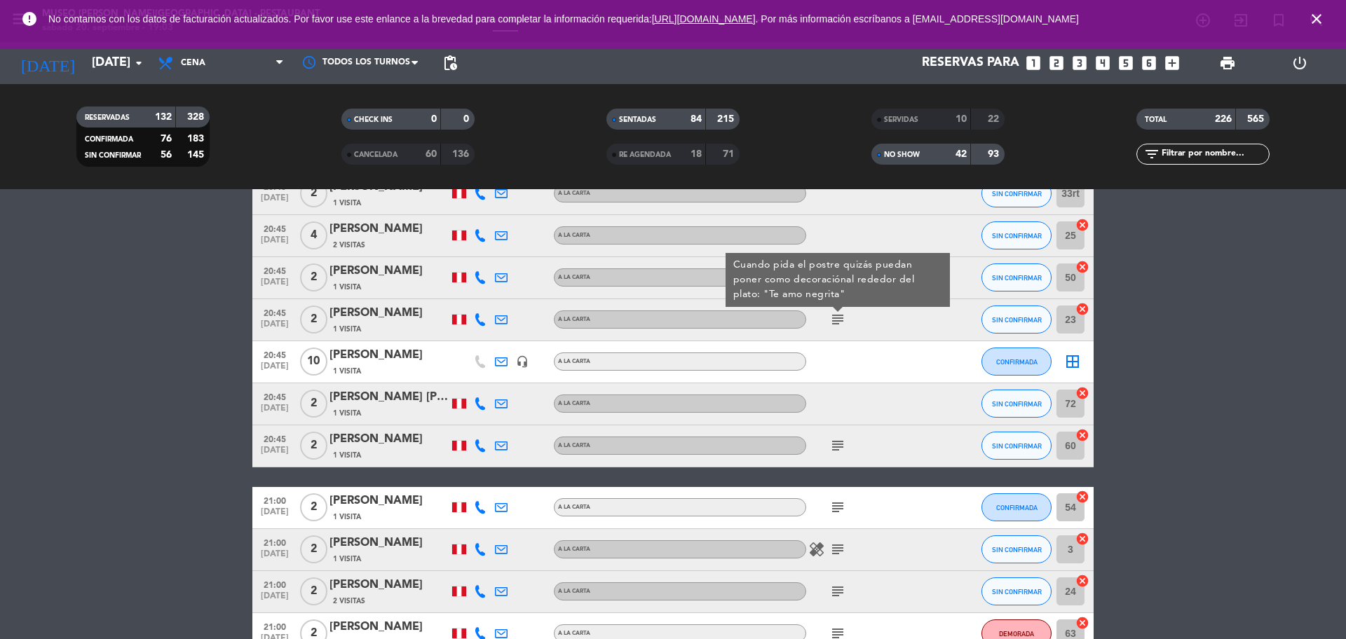
scroll to position [10785, 0]
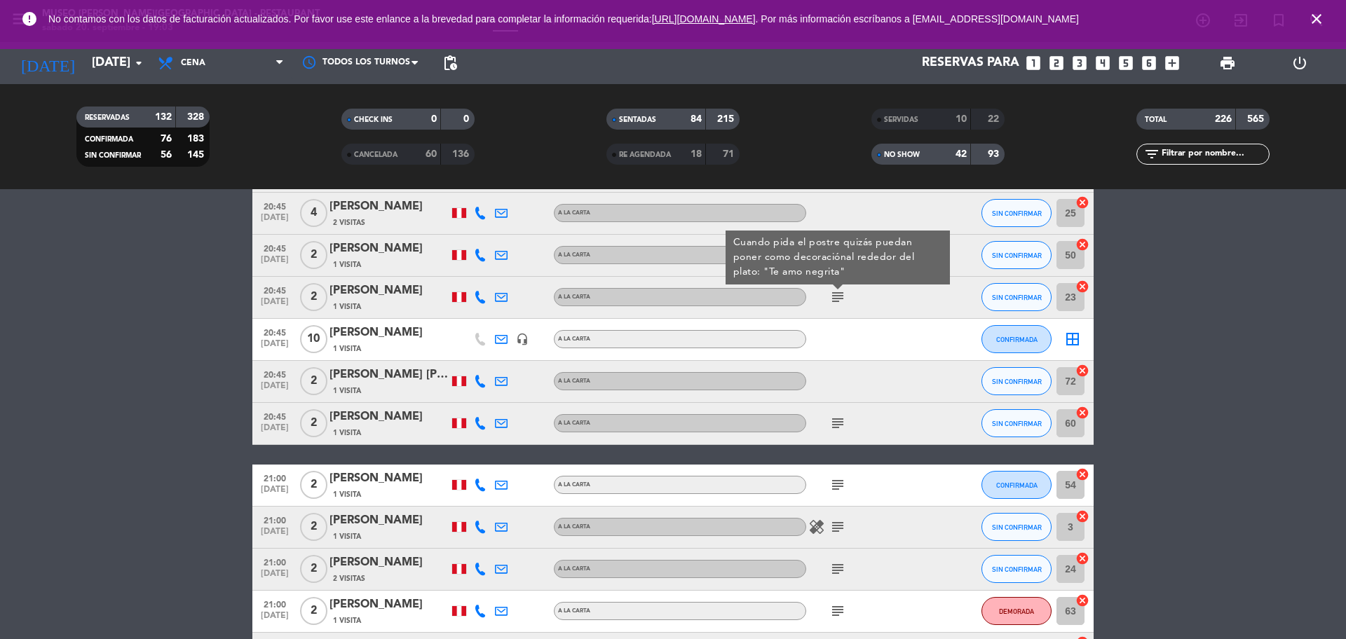
click at [389, 305] on div "1 Visita" at bounding box center [389, 307] width 119 height 12
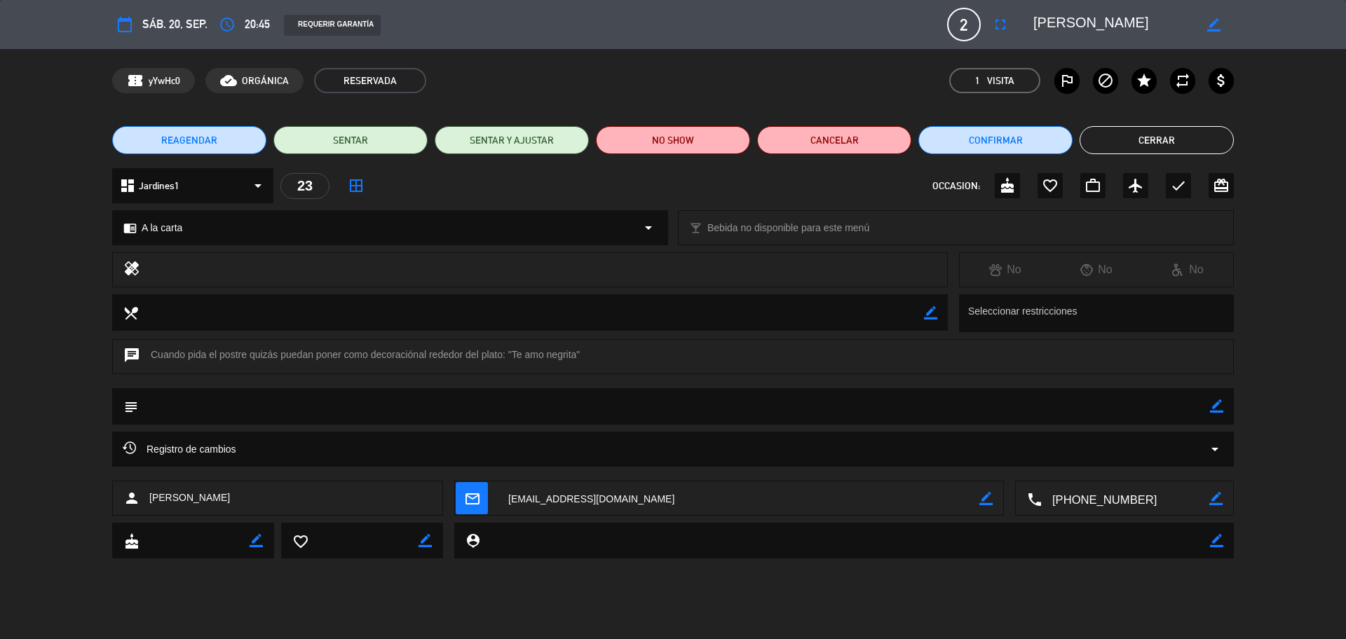
click at [1099, 496] on textarea at bounding box center [1126, 499] width 168 height 35
drag, startPoint x: 1151, startPoint y: 29, endPoint x: 1051, endPoint y: 17, distance: 100.3
click at [1024, 22] on div "border_color" at bounding box center [1129, 24] width 210 height 25
click at [1219, 408] on icon "border_color" at bounding box center [1216, 406] width 13 height 13
click at [1199, 412] on textarea at bounding box center [674, 406] width 1072 height 36
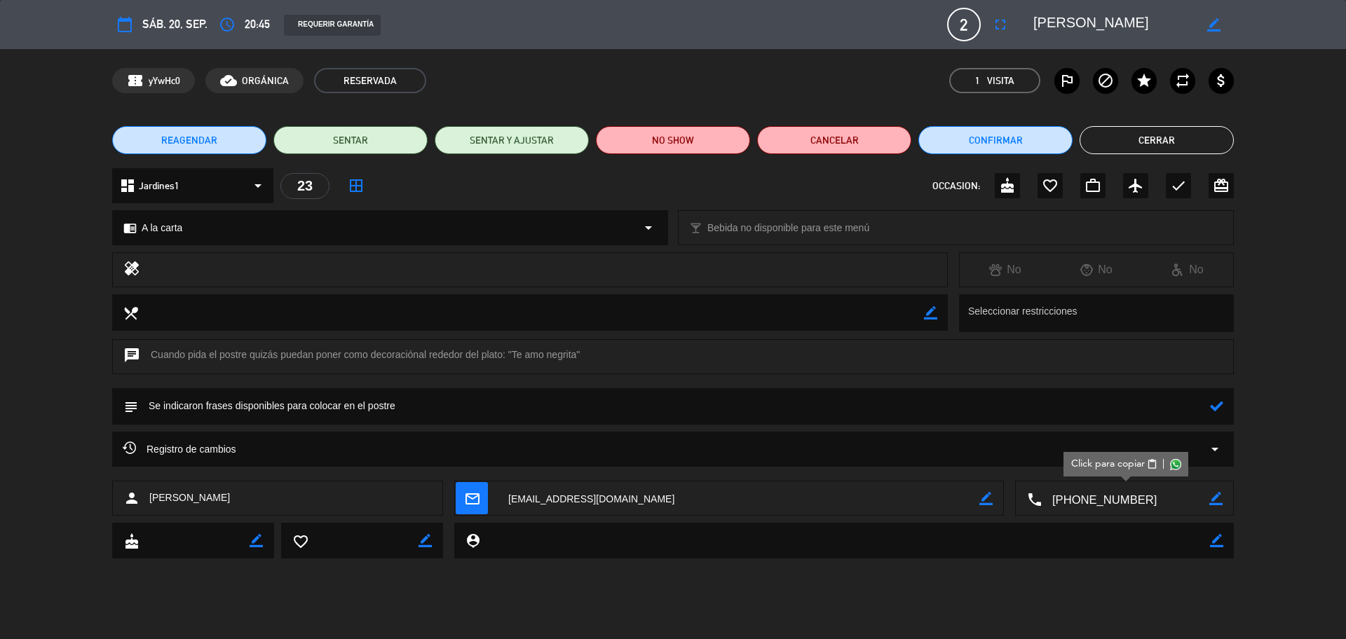
type textarea "Se indicaron frases disponibles para colocar en el postre"
drag, startPoint x: 1214, startPoint y: 402, endPoint x: 1188, endPoint y: 386, distance: 30.9
click at [1213, 402] on icon at bounding box center [1216, 406] width 13 height 13
click at [1167, 189] on div "OCCASION: cake favorite_border work_outline airplanemode_active check card_gift…" at bounding box center [1082, 185] width 301 height 25
click at [1177, 187] on icon "check" at bounding box center [1178, 185] width 17 height 17
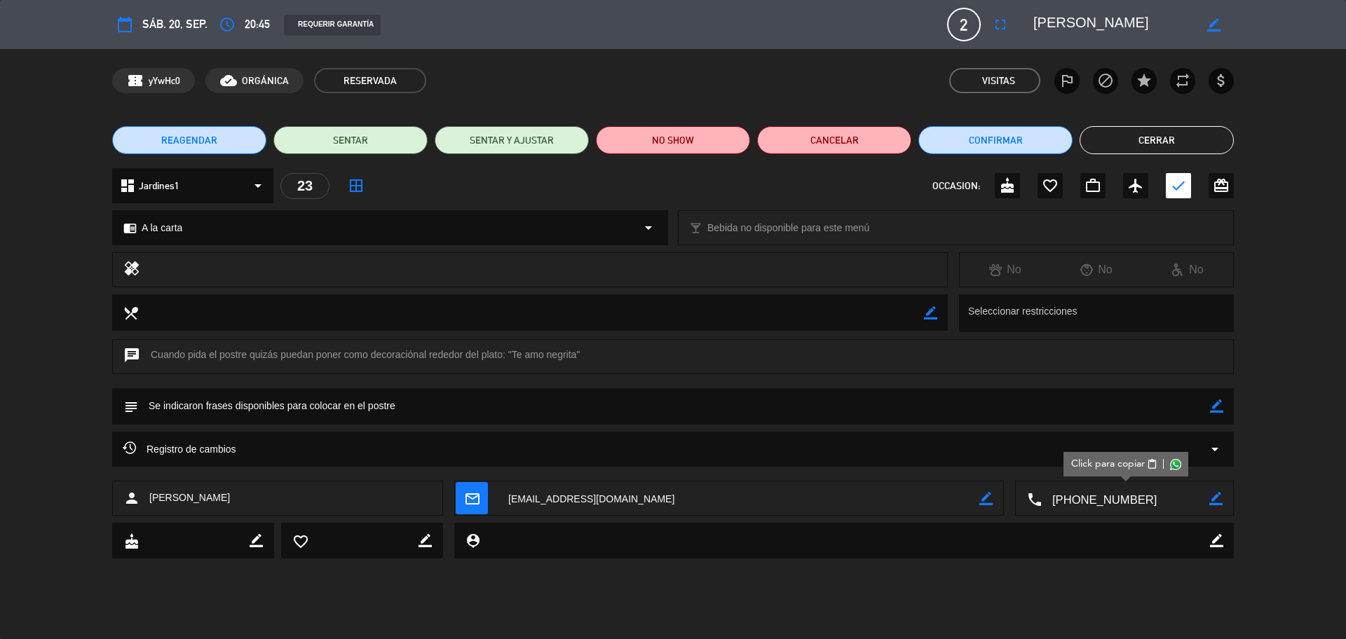
drag, startPoint x: 1143, startPoint y: 135, endPoint x: 1126, endPoint y: 138, distance: 17.2
click at [1144, 135] on button "Cerrar" at bounding box center [1157, 140] width 154 height 28
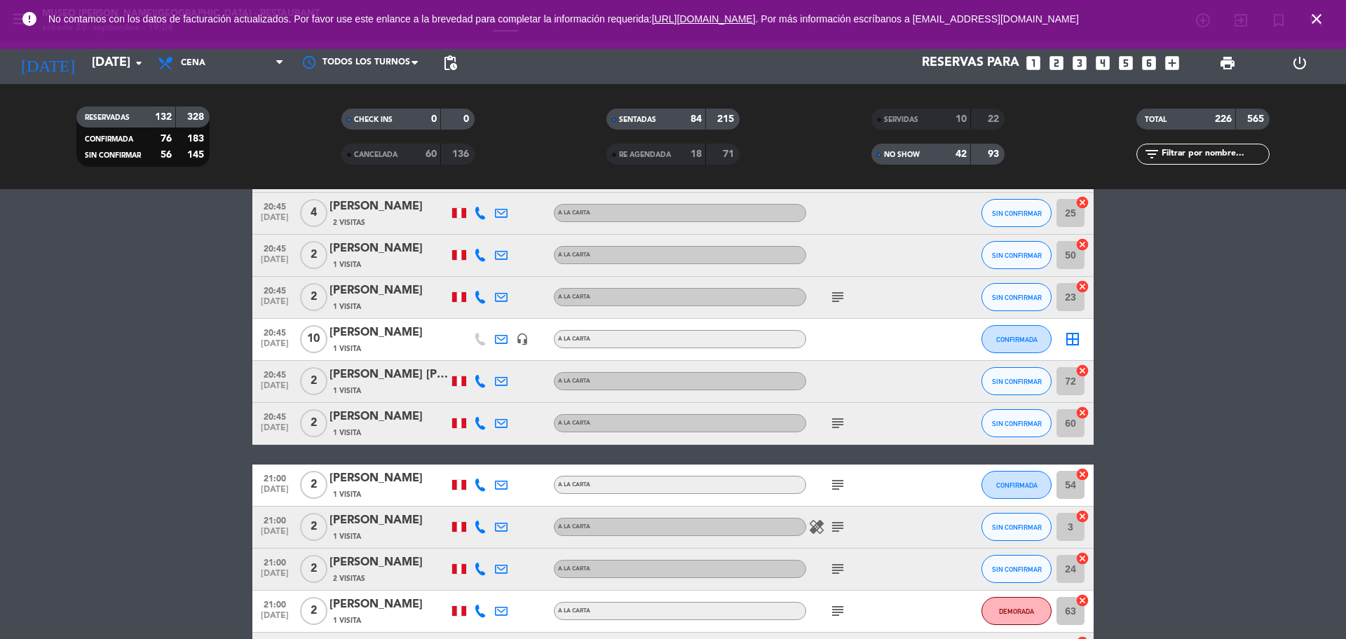
click at [839, 297] on icon "subject" at bounding box center [837, 297] width 17 height 17
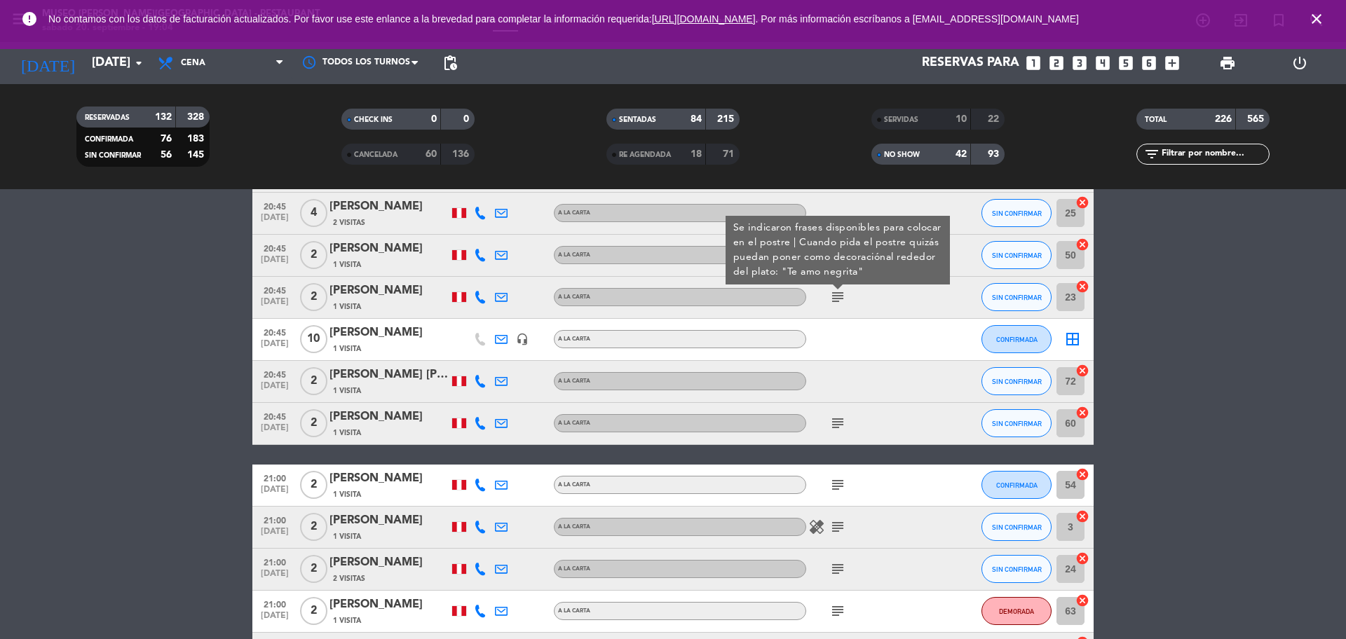
click at [836, 423] on icon "subject" at bounding box center [837, 423] width 17 height 17
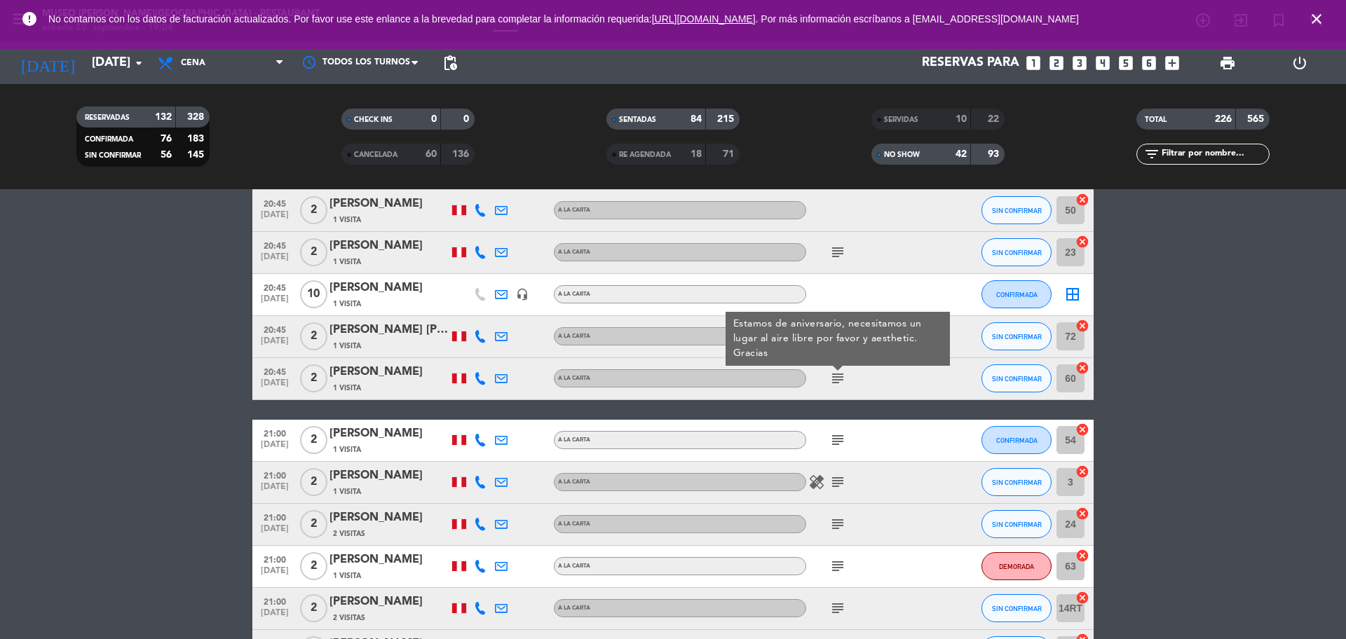
scroll to position [10873, 0]
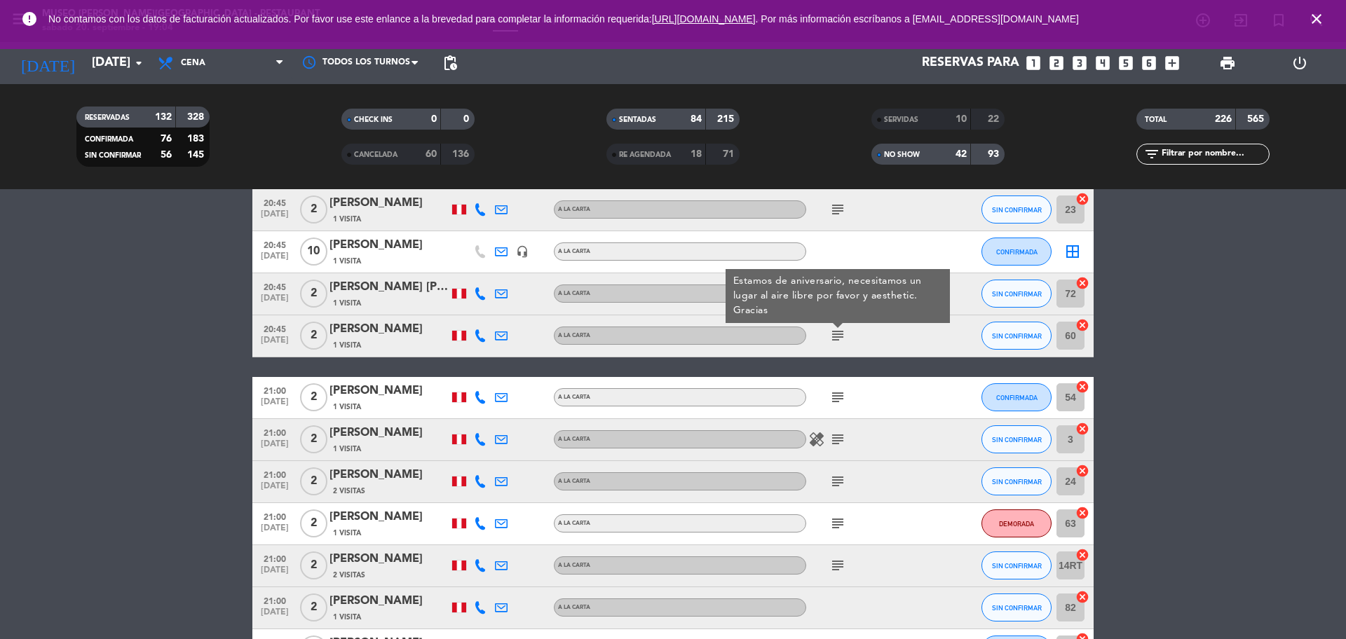
click at [835, 397] on icon "subject" at bounding box center [837, 397] width 17 height 17
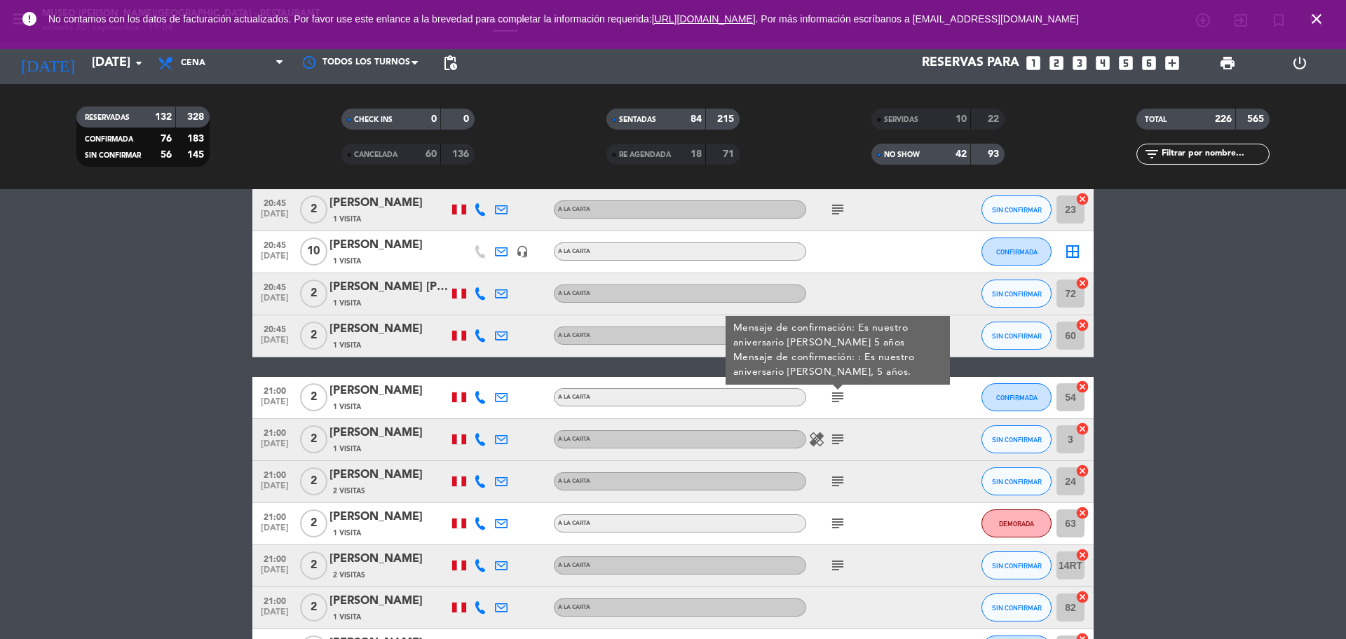
click at [842, 430] on div "healing subject" at bounding box center [869, 439] width 126 height 41
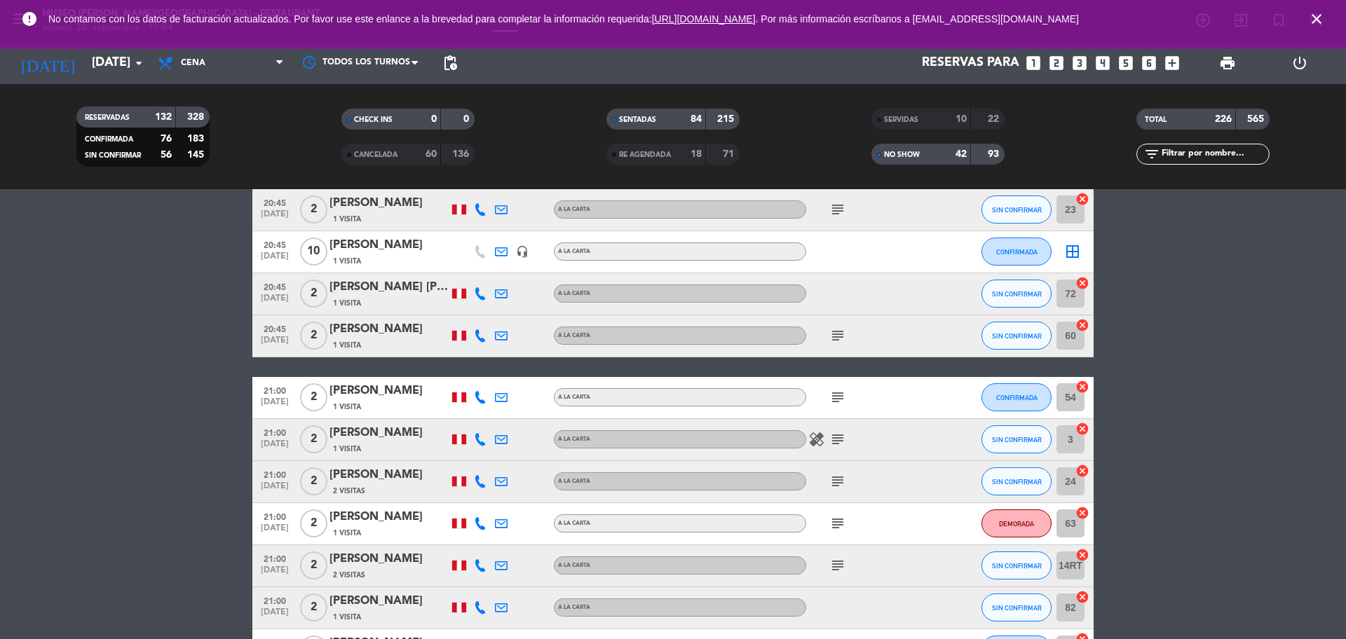
click at [840, 443] on icon "subject" at bounding box center [837, 439] width 17 height 17
click at [839, 480] on icon "subject" at bounding box center [837, 481] width 17 height 17
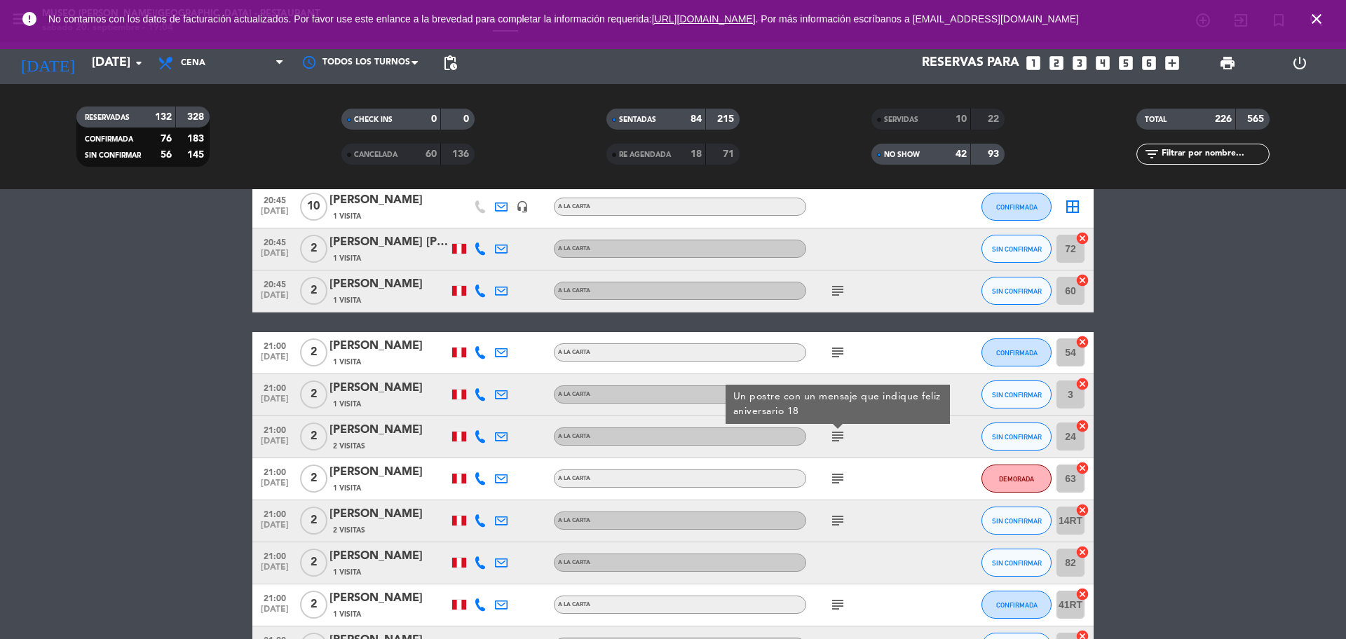
scroll to position [10960, 0]
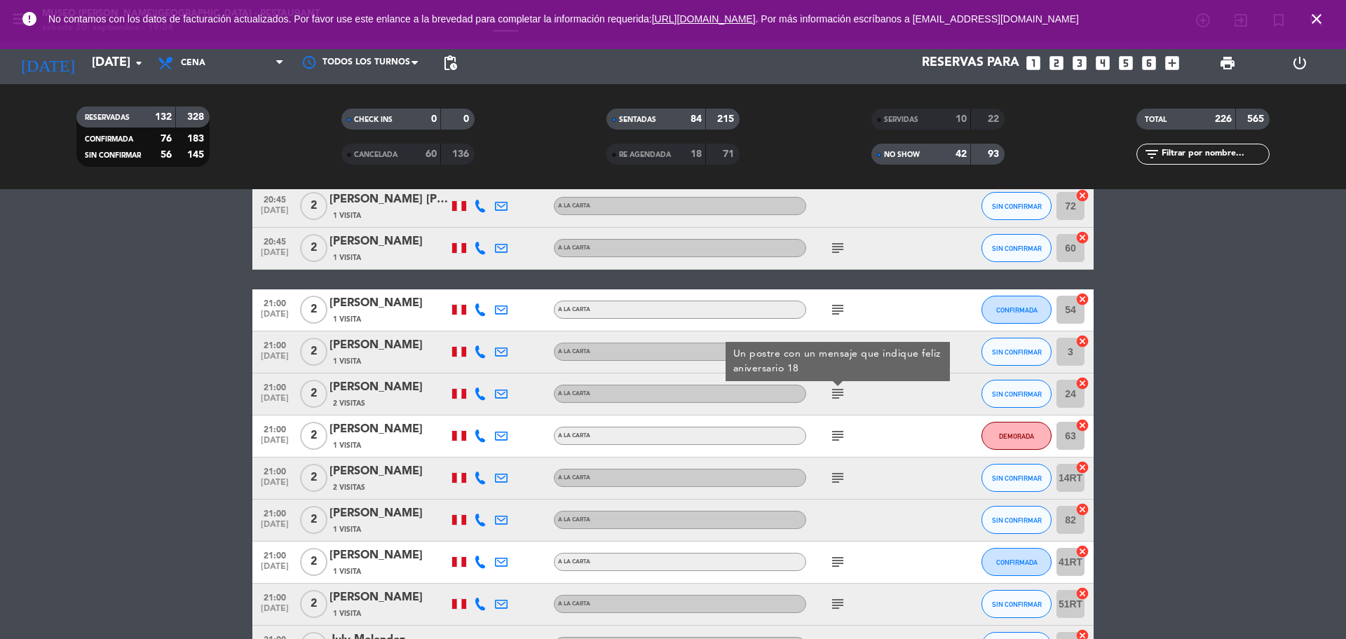
click at [838, 436] on icon "subject" at bounding box center [837, 436] width 17 height 17
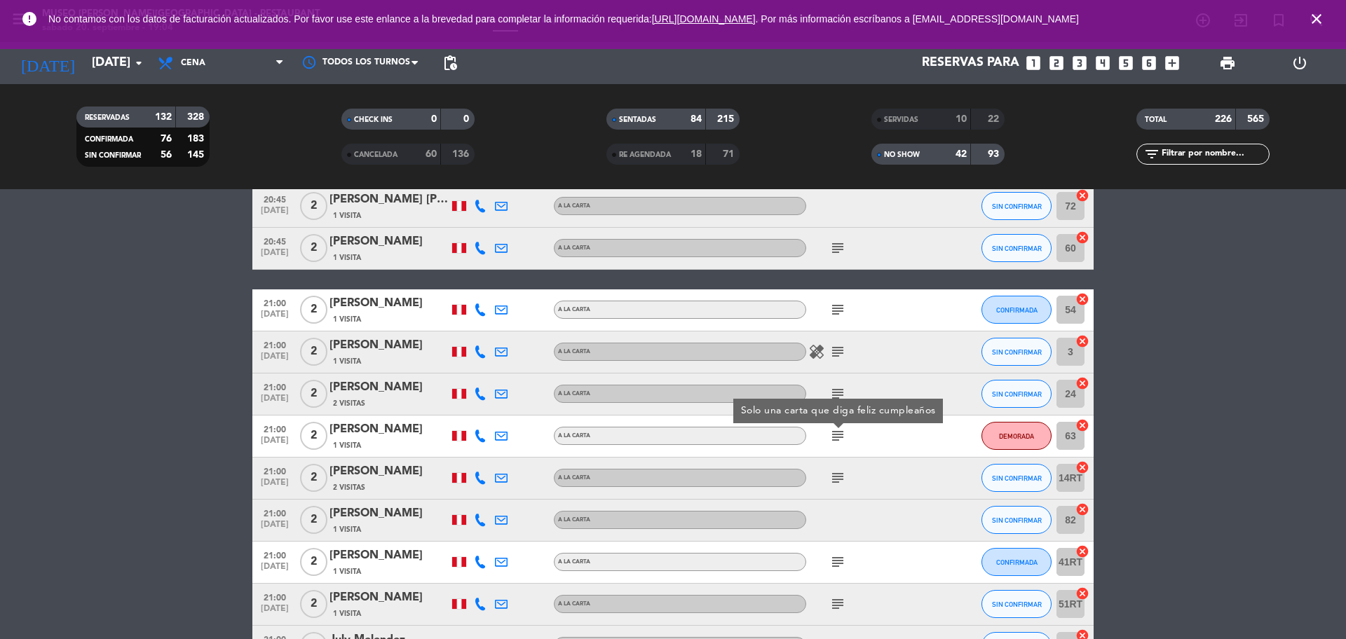
click at [839, 395] on icon "subject" at bounding box center [837, 394] width 17 height 17
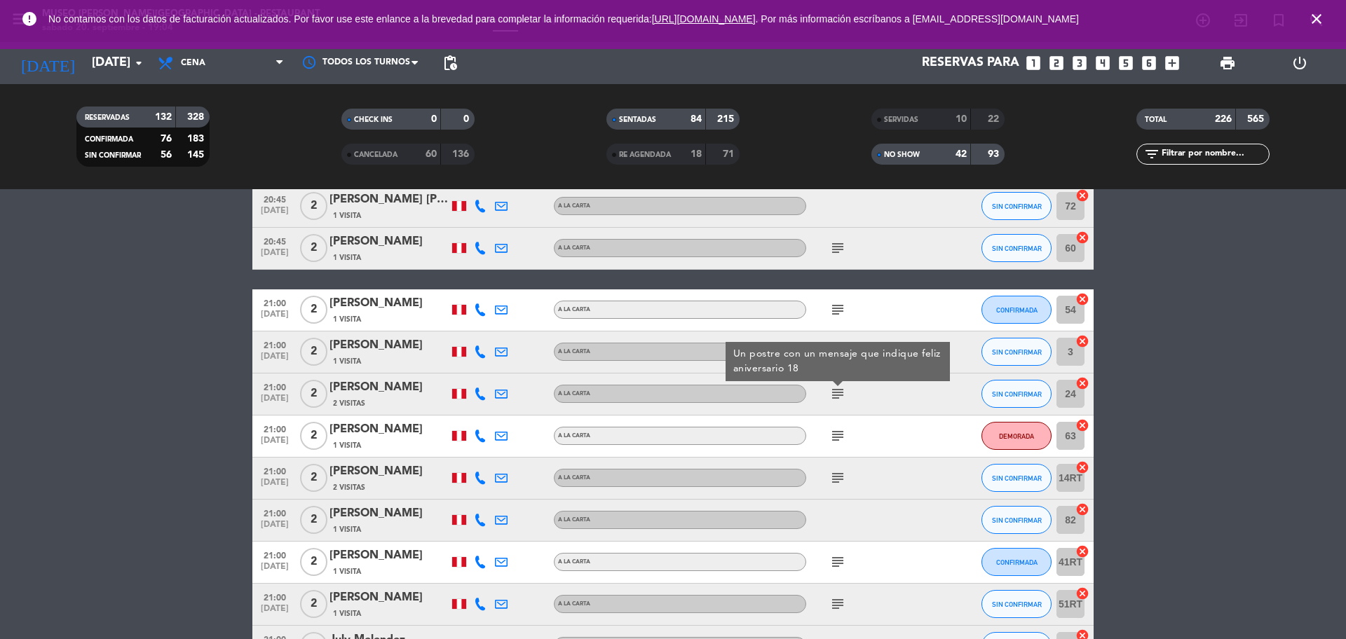
click at [262, 395] on span "[DATE]" at bounding box center [274, 402] width 35 height 16
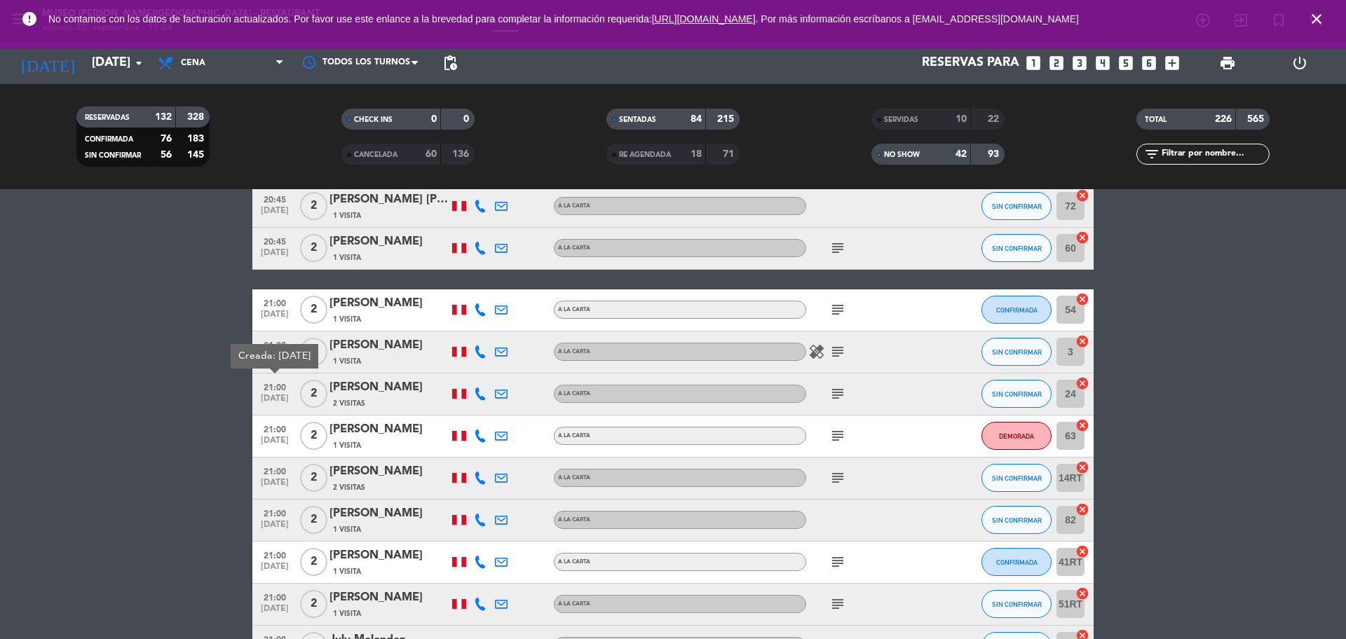
click at [839, 434] on icon "subject" at bounding box center [837, 436] width 17 height 17
click at [839, 469] on div "subject" at bounding box center [869, 478] width 126 height 41
click at [840, 483] on icon "subject" at bounding box center [837, 478] width 17 height 17
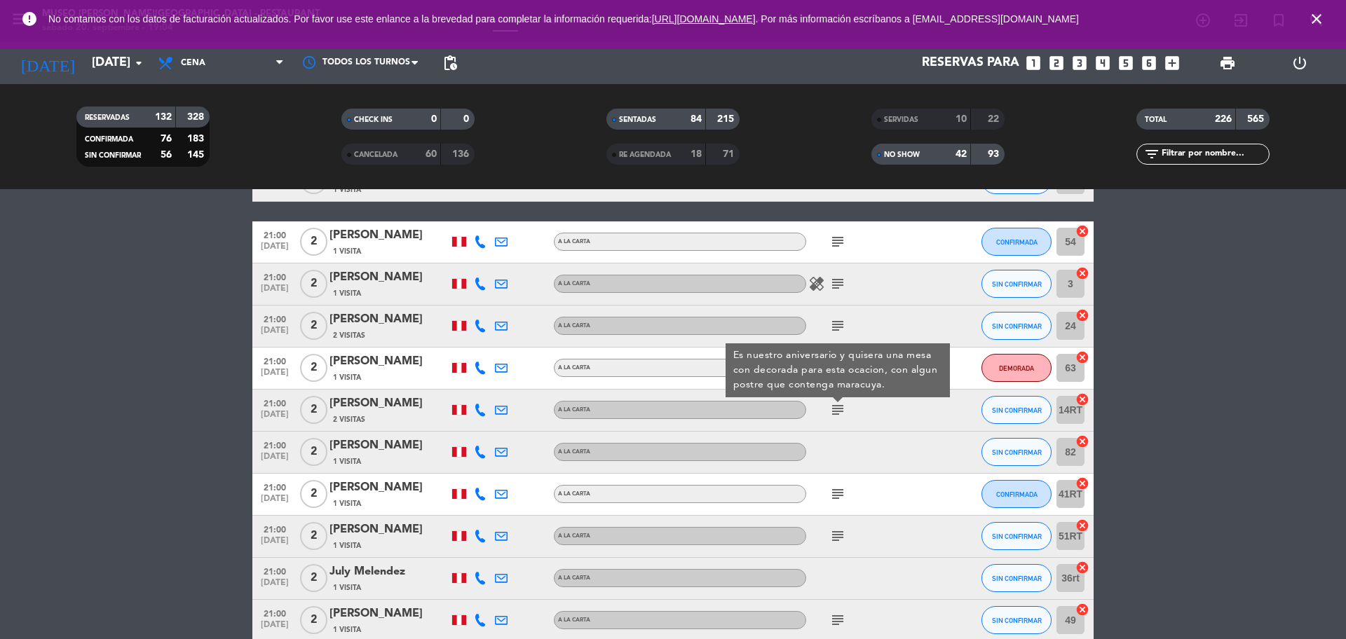
scroll to position [11048, 0]
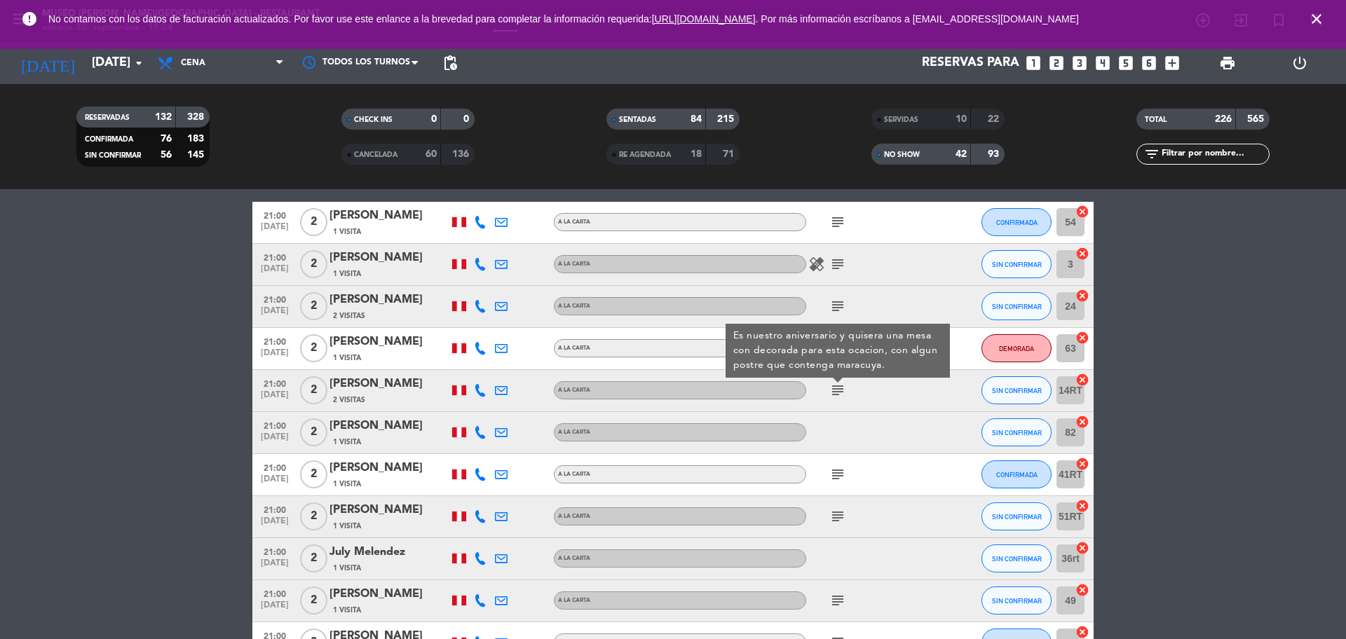
click at [409, 390] on div "[PERSON_NAME]" at bounding box center [389, 384] width 119 height 18
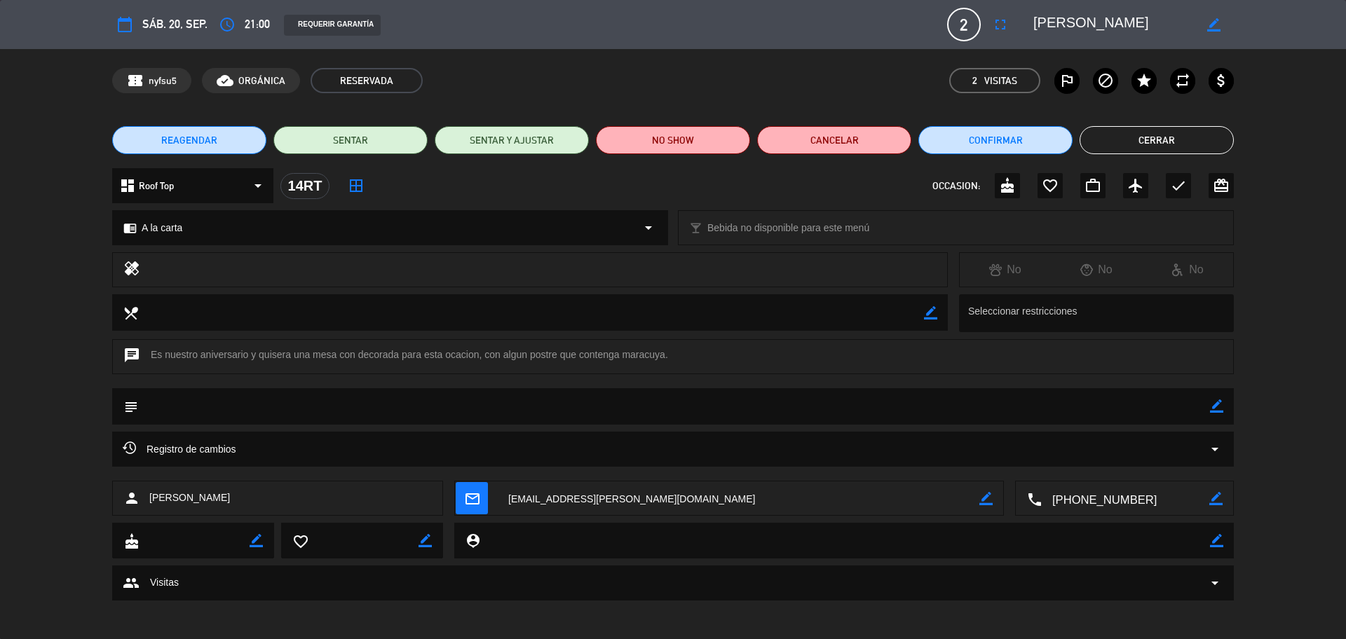
click at [1113, 506] on textarea at bounding box center [1126, 499] width 168 height 35
drag, startPoint x: 1137, startPoint y: 27, endPoint x: 1050, endPoint y: 18, distance: 87.4
click at [1017, 18] on editable-input "border_color" at bounding box center [1125, 24] width 217 height 25
click at [1113, 151] on button "Cerrar" at bounding box center [1157, 140] width 154 height 28
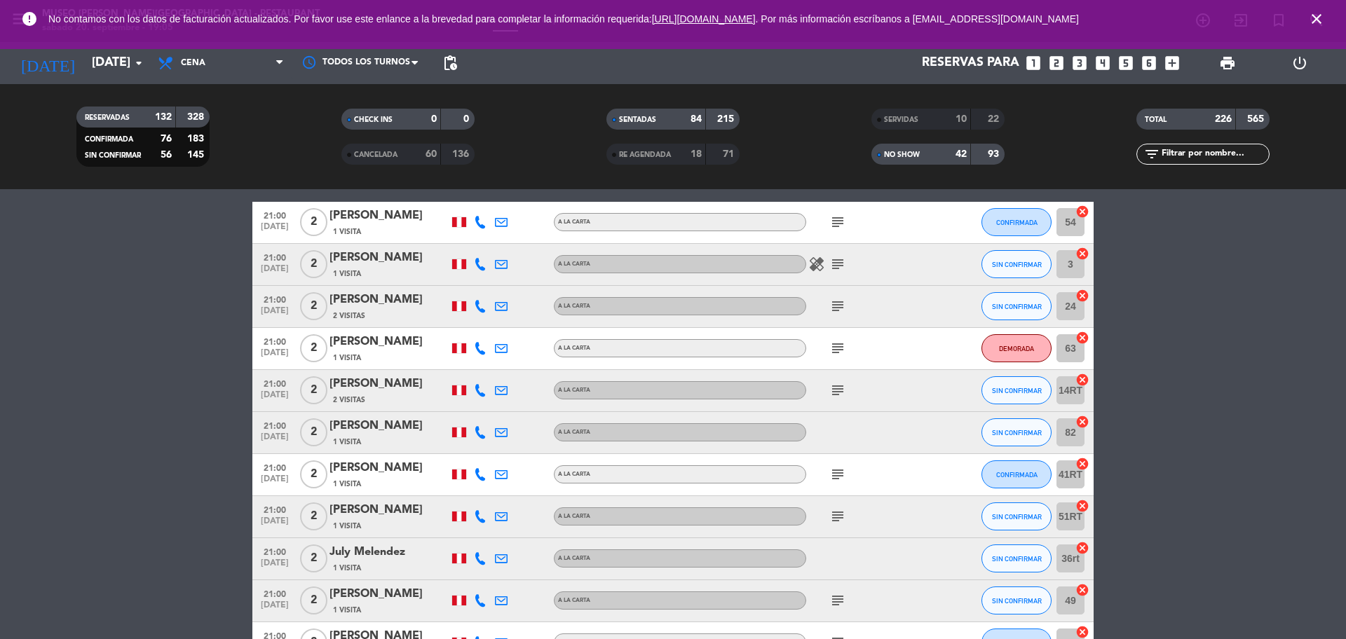
click at [839, 474] on icon "subject" at bounding box center [837, 474] width 17 height 17
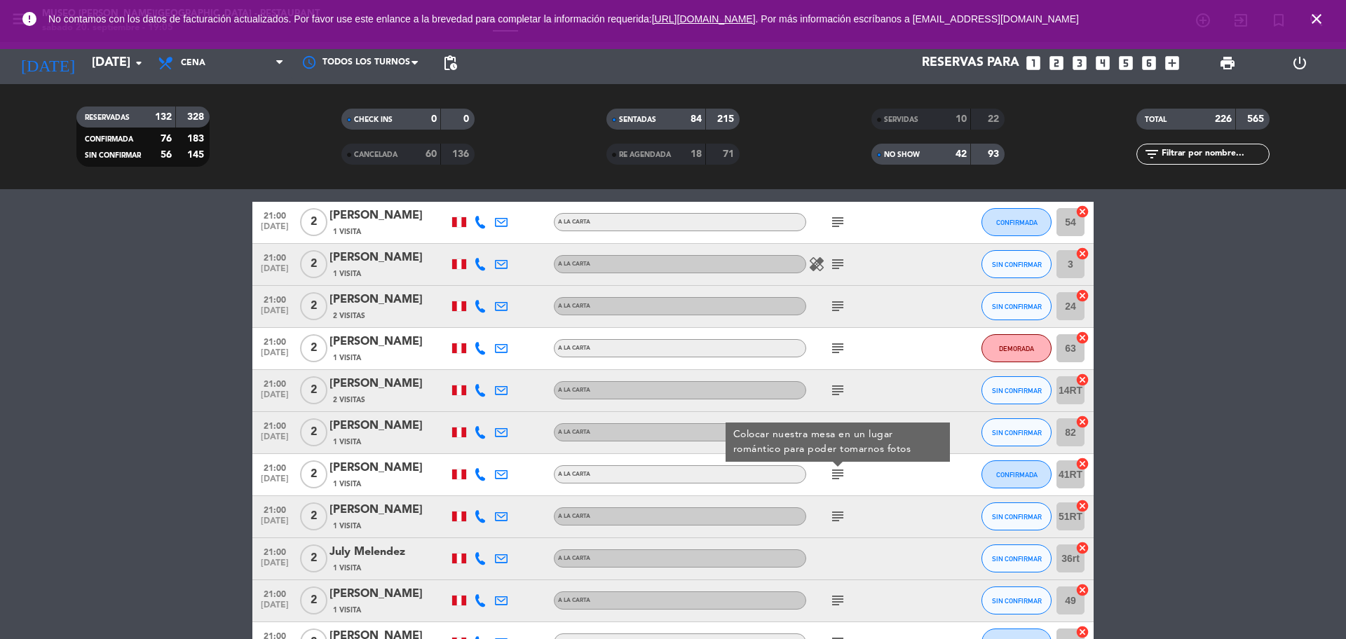
click at [839, 515] on icon "subject" at bounding box center [837, 516] width 17 height 17
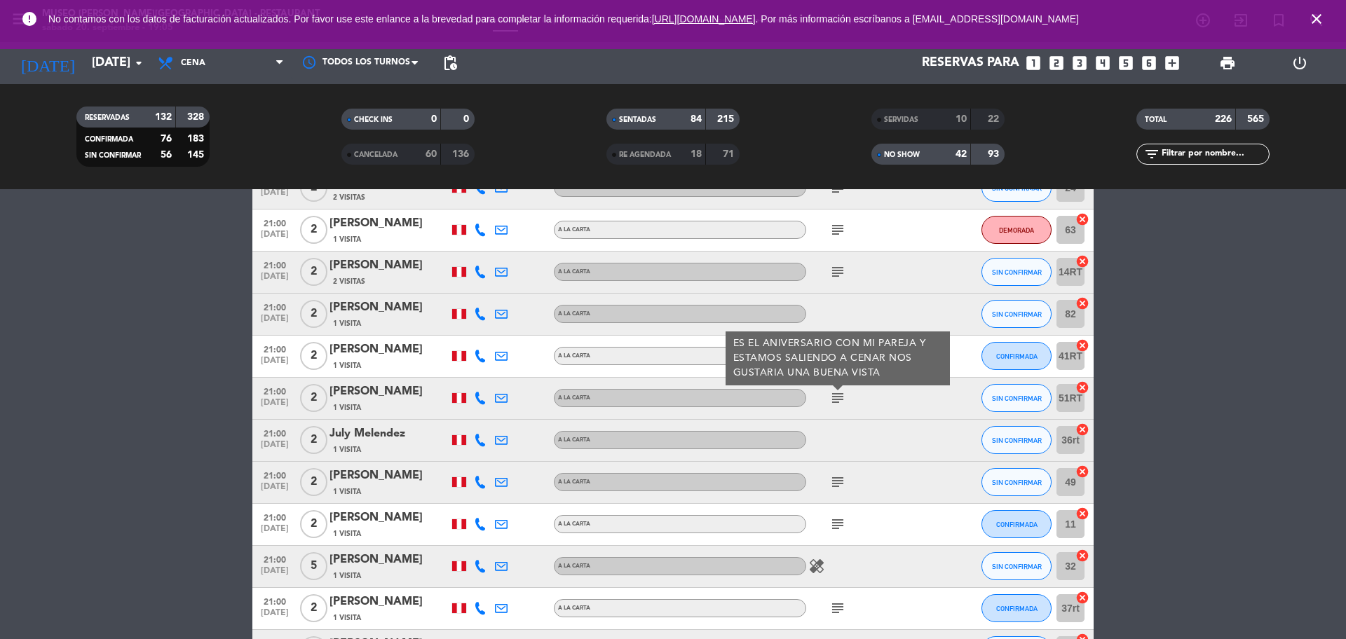
scroll to position [11223, 0]
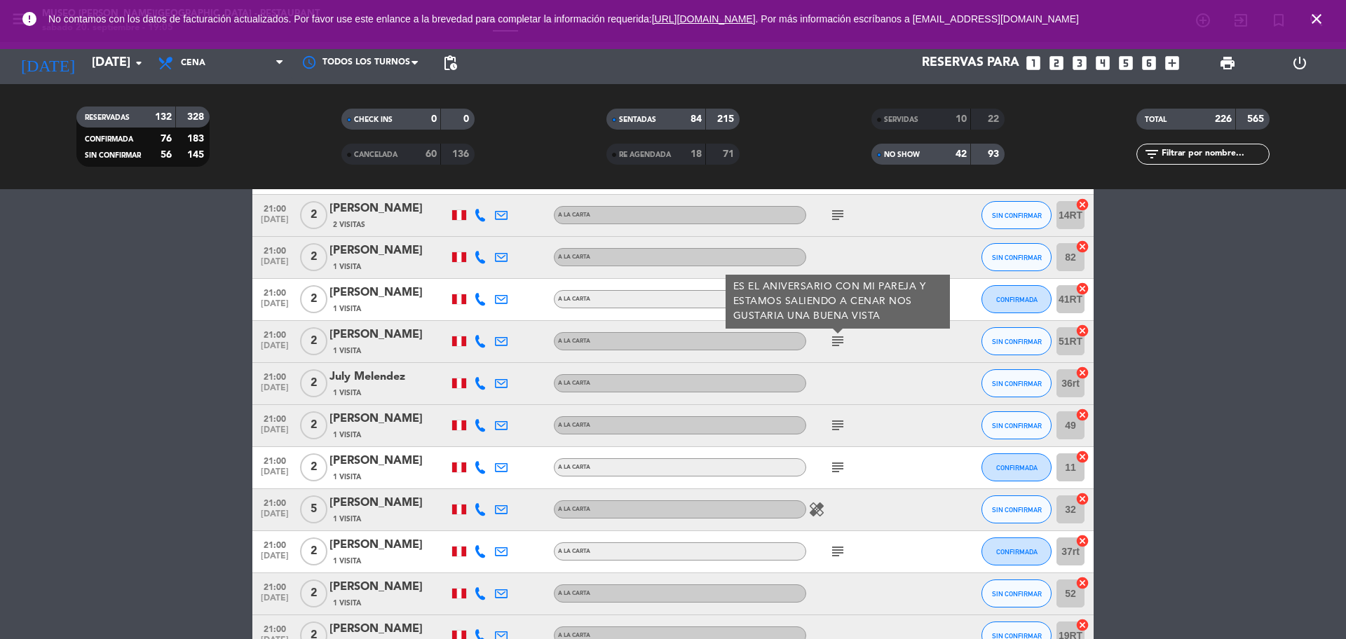
click at [838, 436] on div "subject" at bounding box center [869, 425] width 126 height 41
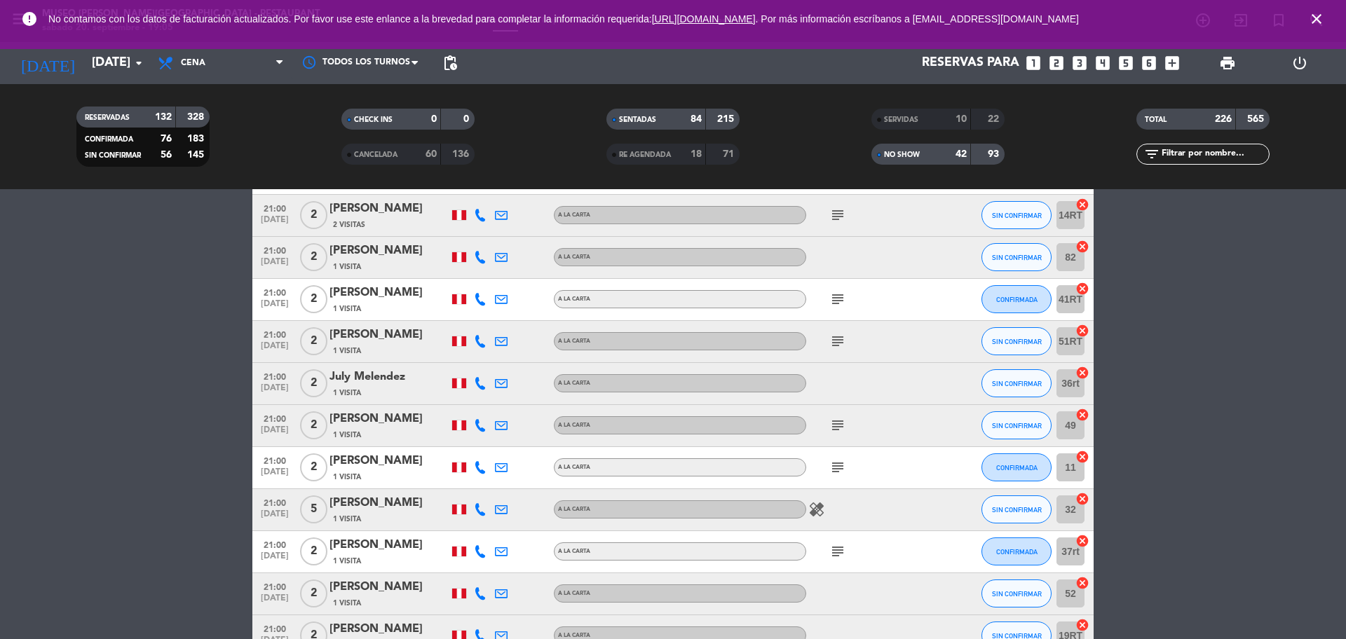
click at [839, 433] on div "subject" at bounding box center [869, 425] width 126 height 41
click at [839, 428] on icon "subject" at bounding box center [837, 425] width 17 height 17
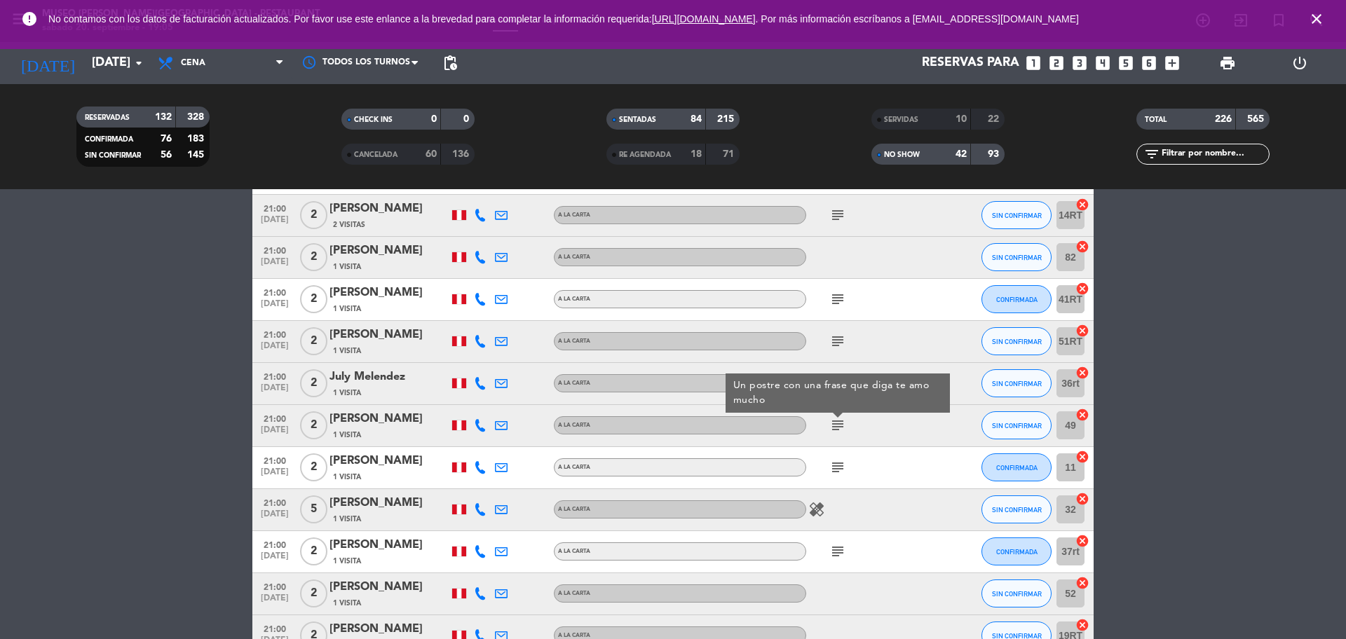
click at [276, 416] on span "21:00" at bounding box center [274, 418] width 35 height 16
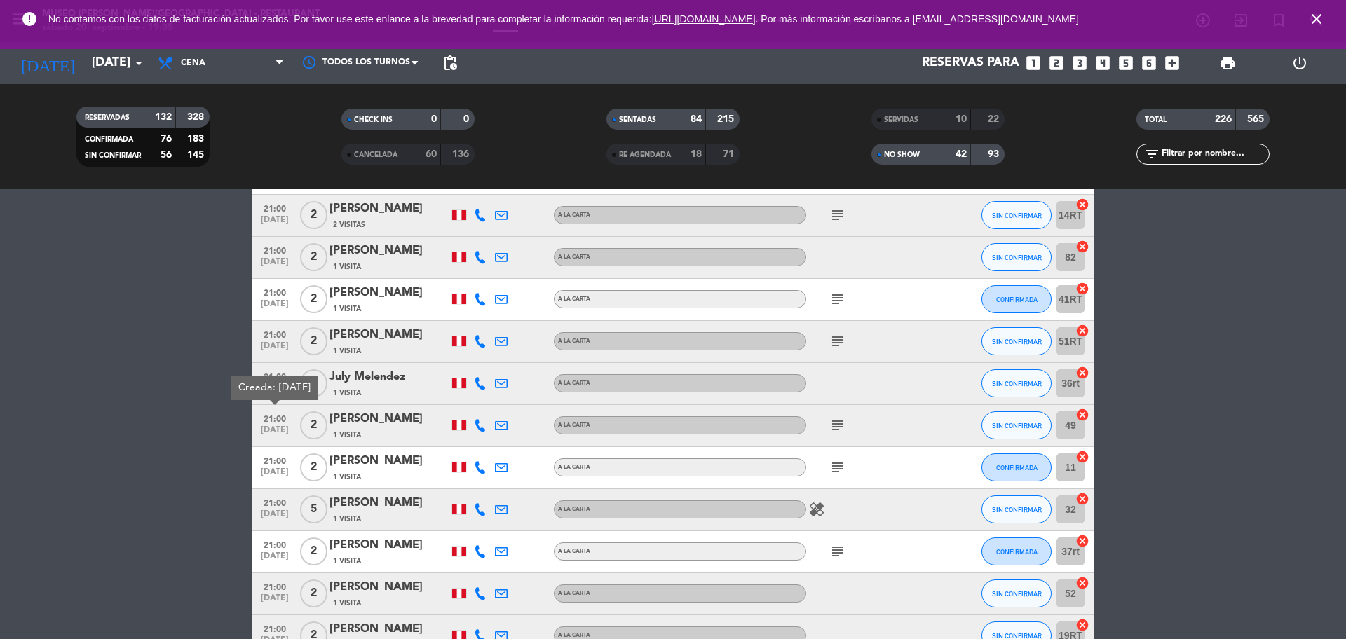
click at [376, 428] on div "[PERSON_NAME]" at bounding box center [389, 419] width 119 height 18
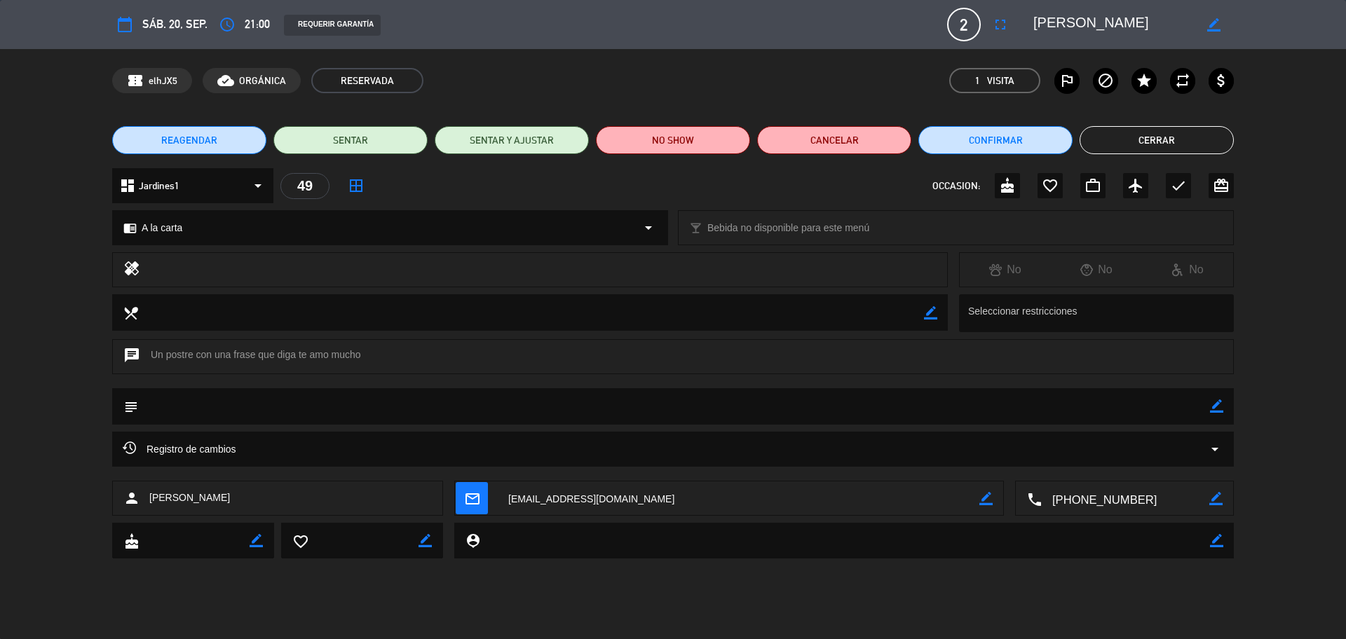
click at [1095, 498] on textarea at bounding box center [1126, 499] width 168 height 35
drag, startPoint x: 1113, startPoint y: 25, endPoint x: 1029, endPoint y: 27, distance: 84.2
click at [1029, 27] on div "border_color" at bounding box center [1129, 24] width 210 height 25
click at [1106, 144] on button "Cerrar" at bounding box center [1157, 140] width 154 height 28
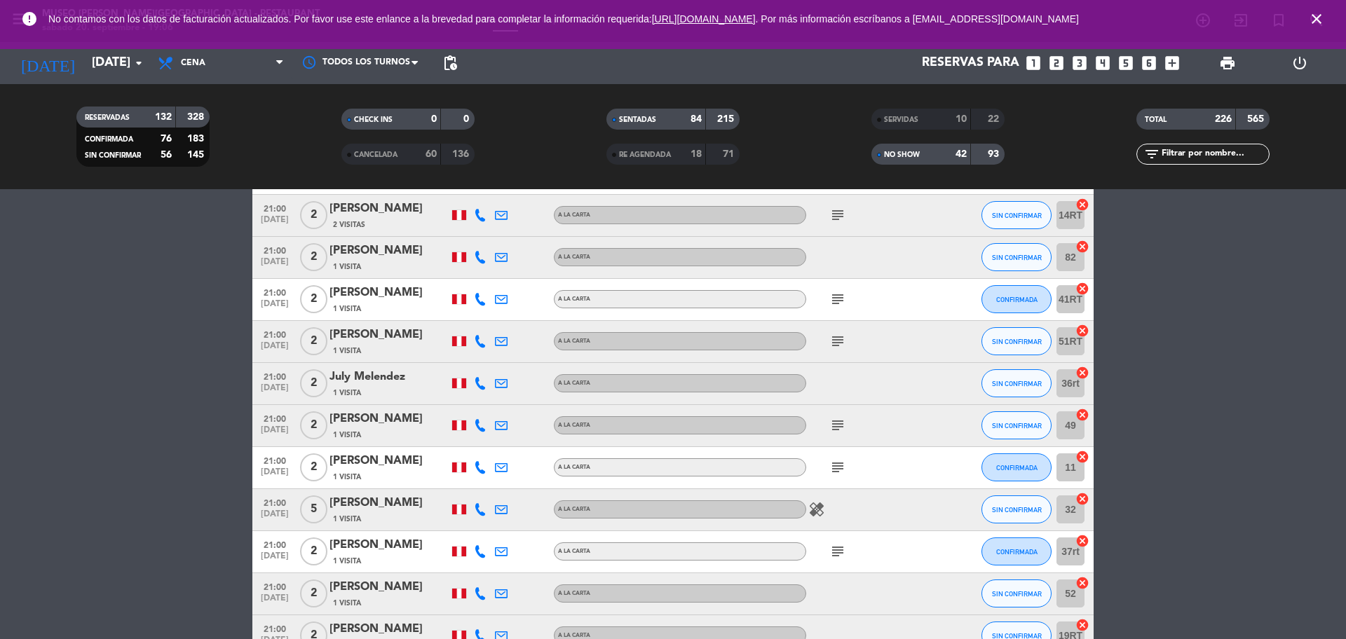
click at [835, 468] on icon "subject" at bounding box center [837, 467] width 17 height 17
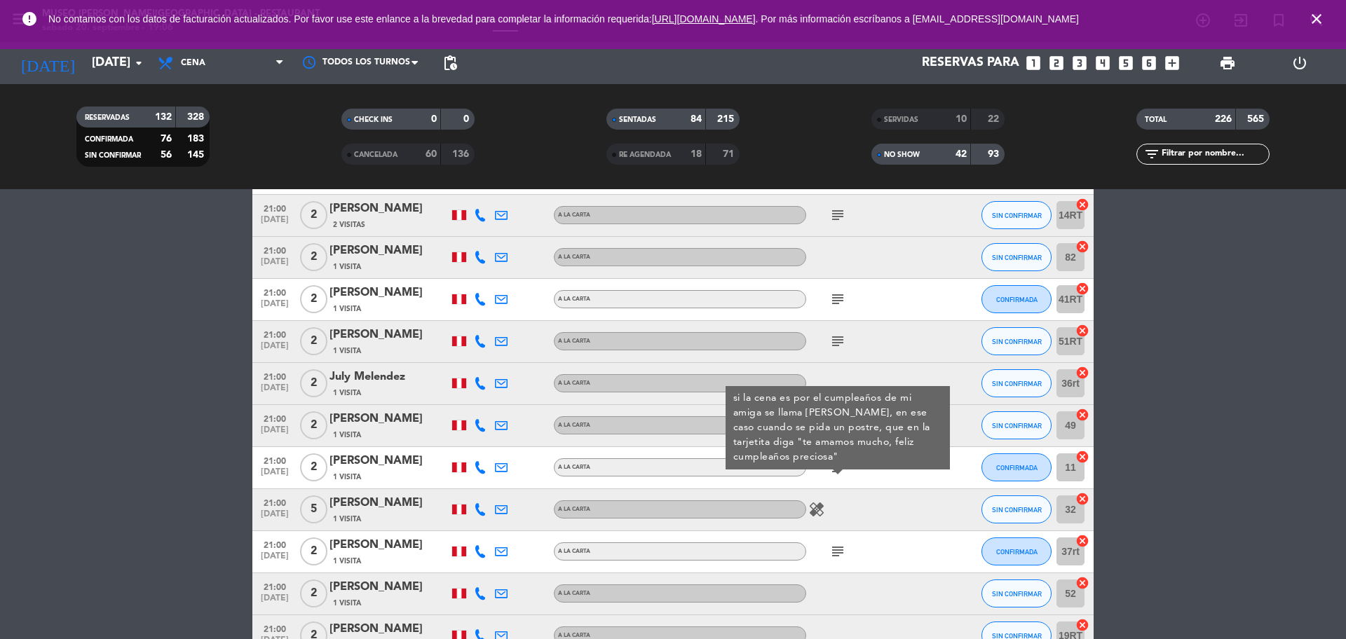
click at [843, 549] on icon "subject" at bounding box center [837, 551] width 17 height 17
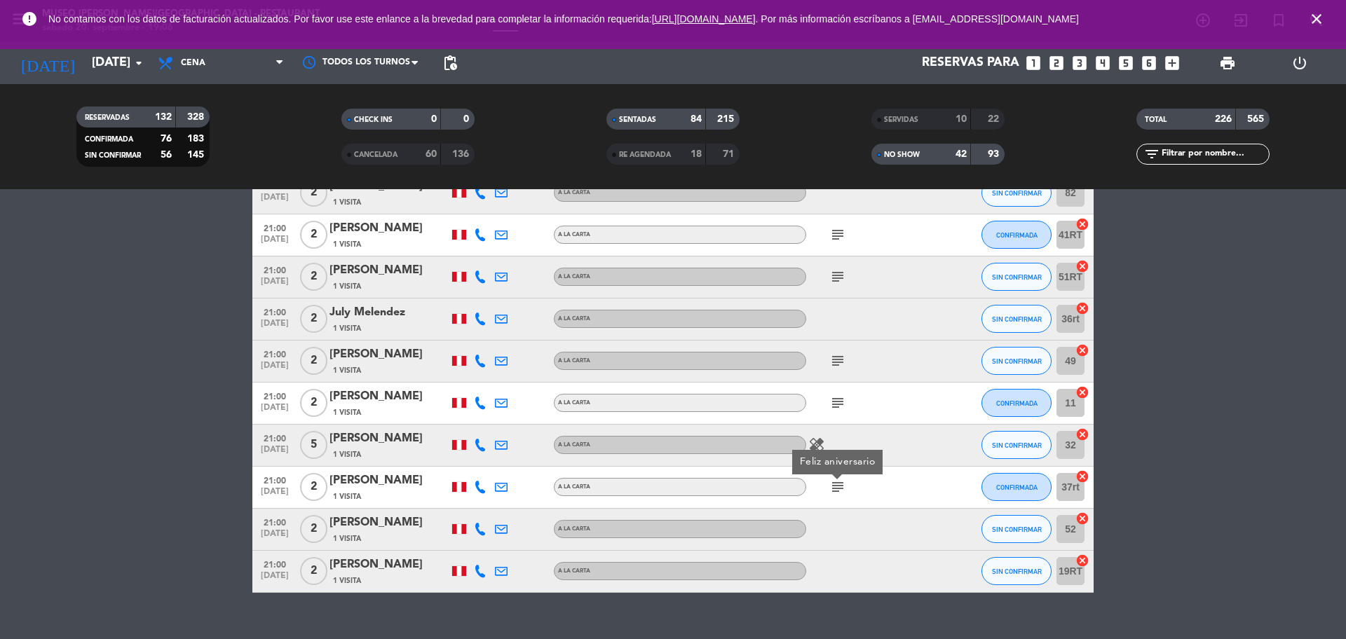
scroll to position [11312, 0]
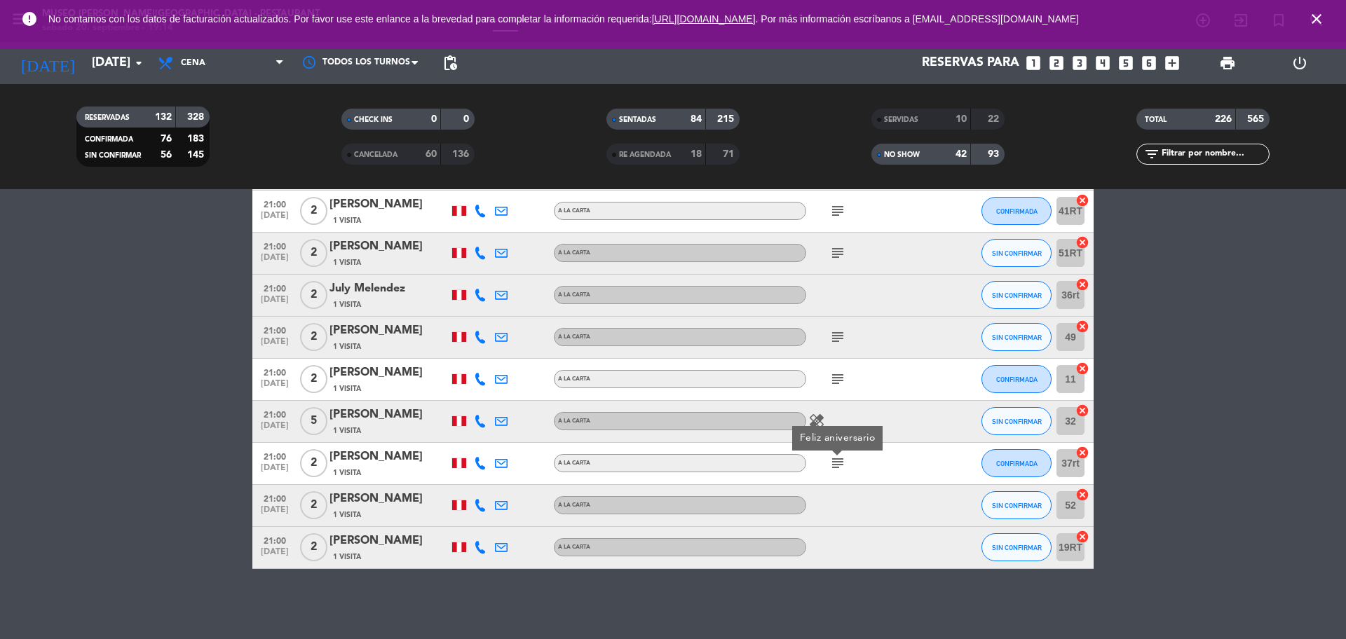
click at [1188, 156] on input "text" at bounding box center [1214, 154] width 109 height 15
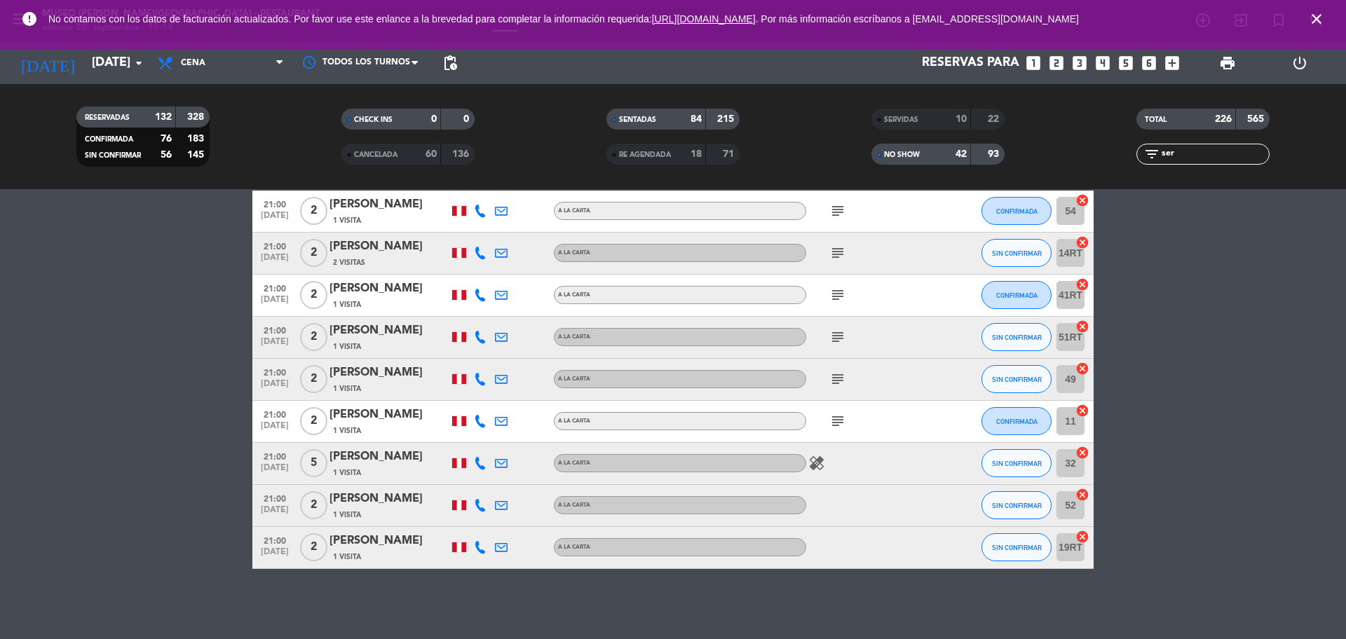
scroll to position [223, 0]
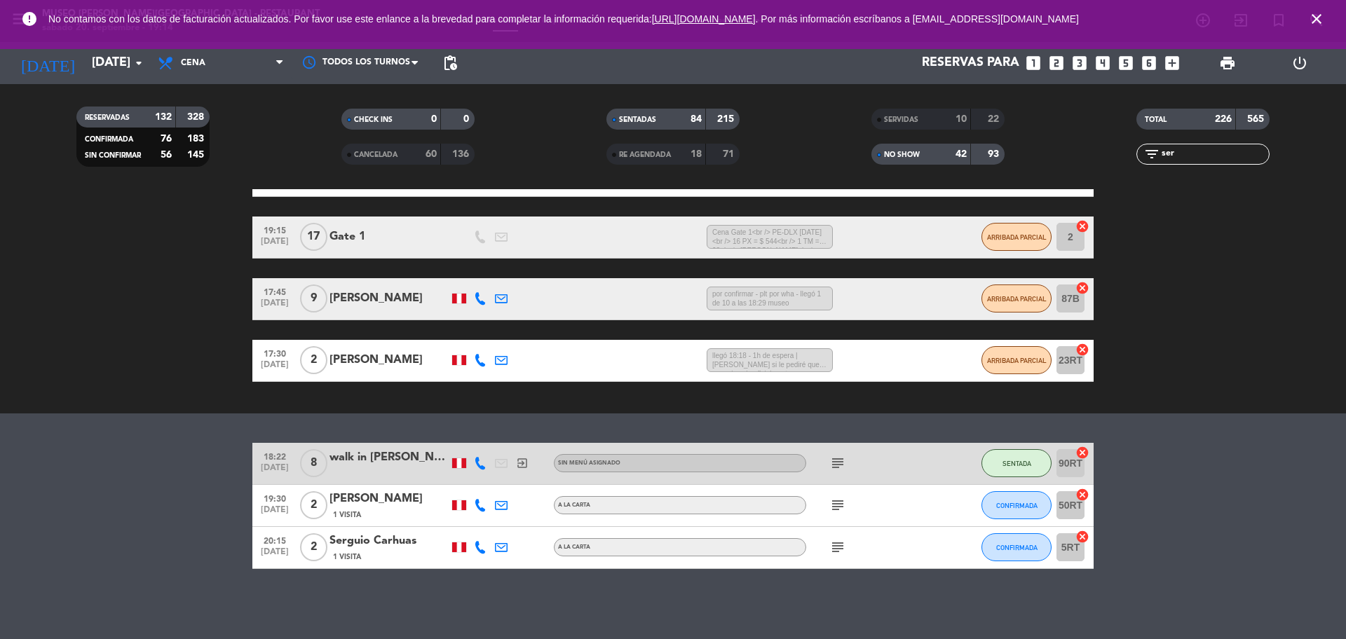
type input "ser"
click at [834, 503] on icon "subject" at bounding box center [837, 505] width 17 height 17
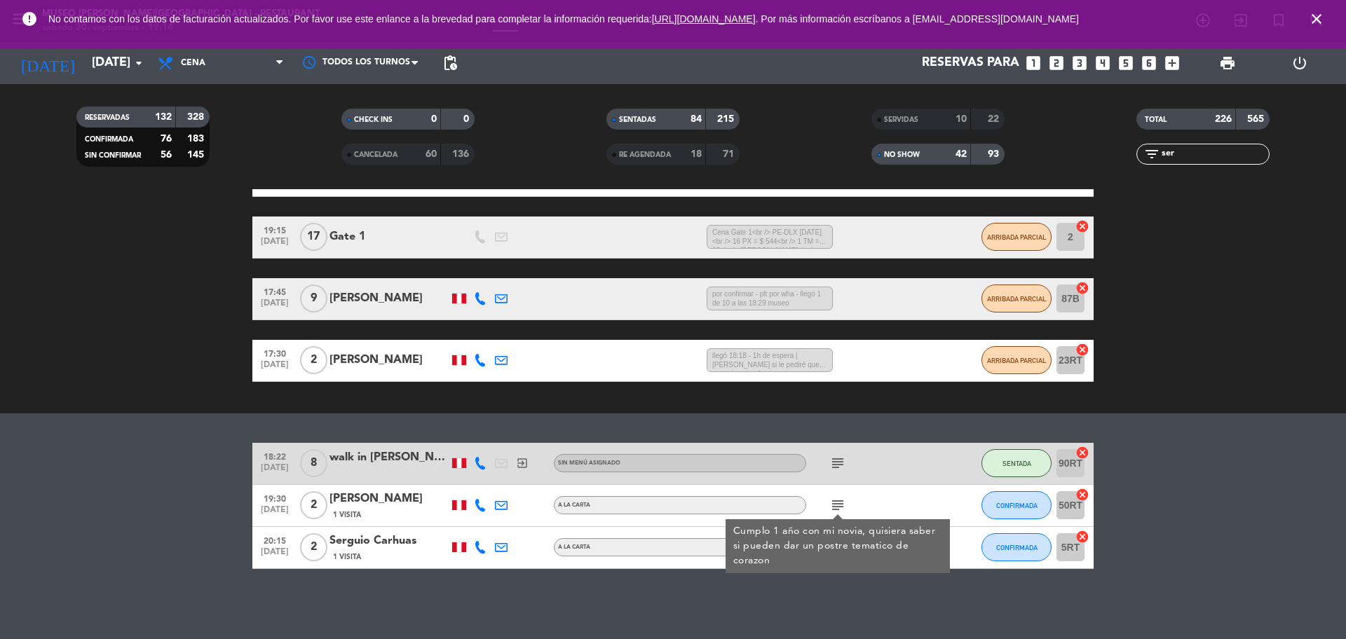
click at [408, 510] on div "1 Visita" at bounding box center [389, 515] width 119 height 12
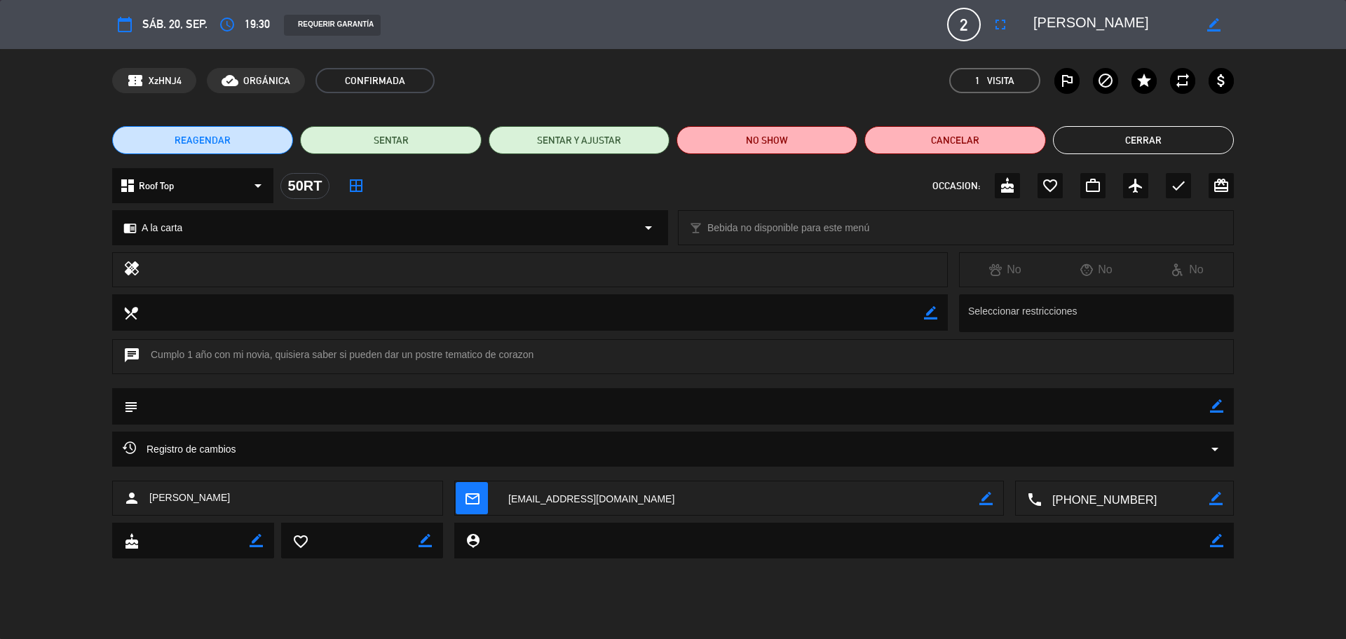
click at [1215, 403] on icon "border_color" at bounding box center [1216, 406] width 13 height 13
click at [1186, 418] on textarea at bounding box center [674, 406] width 1072 height 36
type textarea "cartel de aniversario y postre: [PERSON_NAME]"
click at [1218, 407] on icon at bounding box center [1216, 406] width 13 height 13
click at [1052, 178] on icon "favorite_border" at bounding box center [1050, 185] width 17 height 17
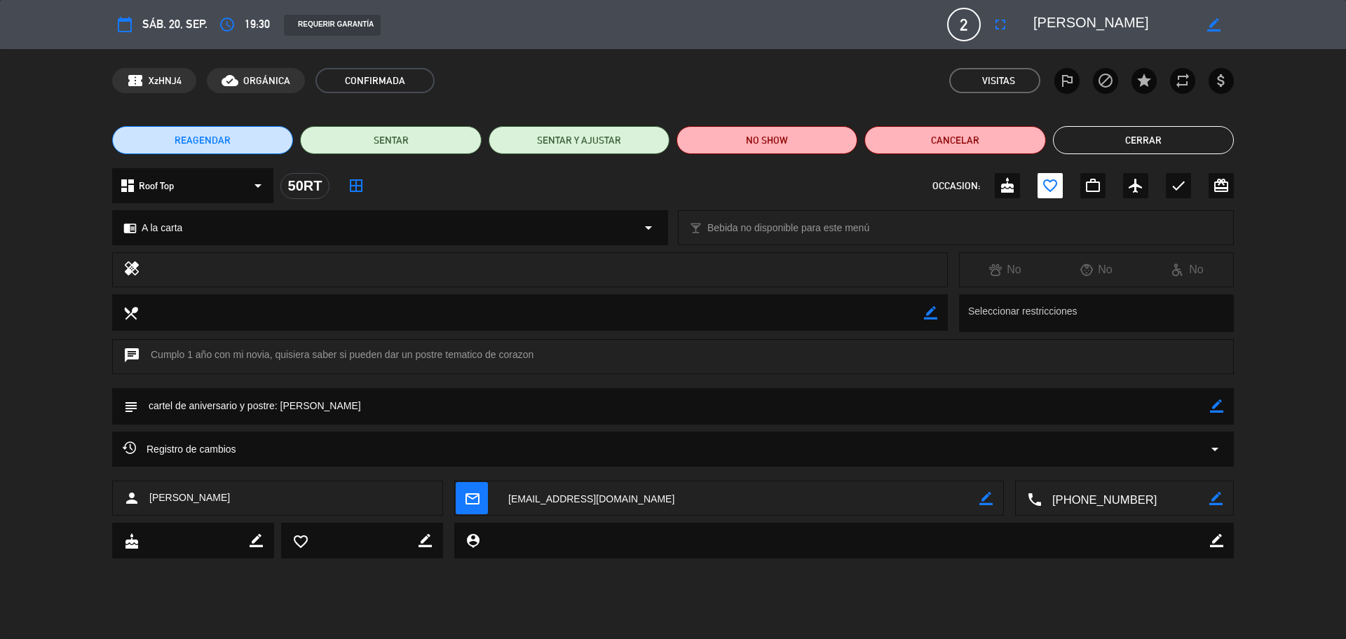
click at [1096, 139] on button "Cerrar" at bounding box center [1143, 140] width 181 height 28
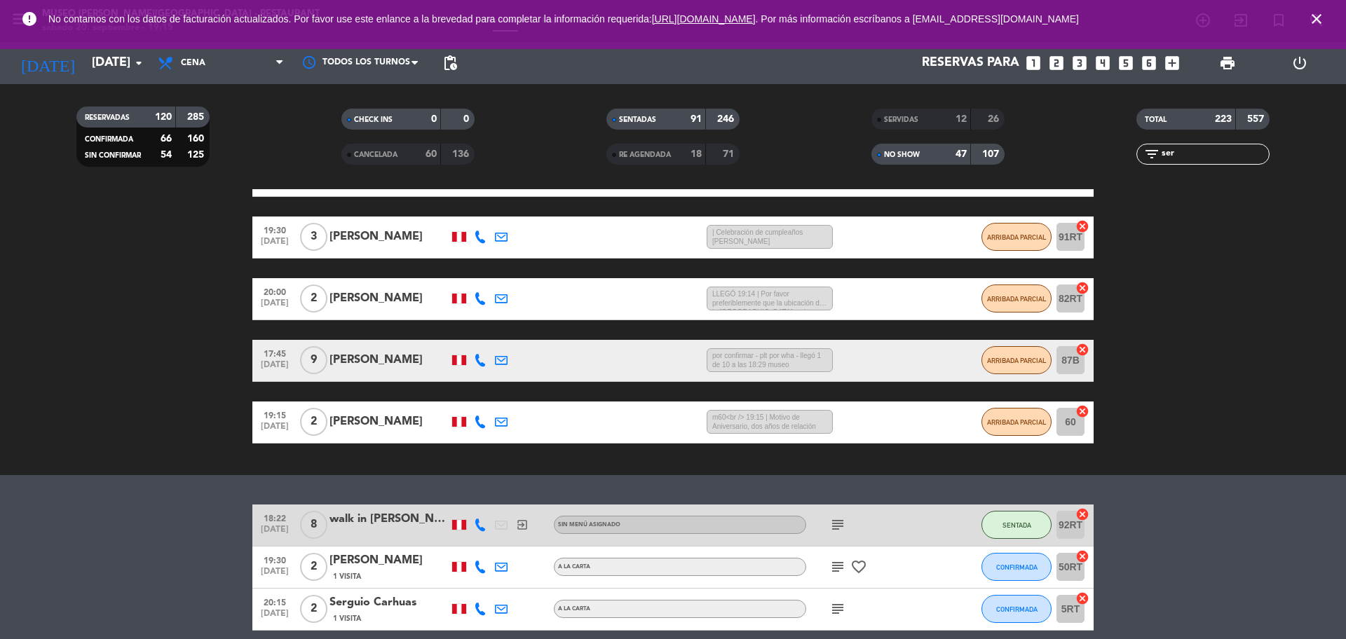
drag, startPoint x: 1209, startPoint y: 158, endPoint x: 1145, endPoint y: 165, distance: 64.2
click at [1145, 165] on div "TOTAL 223 557 filter_list ser" at bounding box center [1203, 136] width 265 height 77
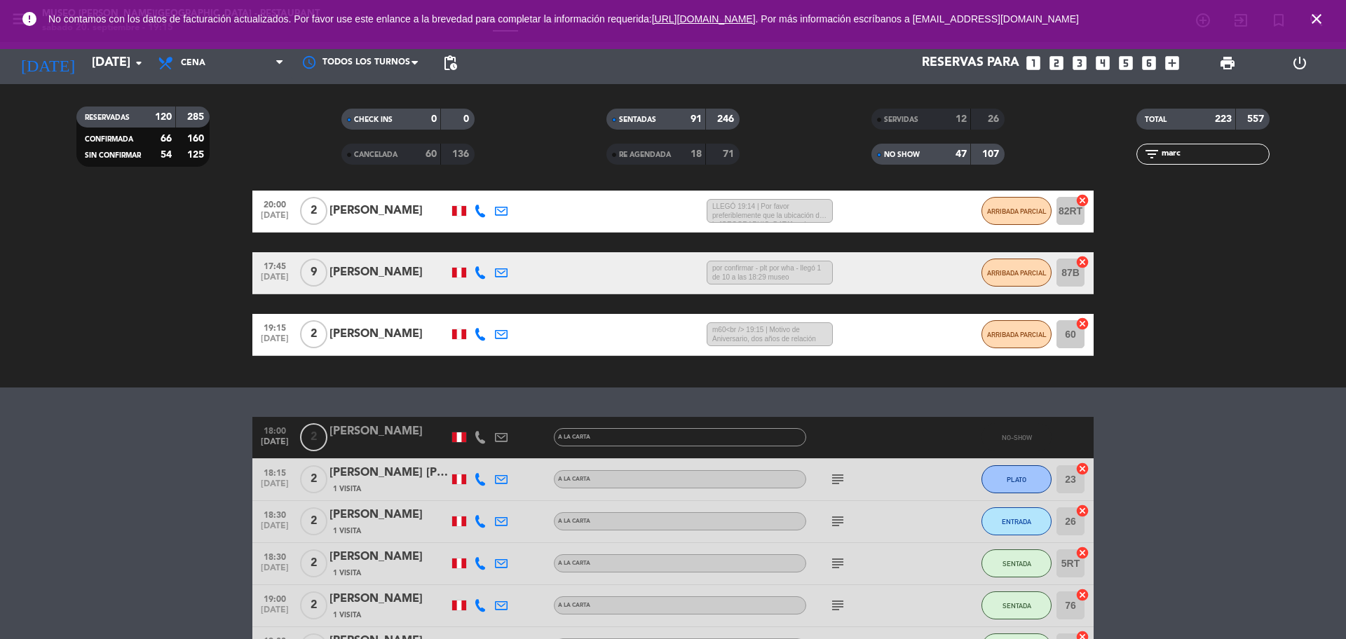
scroll to position [398, 0]
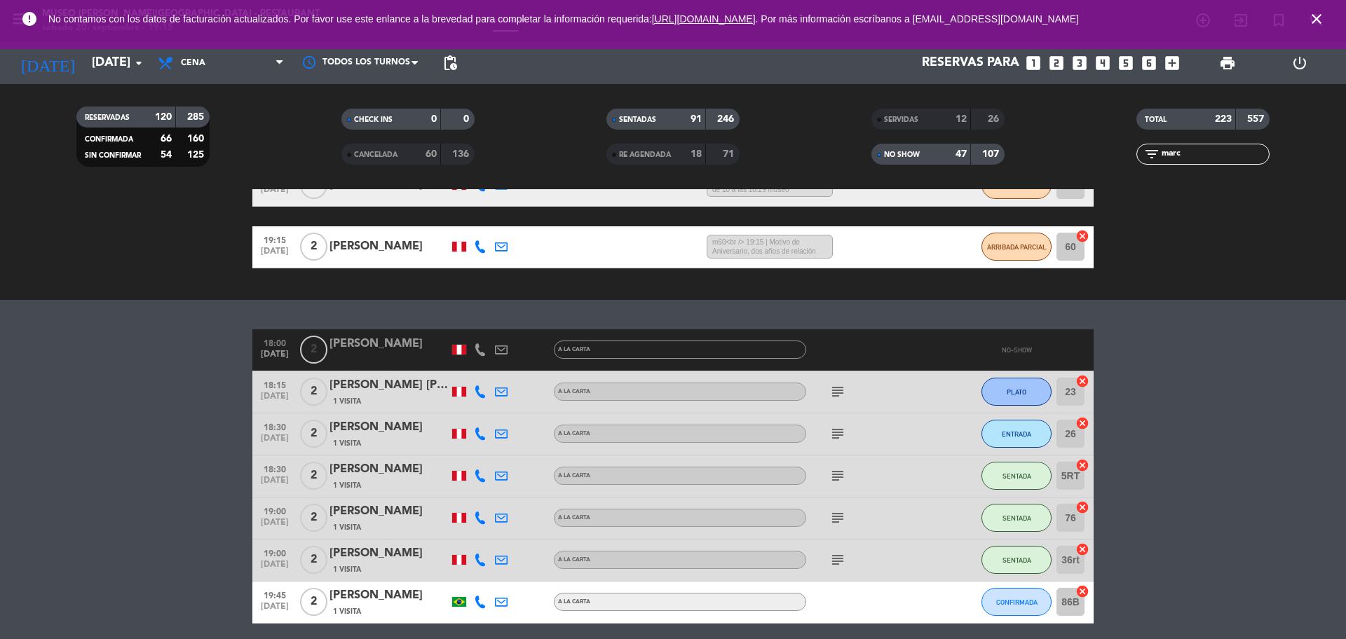
type input "marc"
click at [838, 517] on icon "subject" at bounding box center [837, 518] width 17 height 17
click at [475, 520] on icon at bounding box center [480, 518] width 13 height 13
click at [494, 522] on div at bounding box center [501, 518] width 21 height 41
click at [498, 522] on icon at bounding box center [501, 518] width 13 height 13
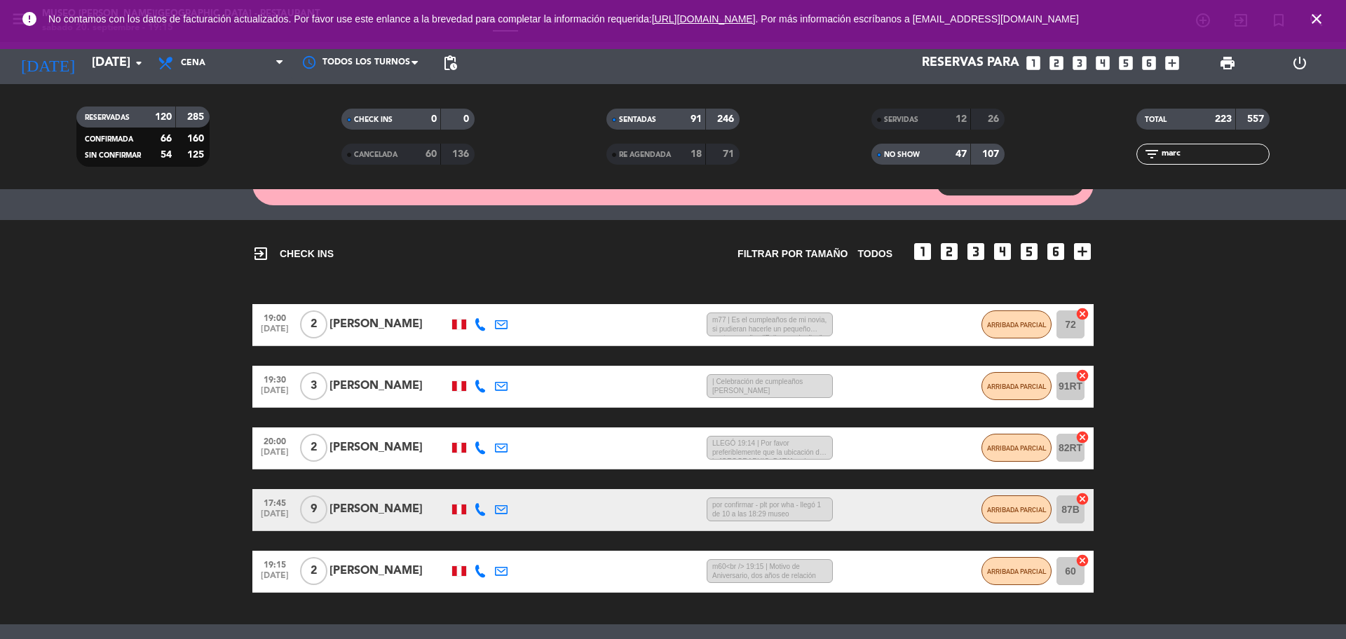
scroll to position [0, 0]
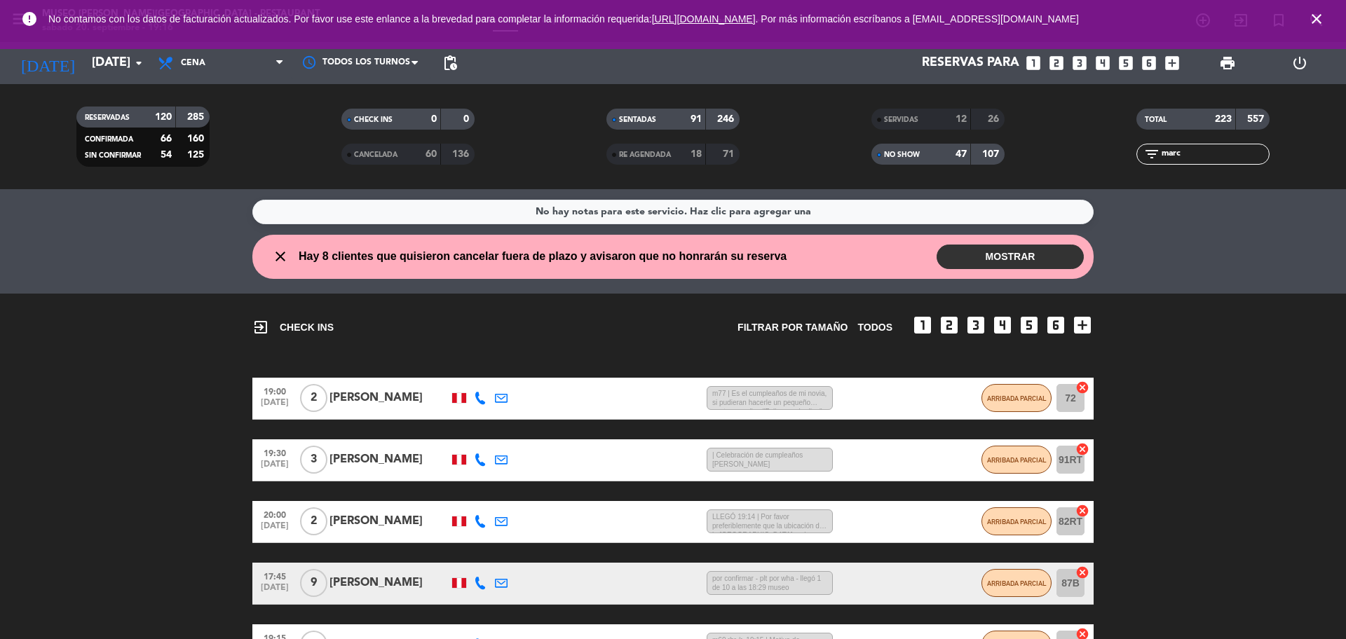
drag, startPoint x: 1200, startPoint y: 158, endPoint x: 1097, endPoint y: 159, distance: 103.1
click at [1134, 149] on div "filter_list [PERSON_NAME]" at bounding box center [1203, 154] width 265 height 21
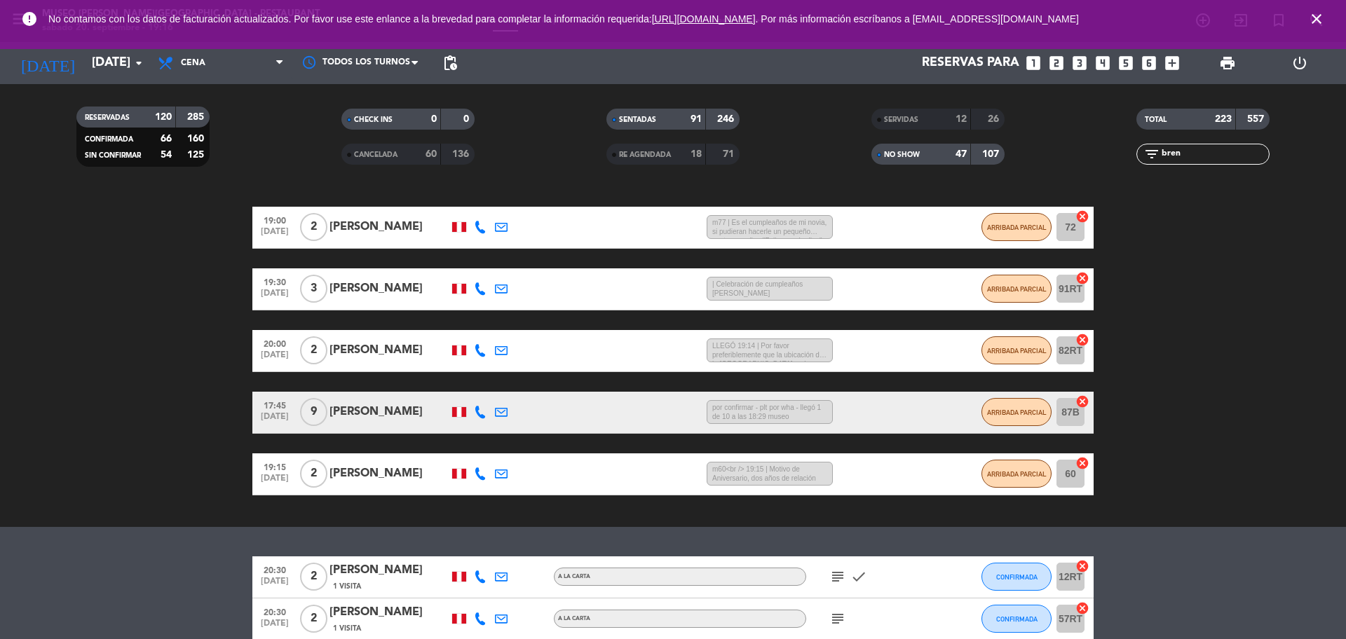
scroll to position [243, 0]
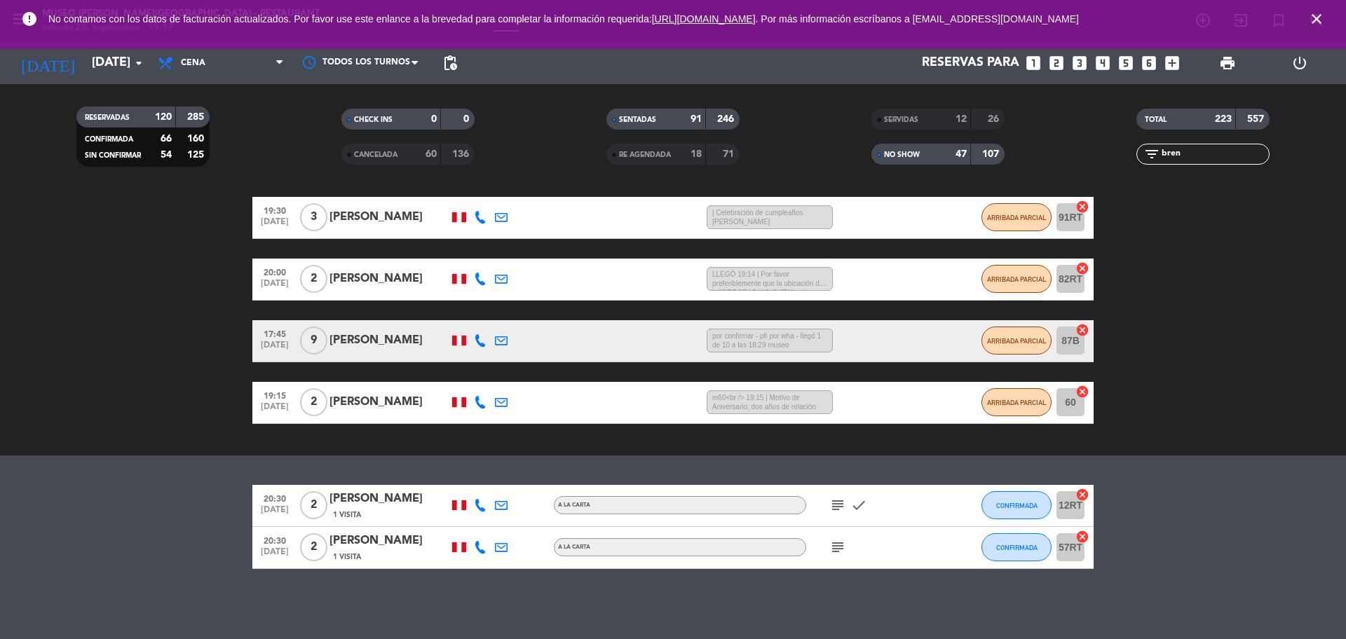
type input "bren"
click at [359, 515] on span "1 Visita" at bounding box center [347, 515] width 28 height 11
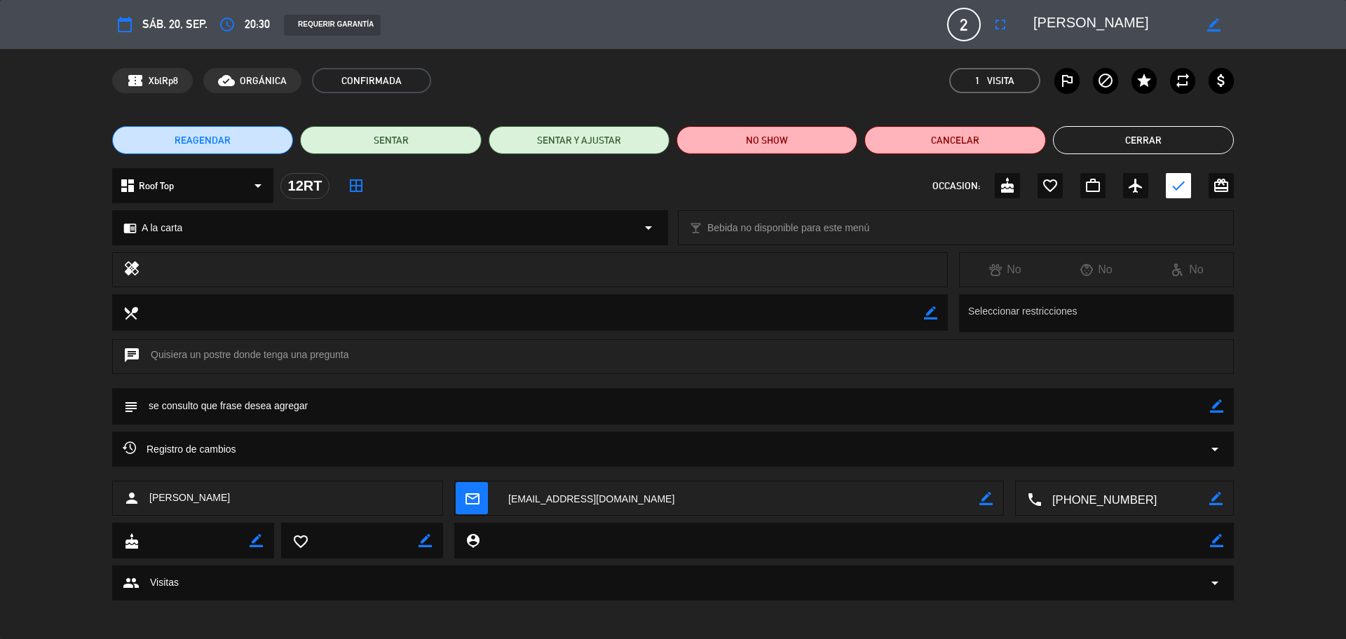
drag, startPoint x: 1219, startPoint y: 405, endPoint x: 884, endPoint y: 407, distance: 334.4
click at [1218, 405] on icon "border_color" at bounding box center [1216, 406] width 13 height 13
drag, startPoint x: 366, startPoint y: 414, endPoint x: 155, endPoint y: 409, distance: 211.1
click at [155, 408] on textarea at bounding box center [674, 406] width 1072 height 36
type textarea "s"
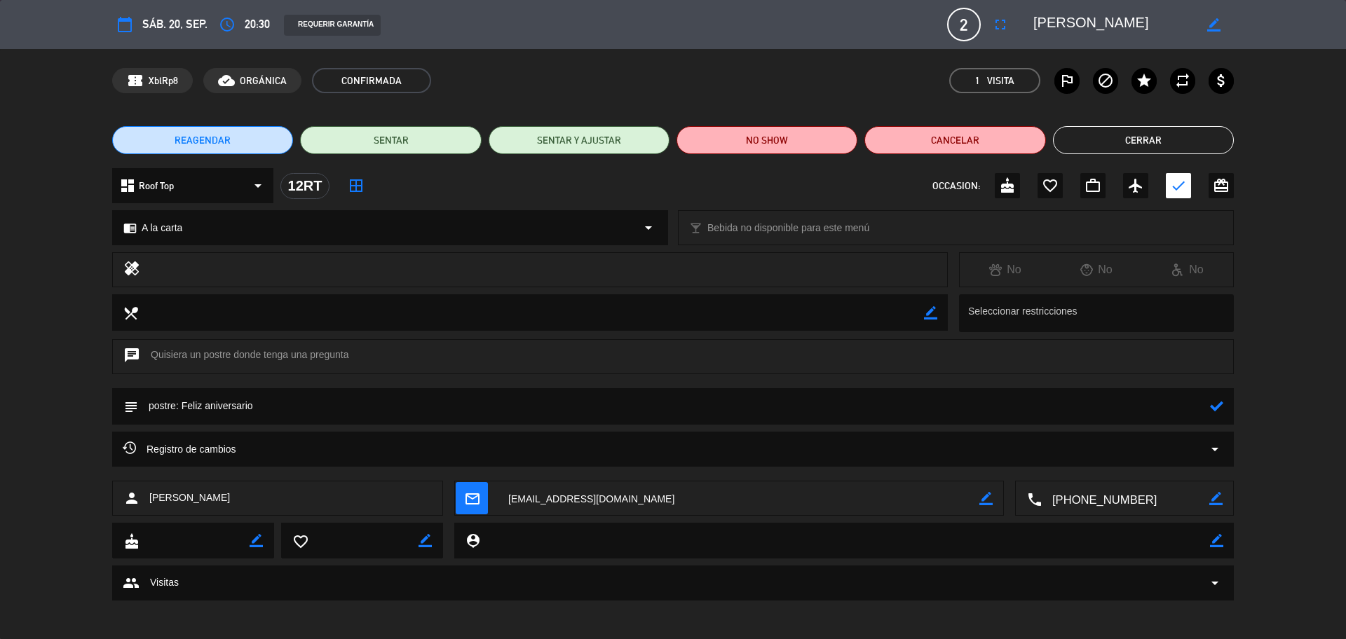
type textarea "postre: Feliz aniversario"
drag, startPoint x: 1219, startPoint y: 409, endPoint x: 1213, endPoint y: 397, distance: 13.5
click at [1219, 408] on icon at bounding box center [1216, 406] width 13 height 13
drag, startPoint x: 1138, startPoint y: 140, endPoint x: 1148, endPoint y: 142, distance: 10.7
click at [1139, 140] on button "Cerrar" at bounding box center [1143, 140] width 181 height 28
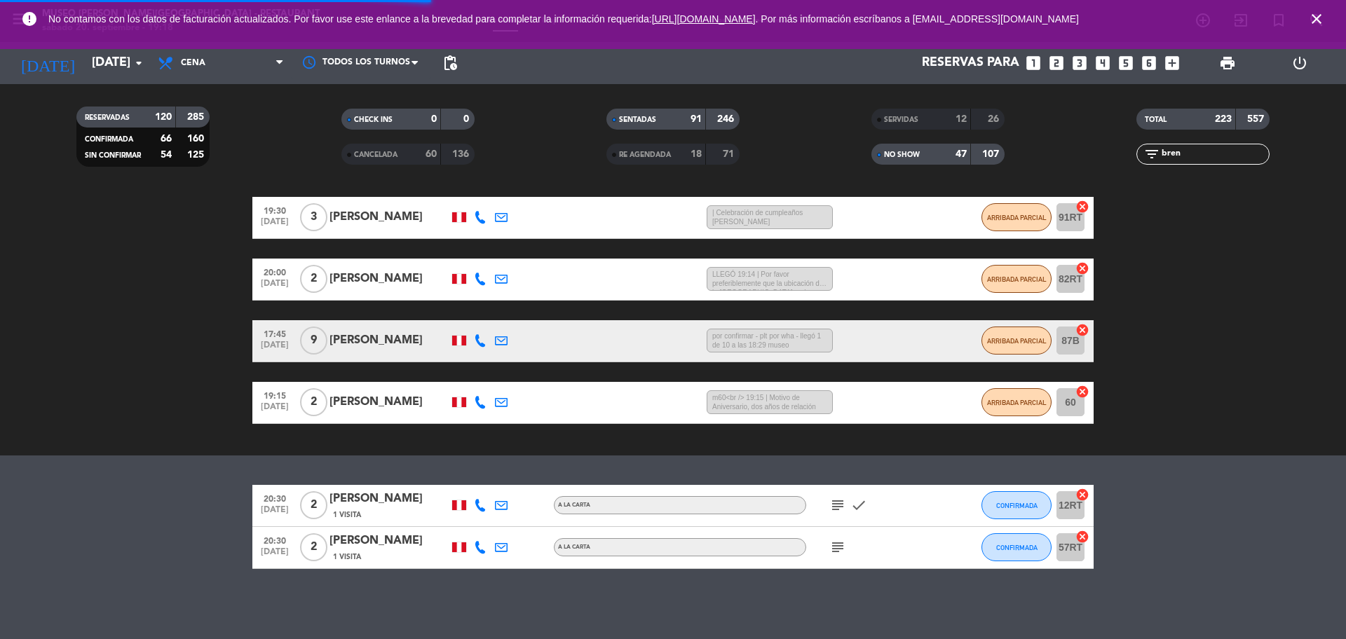
drag, startPoint x: 1186, startPoint y: 154, endPoint x: 1113, endPoint y: 159, distance: 73.1
click at [1113, 159] on div "filter_list bren" at bounding box center [1203, 154] width 265 height 21
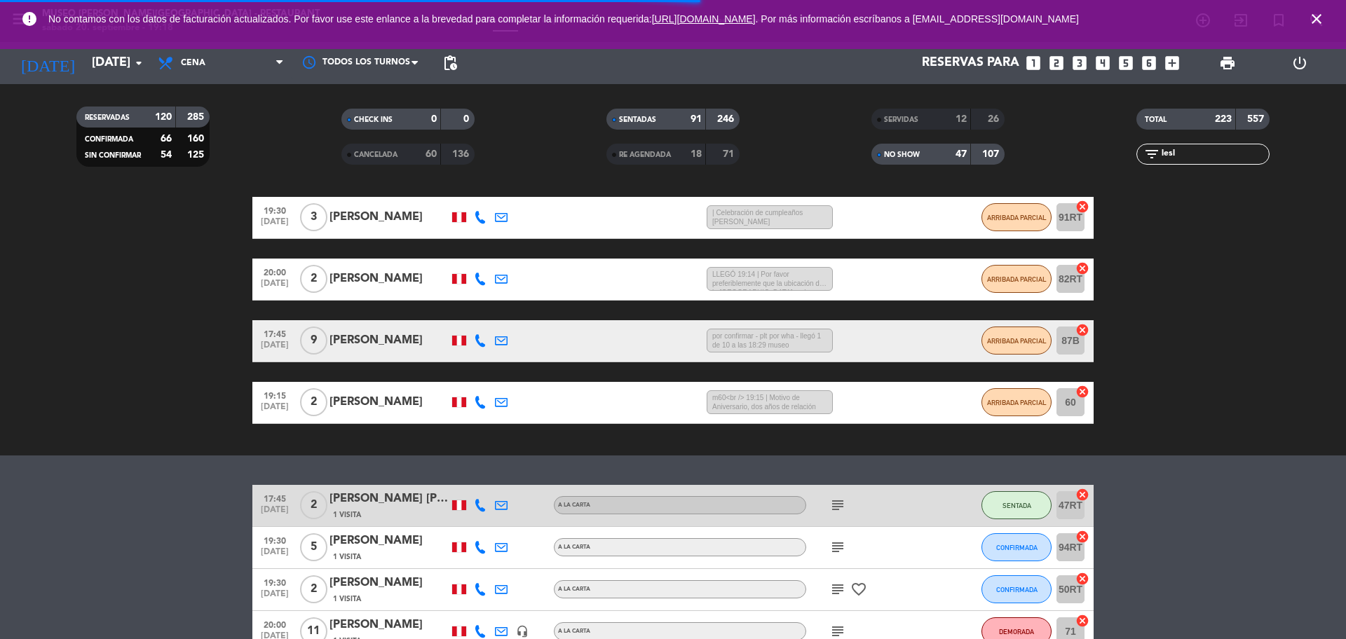
scroll to position [201, 0]
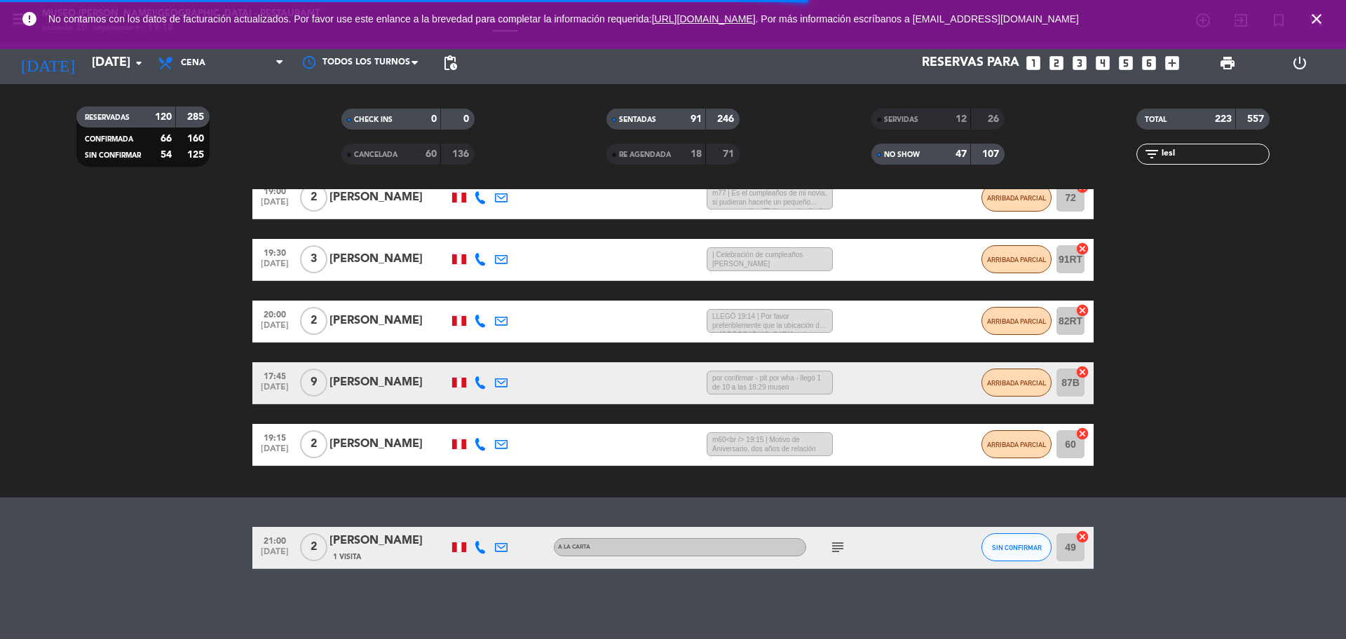
type input "lesl"
click at [428, 536] on div "[PERSON_NAME]" at bounding box center [389, 541] width 119 height 18
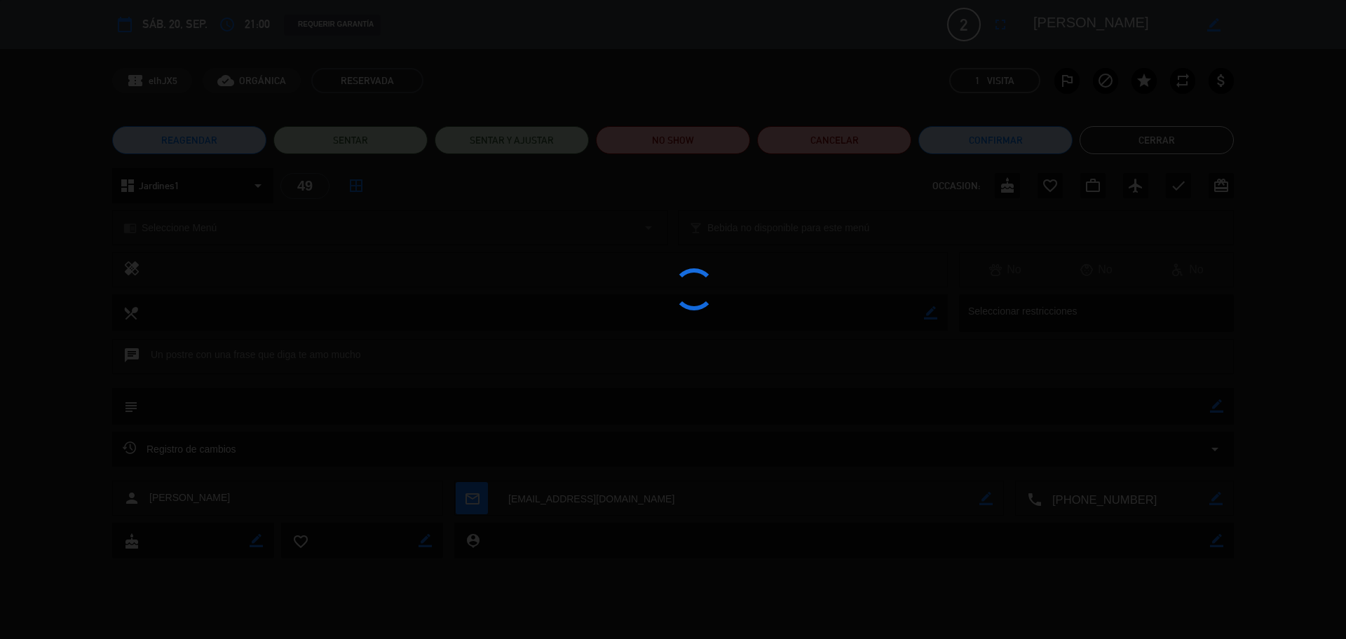
scroll to position [77, 0]
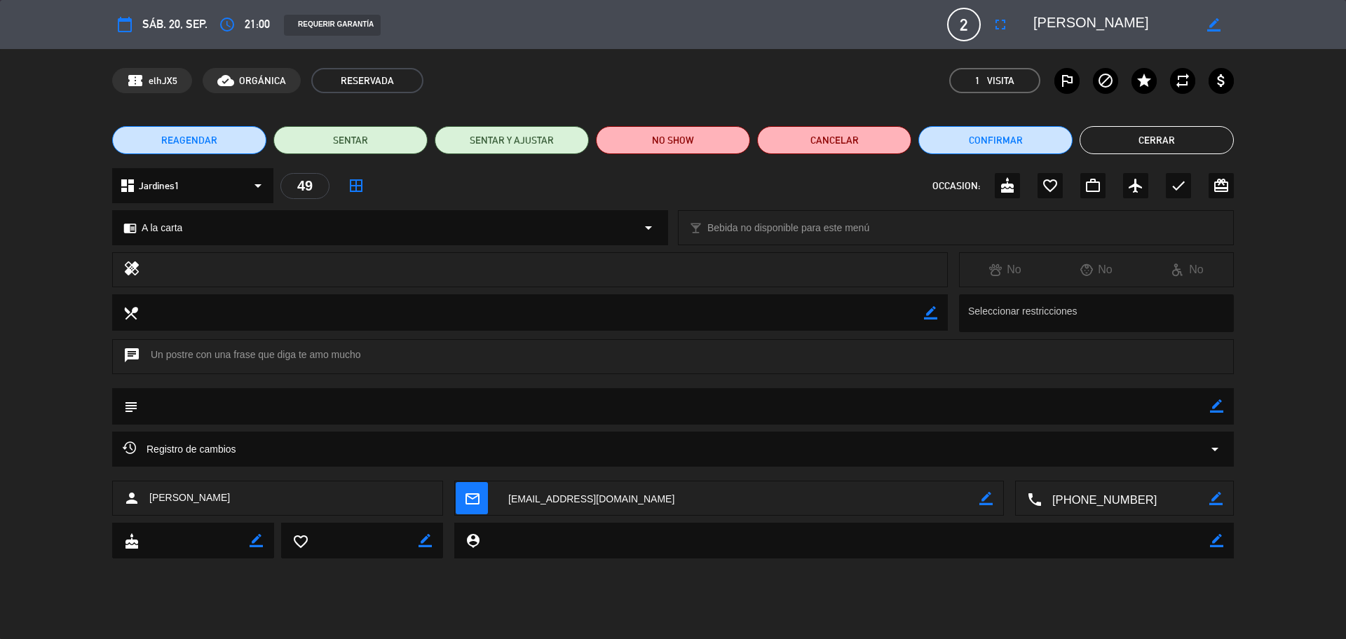
drag, startPoint x: 1216, startPoint y: 401, endPoint x: 1177, endPoint y: 407, distance: 39.1
click at [1216, 401] on icon "border_color" at bounding box center [1216, 406] width 13 height 13
click at [1176, 407] on textarea at bounding box center [674, 406] width 1072 height 36
type textarea "postre: Feliz aniversario"
click at [1212, 405] on icon at bounding box center [1216, 406] width 13 height 13
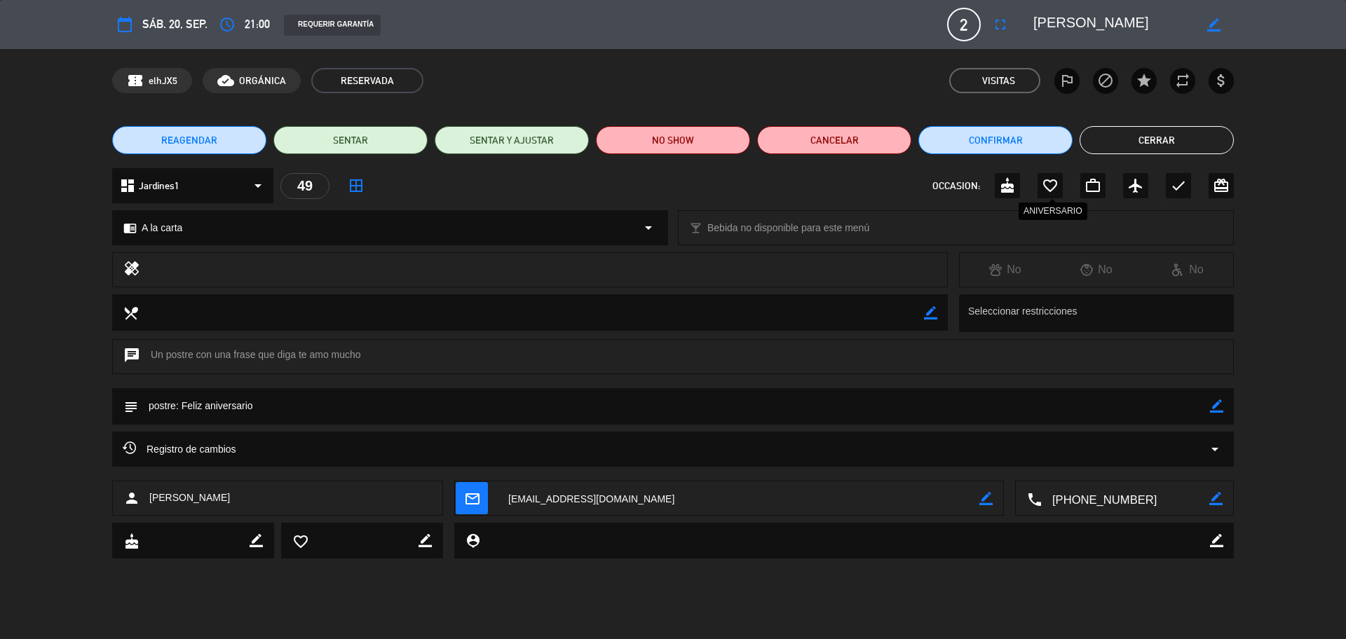
click at [1055, 175] on div "favorite_border" at bounding box center [1050, 185] width 25 height 25
click at [1176, 143] on button "Cerrar" at bounding box center [1157, 140] width 154 height 28
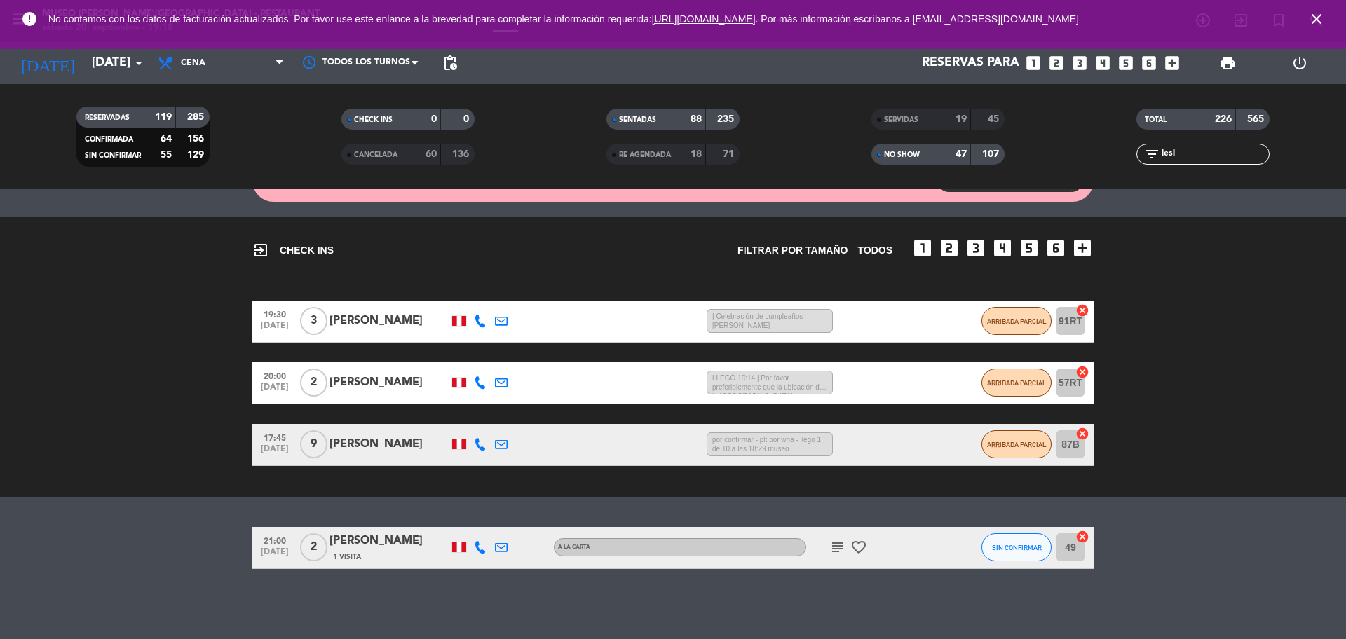
drag, startPoint x: 1184, startPoint y: 161, endPoint x: 1141, endPoint y: 150, distance: 44.2
click at [1142, 156] on div "filter_list lesl" at bounding box center [1203, 154] width 133 height 21
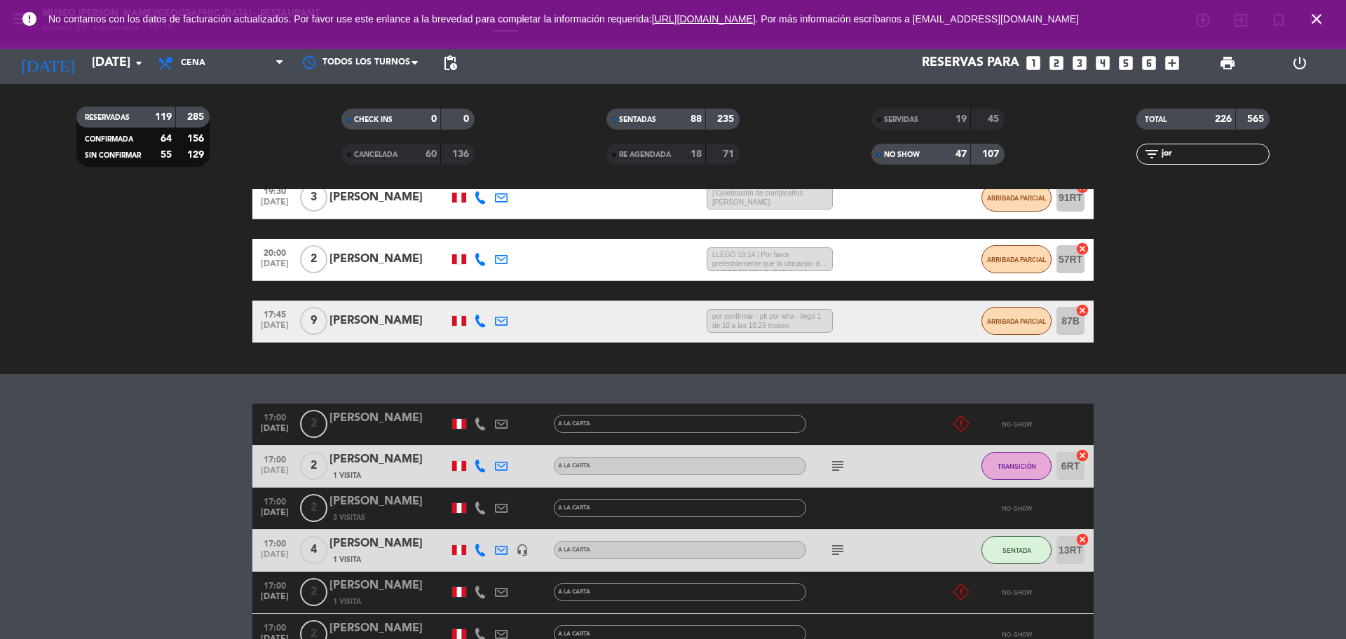
scroll to position [119, 0]
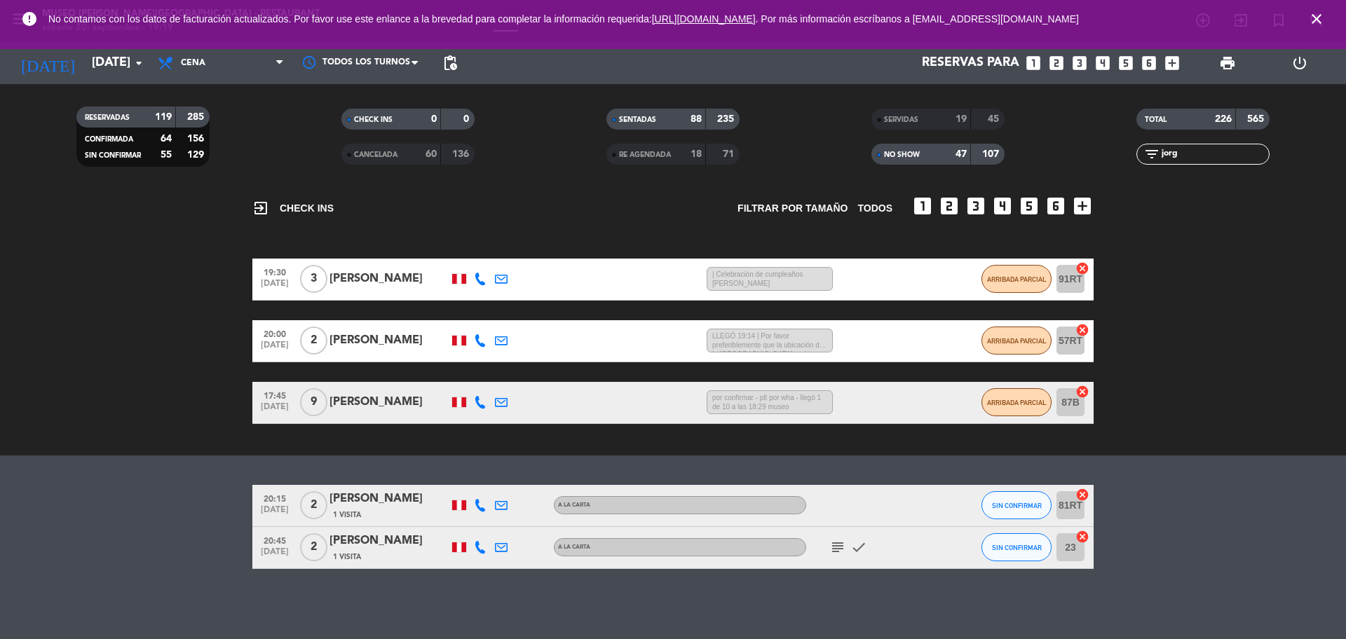
type input "jorg"
click at [405, 559] on div "1 Visita" at bounding box center [389, 557] width 119 height 12
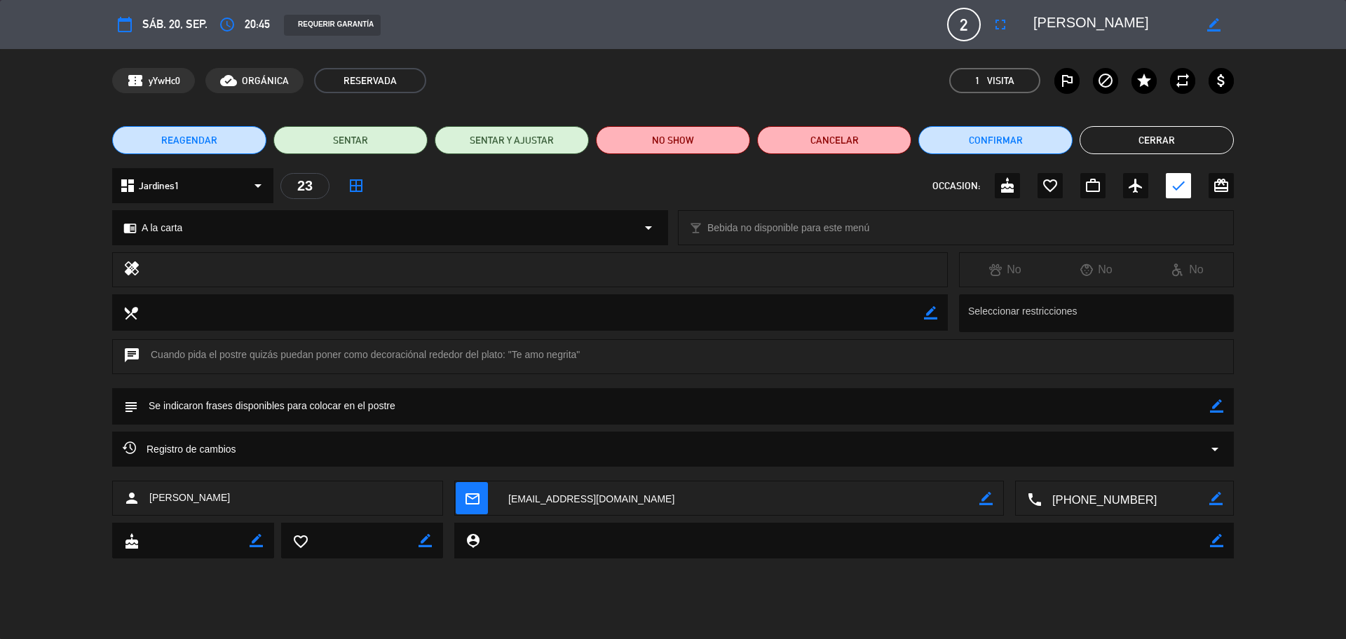
scroll to position [100, 0]
click at [1153, 151] on button "Cerrar" at bounding box center [1157, 140] width 154 height 28
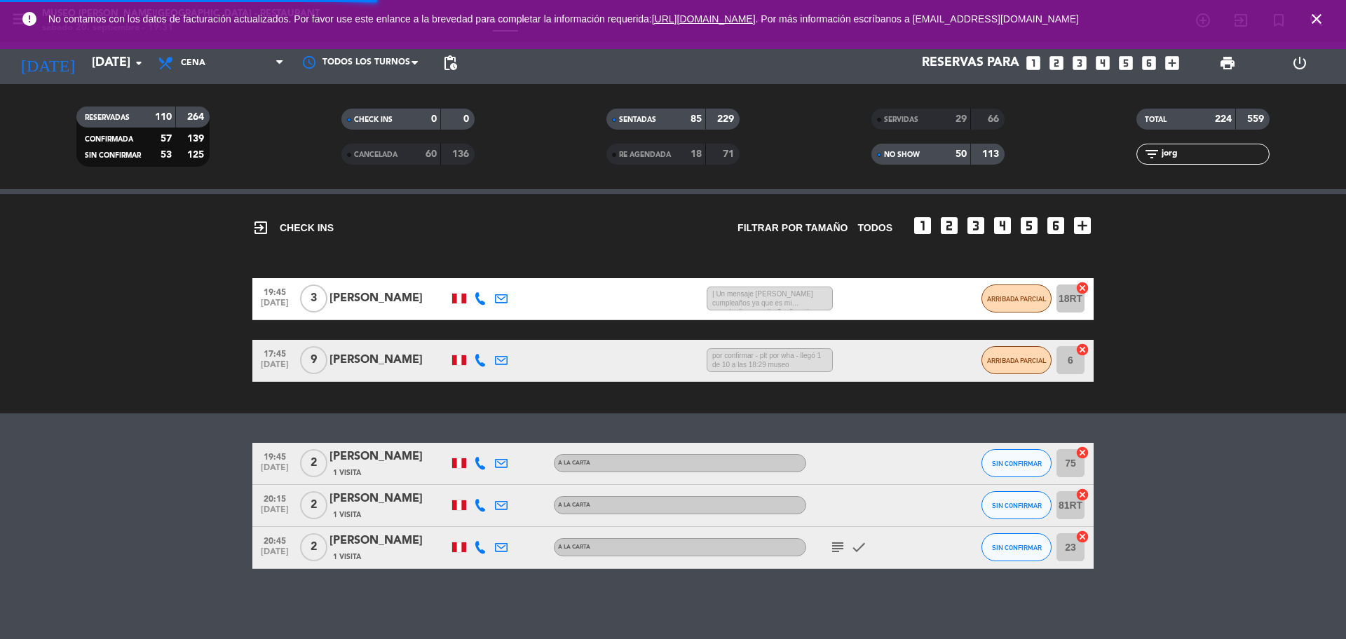
drag, startPoint x: 1184, startPoint y: 154, endPoint x: 1134, endPoint y: 156, distance: 49.9
click at [1134, 156] on div "filter_list jorg" at bounding box center [1203, 154] width 265 height 21
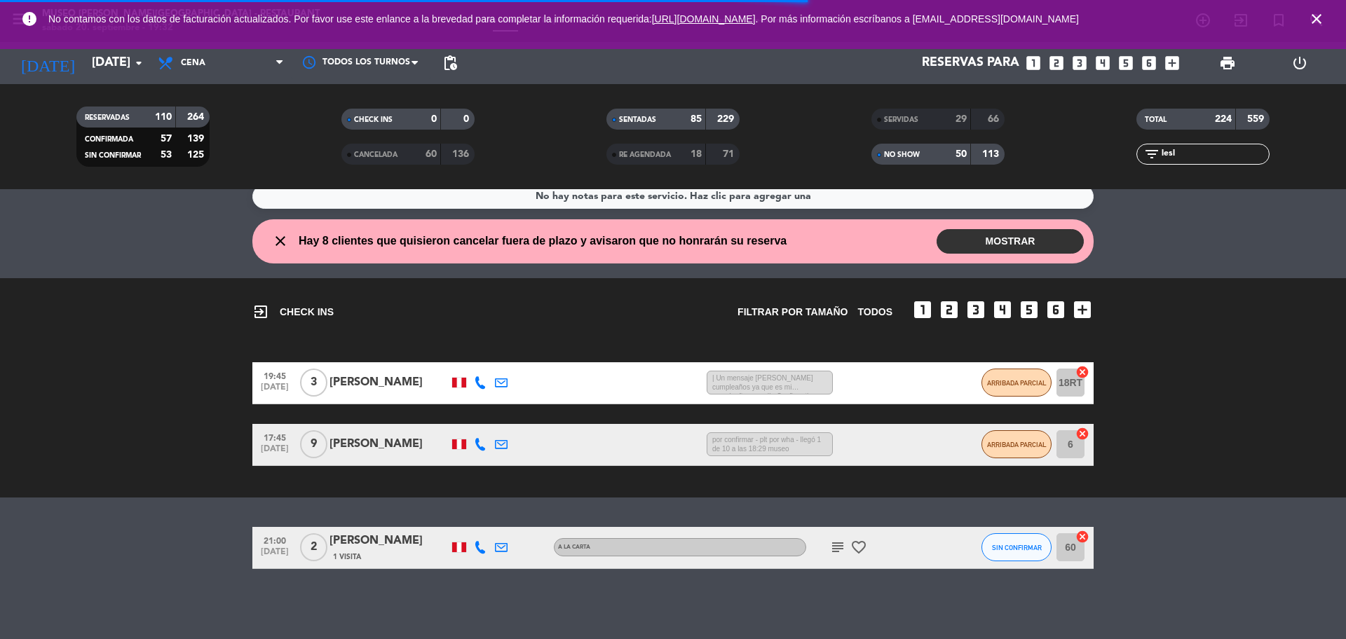
scroll to position [139, 0]
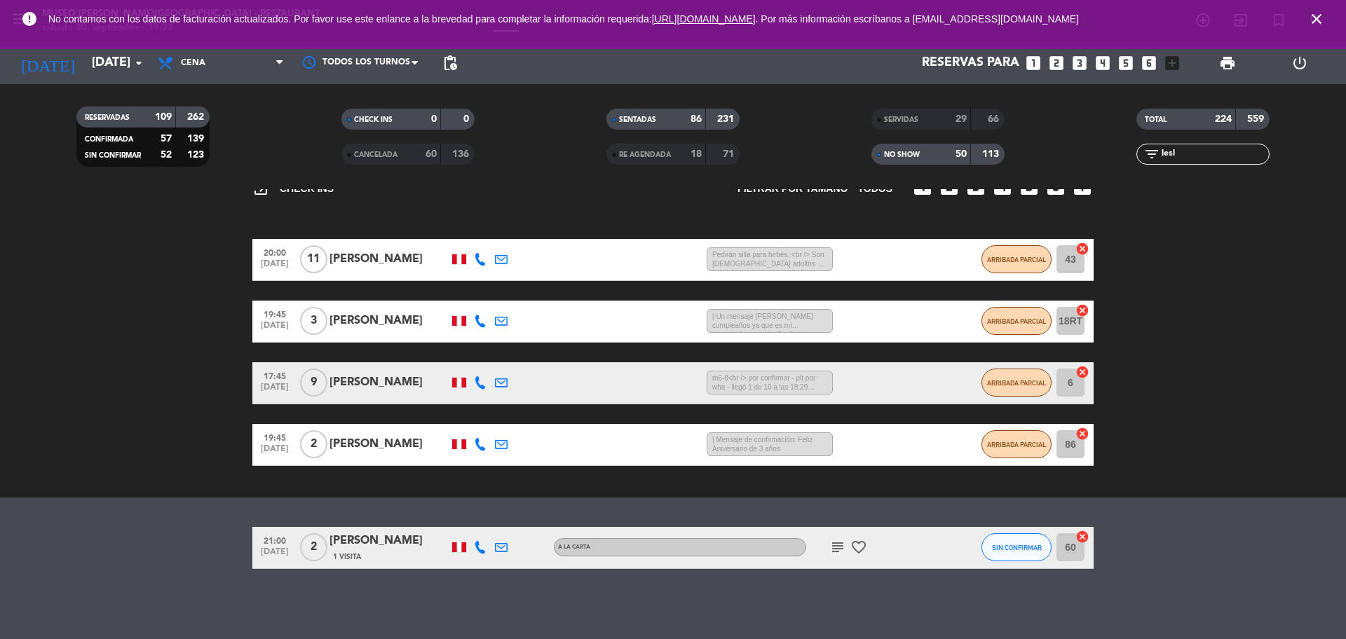
type input "lesl"
click at [830, 550] on icon "subject" at bounding box center [837, 547] width 17 height 17
click at [621, 585] on div "No hay notas para este servicio. Haz clic para agregar una close Hay 8 clientes…" at bounding box center [673, 414] width 1346 height 450
drag, startPoint x: 1193, startPoint y: 154, endPoint x: 1158, endPoint y: 161, distance: 35.7
click at [1162, 161] on input "lesl" at bounding box center [1214, 154] width 109 height 15
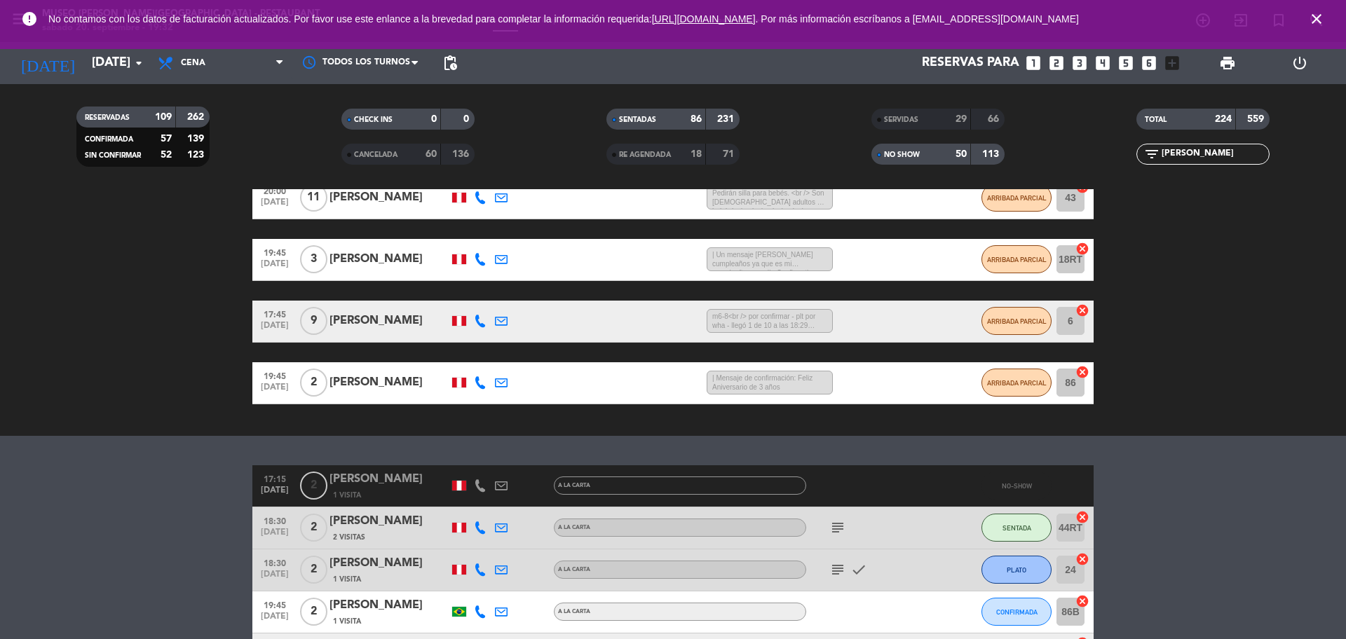
scroll to position [181, 0]
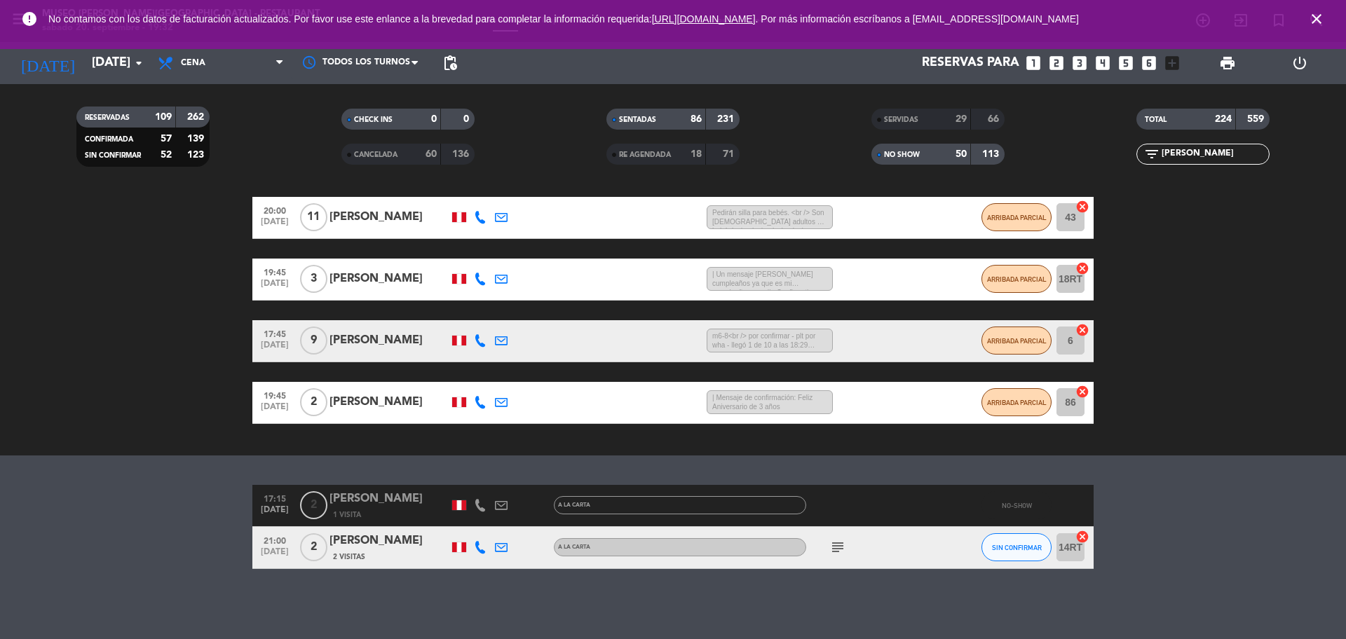
type input "[PERSON_NAME]"
click at [404, 557] on div "2 Visitas" at bounding box center [389, 557] width 119 height 12
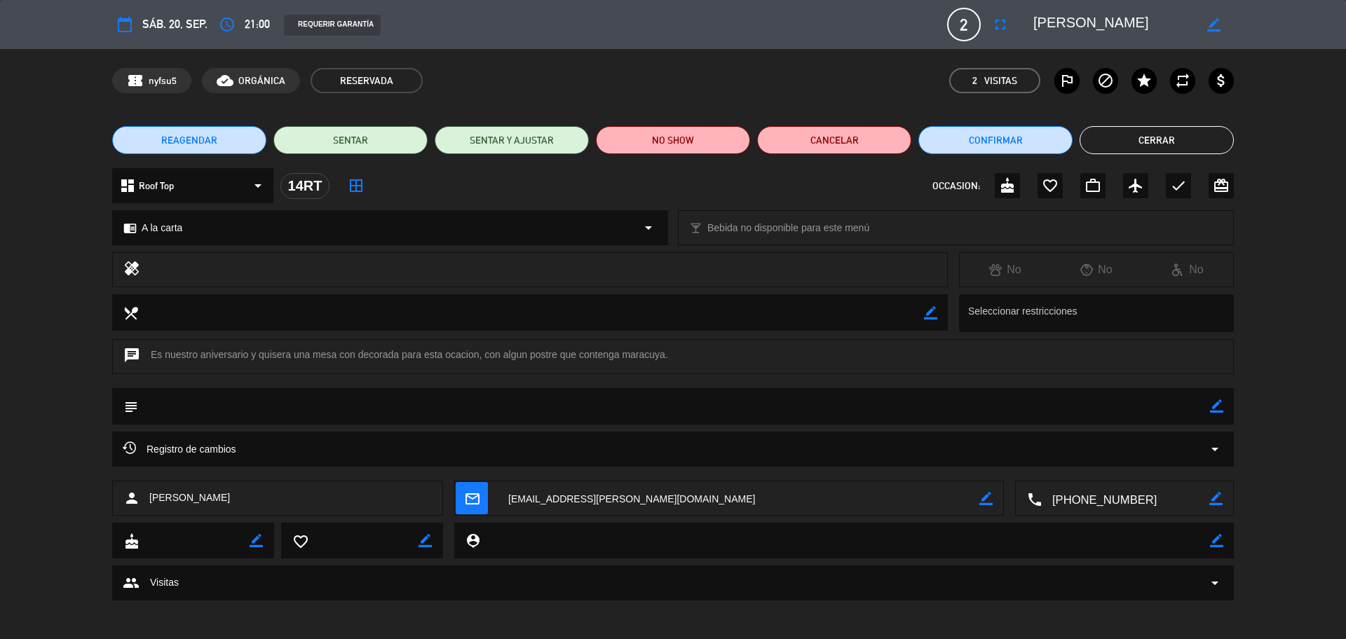
click at [1214, 405] on icon "border_color" at bounding box center [1216, 406] width 13 height 13
click at [1183, 413] on textarea at bounding box center [674, 406] width 1072 height 36
type textarea "cartel de aniversario y postre: Feliz aniversario"
click at [1212, 405] on icon at bounding box center [1216, 406] width 13 height 13
click at [1215, 404] on icon "border_color" at bounding box center [1216, 406] width 13 height 13
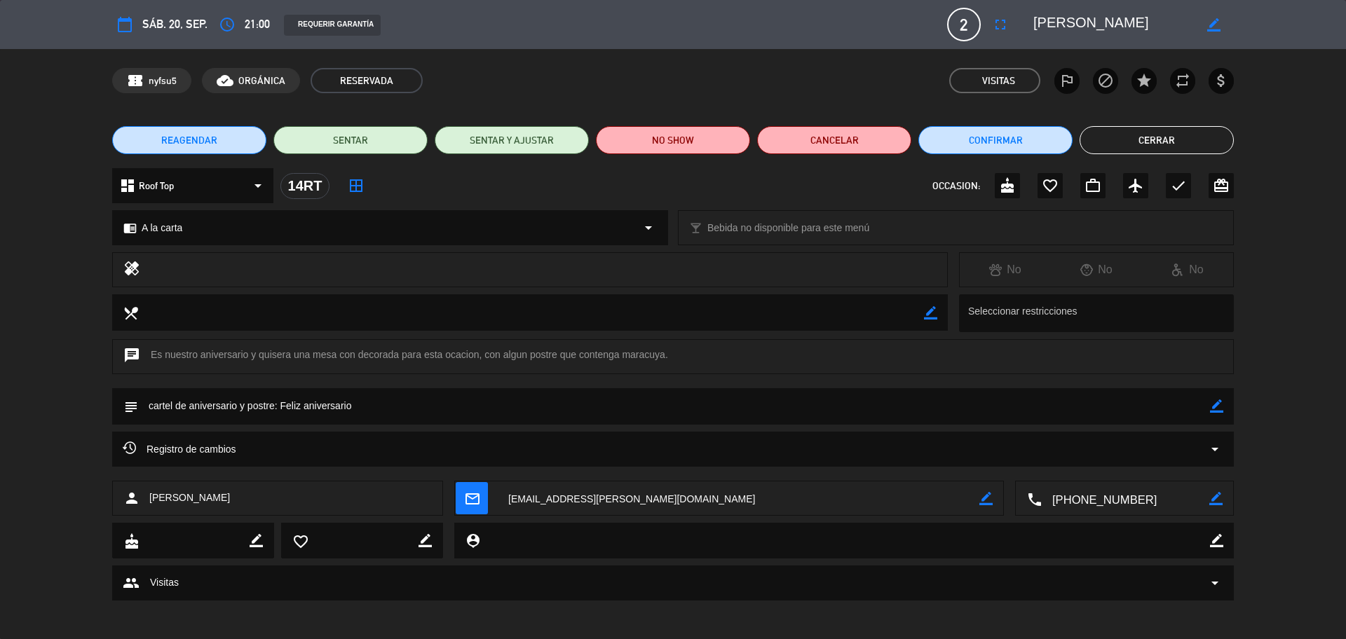
click at [1216, 404] on icon "border_color" at bounding box center [1216, 406] width 13 height 13
click at [1172, 182] on icon "check" at bounding box center [1178, 185] width 17 height 17
click at [1040, 135] on button "Confirmar" at bounding box center [995, 140] width 154 height 28
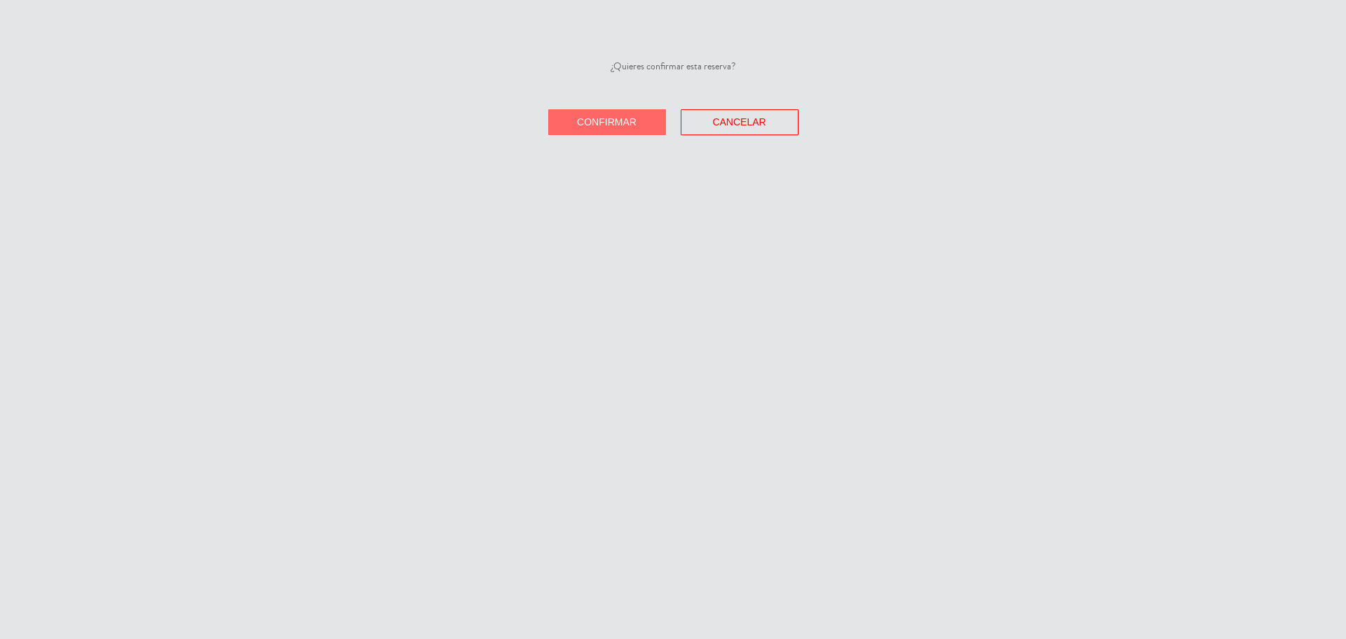
click at [625, 119] on span "Confirmar" at bounding box center [607, 121] width 60 height 11
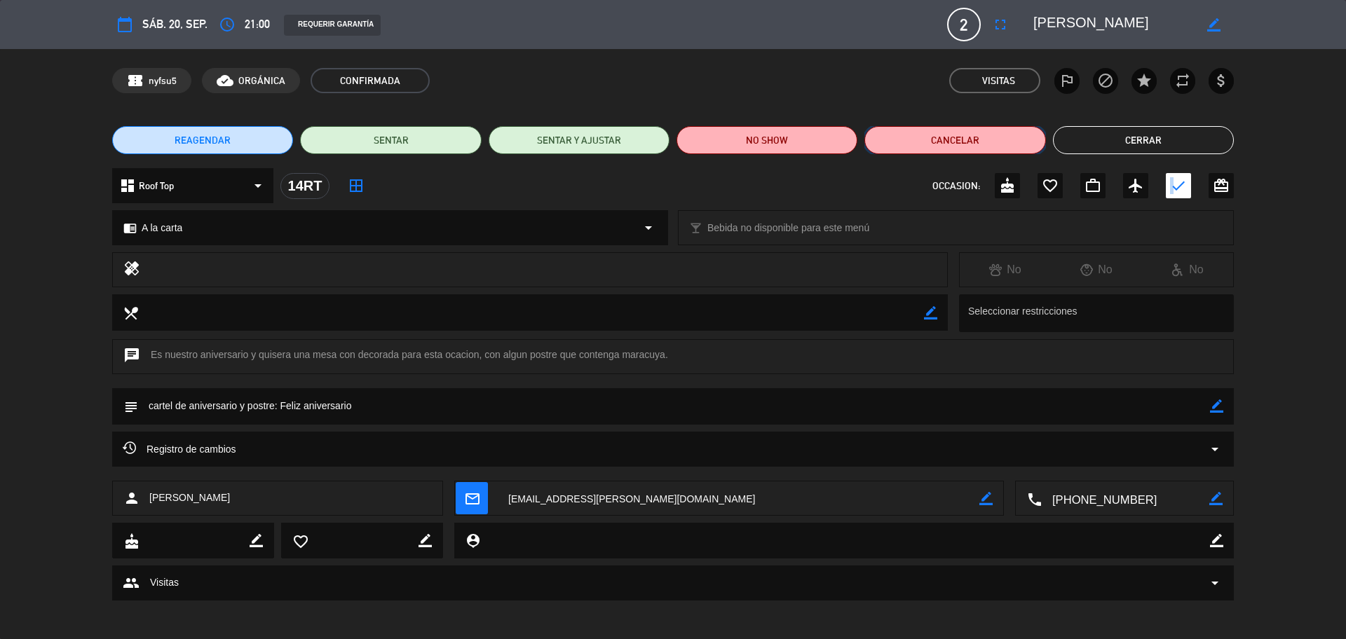
click at [1032, 134] on button "Cancelar" at bounding box center [954, 140] width 181 height 28
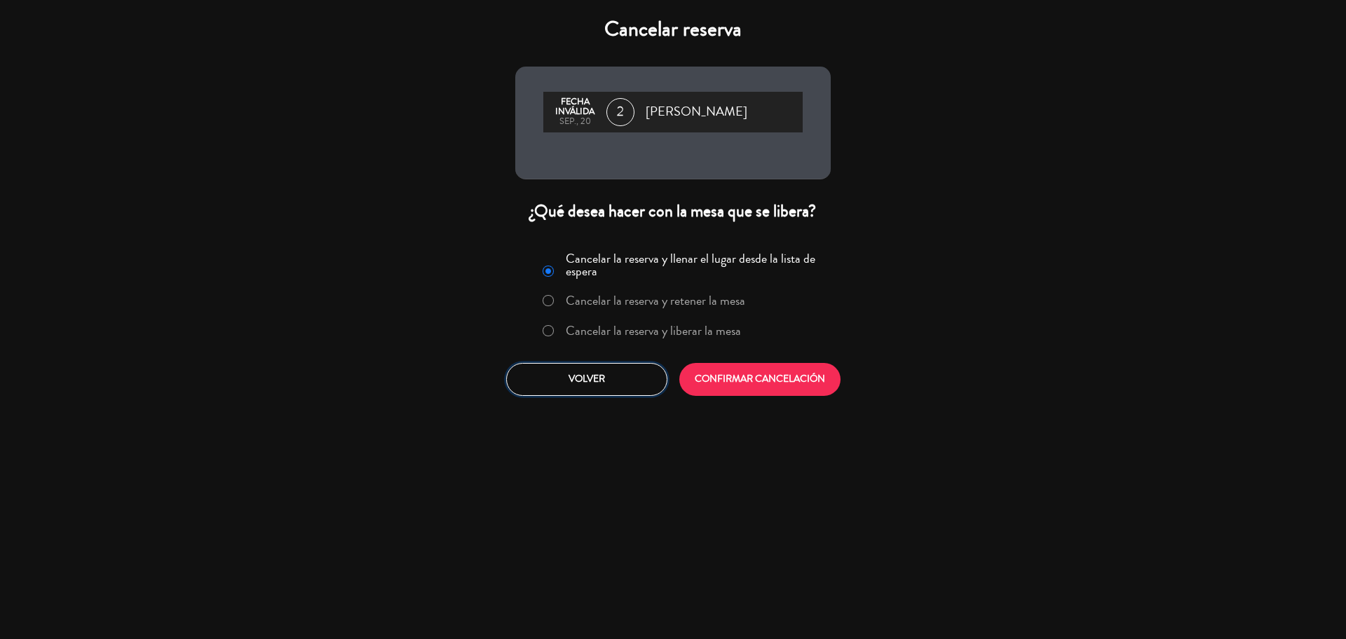
click at [625, 375] on button "Volver" at bounding box center [586, 379] width 161 height 33
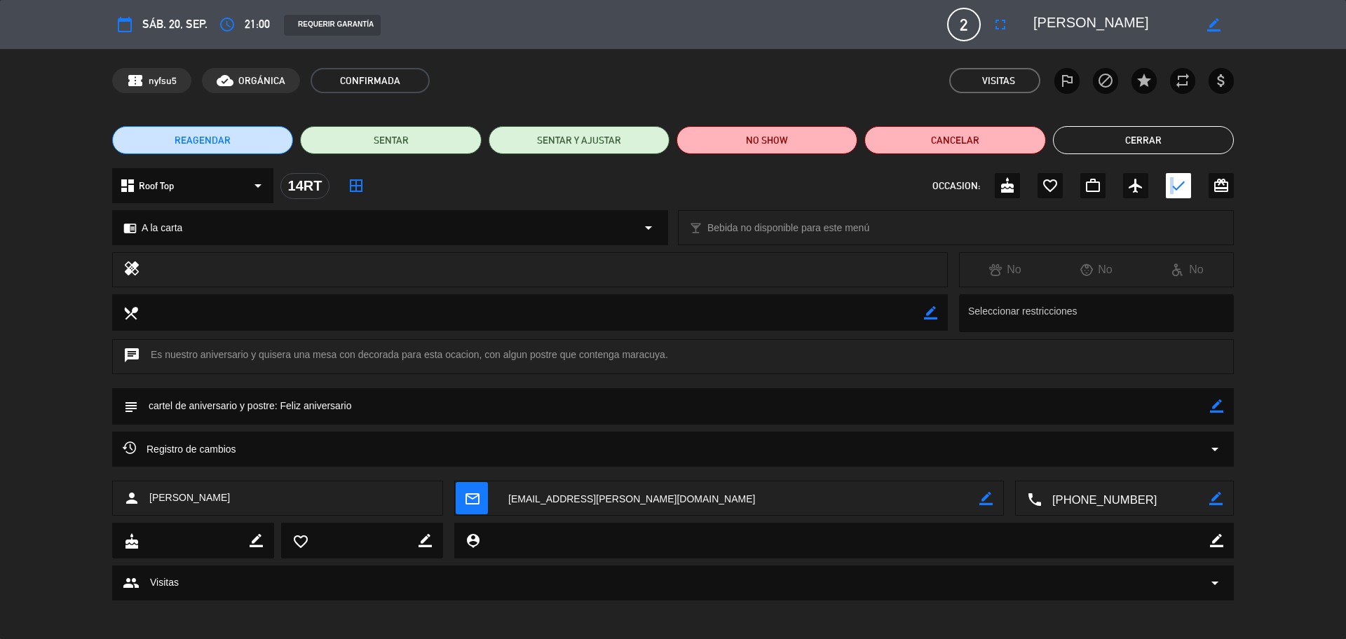
click at [1130, 137] on button "Cerrar" at bounding box center [1143, 140] width 181 height 28
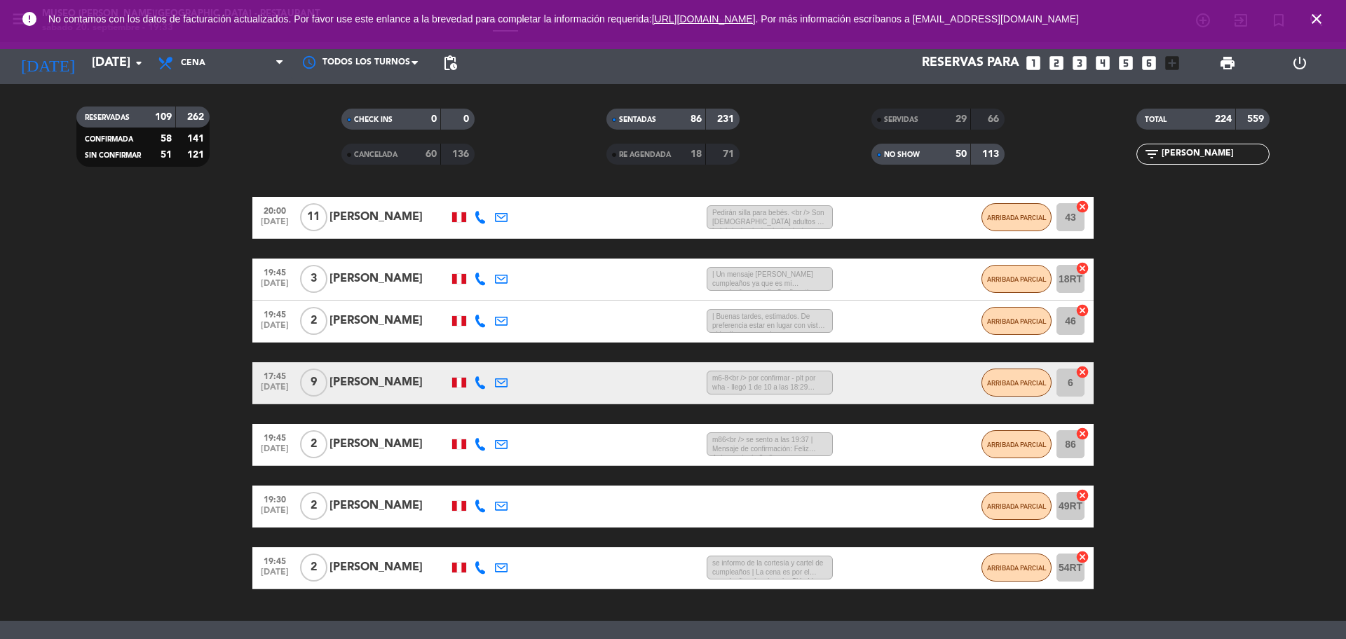
scroll to position [201, 0]
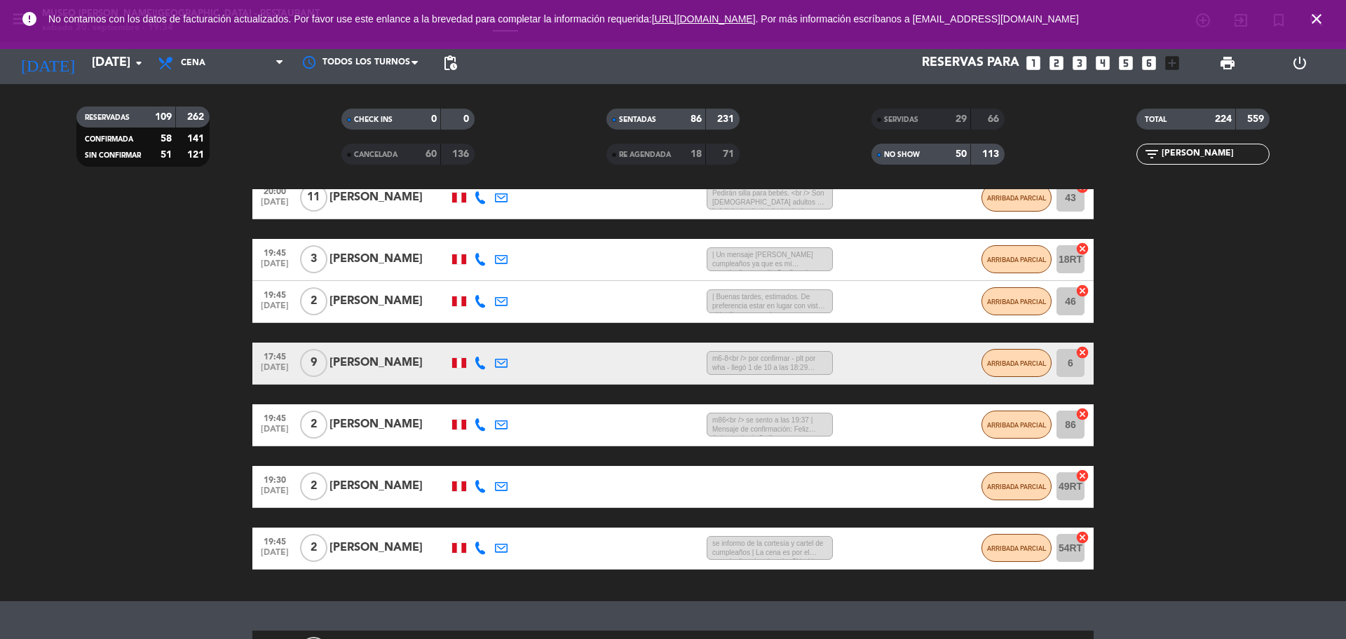
drag, startPoint x: 1192, startPoint y: 155, endPoint x: 1099, endPoint y: 153, distance: 92.6
click at [1111, 156] on div "filter_list [PERSON_NAME]" at bounding box center [1203, 154] width 265 height 21
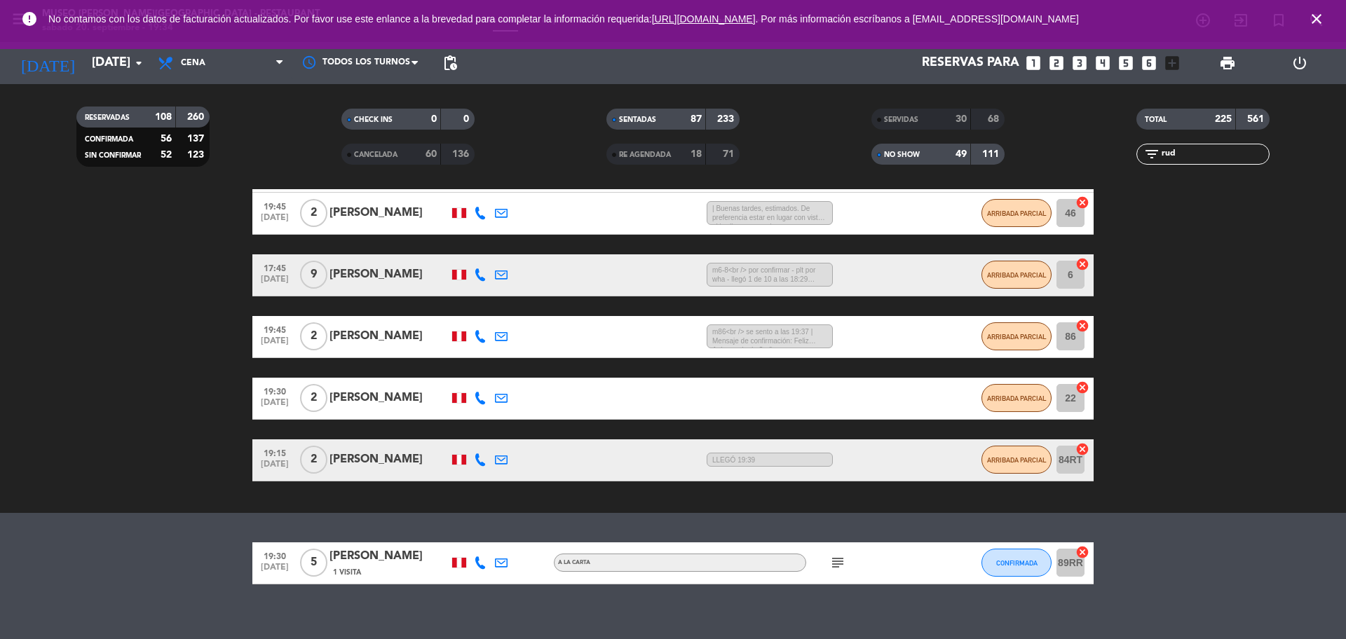
scroll to position [388, 0]
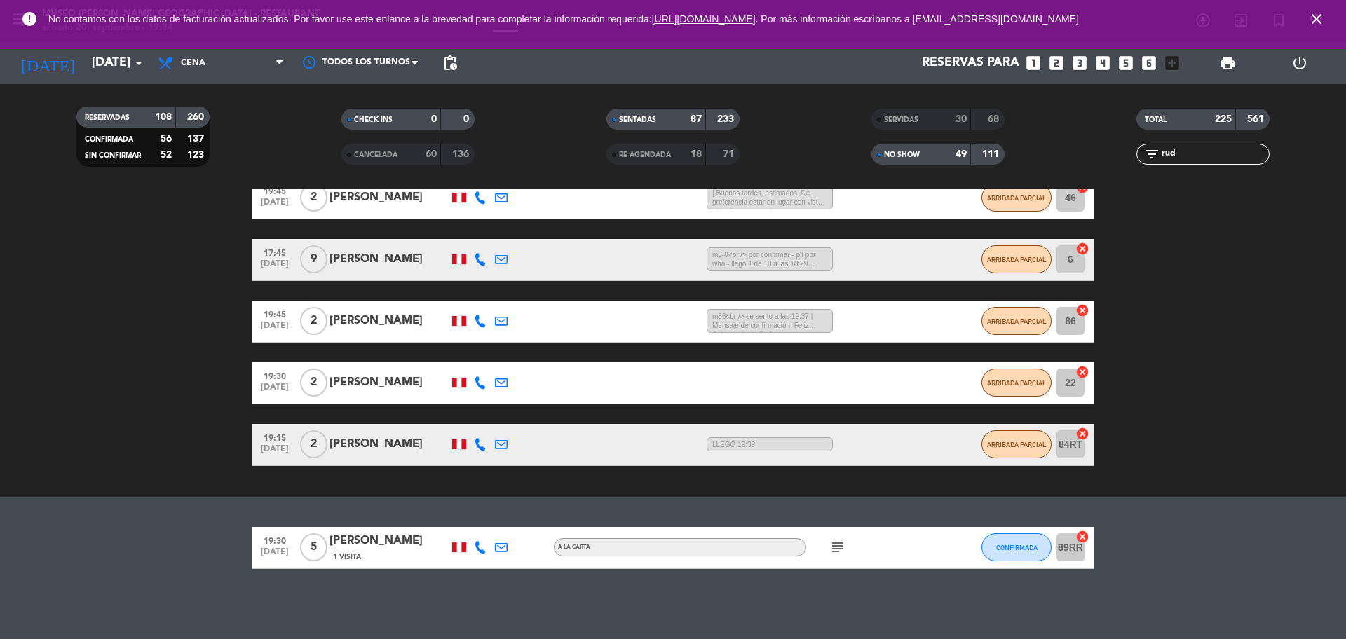
type input "rud"
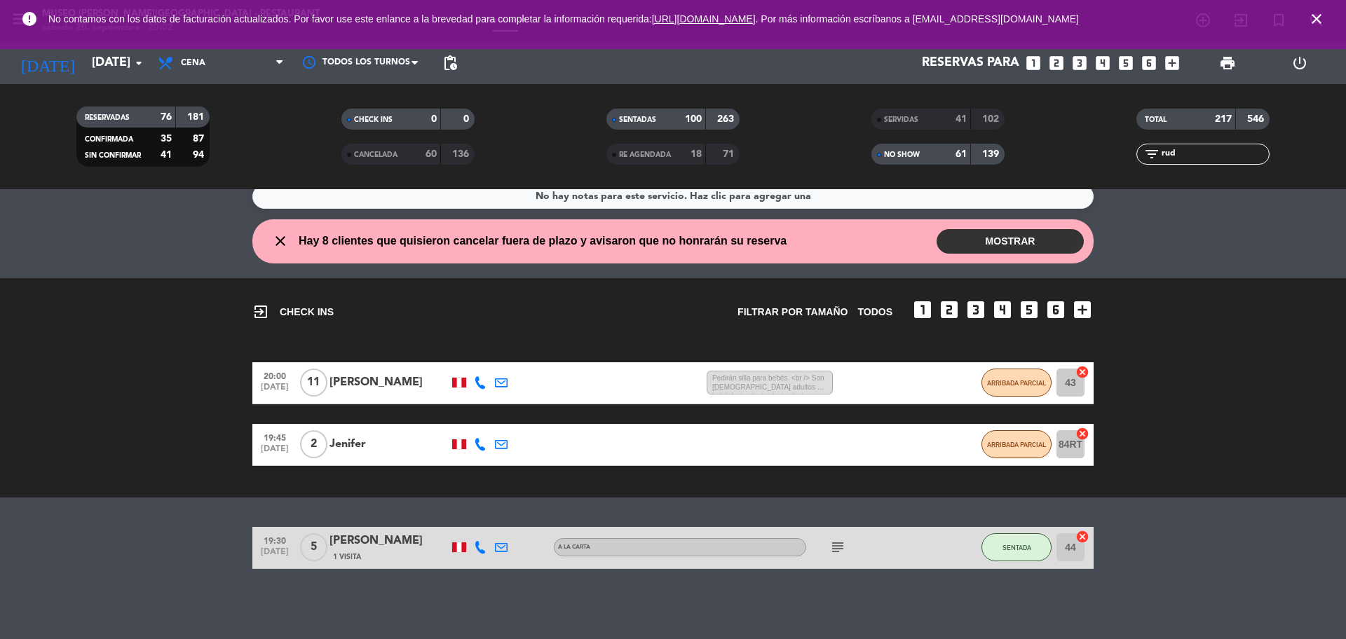
scroll to position [15, 0]
drag, startPoint x: 1191, startPoint y: 151, endPoint x: 1125, endPoint y: 153, distance: 66.6
click at [1128, 153] on div "filter_list rud" at bounding box center [1203, 154] width 265 height 21
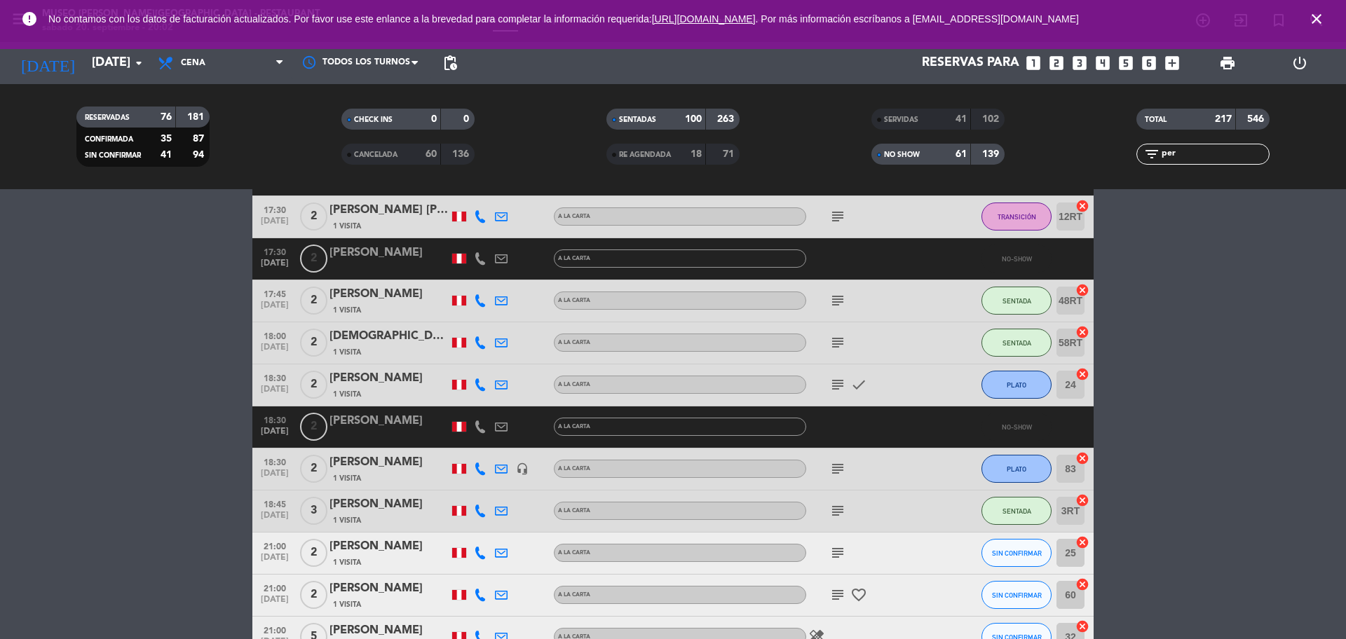
scroll to position [268, 0]
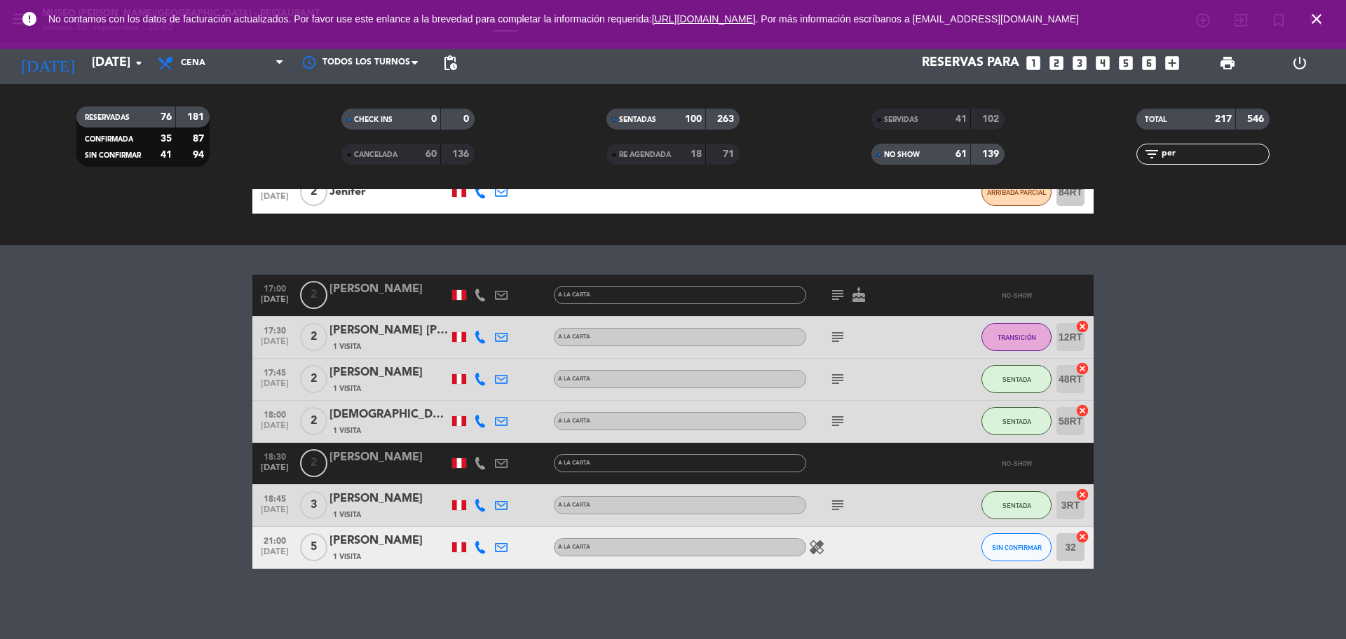
type input "per"
click at [392, 376] on div "[PERSON_NAME]" at bounding box center [389, 373] width 119 height 18
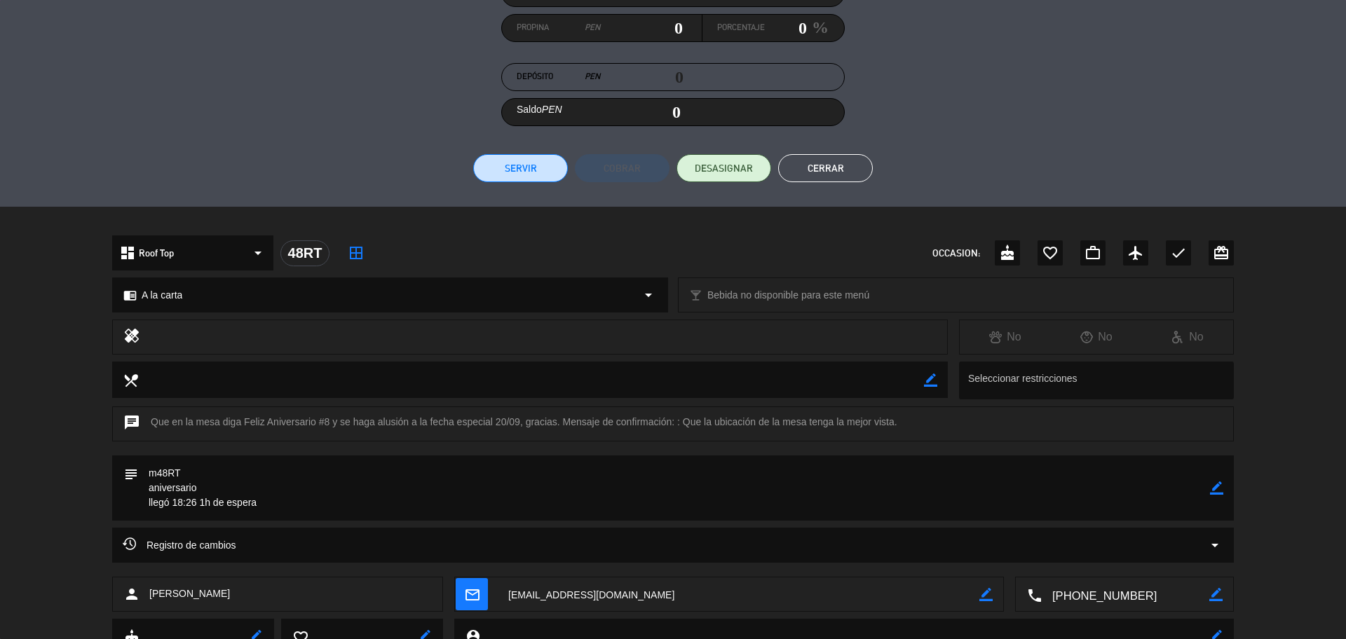
scroll to position [263, 0]
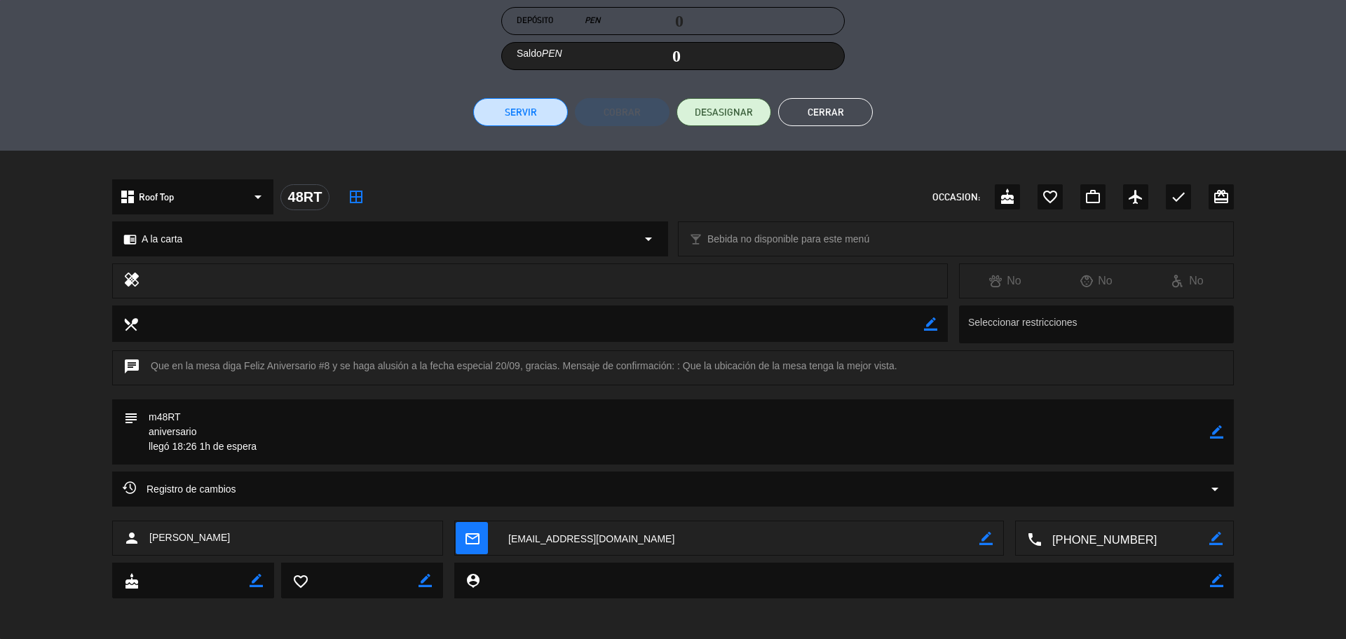
click at [1103, 544] on textarea at bounding box center [1126, 539] width 168 height 35
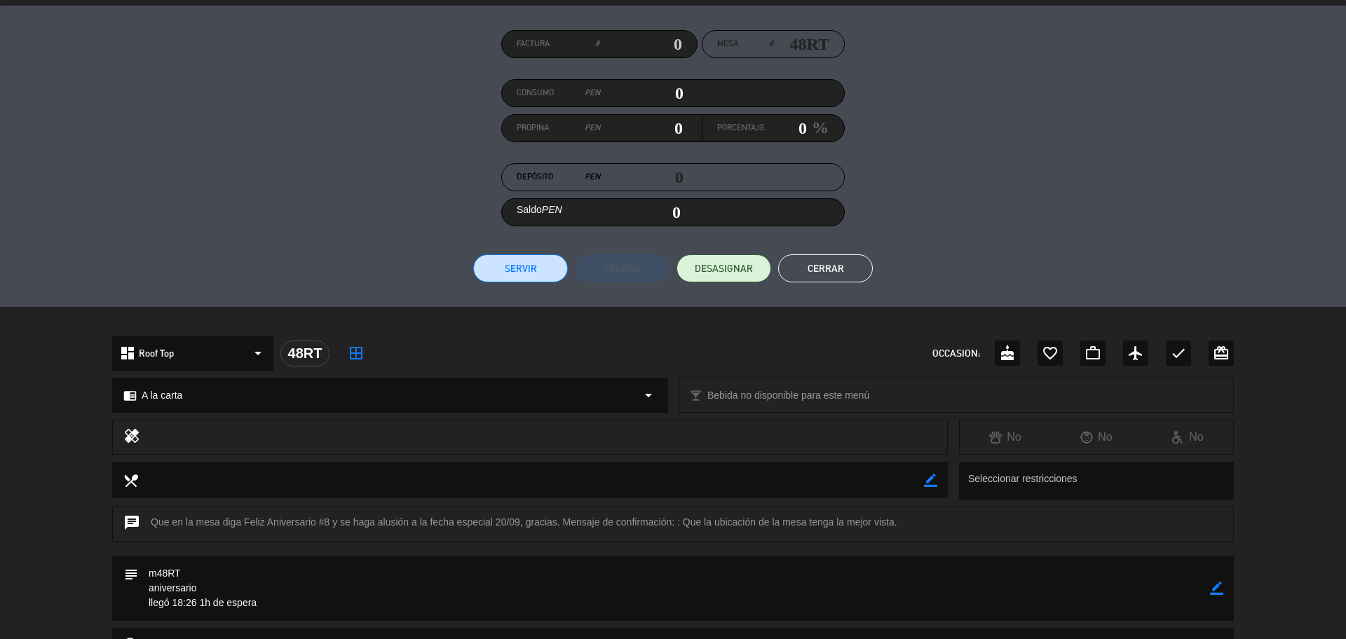
scroll to position [0, 0]
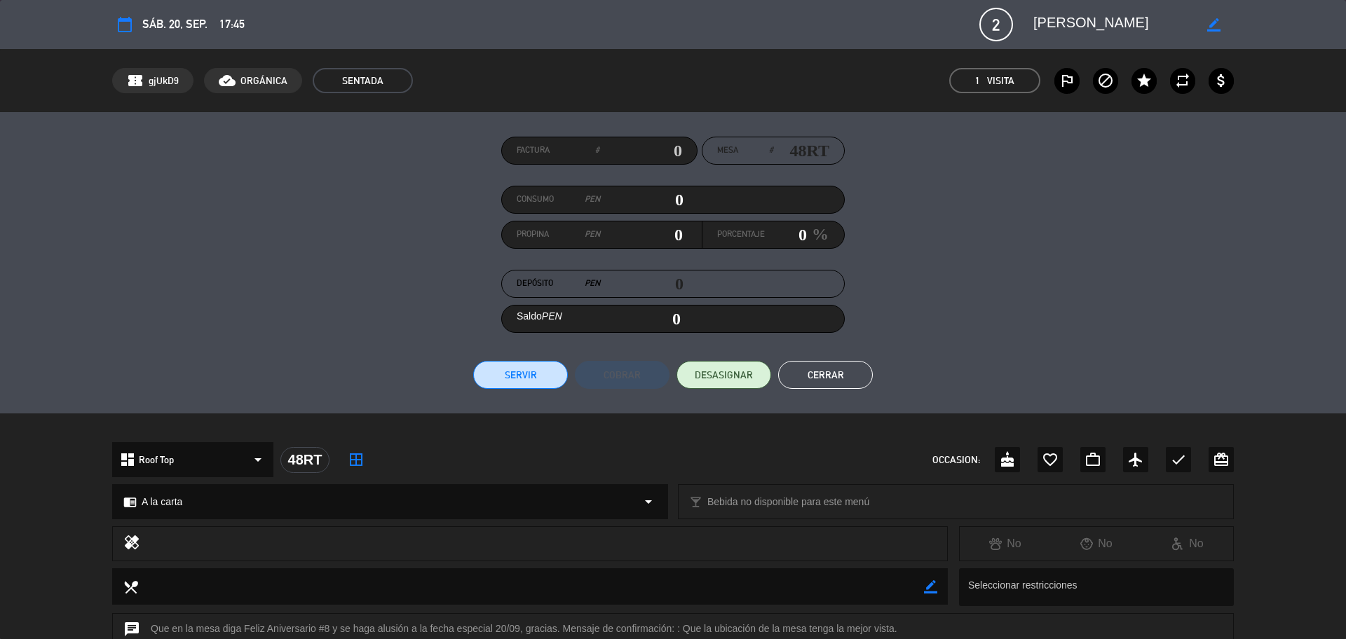
click at [829, 362] on button "Cerrar" at bounding box center [825, 375] width 95 height 28
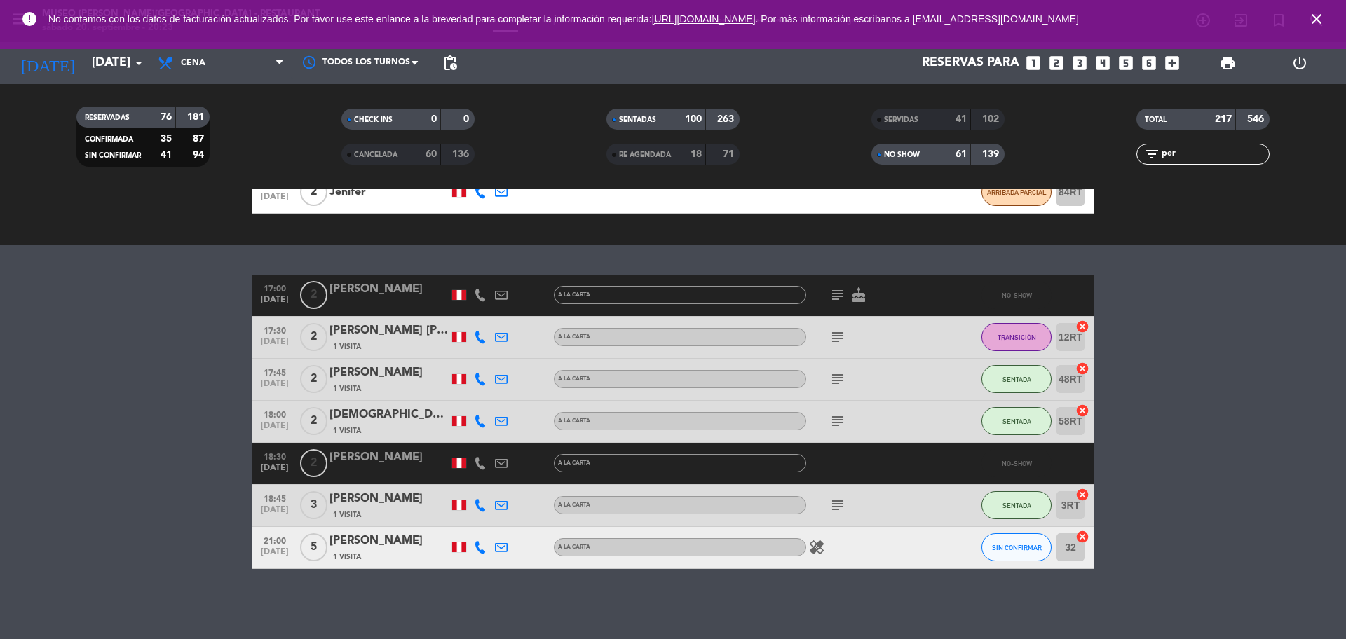
drag, startPoint x: 1185, startPoint y: 151, endPoint x: 1133, endPoint y: 163, distance: 53.2
click at [1133, 164] on div "filter_list per" at bounding box center [1203, 154] width 265 height 21
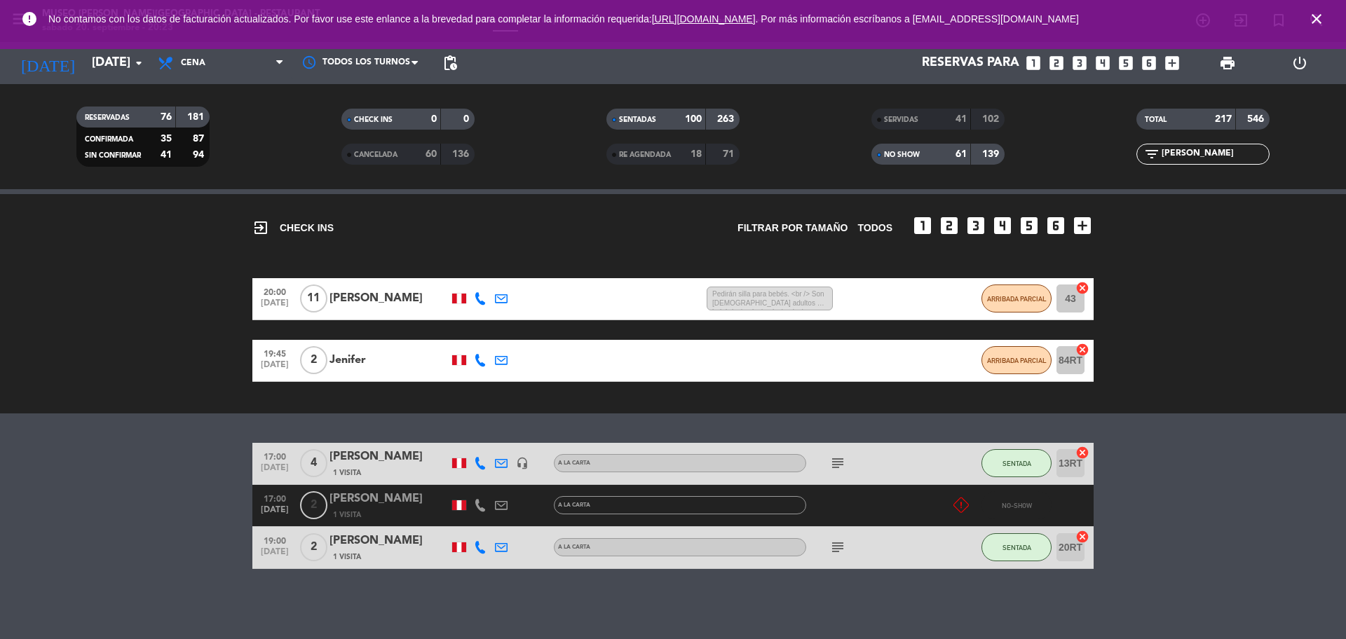
scroll to position [100, 0]
type input "[PERSON_NAME]"
click at [231, 68] on span "Cena" at bounding box center [221, 63] width 140 height 31
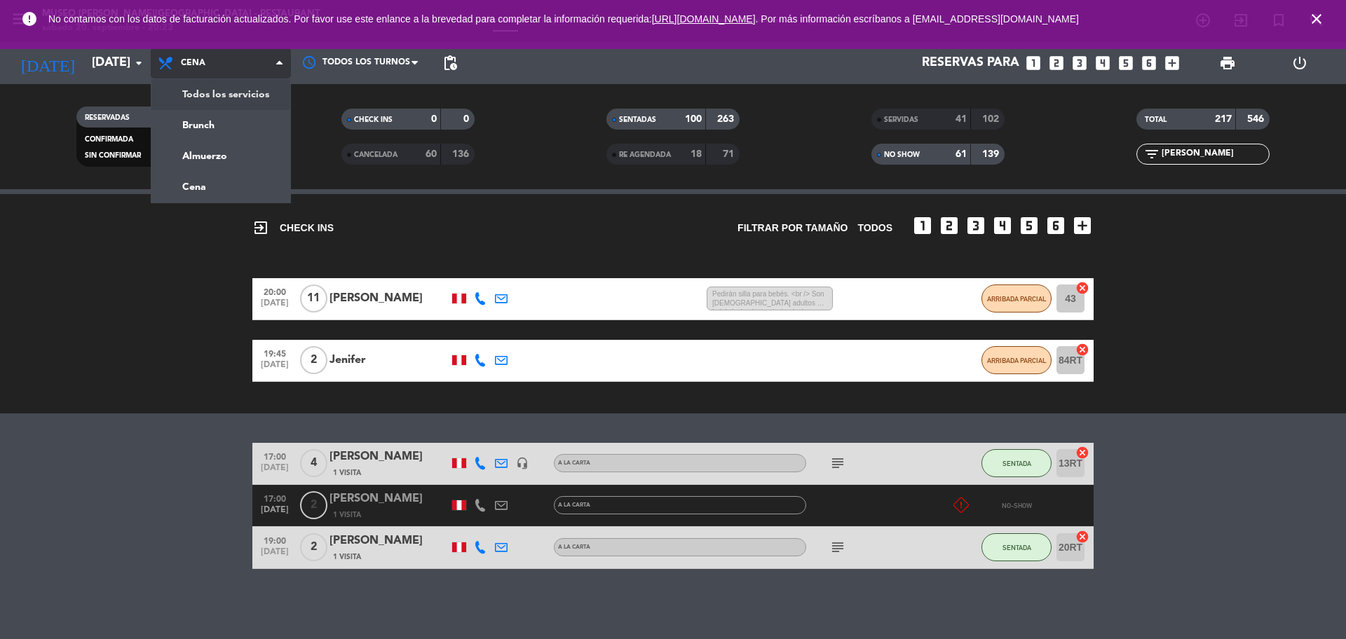
click at [243, 103] on div "menu [GEOGRAPHIC_DATA][PERSON_NAME] - Restaurant [DATE] 20. septiembre - 20:23 …" at bounding box center [673, 94] width 1346 height 189
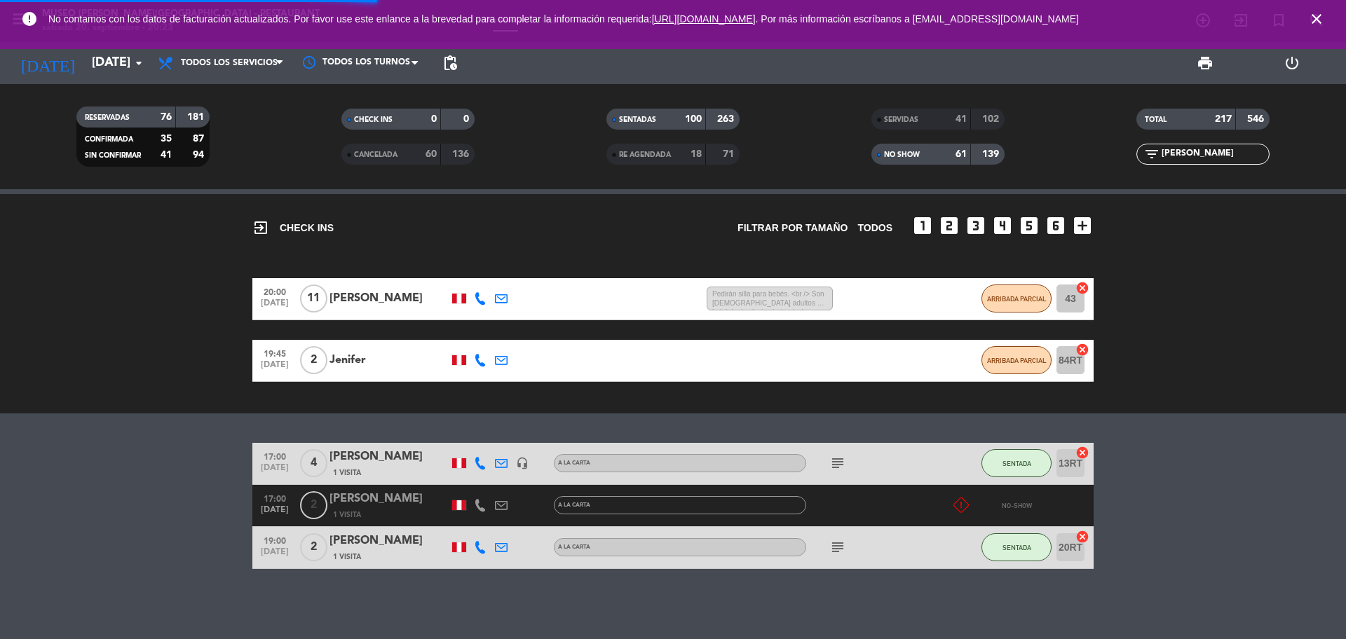
scroll to position [65, 0]
click at [1212, 159] on input "[PERSON_NAME]" at bounding box center [1214, 154] width 109 height 15
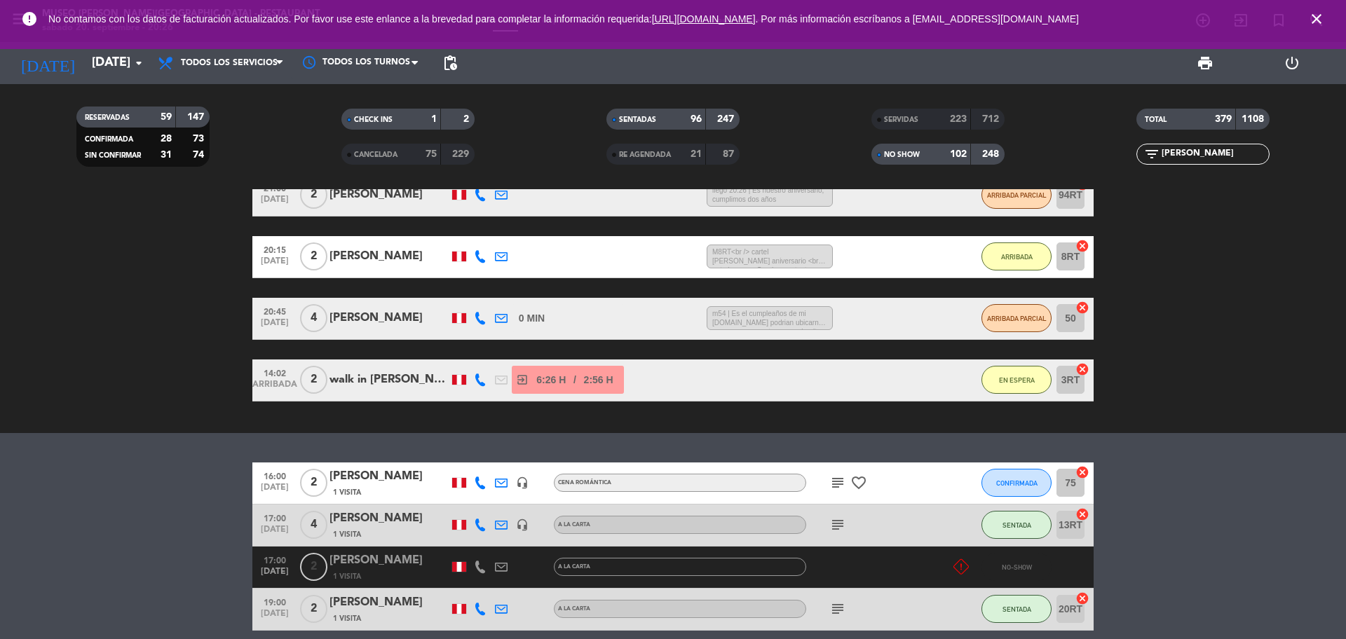
scroll to position [353, 0]
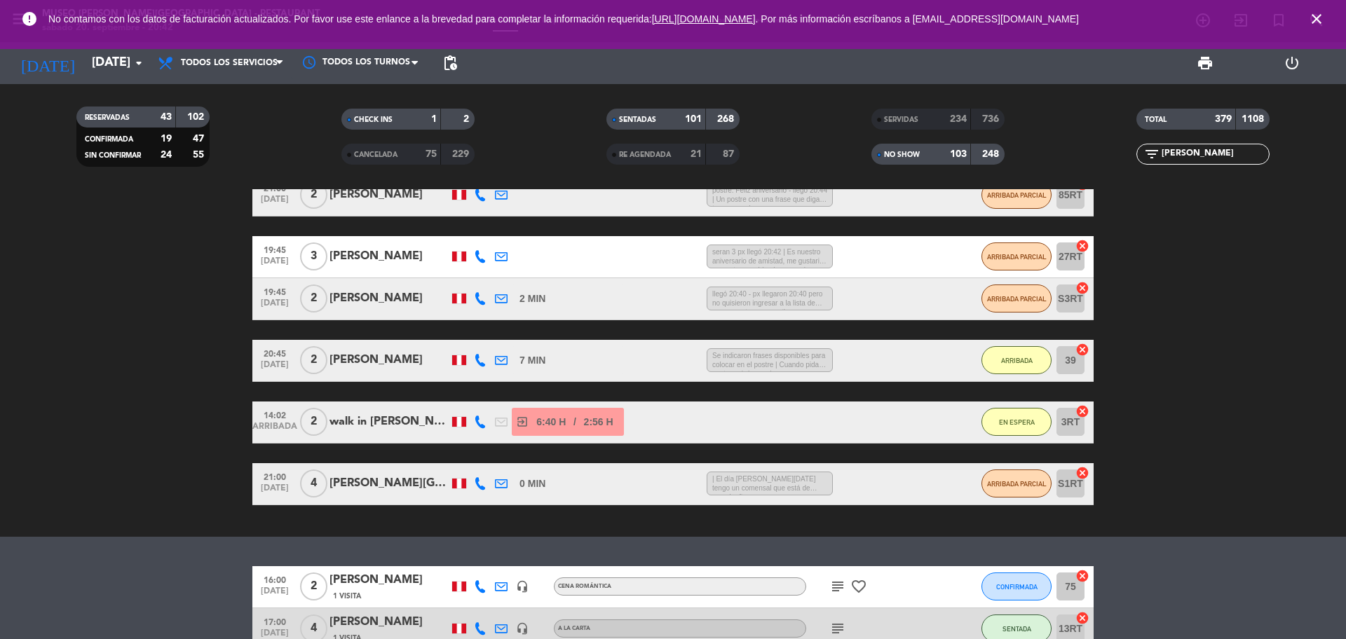
drag, startPoint x: 1196, startPoint y: 163, endPoint x: 1144, endPoint y: 158, distance: 52.1
click at [1144, 158] on div "filter_list [PERSON_NAME]" at bounding box center [1203, 154] width 133 height 21
drag, startPoint x: 1195, startPoint y: 146, endPoint x: 1141, endPoint y: 160, distance: 55.8
click at [1141, 160] on div "filter_list [PERSON_NAME]" at bounding box center [1203, 154] width 133 height 21
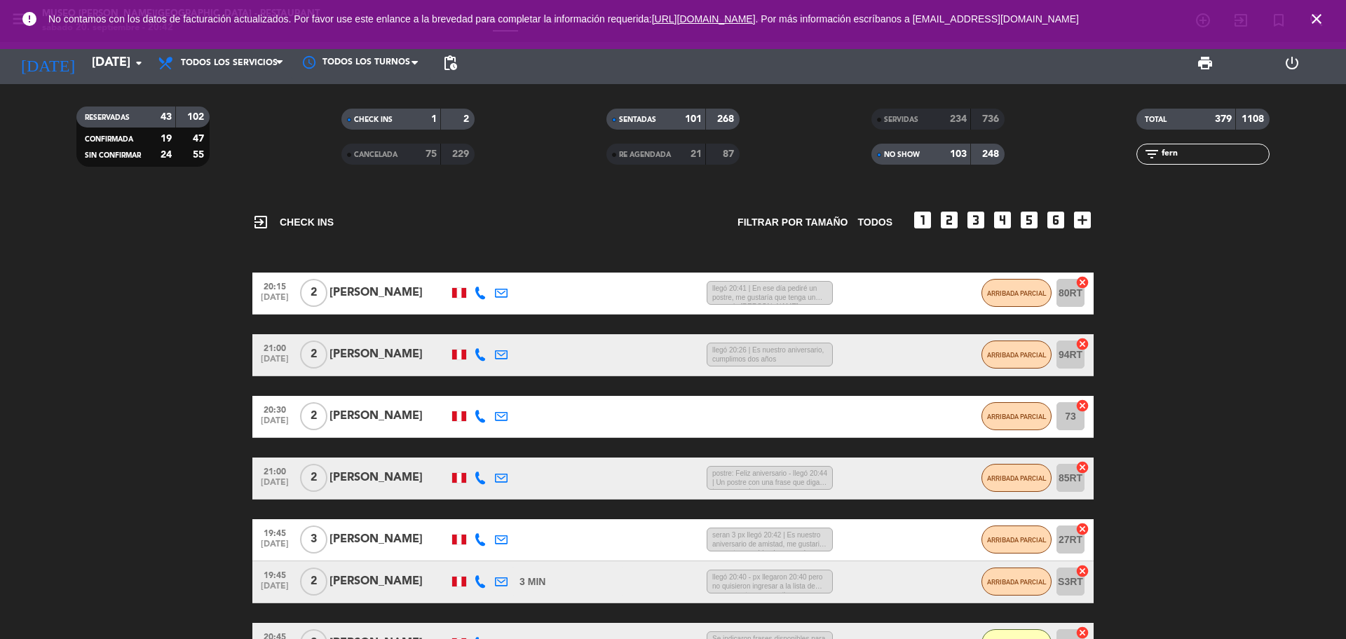
scroll to position [39, 0]
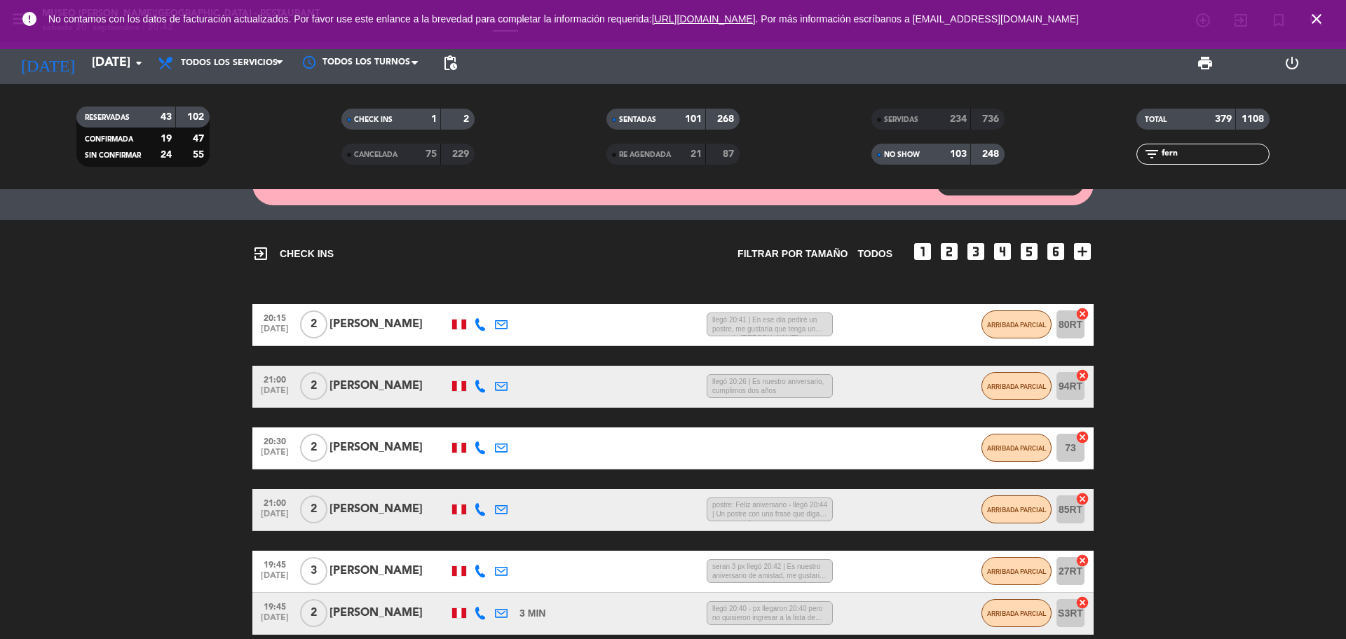
type input "fern"
